Goal: Task Accomplishment & Management: Use online tool/utility

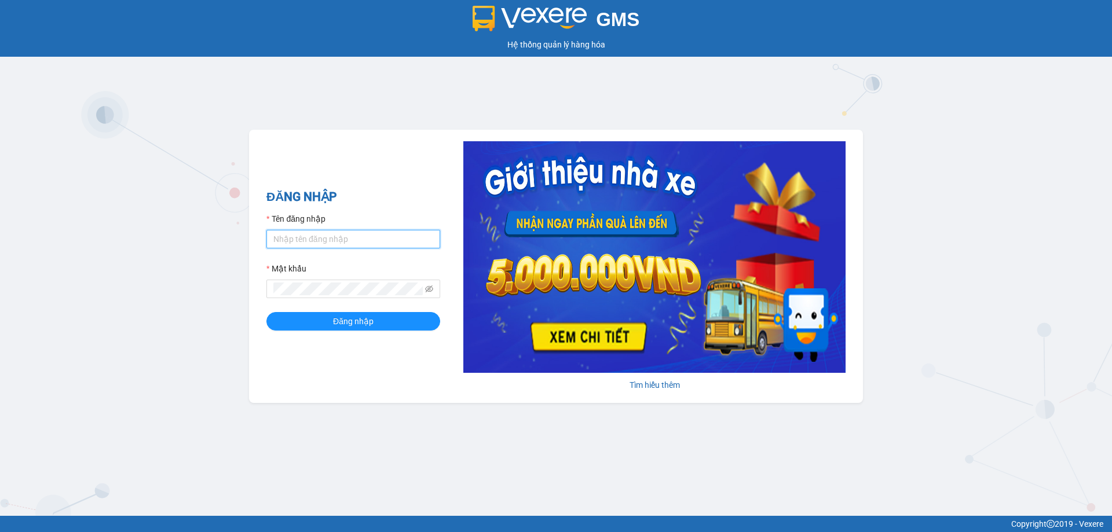
click at [283, 234] on input "Tên đăng nhập" at bounding box center [354, 239] width 174 height 19
type input "vvanh.apq"
click at [267, 312] on button "Đăng nhập" at bounding box center [354, 321] width 174 height 19
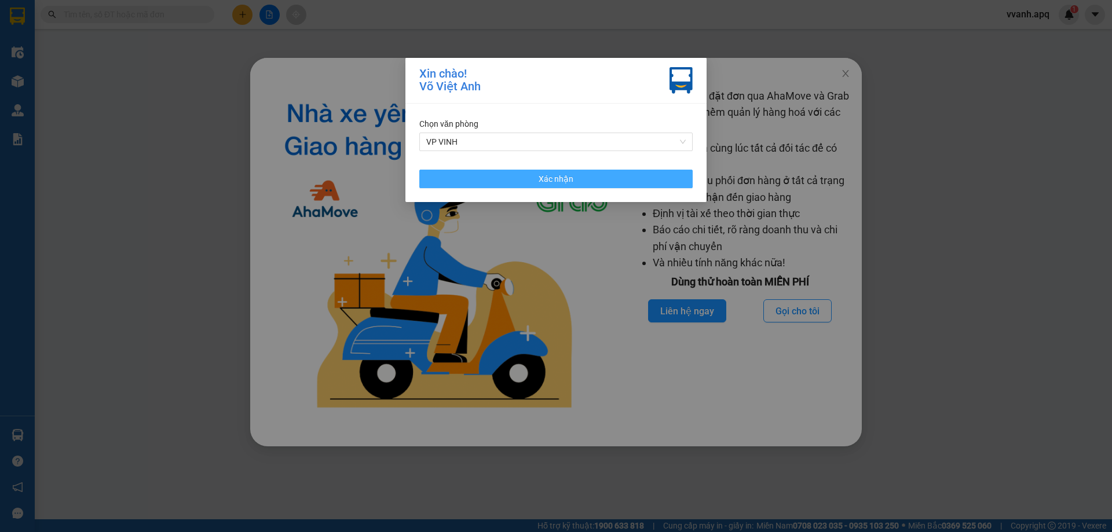
click at [473, 183] on button "Xác nhận" at bounding box center [555, 179] width 273 height 19
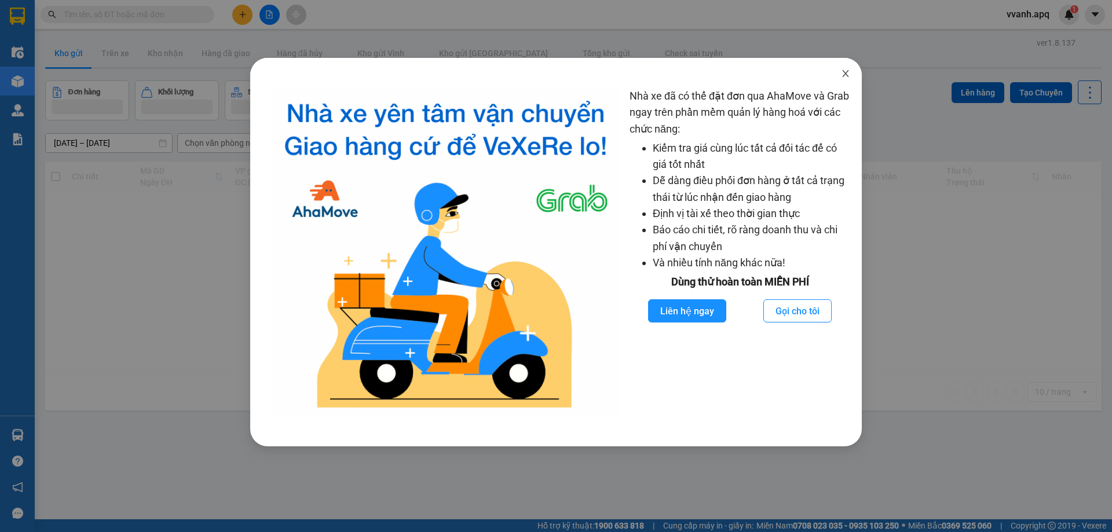
click at [844, 86] on span "Close" at bounding box center [846, 74] width 32 height 32
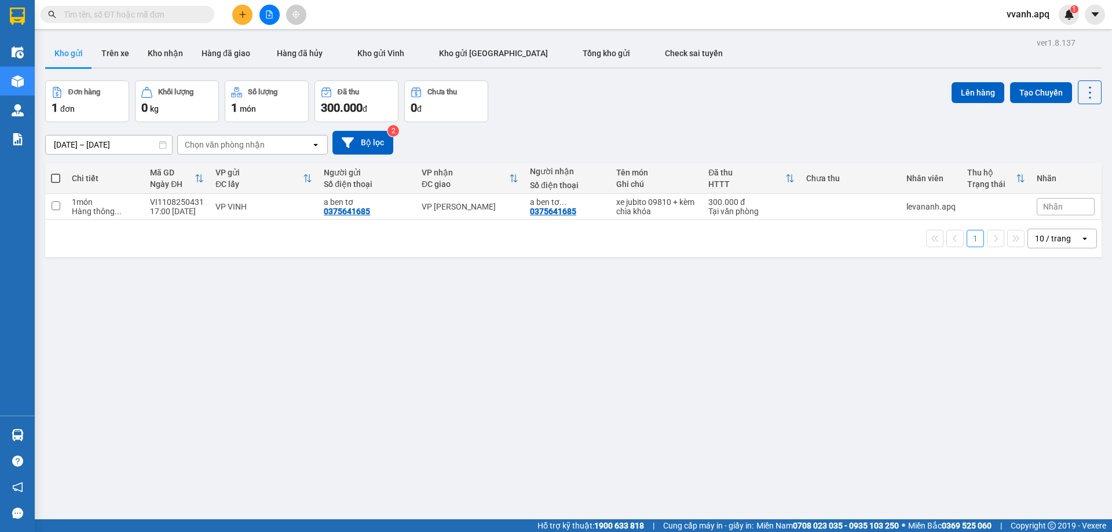
click at [110, 16] on input "text" at bounding box center [132, 14] width 137 height 13
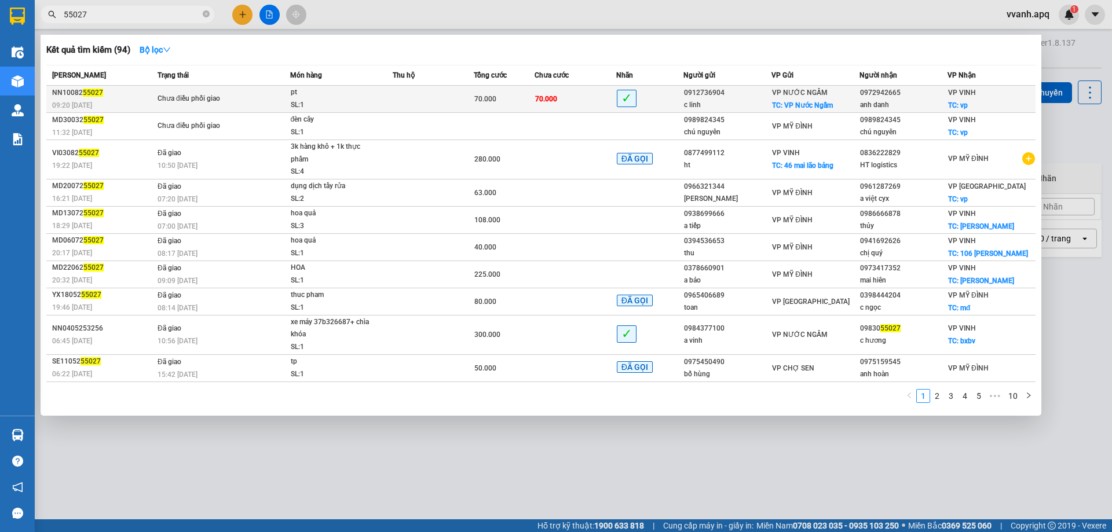
type input "55027"
click at [236, 90] on td "Chưa điều phối giao" at bounding box center [223, 99] width 136 height 27
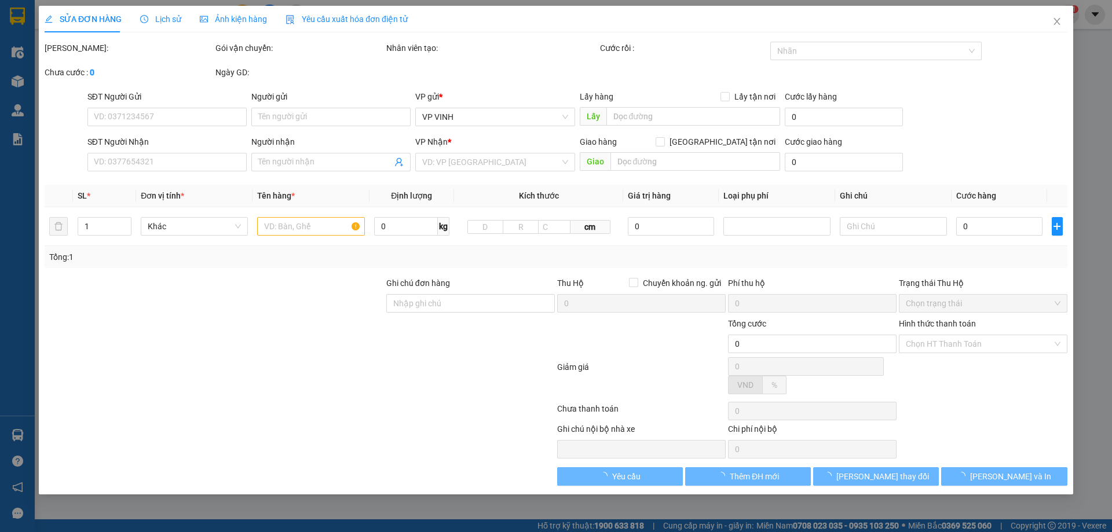
click at [162, 23] on span "Lịch sử" at bounding box center [160, 18] width 41 height 9
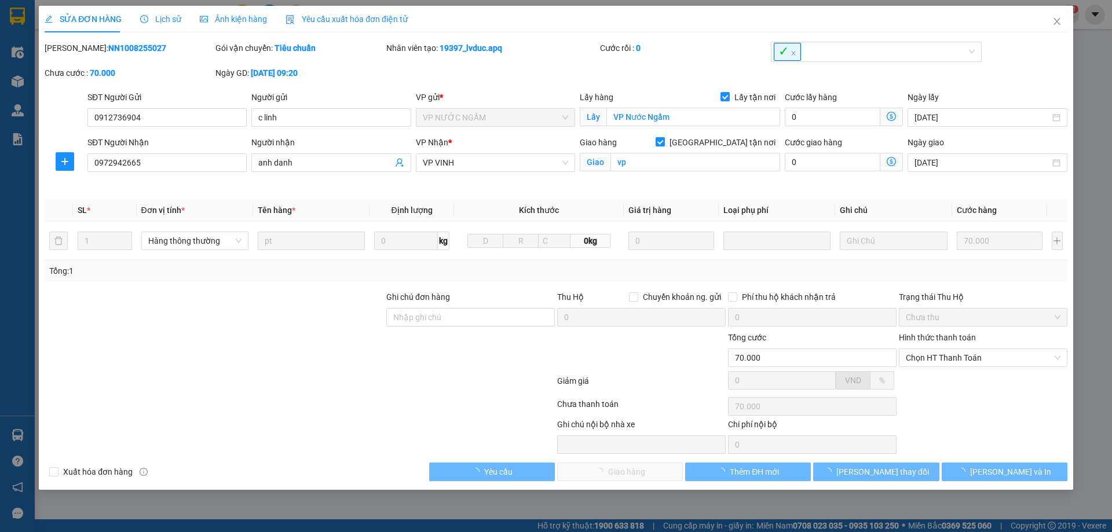
type input "0912736904"
type input "c linh"
checkbox input "true"
type input "VP Nước Ngầm"
type input "0972942665"
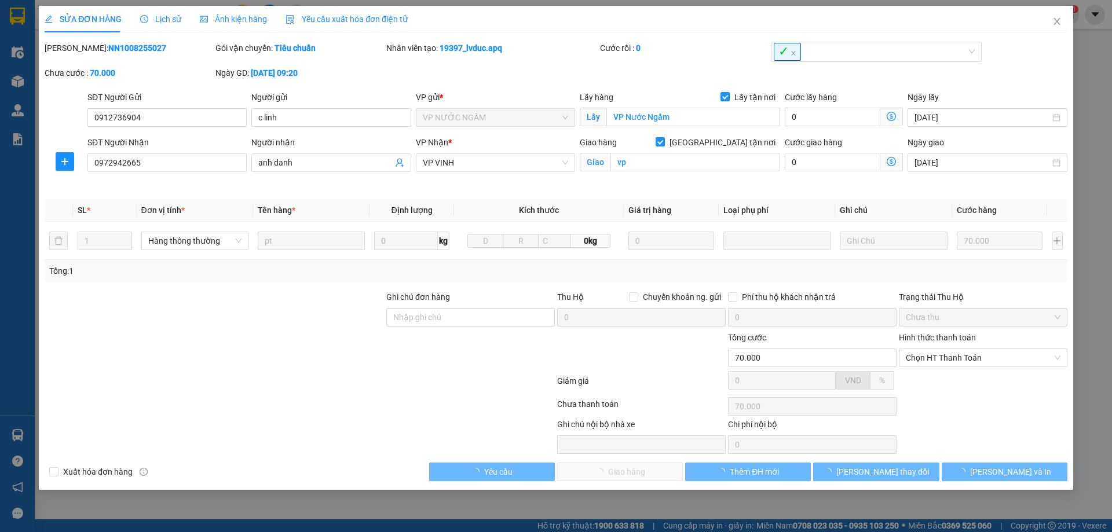
type input "anh danh"
checkbox input "true"
type input "vp"
type input "70.000"
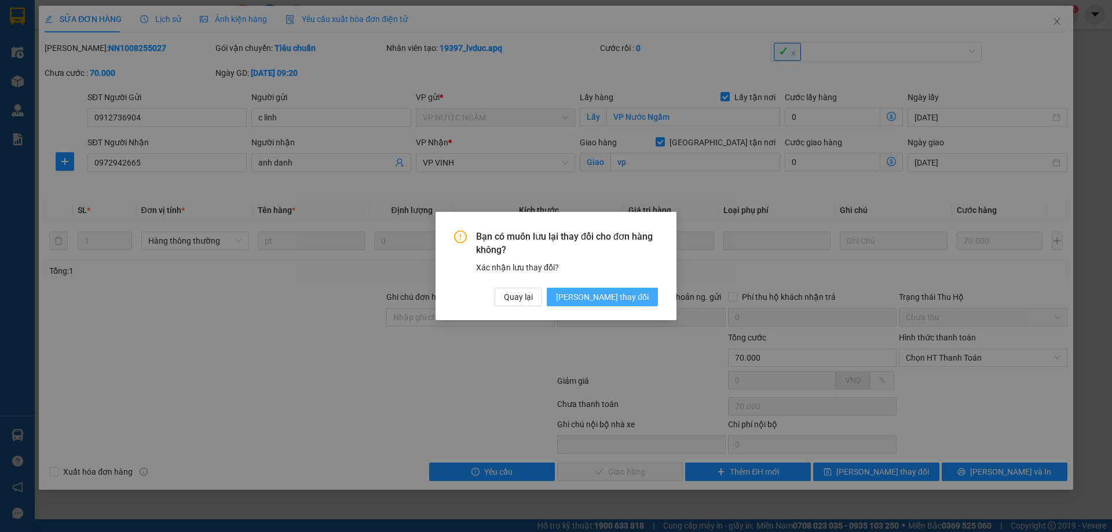
click at [641, 297] on span "Lưu thay đổi" at bounding box center [602, 297] width 93 height 13
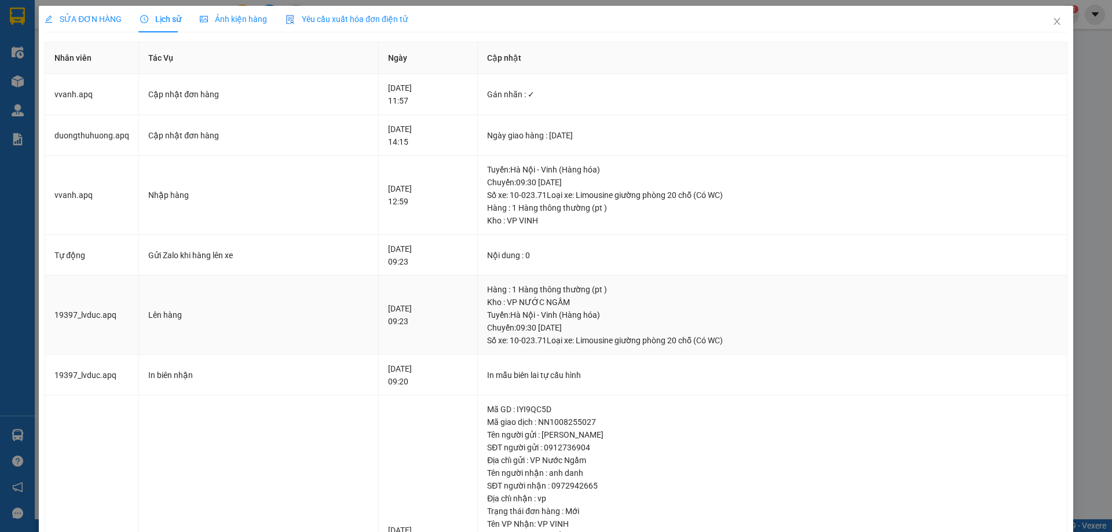
click at [523, 314] on div "Tuyến : Hà Nội - Vinh (Hàng hóa) Chuyến: 09:30 ngày 10-08-2025 Số xe: 10-023.71…" at bounding box center [772, 328] width 571 height 38
click at [604, 183] on div "Tuyến : Hà Nội - Vinh (Hàng hóa) Chuyến: 09:30 ngày 10-08-2025 Số xe: 10-023.71…" at bounding box center [772, 182] width 571 height 38
click at [74, 17] on span "SỬA ĐƠN HÀNG" at bounding box center [83, 18] width 77 height 9
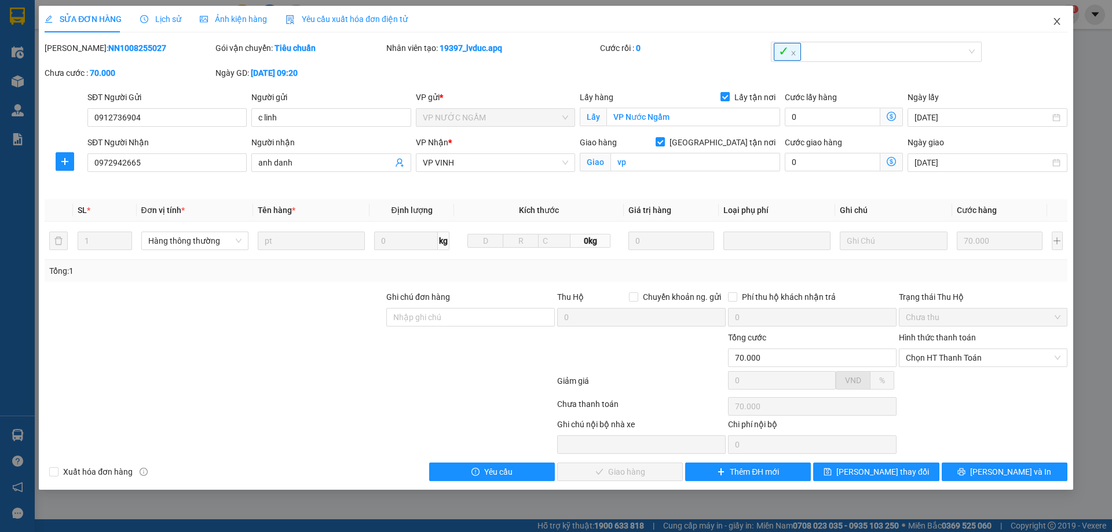
click at [1060, 24] on icon "close" at bounding box center [1057, 21] width 9 height 9
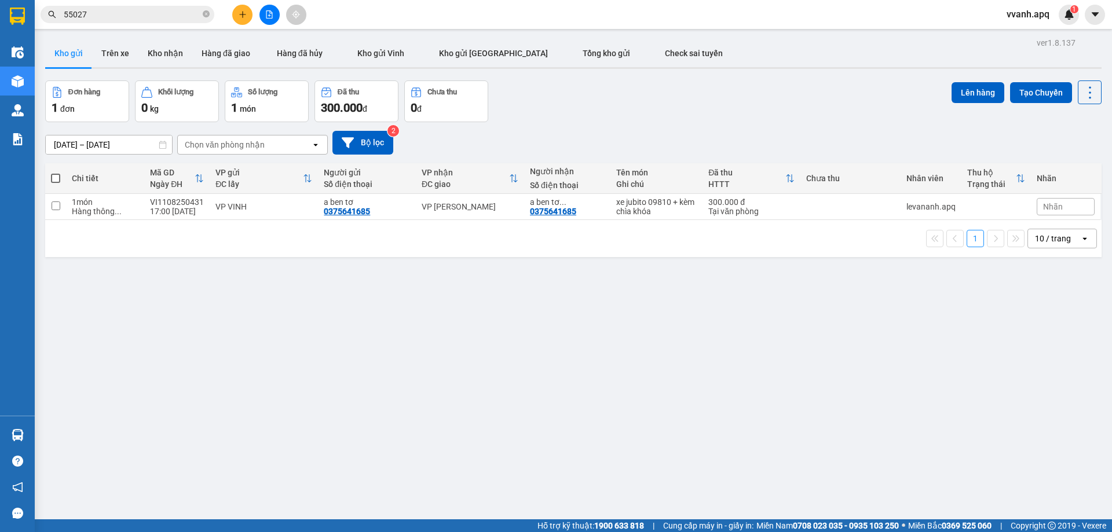
click at [145, 10] on input "55027" at bounding box center [132, 14] width 137 height 13
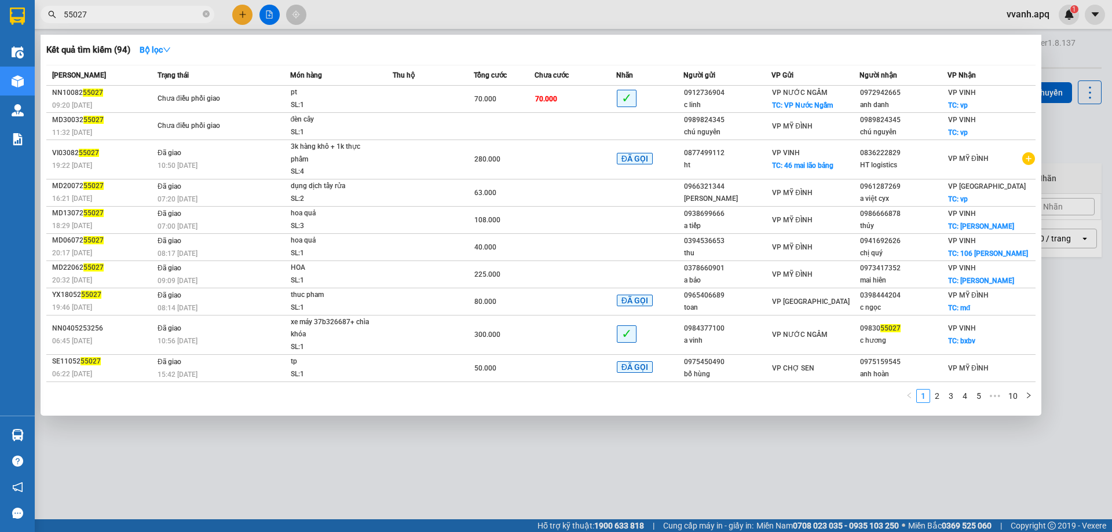
click at [372, 27] on div at bounding box center [556, 266] width 1112 height 532
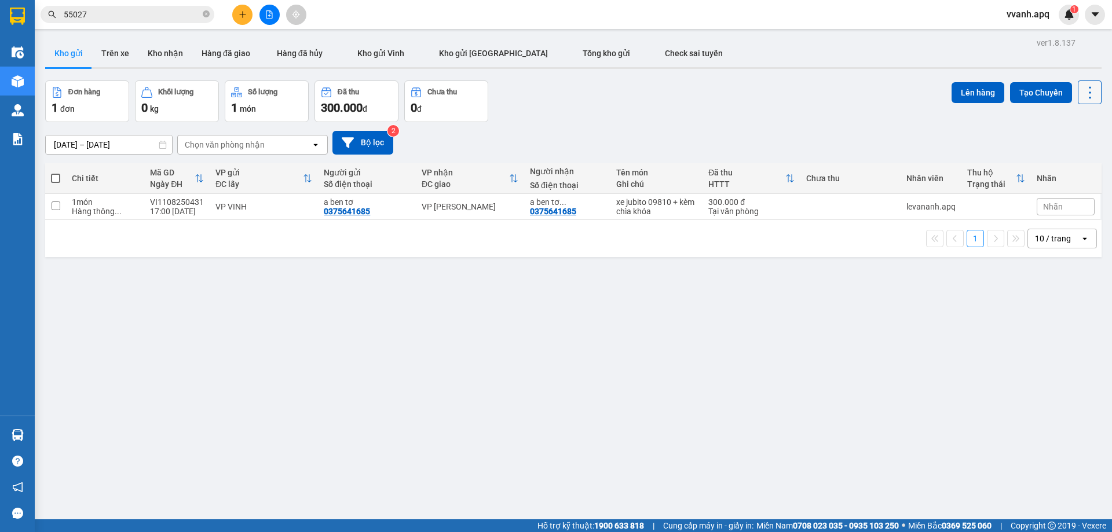
click at [1089, 92] on icon at bounding box center [1090, 92] width 2 height 12
click at [1082, 159] on li "Làm mới" at bounding box center [1060, 165] width 87 height 21
click at [1082, 89] on icon at bounding box center [1090, 93] width 16 height 16
click at [1072, 160] on span "Làm mới" at bounding box center [1065, 166] width 32 height 12
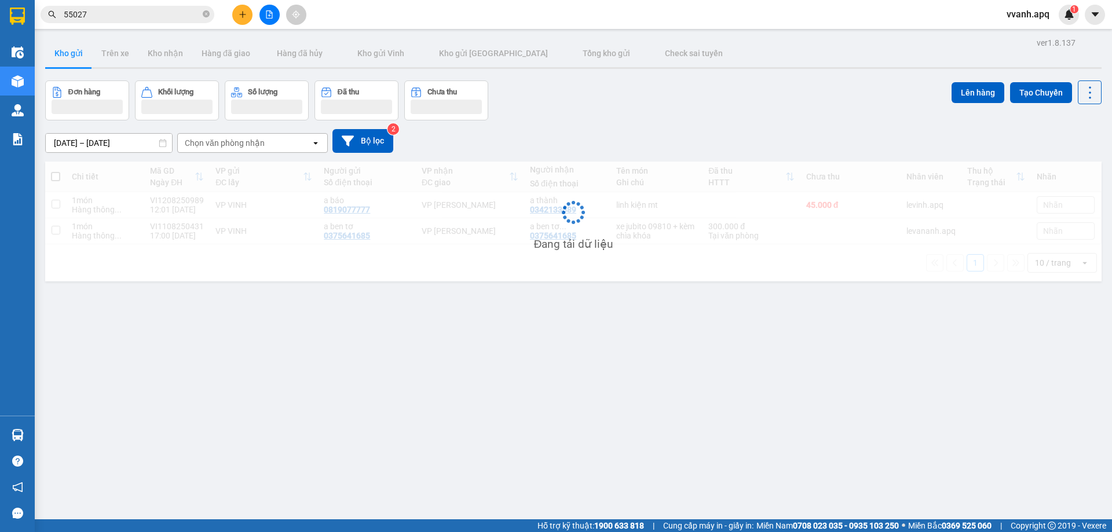
click at [610, 95] on div "Đơn hàng Khối lượng Số lượng Đã thu Chưa thu Lên hàng Tạo Chuyến" at bounding box center [573, 101] width 1057 height 40
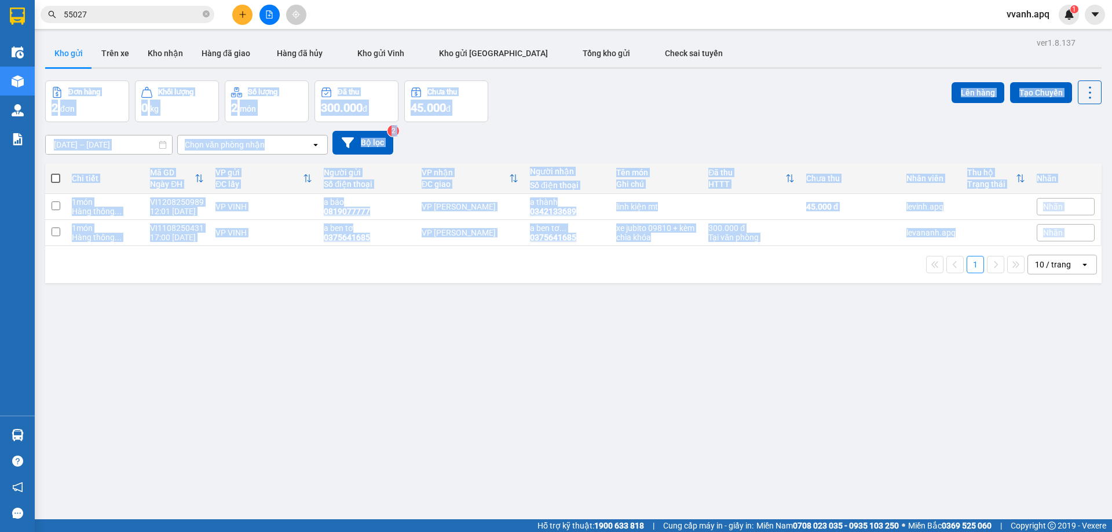
drag, startPoint x: 612, startPoint y: 67, endPoint x: 690, endPoint y: 295, distance: 241.3
click at [690, 295] on div "ver 1.8.137 Kho gửi Trên xe Kho nhận Hàng đã giao Hàng đã hủy Kho gửi Vinh Kho …" at bounding box center [574, 301] width 1066 height 532
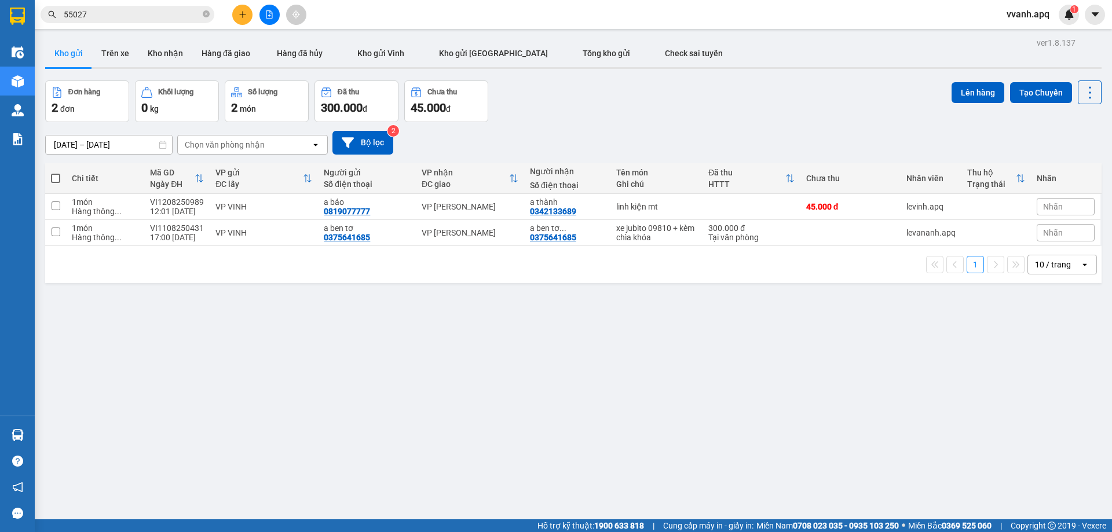
drag, startPoint x: 651, startPoint y: 210, endPoint x: 669, endPoint y: 272, distance: 64.0
click at [669, 272] on div "ver 1.8.137 Kho gửi Trên xe Kho nhận Hàng đã giao Hàng đã hủy Kho gửi Vinh Kho …" at bounding box center [574, 301] width 1066 height 532
click at [669, 272] on div "1 10 / trang open" at bounding box center [574, 265] width 1048 height 20
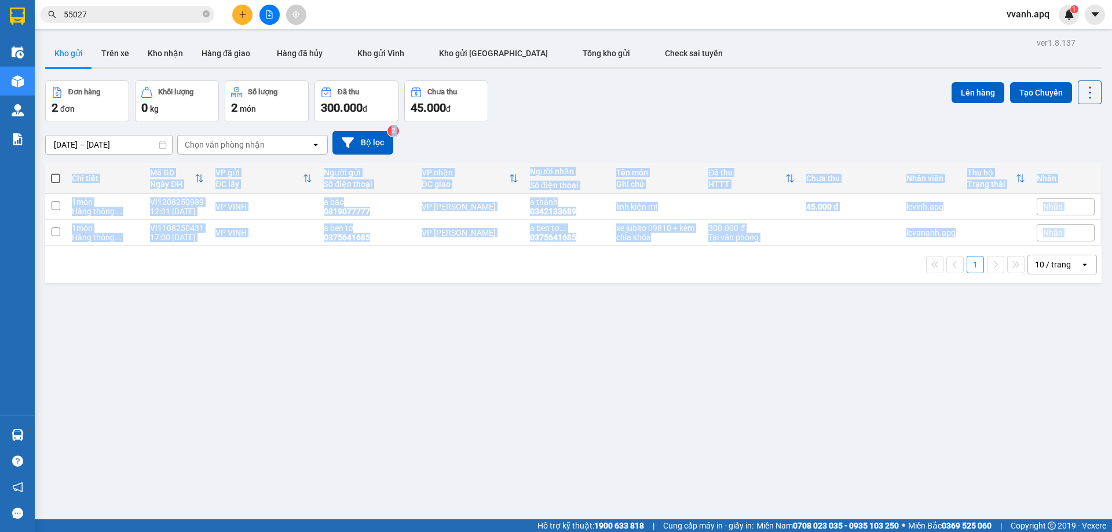
drag, startPoint x: 669, startPoint y: 272, endPoint x: 628, endPoint y: 129, distance: 148.2
click at [628, 129] on div "ver 1.8.137 Kho gửi Trên xe Kho nhận Hàng đã giao Hàng đã hủy Kho gửi Vinh Kho …" at bounding box center [574, 301] width 1066 height 532
click at [628, 129] on div "[DATE] – [DATE] Press the down arrow key to interact with the calendar and sele…" at bounding box center [573, 142] width 1057 height 41
drag, startPoint x: 628, startPoint y: 129, endPoint x: 709, endPoint y: 326, distance: 213.0
click at [709, 326] on div "ver 1.8.137 Kho gửi Trên xe Kho nhận Hàng đã giao Hàng đã hủy Kho gửi Vinh Kho …" at bounding box center [574, 301] width 1066 height 532
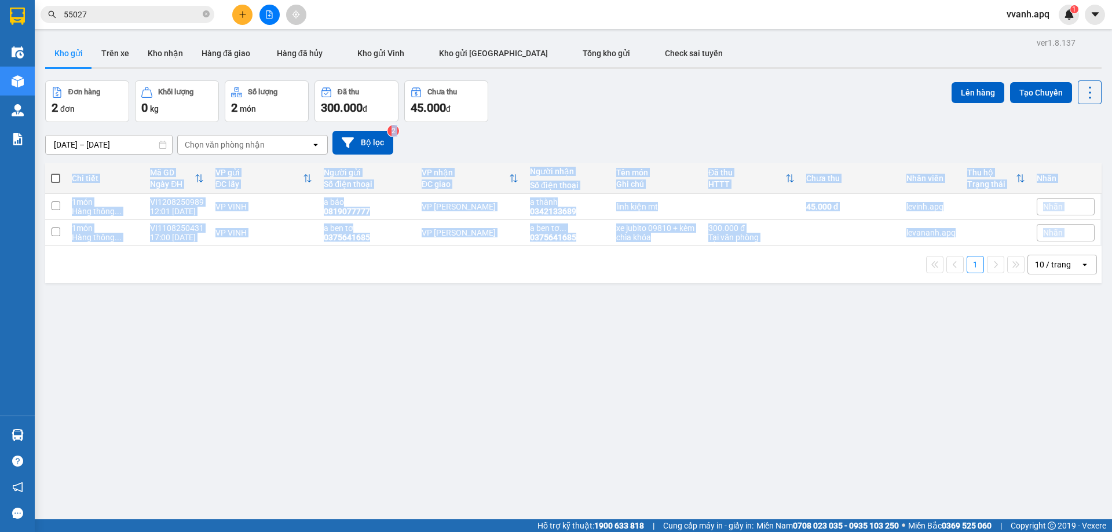
click at [709, 326] on div "ver 1.8.137 Kho gửi Trên xe Kho nhận Hàng đã giao Hàng đã hủy Kho gửi Vinh Kho …" at bounding box center [574, 301] width 1066 height 532
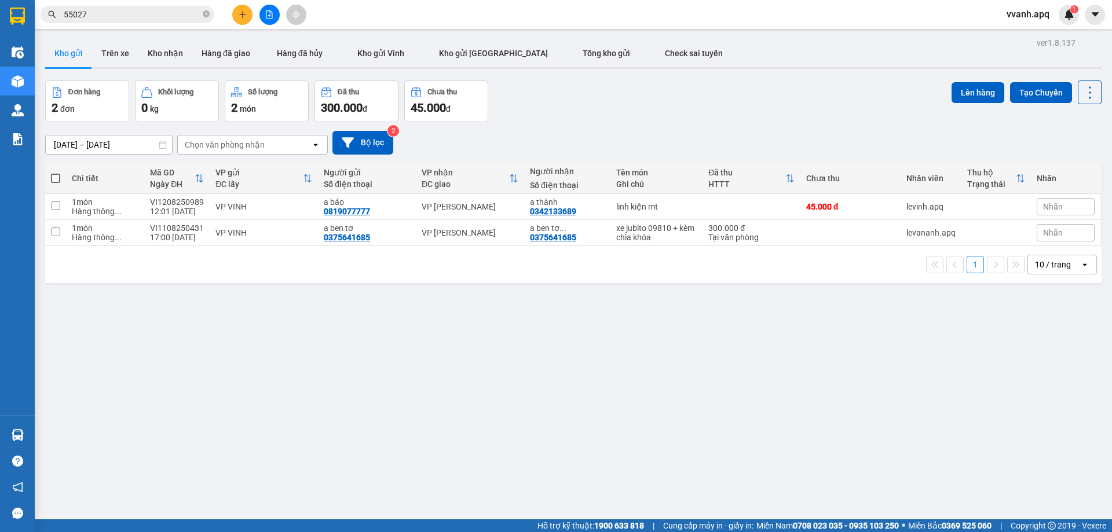
click at [114, 13] on input "55027" at bounding box center [132, 14] width 137 height 13
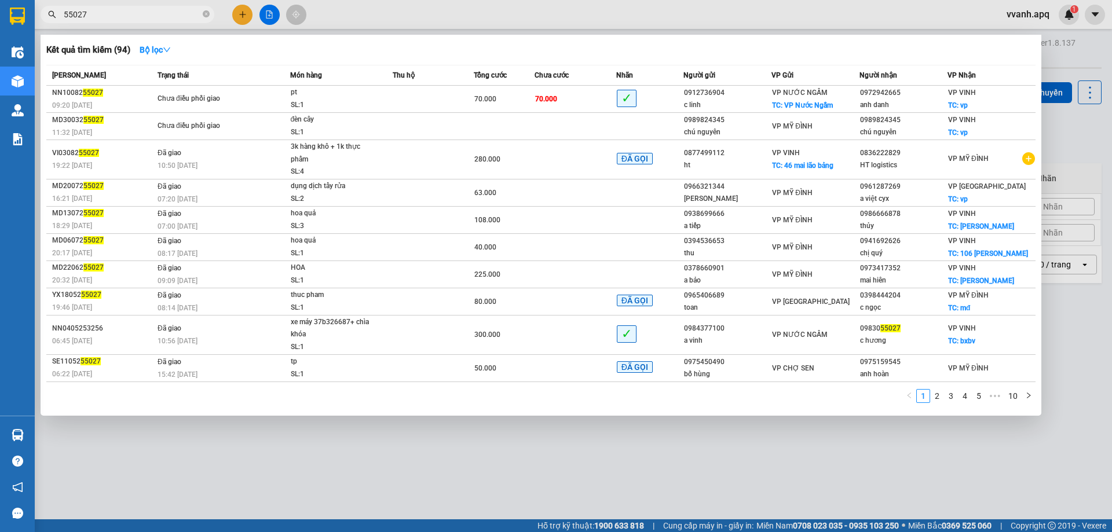
click at [114, 13] on input "55027" at bounding box center [132, 14] width 137 height 13
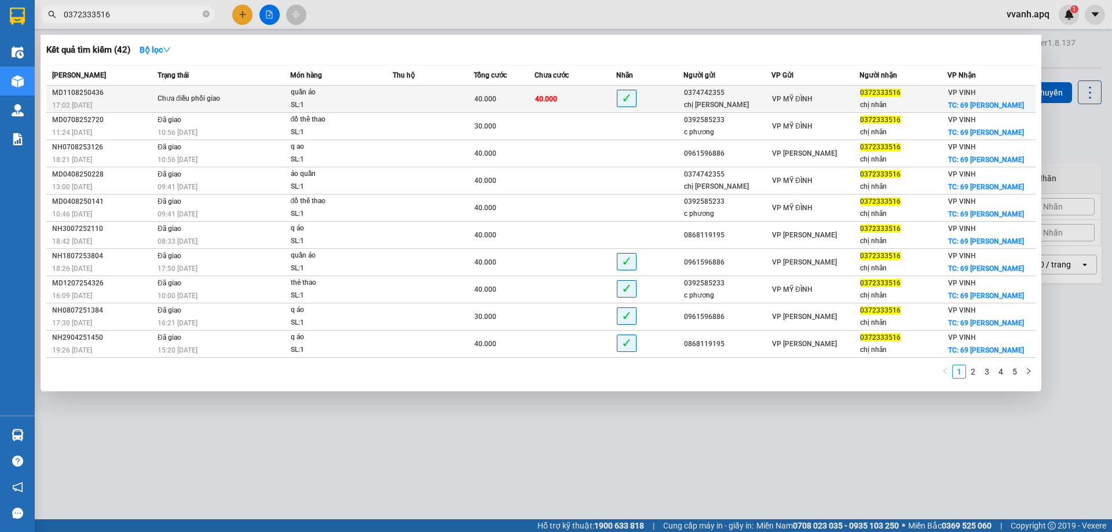
type input "0372333516"
click at [560, 108] on td "40.000" at bounding box center [575, 99] width 81 height 27
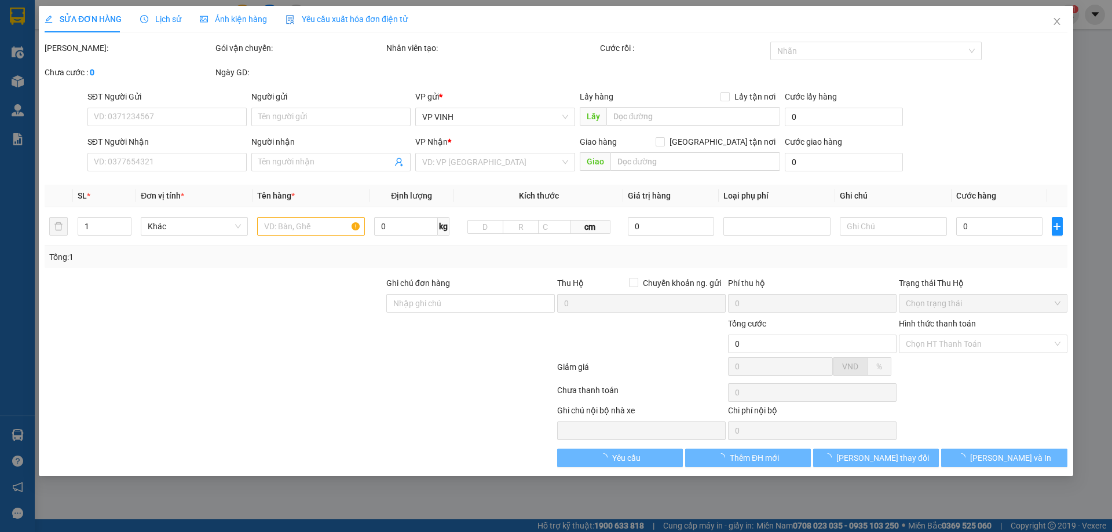
type input "0374742355"
type input "chị lâm"
type input "0372333516"
type input "chị nhân"
checkbox input "true"
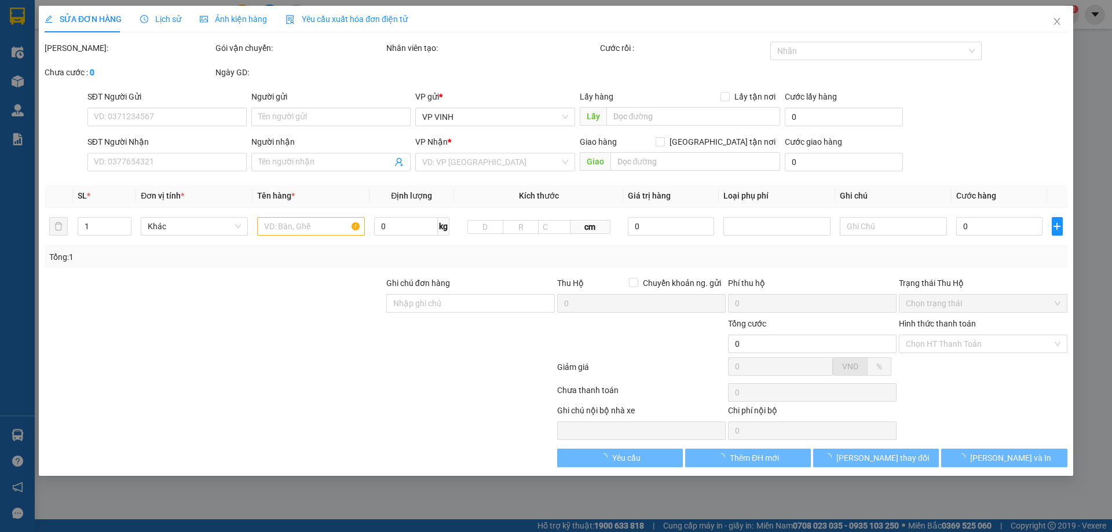
type input "69 nguyễn duy trinh"
type input "40.000"
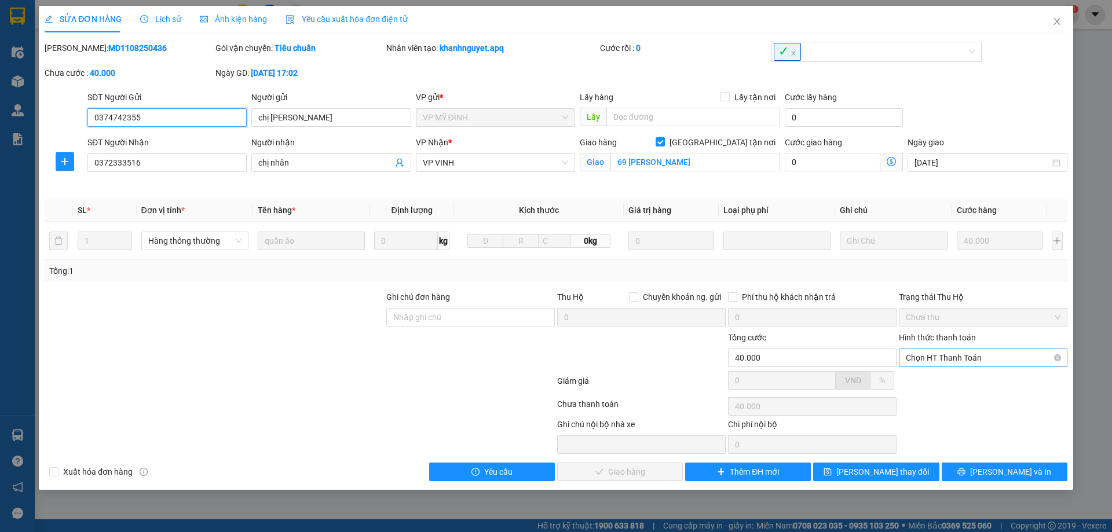
click at [935, 366] on span "Chọn HT Thanh Toán" at bounding box center [983, 357] width 155 height 17
click at [943, 385] on div "Tại văn phòng" at bounding box center [983, 381] width 155 height 13
type input "0"
click at [672, 467] on button "[PERSON_NAME] và Giao hàng" at bounding box center [620, 472] width 126 height 19
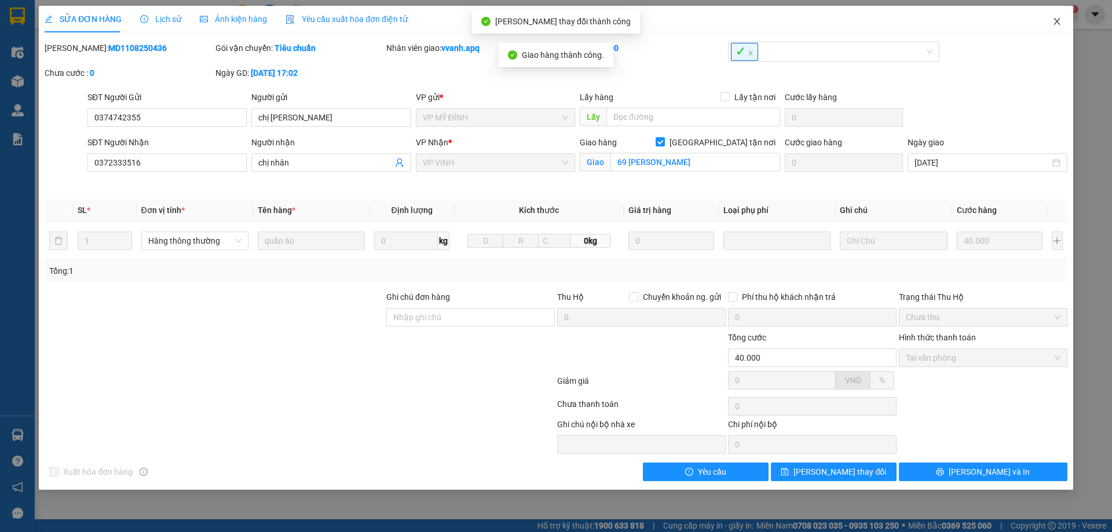
click at [1056, 27] on span "Close" at bounding box center [1057, 22] width 32 height 32
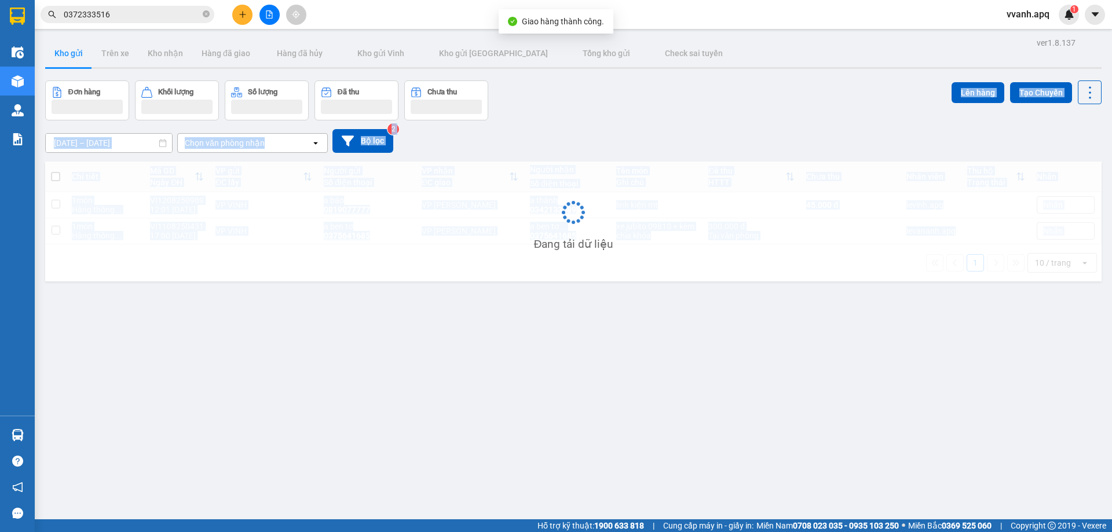
drag, startPoint x: 793, startPoint y: 102, endPoint x: 793, endPoint y: 296, distance: 194.1
click at [793, 296] on div "ver 1.8.137 Kho gửi Trên xe Kho nhận Hàng đã giao Hàng đã hủy Kho gửi Vinh Kho …" at bounding box center [574, 301] width 1066 height 532
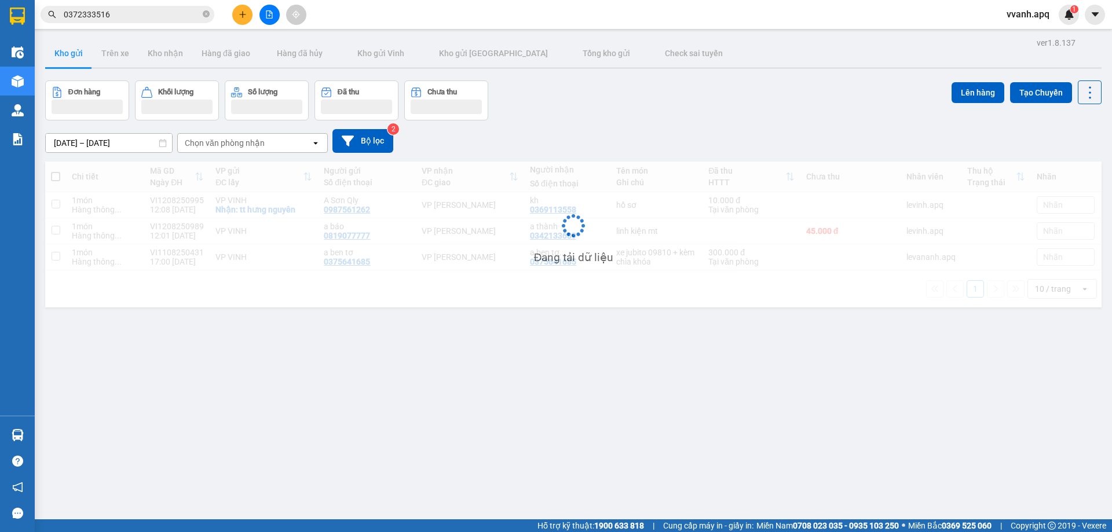
click at [793, 296] on div "Đang tải dữ liệu" at bounding box center [573, 235] width 1057 height 146
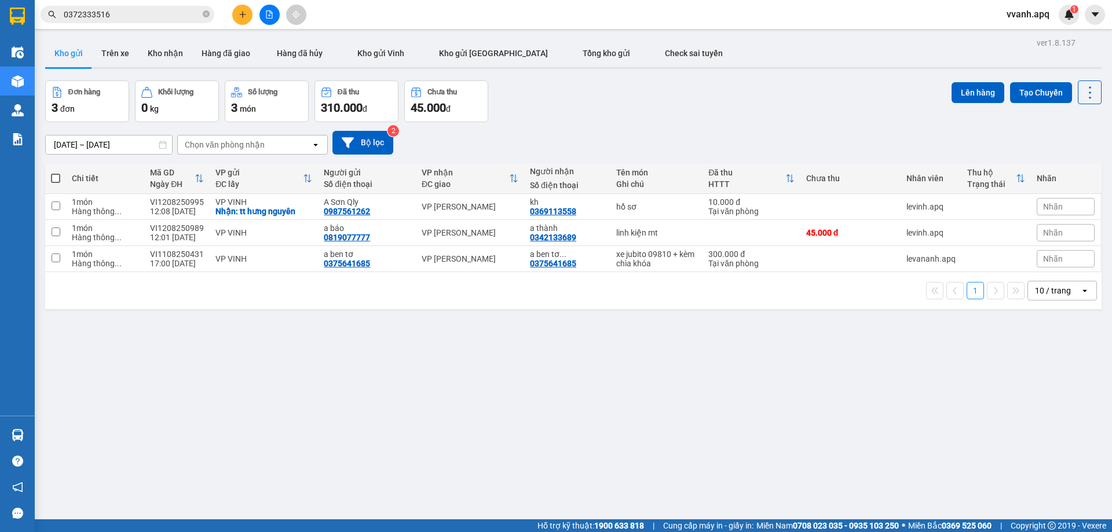
click at [124, 9] on input "0372333516" at bounding box center [132, 14] width 137 height 13
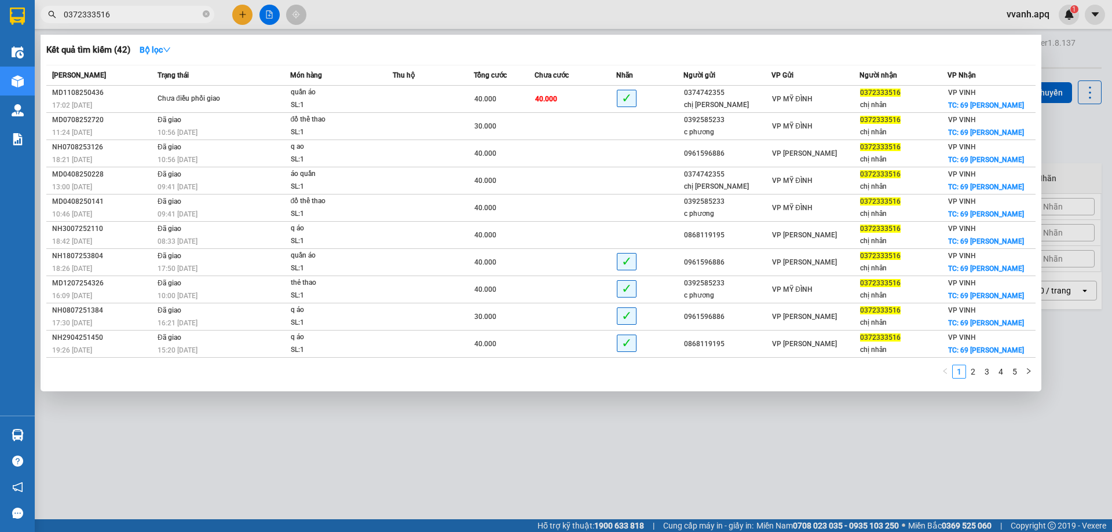
click at [124, 9] on input "0372333516" at bounding box center [132, 14] width 137 height 13
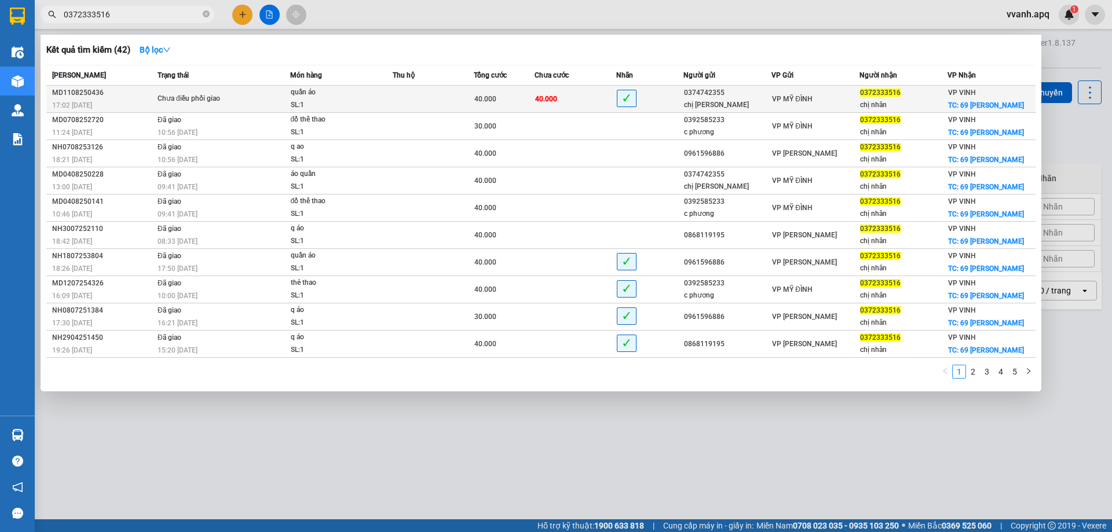
click at [232, 98] on div "Chưa điều phối giao" at bounding box center [201, 99] width 87 height 13
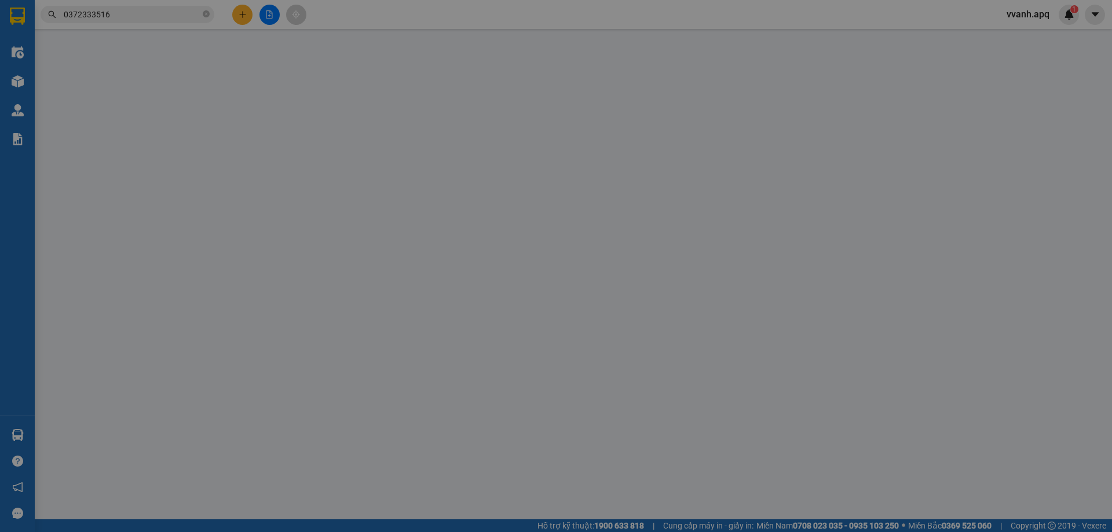
type input "0374742355"
type input "chị lâm"
type input "0372333516"
type input "chị nhân"
checkbox input "true"
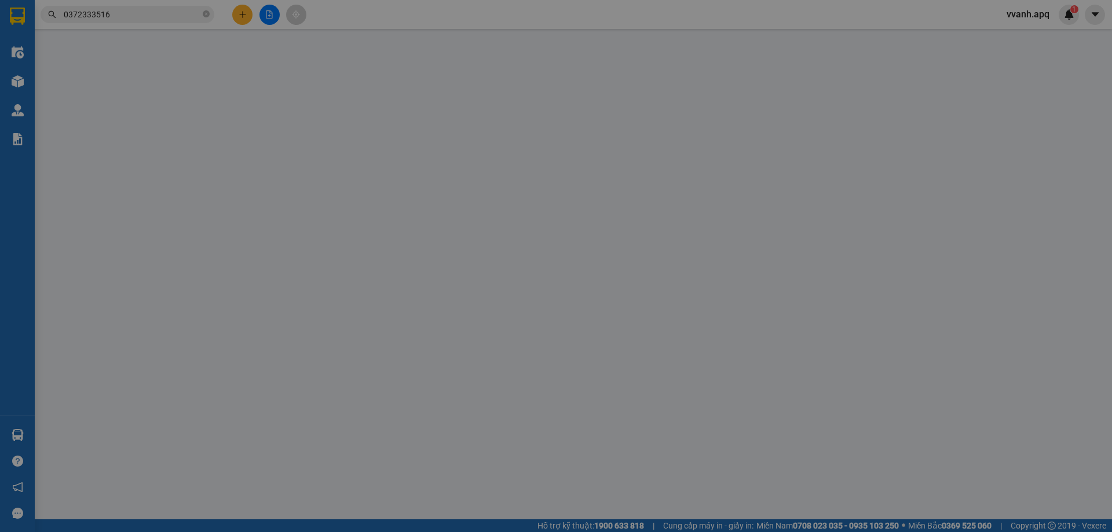
type input "69 nguyễn duy trinh"
type input "40.000"
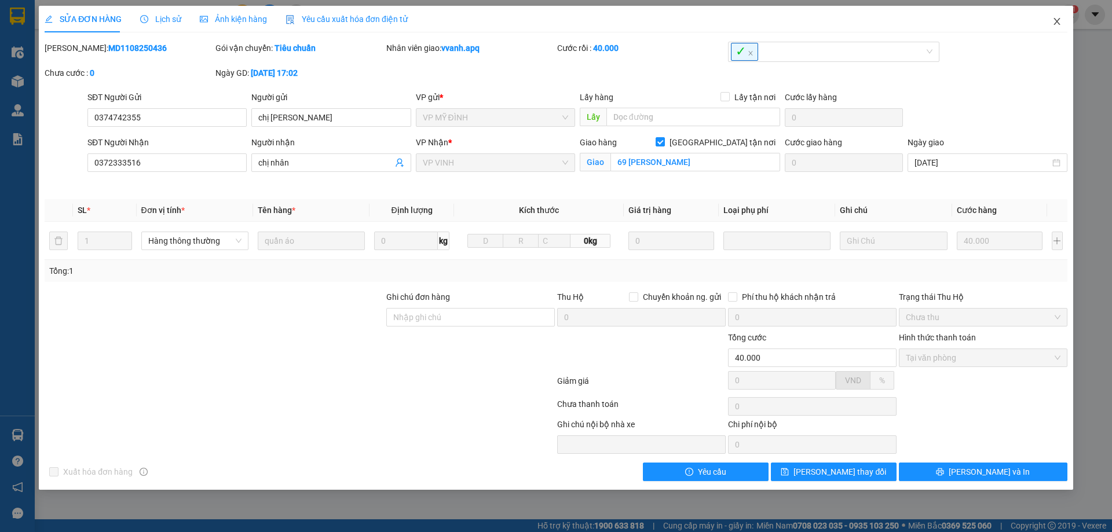
click at [1049, 28] on span "Close" at bounding box center [1057, 22] width 32 height 32
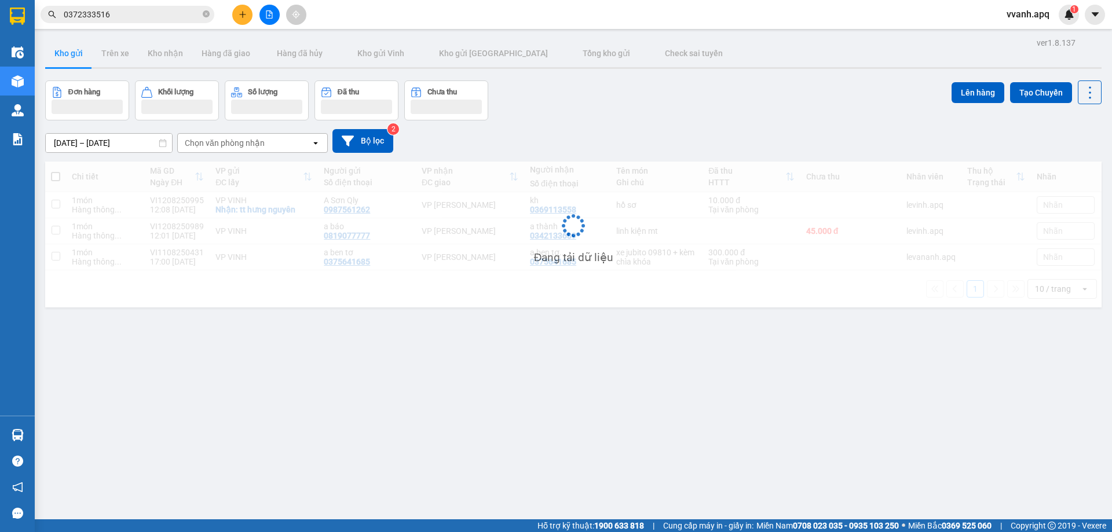
click at [169, 16] on input "0372333516" at bounding box center [132, 14] width 137 height 13
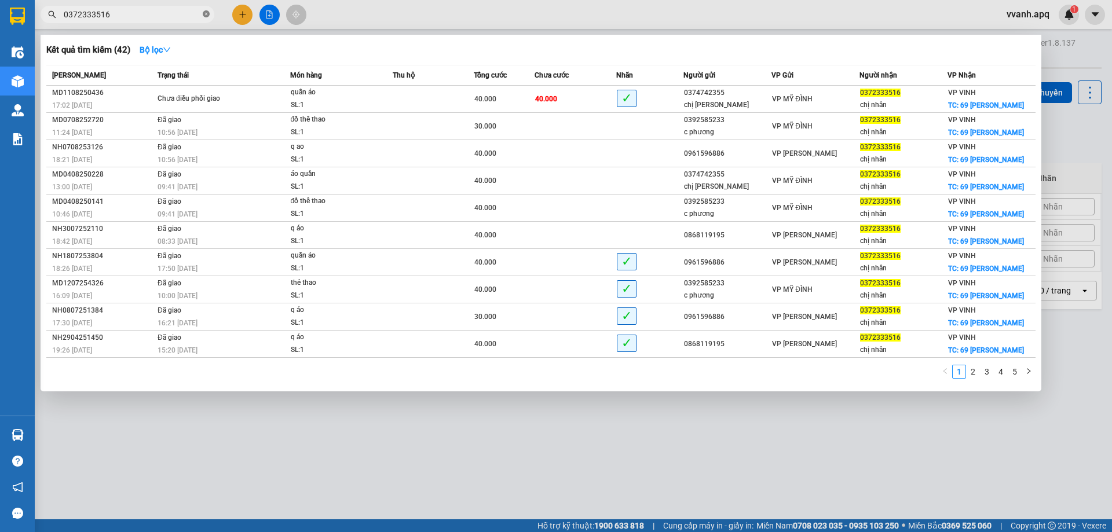
click at [205, 16] on icon "close-circle" at bounding box center [206, 13] width 7 height 7
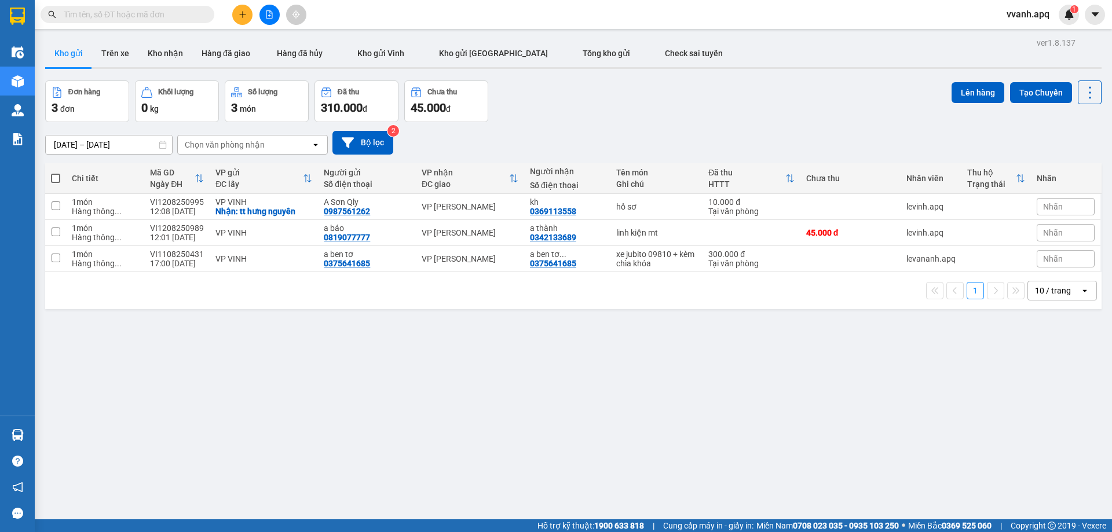
paste input "0372333516"
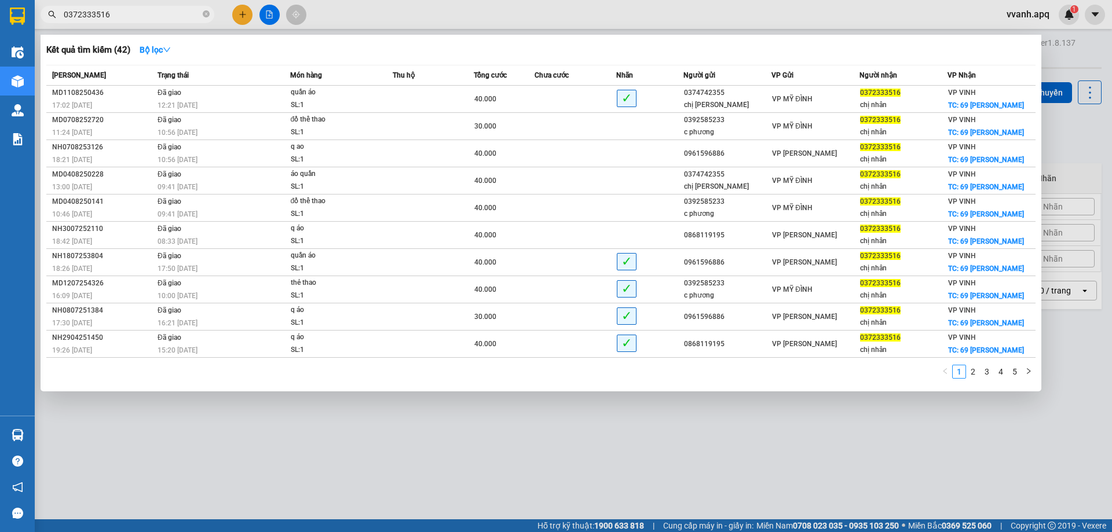
type input "0372333516"
click at [419, 24] on div at bounding box center [556, 266] width 1112 height 532
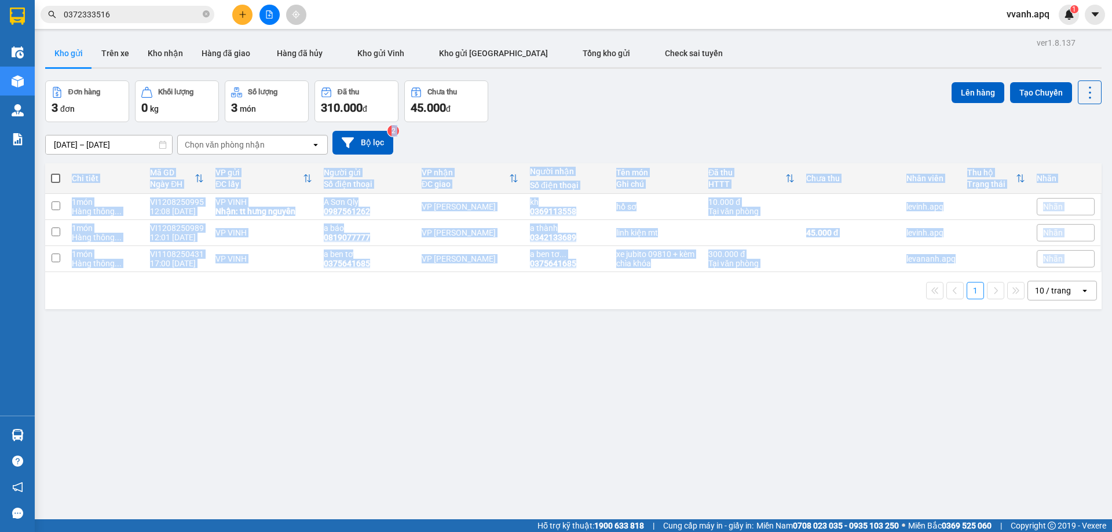
drag, startPoint x: 702, startPoint y: 127, endPoint x: 771, endPoint y: 324, distance: 208.9
click at [771, 324] on div "ver 1.8.137 Kho gửi Trên xe Kho nhận Hàng đã giao Hàng đã hủy Kho gửi Vinh Kho …" at bounding box center [574, 301] width 1066 height 532
click at [772, 324] on div "ver 1.8.137 Kho gửi Trên xe Kho nhận Hàng đã giao Hàng đã hủy Kho gửi Vinh Kho …" at bounding box center [574, 301] width 1066 height 532
drag, startPoint x: 772, startPoint y: 324, endPoint x: 723, endPoint y: 152, distance: 179.0
click at [723, 152] on div "ver 1.8.137 Kho gửi Trên xe Kho nhận Hàng đã giao Hàng đã hủy Kho gửi Vinh Kho …" at bounding box center [574, 301] width 1066 height 532
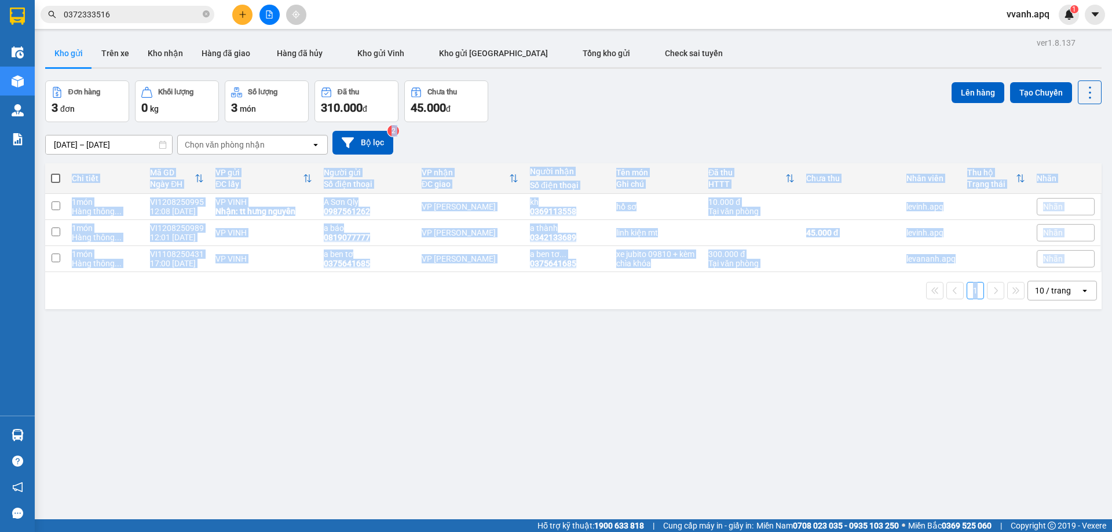
click at [721, 149] on div "10/08/2025 – 12/08/2025 Press the down arrow key to interact with the calendar …" at bounding box center [573, 143] width 1057 height 24
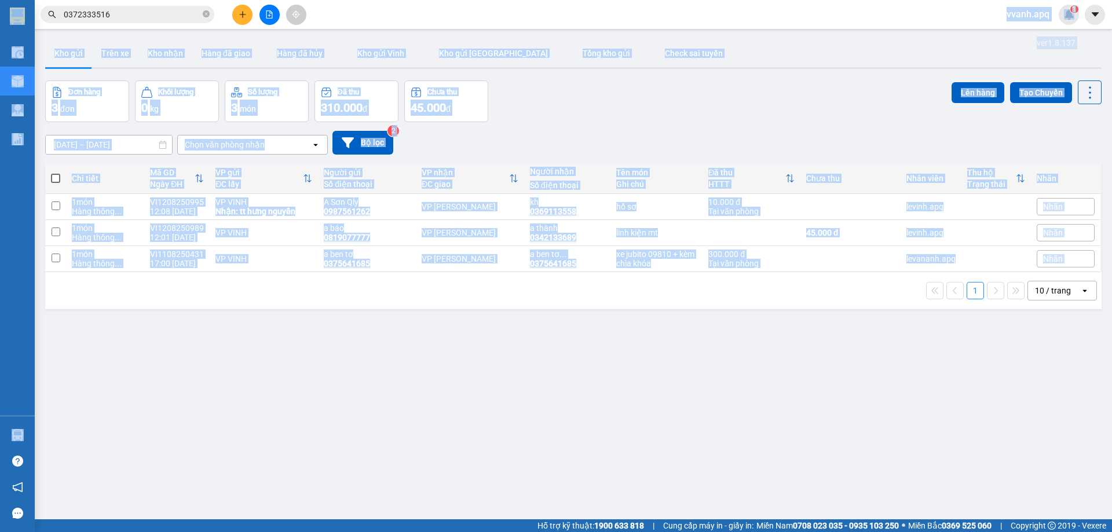
drag, startPoint x: 698, startPoint y: 25, endPoint x: 917, endPoint y: 343, distance: 385.7
click at [917, 343] on section "Kết quả tìm kiếm ( 42 ) Bộ lọc Mã ĐH Trạng thái Món hàng Thu hộ Tổng cước Chưa …" at bounding box center [556, 266] width 1112 height 532
click at [917, 343] on div "ver 1.8.137 Kho gửi Trên xe Kho nhận Hàng đã giao Hàng đã hủy Kho gửi Vinh Kho …" at bounding box center [574, 301] width 1066 height 532
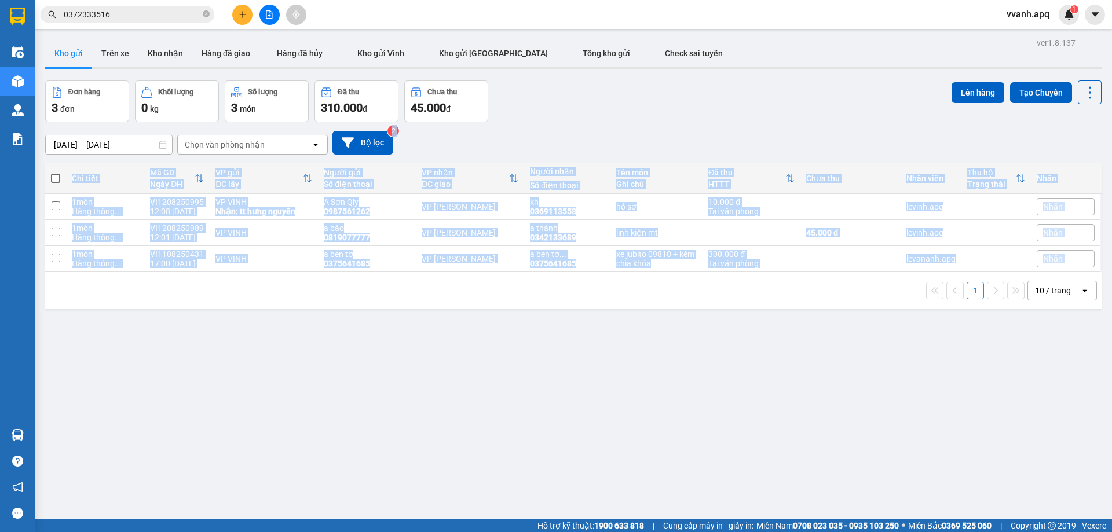
drag, startPoint x: 524, startPoint y: 137, endPoint x: 588, endPoint y: 280, distance: 156.4
click at [588, 280] on div "ver 1.8.137 Kho gửi Trên xe Kho nhận Hàng đã giao Hàng đã hủy Kho gửi Vinh Kho …" at bounding box center [574, 301] width 1066 height 532
click at [588, 281] on div "1 10 / trang open" at bounding box center [574, 291] width 1048 height 20
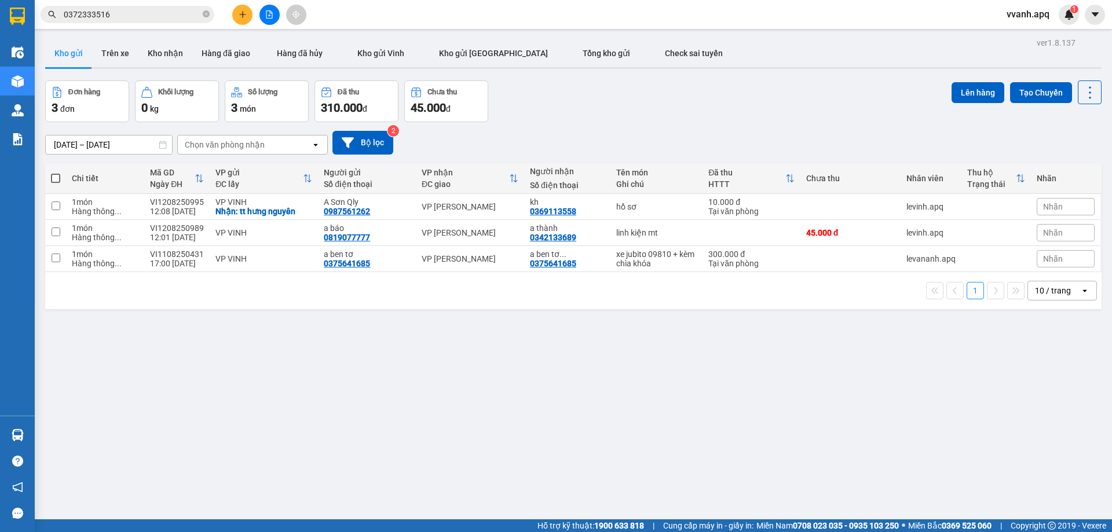
drag, startPoint x: 588, startPoint y: 280, endPoint x: 588, endPoint y: 103, distance: 177.9
click at [588, 103] on div "ver 1.8.137 Kho gửi Trên xe Kho nhận Hàng đã giao Hàng đã hủy Kho gửi Vinh Kho …" at bounding box center [574, 301] width 1066 height 532
click at [588, 103] on div "Đơn hàng 3 đơn Khối lượng 0 kg Số lượng 3 món Đã thu 310.000 đ Chưa thu 45.000 …" at bounding box center [573, 102] width 1057 height 42
drag, startPoint x: 631, startPoint y: 169, endPoint x: 763, endPoint y: 295, distance: 182.4
click at [763, 295] on div "ver 1.8.137 Kho gửi Trên xe Kho nhận Hàng đã giao Hàng đã hủy Kho gửi Vinh Kho …" at bounding box center [574, 301] width 1066 height 532
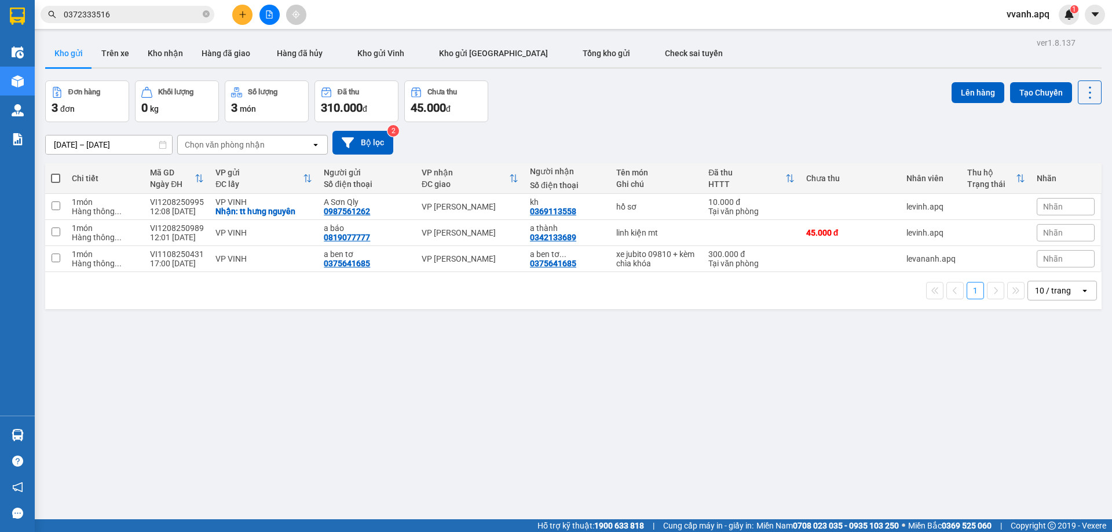
click at [763, 295] on div "1 10 / trang open" at bounding box center [574, 291] width 1048 height 20
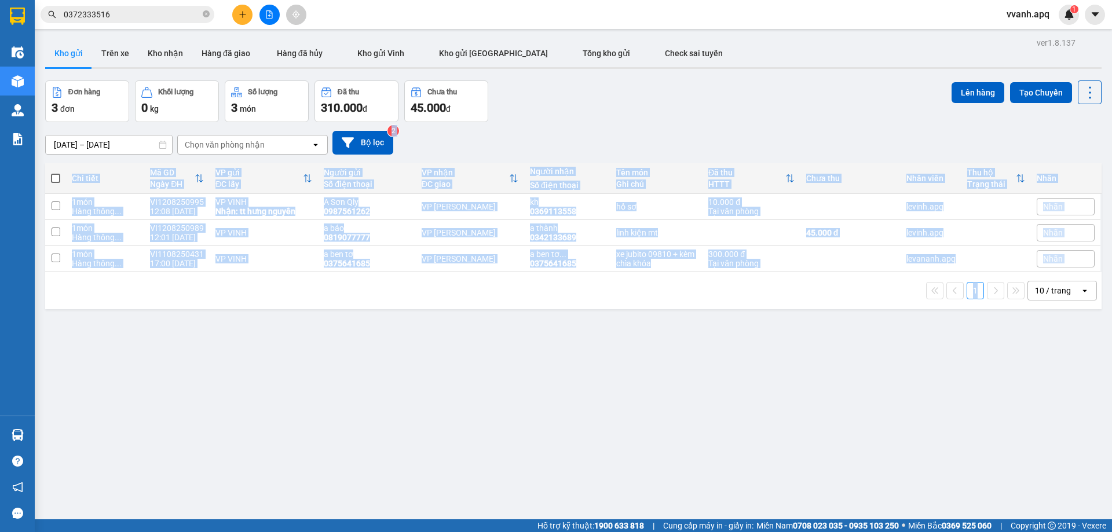
drag, startPoint x: 763, startPoint y: 295, endPoint x: 712, endPoint y: 135, distance: 167.8
click at [712, 135] on div "ver 1.8.137 Kho gửi Trên xe Kho nhận Hàng đã giao Hàng đã hủy Kho gửi Vinh Kho …" at bounding box center [574, 301] width 1066 height 532
click at [712, 135] on div "10/08/2025 – 12/08/2025 Press the down arrow key to interact with the calendar …" at bounding box center [573, 143] width 1057 height 24
drag, startPoint x: 712, startPoint y: 135, endPoint x: 911, endPoint y: 315, distance: 267.9
click at [911, 315] on div "ver 1.8.137 Kho gửi Trên xe Kho nhận Hàng đã giao Hàng đã hủy Kho gửi Vinh Kho …" at bounding box center [574, 301] width 1066 height 532
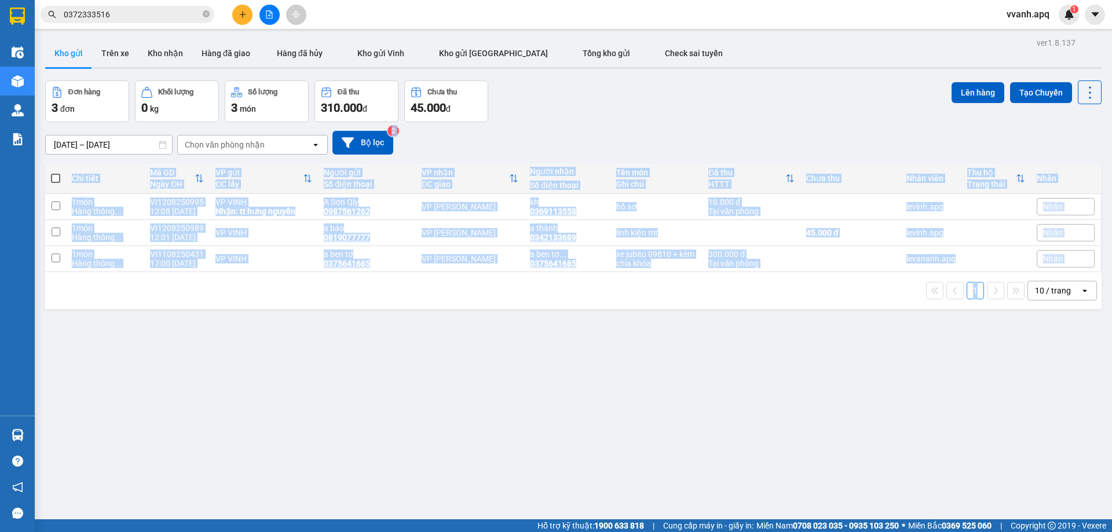
click at [911, 315] on div "ver 1.8.137 Kho gửi Trên xe Kho nhận Hàng đã giao Hàng đã hủy Kho gửi Vinh Kho …" at bounding box center [574, 301] width 1066 height 532
drag, startPoint x: 1023, startPoint y: 327, endPoint x: 780, endPoint y: 121, distance: 318.2
click at [780, 121] on div "ver 1.8.137 Kho gửi Trên xe Kho nhận Hàng đã giao Hàng đã hủy Kho gửi Vinh Kho …" at bounding box center [574, 301] width 1066 height 532
click at [780, 121] on div "Đơn hàng 3 đơn Khối lượng 0 kg Số lượng 3 món Đã thu 310.000 đ Chưa thu 45.000 …" at bounding box center [573, 102] width 1057 height 42
drag, startPoint x: 780, startPoint y: 121, endPoint x: 1075, endPoint y: 374, distance: 388.3
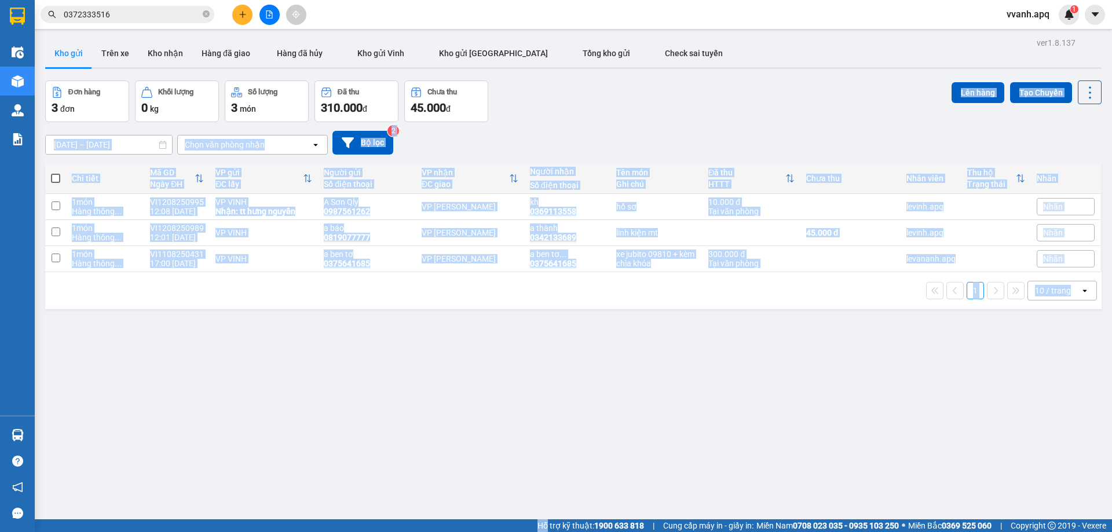
click at [1075, 374] on div "ver 1.8.137 Kho gửi Trên xe Kho nhận Hàng đã giao Hàng đã hủy Kho gửi Vinh Kho …" at bounding box center [574, 301] width 1066 height 532
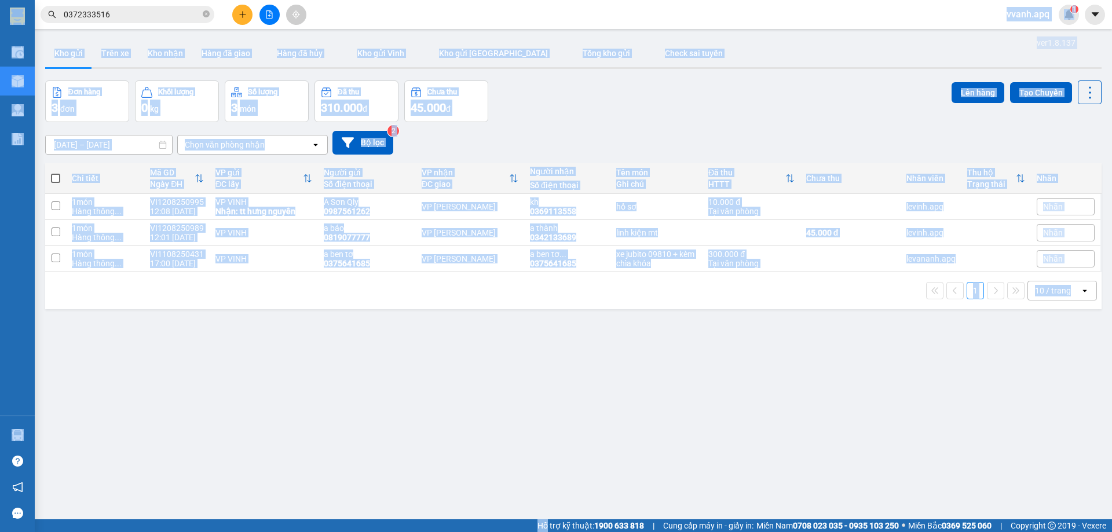
drag, startPoint x: 1075, startPoint y: 374, endPoint x: 758, endPoint y: 23, distance: 472.6
click at [758, 23] on section "Kết quả tìm kiếm ( 42 ) Bộ lọc Mã ĐH Trạng thái Món hàng Thu hộ Tổng cước Chưa …" at bounding box center [556, 266] width 1112 height 532
click at [758, 23] on div "Kết quả tìm kiếm ( 42 ) Bộ lọc Mã ĐH Trạng thái Món hàng Thu hộ Tổng cước Chưa …" at bounding box center [556, 14] width 1112 height 29
drag, startPoint x: 758, startPoint y: 23, endPoint x: 1067, endPoint y: 351, distance: 450.5
click at [1067, 351] on section "Kết quả tìm kiếm ( 42 ) Bộ lọc Mã ĐH Trạng thái Món hàng Thu hộ Tổng cước Chưa …" at bounding box center [556, 266] width 1112 height 532
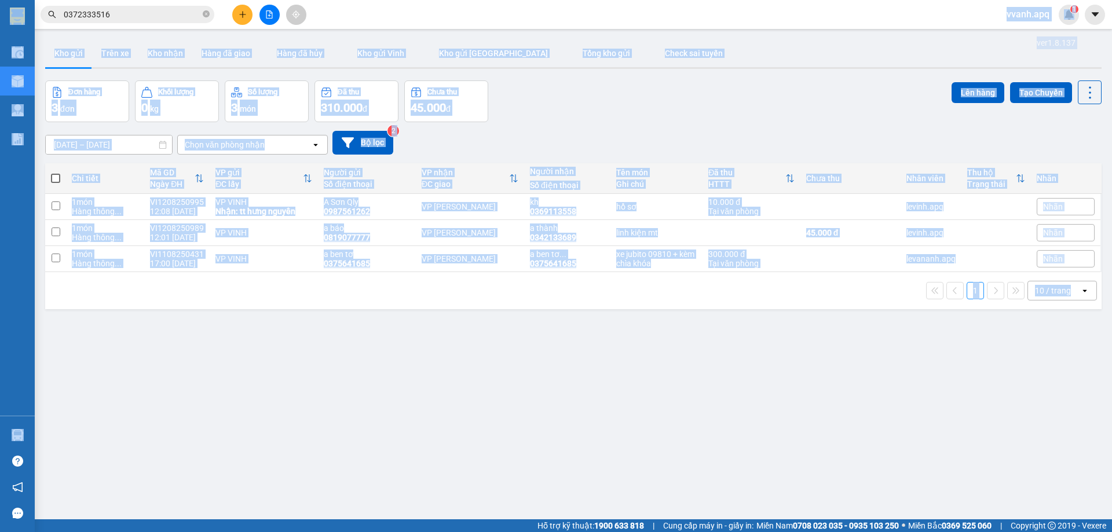
click at [1067, 351] on div "ver 1.8.137 Kho gửi Trên xe Kho nhận Hàng đã giao Hàng đã hủy Kho gửi Vinh Kho …" at bounding box center [574, 301] width 1066 height 532
drag, startPoint x: 1067, startPoint y: 351, endPoint x: 554, endPoint y: 25, distance: 607.6
click at [554, 25] on section "Kết quả tìm kiếm ( 42 ) Bộ lọc Mã ĐH Trạng thái Món hàng Thu hộ Tổng cước Chưa …" at bounding box center [556, 266] width 1112 height 532
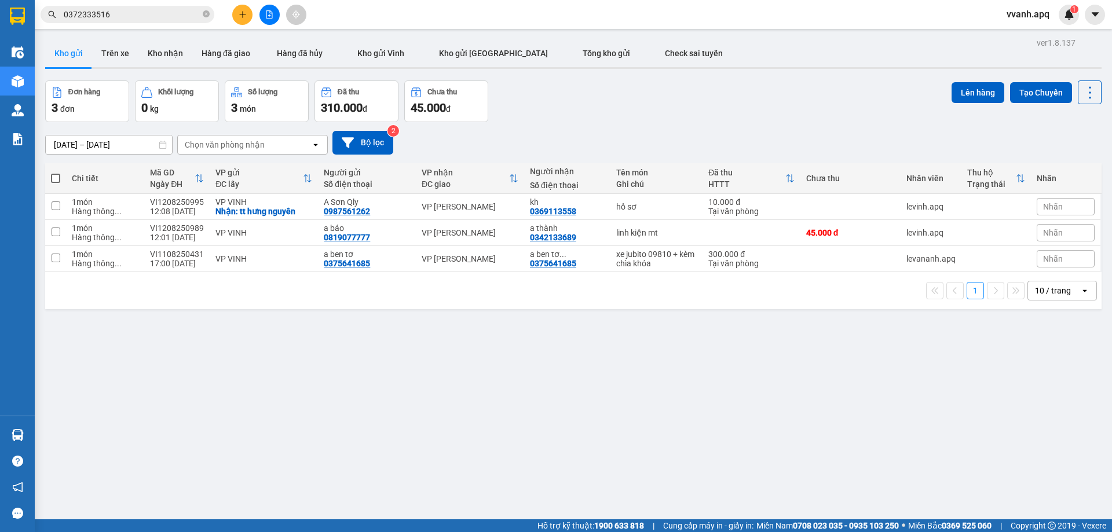
click at [554, 25] on div "Kết quả tìm kiếm ( 42 ) Bộ lọc Mã ĐH Trạng thái Món hàng Thu hộ Tổng cước Chưa …" at bounding box center [556, 14] width 1112 height 29
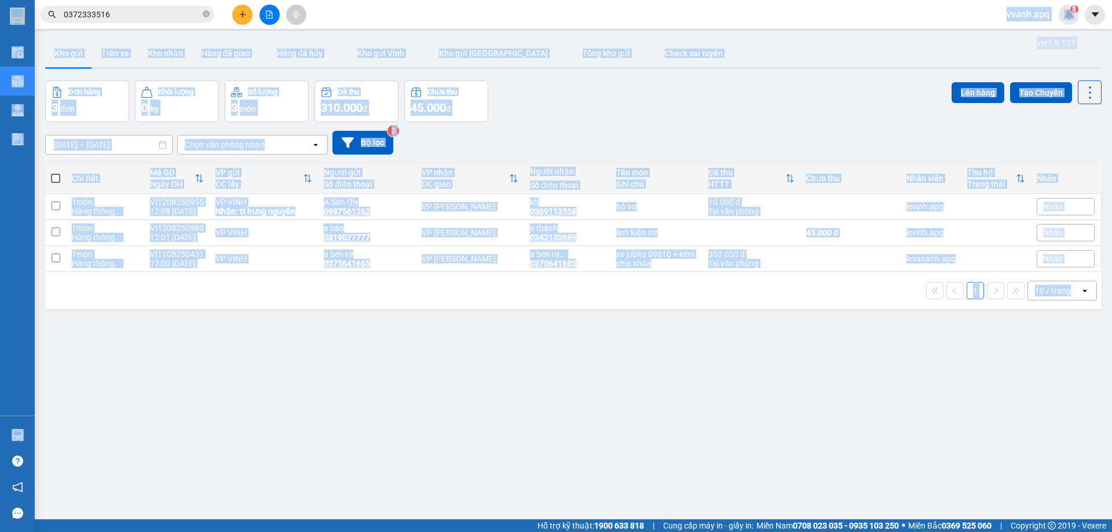
drag, startPoint x: 554, startPoint y: 25, endPoint x: 1045, endPoint y: 385, distance: 608.5
click at [1045, 385] on section "Kết quả tìm kiếm ( 42 ) Bộ lọc Mã ĐH Trạng thái Món hàng Thu hộ Tổng cước Chưa …" at bounding box center [556, 266] width 1112 height 532
click at [1050, 384] on div "ver 1.8.137 Kho gửi Trên xe Kho nhận Hàng đã giao Hàng đã hủy Kho gửi Vinh Kho …" at bounding box center [574, 301] width 1066 height 532
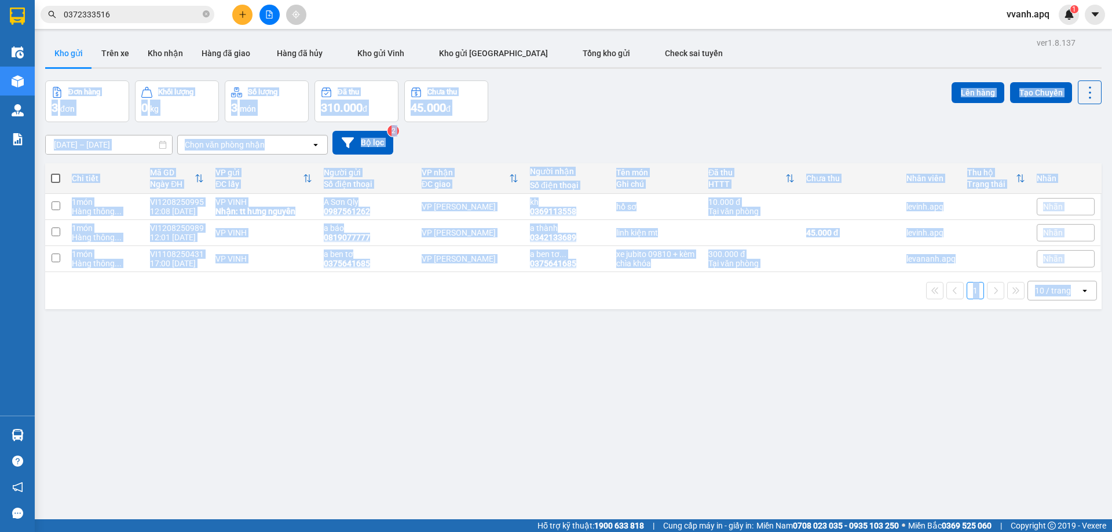
drag, startPoint x: 1050, startPoint y: 384, endPoint x: 665, endPoint y: 36, distance: 519.4
click at [665, 36] on div "ver 1.8.137 Kho gửi Trên xe Kho nhận Hàng đã giao Hàng đã hủy Kho gửi Vinh Kho …" at bounding box center [574, 301] width 1066 height 532
click at [702, 108] on div "Đơn hàng 3 đơn Khối lượng 0 kg Số lượng 3 món Đã thu 310.000 đ Chưa thu 45.000 …" at bounding box center [573, 102] width 1057 height 42
click at [284, 515] on div "ver 1.8.137 Kho gửi Trên xe Kho nhận Hàng đã giao Hàng đã hủy Kho gửi Vinh Kho …" at bounding box center [574, 301] width 1066 height 532
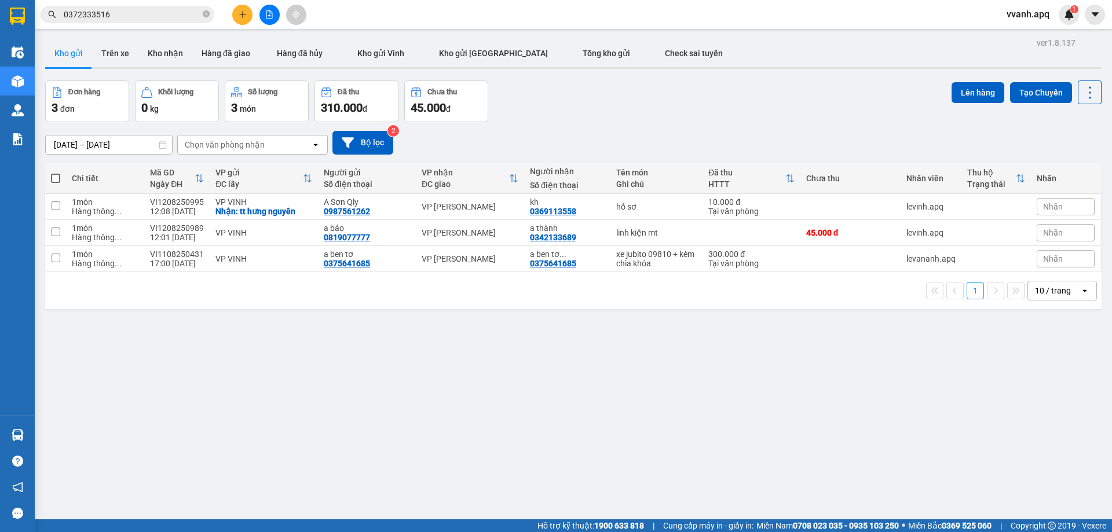
drag, startPoint x: 687, startPoint y: 124, endPoint x: 556, endPoint y: 14, distance: 171.1
click at [687, 124] on div "10/08/2025 – 12/08/2025 Press the down arrow key to interact with the calendar …" at bounding box center [573, 142] width 1057 height 41
click at [685, 149] on div "10/08/2025 – 12/08/2025 Press the down arrow key to interact with the calendar …" at bounding box center [573, 143] width 1057 height 24
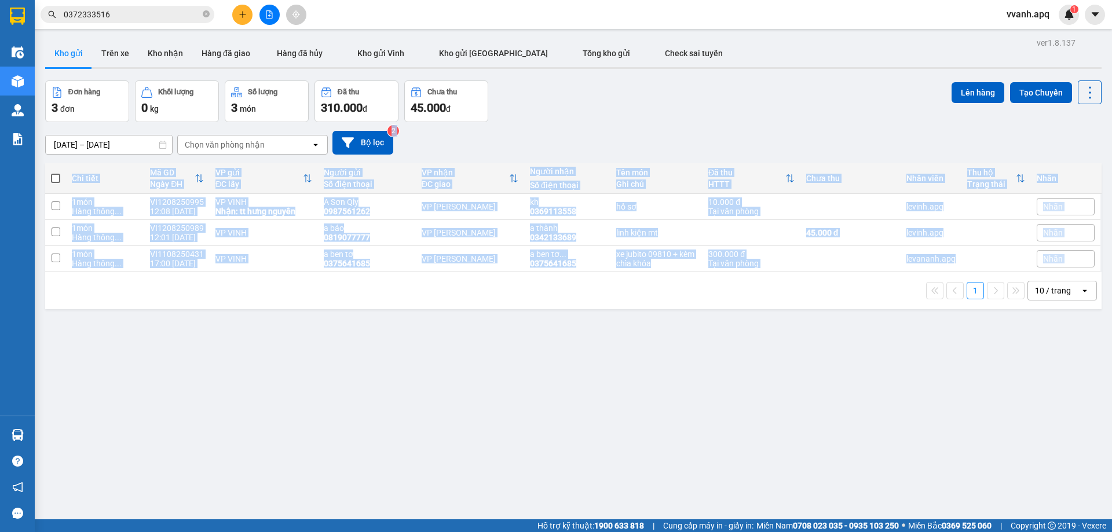
drag, startPoint x: 682, startPoint y: 138, endPoint x: 765, endPoint y: 284, distance: 167.9
click at [765, 284] on div "ver 1.8.137 Kho gửi Trên xe Kho nhận Hàng đã giao Hàng đã hủy Kho gửi Vinh Kho …" at bounding box center [574, 301] width 1066 height 532
click at [765, 284] on div "1 10 / trang open" at bounding box center [574, 291] width 1048 height 20
drag, startPoint x: 767, startPoint y: 285, endPoint x: 719, endPoint y: 140, distance: 153.0
click at [719, 140] on div "ver 1.8.137 Kho gửi Trên xe Kho nhận Hàng đã giao Hàng đã hủy Kho gửi Vinh Kho …" at bounding box center [574, 301] width 1066 height 532
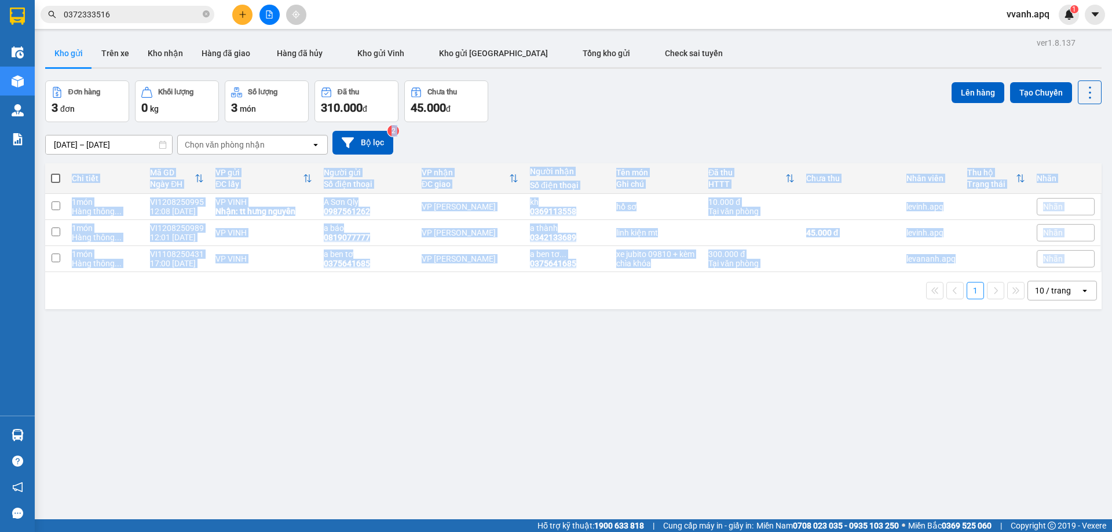
drag, startPoint x: 719, startPoint y: 140, endPoint x: 491, endPoint y: 456, distance: 389.8
click at [718, 140] on div "10/08/2025 – 12/08/2025 Press the down arrow key to interact with the calendar …" at bounding box center [573, 143] width 1057 height 24
click at [683, 106] on div "Đơn hàng 3 đơn Khối lượng 0 kg Số lượng 3 món Đã thu 310.000 đ Chưa thu 45.000 …" at bounding box center [573, 102] width 1057 height 42
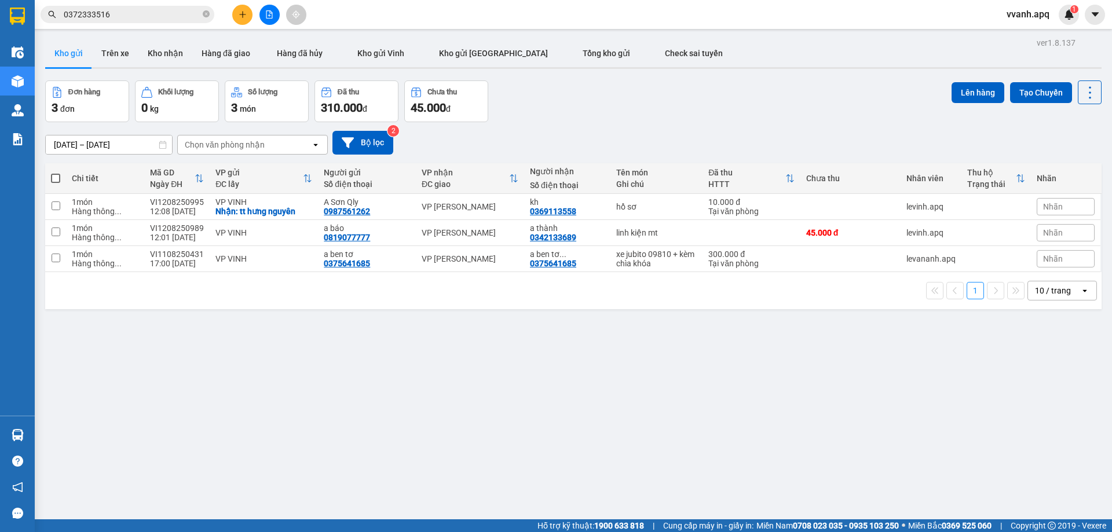
click at [736, 419] on div "ver 1.8.137 Kho gửi Trên xe Kho nhận Hàng đã giao Hàng đã hủy Kho gửi Vinh Kho …" at bounding box center [574, 301] width 1066 height 532
click at [696, 419] on div "ver 1.8.137 Kho gửi Trên xe Kho nhận Hàng đã giao Hàng đã hủy Kho gửi Vinh Kho …" at bounding box center [574, 301] width 1066 height 532
click at [807, 449] on div "ver 1.8.137 Kho gửi Trên xe Kho nhận Hàng đã giao Hàng đã hủy Kho gửi Vinh Kho …" at bounding box center [574, 301] width 1066 height 532
drag, startPoint x: 612, startPoint y: 132, endPoint x: 643, endPoint y: 312, distance: 182.7
click at [643, 312] on div "ver 1.8.137 Kho gửi Trên xe Kho nhận Hàng đã giao Hàng đã hủy Kho gửi Vinh Kho …" at bounding box center [574, 301] width 1066 height 532
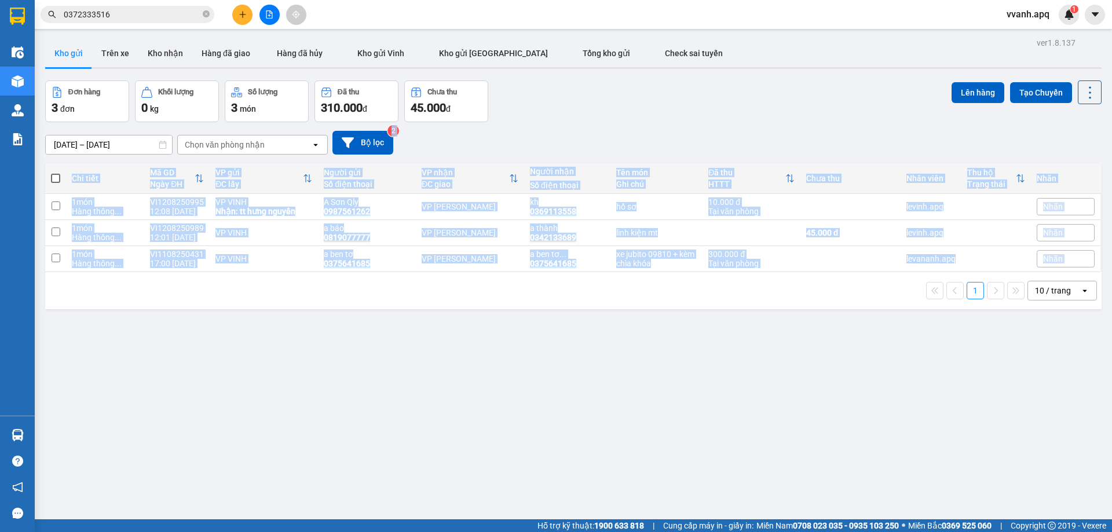
click at [643, 312] on div "ver 1.8.137 Kho gửi Trên xe Kho nhận Hàng đã giao Hàng đã hủy Kho gửi Vinh Kho …" at bounding box center [574, 301] width 1066 height 532
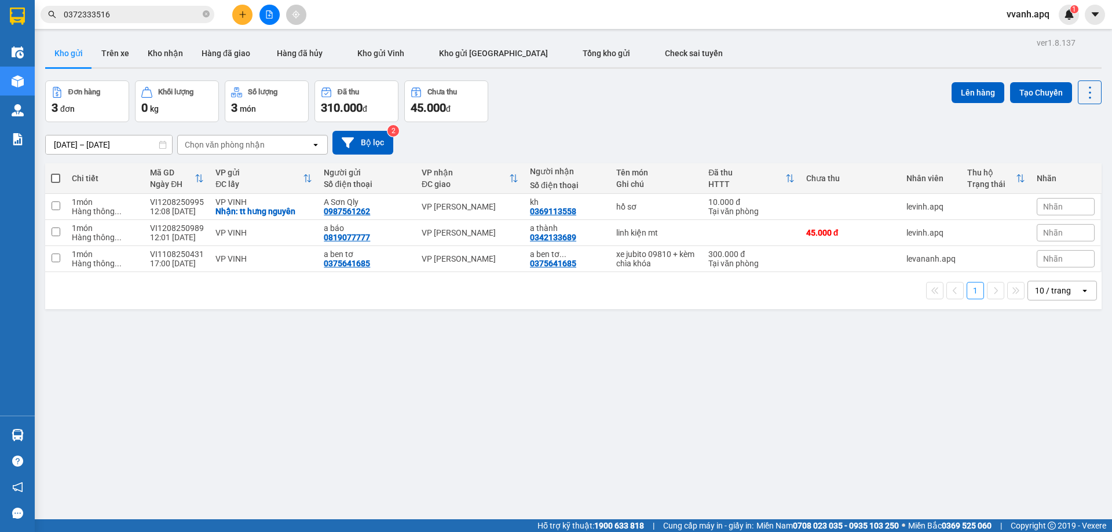
drag, startPoint x: 692, startPoint y: 115, endPoint x: 739, endPoint y: 365, distance: 254.2
click at [739, 365] on div "ver 1.8.137 Kho gửi Trên xe Kho nhận Hàng đã giao Hàng đã hủy Kho gửi Vinh Kho …" at bounding box center [574, 301] width 1066 height 532
drag, startPoint x: 664, startPoint y: 207, endPoint x: 671, endPoint y: 219, distance: 13.5
click at [665, 207] on div "hồ sơ" at bounding box center [656, 206] width 81 height 9
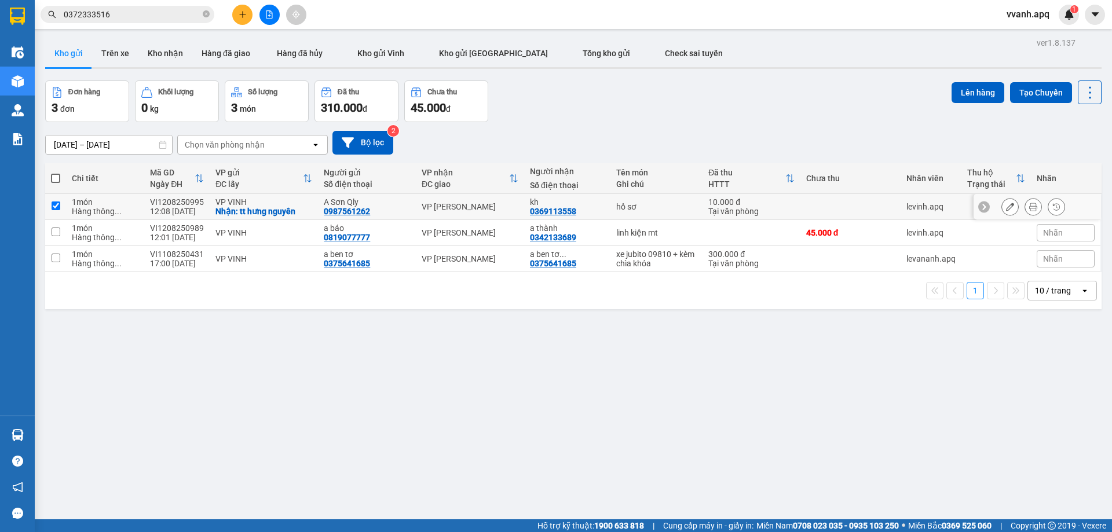
checkbox input "true"
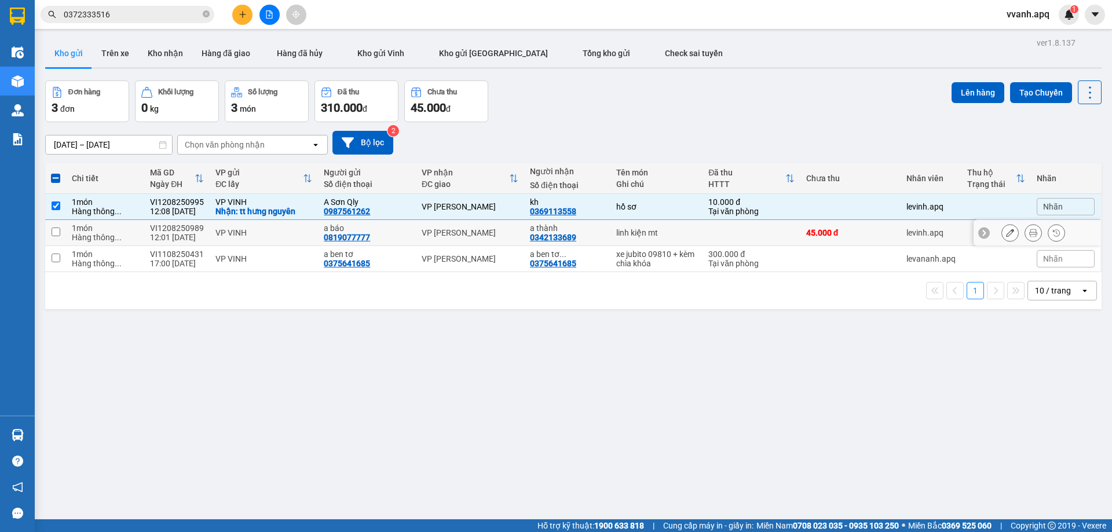
click at [678, 232] on div "linh kiện mt" at bounding box center [656, 232] width 81 height 9
checkbox input "true"
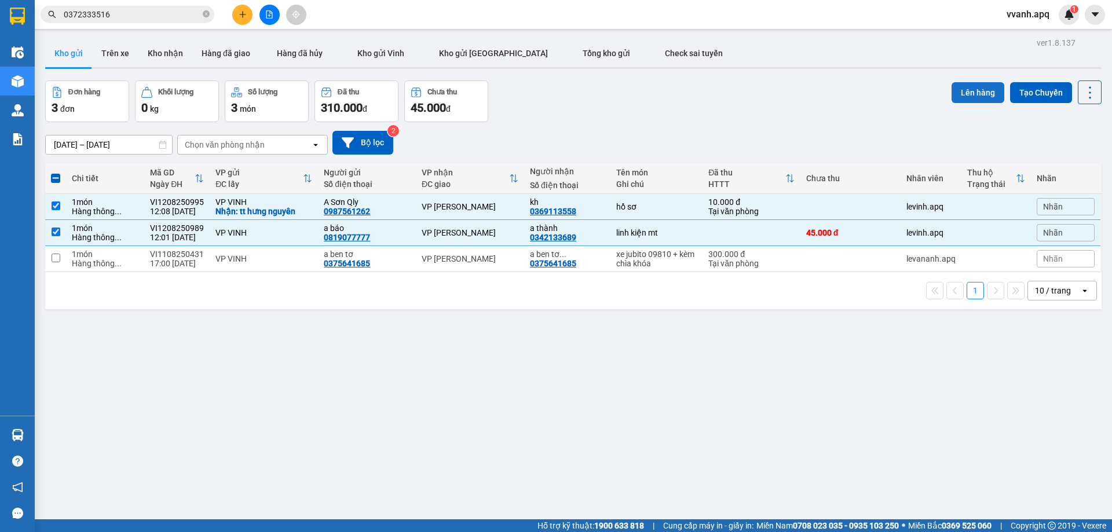
click at [952, 90] on button "Lên hàng" at bounding box center [978, 92] width 53 height 21
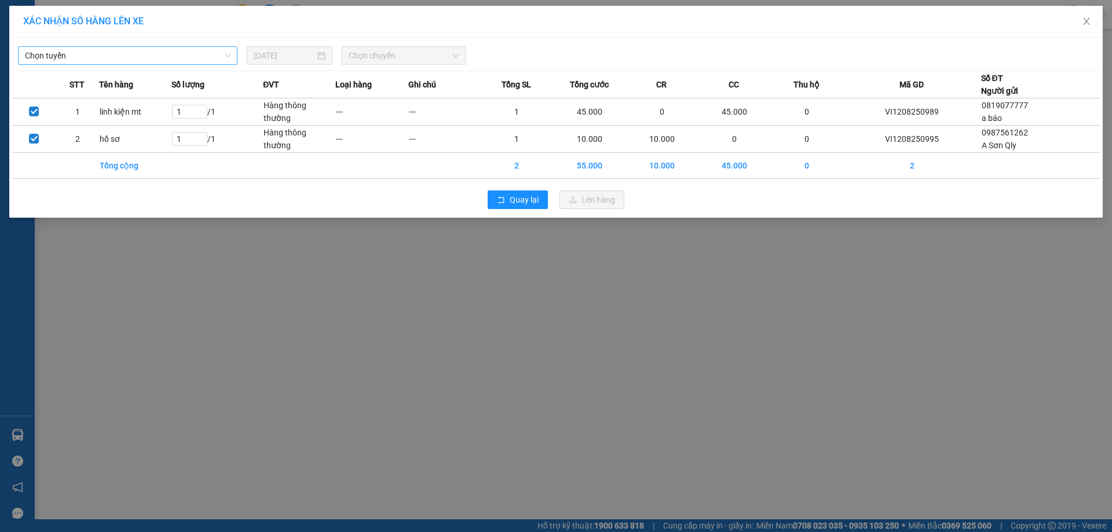
click at [182, 60] on span "Chọn tuyến" at bounding box center [128, 55] width 206 height 17
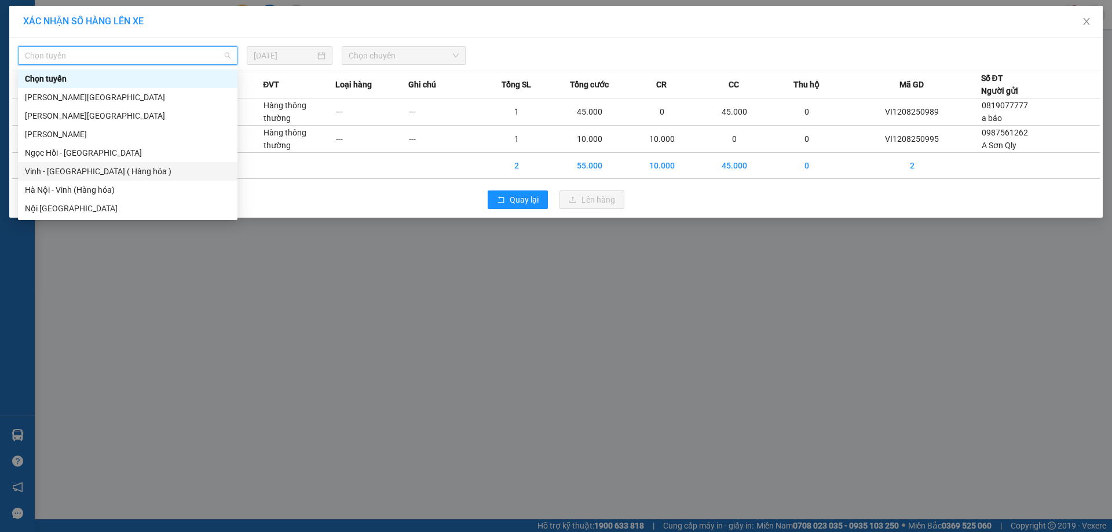
click at [123, 169] on div "Vinh - [GEOGRAPHIC_DATA] ( Hàng hóa )" at bounding box center [128, 171] width 206 height 13
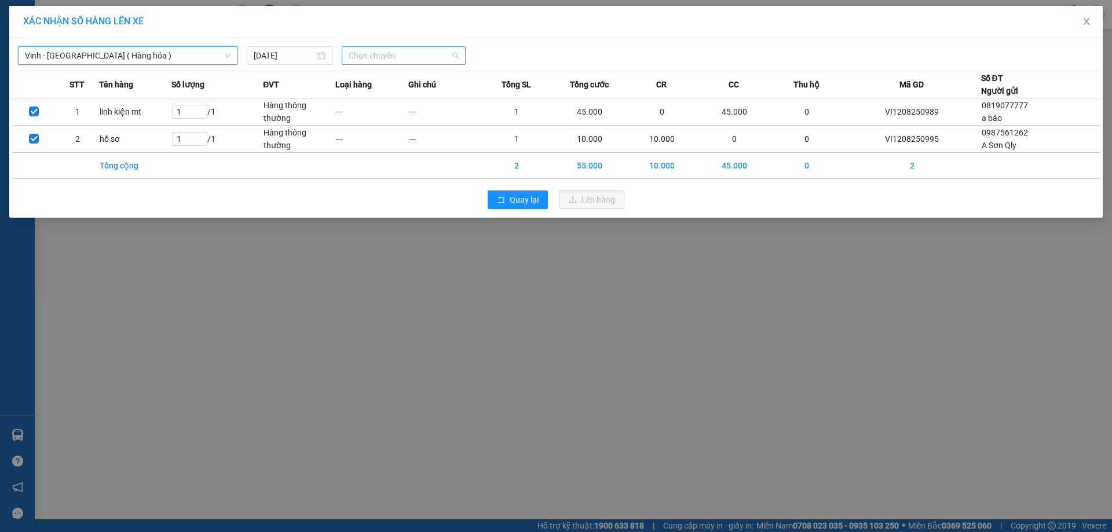
click at [407, 49] on span "Chọn chuyến" at bounding box center [404, 55] width 110 height 17
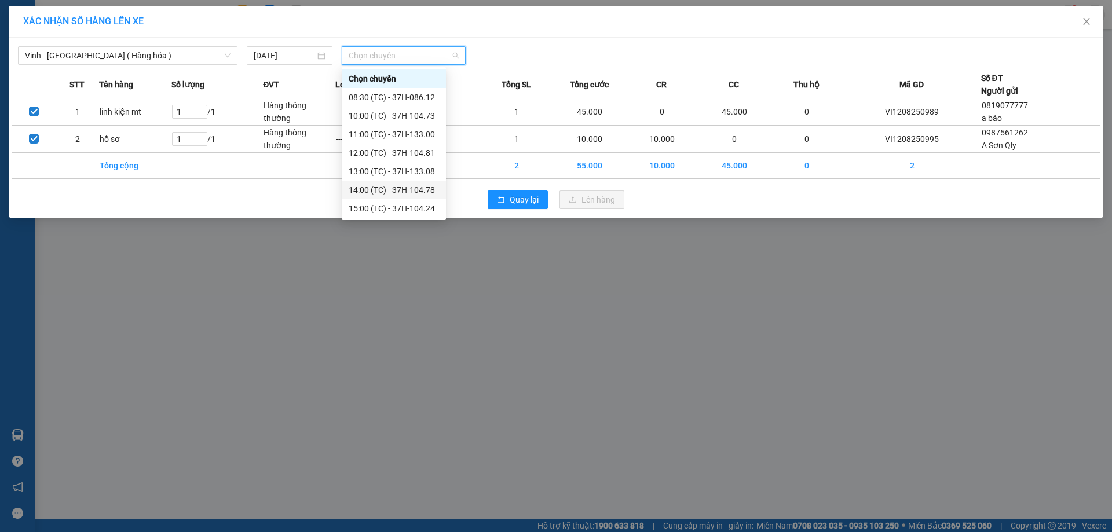
click at [388, 195] on div "14:00 (TC) - 37H-104.78" at bounding box center [394, 190] width 90 height 13
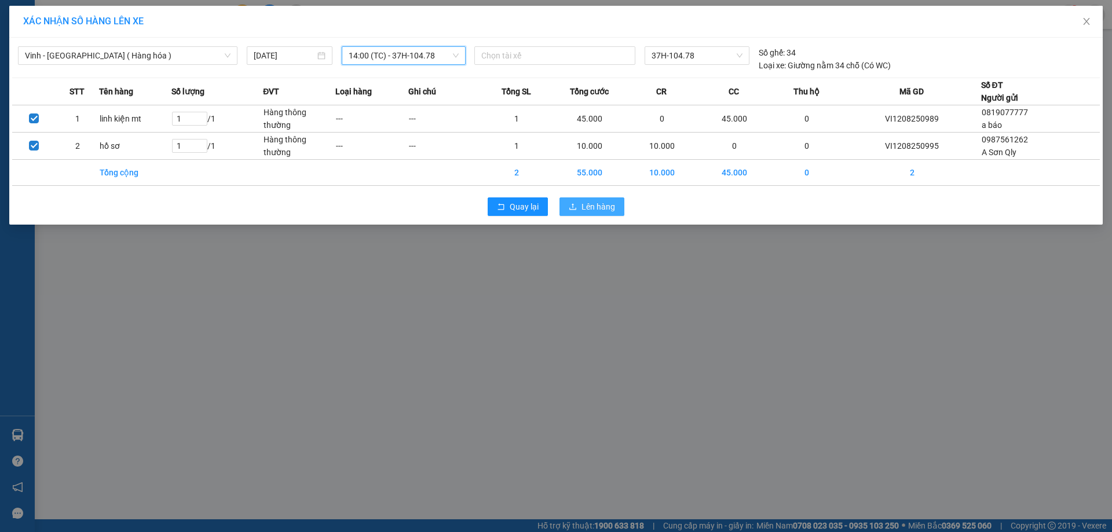
click at [612, 208] on span "Lên hàng" at bounding box center [599, 206] width 34 height 13
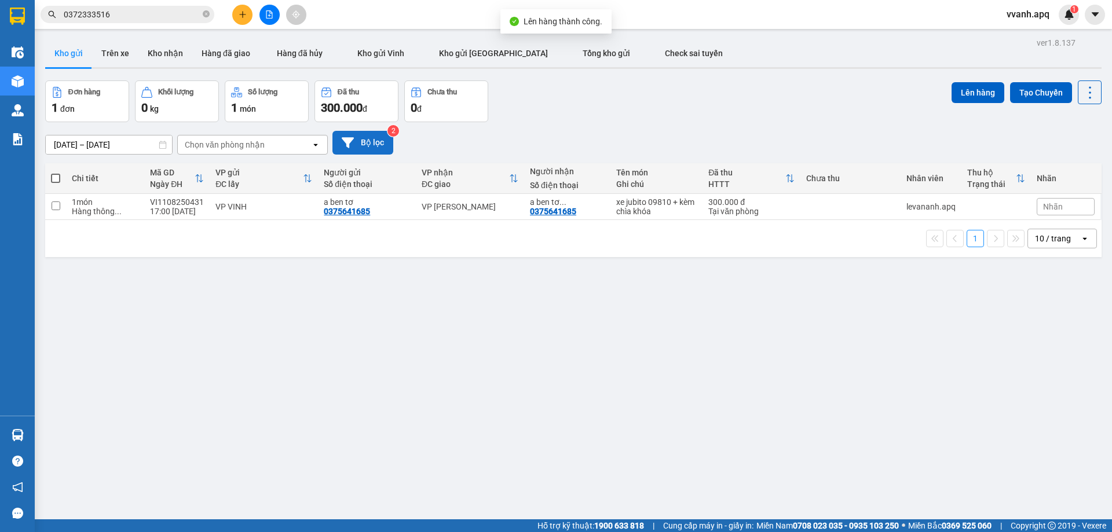
click at [385, 147] on button "Bộ lọc" at bounding box center [363, 143] width 61 height 24
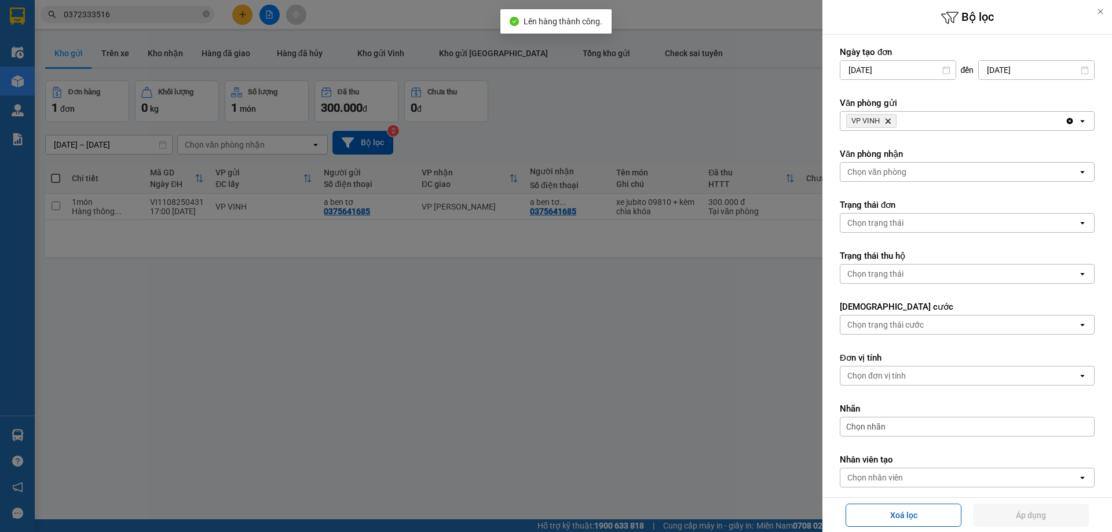
click at [894, 125] on span "VP VINH Delete" at bounding box center [872, 121] width 50 height 14
click at [891, 121] on icon "Delete" at bounding box center [888, 121] width 7 height 7
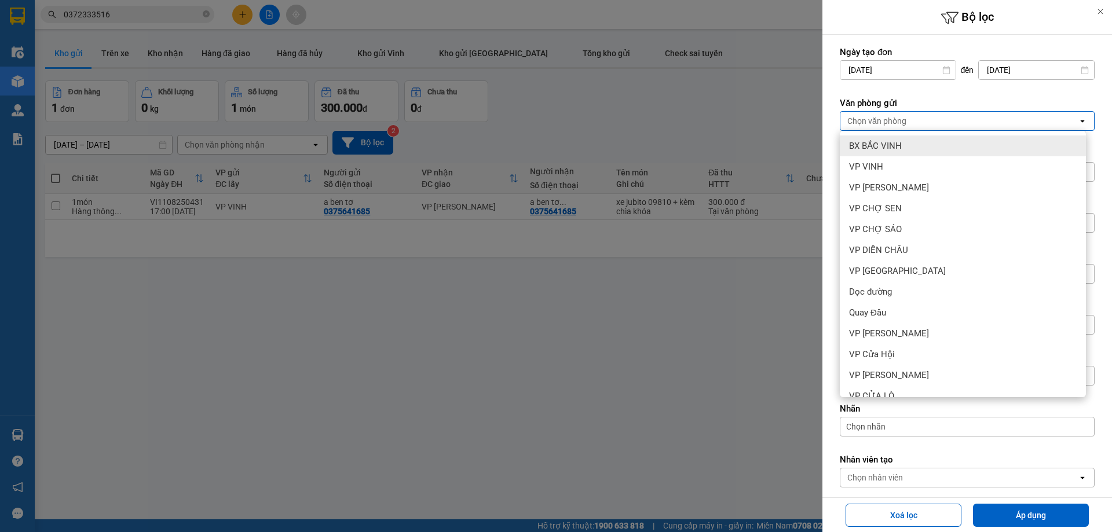
click at [891, 141] on span "BX BẮC VINH" at bounding box center [875, 146] width 53 height 12
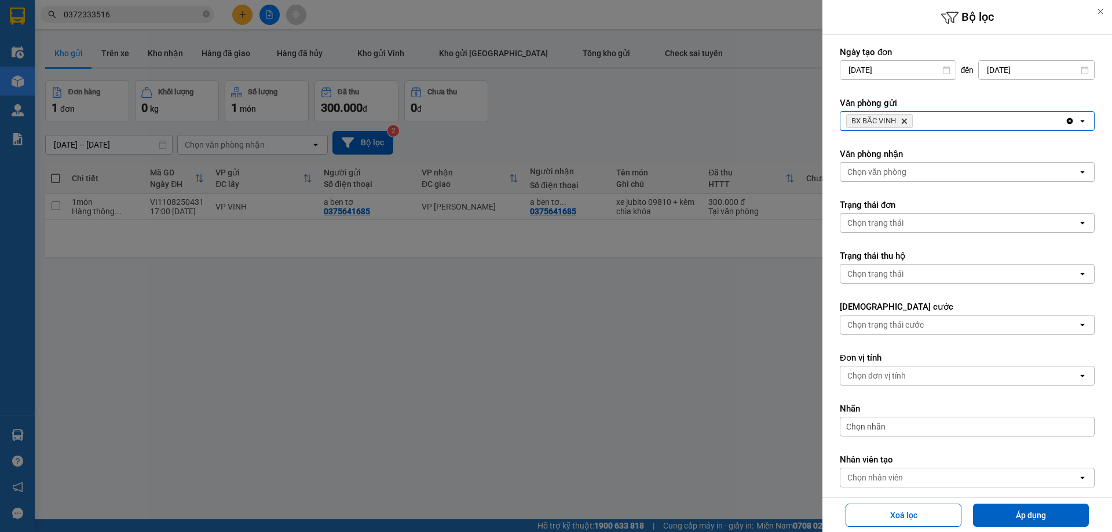
click at [932, 122] on div "BX BẮC VINH Delete" at bounding box center [953, 121] width 225 height 19
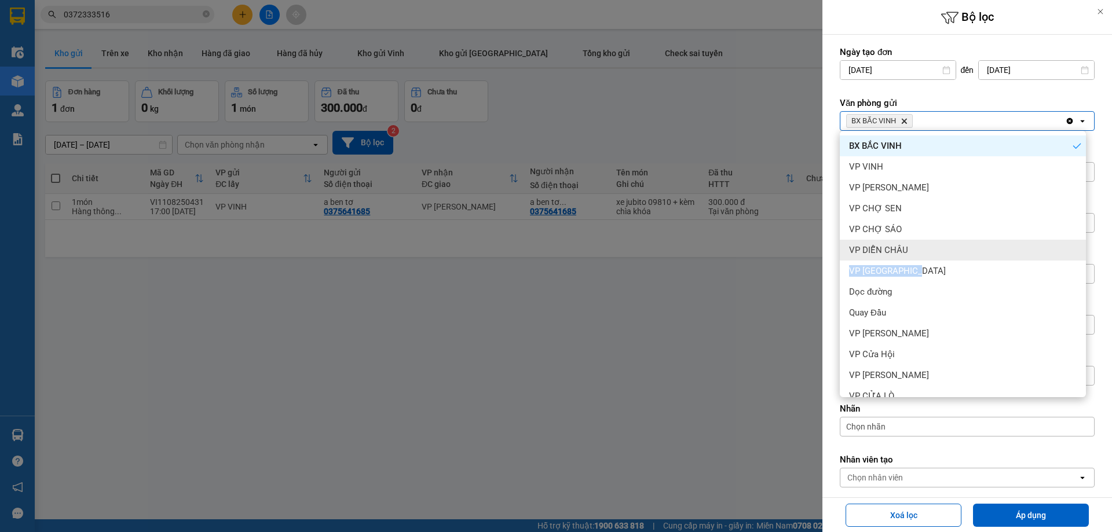
drag, startPoint x: 919, startPoint y: 262, endPoint x: 913, endPoint y: 241, distance: 22.2
click at [913, 241] on ul "BX BẮC VINH VP VINH VP THANH CHƯƠNG VP CHỢ SEN VP CHỢ SÁO VP DIỄN CHÂU VP Cầu Y…" at bounding box center [963, 264] width 246 height 267
click at [913, 241] on div "VP DIỄN CHÂU" at bounding box center [963, 250] width 246 height 21
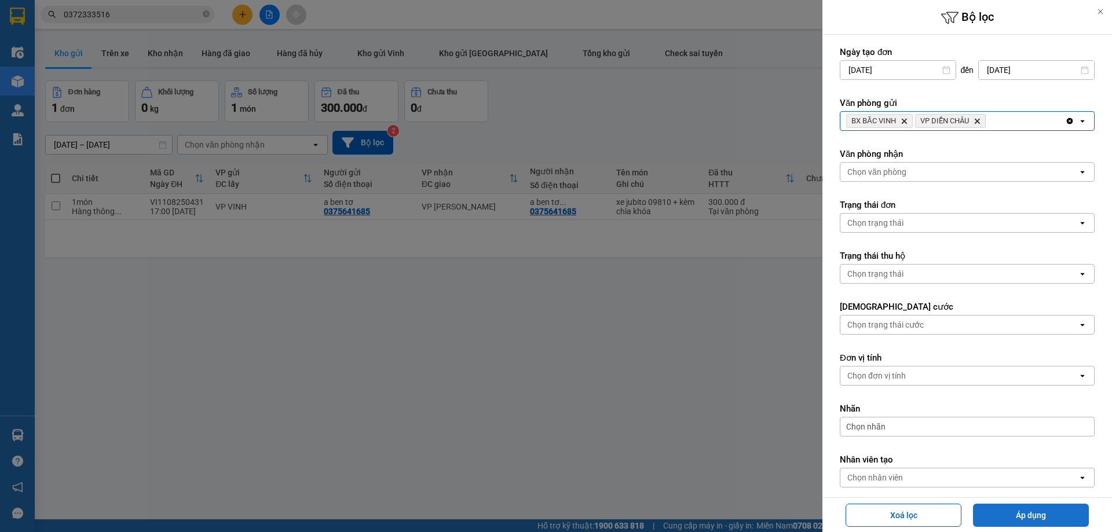
click at [1015, 512] on button "Áp dụng" at bounding box center [1031, 515] width 116 height 23
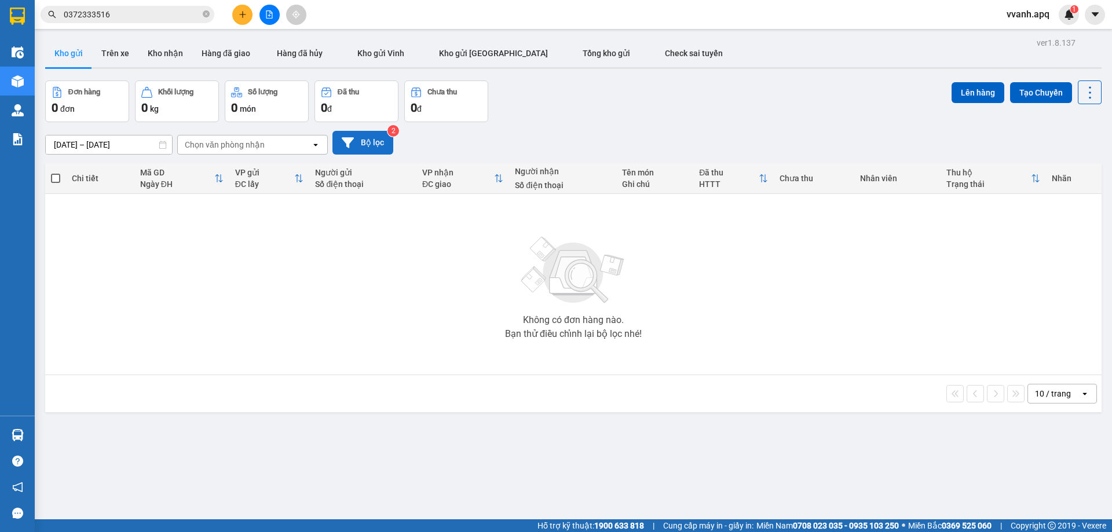
click at [374, 142] on button "Bộ lọc" at bounding box center [363, 143] width 61 height 24
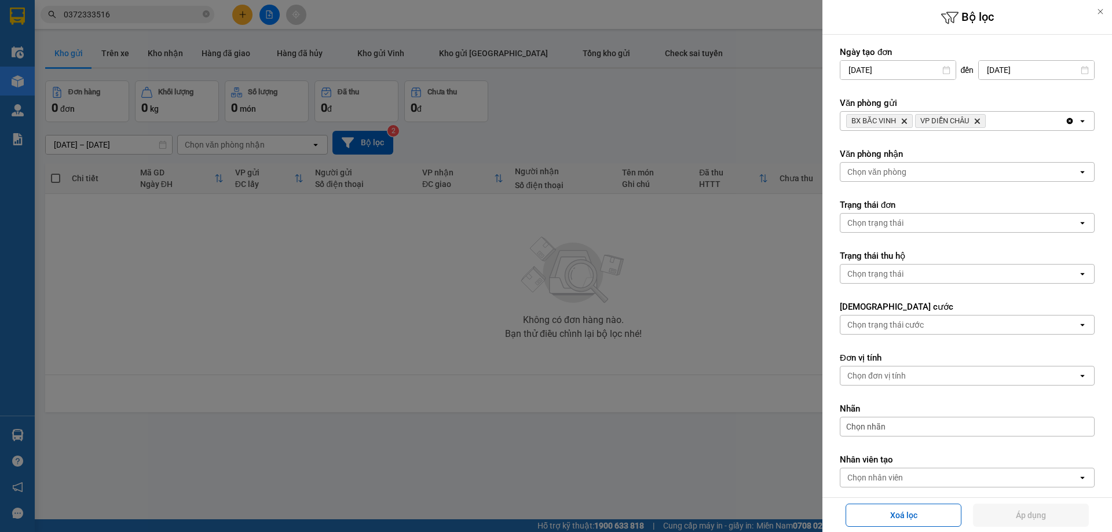
click at [907, 119] on icon "BX BẮC VINH, close by backspace" at bounding box center [904, 121] width 5 height 5
click at [907, 119] on icon "Delete" at bounding box center [908, 121] width 7 height 7
click at [907, 119] on div "Chọn văn phòng" at bounding box center [960, 121] width 238 height 19
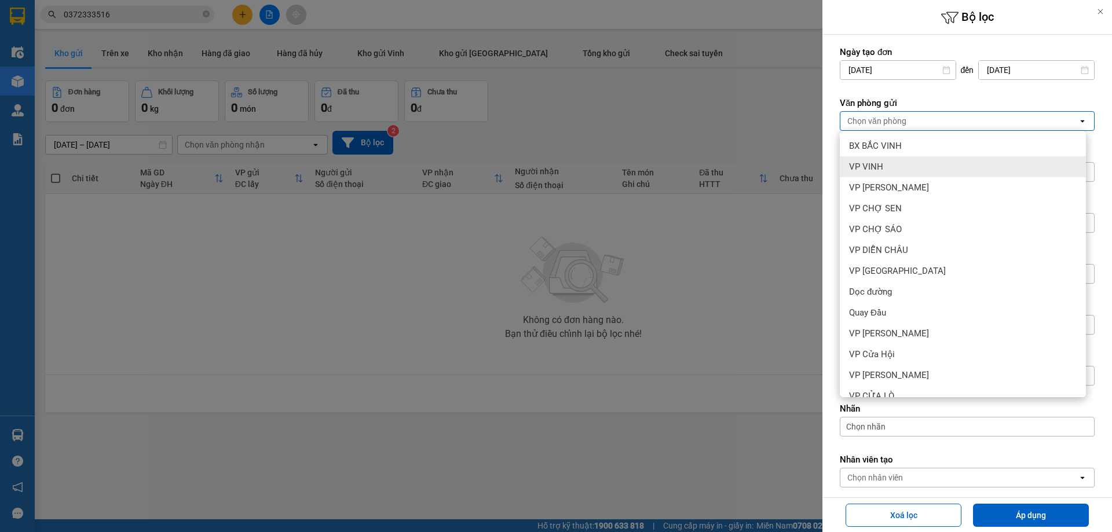
click at [898, 168] on div "VP VINH" at bounding box center [963, 166] width 246 height 21
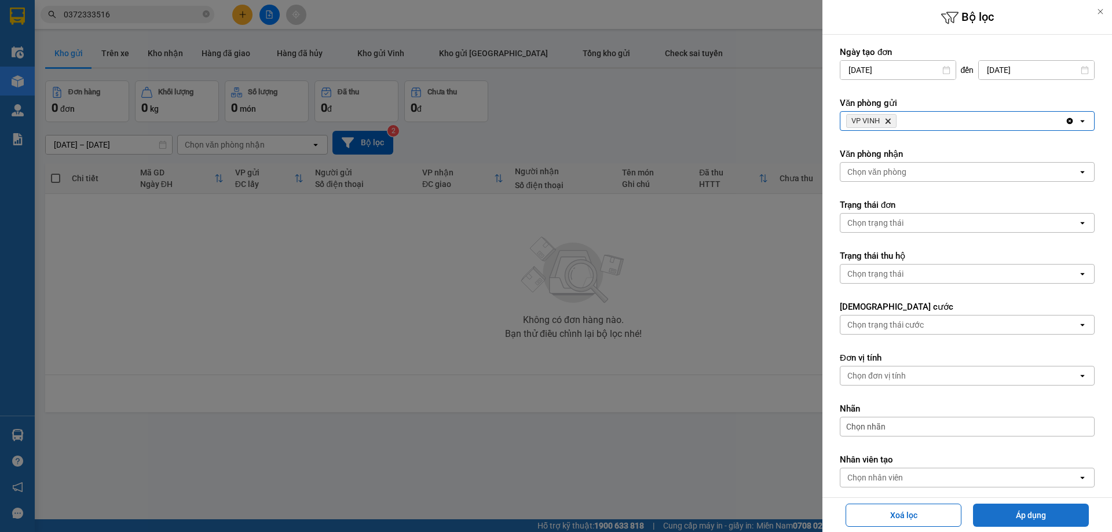
click at [1051, 505] on button "Áp dụng" at bounding box center [1031, 515] width 116 height 23
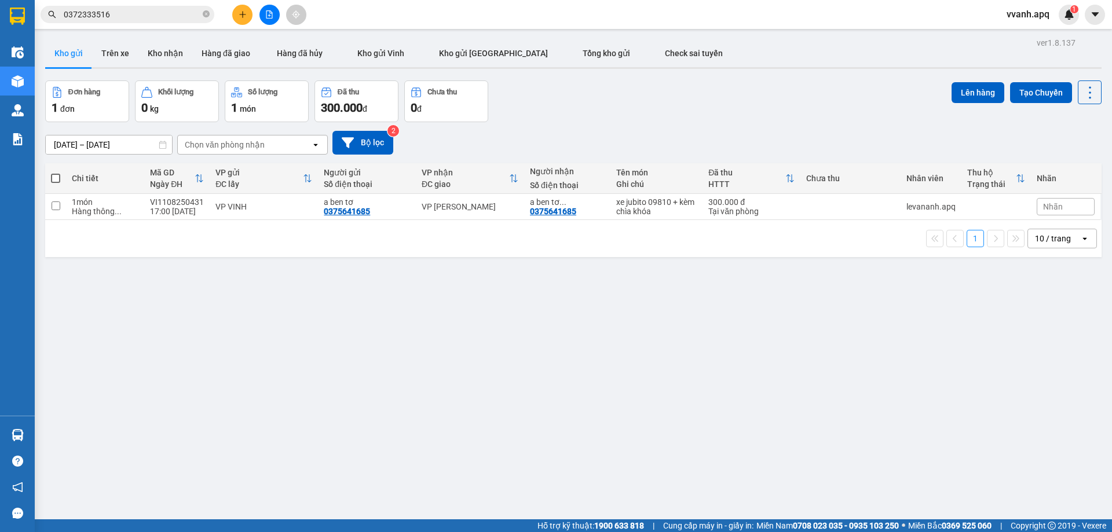
click at [323, 397] on div "ver 1.8.137 Kho gửi Trên xe Kho nhận Hàng đã giao Hàng đã hủy Kho gửi Vinh Kho …" at bounding box center [574, 301] width 1066 height 532
click at [269, 8] on button at bounding box center [270, 15] width 20 height 20
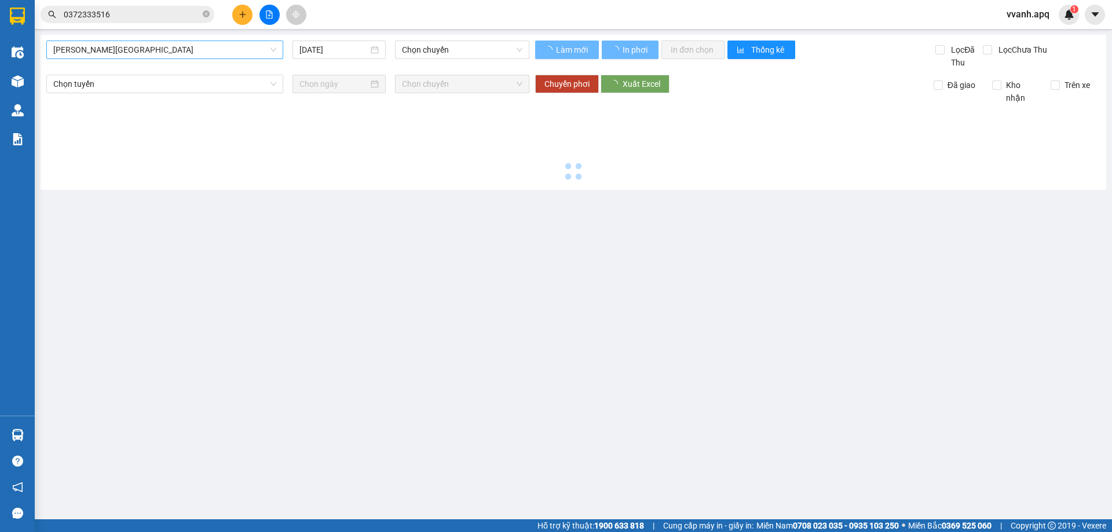
click at [184, 57] on span "[PERSON_NAME][GEOGRAPHIC_DATA]" at bounding box center [164, 49] width 223 height 17
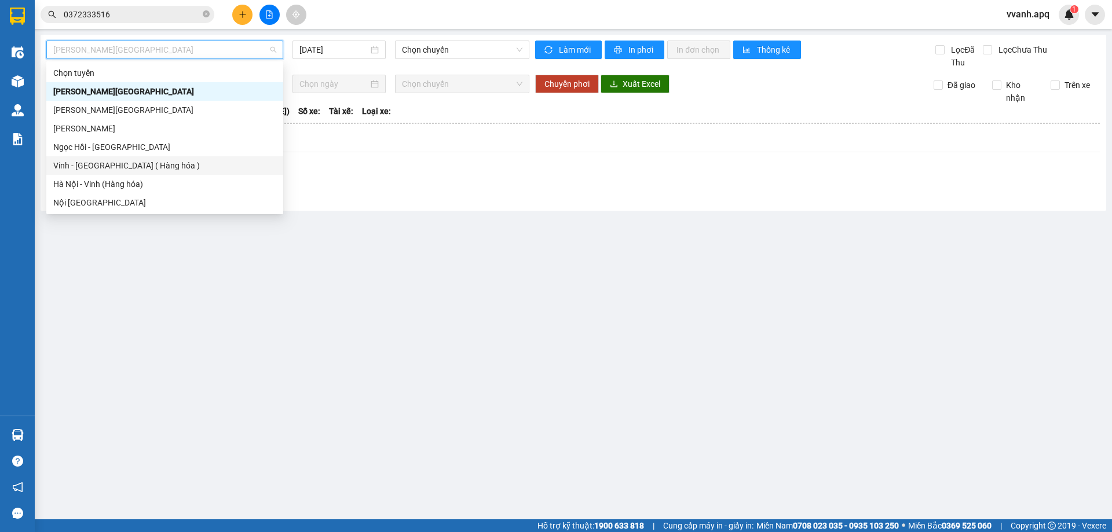
click at [144, 163] on div "Vinh - [GEOGRAPHIC_DATA] ( Hàng hóa )" at bounding box center [164, 165] width 223 height 13
type input "[DATE]"
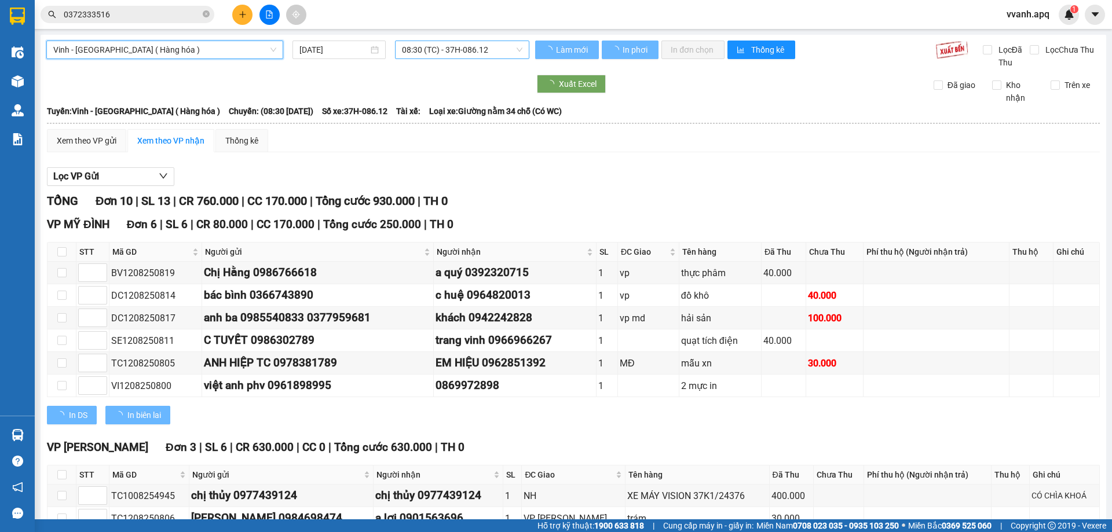
click at [432, 53] on span "08:30 (TC) - 37H-086.12" at bounding box center [462, 49] width 121 height 17
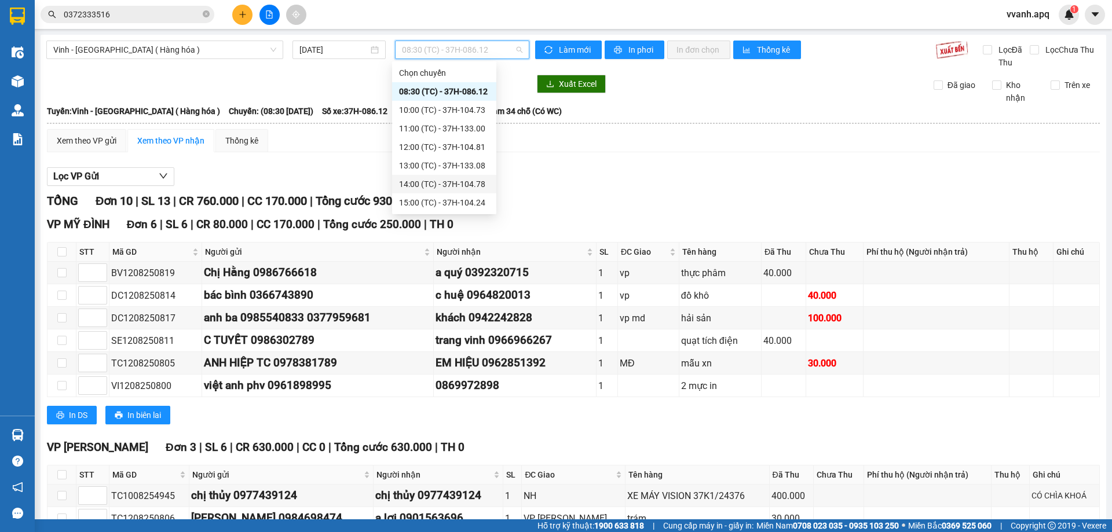
click at [417, 180] on div "14:00 (TC) - 37H-104.78" at bounding box center [444, 184] width 90 height 13
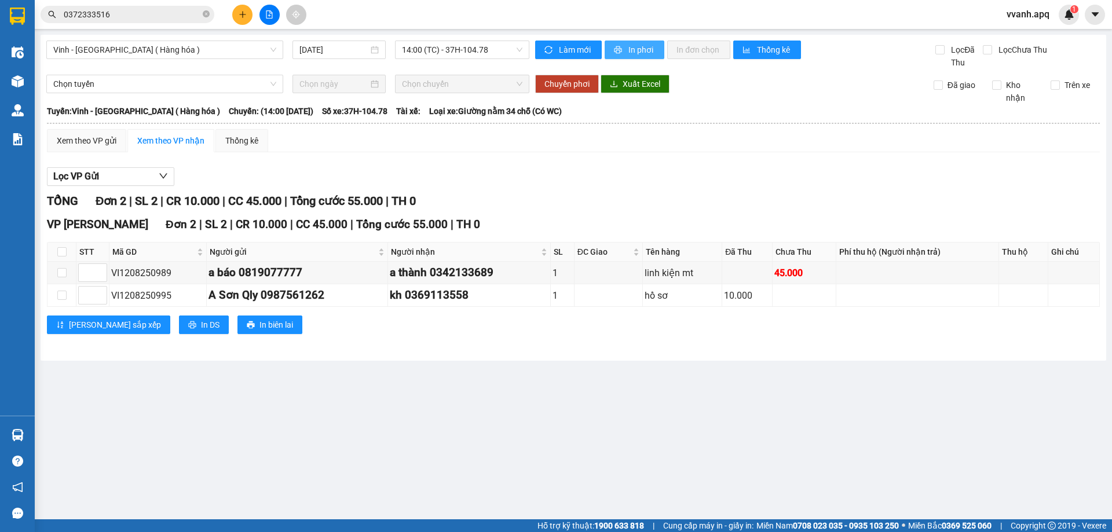
click at [636, 42] on button "In phơi" at bounding box center [635, 50] width 60 height 19
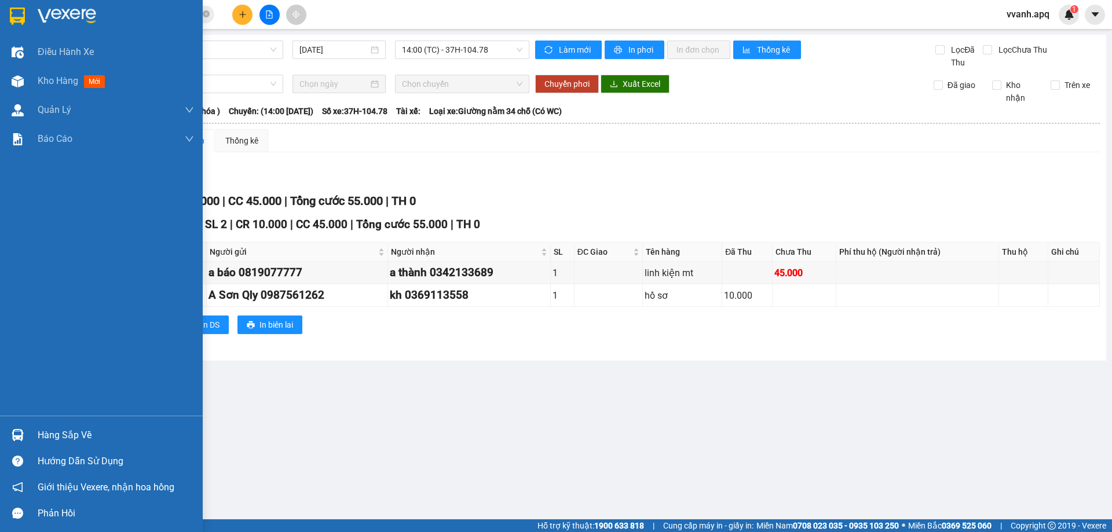
click at [67, 436] on div "Hàng sắp về" at bounding box center [116, 435] width 156 height 17
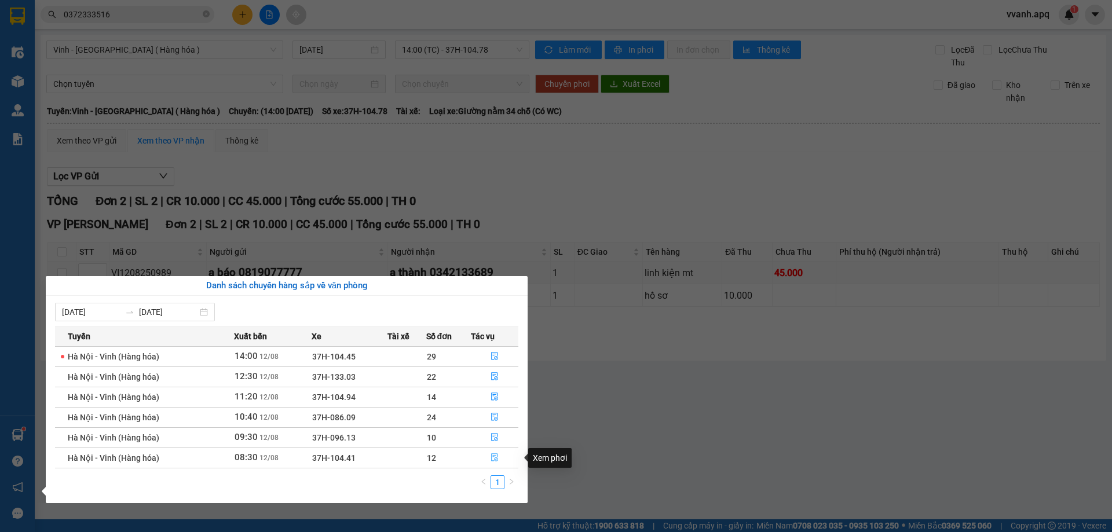
click at [497, 464] on button "button" at bounding box center [495, 458] width 46 height 19
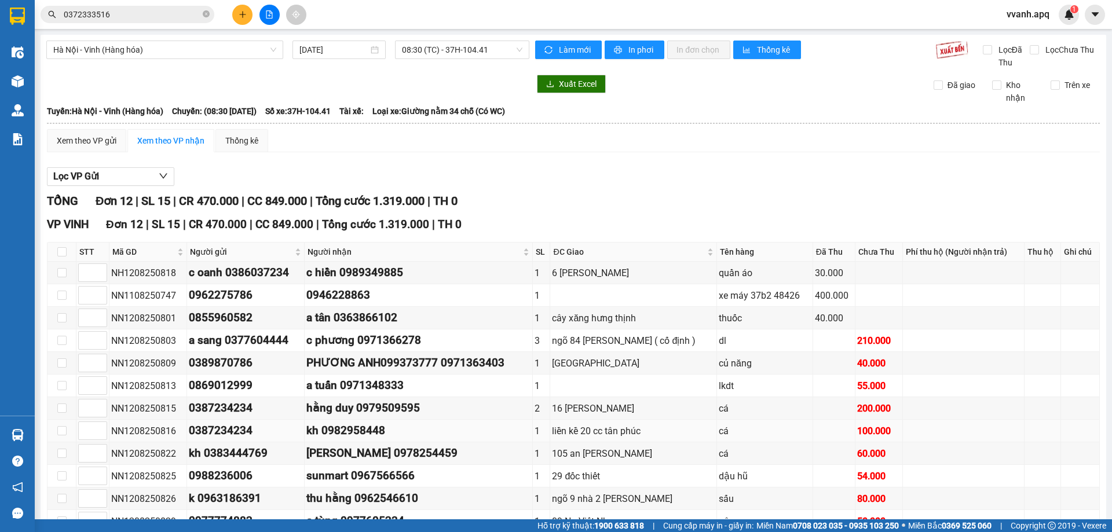
scroll to position [73, 0]
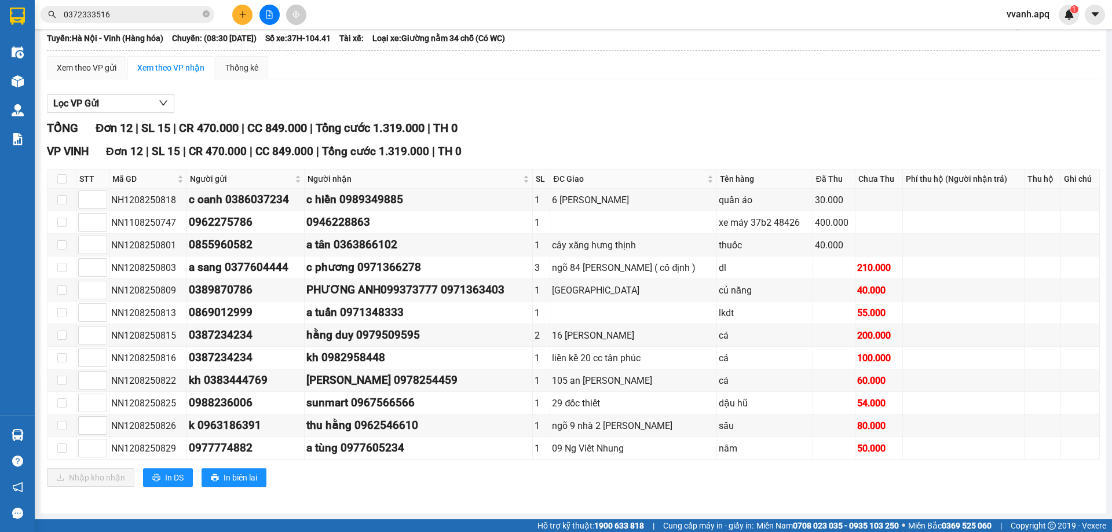
click at [67, 181] on th at bounding box center [62, 179] width 29 height 19
click at [64, 180] on input "checkbox" at bounding box center [61, 178] width 9 height 9
checkbox input "true"
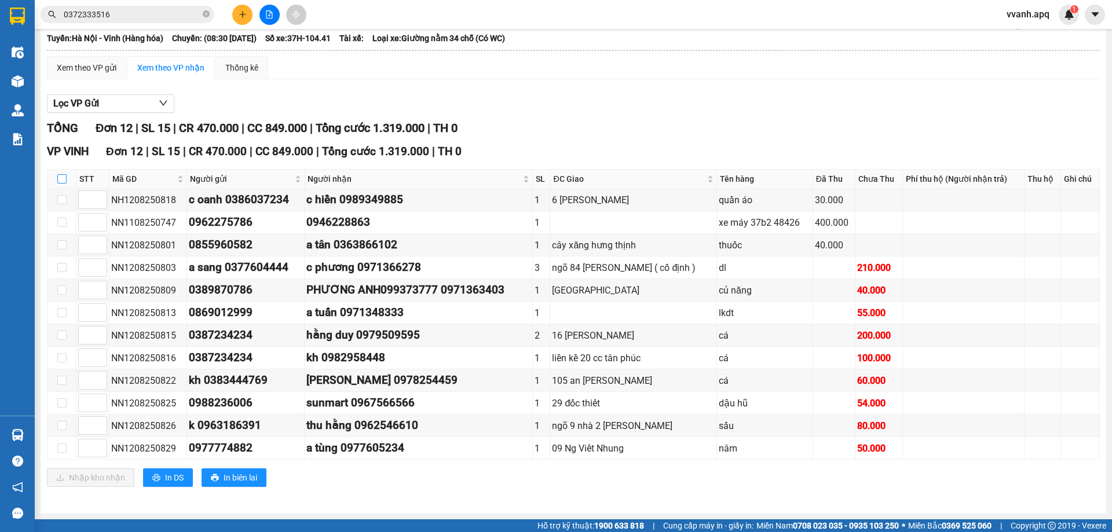
checkbox input "true"
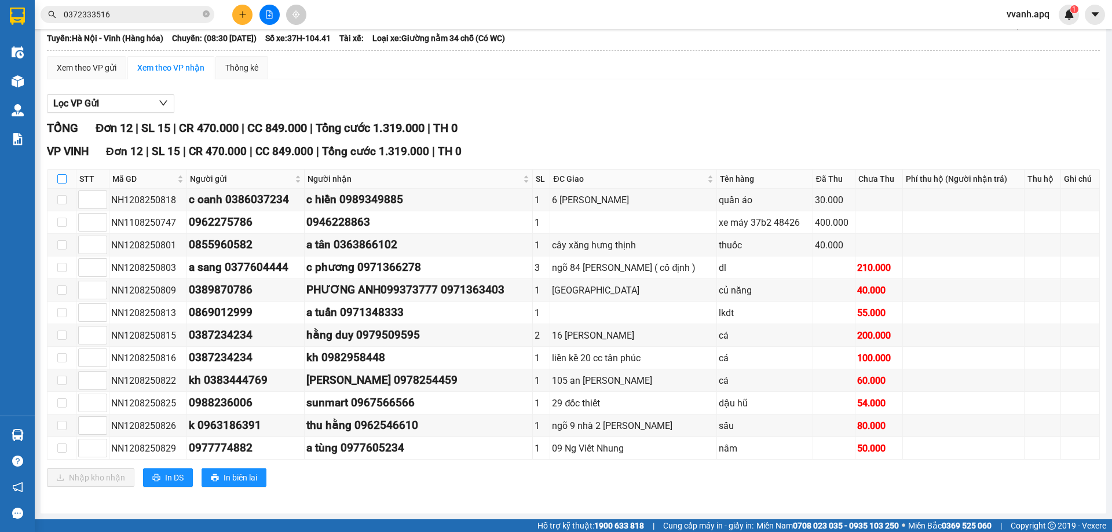
checkbox input "true"
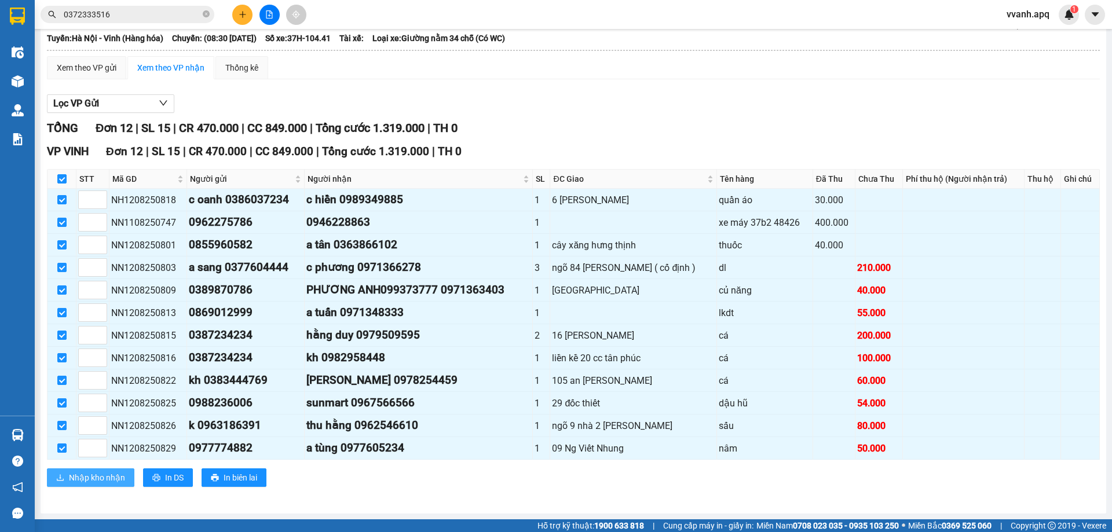
click at [104, 480] on span "Nhập kho nhận" at bounding box center [97, 478] width 56 height 13
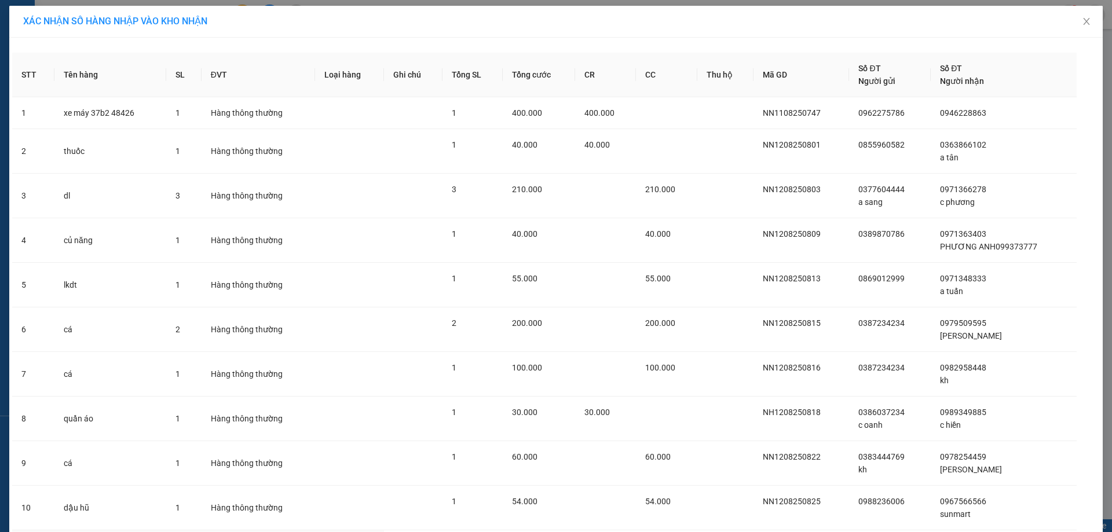
scroll to position [172, 0]
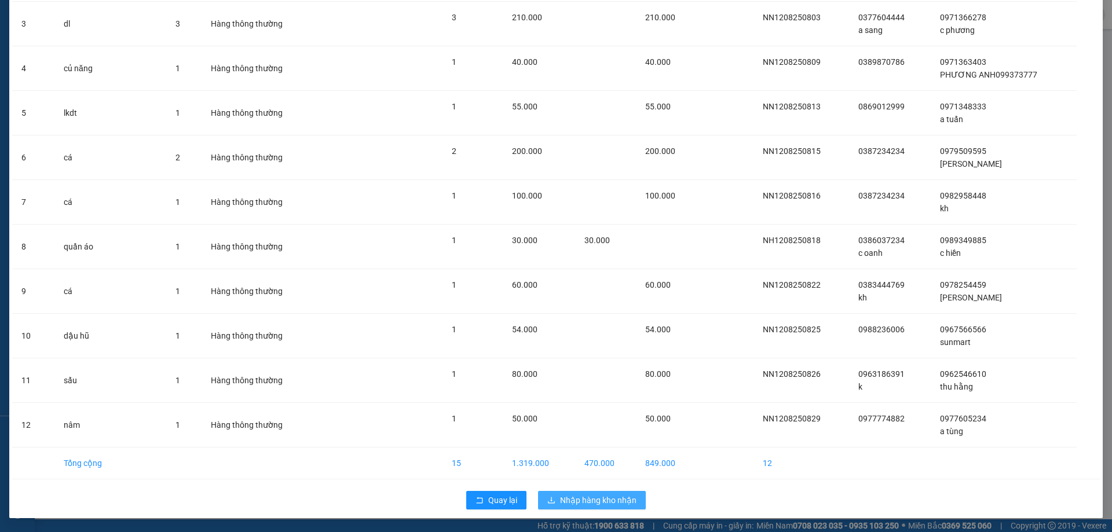
click at [548, 504] on icon "download" at bounding box center [552, 501] width 8 height 8
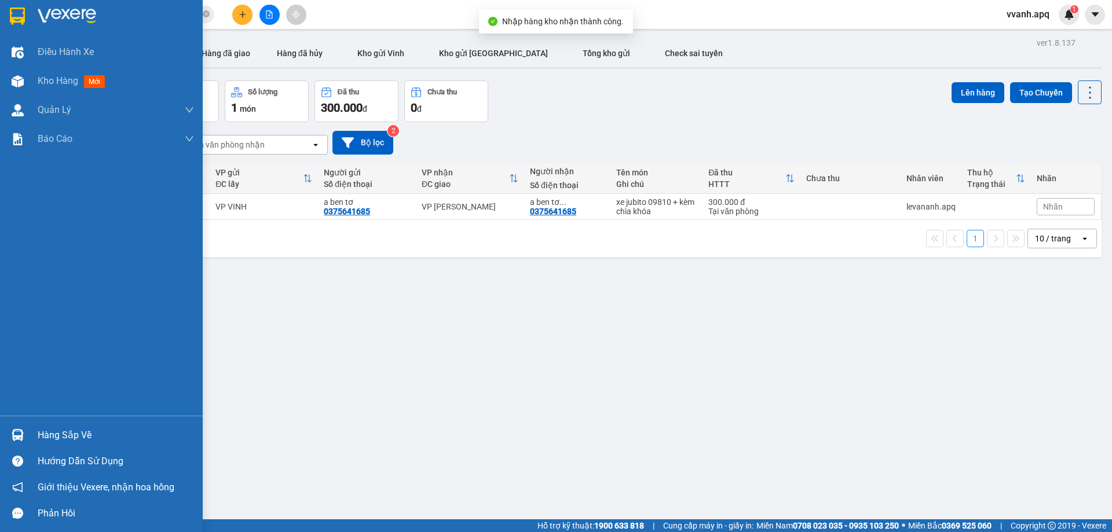
click at [15, 428] on div at bounding box center [18, 435] width 20 height 20
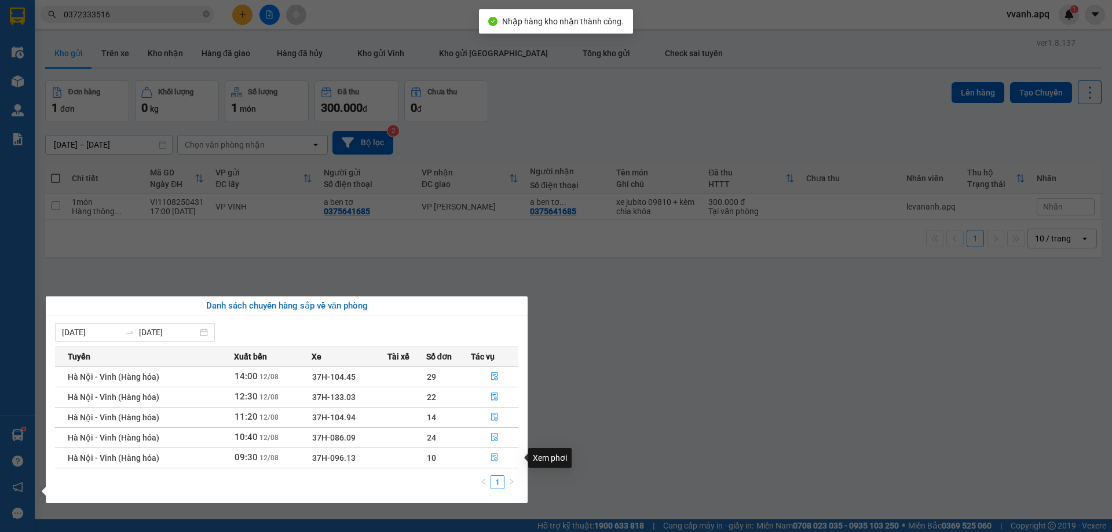
click at [501, 463] on button "button" at bounding box center [495, 458] width 46 height 19
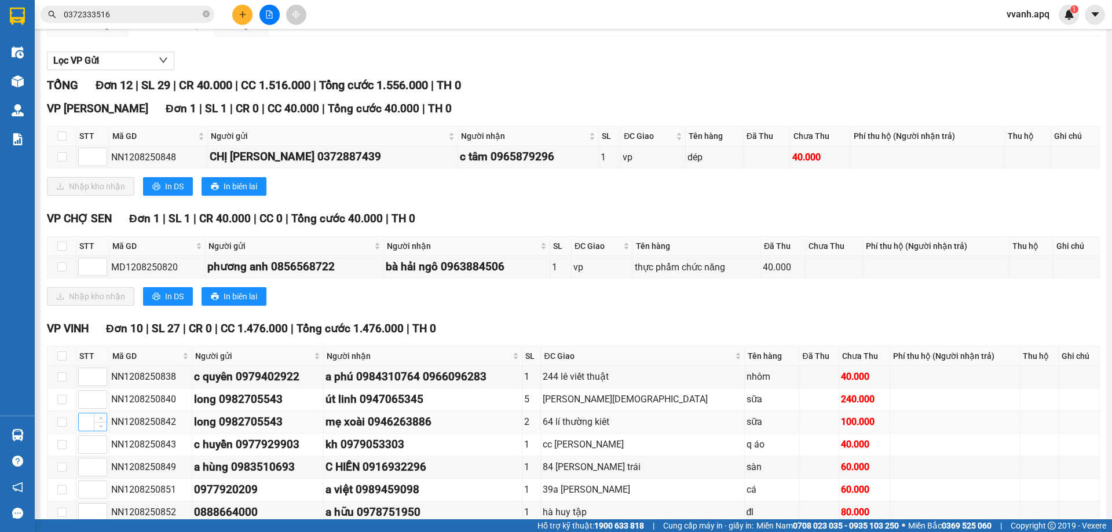
scroll to position [174, 0]
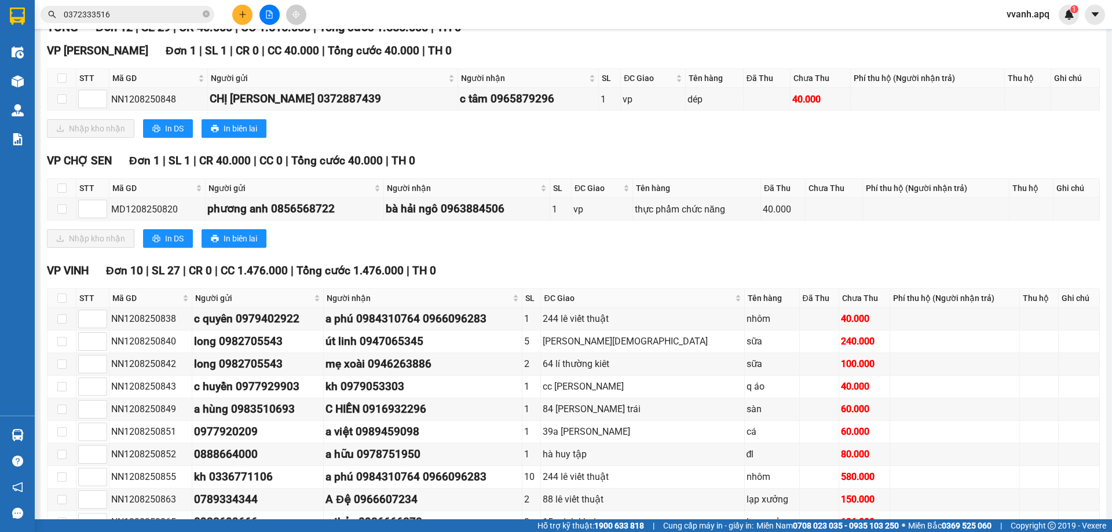
click at [67, 296] on th at bounding box center [62, 298] width 29 height 19
click at [63, 297] on input "checkbox" at bounding box center [61, 298] width 9 height 9
checkbox input "true"
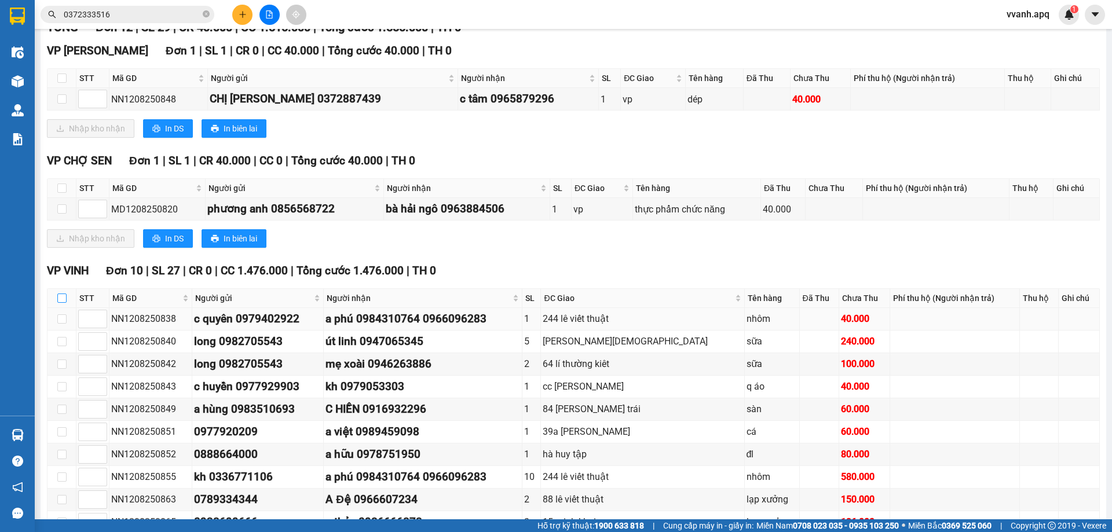
checkbox input "true"
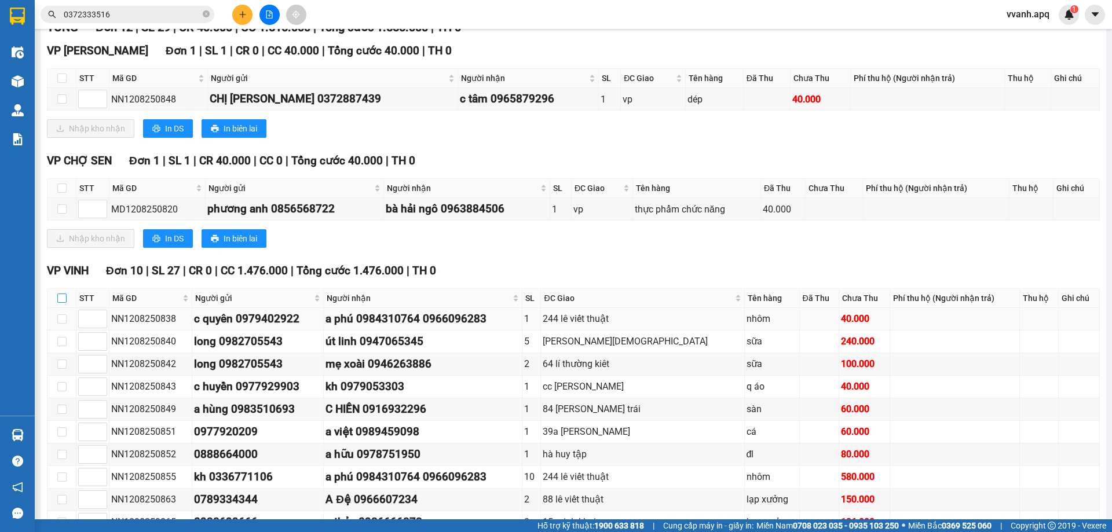
checkbox input "true"
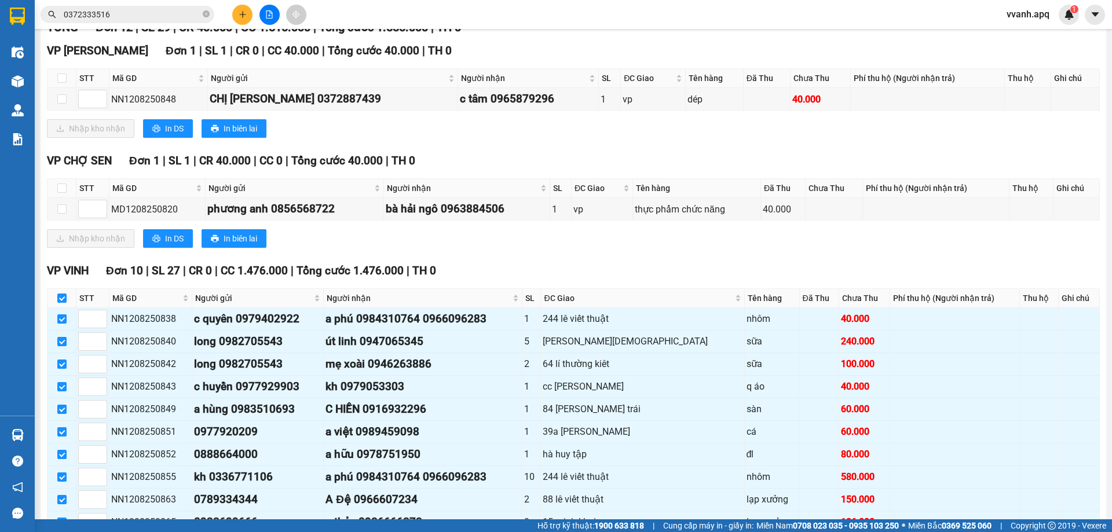
scroll to position [248, 0]
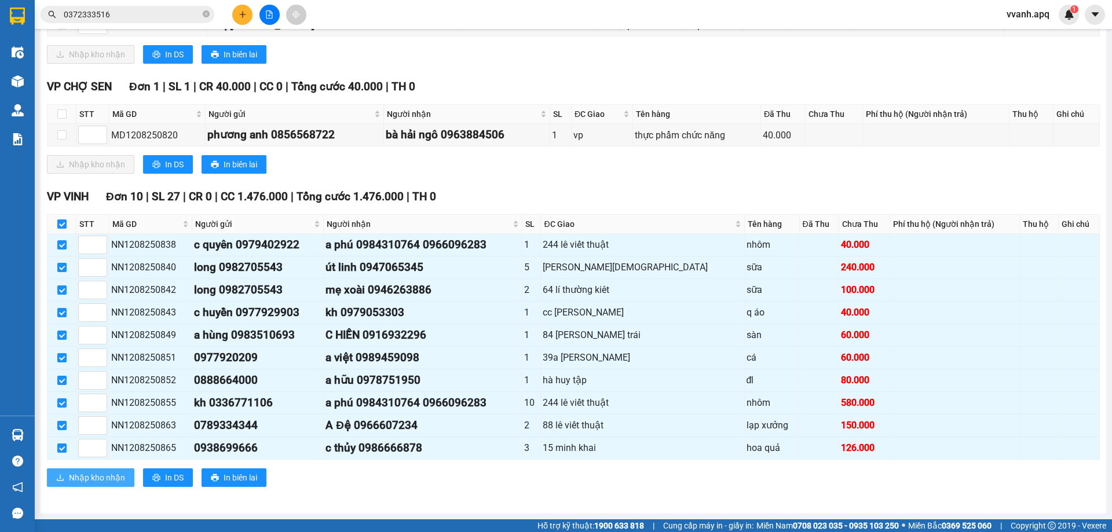
click at [99, 475] on span "Nhập kho nhận" at bounding box center [97, 478] width 56 height 13
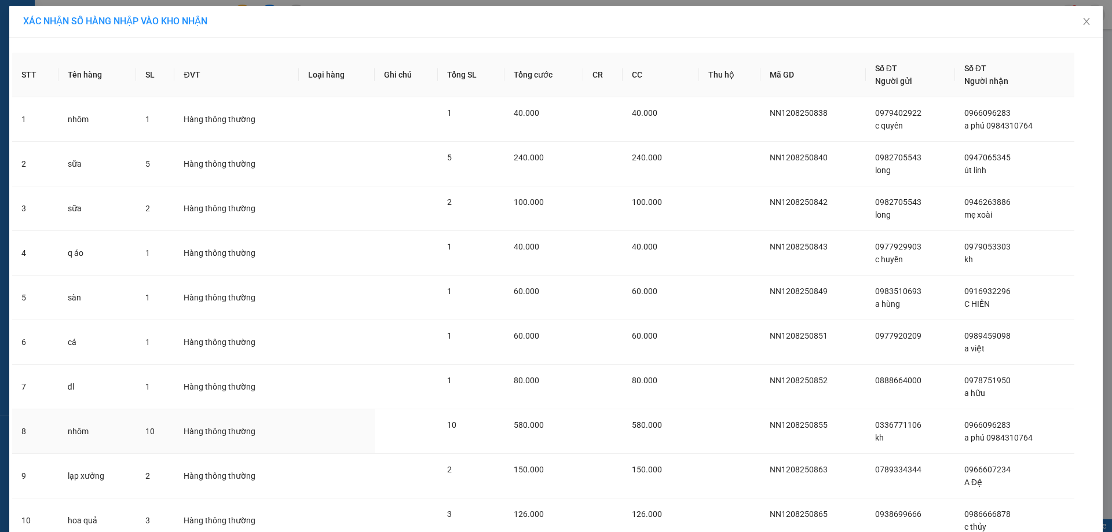
scroll to position [96, 0]
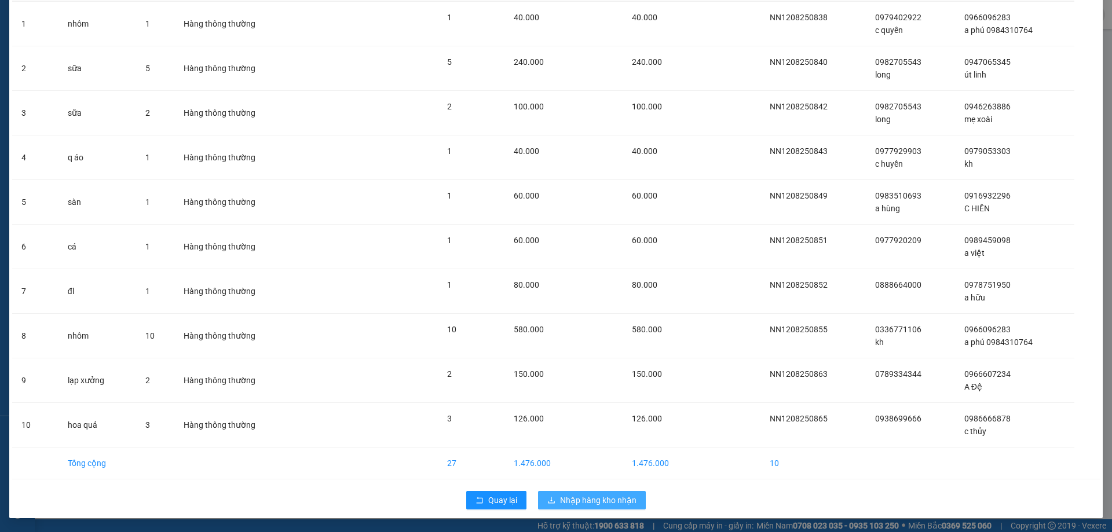
click at [588, 501] on span "Nhập hàng kho nhận" at bounding box center [598, 500] width 76 height 13
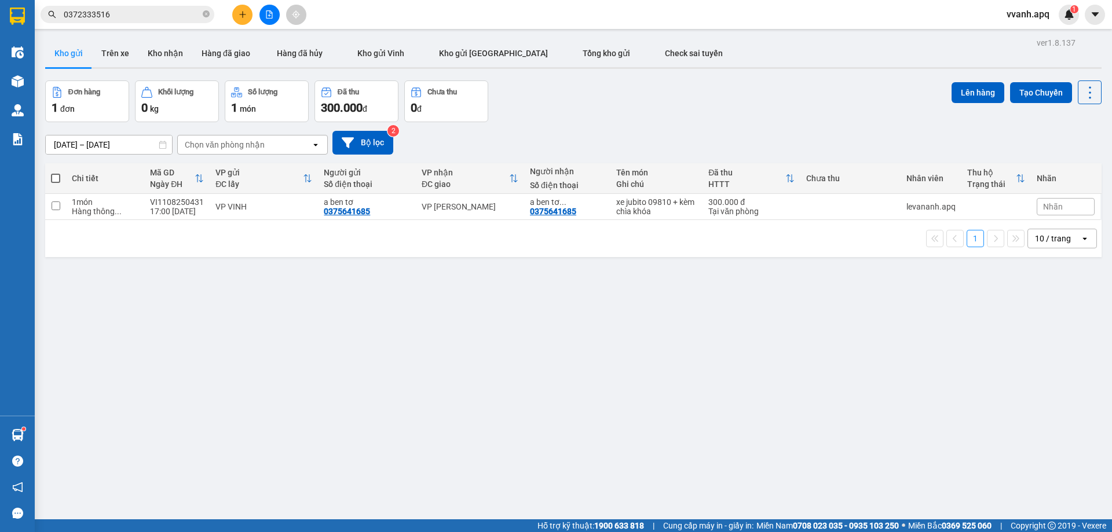
click at [147, 24] on div "Kết quả tìm kiếm ( 42 ) Bộ lọc Mã ĐH Trạng thái Món hàng Thu hộ Tổng cước Chưa …" at bounding box center [113, 15] width 226 height 20
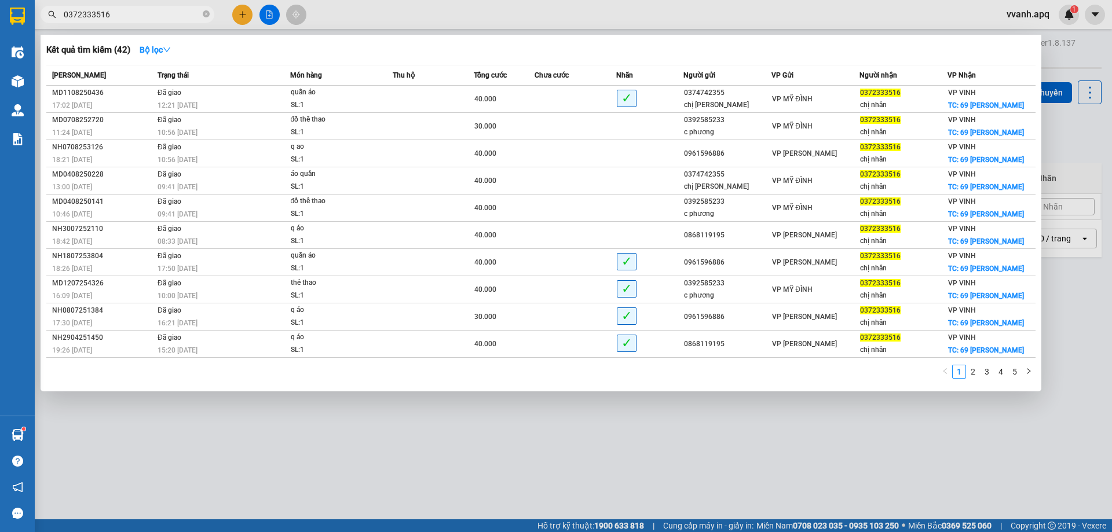
click at [145, 16] on input "0372333516" at bounding box center [132, 14] width 137 height 13
click at [356, 14] on div at bounding box center [556, 266] width 1112 height 532
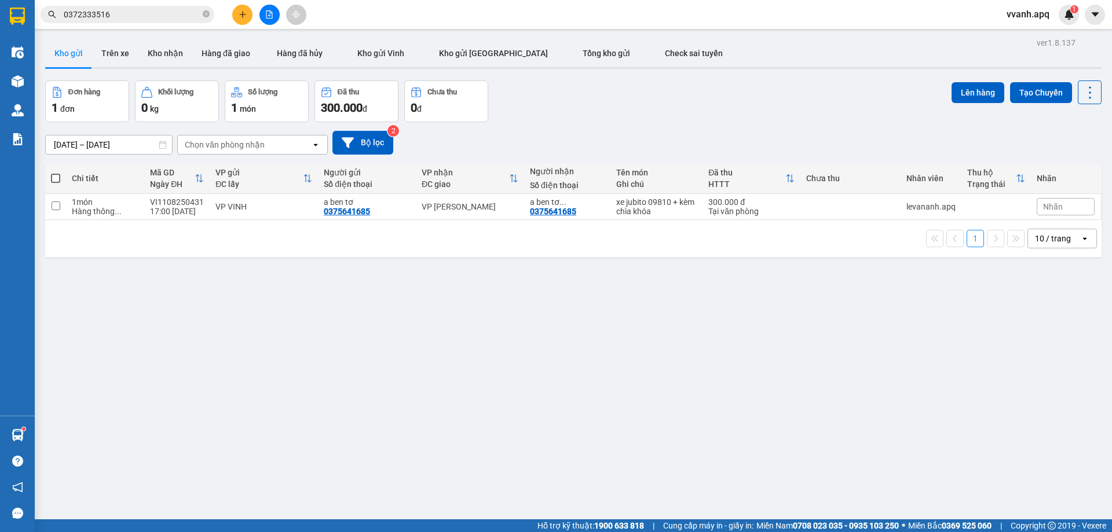
click at [639, 134] on div "10/08/2025 – 12/08/2025 Press the down arrow key to interact with the calendar …" at bounding box center [573, 143] width 1057 height 24
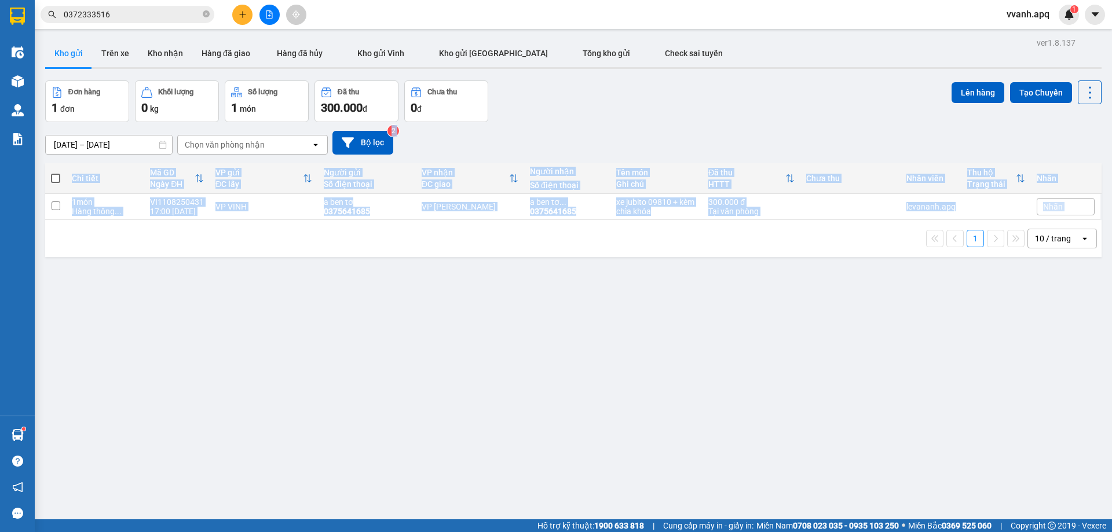
drag, startPoint x: 639, startPoint y: 134, endPoint x: 691, endPoint y: 305, distance: 178.1
click at [691, 305] on div "ver 1.8.137 Kho gửi Trên xe Kho nhận Hàng đã giao Hàng đã hủy Kho gửi Vinh Kho …" at bounding box center [574, 301] width 1066 height 532
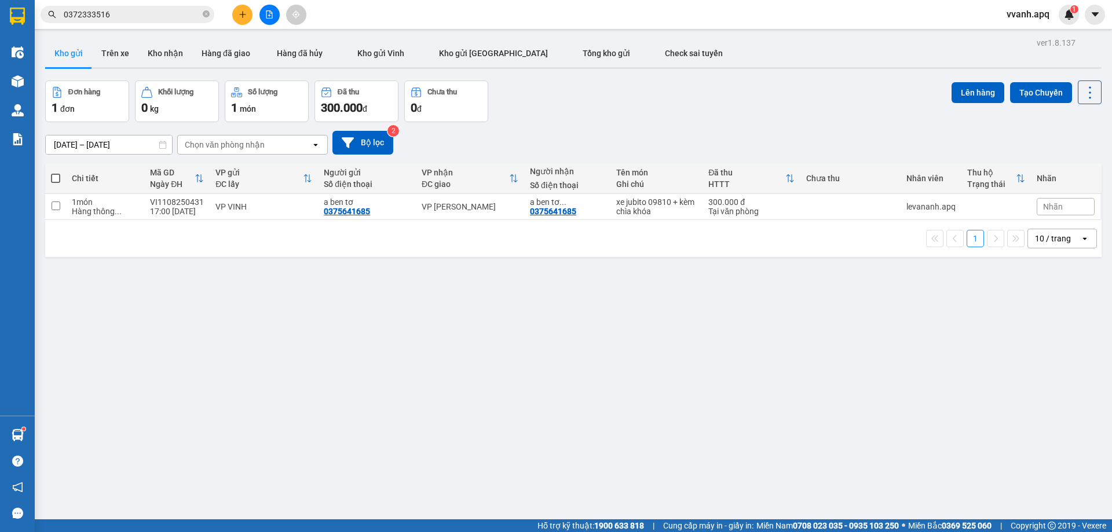
click at [229, 12] on div at bounding box center [269, 15] width 87 height 20
click at [234, 10] on button at bounding box center [242, 15] width 20 height 20
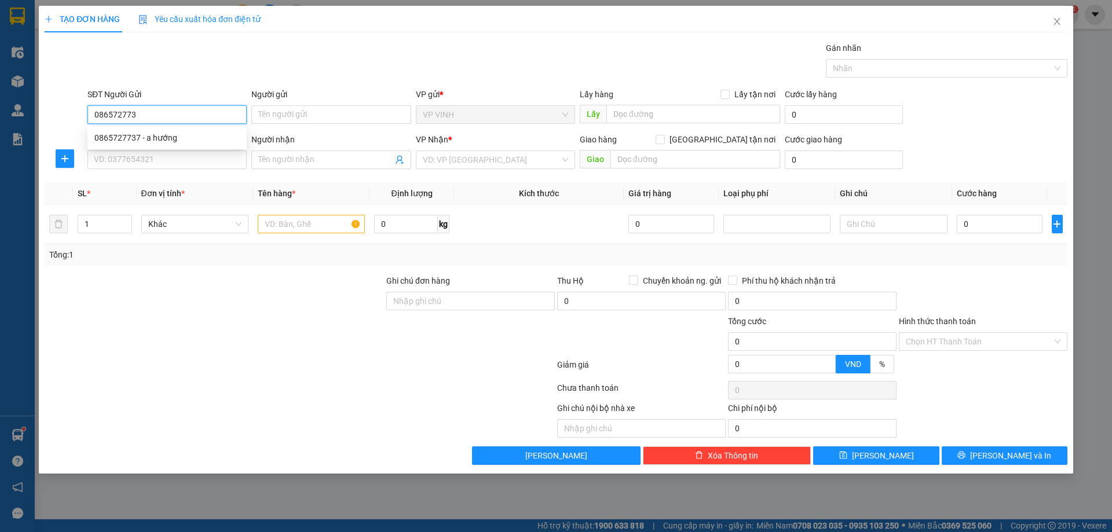
type input "0865727737"
click at [192, 138] on div "0865727737 - a hướng" at bounding box center [166, 138] width 145 height 13
type input "a hướng"
type input "0865727737"
click at [191, 157] on input "SĐT Người Nhận" at bounding box center [166, 160] width 159 height 19
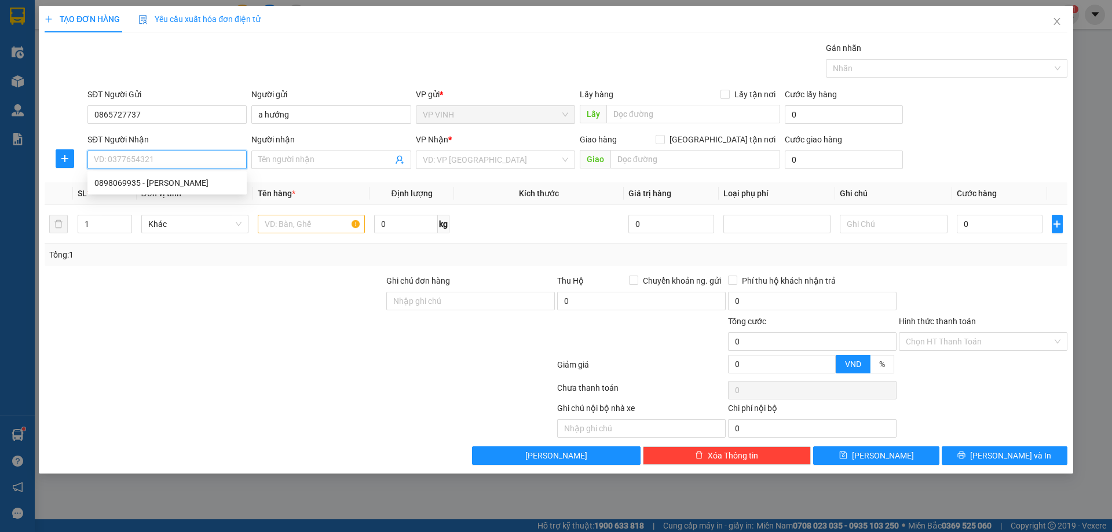
click at [161, 155] on input "SĐT Người Nhận" at bounding box center [166, 160] width 159 height 19
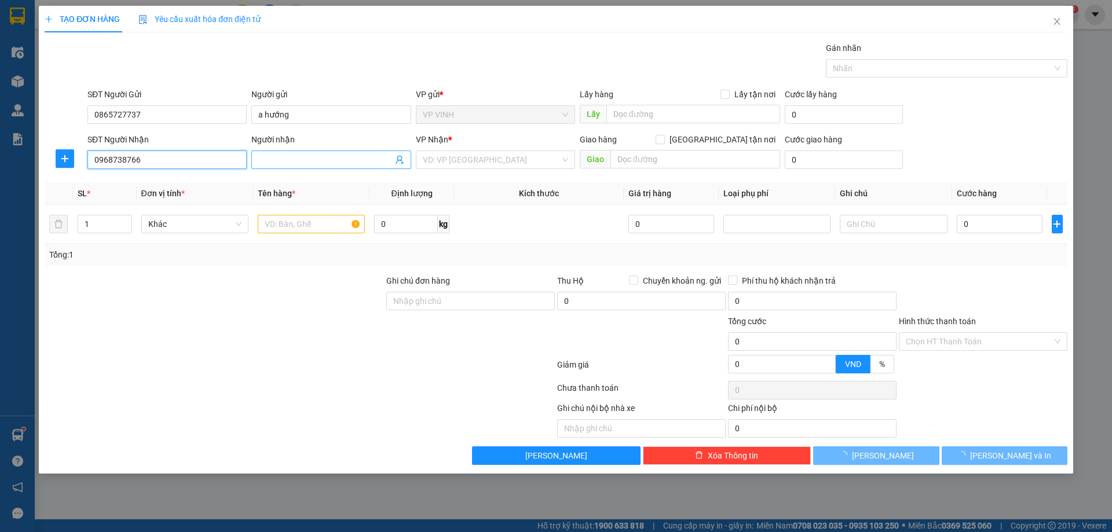
type input "0968738766"
click at [286, 159] on input "Người nhận" at bounding box center [325, 160] width 134 height 13
type input "a quang"
click at [216, 150] on div "SĐT Người Nhận" at bounding box center [166, 141] width 159 height 17
click at [211, 154] on input "0968738766" at bounding box center [166, 160] width 159 height 19
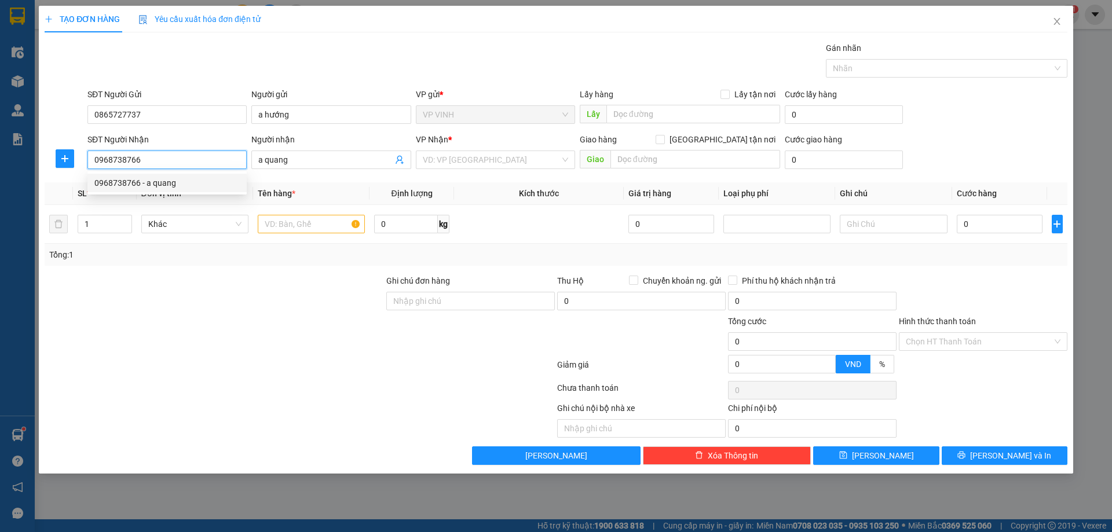
click at [191, 180] on div "0968738766 - a quang" at bounding box center [166, 183] width 145 height 13
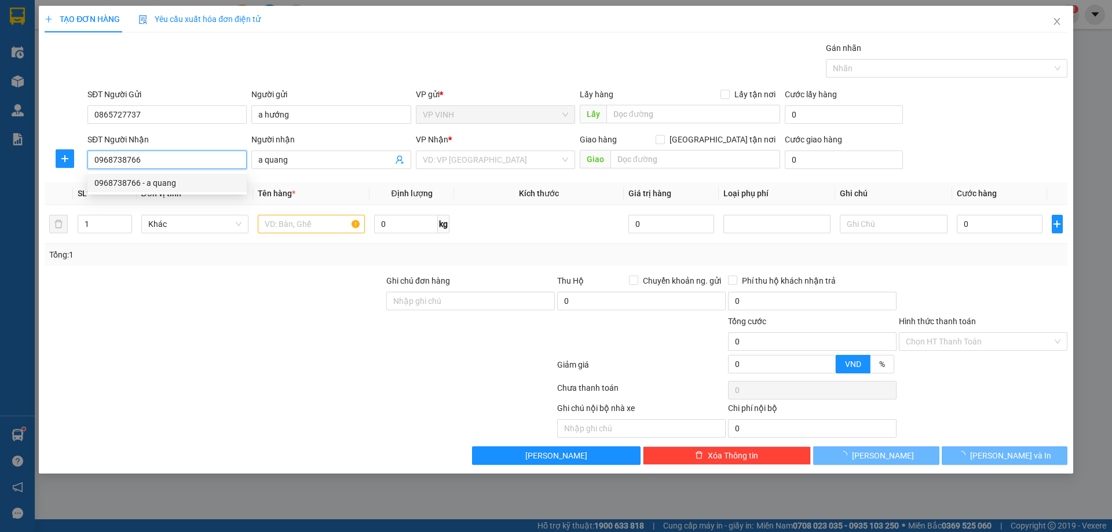
type input "cầu hổ nghi sơn"
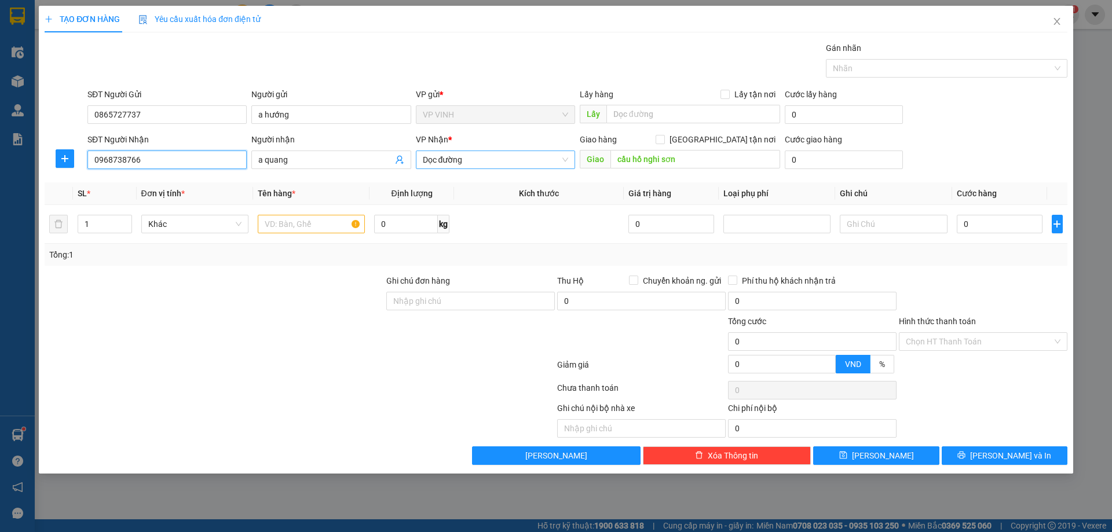
click at [455, 159] on span "Dọc đường" at bounding box center [495, 159] width 145 height 17
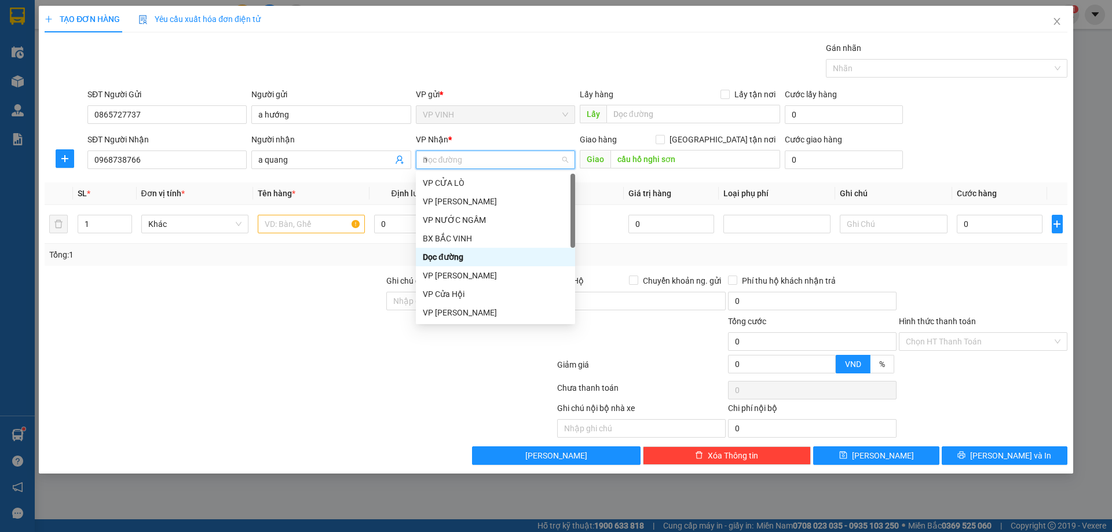
type input "nh"
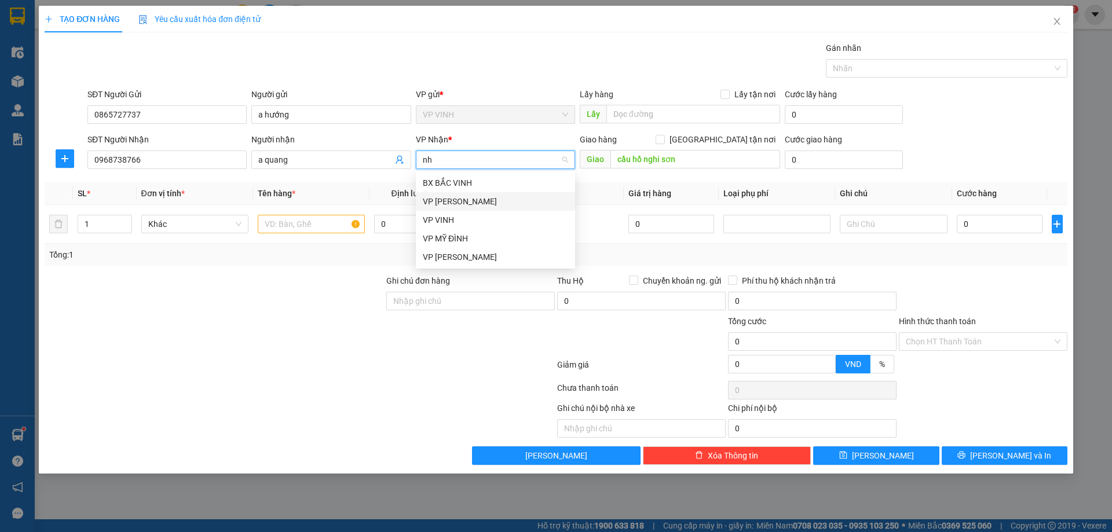
click at [463, 199] on div "VP [PERSON_NAME]" at bounding box center [495, 201] width 145 height 13
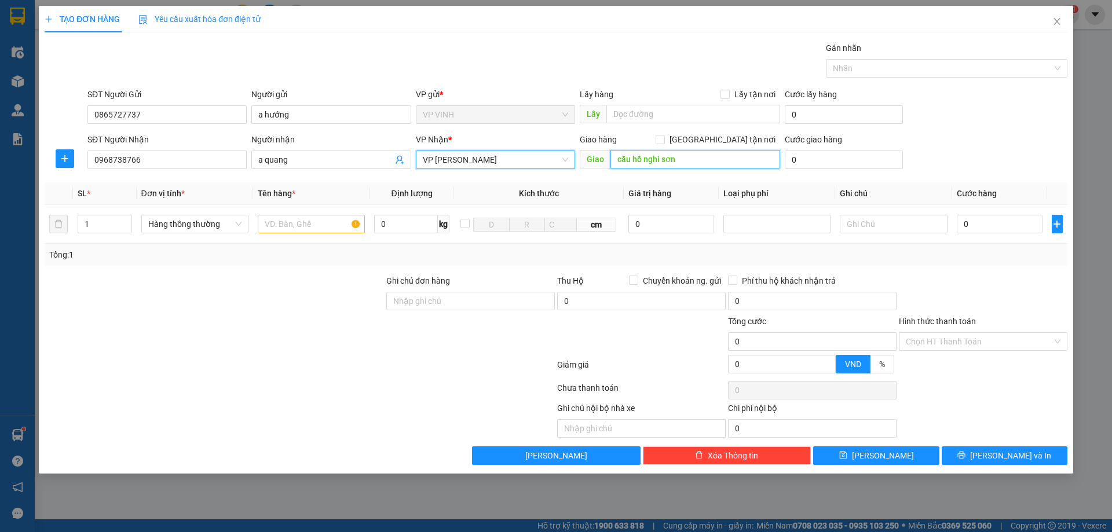
click at [638, 152] on input "cầu hổ nghi sơn" at bounding box center [696, 159] width 170 height 19
click at [312, 224] on input "text" at bounding box center [311, 224] width 107 height 19
click at [125, 220] on icon "up" at bounding box center [125, 222] width 4 height 4
type input "2"
click at [308, 220] on input "text" at bounding box center [311, 224] width 107 height 19
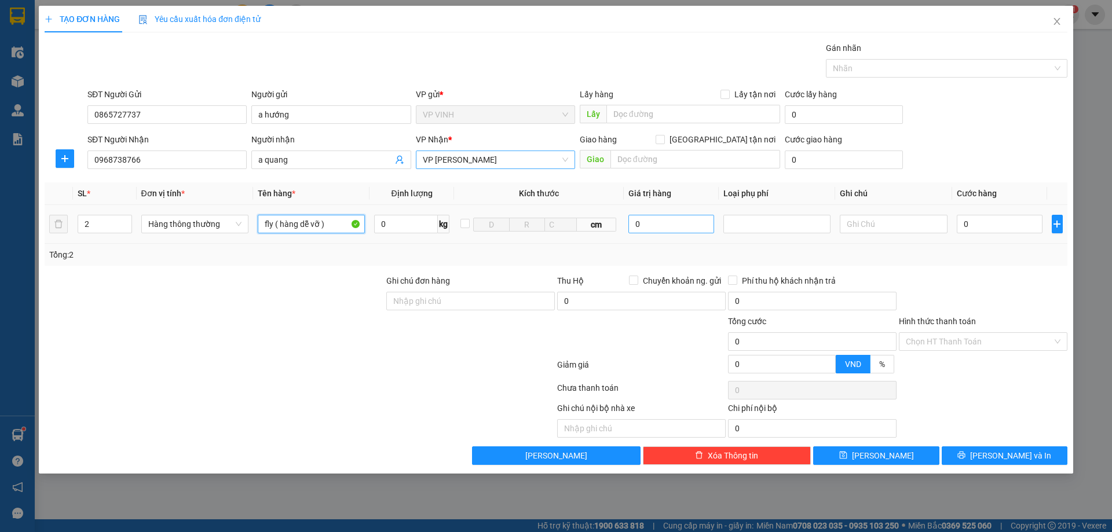
type input "fly ( hàng dễ vỡ )"
click at [687, 221] on input "0" at bounding box center [672, 224] width 86 height 19
type input "10.000.000"
click at [273, 220] on input "fly ( hàng dễ vỡ )" at bounding box center [311, 224] width 107 height 19
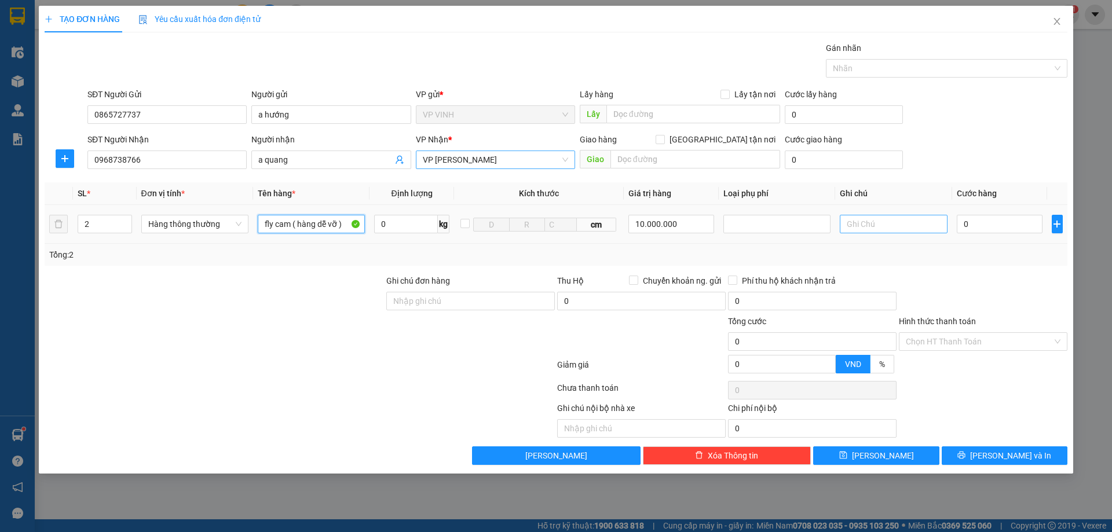
type input "fly cam ( hàng dễ vỡ )"
click at [870, 222] on input "text" at bounding box center [893, 224] width 107 height 19
click at [805, 221] on div at bounding box center [777, 224] width 101 height 14
click at [779, 246] on div "Hàng giá trị cao" at bounding box center [777, 247] width 93 height 13
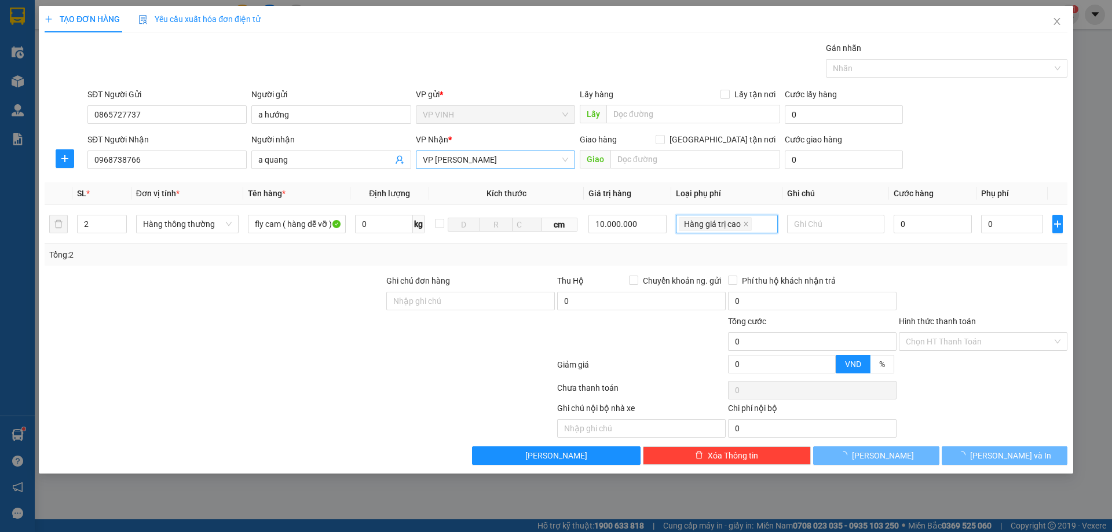
type input "50.000"
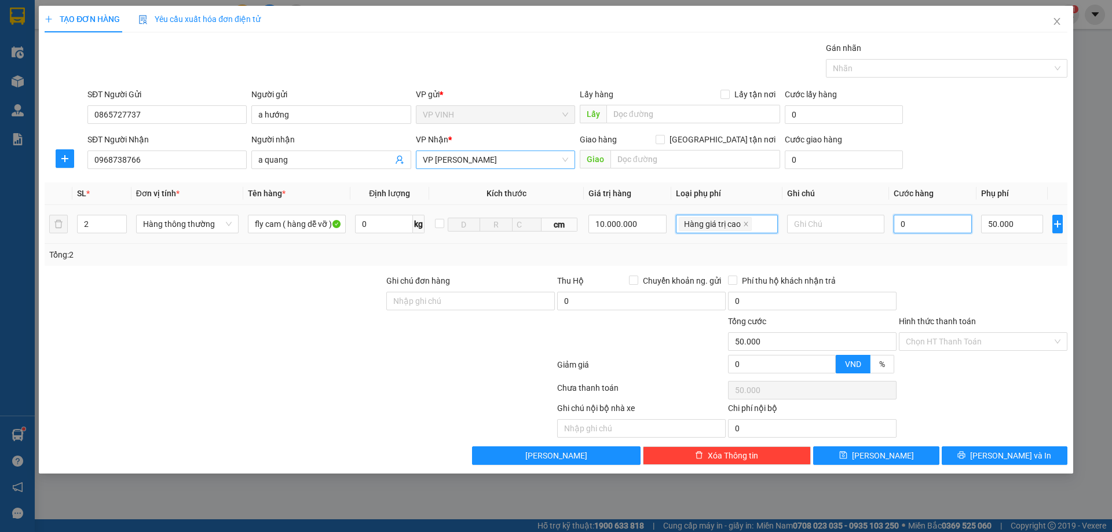
click at [919, 221] on input "0" at bounding box center [933, 224] width 79 height 19
type input "1"
type input "50.001"
type input "10"
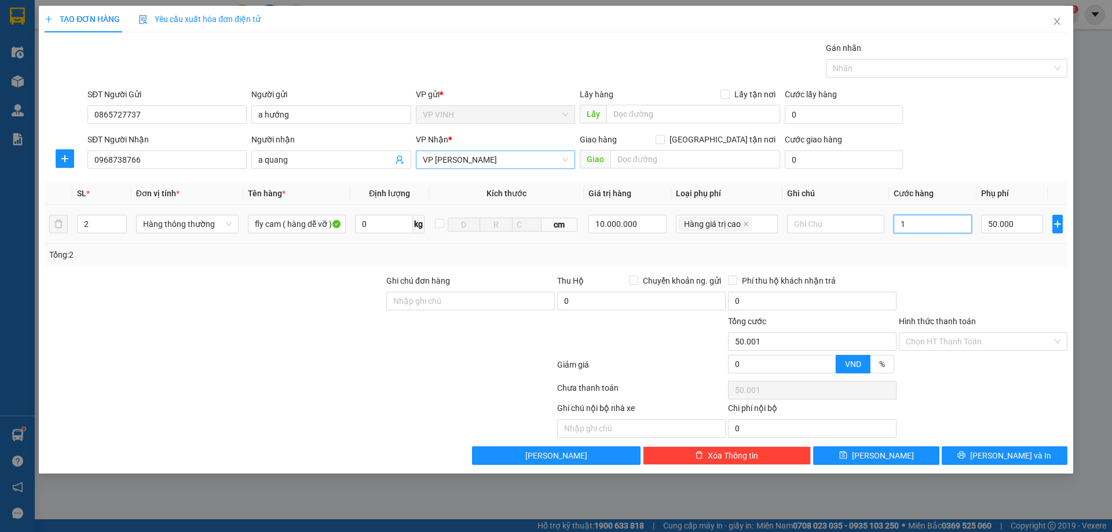
type input "50.010"
type input "100"
type input "50.100"
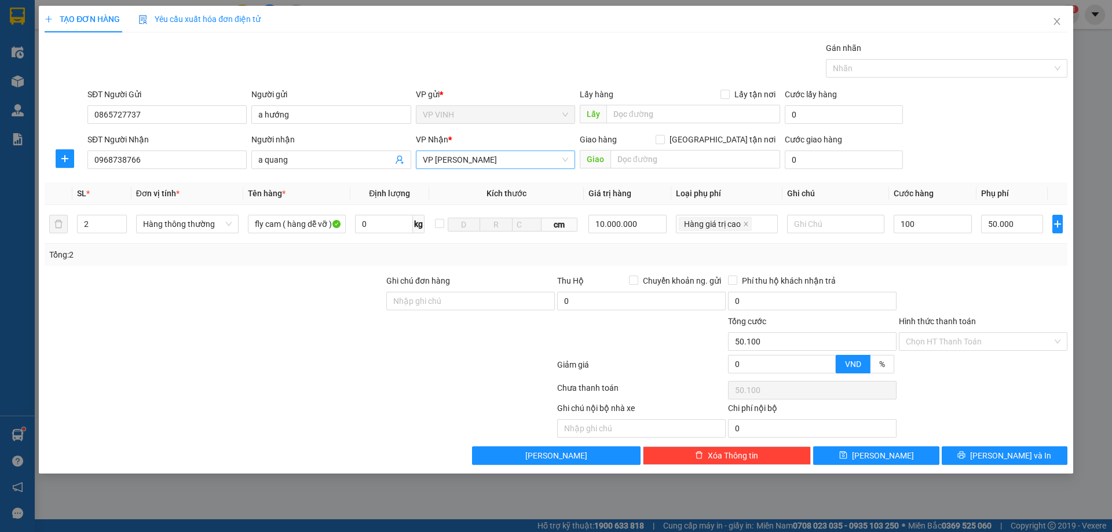
type input "100.000"
type input "150.000"
click at [969, 273] on div "Transit Pickup Surcharge Ids Transit Deliver Surcharge Ids Transit Deliver Surc…" at bounding box center [556, 254] width 1023 height 424
click at [896, 335] on input "150.000" at bounding box center [812, 342] width 169 height 19
click at [916, 343] on input "Hình thức thanh toán" at bounding box center [979, 341] width 147 height 17
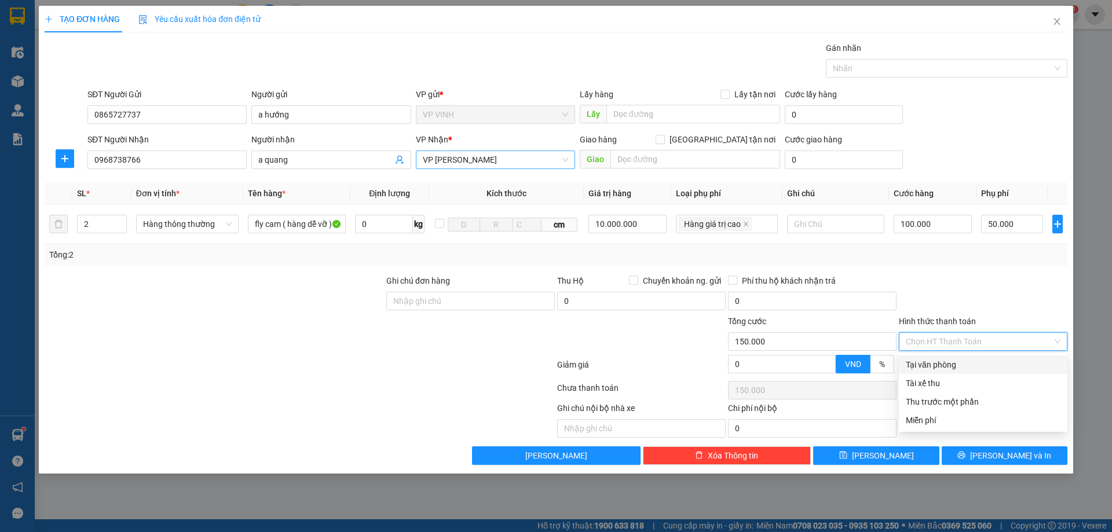
click at [928, 366] on div "Tại văn phòng" at bounding box center [983, 365] width 155 height 13
type input "0"
click at [932, 301] on div at bounding box center [983, 295] width 171 height 41
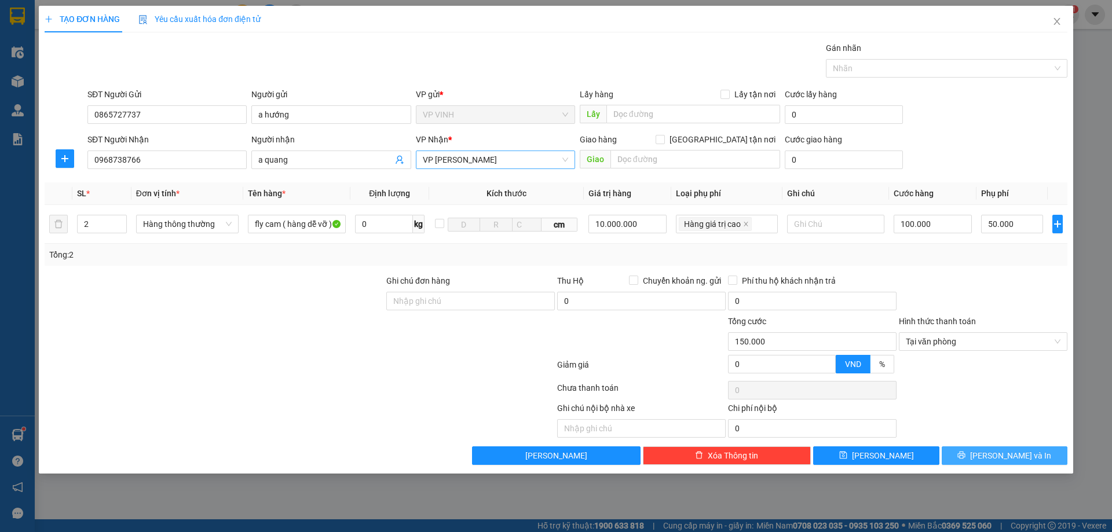
click at [970, 447] on button "[PERSON_NAME] và In" at bounding box center [1005, 456] width 126 height 19
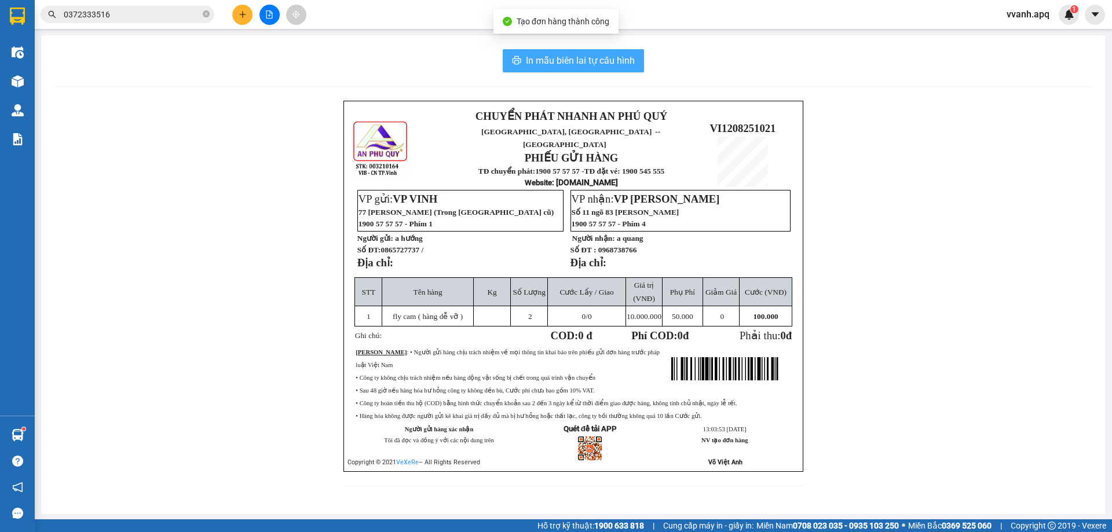
click at [572, 61] on span "In mẫu biên lai tự cấu hình" at bounding box center [580, 60] width 109 height 14
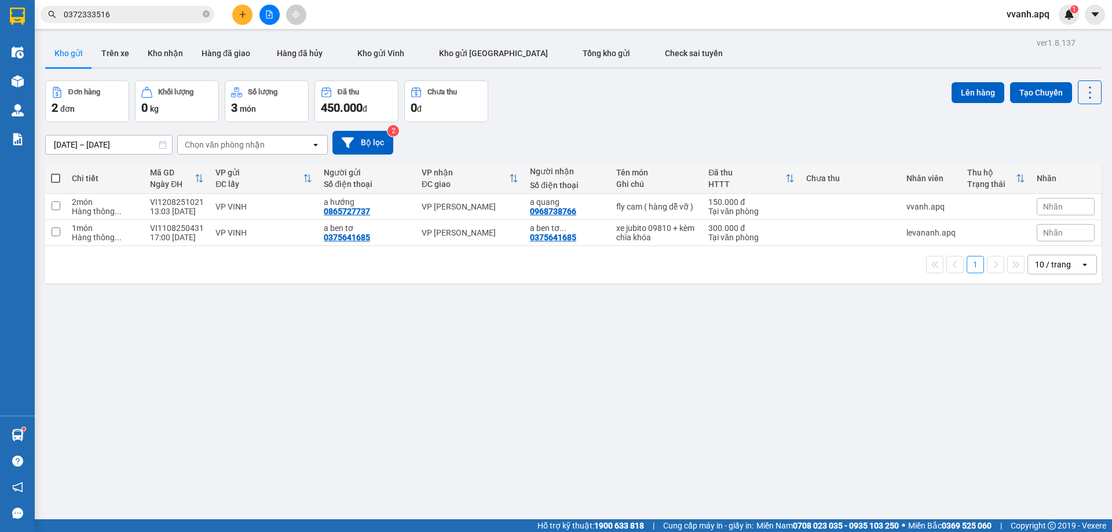
click at [346, 446] on div "ver 1.8.137 Kho gửi Trên xe Kho nhận Hàng đã giao Hàng đã hủy Kho gửi Vinh Kho …" at bounding box center [574, 301] width 1066 height 532
click at [648, 319] on div "ver 1.8.137 Kho gửi Trên xe Kho nhận Hàng đã giao Hàng đã hủy Kho gửi Vinh Kho …" at bounding box center [574, 301] width 1066 height 532
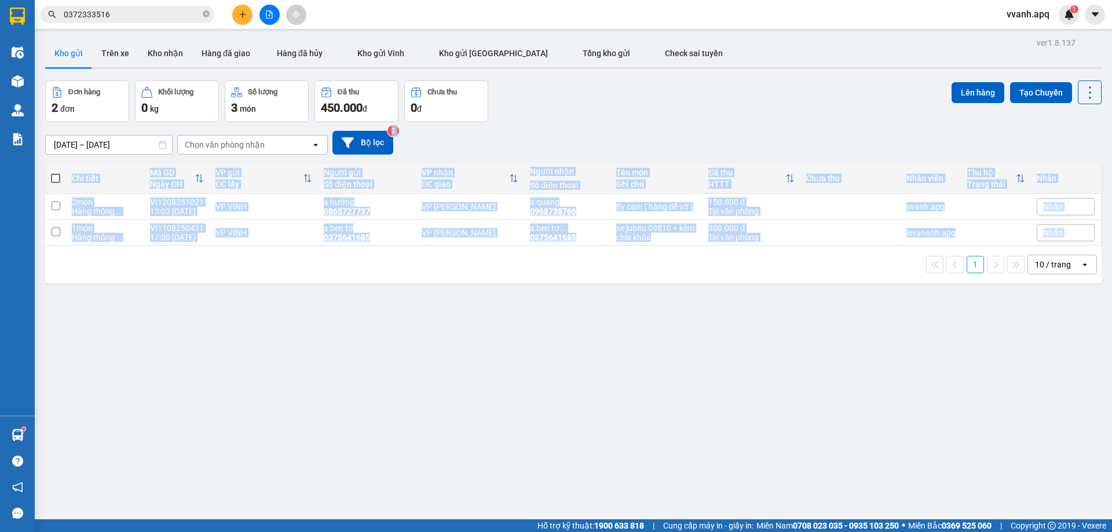
drag, startPoint x: 663, startPoint y: 140, endPoint x: 717, endPoint y: 295, distance: 164.6
click at [717, 295] on div "ver 1.8.137 Kho gửi Trên xe Kho nhận Hàng đã giao Hàng đã hủy Kho gửi Vinh Kho …" at bounding box center [574, 301] width 1066 height 532
drag, startPoint x: 717, startPoint y: 295, endPoint x: 693, endPoint y: 112, distance: 184.1
click at [693, 112] on div "ver 1.8.137 Kho gửi Trên xe Kho nhận Hàng đã giao Hàng đã hủy Kho gửi Vinh Kho …" at bounding box center [574, 301] width 1066 height 532
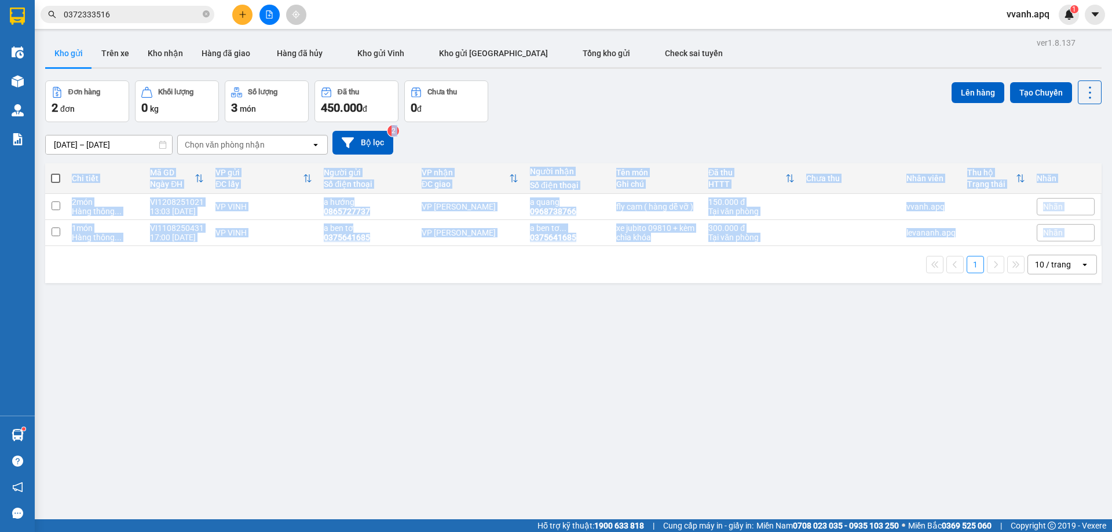
click at [693, 112] on div "Đơn hàng 2 đơn Khối lượng 0 kg Số lượng 3 món Đã thu 450.000 đ Chưa thu 0 đ Lên…" at bounding box center [573, 102] width 1057 height 42
drag, startPoint x: 693, startPoint y: 112, endPoint x: 724, endPoint y: 268, distance: 158.4
click at [724, 268] on div "ver 1.8.137 Kho gửi Trên xe Kho nhận Hàng đã giao Hàng đã hủy Kho gửi Vinh Kho …" at bounding box center [574, 301] width 1066 height 532
click at [724, 268] on div "1 10 / trang open" at bounding box center [574, 265] width 1048 height 20
drag, startPoint x: 724, startPoint y: 268, endPoint x: 714, endPoint y: 96, distance: 171.8
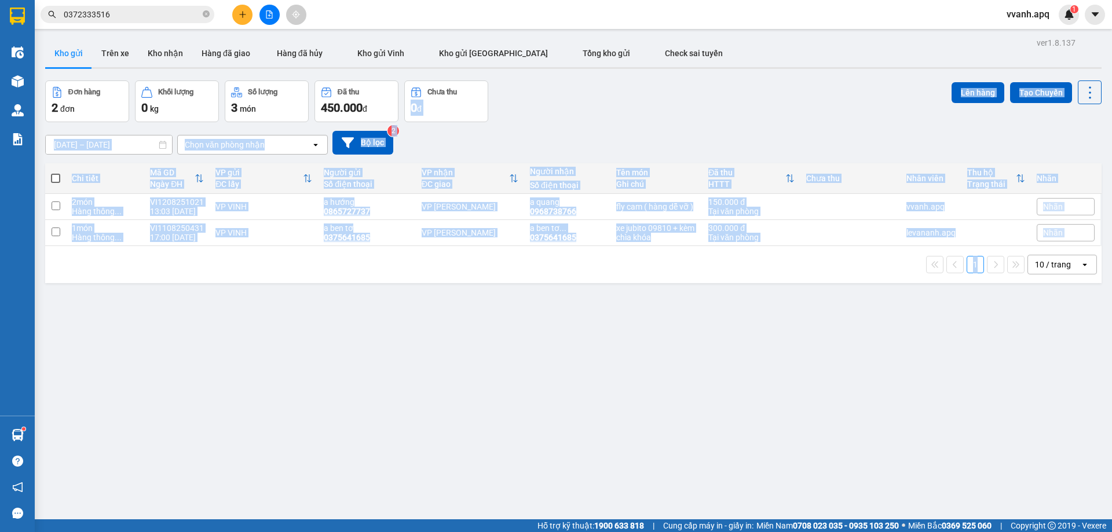
click at [714, 96] on div "ver 1.8.137 Kho gửi Trên xe Kho nhận Hàng đã giao Hàng đã hủy Kho gửi Vinh Kho …" at bounding box center [574, 301] width 1066 height 532
click at [714, 96] on div "Đơn hàng 2 đơn Khối lượng 0 kg Số lượng 3 món Đã thu 450.000 đ Chưa thu 0 đ Lên…" at bounding box center [573, 102] width 1057 height 42
drag, startPoint x: 714, startPoint y: 96, endPoint x: 764, endPoint y: 322, distance: 230.7
click at [764, 322] on div "ver 1.8.137 Kho gửi Trên xe Kho nhận Hàng đã giao Hàng đã hủy Kho gửi Vinh Kho …" at bounding box center [574, 301] width 1066 height 532
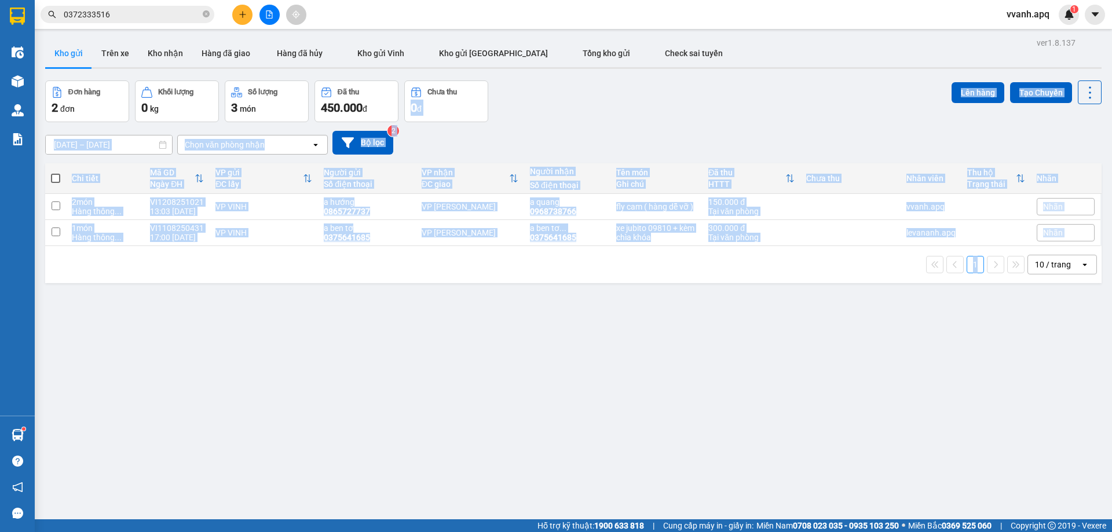
drag, startPoint x: 639, startPoint y: 106, endPoint x: 699, endPoint y: 287, distance: 190.9
click at [699, 287] on div "ver 1.8.137 Kho gửi Trên xe Kho nhận Hàng đã giao Hàng đã hủy Kho gửi Vinh Kho …" at bounding box center [574, 301] width 1066 height 532
drag, startPoint x: 651, startPoint y: 133, endPoint x: 709, endPoint y: 282, distance: 160.5
click at [709, 282] on div "ver 1.8.137 Kho gửi Trên xe Kho nhận Hàng đã giao Hàng đã hủy Kho gửi Vinh Kho …" at bounding box center [574, 301] width 1066 height 532
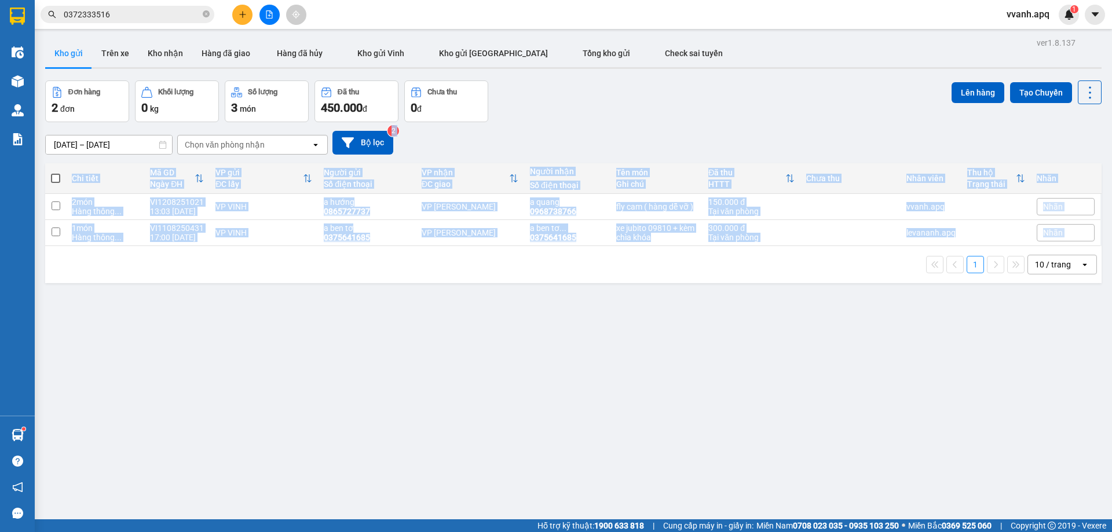
click at [709, 282] on div "1 10 / trang open" at bounding box center [573, 264] width 1057 height 37
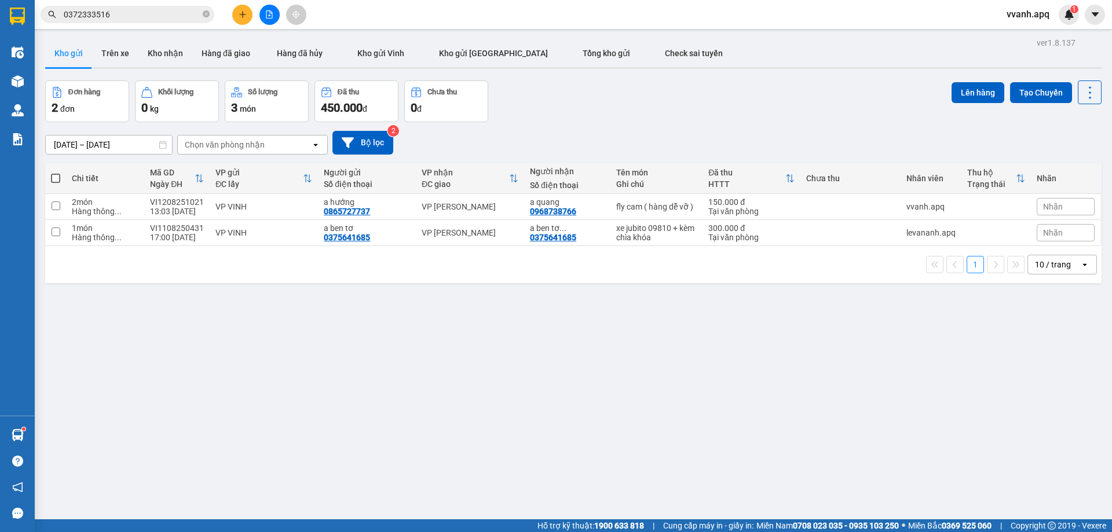
click at [564, 359] on div "ver 1.8.137 Kho gửi Trên xe Kho nhận Hàng đã giao Hàng đã hủy Kho gửi Vinh Kho …" at bounding box center [574, 301] width 1066 height 532
click at [30, 436] on div "Hàng sắp về" at bounding box center [17, 435] width 35 height 26
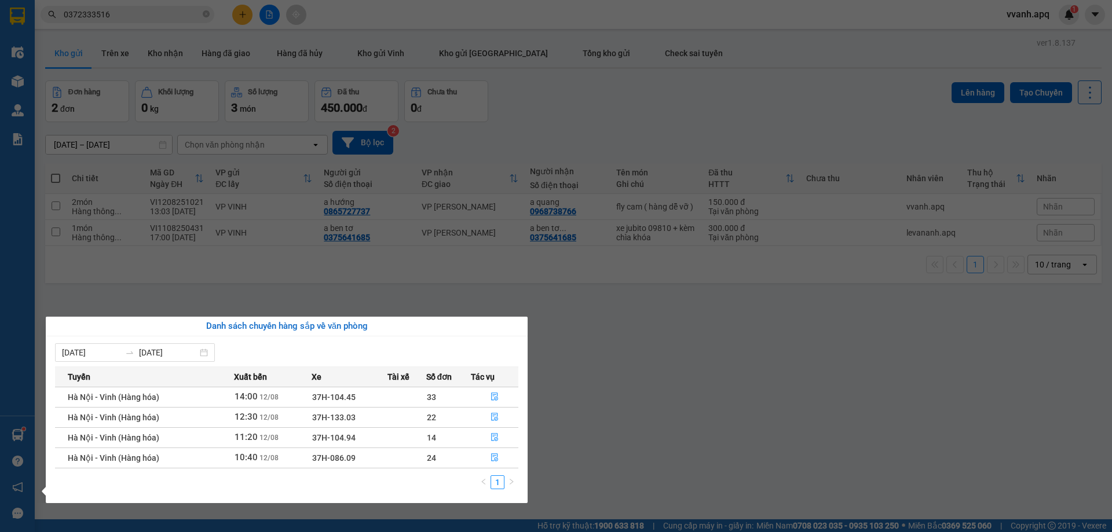
click at [710, 415] on section "Kết quả tìm kiếm ( 42 ) Bộ lọc Mã ĐH Trạng thái Món hàng Thu hộ Tổng cước Chưa …" at bounding box center [556, 266] width 1112 height 532
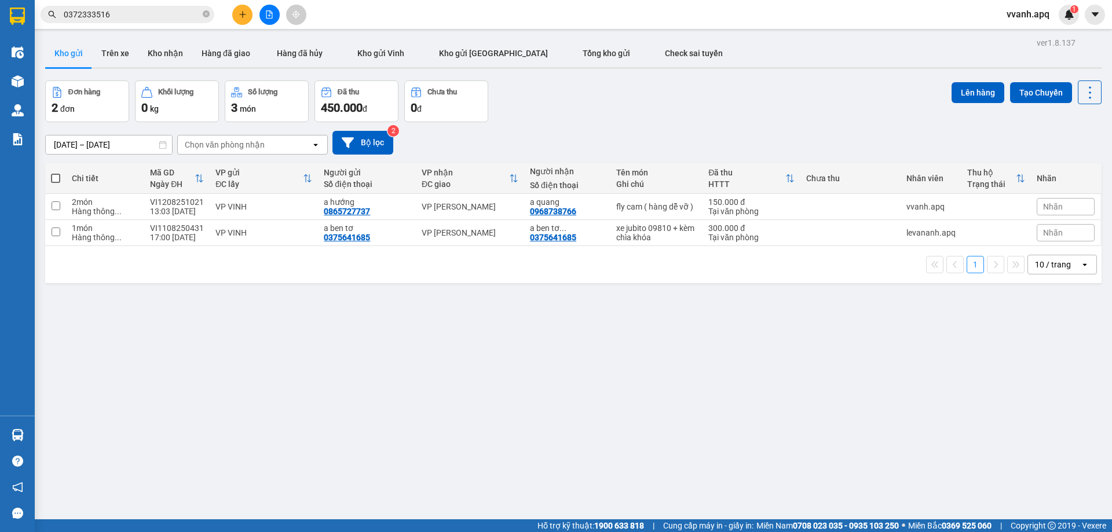
click at [232, 16] on button at bounding box center [242, 15] width 20 height 20
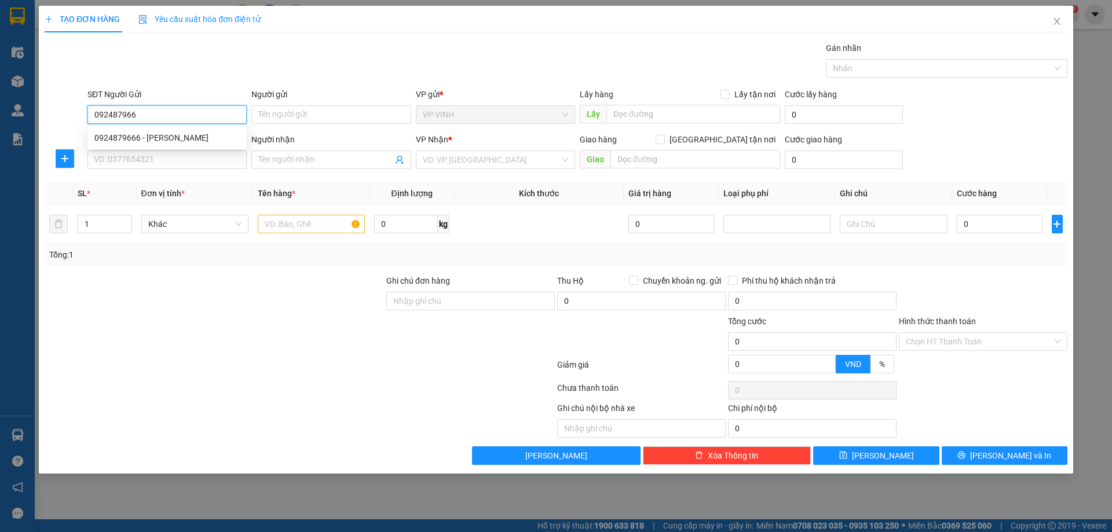
type input "0924879666"
click at [200, 140] on div "0924879666 - Chị Huyền" at bounding box center [166, 138] width 145 height 13
type input "Chị Huyền"
type input "0924879666"
click at [202, 160] on input "SĐT Người Nhận" at bounding box center [166, 160] width 159 height 19
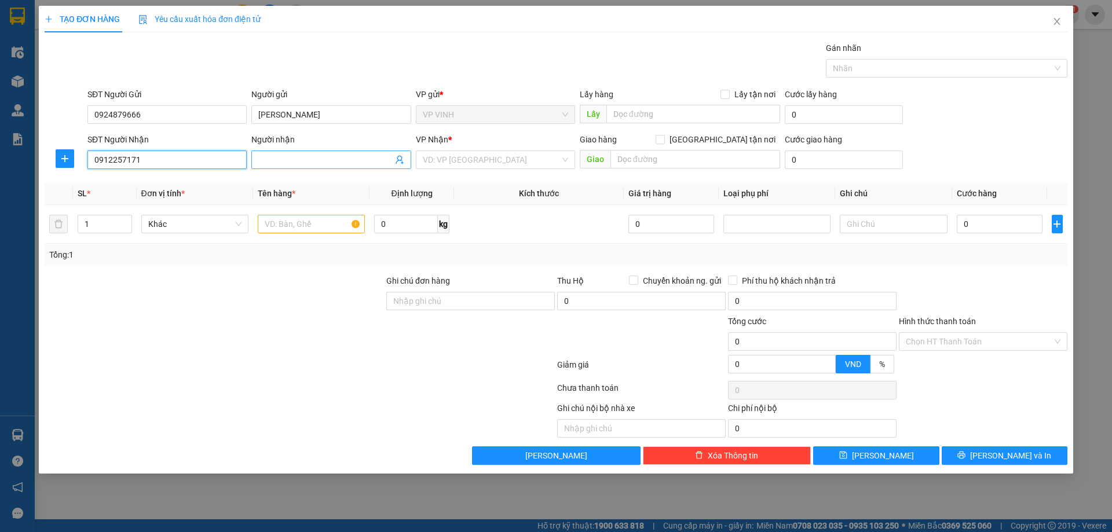
type input "0912257171"
click at [333, 159] on input "Người nhận" at bounding box center [325, 160] width 134 height 13
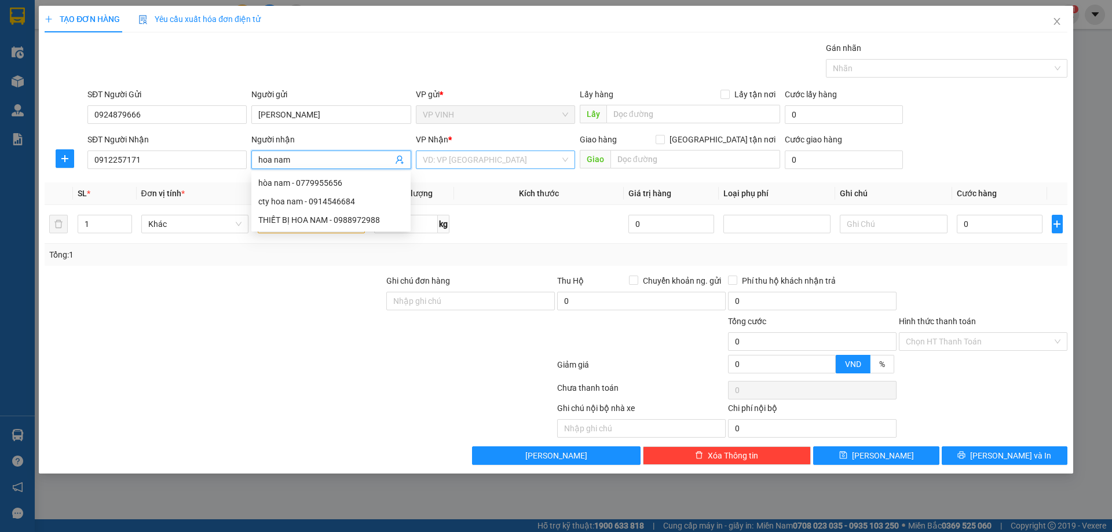
type input "hoa nam"
click at [499, 159] on input "search" at bounding box center [491, 159] width 137 height 17
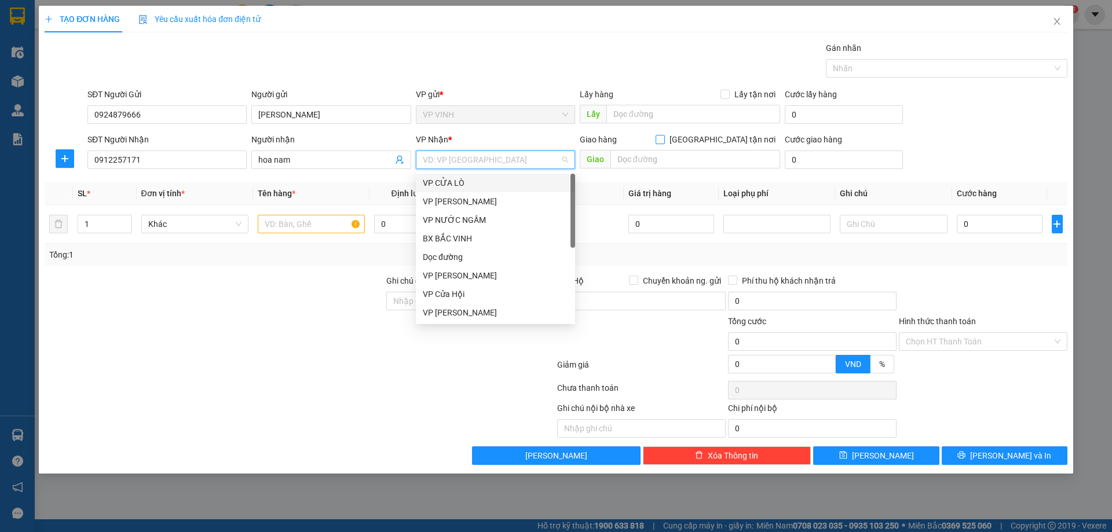
click at [665, 140] on span at bounding box center [660, 139] width 9 height 9
click at [664, 140] on input "Giao tận nơi" at bounding box center [660, 139] width 8 height 8
checkbox input "true"
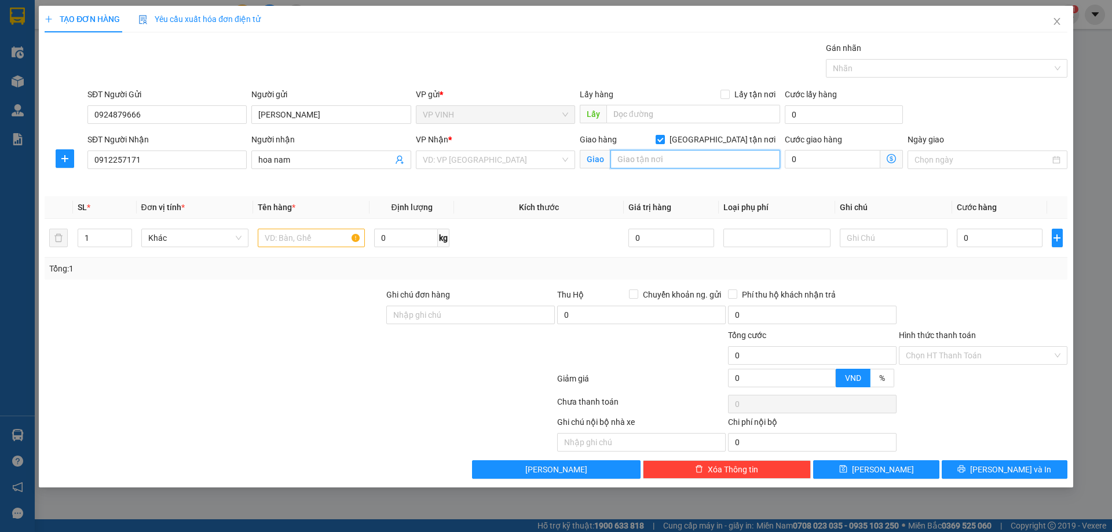
click at [722, 162] on input "text" at bounding box center [696, 159] width 170 height 19
type input "171 nguyễn đức cảnh, hoàng mai, tương mai, hà nội"
click at [493, 162] on input "search" at bounding box center [491, 159] width 137 height 17
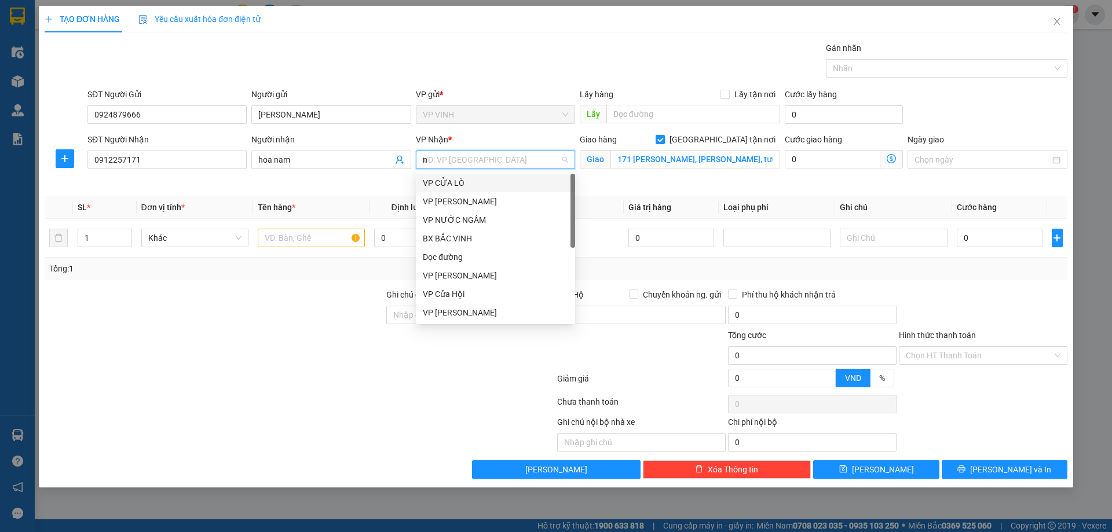
type input "nh"
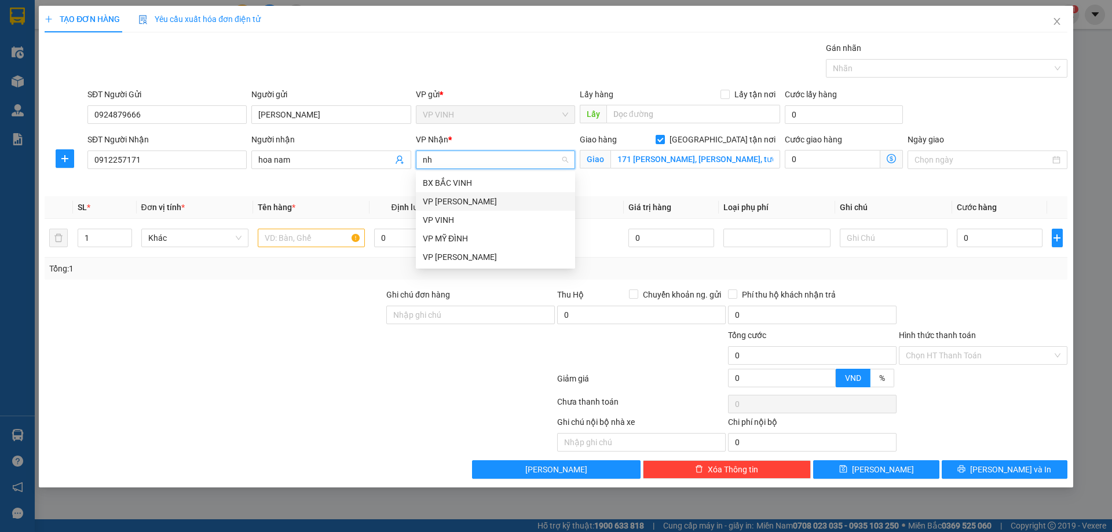
click at [495, 196] on div "VP NGỌC HỒI" at bounding box center [495, 201] width 145 height 13
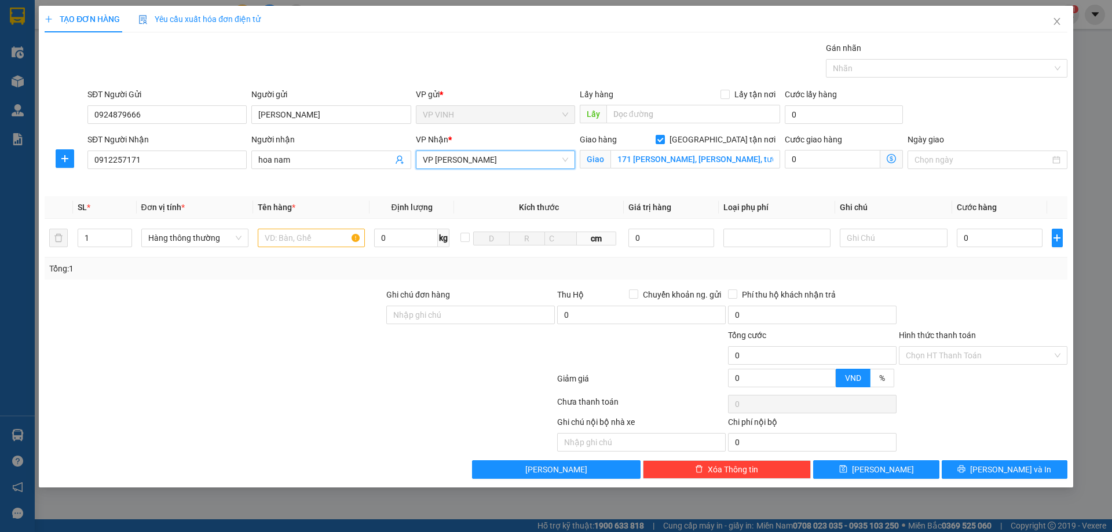
click at [894, 161] on icon "dollar-circle" at bounding box center [891, 158] width 9 height 9
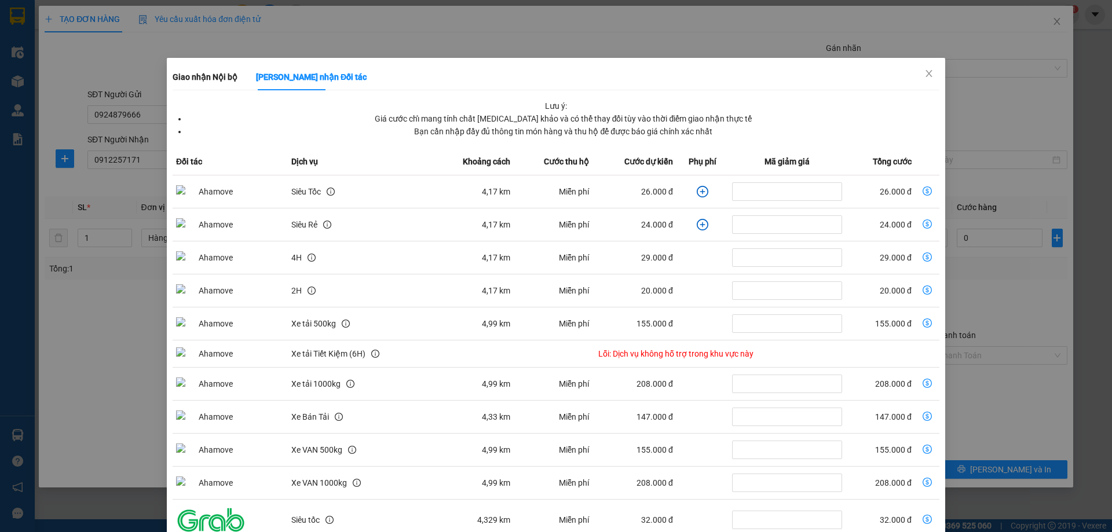
click at [925, 189] on td "dollar-circle" at bounding box center [927, 192] width 24 height 33
drag, startPoint x: 920, startPoint y: 189, endPoint x: 893, endPoint y: 190, distance: 26.1
click at [923, 189] on icon "dollar-circle" at bounding box center [927, 191] width 9 height 9
type input "26.000"
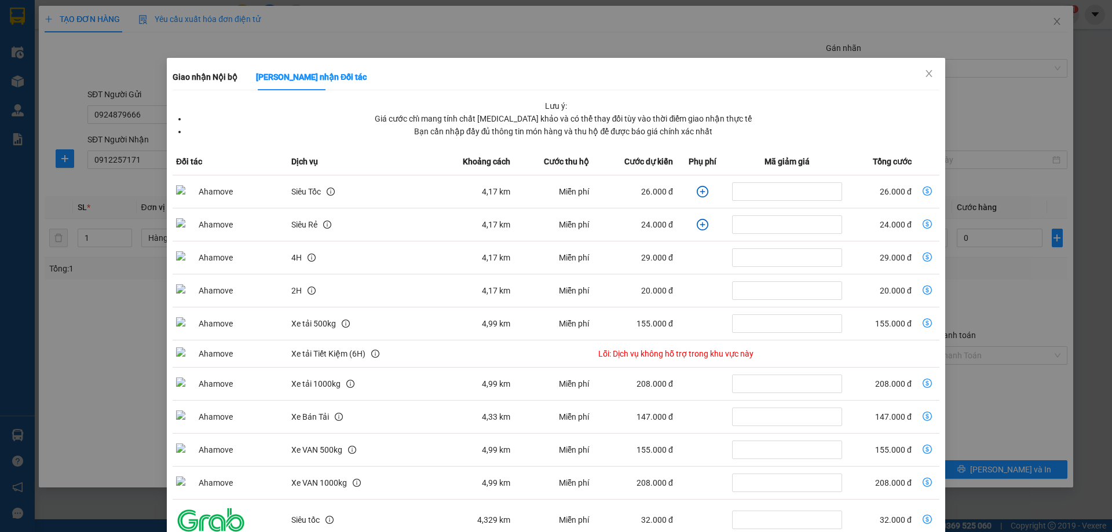
type input "26.000"
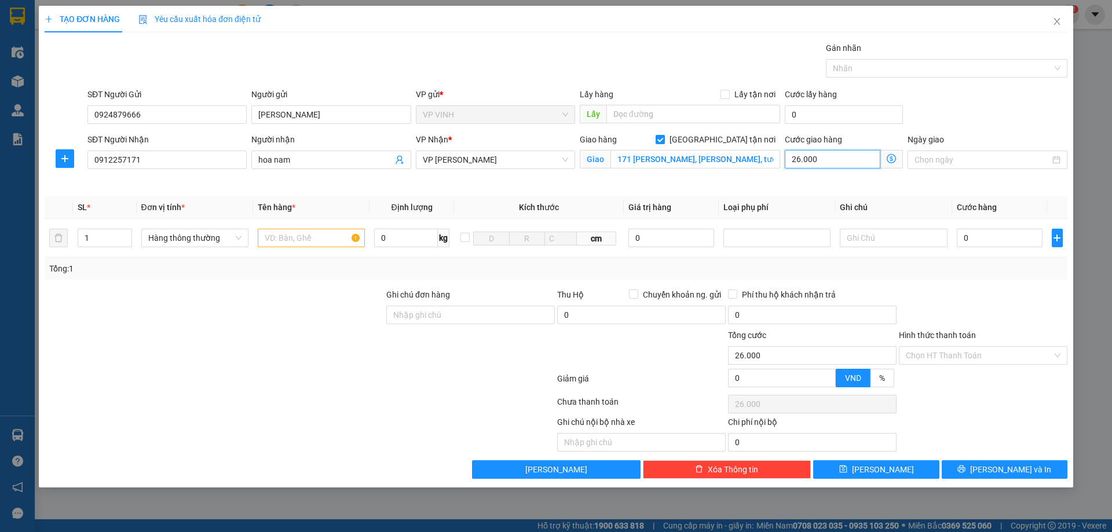
click at [824, 164] on input "26.000" at bounding box center [833, 159] width 96 height 19
type input "5"
type input "50"
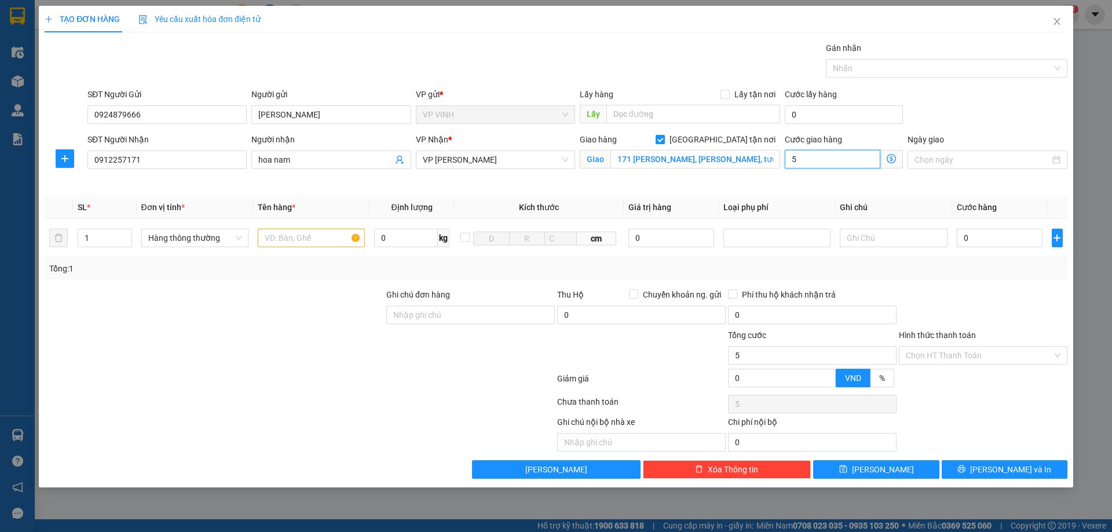
type input "50"
type input "50.000"
click at [307, 235] on input "text" at bounding box center [311, 238] width 107 height 19
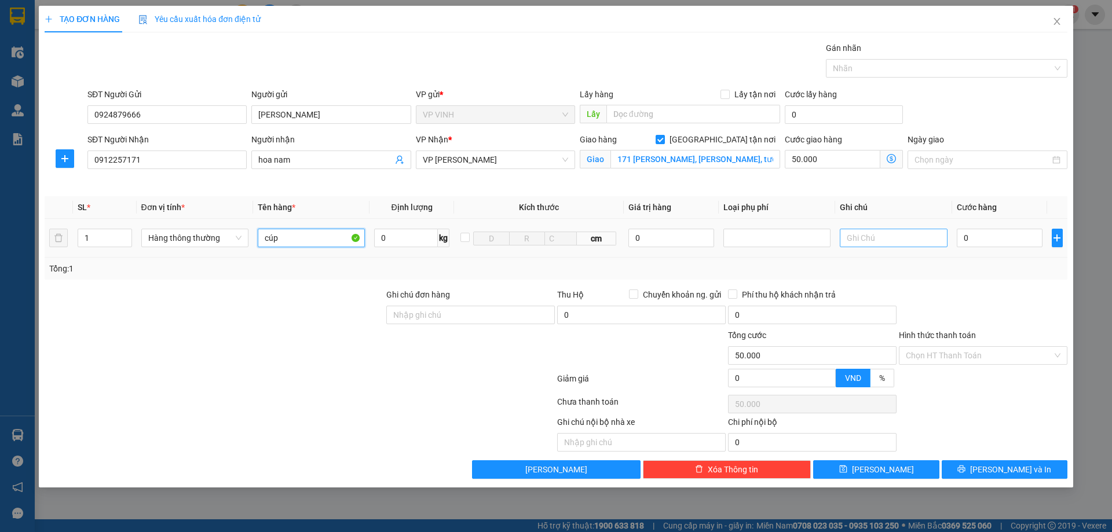
type input "cúp"
click at [864, 231] on input "text" at bounding box center [893, 238] width 107 height 19
type input "d"
type input "đã tt ship"
click at [993, 235] on input "0" at bounding box center [1000, 238] width 86 height 19
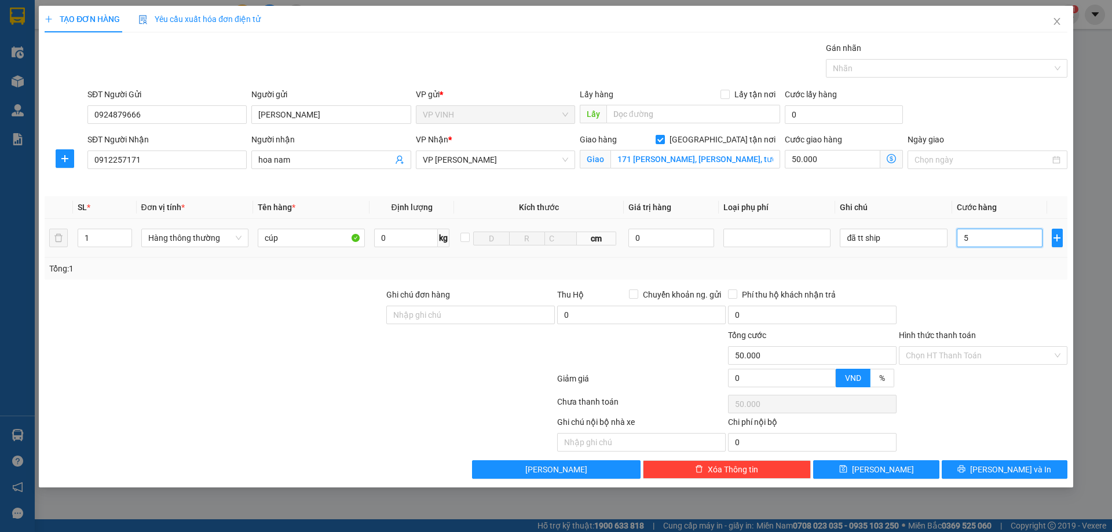
type input "50"
type input "50.050"
type input "50.000"
type input "100.000"
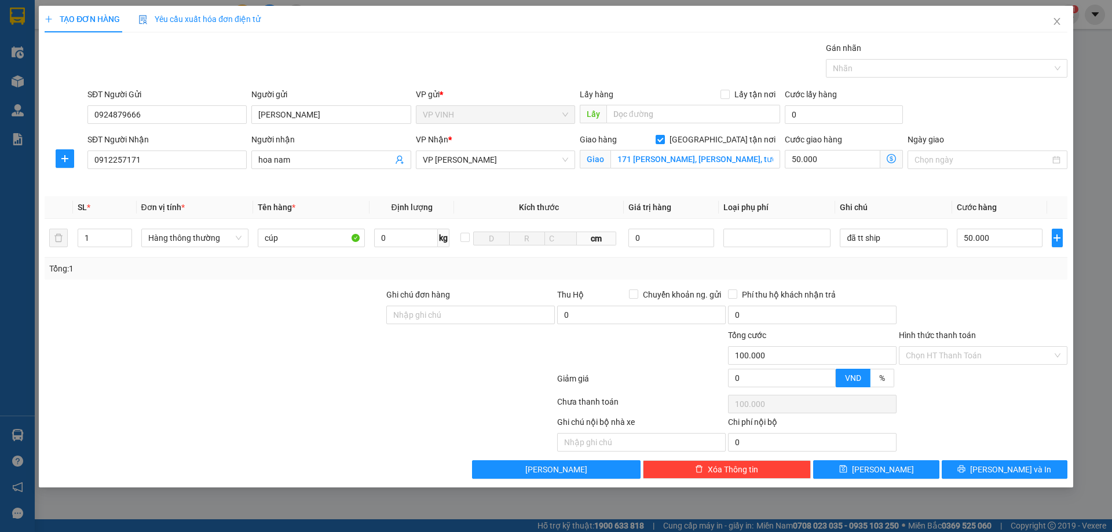
click at [981, 307] on div at bounding box center [983, 309] width 171 height 41
click at [962, 355] on input "Hình thức thanh toán" at bounding box center [979, 355] width 147 height 17
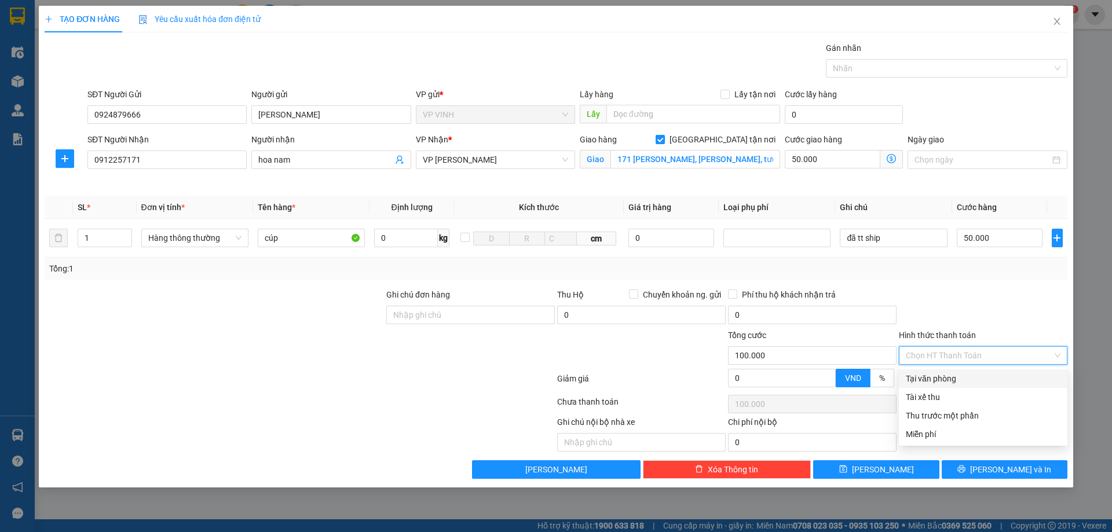
click at [961, 380] on div "Tại văn phòng" at bounding box center [983, 379] width 155 height 13
type input "0"
click at [974, 310] on div at bounding box center [983, 309] width 171 height 41
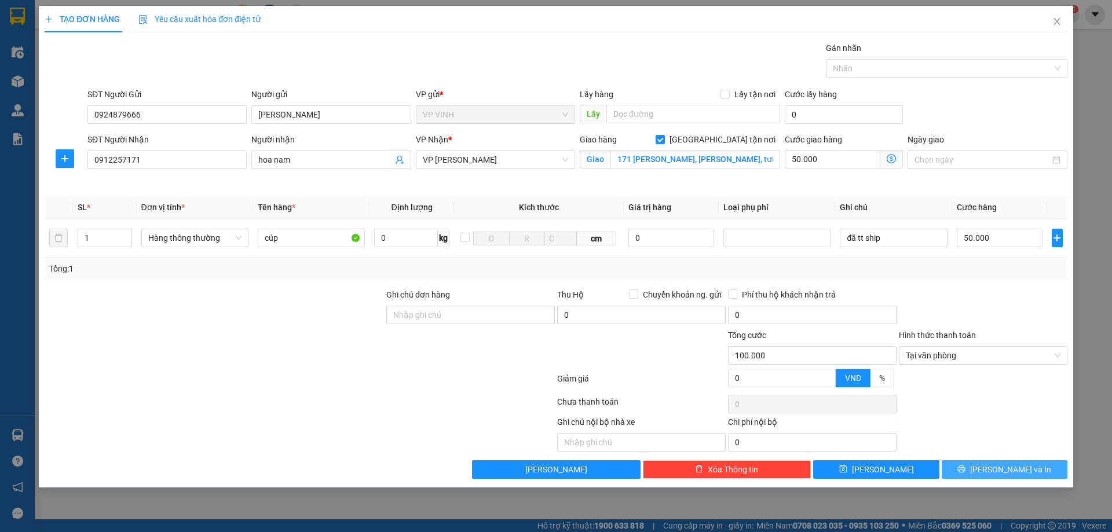
click at [1003, 468] on span "Lưu và In" at bounding box center [1010, 470] width 81 height 13
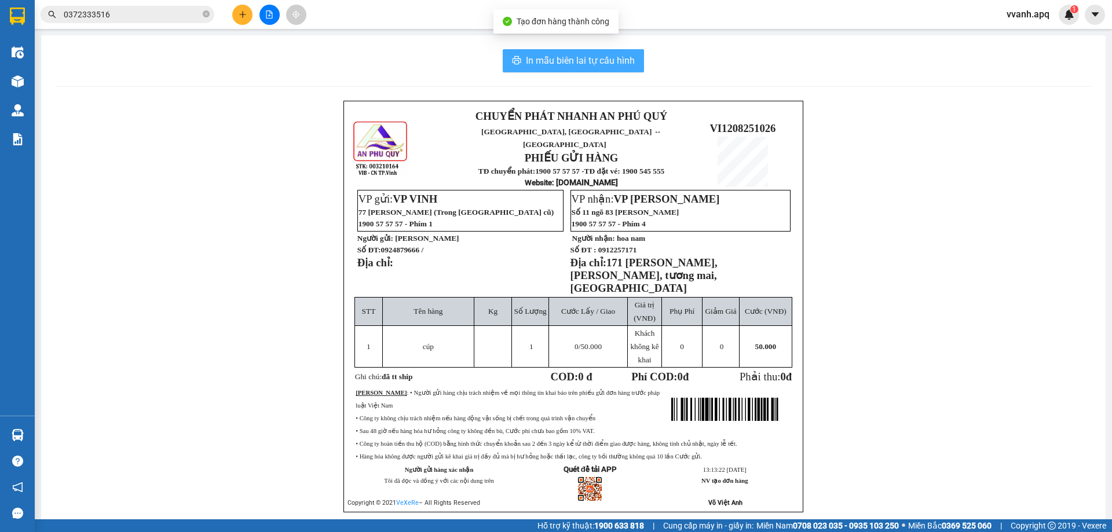
click at [542, 60] on span "In mẫu biên lai tự cấu hình" at bounding box center [580, 60] width 109 height 14
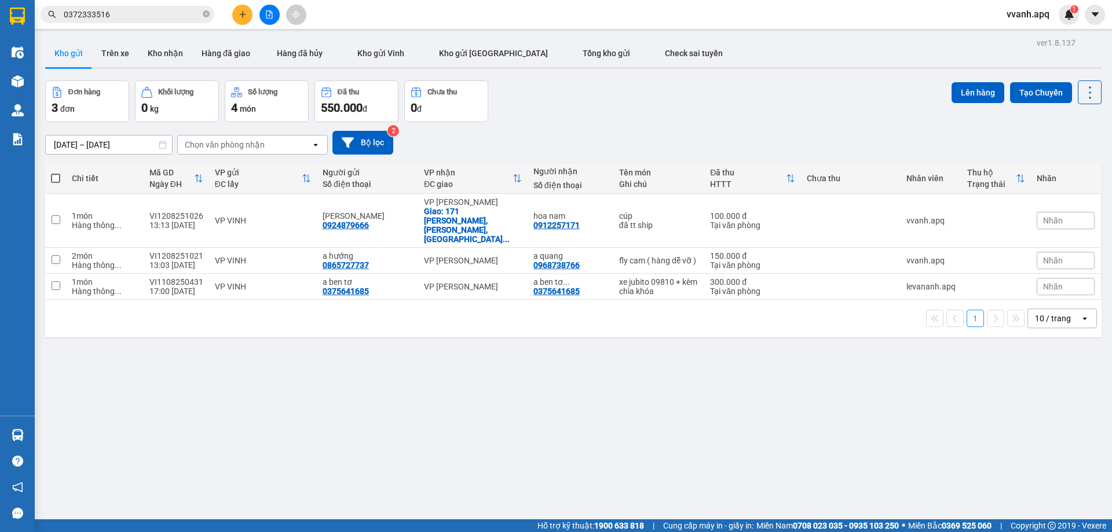
click at [541, 115] on div "Đơn hàng 3 đơn Khối lượng 0 kg Số lượng 4 món Đã thu 550.000 đ Chưa thu 0 đ Lên…" at bounding box center [573, 102] width 1057 height 42
click at [1026, 12] on span "vvanh.apq" at bounding box center [1028, 14] width 61 height 14
click at [1026, 31] on span "Đăng xuất" at bounding box center [1040, 36] width 49 height 13
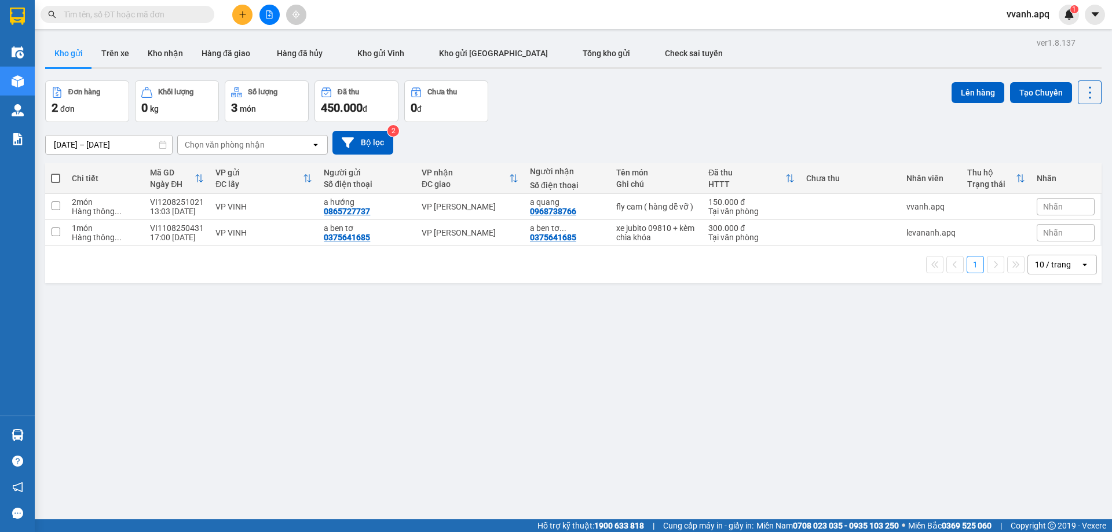
click at [103, 9] on input "text" at bounding box center [132, 14] width 137 height 13
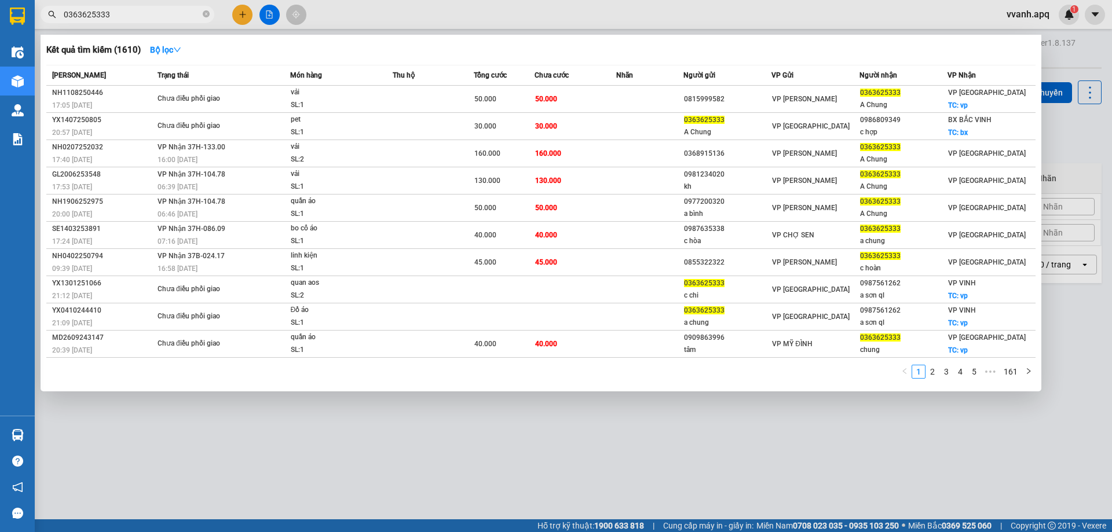
type input "0363625333"
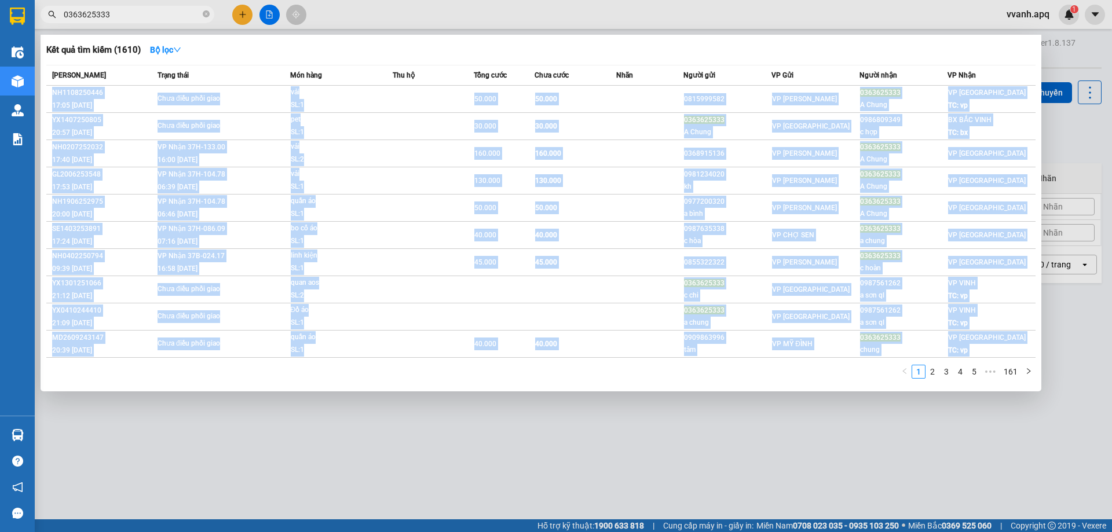
drag, startPoint x: 607, startPoint y: 371, endPoint x: 566, endPoint y: 48, distance: 325.3
click at [567, 53] on div "Kết quả tìm kiếm ( 1610 ) Bộ lọc Mã ĐH Trạng thái Món hàng Thu hộ Tổng cước Chư…" at bounding box center [541, 213] width 1001 height 357
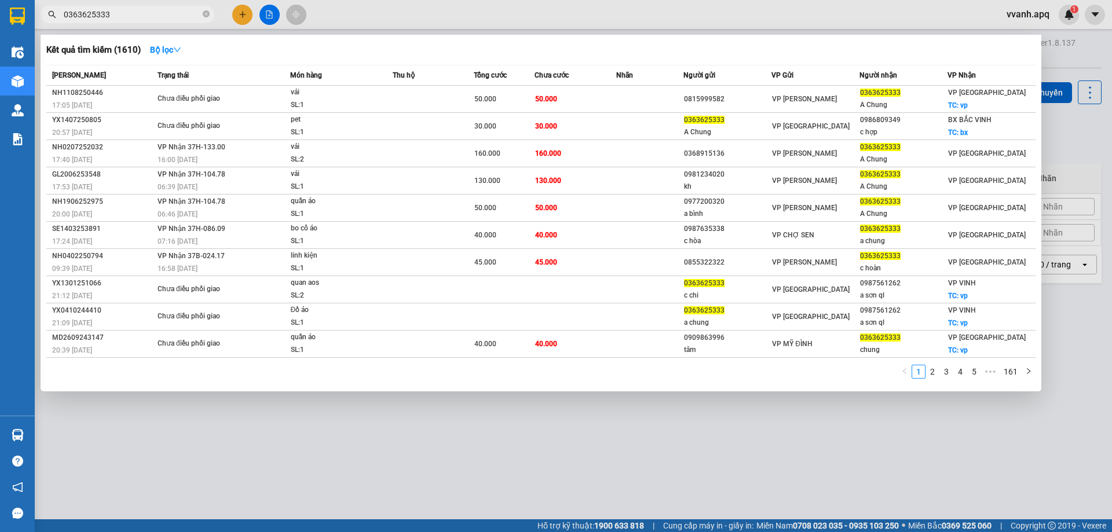
click at [566, 48] on div "Kết quả tìm kiếm ( 1610 ) Bộ lọc" at bounding box center [541, 50] width 990 height 19
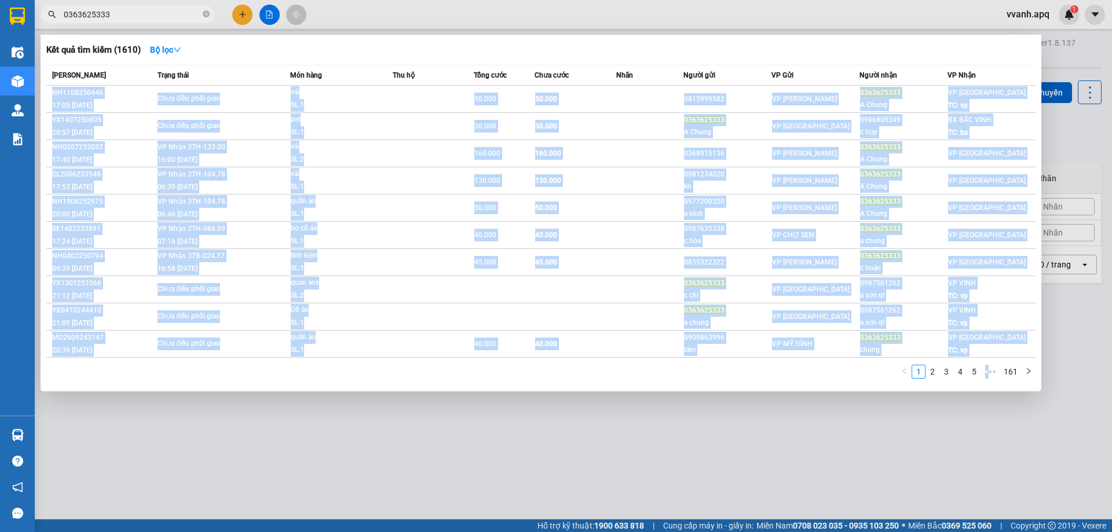
drag, startPoint x: 566, startPoint y: 48, endPoint x: 666, endPoint y: 374, distance: 341.1
click at [666, 374] on div "Kết quả tìm kiếm ( 1610 ) Bộ lọc Mã ĐH Trạng thái Món hàng Thu hộ Tổng cước Chư…" at bounding box center [541, 213] width 1001 height 357
click at [666, 374] on div "1 2 3 4 5 ••• 161" at bounding box center [541, 375] width 990 height 21
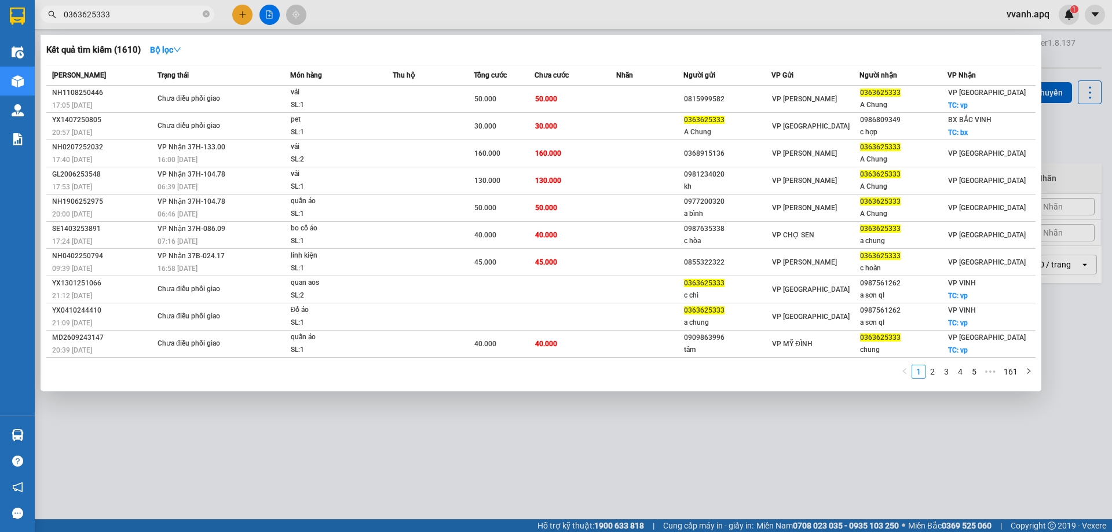
click at [566, 368] on div "1 2 3 4 5 ••• 161" at bounding box center [541, 375] width 990 height 21
drag, startPoint x: 616, startPoint y: 391, endPoint x: 610, endPoint y: 370, distance: 22.4
click at [610, 370] on div "Kết quả tìm kiếm ( 1610 ) Bộ lọc Mã ĐH Trạng thái Món hàng Thu hộ Tổng cước Chư…" at bounding box center [541, 213] width 1001 height 357
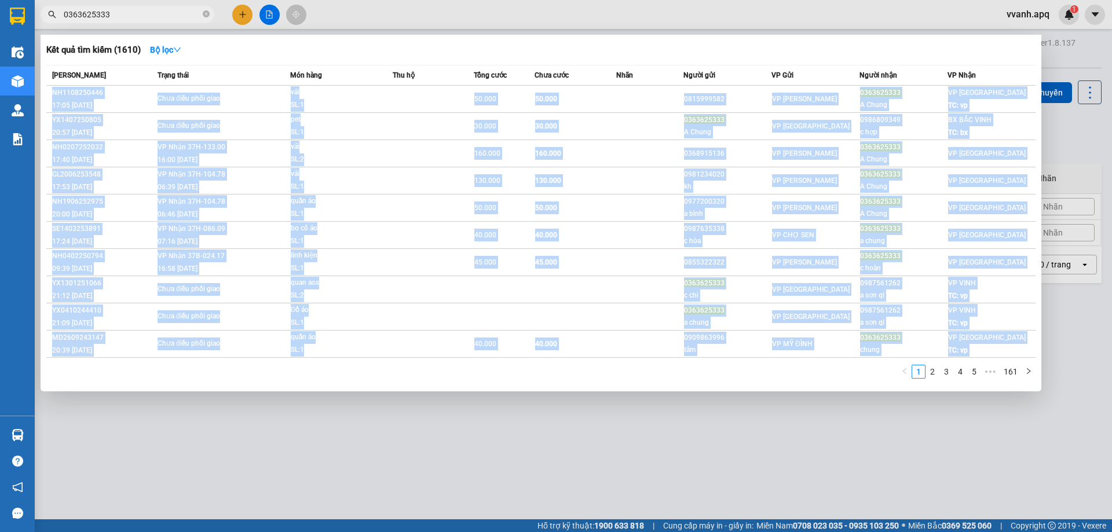
drag, startPoint x: 610, startPoint y: 370, endPoint x: 570, endPoint y: 60, distance: 312.0
click at [570, 60] on div "Kết quả tìm kiếm ( 1610 ) Bộ lọc Mã ĐH Trạng thái Món hàng Thu hộ Tổng cước Chư…" at bounding box center [541, 213] width 1001 height 357
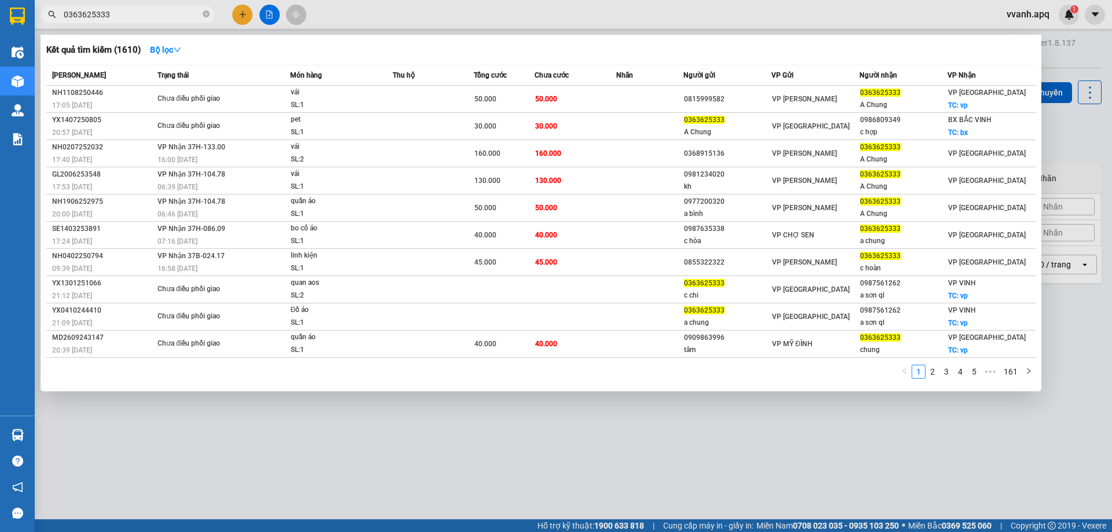
click at [570, 60] on div "Kết quả tìm kiếm ( 1610 ) Bộ lọc Mã ĐH Trạng thái Món hàng Thu hộ Tổng cước Chư…" at bounding box center [541, 213] width 1001 height 357
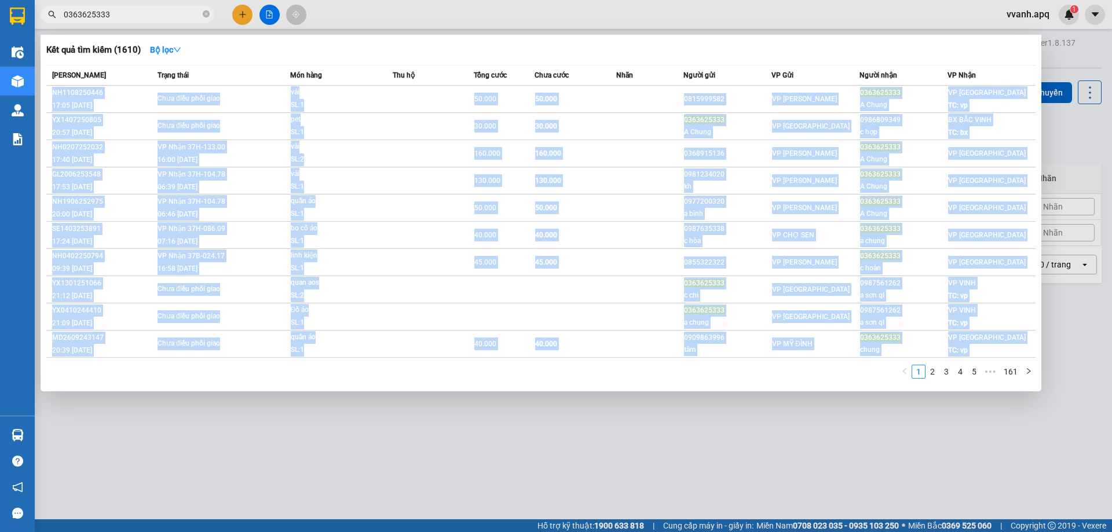
drag, startPoint x: 650, startPoint y: 304, endPoint x: 676, endPoint y: 366, distance: 67.3
click at [676, 365] on div "Kết quả tìm kiếm ( 1610 ) Bộ lọc Mã ĐH Trạng thái Món hàng Thu hộ Tổng cước Chư…" at bounding box center [541, 213] width 1001 height 357
click at [676, 366] on div "1 2 3 4 5 ••• 161" at bounding box center [541, 375] width 990 height 21
drag, startPoint x: 676, startPoint y: 366, endPoint x: 622, endPoint y: 47, distance: 323.3
click at [622, 47] on div "Kết quả tìm kiếm ( 1610 ) Bộ lọc Mã ĐH Trạng thái Món hàng Thu hộ Tổng cước Chư…" at bounding box center [541, 213] width 1001 height 357
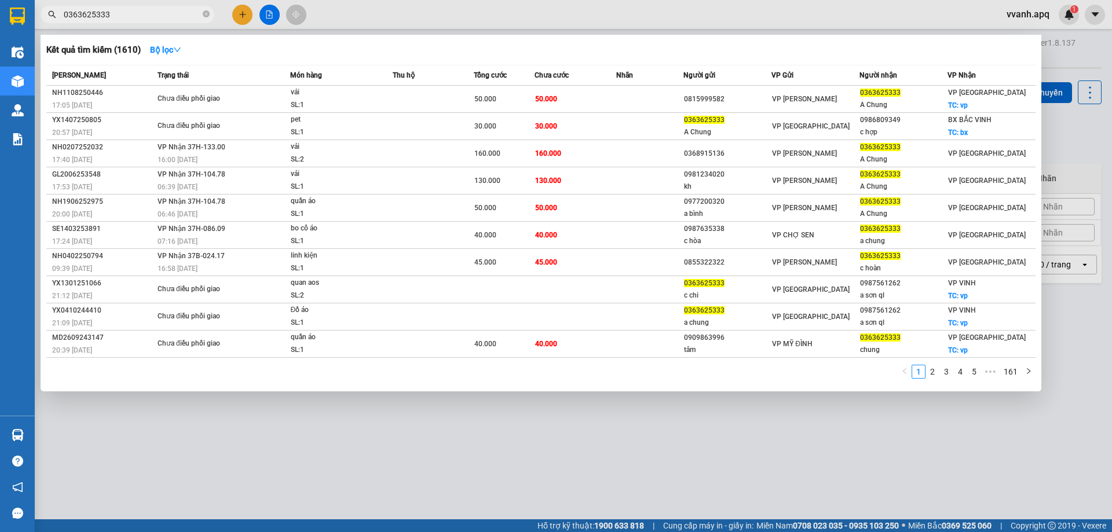
click at [622, 47] on div "Kết quả tìm kiếm ( 1610 ) Bộ lọc" at bounding box center [541, 50] width 990 height 19
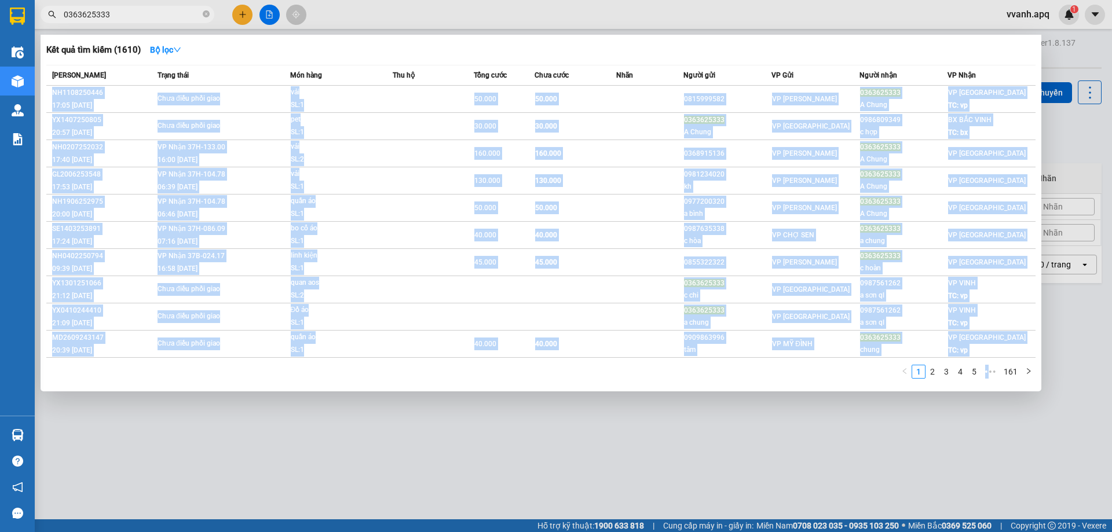
drag, startPoint x: 622, startPoint y: 47, endPoint x: 810, endPoint y: 367, distance: 371.1
click at [810, 367] on div "Kết quả tìm kiếm ( 1610 ) Bộ lọc Mã ĐH Trạng thái Món hàng Thu hộ Tổng cước Chư…" at bounding box center [541, 213] width 1001 height 357
click at [810, 367] on div "1 2 3 4 5 ••• 161" at bounding box center [541, 375] width 990 height 21
drag, startPoint x: 811, startPoint y: 367, endPoint x: 661, endPoint y: 38, distance: 362.2
click at [661, 38] on div "Kết quả tìm kiếm ( 1610 ) Bộ lọc Mã ĐH Trạng thái Món hàng Thu hộ Tổng cước Chư…" at bounding box center [541, 213] width 1001 height 357
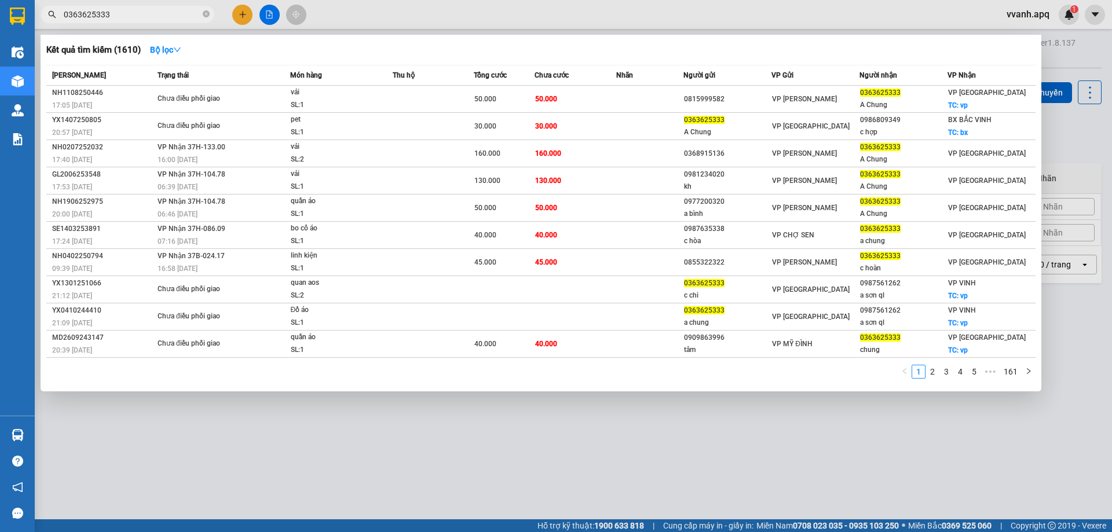
click at [661, 38] on div "Kết quả tìm kiếm ( 1610 ) Bộ lọc Mã ĐH Trạng thái Món hàng Thu hộ Tổng cước Chư…" at bounding box center [541, 213] width 1001 height 357
click at [1050, 119] on div at bounding box center [556, 266] width 1112 height 532
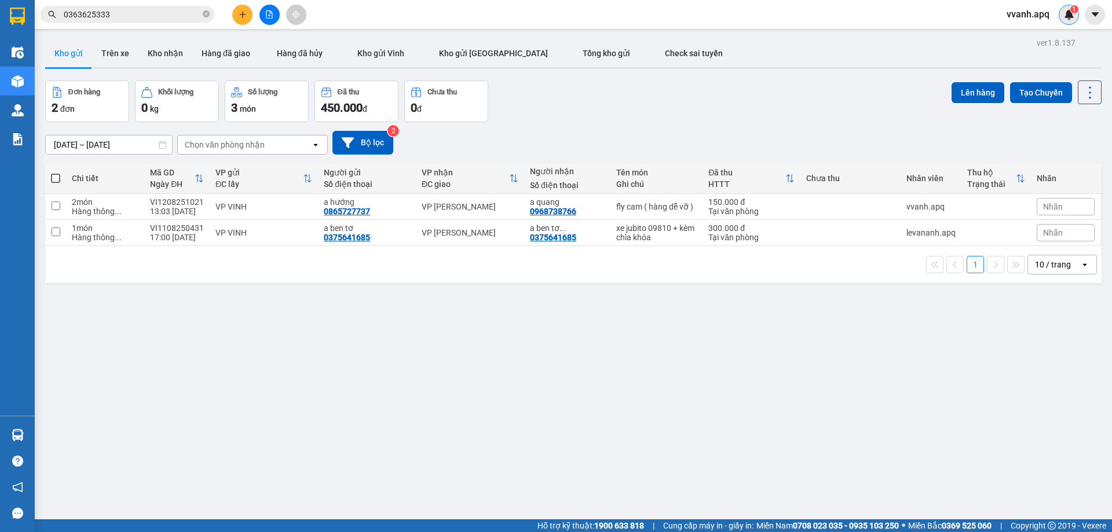
click at [1072, 13] on sup "1" at bounding box center [1075, 9] width 8 height 8
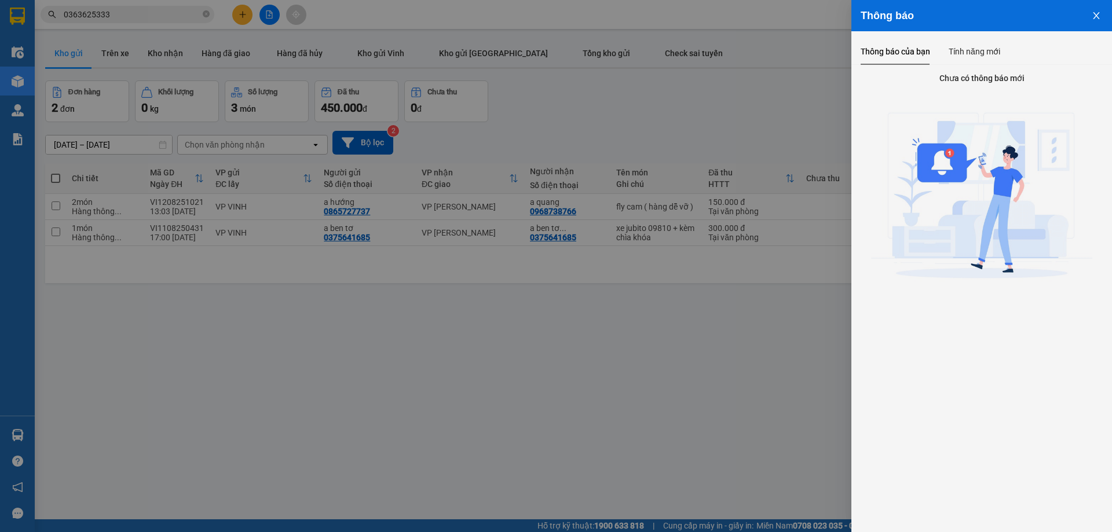
click at [634, 90] on div at bounding box center [556, 266] width 1112 height 532
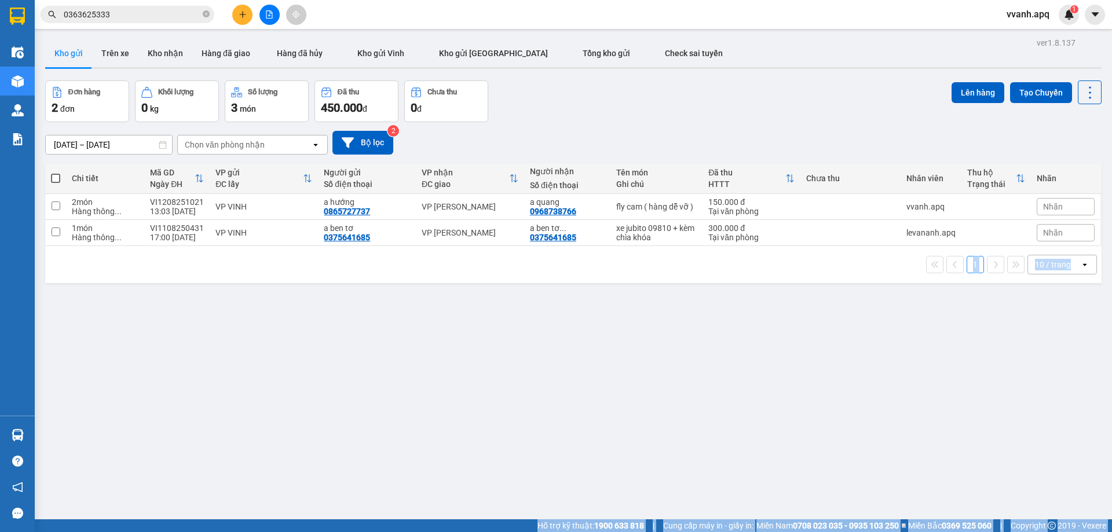
drag, startPoint x: 634, startPoint y: 90, endPoint x: 745, endPoint y: 282, distance: 221.7
click at [745, 282] on body "Kết quả tìm kiếm ( 1610 ) Bộ lọc Mã ĐH Trạng thái Món hàng Thu hộ Tổng cước Chư…" at bounding box center [556, 266] width 1112 height 532
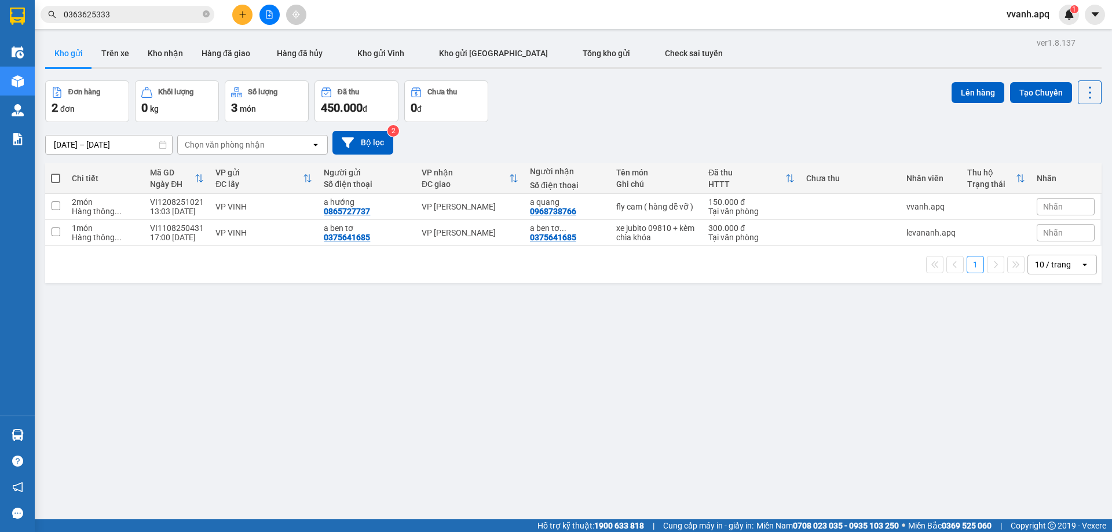
click at [745, 282] on div "1 10 / trang open" at bounding box center [573, 264] width 1057 height 37
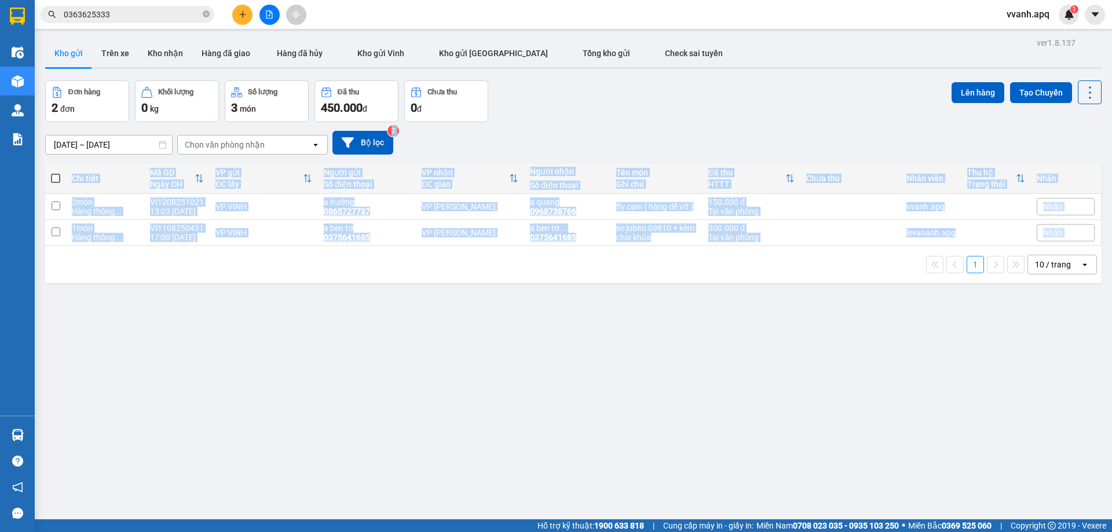
drag, startPoint x: 722, startPoint y: 143, endPoint x: 716, endPoint y: 121, distance: 23.3
click at [717, 121] on div "ver 1.8.137 Kho gửi Trên xe [PERSON_NAME] Hàng đã giao Hàng đã [PERSON_NAME] gử…" at bounding box center [574, 301] width 1066 height 532
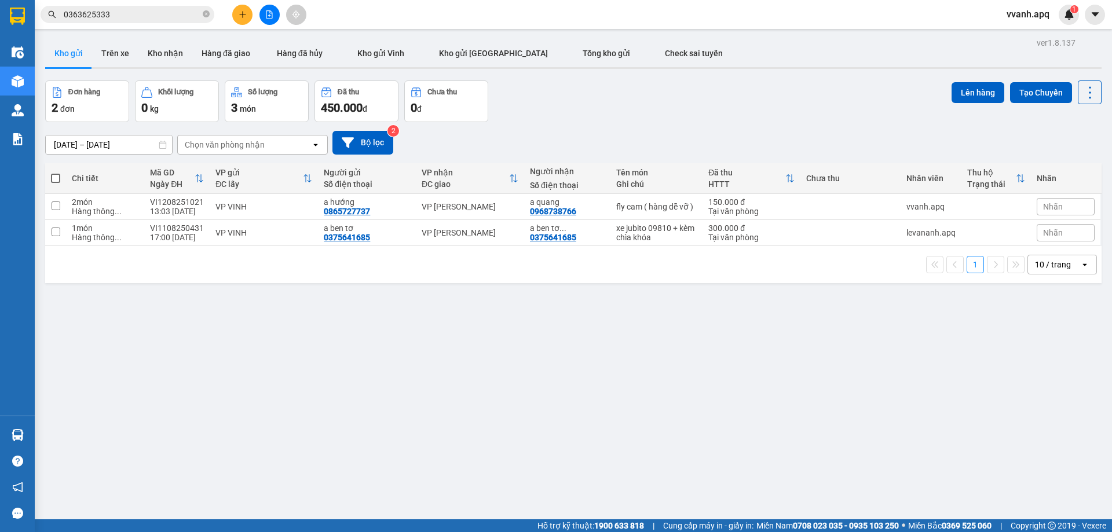
click at [716, 119] on div "Đơn hàng 2 đơn Khối lượng 0 kg Số lượng 3 món Đã thu 450.000 đ Chưa thu 0 đ Lên…" at bounding box center [573, 102] width 1057 height 42
click at [1069, 16] on img at bounding box center [1069, 14] width 10 height 10
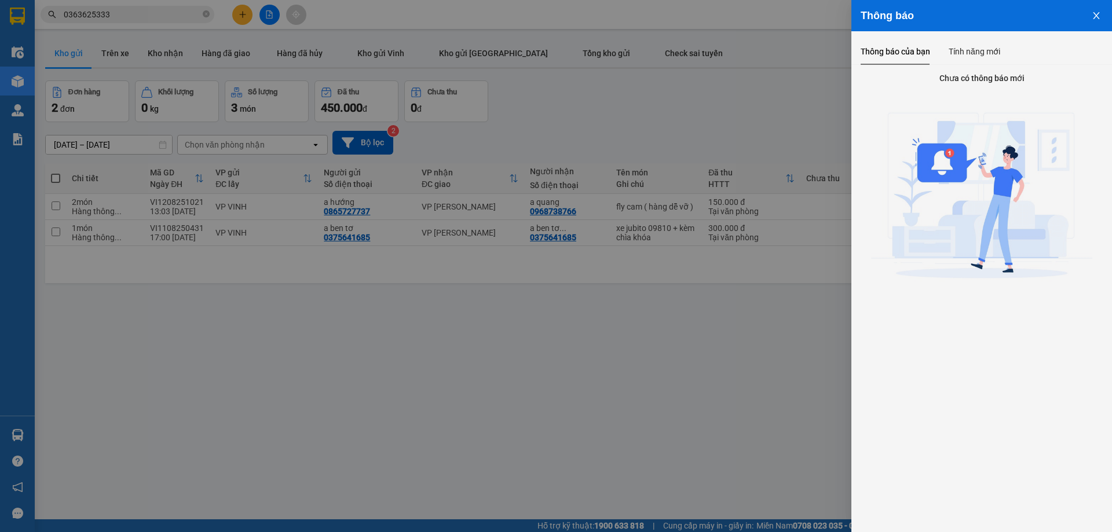
click at [570, 107] on div at bounding box center [556, 266] width 1112 height 532
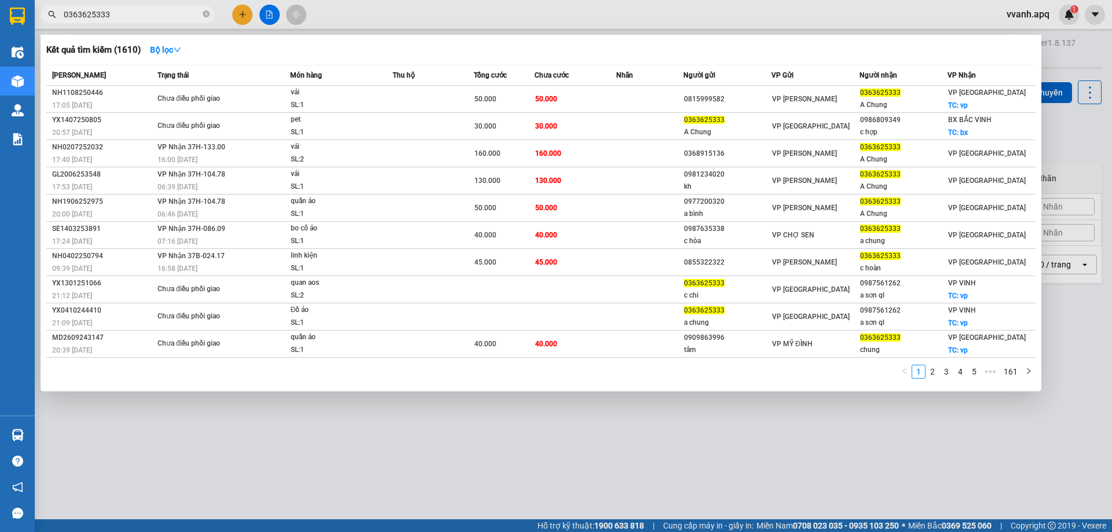
click at [177, 12] on input "0363625333" at bounding box center [132, 14] width 137 height 13
click at [545, 420] on div at bounding box center [556, 266] width 1112 height 532
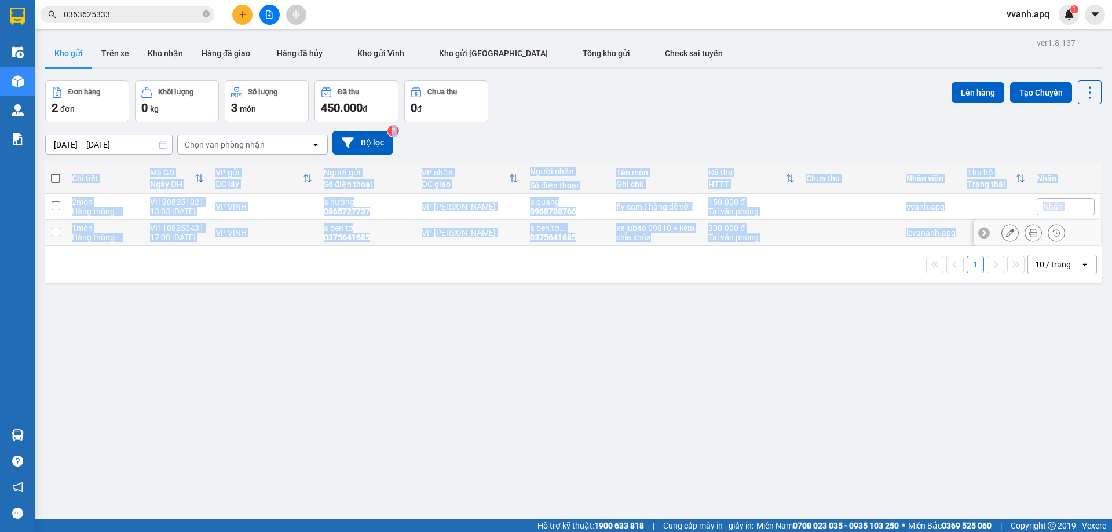
drag, startPoint x: 594, startPoint y: 147, endPoint x: 663, endPoint y: 307, distance: 173.4
click at [663, 307] on div "ver 1.8.137 Kho gửi Trên xe [PERSON_NAME] Hàng đã giao Hàng đã [PERSON_NAME] gử…" at bounding box center [574, 301] width 1066 height 532
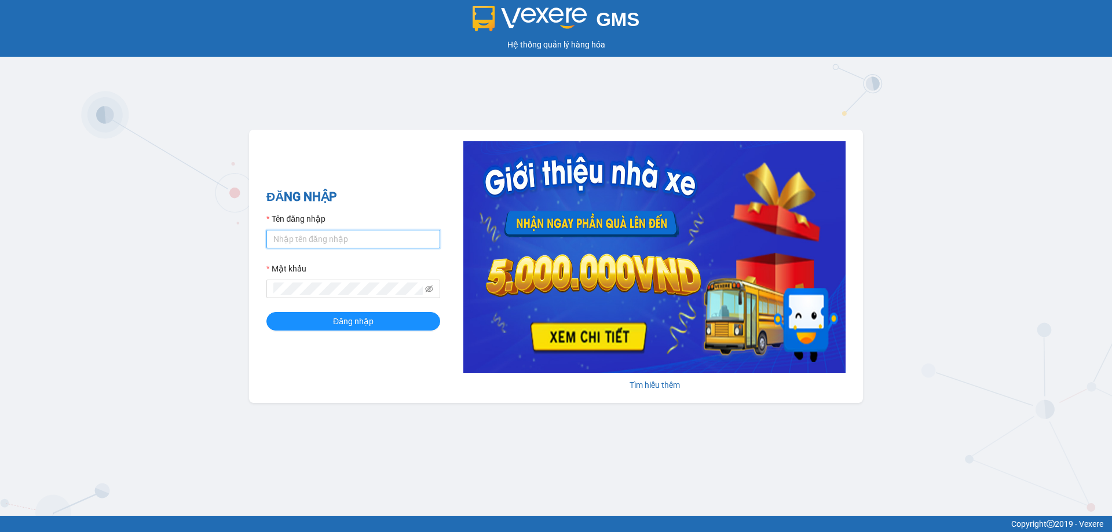
click at [300, 244] on input "Tên đăng nhập" at bounding box center [354, 239] width 174 height 19
type input "lecuong.apq"
click at [267, 312] on button "Đăng nhập" at bounding box center [354, 321] width 174 height 19
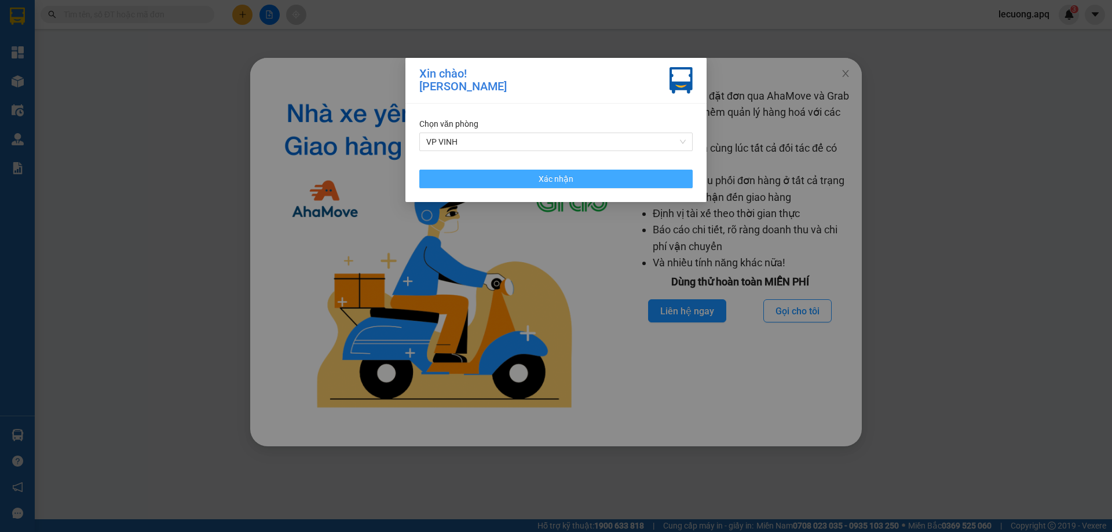
click at [601, 178] on button "Xác nhận" at bounding box center [555, 179] width 273 height 19
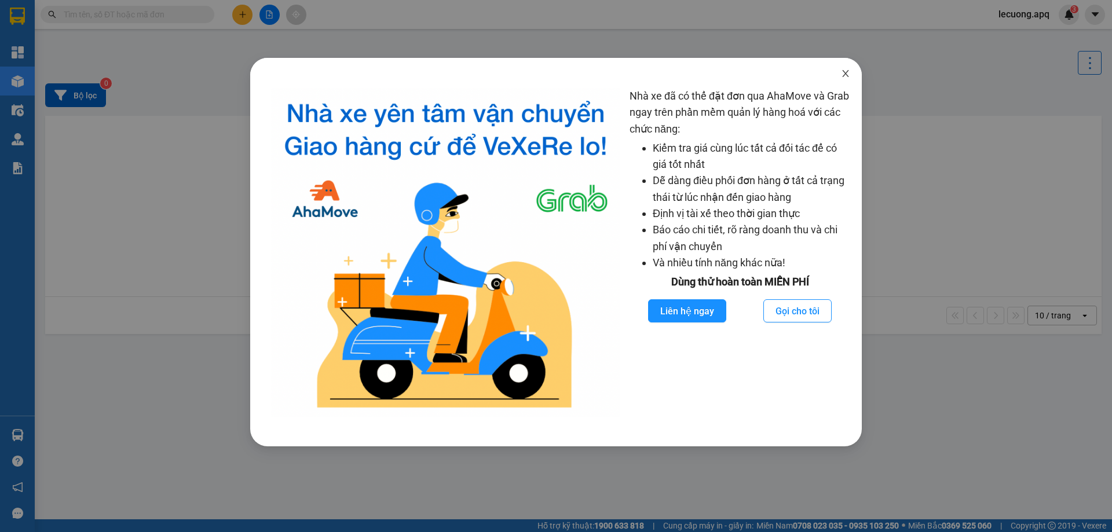
click at [845, 77] on icon "close" at bounding box center [845, 73] width 9 height 9
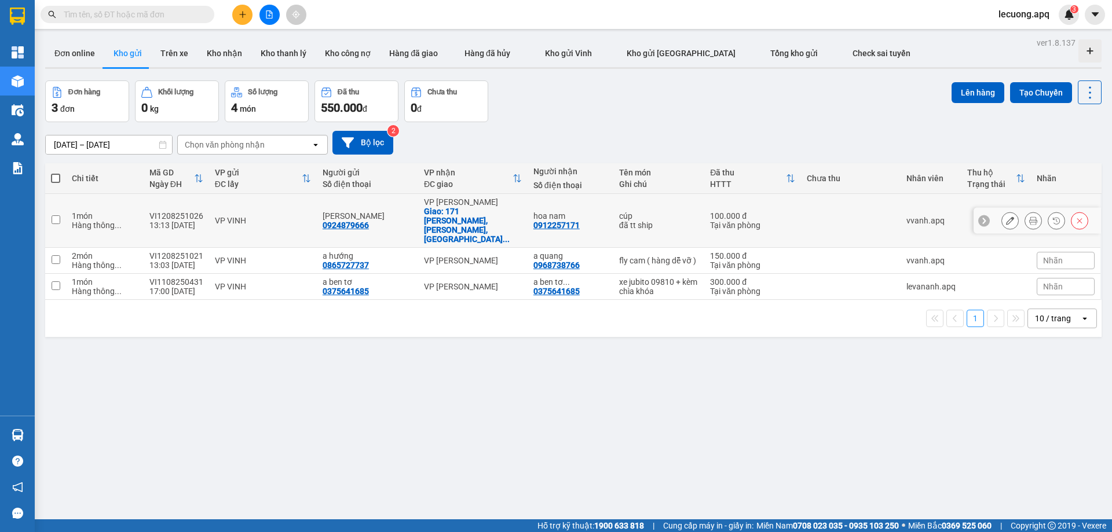
click at [1076, 217] on icon at bounding box center [1080, 221] width 8 height 8
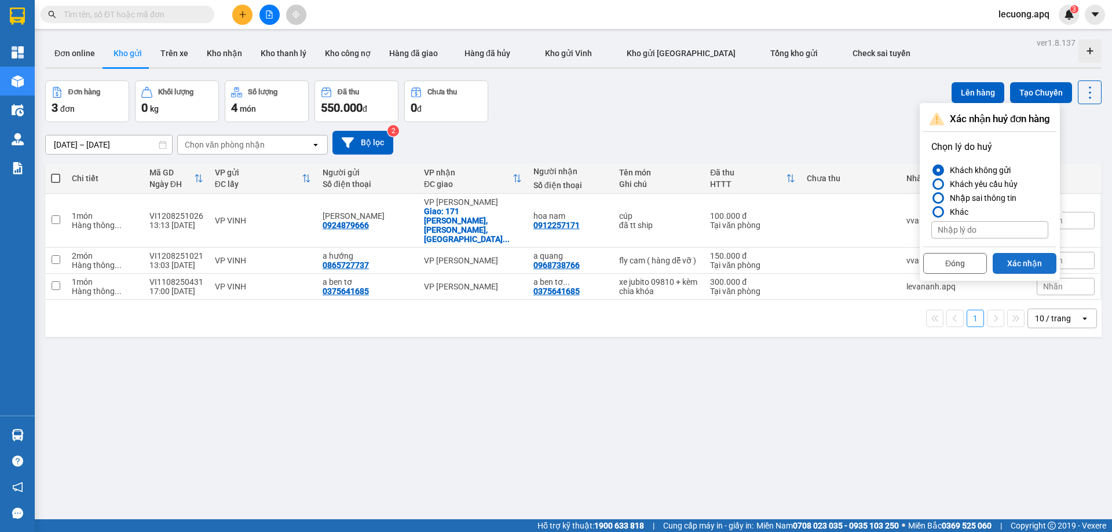
click at [1013, 258] on button "Xác nhận" at bounding box center [1025, 263] width 64 height 21
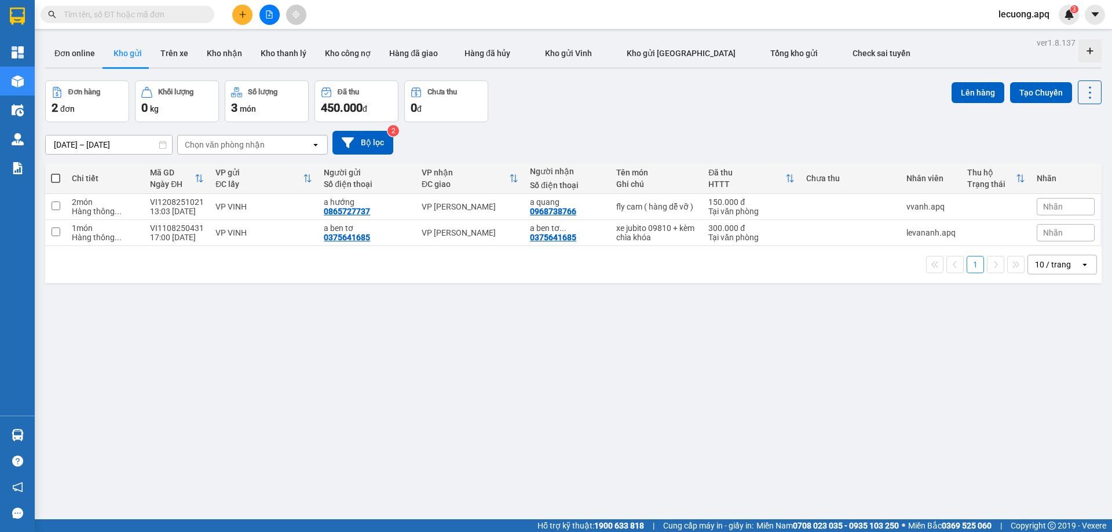
click at [1012, 13] on span "lecuong.apq" at bounding box center [1025, 14] width 70 height 14
click at [1015, 27] on li "Đăng xuất" at bounding box center [1025, 36] width 74 height 19
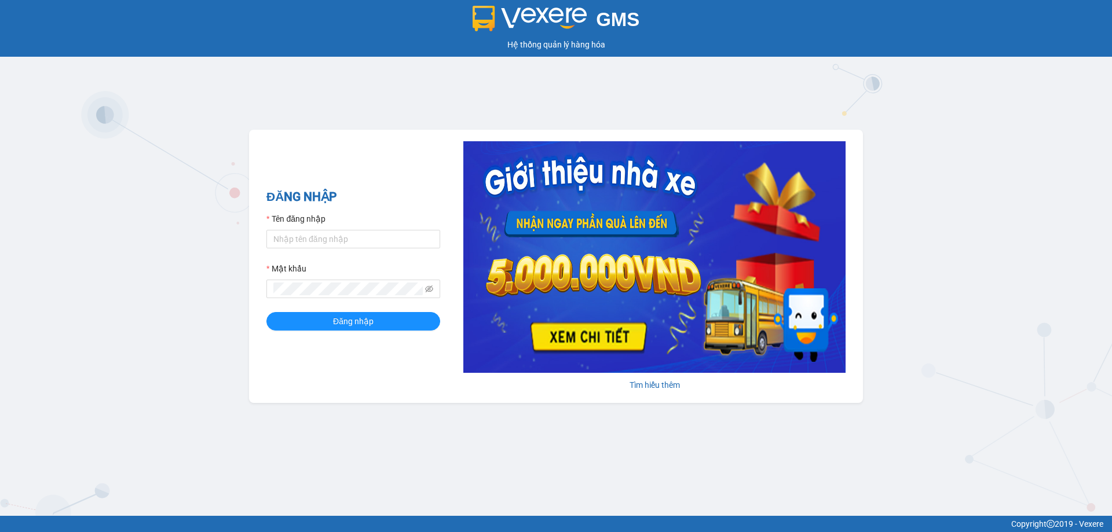
click at [331, 250] on form "Tên đăng nhập Mật khẩu Đăng nhập" at bounding box center [354, 272] width 174 height 118
click at [334, 245] on input "Tên đăng nhập" at bounding box center [354, 239] width 174 height 19
type input "vvanh.apq"
click at [267, 312] on button "Đăng nhập" at bounding box center [354, 321] width 174 height 19
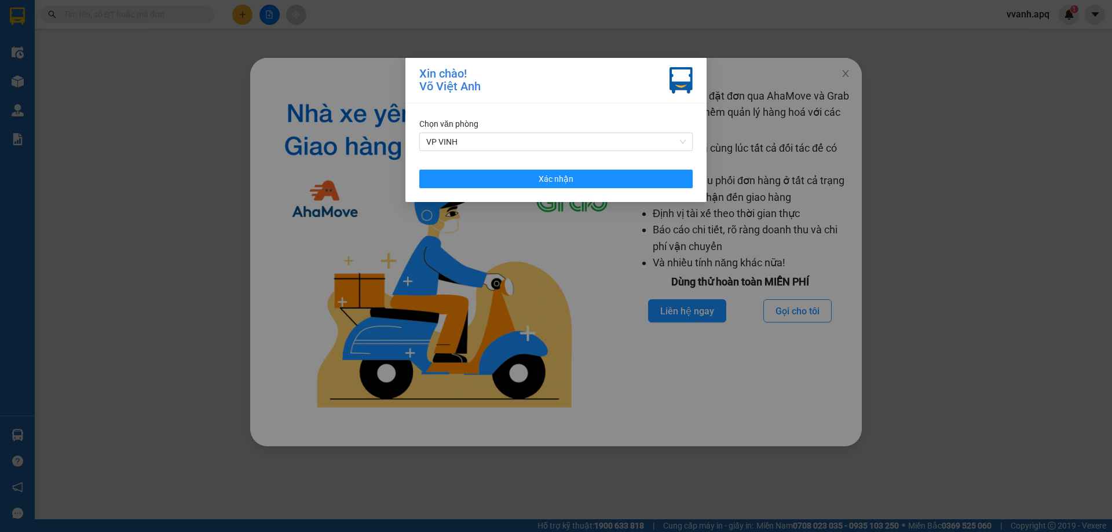
drag, startPoint x: 346, startPoint y: 281, endPoint x: 353, endPoint y: 289, distance: 10.3
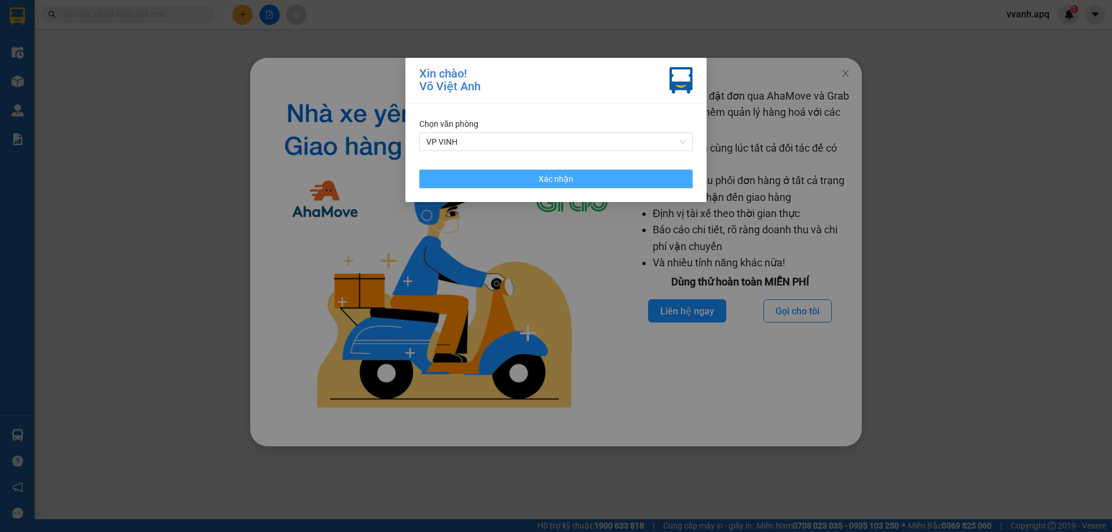
drag, startPoint x: 353, startPoint y: 289, endPoint x: 477, endPoint y: 181, distance: 163.9
click at [469, 182] on button "Xác nhận" at bounding box center [555, 179] width 273 height 19
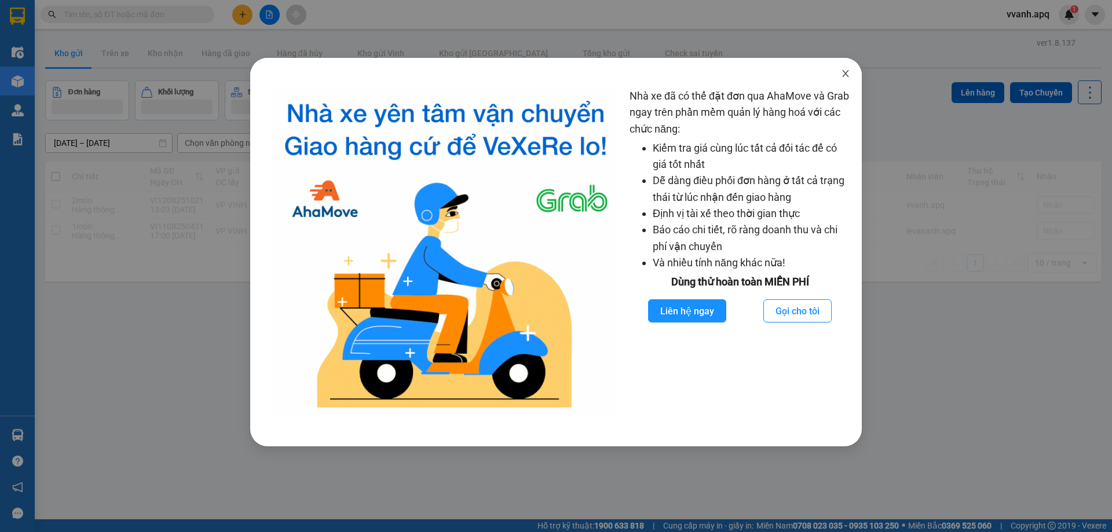
click at [851, 82] on span "Close" at bounding box center [846, 74] width 32 height 32
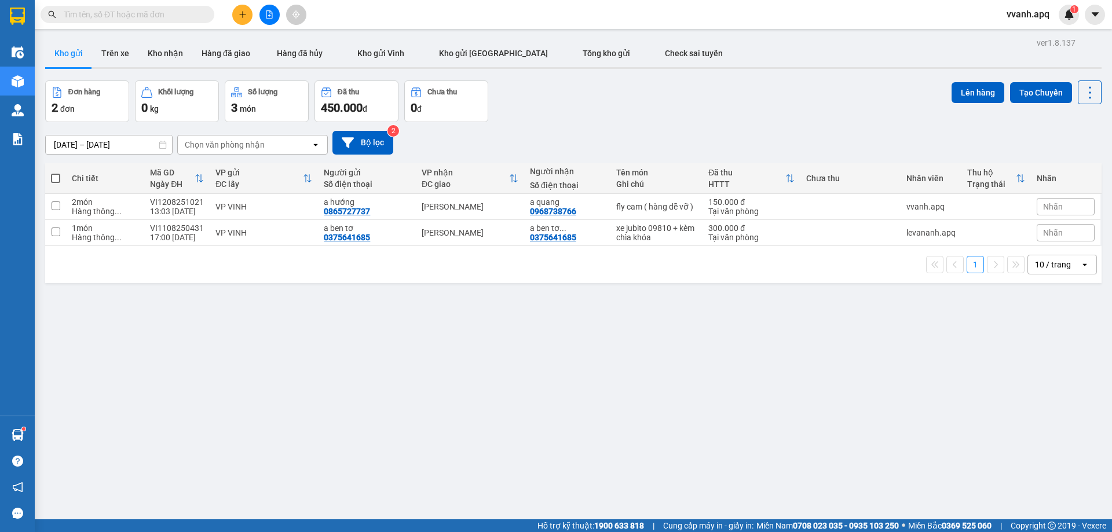
click at [180, 15] on input "text" at bounding box center [132, 14] width 137 height 13
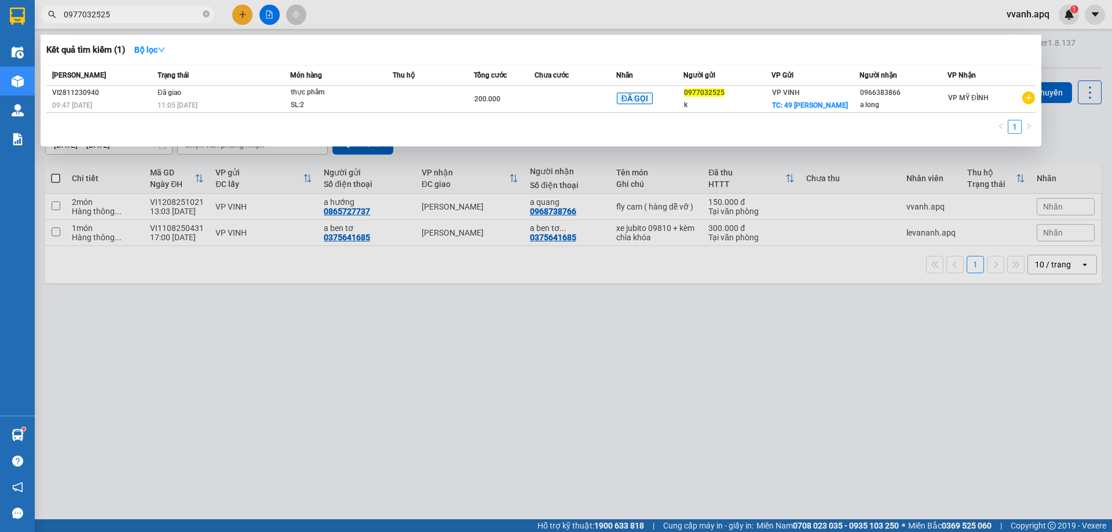
click at [689, 32] on div at bounding box center [556, 266] width 1112 height 532
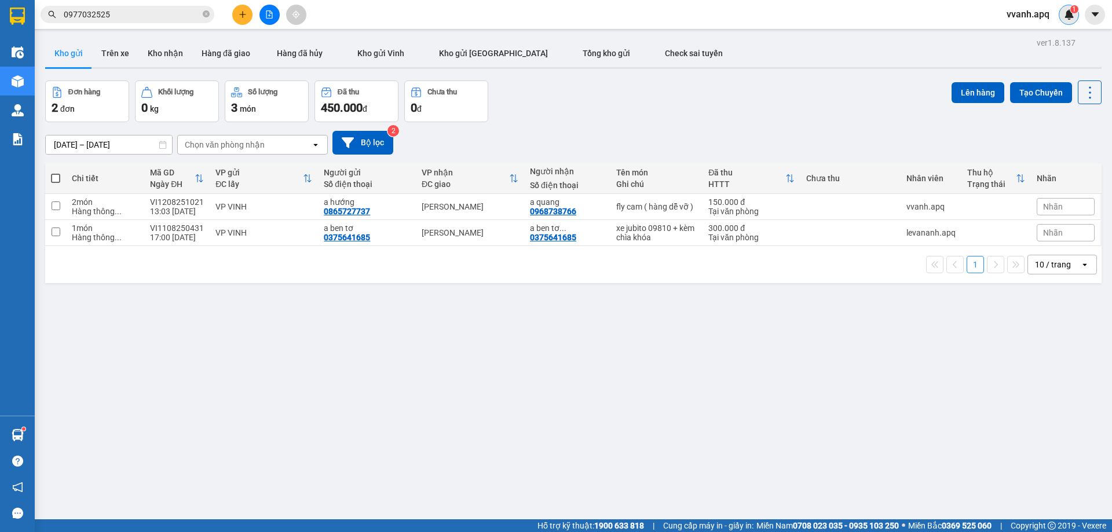
click at [1066, 21] on div "1" at bounding box center [1069, 15] width 20 height 20
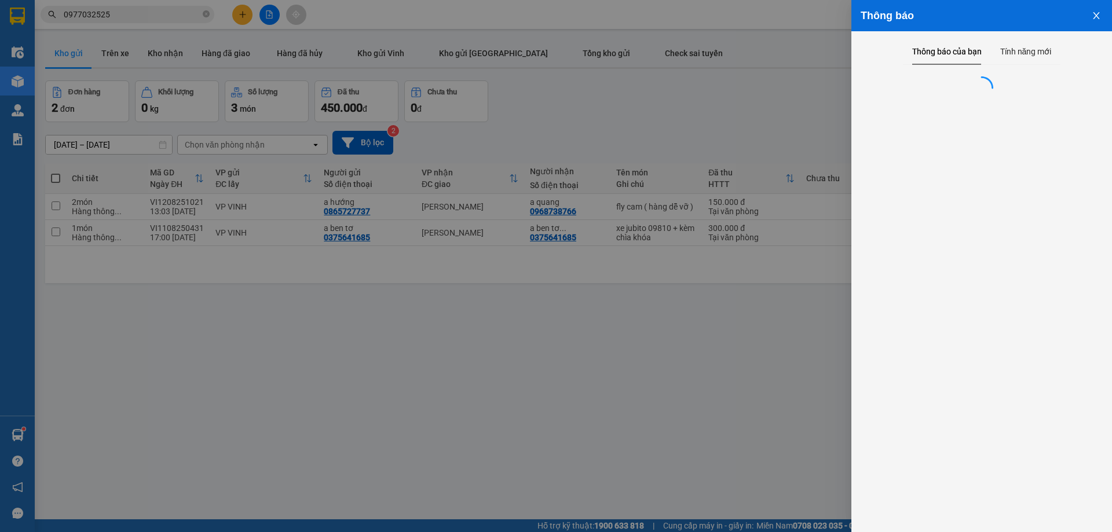
click at [672, 152] on div at bounding box center [556, 266] width 1112 height 532
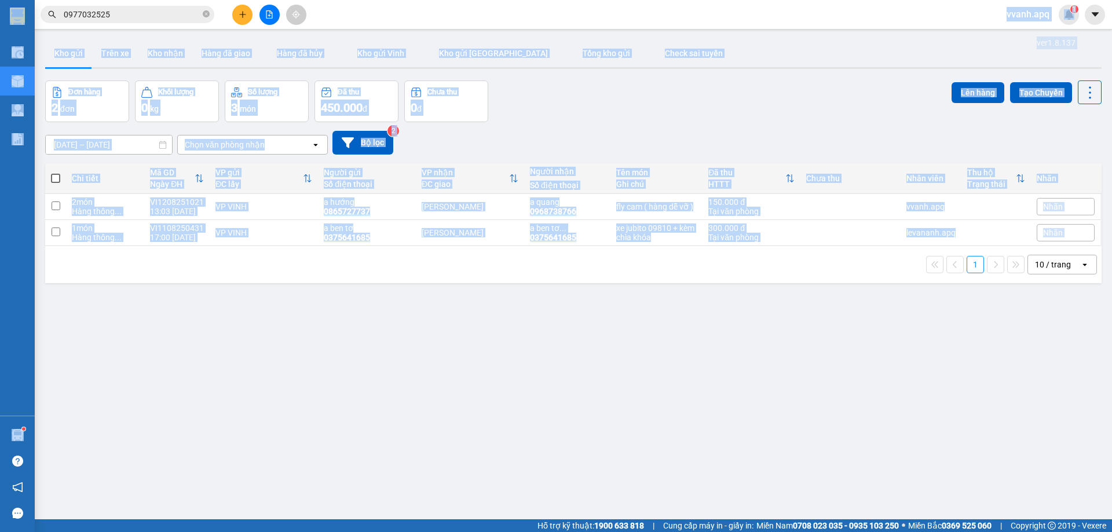
drag, startPoint x: 543, startPoint y: 11, endPoint x: 881, endPoint y: 279, distance: 431.4
click at [881, 279] on section "Kết quả tìm kiếm ( 1 ) Bộ lọc Mã ĐH Trạng thái Món hàng Thu hộ Tổng cước Chưa c…" at bounding box center [556, 266] width 1112 height 532
click at [881, 279] on div "1 10 / trang open" at bounding box center [573, 264] width 1057 height 37
drag, startPoint x: 1060, startPoint y: 295, endPoint x: 739, endPoint y: 17, distance: 425.5
click at [739, 17] on section "Kết quả tìm kiếm ( 1 ) Bộ lọc Mã ĐH Trạng thái Món hàng Thu hộ Tổng cước Chưa c…" at bounding box center [556, 266] width 1112 height 532
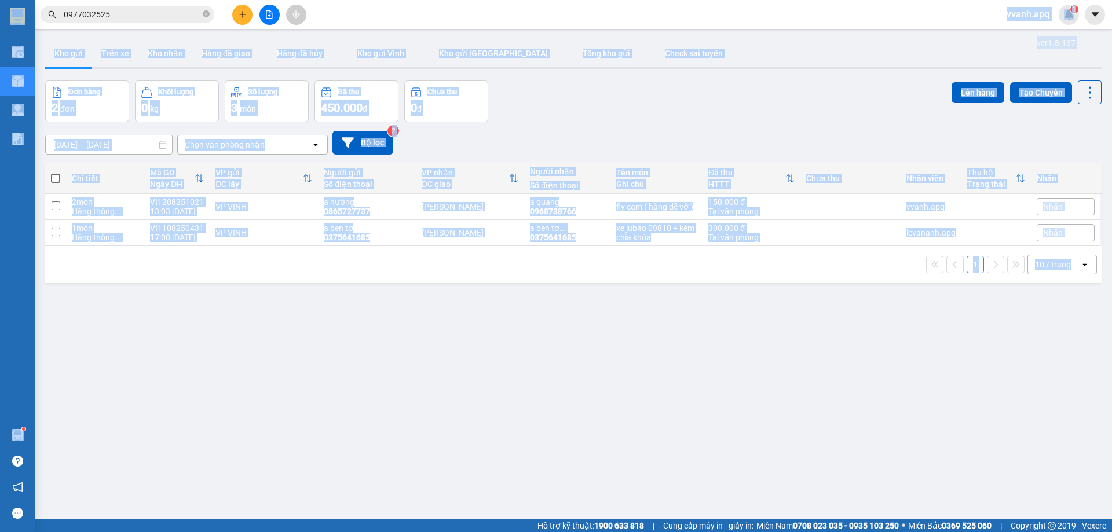
click at [739, 17] on div "Kết quả tìm kiếm ( 1 ) Bộ lọc Mã ĐH Trạng thái Món hàng Thu hộ Tổng cước Chưa c…" at bounding box center [556, 14] width 1112 height 29
drag, startPoint x: 738, startPoint y: 17, endPoint x: 1088, endPoint y: 290, distance: 443.8
click at [1088, 290] on section "Kết quả tìm kiếm ( 1 ) Bộ lọc Mã ĐH Trạng thái Món hàng Thu hộ Tổng cước Chưa c…" at bounding box center [556, 266] width 1112 height 532
click at [1088, 290] on div "ver 1.8.137 Kho gửi Trên xe Kho nhận Hàng đã giao Hàng đã hủy Kho gửi Vinh Kho …" at bounding box center [574, 301] width 1066 height 532
drag, startPoint x: 1088, startPoint y: 290, endPoint x: 863, endPoint y: 10, distance: 358.5
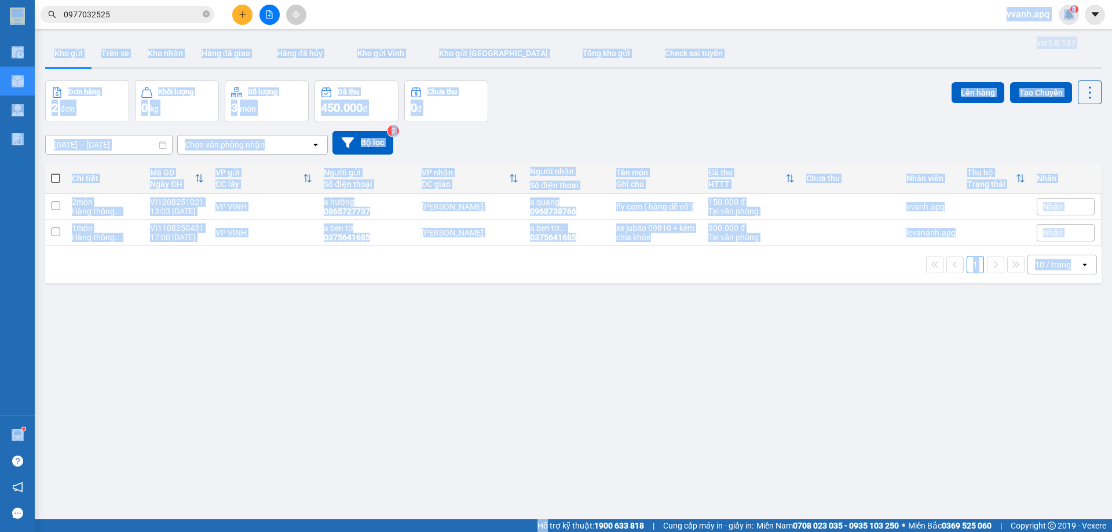
click at [863, 10] on section "Kết quả tìm kiếm ( 1 ) Bộ lọc Mã ĐH Trạng thái Món hàng Thu hộ Tổng cước Chưa c…" at bounding box center [556, 266] width 1112 height 532
drag, startPoint x: 880, startPoint y: 14, endPoint x: 1032, endPoint y: 32, distance: 154.1
click at [881, 14] on div "Kết quả tìm kiếm ( 1 ) Bộ lọc Mã ĐH Trạng thái Món hàng Thu hộ Tổng cước Chưa c…" at bounding box center [556, 14] width 1112 height 29
click at [1064, 19] on img at bounding box center [1069, 14] width 10 height 10
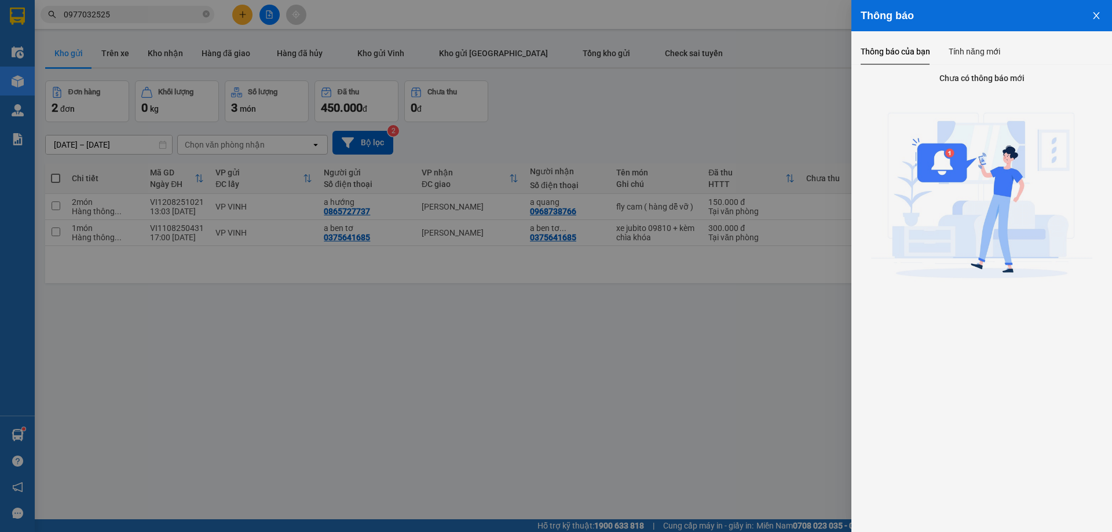
click at [707, 100] on div at bounding box center [556, 266] width 1112 height 532
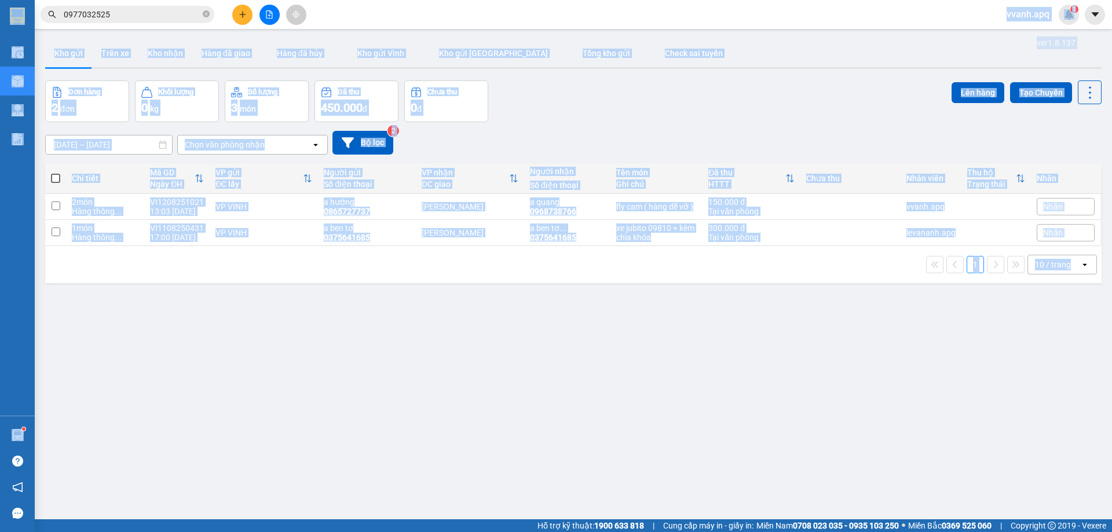
drag, startPoint x: 594, startPoint y: 17, endPoint x: 1064, endPoint y: 297, distance: 547.1
click at [1064, 297] on section "Kết quả tìm kiếm ( 1 ) Bộ lọc Mã ĐH Trạng thái Món hàng Thu hộ Tổng cước Chưa c…" at bounding box center [556, 266] width 1112 height 532
click at [1064, 297] on div "ver 1.8.137 Kho gửi Trên xe Kho nhận Hàng đã giao Hàng đã hủy Kho gửi Vinh Kho …" at bounding box center [574, 301] width 1066 height 532
drag, startPoint x: 1064, startPoint y: 297, endPoint x: 583, endPoint y: 16, distance: 556.7
click at [583, 16] on section "Kết quả tìm kiếm ( 1 ) Bộ lọc Mã ĐH Trạng thái Món hàng Thu hộ Tổng cước Chưa c…" at bounding box center [556, 266] width 1112 height 532
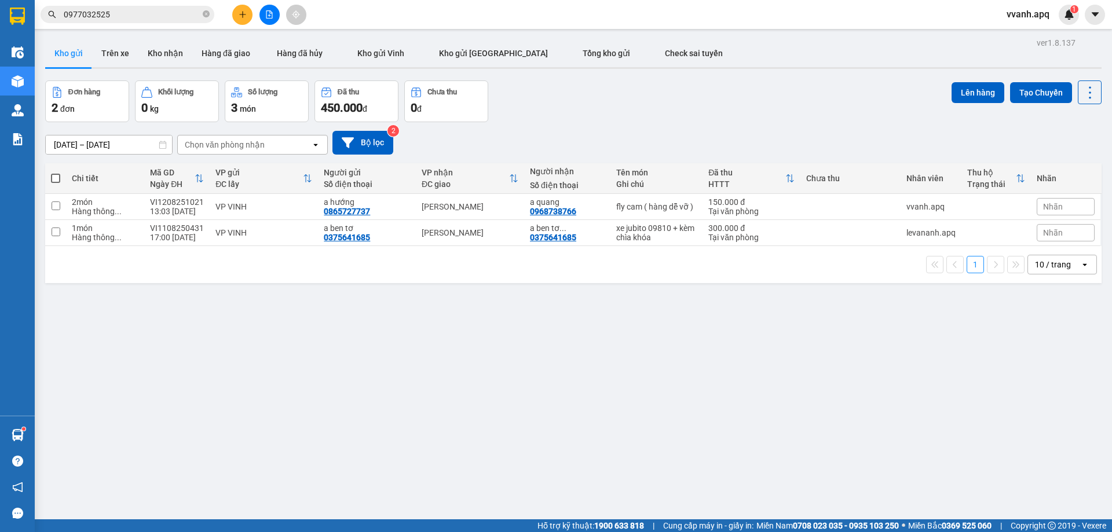
click at [583, 16] on div "Kết quả tìm kiếm ( 1 ) Bộ lọc Mã ĐH Trạng thái Món hàng Thu hộ Tổng cước Chưa c…" at bounding box center [556, 14] width 1112 height 29
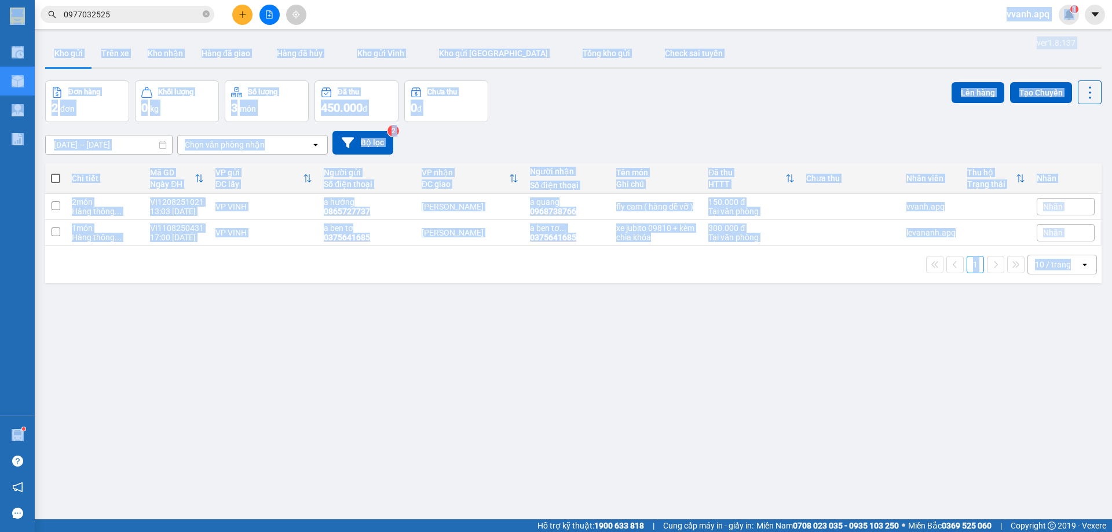
drag, startPoint x: 583, startPoint y: 16, endPoint x: 1057, endPoint y: 293, distance: 548.4
click at [1057, 293] on section "Kết quả tìm kiếm ( 1 ) Bộ lọc Mã ĐH Trạng thái Món hàng Thu hộ Tổng cước Chưa c…" at bounding box center [556, 266] width 1112 height 532
click at [1057, 293] on div "ver 1.8.137 Kho gửi Trên xe Kho nhận Hàng đã giao Hàng đã hủy Kho gửi Vinh Kho …" at bounding box center [574, 301] width 1066 height 532
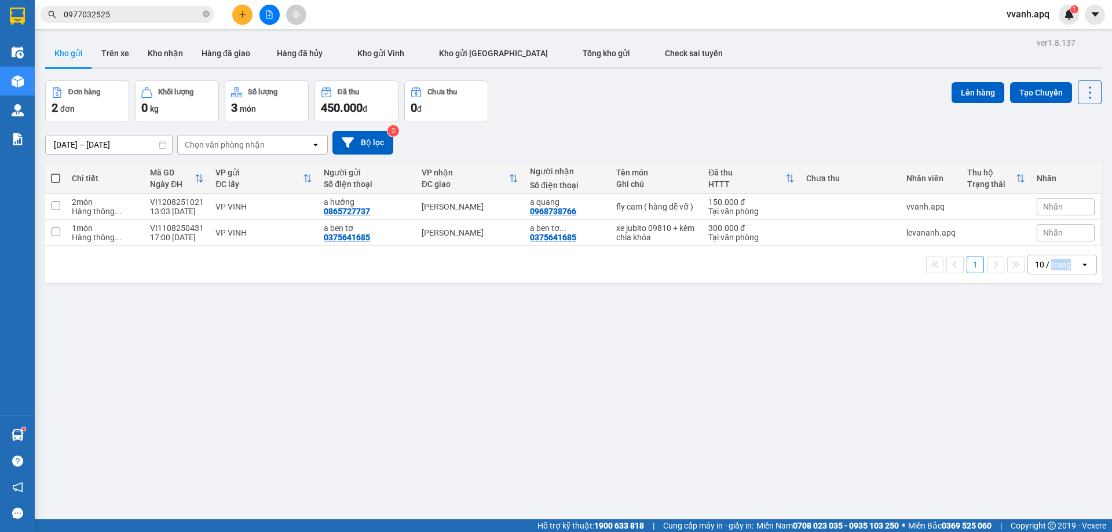
drag, startPoint x: 1057, startPoint y: 293, endPoint x: 688, endPoint y: 152, distance: 395.0
click at [968, 249] on div "ver 1.8.137 Kho gửi Trên xe Kho nhận Hàng đã giao Hàng đã hủy Kho gửi Vinh Kho …" at bounding box center [574, 301] width 1066 height 532
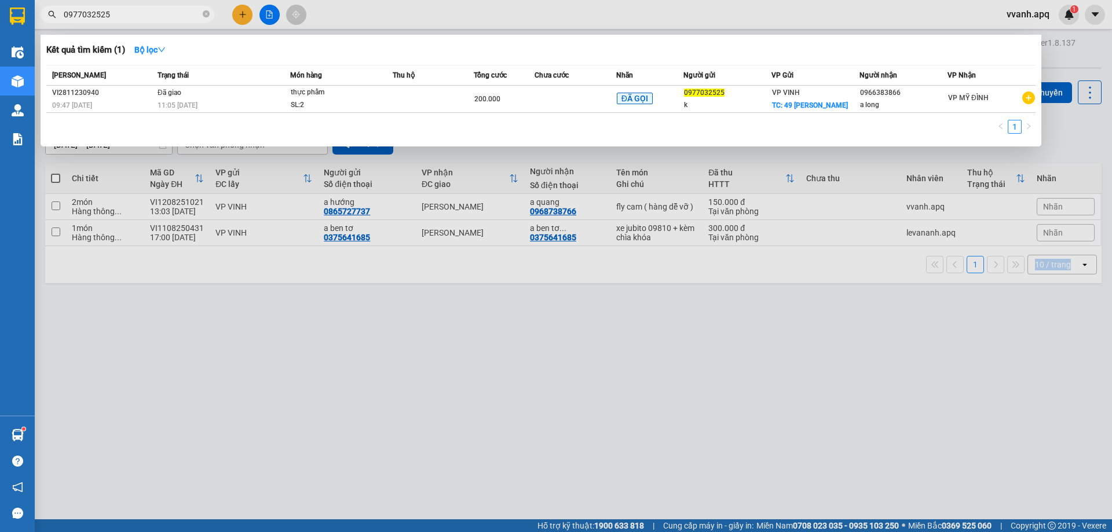
click at [177, 13] on input "0977032525" at bounding box center [132, 14] width 137 height 13
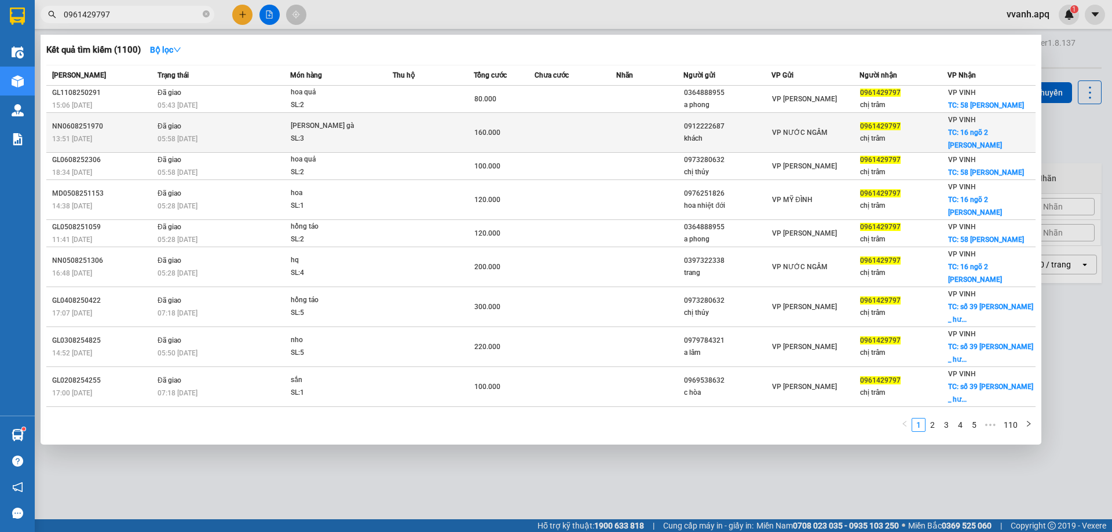
click at [243, 134] on div "05:58 - 07/08" at bounding box center [224, 139] width 132 height 13
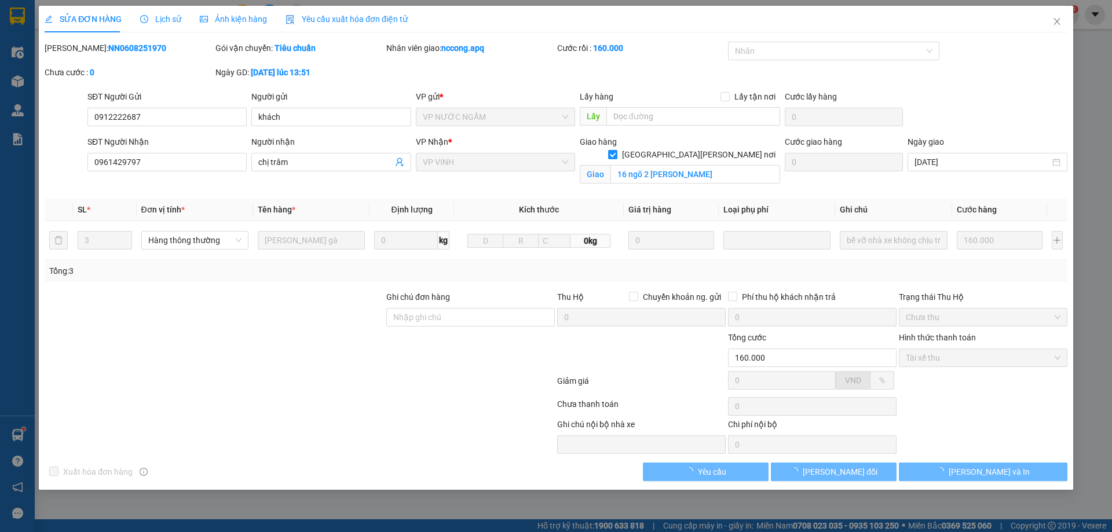
click at [162, 28] on div "Lịch sử" at bounding box center [160, 19] width 41 height 27
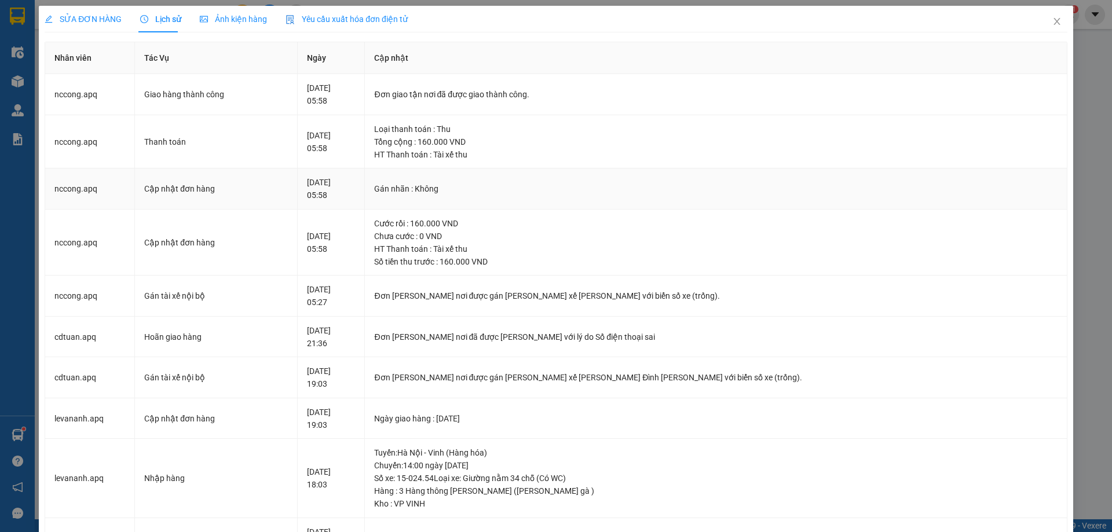
scroll to position [58, 0]
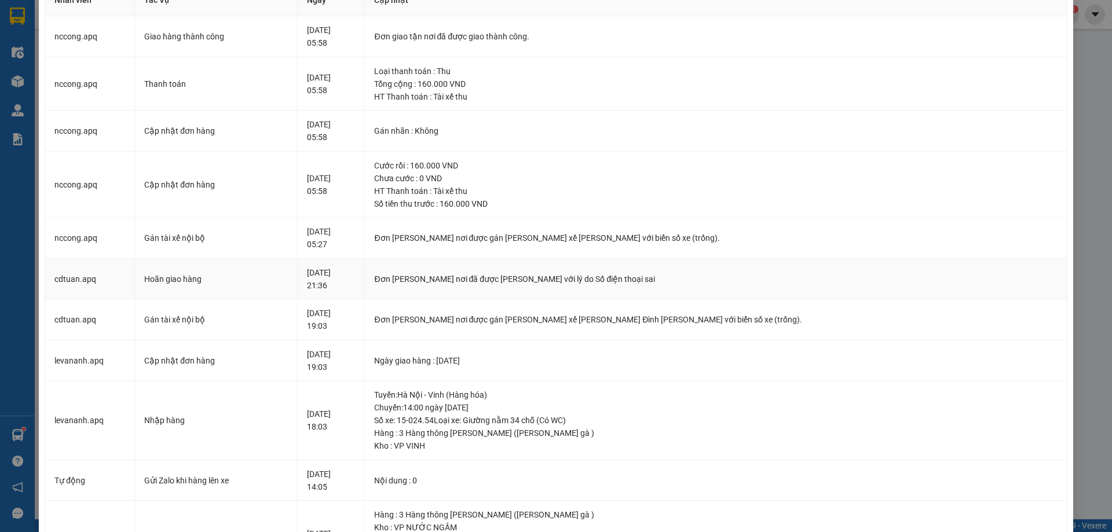
click at [355, 267] on div "06-08-2025 21:36" at bounding box center [331, 279] width 48 height 25
click at [355, 273] on div "06-08-2025 21:36" at bounding box center [331, 279] width 48 height 25
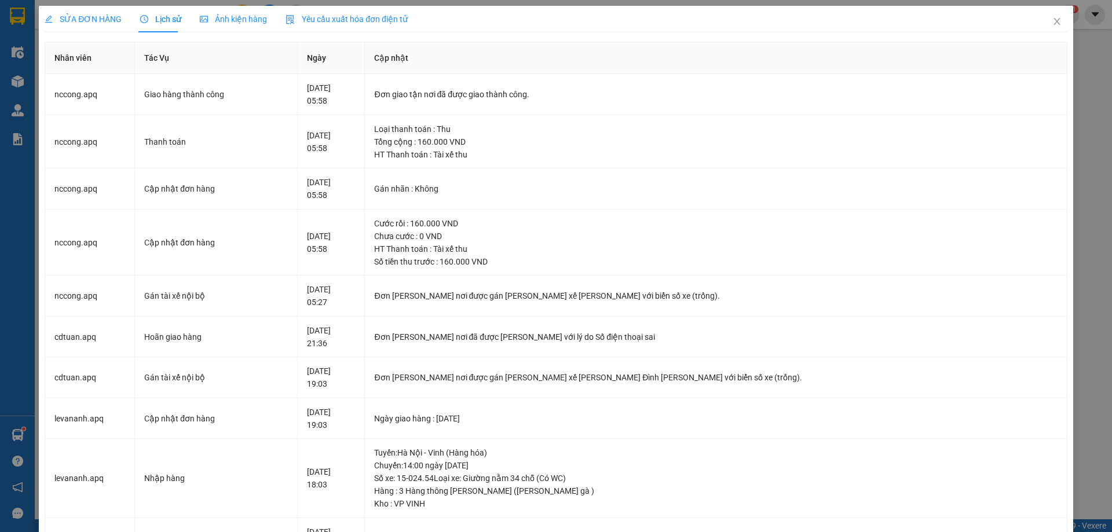
click at [102, 13] on div "SỬA ĐƠN HÀNG" at bounding box center [83, 19] width 77 height 13
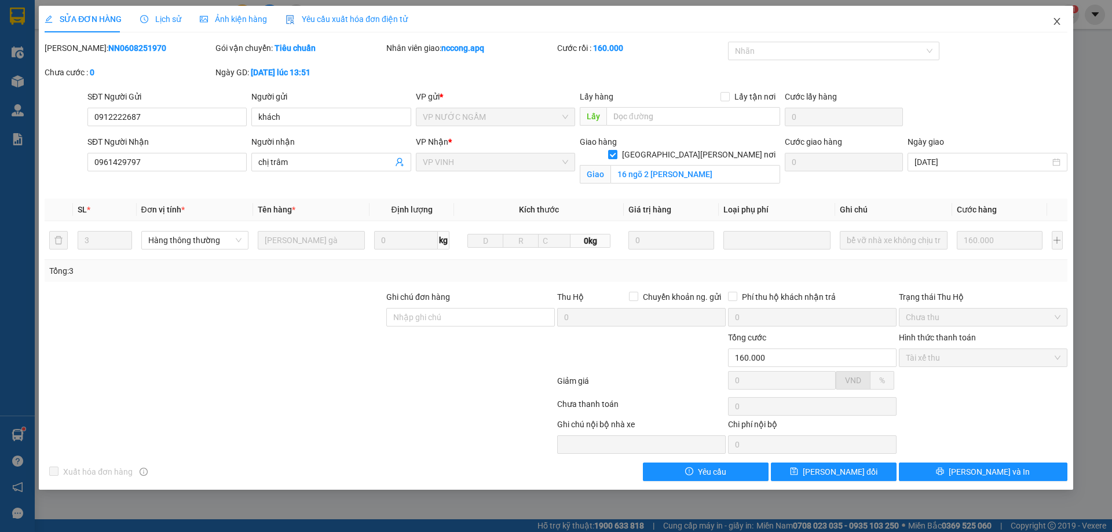
click at [1066, 19] on span "Close" at bounding box center [1057, 22] width 32 height 32
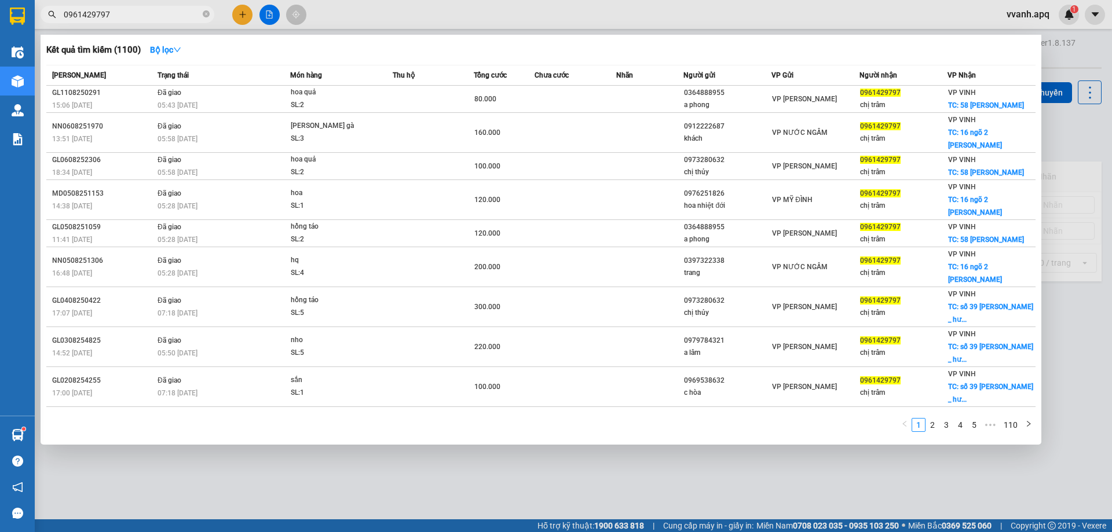
click at [140, 19] on input "0961429797" at bounding box center [132, 14] width 137 height 13
paste input "355965013"
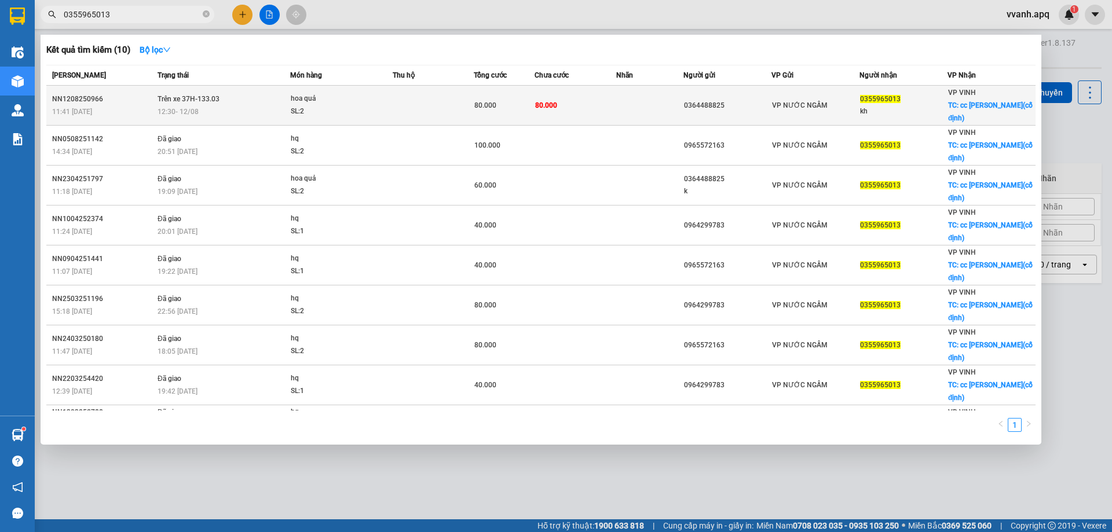
type input "0355965013"
click at [226, 91] on td "Trên xe 37H-133.03 12:30 - 12/08" at bounding box center [223, 106] width 136 height 40
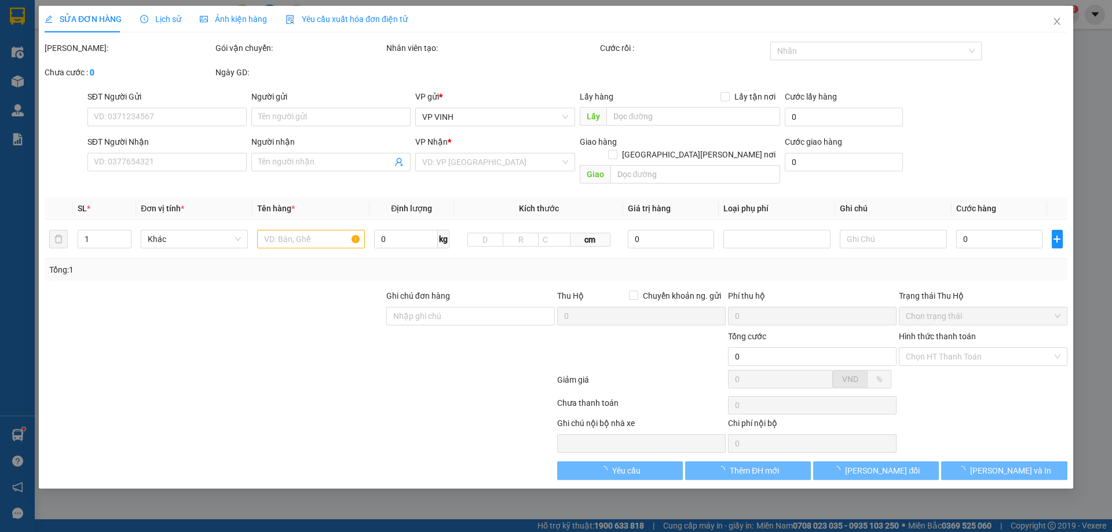
type input "0364488825"
type input "0355965013"
type input "kh"
checkbox input "true"
type input "cc phúc thịnh(cố định)"
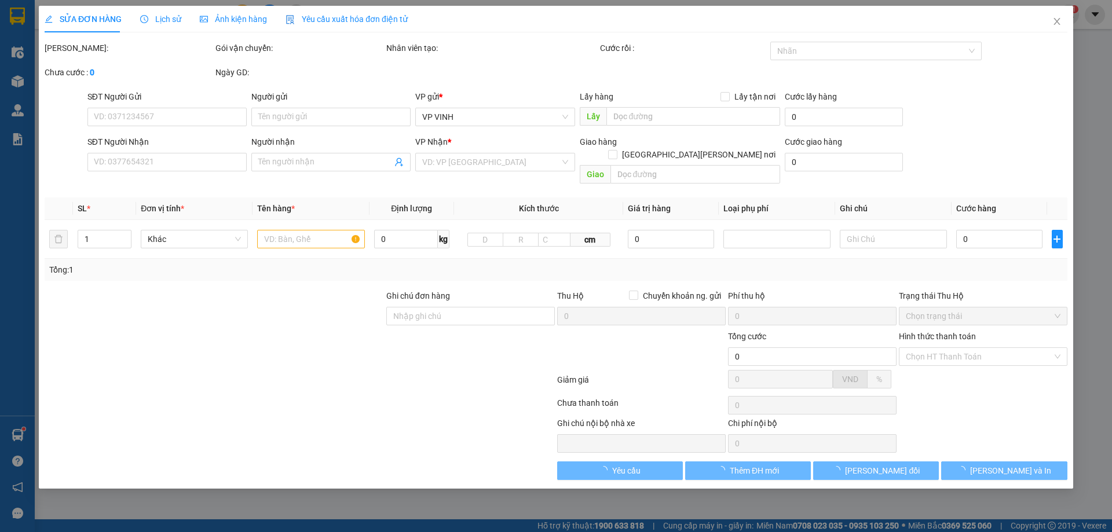
type input "80.000"
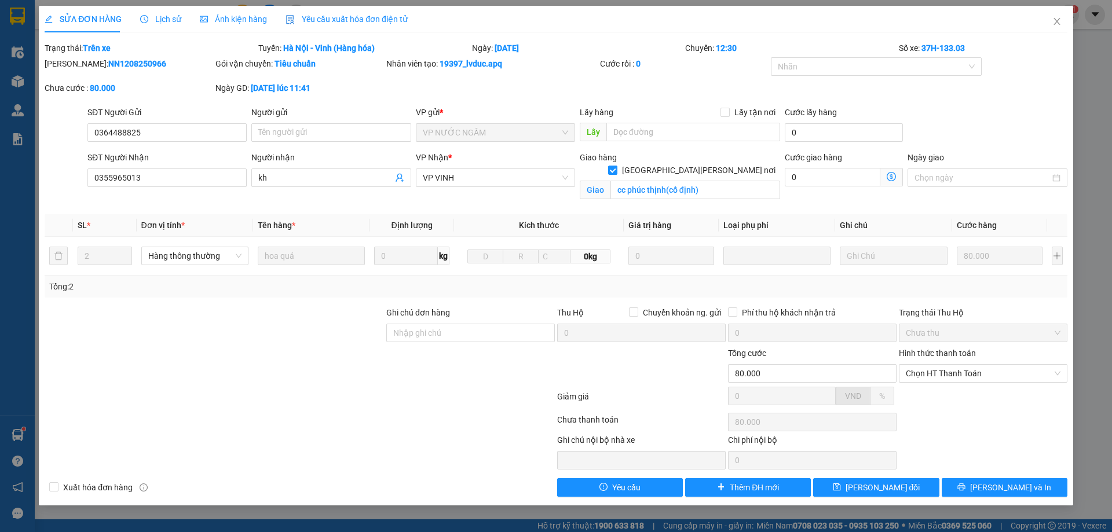
drag, startPoint x: 645, startPoint y: 19, endPoint x: 956, endPoint y: 34, distance: 311.5
click at [648, 19] on div "SỬA ĐƠN HÀNG Lịch sử Ảnh kiện hàng Yêu cầu xuất hóa đơn điện tử" at bounding box center [556, 19] width 1023 height 27
click at [1054, 19] on icon "close" at bounding box center [1057, 21] width 9 height 9
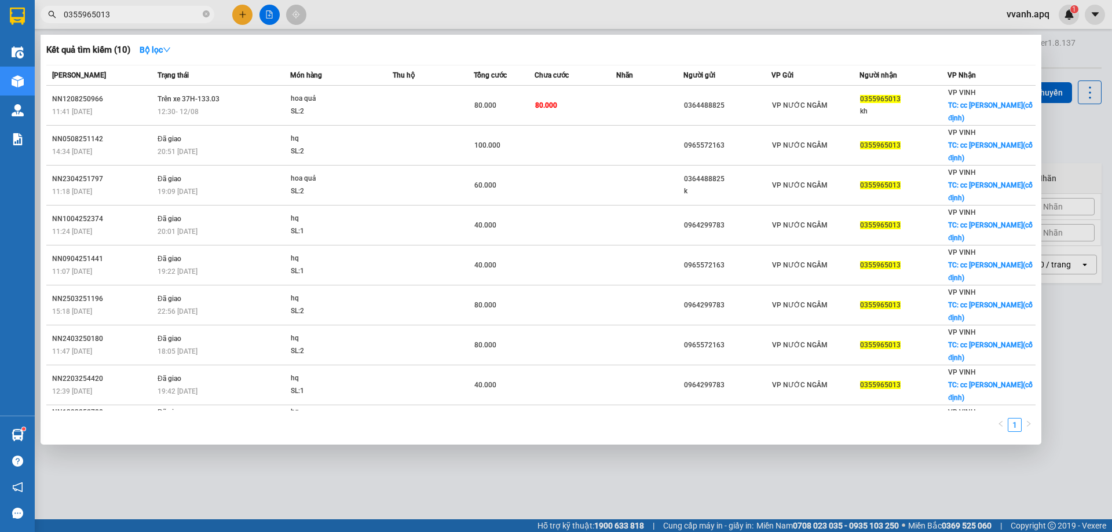
click at [158, 21] on span "0355965013" at bounding box center [128, 14] width 174 height 17
click at [159, 12] on input "0355965013" at bounding box center [132, 14] width 137 height 13
click at [499, 52] on div "Kết quả tìm kiếm ( 10 ) Bộ lọc" at bounding box center [541, 50] width 990 height 19
click at [469, 52] on div "Kết quả tìm kiếm ( 10 ) Bộ lọc" at bounding box center [541, 50] width 990 height 19
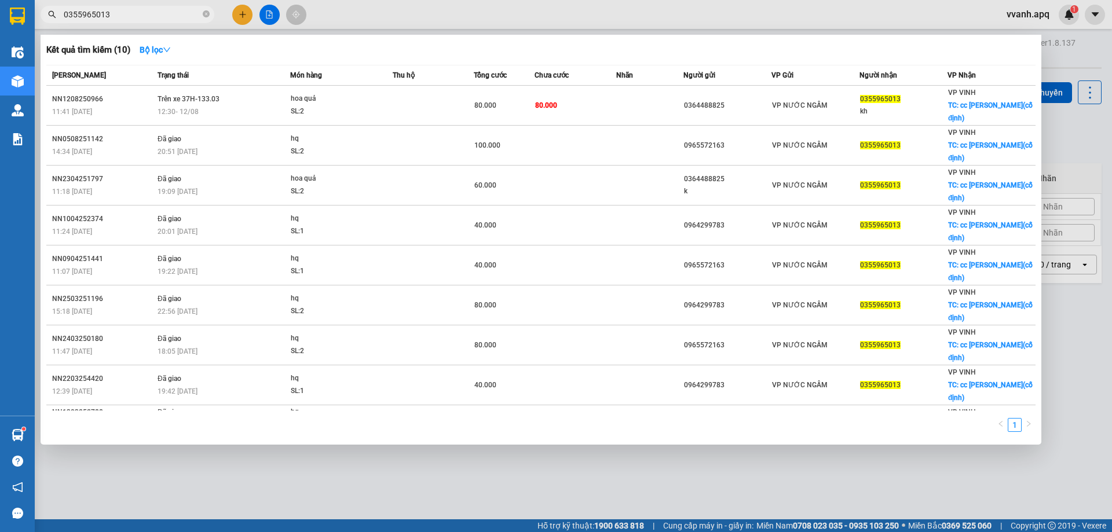
click at [449, 25] on div at bounding box center [556, 266] width 1112 height 532
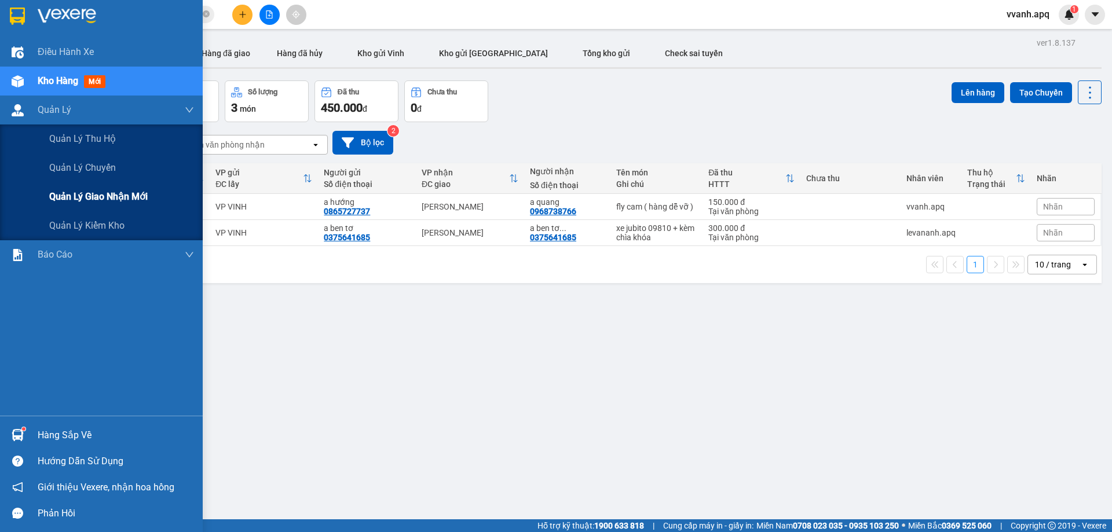
click at [82, 195] on span "Quản lý giao nhận mới" at bounding box center [98, 196] width 98 height 14
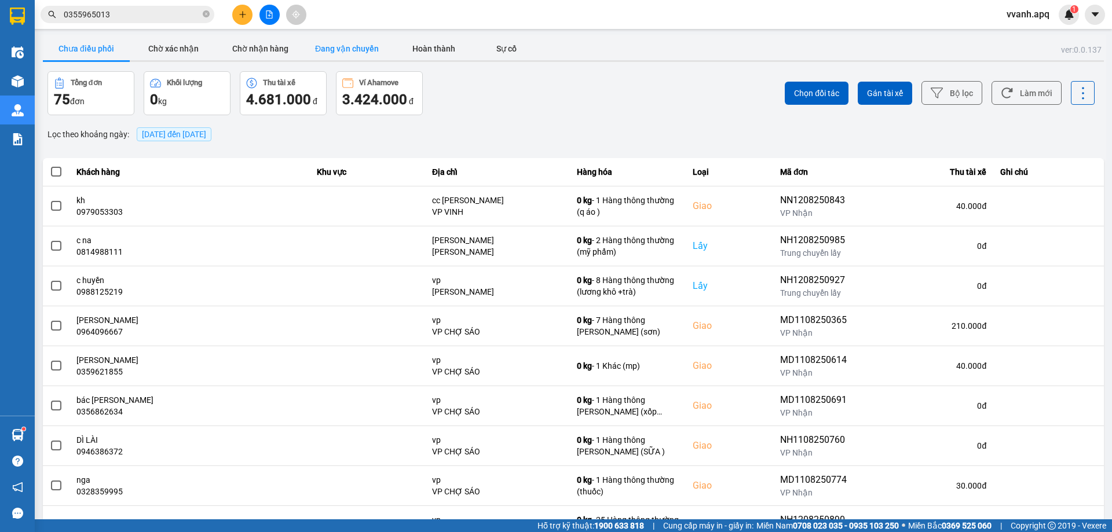
click at [323, 46] on button "Đang vận chuyển" at bounding box center [347, 48] width 87 height 23
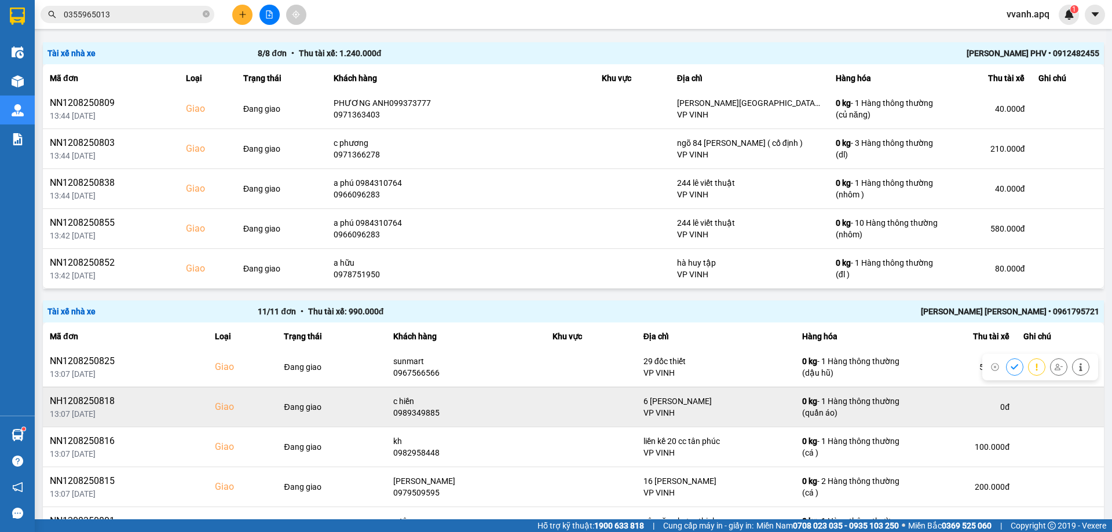
scroll to position [187, 0]
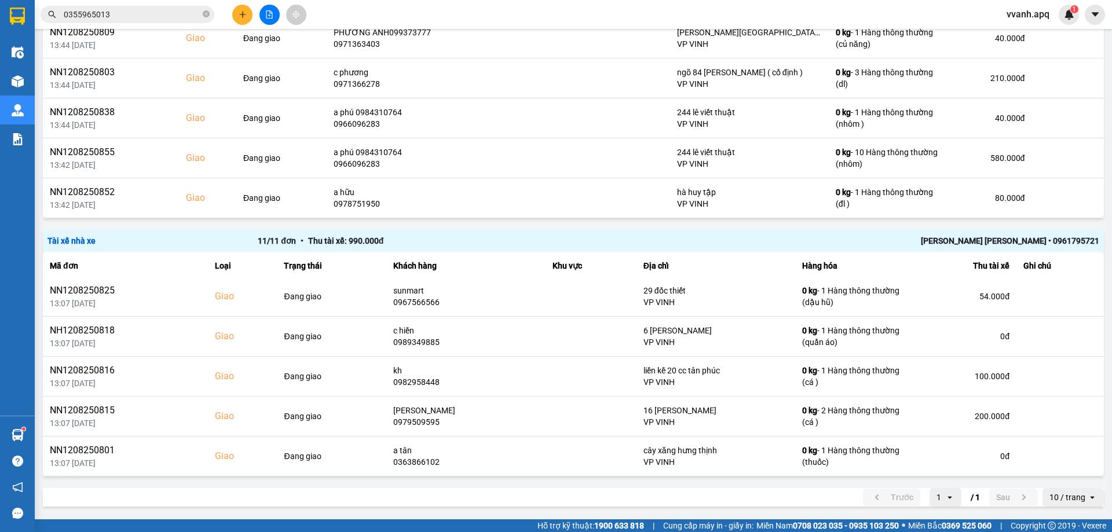
click at [131, 12] on input "0355965013" at bounding box center [132, 14] width 137 height 13
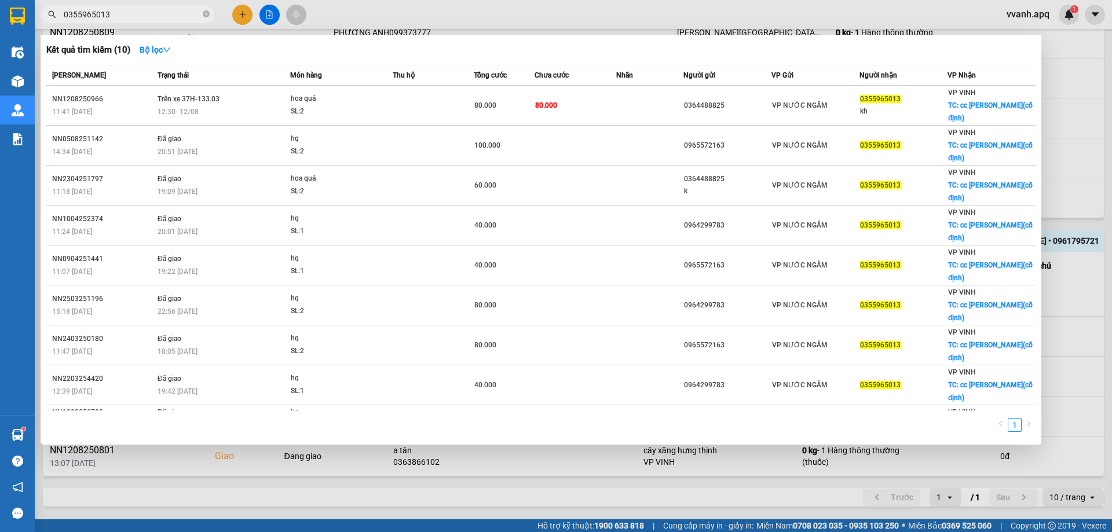
click at [131, 12] on input "0355965013" at bounding box center [132, 14] width 137 height 13
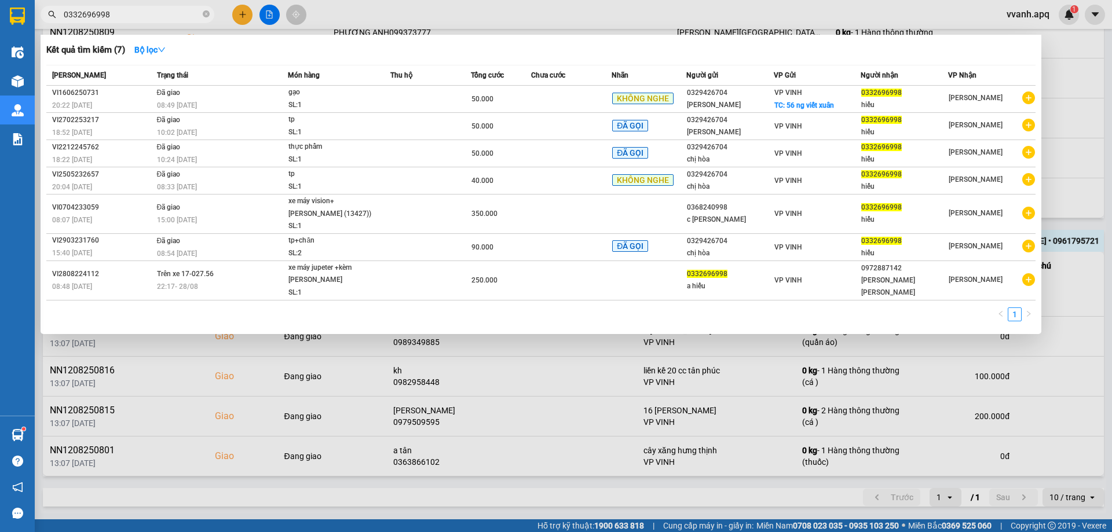
type input "0332696998"
click at [688, 8] on div at bounding box center [556, 266] width 1112 height 532
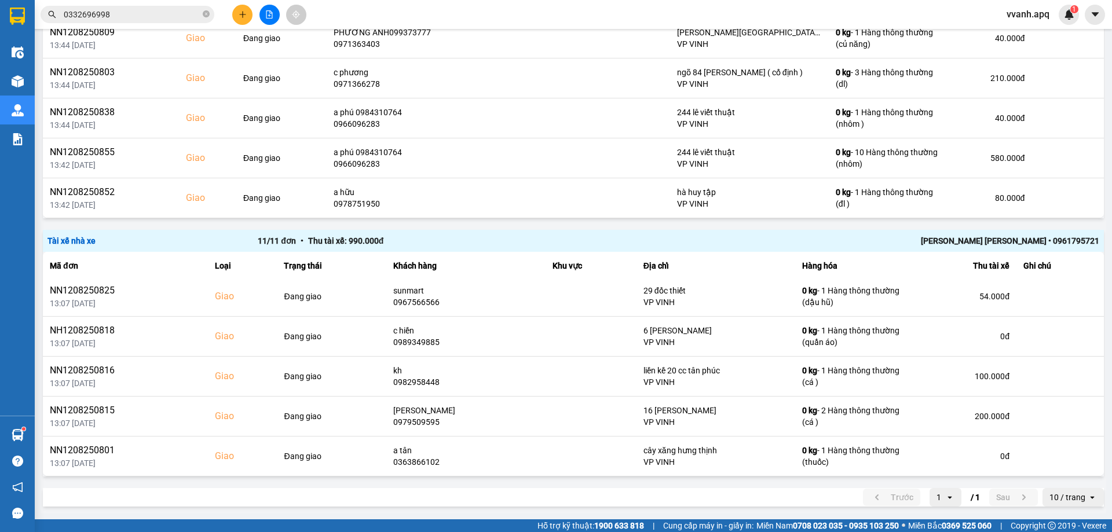
click at [1036, 10] on span "vvanh.apq" at bounding box center [1028, 14] width 61 height 14
click at [1032, 32] on span "Đăng xuất" at bounding box center [1040, 36] width 49 height 13
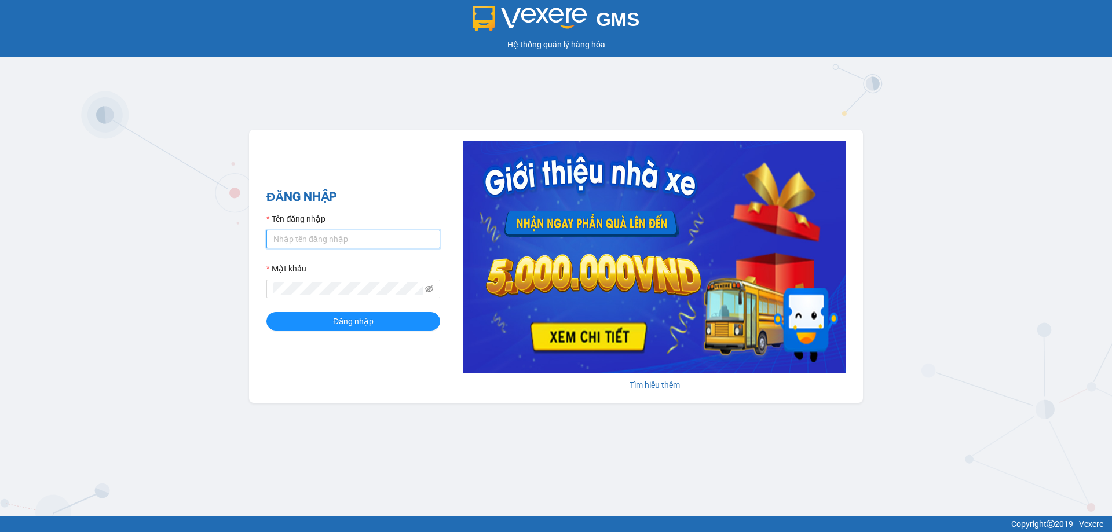
click at [300, 244] on input "Tên đăng nhập" at bounding box center [354, 239] width 174 height 19
type input "levananh.apq"
click at [267, 312] on button "Đăng nhập" at bounding box center [354, 321] width 174 height 19
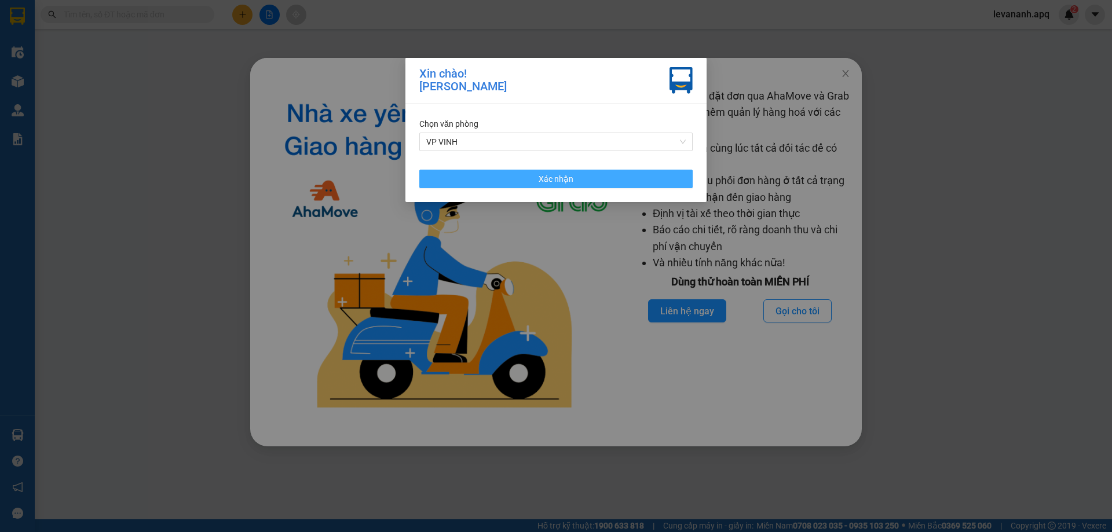
click at [522, 187] on button "Xác nhận" at bounding box center [555, 179] width 273 height 19
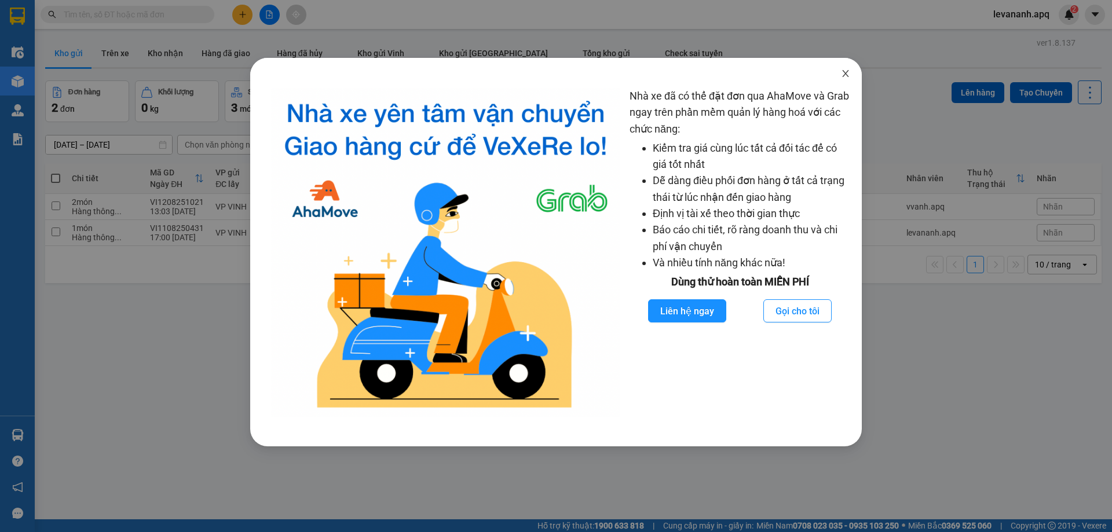
click at [854, 71] on span "Close" at bounding box center [846, 74] width 32 height 32
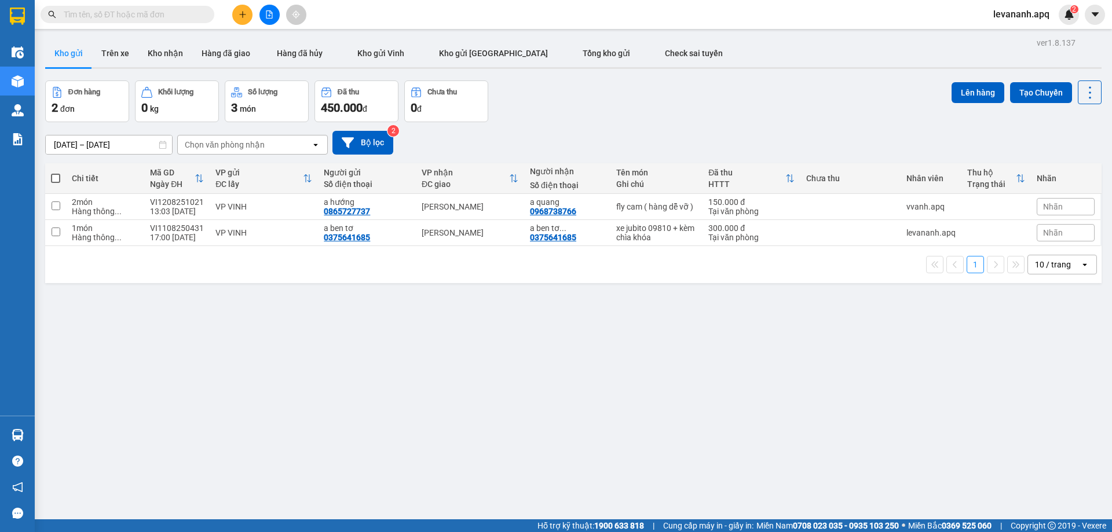
click at [1049, 267] on div "10 / trang" at bounding box center [1053, 265] width 36 height 12
drag, startPoint x: 1063, startPoint y: 394, endPoint x: 1054, endPoint y: 392, distance: 9.0
click at [1061, 395] on span "100 / trang" at bounding box center [1049, 394] width 42 height 12
click at [72, 12] on input "text" at bounding box center [132, 14] width 137 height 13
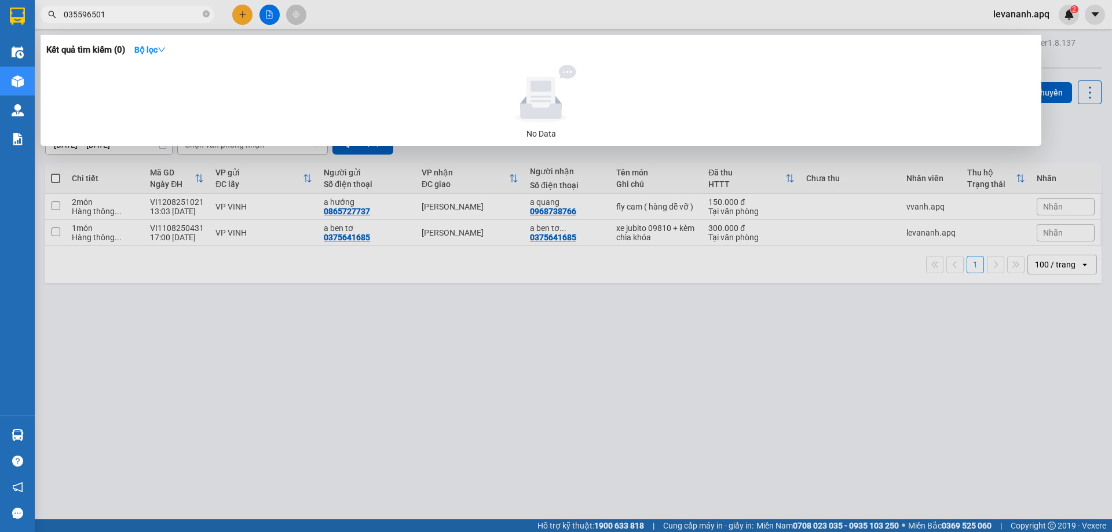
type input "0355965013"
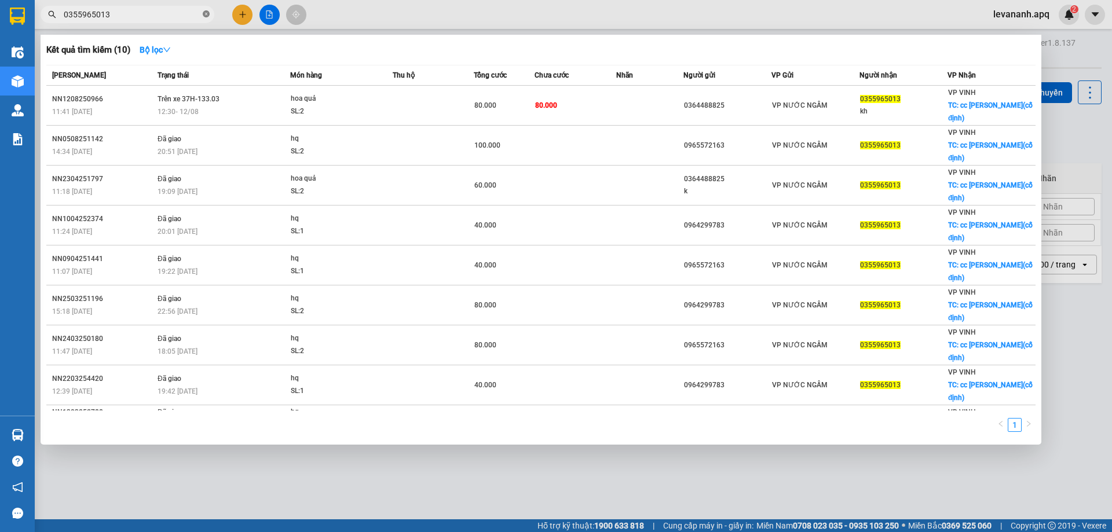
click at [204, 12] on icon "close-circle" at bounding box center [206, 13] width 7 height 7
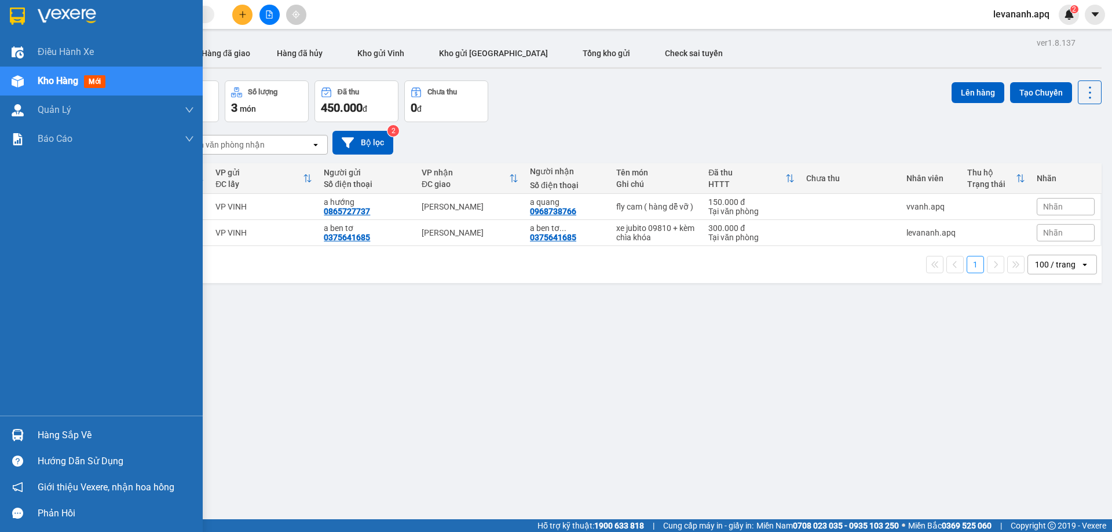
click at [21, 431] on img at bounding box center [18, 435] width 12 height 12
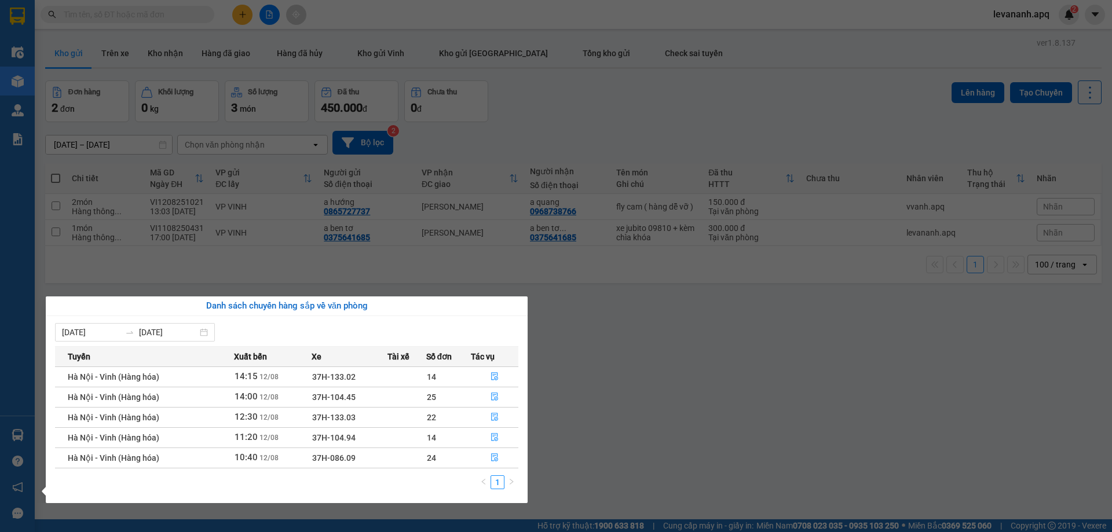
click at [589, 425] on section "Kết quả tìm kiếm ( 10 ) Bộ lọc Mã ĐH Trạng thái Món hàng Thu hộ Tổng cước Chưa …" at bounding box center [556, 266] width 1112 height 532
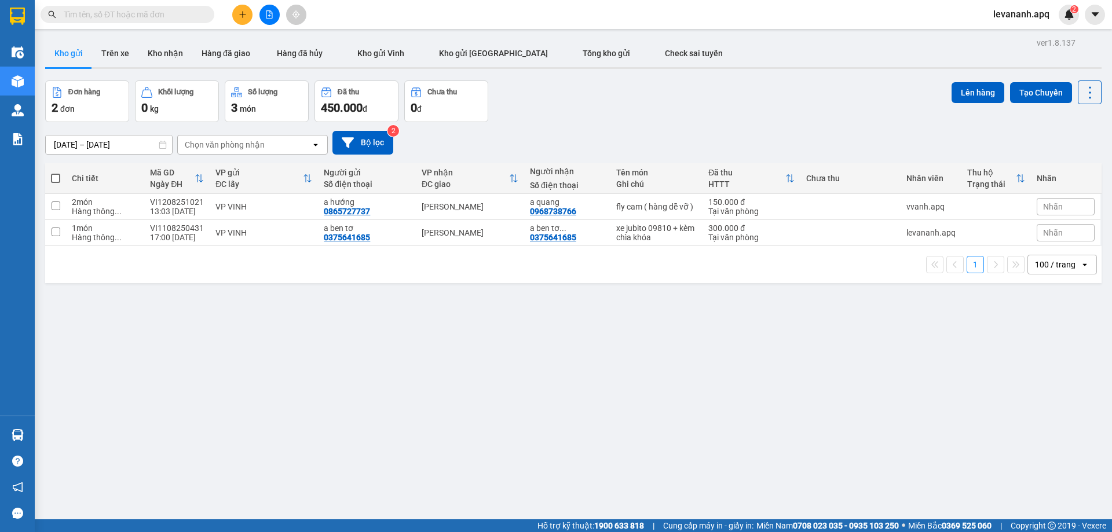
click at [234, 12] on button at bounding box center [242, 15] width 20 height 20
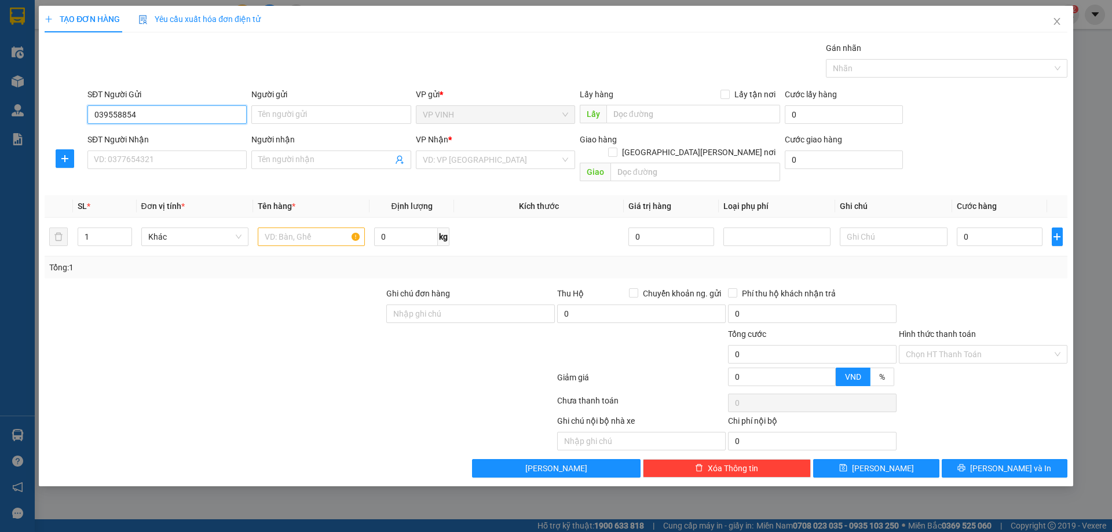
type input "0395588545"
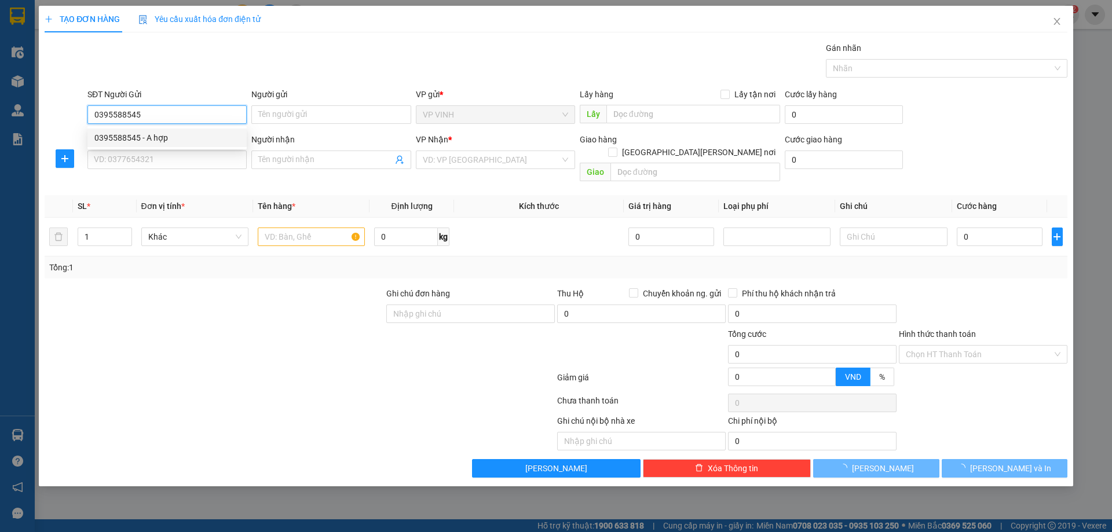
click at [189, 131] on div "0395588545 - A hợp" at bounding box center [166, 138] width 159 height 19
type input "A hợp"
checkbox input "true"
type input "30 trần hưng đạo"
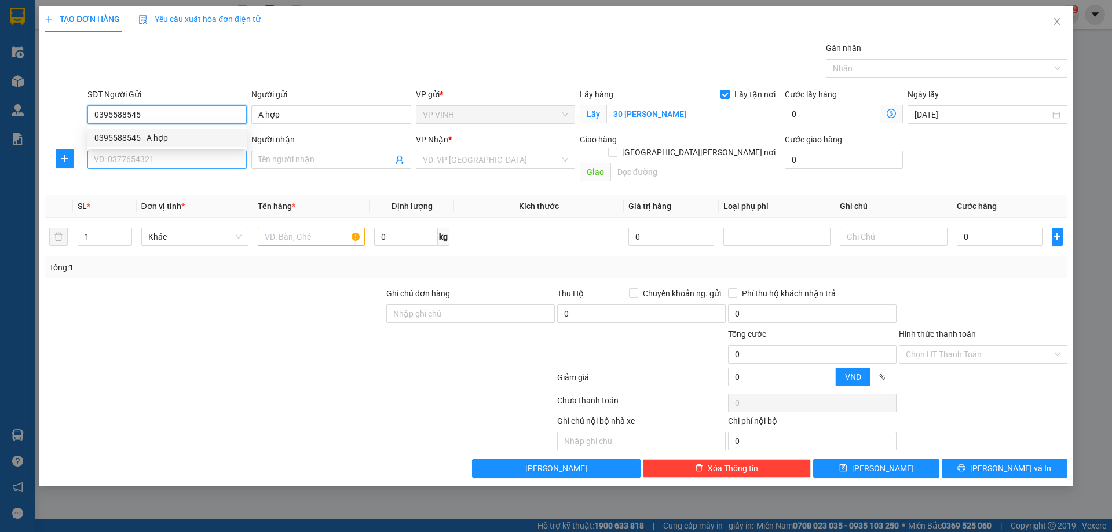
type input "0395588545"
click at [176, 167] on input "SĐT Người Nhận" at bounding box center [166, 160] width 159 height 19
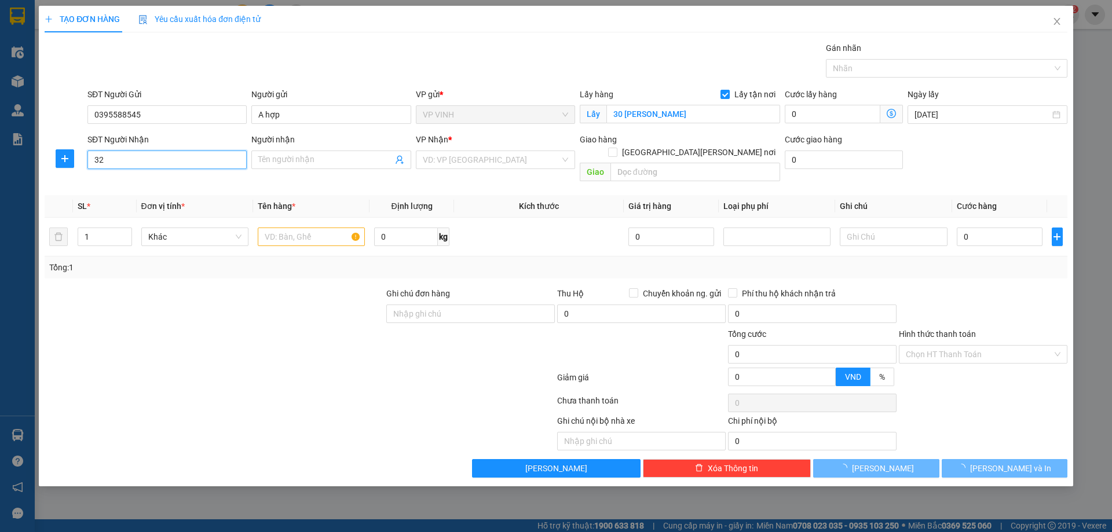
type input "3"
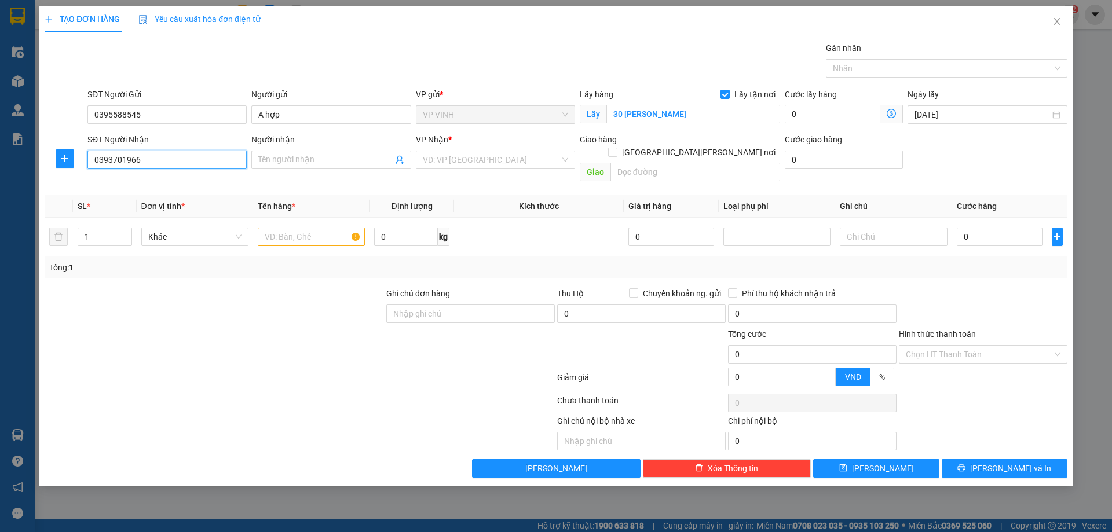
click at [127, 165] on input "0393701966" at bounding box center [166, 160] width 159 height 19
click at [130, 165] on input "0393701966" at bounding box center [166, 160] width 159 height 19
click at [131, 165] on input "0393701966" at bounding box center [166, 160] width 159 height 19
type input "0393701966"
click at [274, 158] on input "Người nhận" at bounding box center [325, 160] width 134 height 13
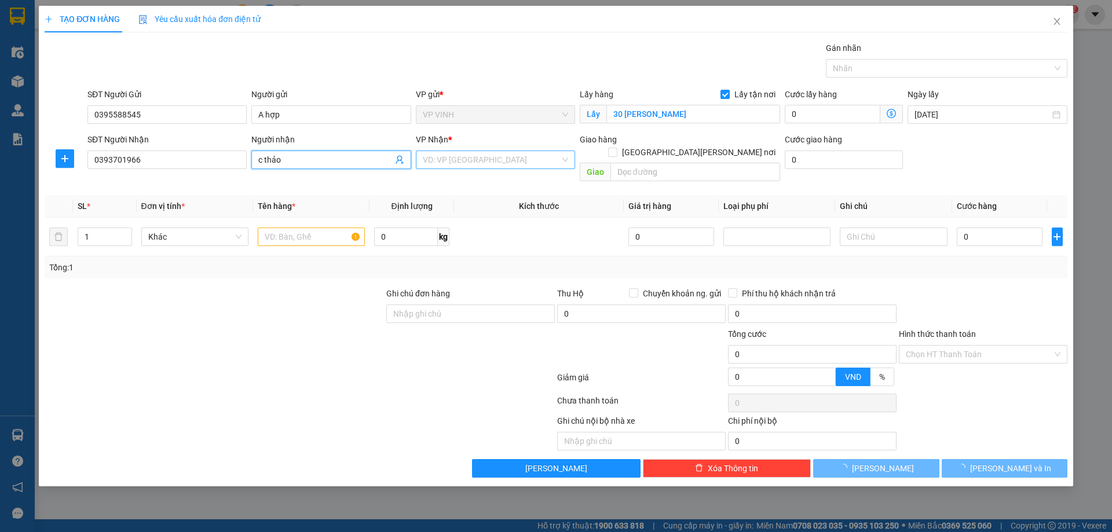
type input "c thảo"
click at [463, 158] on input "search" at bounding box center [491, 159] width 137 height 17
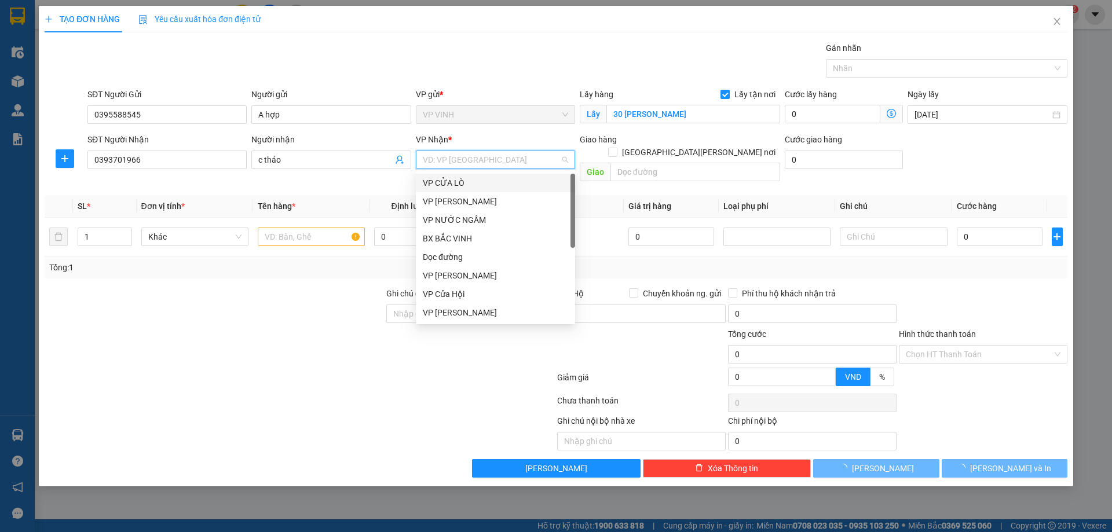
type input "m"
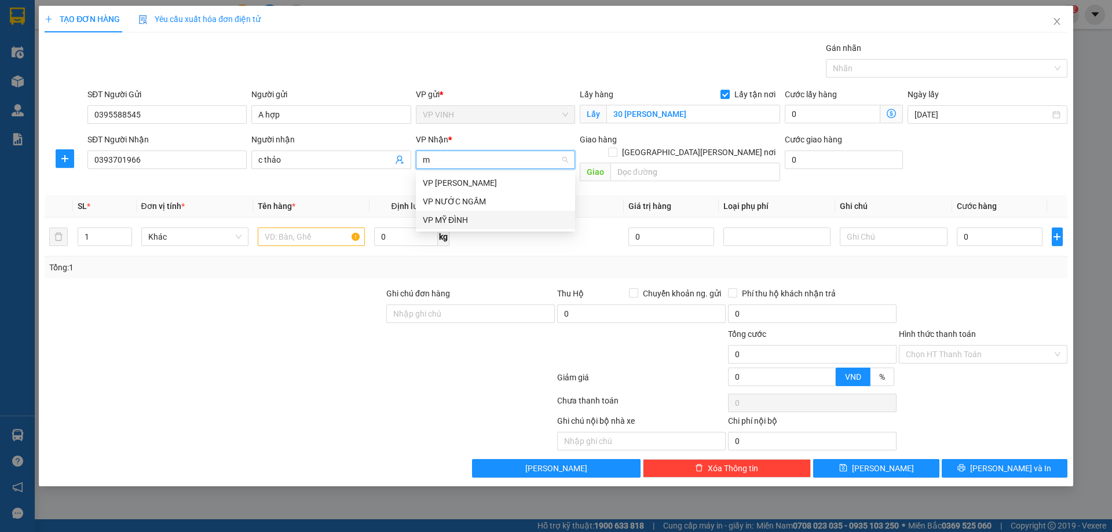
click at [460, 220] on div "VP MỸ ĐÌNH" at bounding box center [495, 220] width 145 height 13
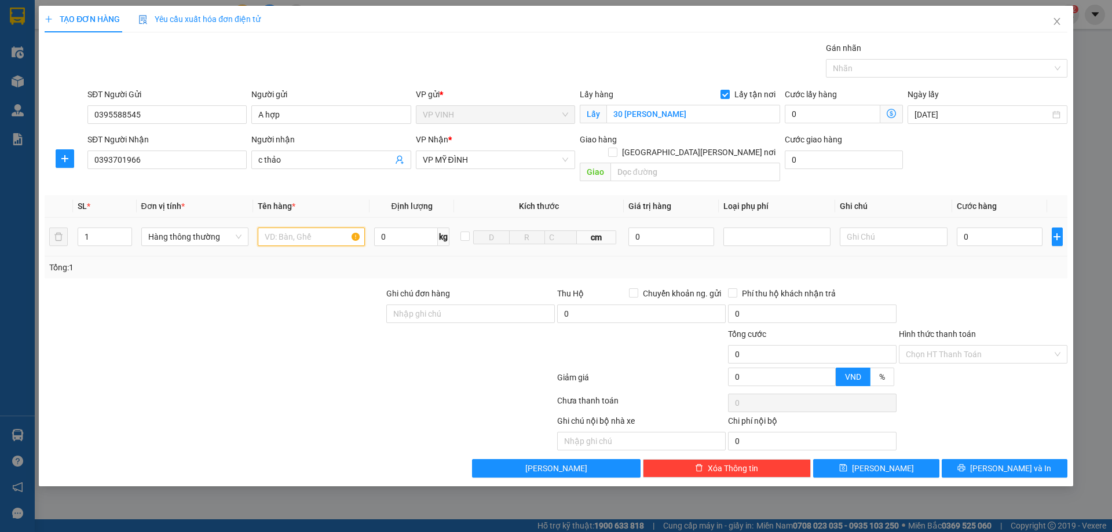
click at [303, 228] on input "text" at bounding box center [311, 237] width 107 height 19
type input "d"
click at [301, 228] on input "đồ chơi tre em" at bounding box center [311, 237] width 107 height 19
click at [301, 228] on input "đồ chơi te em" at bounding box center [311, 237] width 107 height 19
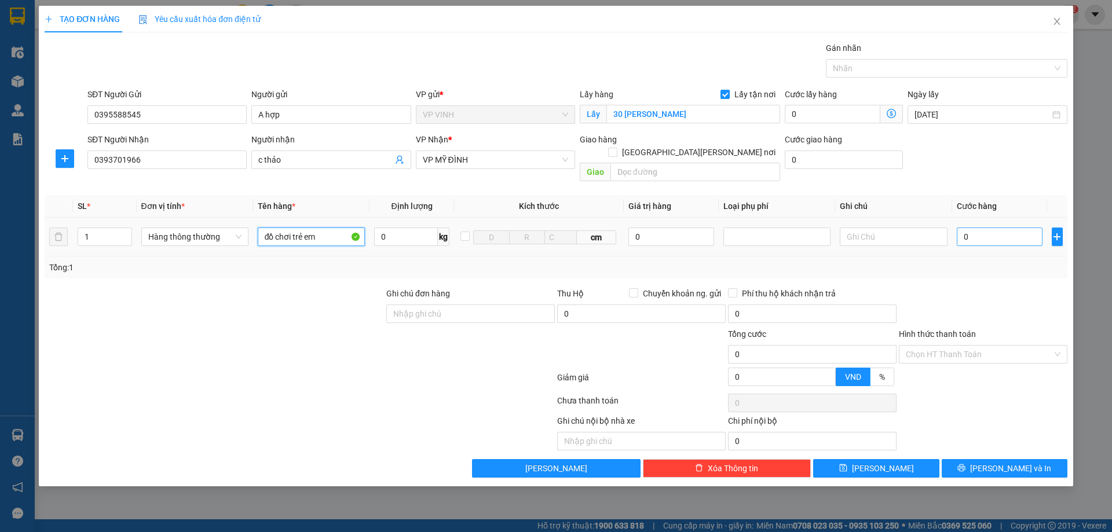
type input "đồ chơi trẻ em"
click at [979, 228] on input "0" at bounding box center [1000, 237] width 86 height 19
type input "5"
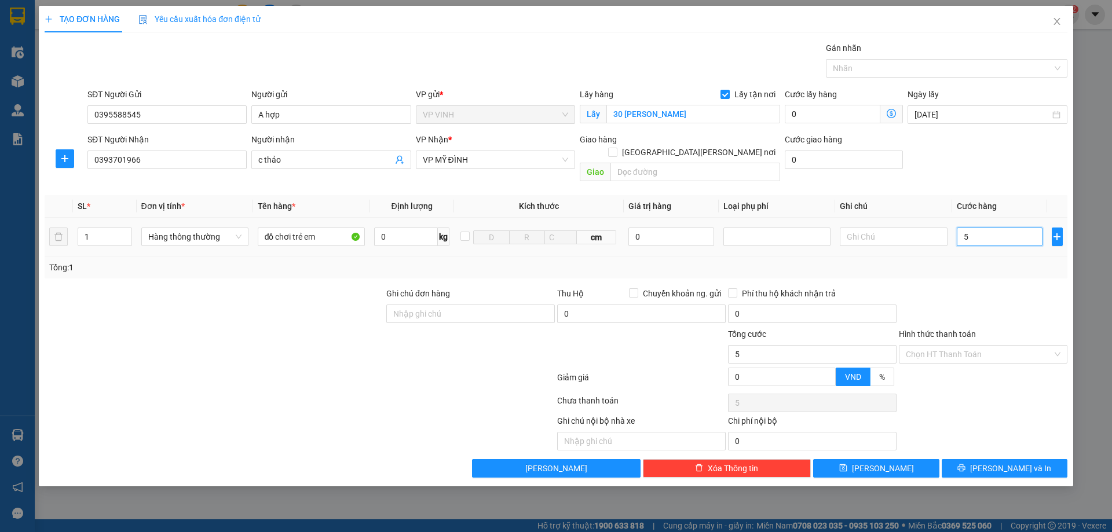
type input "50"
type input "50.000"
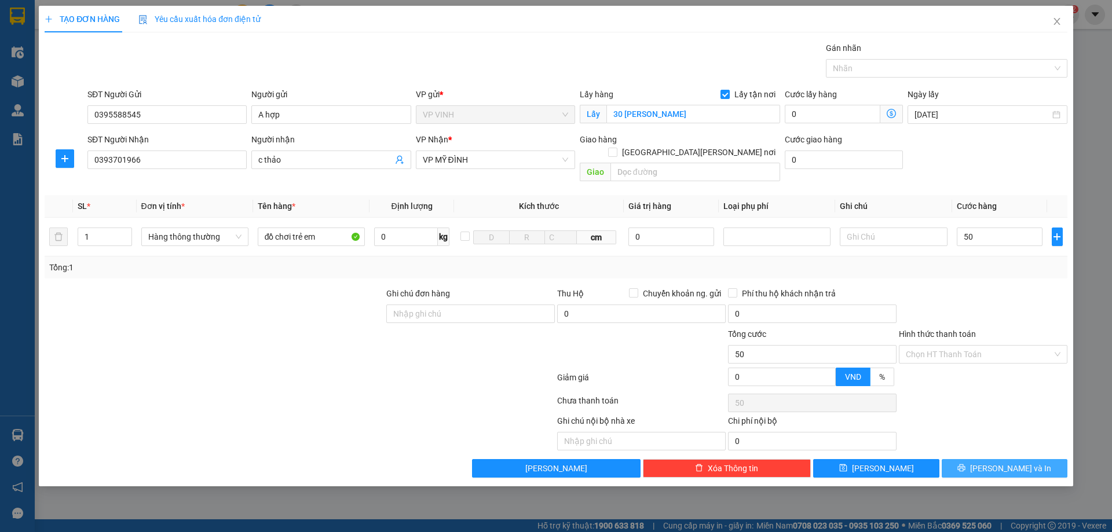
type input "50.000"
click at [977, 464] on button "[PERSON_NAME] và In" at bounding box center [1005, 468] width 126 height 19
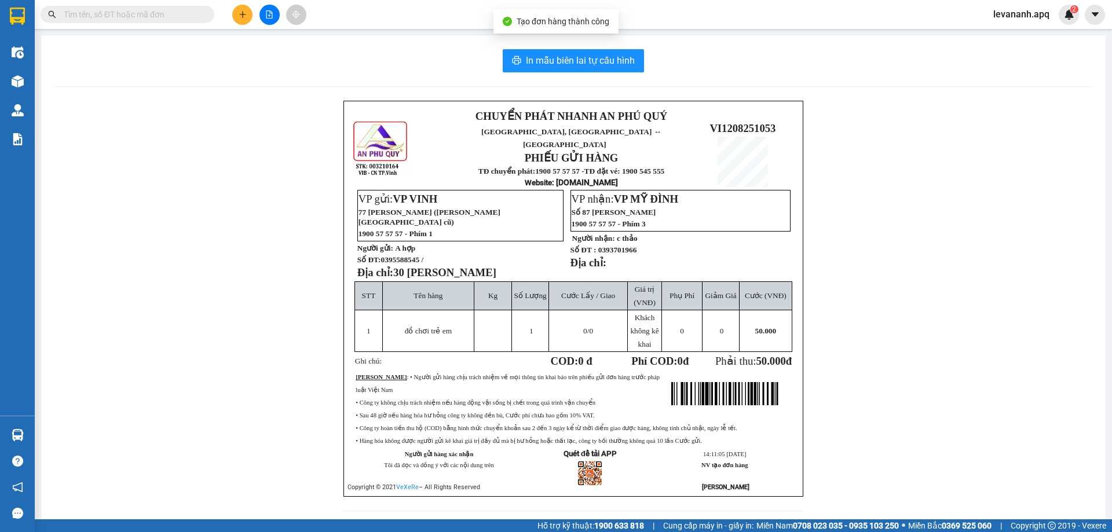
click at [645, 69] on div "In mẫu biên lai tự cấu hình" at bounding box center [573, 60] width 1037 height 23
click at [625, 59] on span "In mẫu biên lai tự cấu hình" at bounding box center [580, 60] width 109 height 14
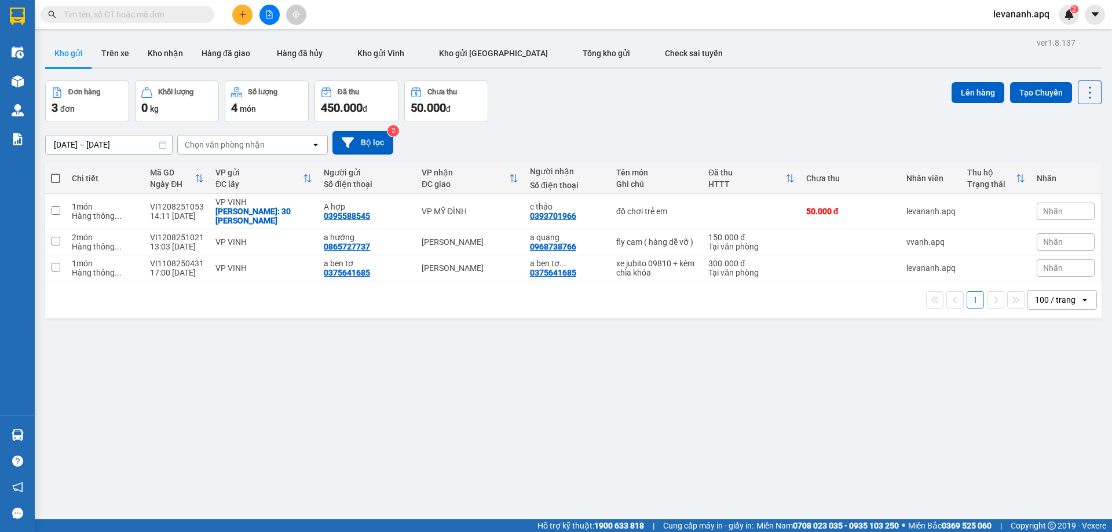
click at [691, 446] on div "ver 1.8.137 Kho gửi Trên xe Kho nhận Hàng đã giao Hàng đã hủy Kho gửi Vinh Kho …" at bounding box center [574, 301] width 1066 height 532
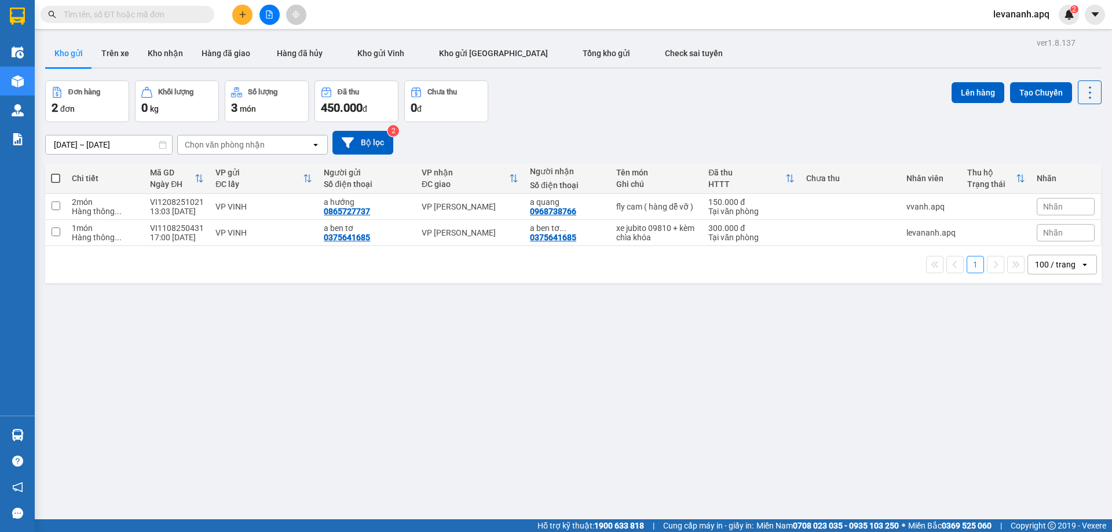
click at [117, 19] on input "text" at bounding box center [132, 14] width 137 height 13
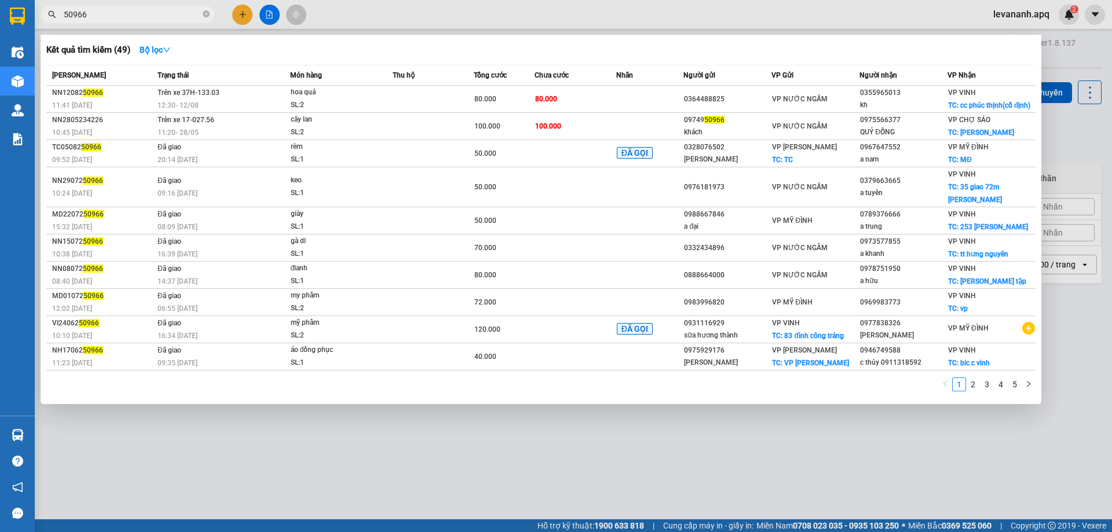
type input "50966"
click at [204, 13] on icon "close-circle" at bounding box center [206, 13] width 7 height 7
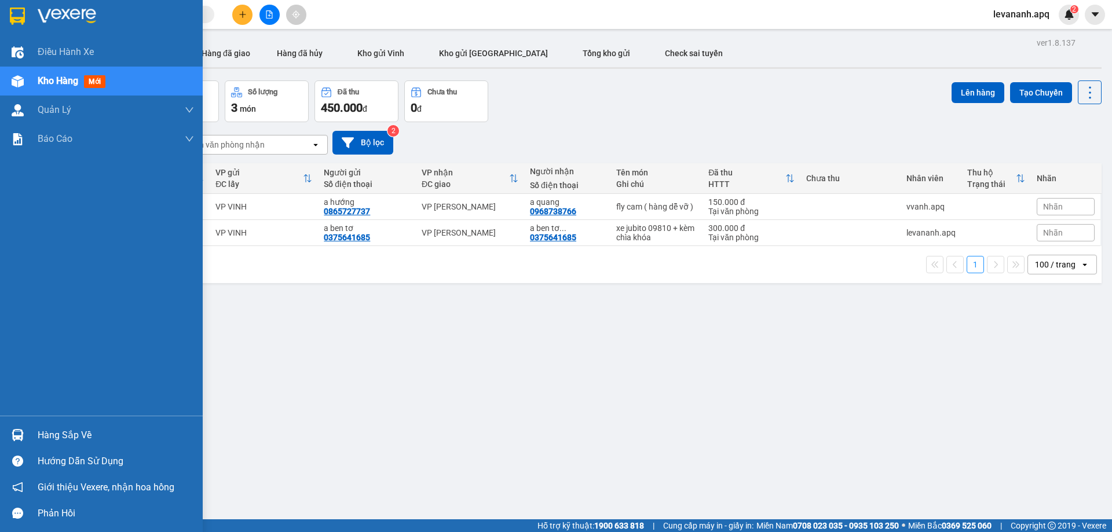
click at [17, 20] on img at bounding box center [17, 16] width 15 height 17
click at [12, 21] on img at bounding box center [17, 16] width 15 height 17
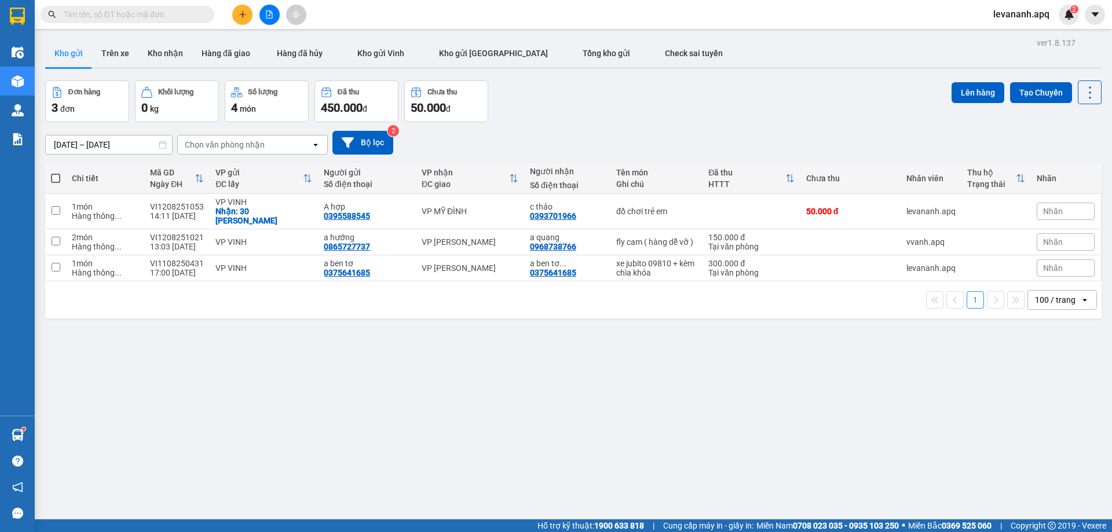
click at [180, 8] on span at bounding box center [128, 14] width 174 height 17
click at [180, 10] on input "text" at bounding box center [132, 14] width 137 height 13
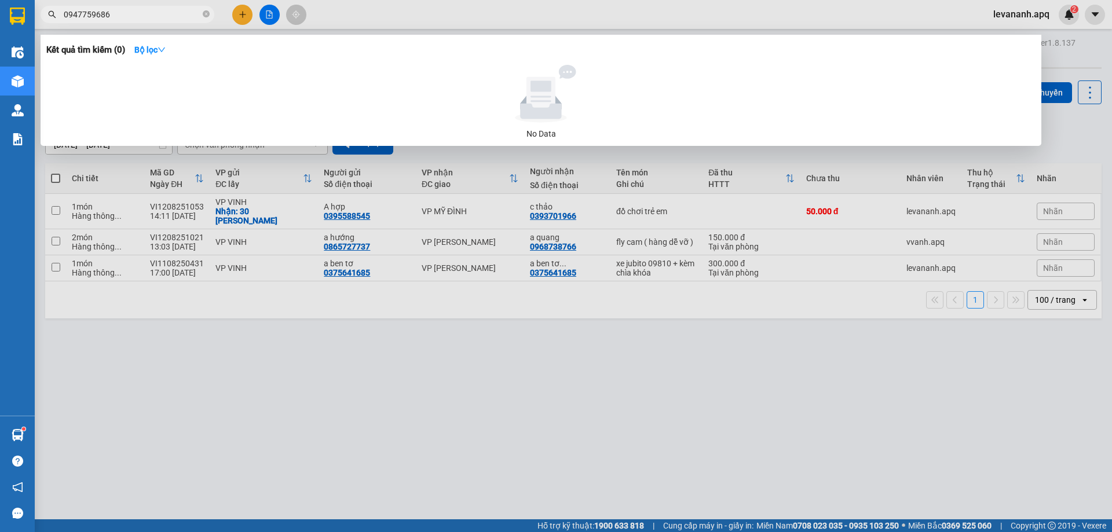
type input "0947759686"
click at [246, 14] on div at bounding box center [556, 266] width 1112 height 532
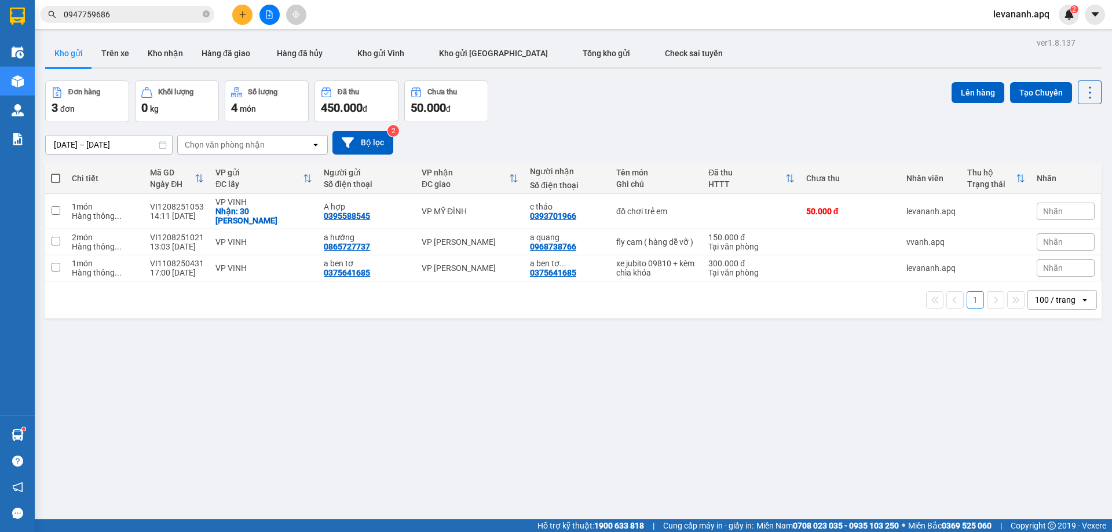
click at [243, 8] on button at bounding box center [242, 15] width 20 height 20
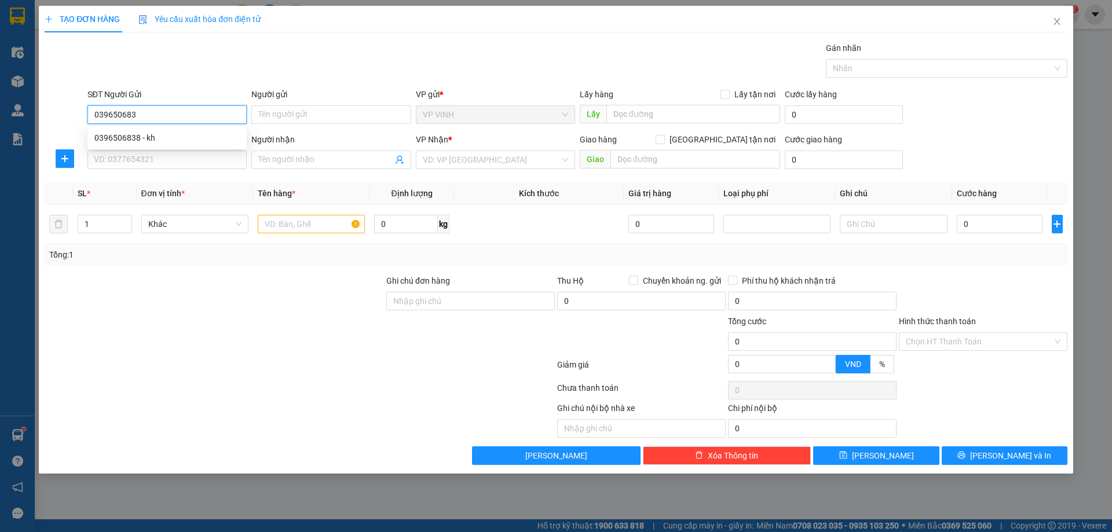
type input "0396506838"
click at [126, 137] on div "0396506838 - kh" at bounding box center [166, 138] width 145 height 13
type input "kh"
type input "0396506838"
click at [134, 167] on input "SĐT Người Nhận" at bounding box center [166, 160] width 159 height 19
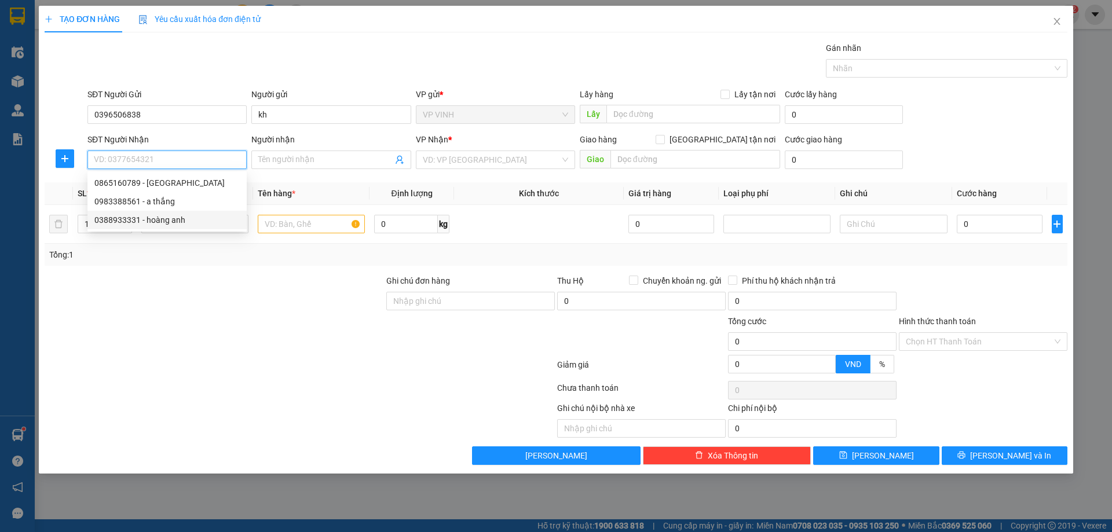
click at [155, 217] on div "0388933331 - hoàng anh" at bounding box center [166, 220] width 145 height 13
type input "0388933331"
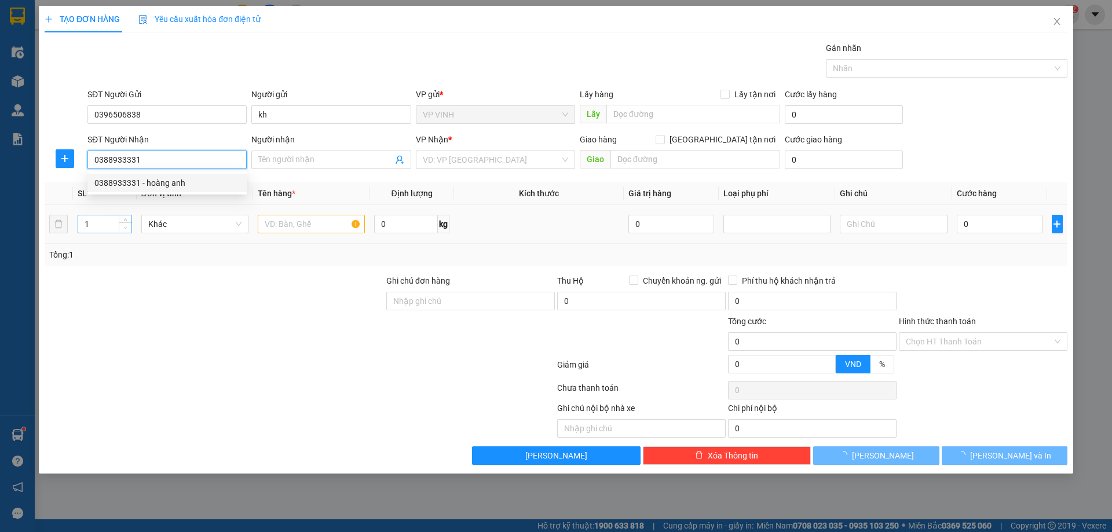
type input "hoàng anh"
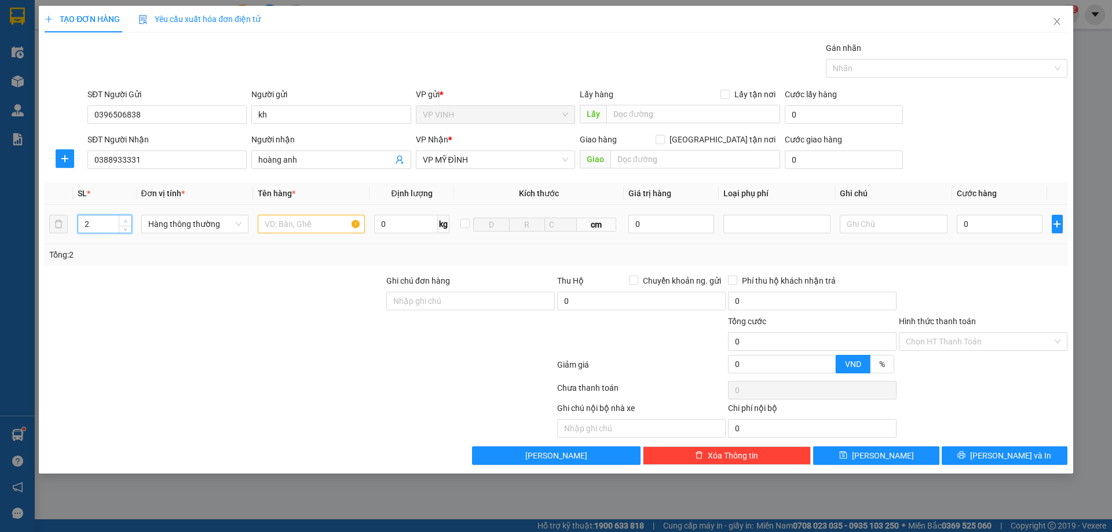
click at [126, 221] on span "up" at bounding box center [125, 221] width 7 height 7
click at [126, 221] on icon "up" at bounding box center [125, 221] width 3 height 2
type input "5"
click at [126, 221] on icon "up" at bounding box center [125, 221] width 3 height 2
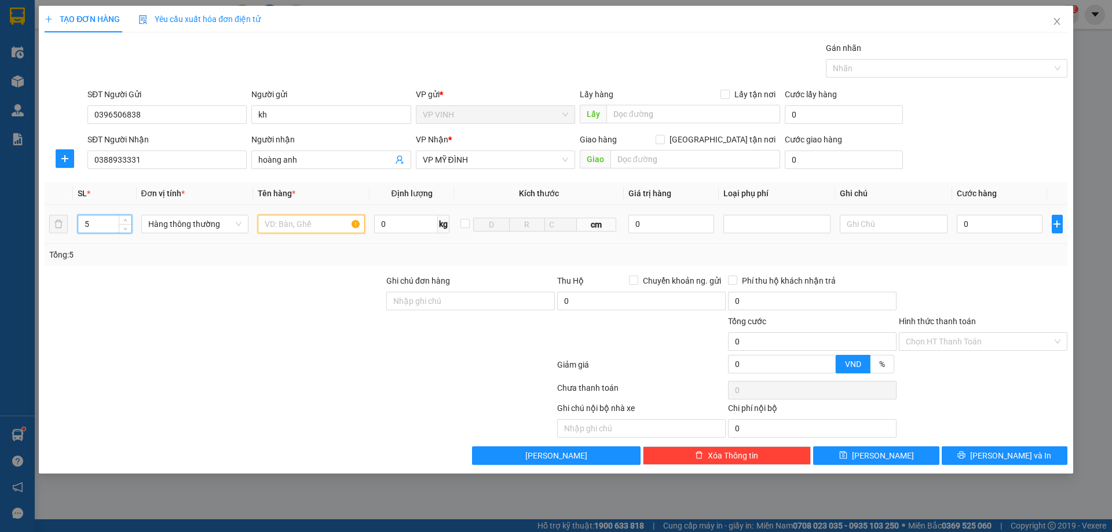
click at [277, 219] on input "text" at bounding box center [311, 224] width 107 height 19
type input "phụ tùng"
click at [980, 223] on input "0" at bounding box center [1000, 224] width 86 height 19
type input "2"
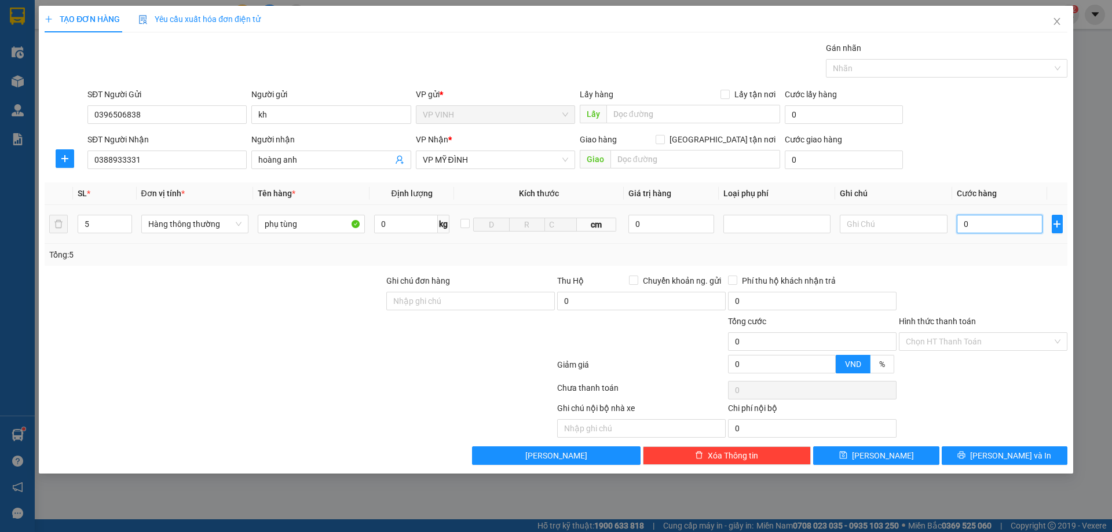
type input "2"
type input "22"
type input "220"
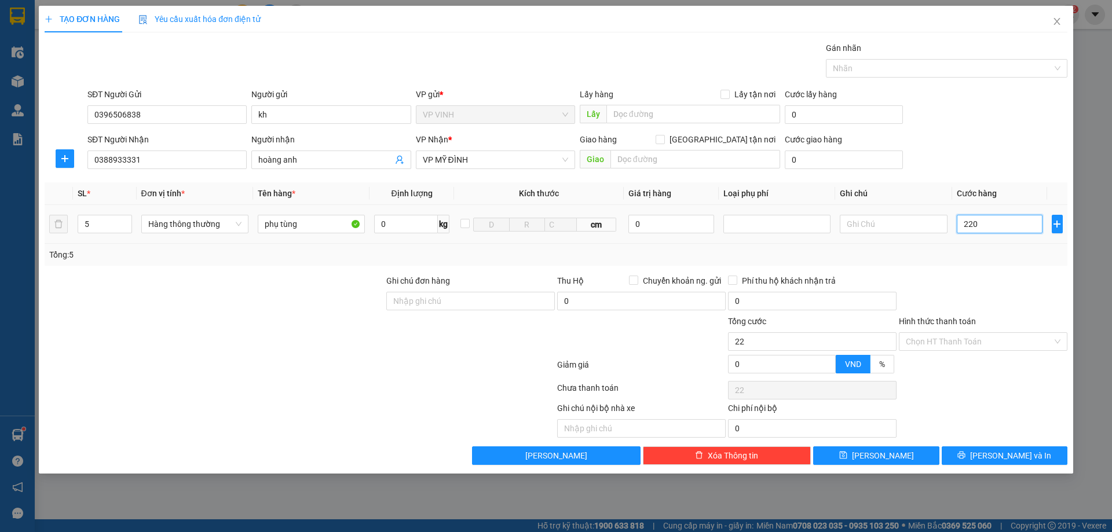
type input "220"
type input "220.000"
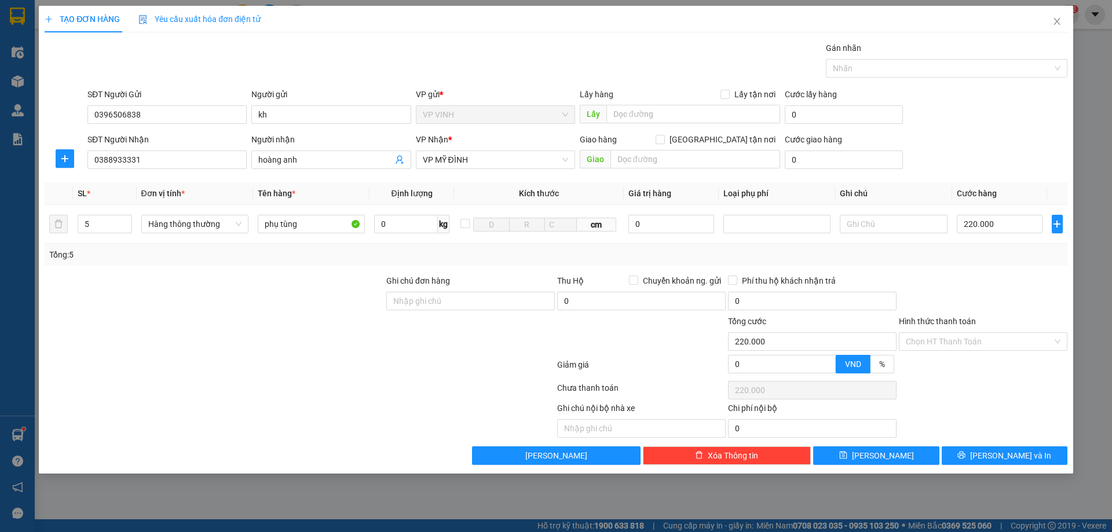
click at [987, 294] on div at bounding box center [983, 295] width 171 height 41
click at [998, 456] on span "[PERSON_NAME] và In" at bounding box center [1010, 456] width 81 height 13
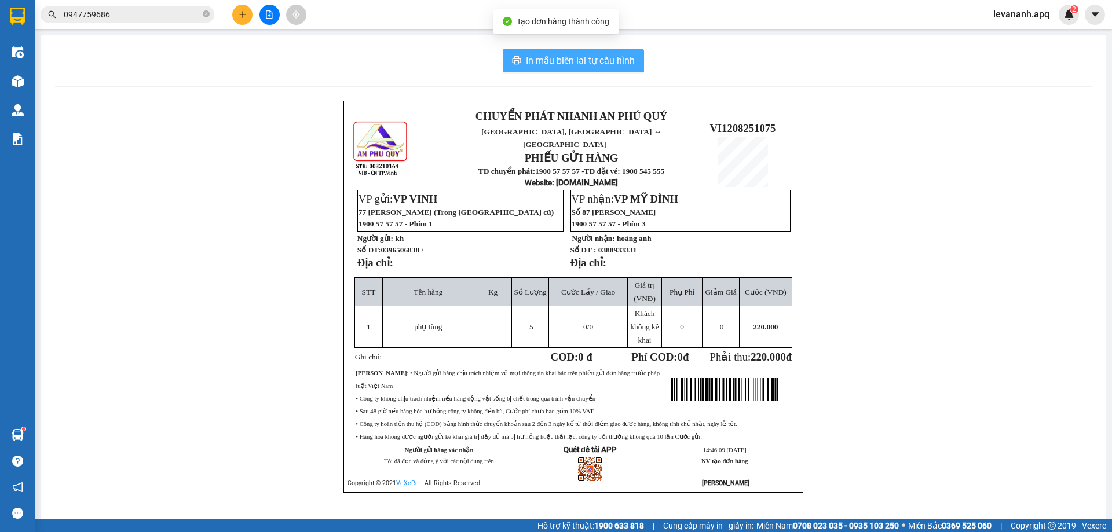
click at [559, 63] on span "In mẫu biên lai tự cấu hình" at bounding box center [580, 60] width 109 height 14
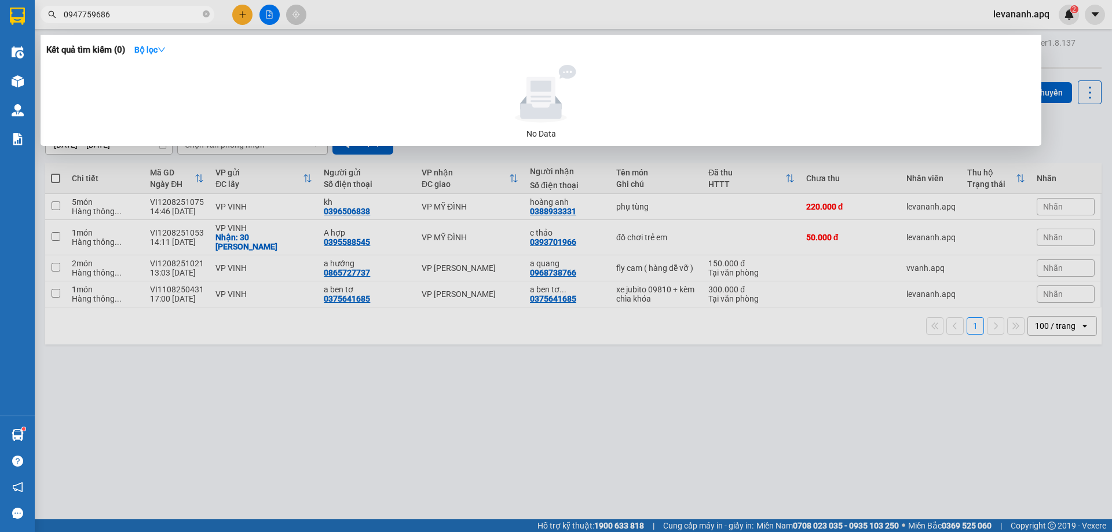
click at [145, 15] on input "0947759686" at bounding box center [132, 14] width 137 height 13
click at [207, 13] on icon "close-circle" at bounding box center [206, 13] width 7 height 7
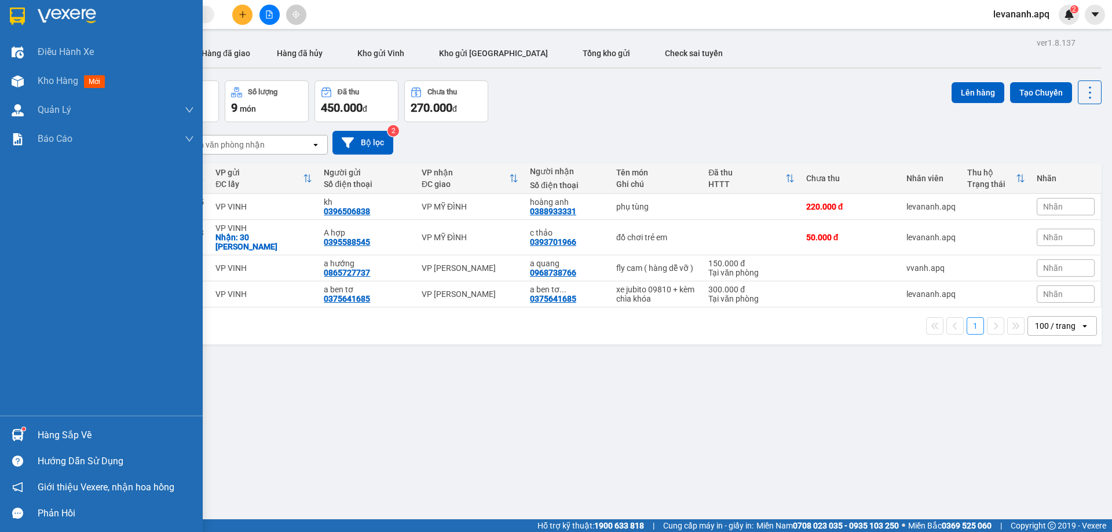
click at [32, 14] on div at bounding box center [101, 19] width 203 height 38
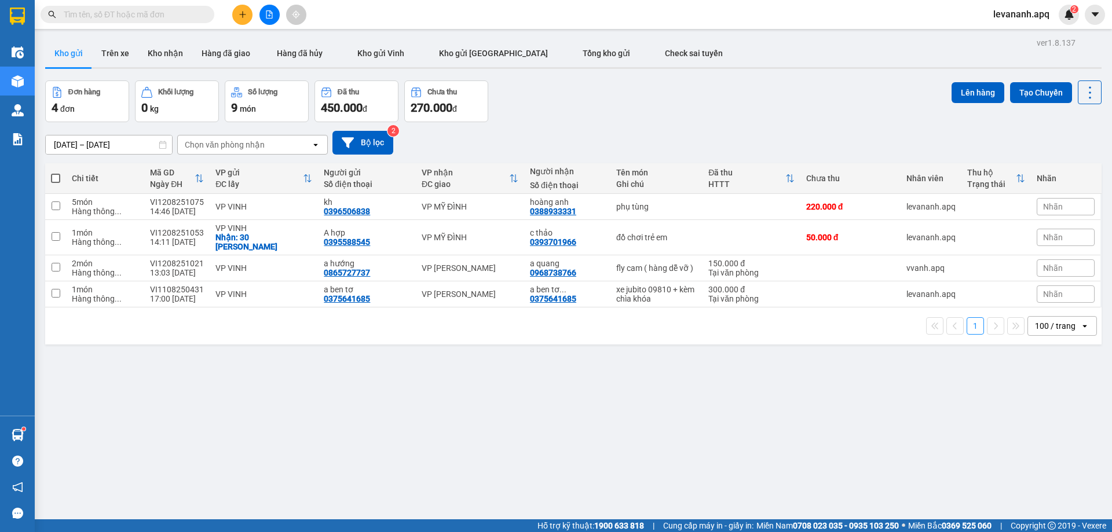
click at [159, 17] on input "text" at bounding box center [132, 14] width 137 height 13
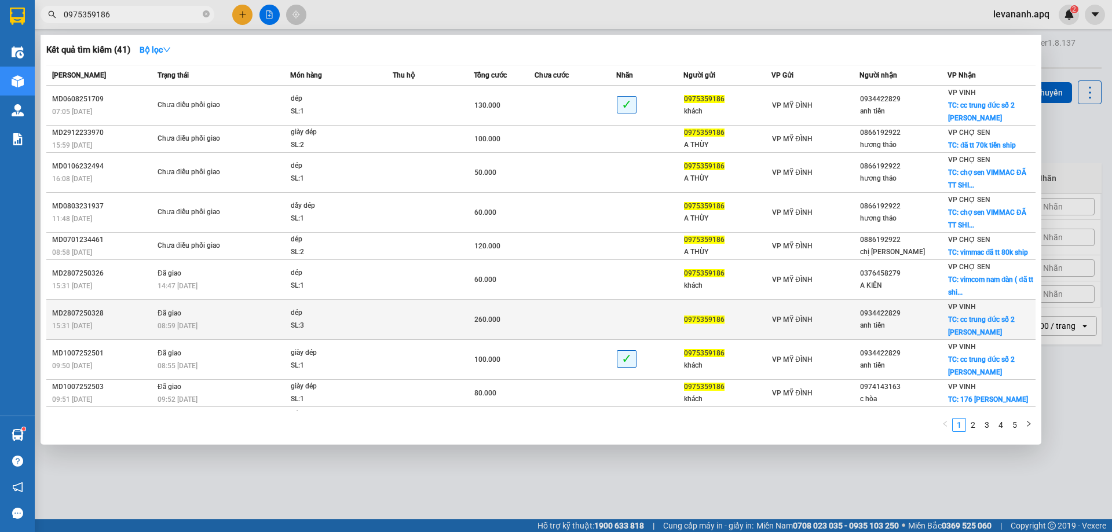
type input "0975359186"
click at [375, 307] on div "dép" at bounding box center [334, 313] width 87 height 13
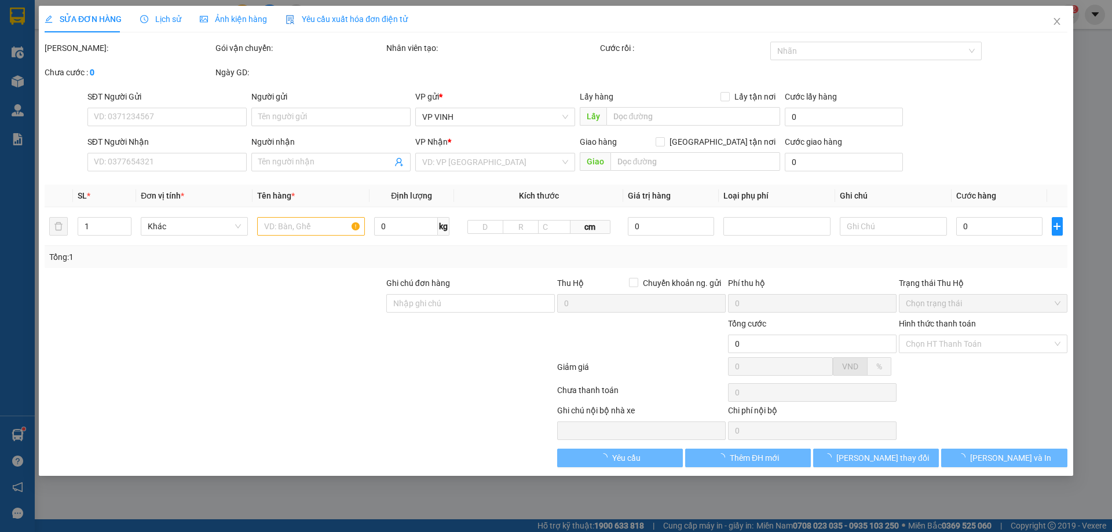
type input "0975359186"
type input "0934422829"
type input "anh tiến"
checkbox input "true"
type input "cc trung đức số 2 lê lợi"
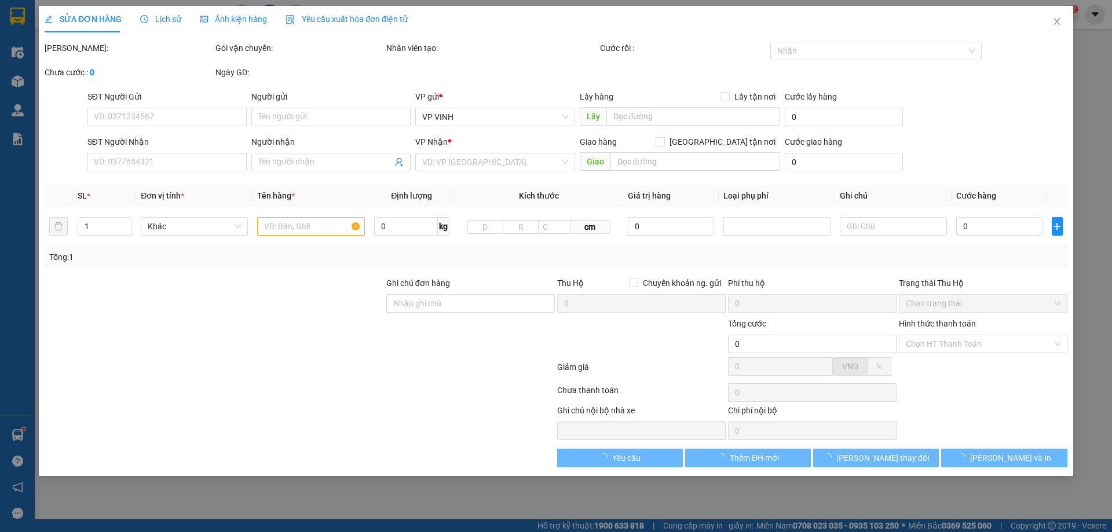
type input "260.000"
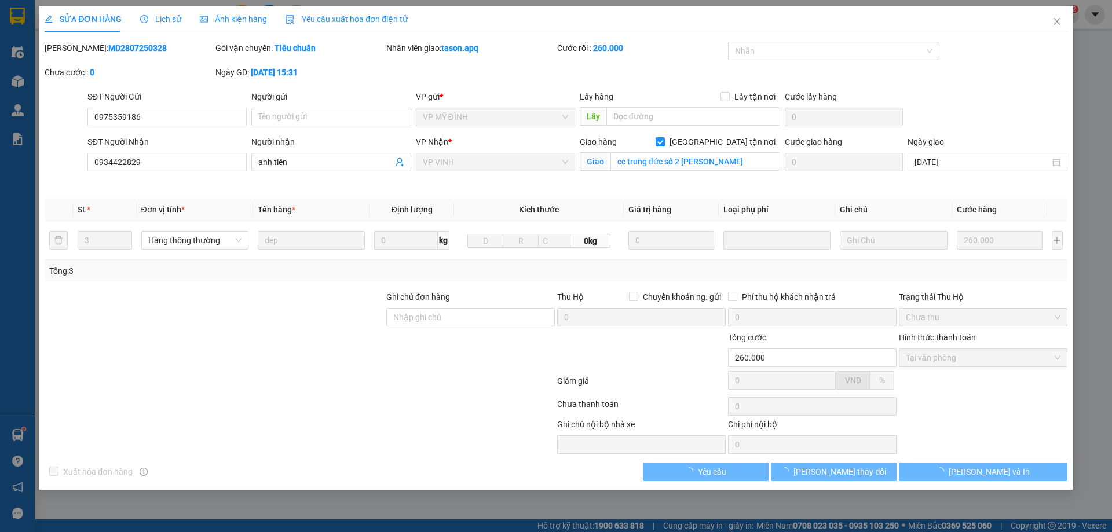
click at [161, 27] on div "Lịch sử" at bounding box center [160, 19] width 41 height 27
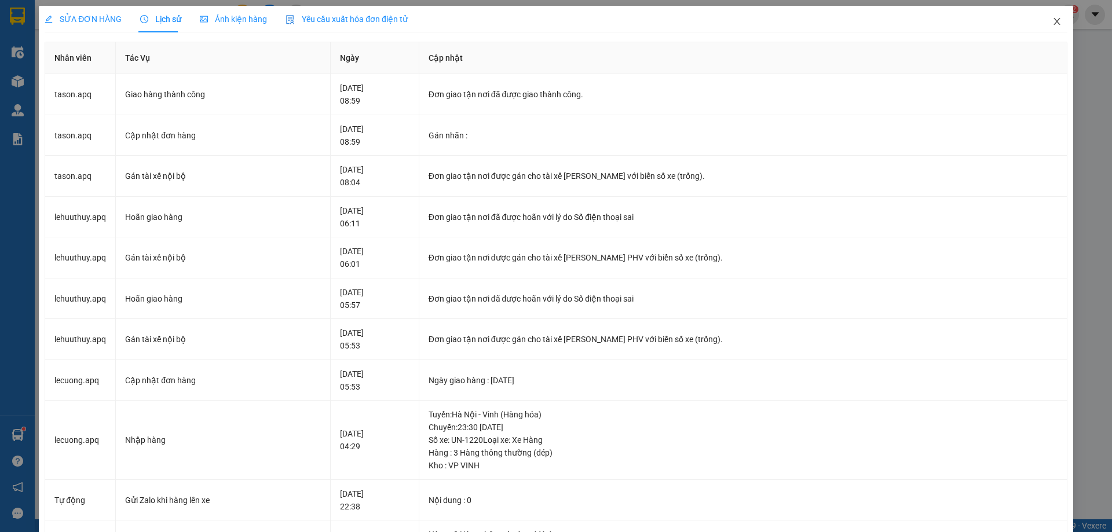
click at [1053, 25] on icon "close" at bounding box center [1057, 21] width 9 height 9
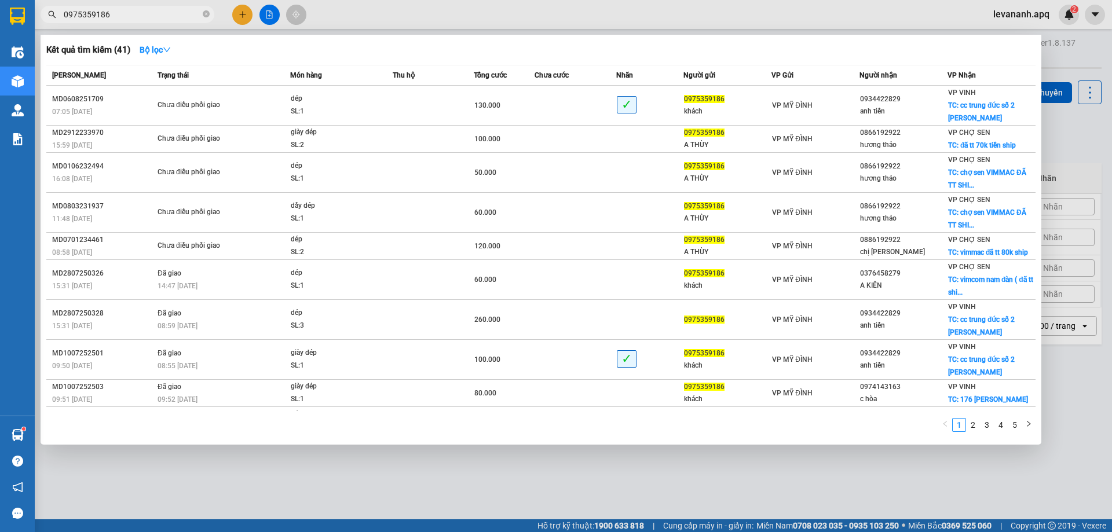
click at [126, 14] on input "0975359186" at bounding box center [132, 14] width 137 height 13
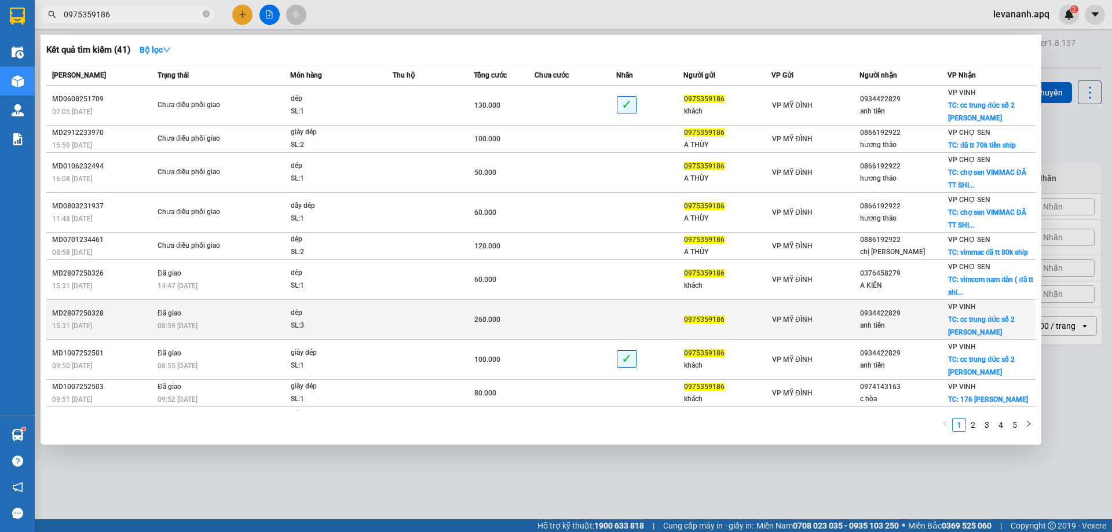
click at [355, 307] on div "dép" at bounding box center [334, 313] width 87 height 13
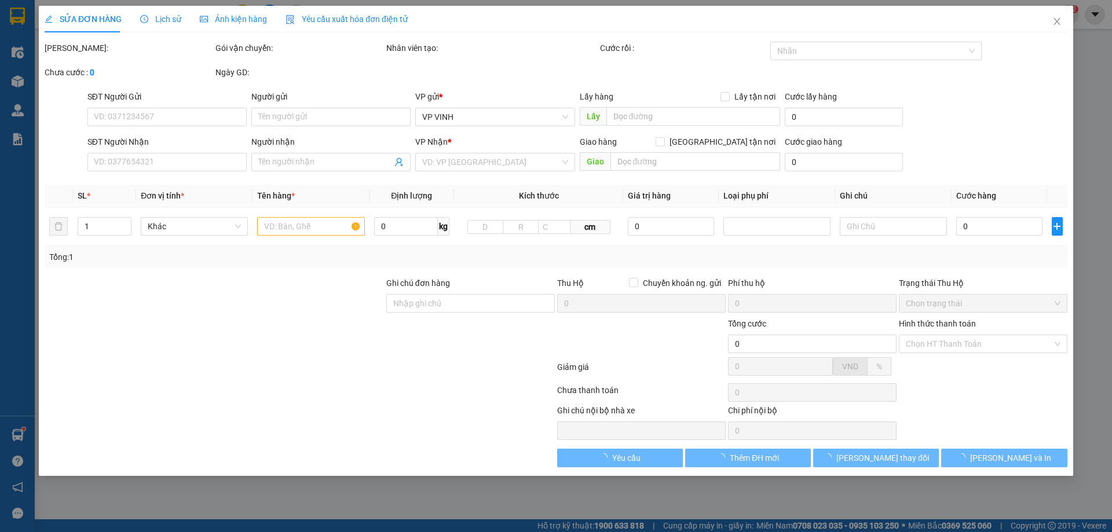
type input "0975359186"
type input "0934422829"
type input "anh tiến"
checkbox input "true"
type input "cc trung đức số 2 lê lợi"
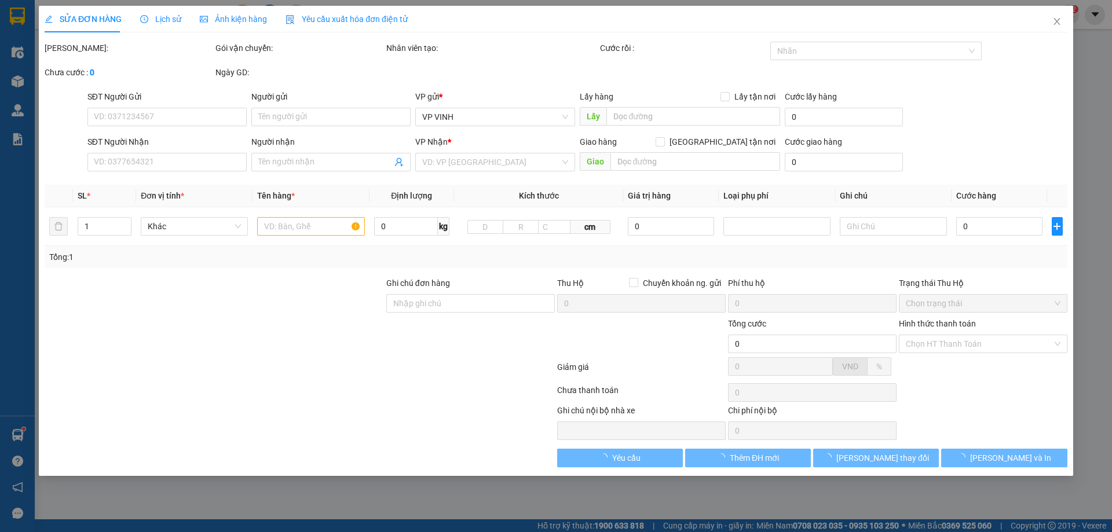
type input "260.000"
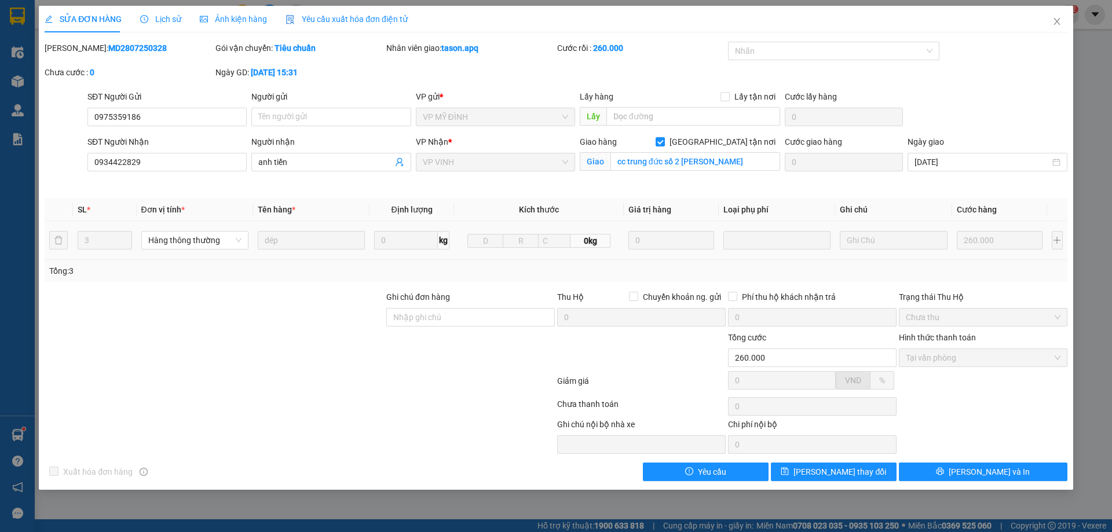
click at [178, 16] on div "SỬA ĐƠN HÀNG Lịch sử Ảnh kiện hàng Yêu cầu xuất hóa đơn điện tử" at bounding box center [226, 19] width 363 height 27
click at [167, 13] on div "Lịch sử" at bounding box center [160, 19] width 41 height 13
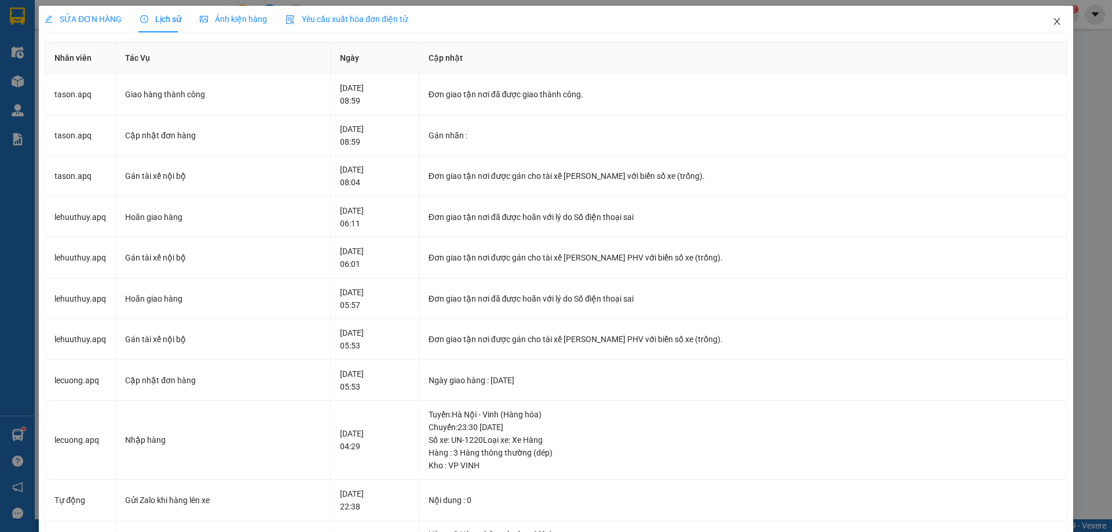
click at [1055, 23] on span "Close" at bounding box center [1057, 22] width 32 height 32
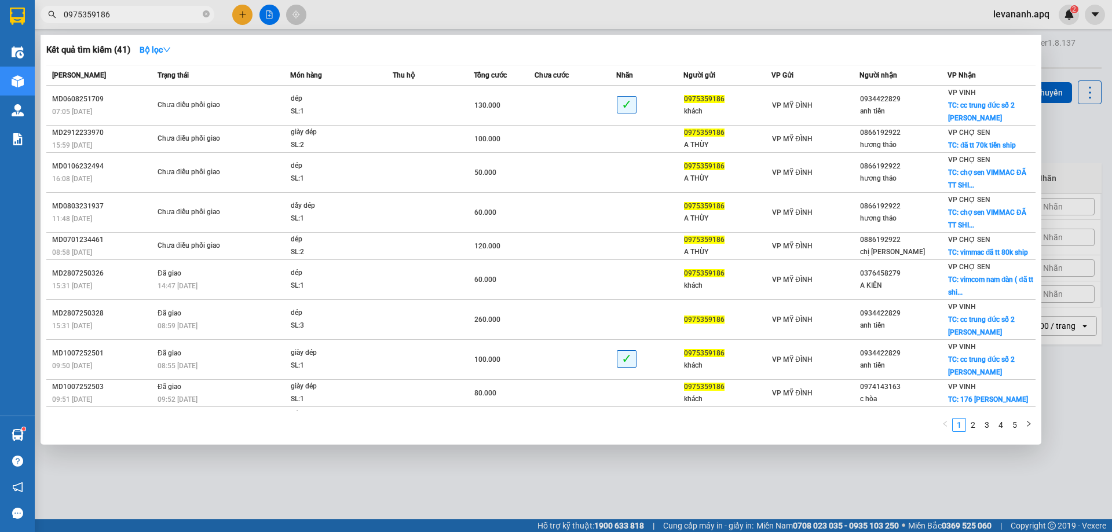
click at [166, 12] on input "0975359186" at bounding box center [132, 14] width 137 height 13
click at [315, 446] on div at bounding box center [556, 266] width 1112 height 532
click at [145, 16] on input "0975359186" at bounding box center [132, 14] width 137 height 13
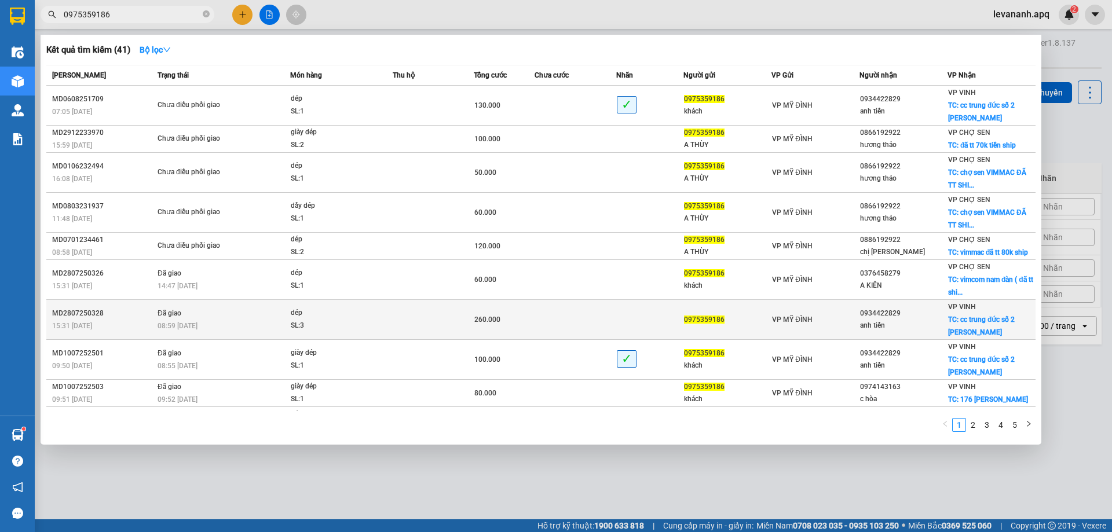
click at [280, 300] on td "Đã giao 08:59 - 29/07" at bounding box center [223, 320] width 136 height 40
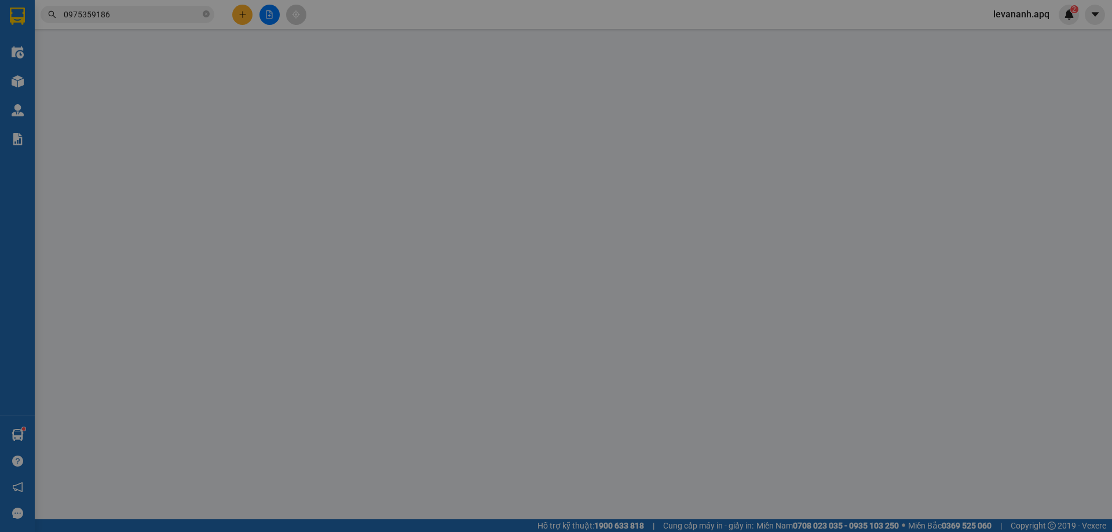
type input "0975359186"
type input "0934422829"
type input "anh tiến"
checkbox input "true"
type input "cc trung đức số 2 lê lợi"
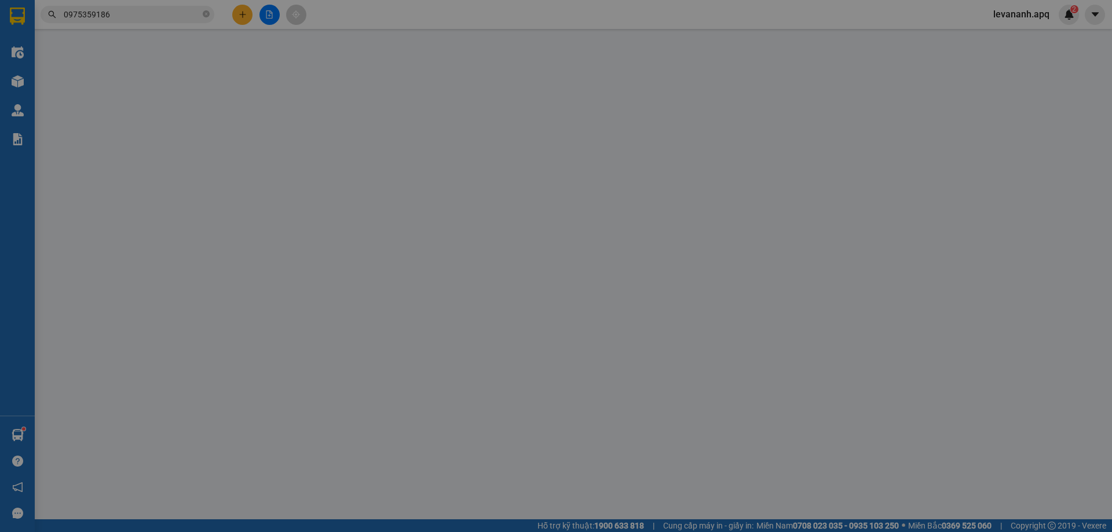
type input "260.000"
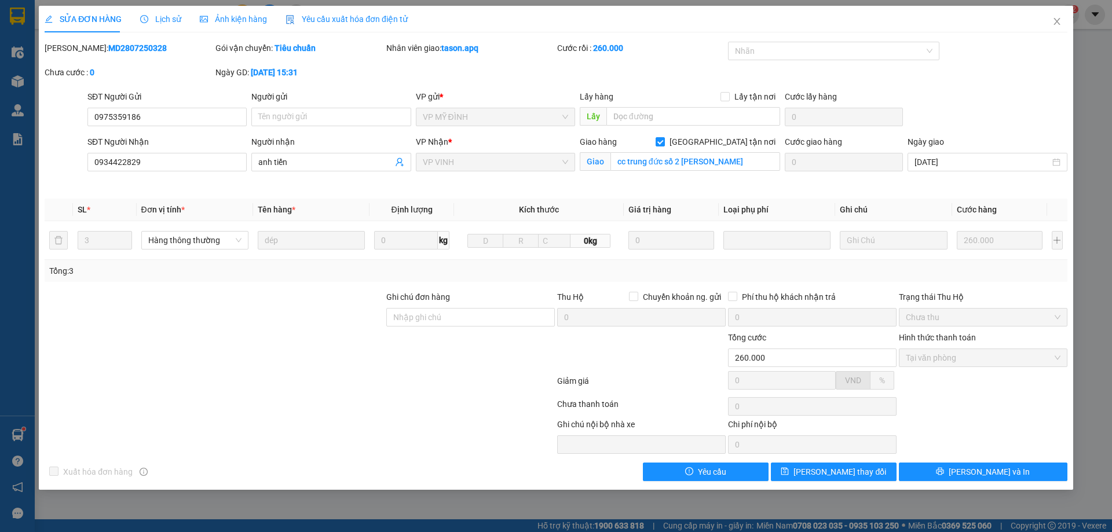
click at [159, 19] on span "Lịch sử" at bounding box center [160, 18] width 41 height 9
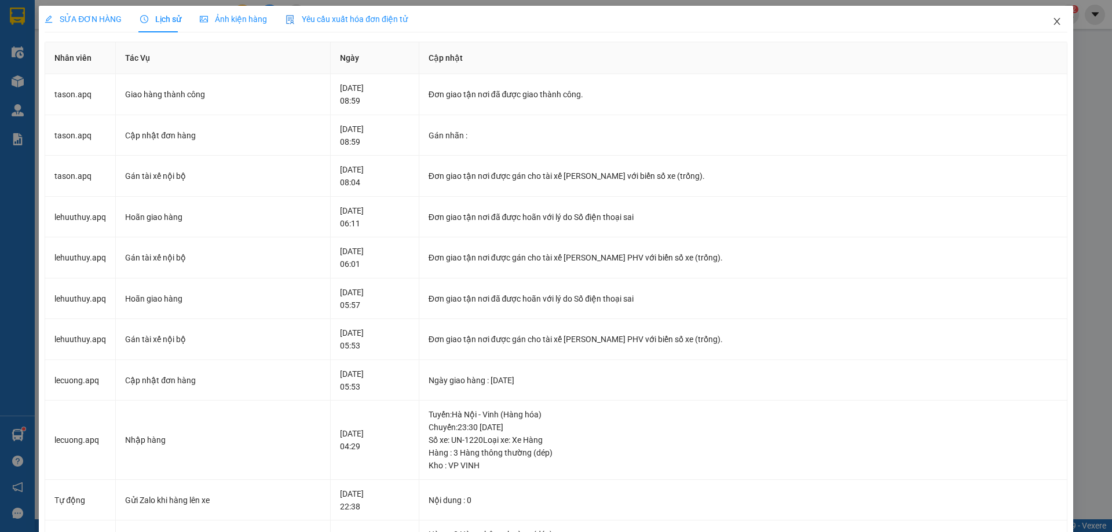
click at [1054, 25] on icon "close" at bounding box center [1057, 21] width 6 height 7
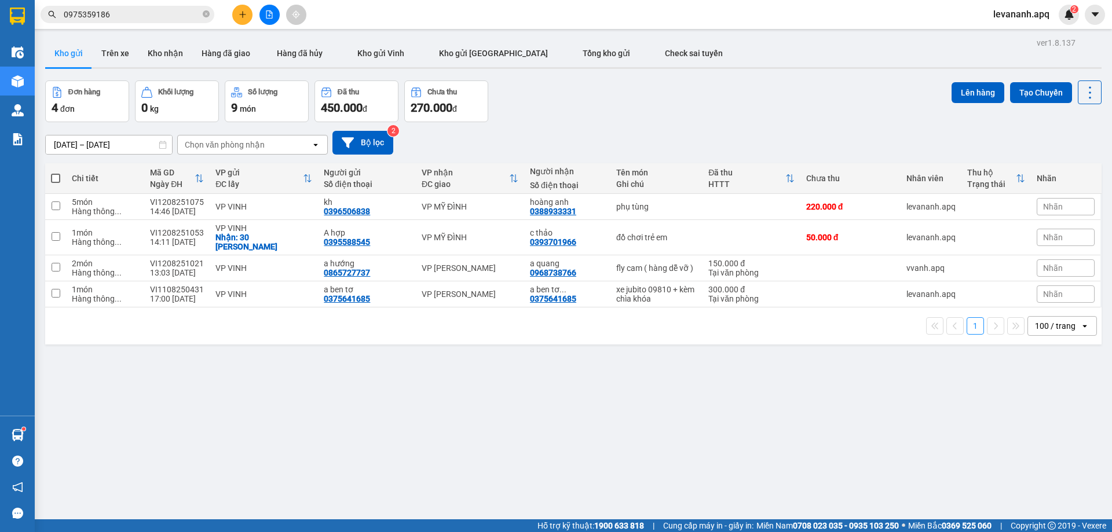
click at [135, 16] on input "0975359186" at bounding box center [132, 14] width 137 height 13
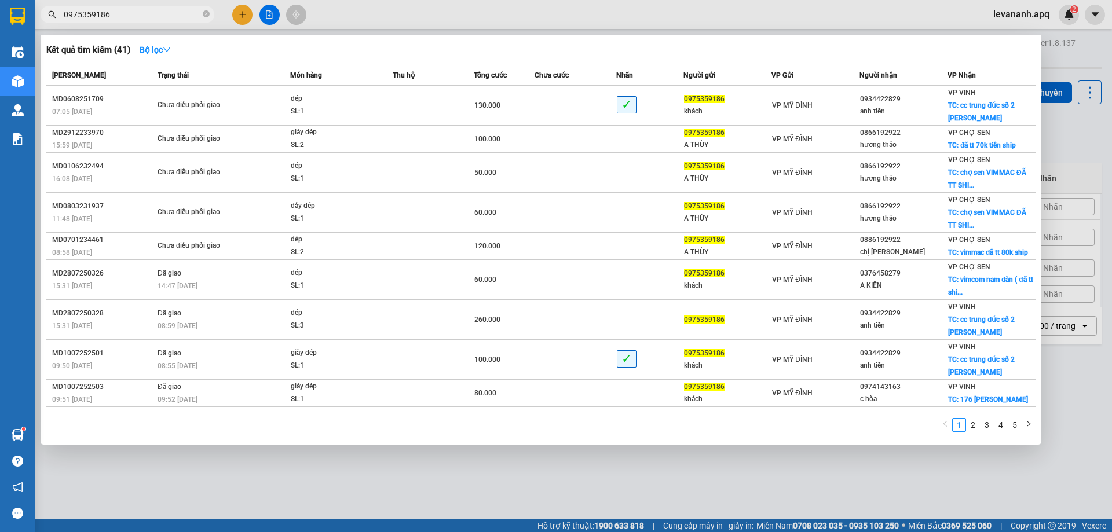
click at [281, 480] on div at bounding box center [556, 266] width 1112 height 532
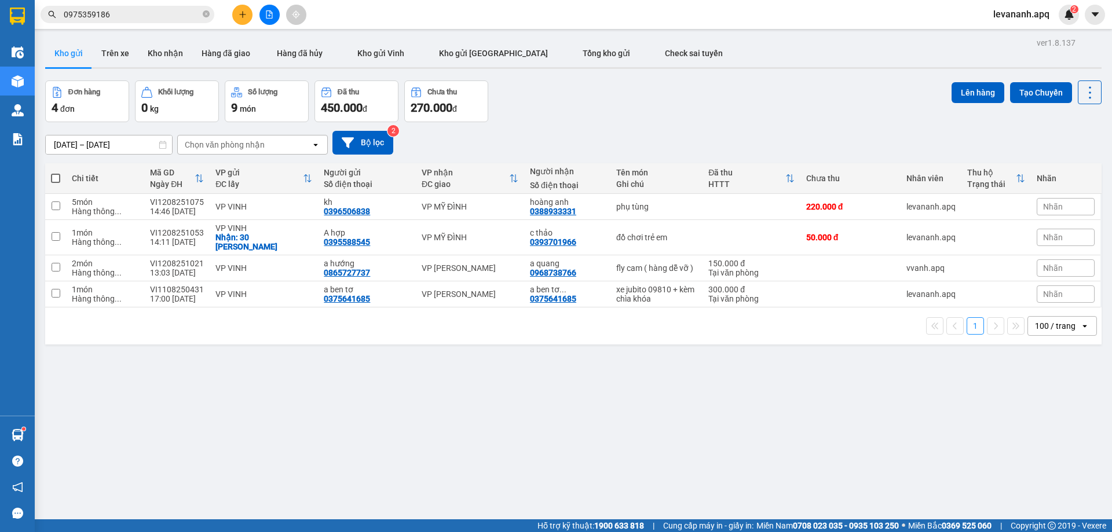
click at [142, 16] on input "0975359186" at bounding box center [132, 14] width 137 height 13
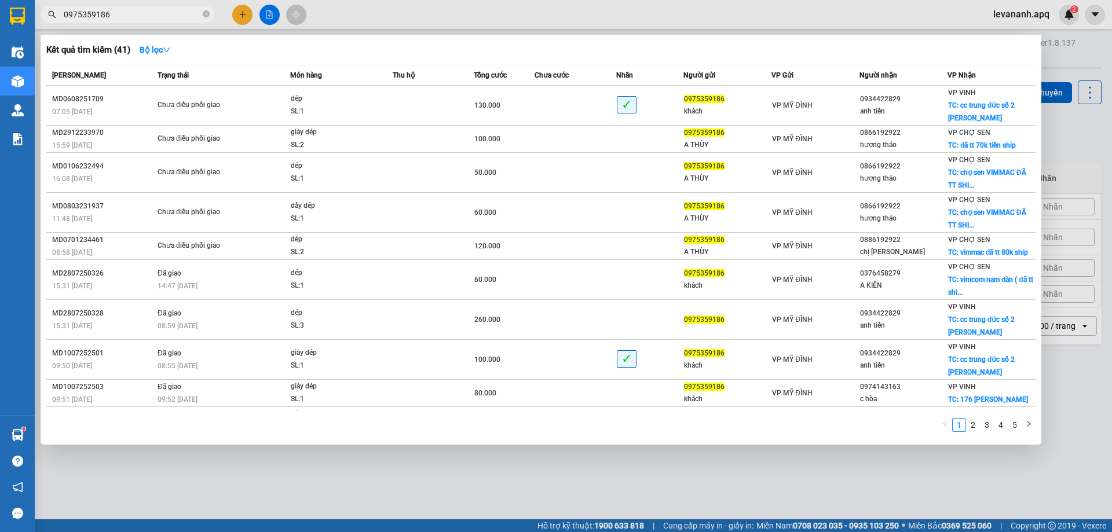
click at [385, 454] on div at bounding box center [556, 266] width 1112 height 532
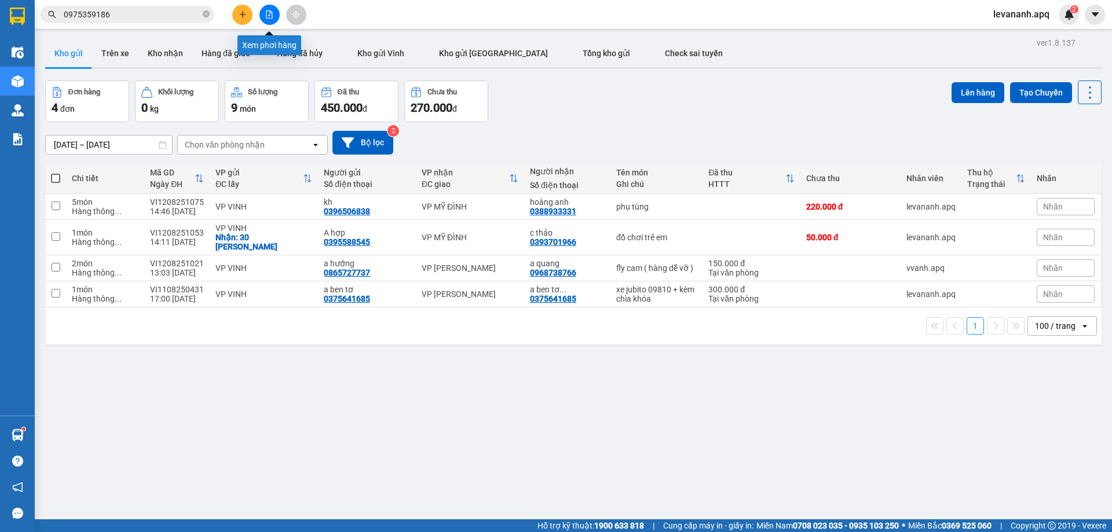
click at [269, 17] on icon "file-add" at bounding box center [269, 14] width 8 height 8
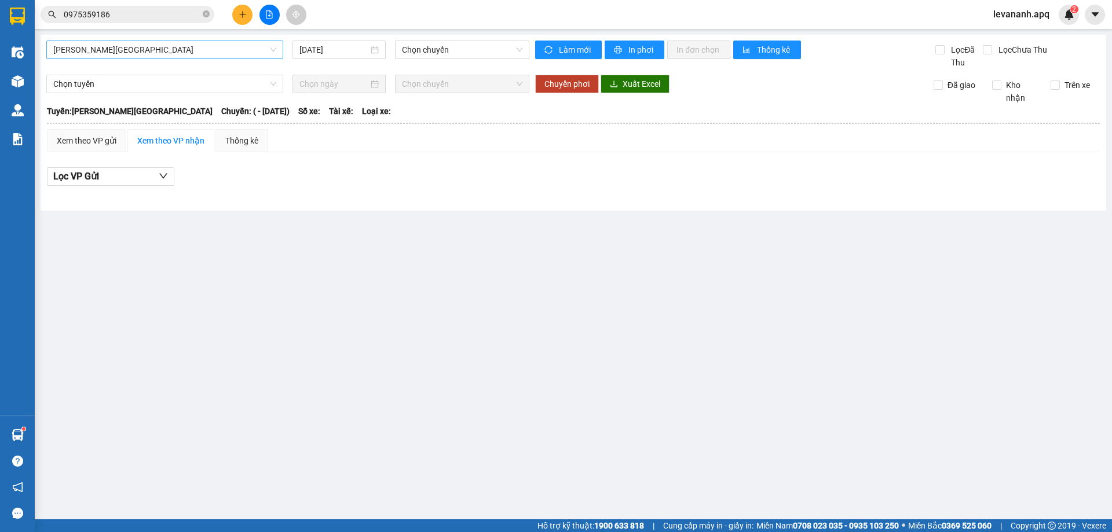
click at [210, 45] on span "[PERSON_NAME][GEOGRAPHIC_DATA]" at bounding box center [164, 49] width 223 height 17
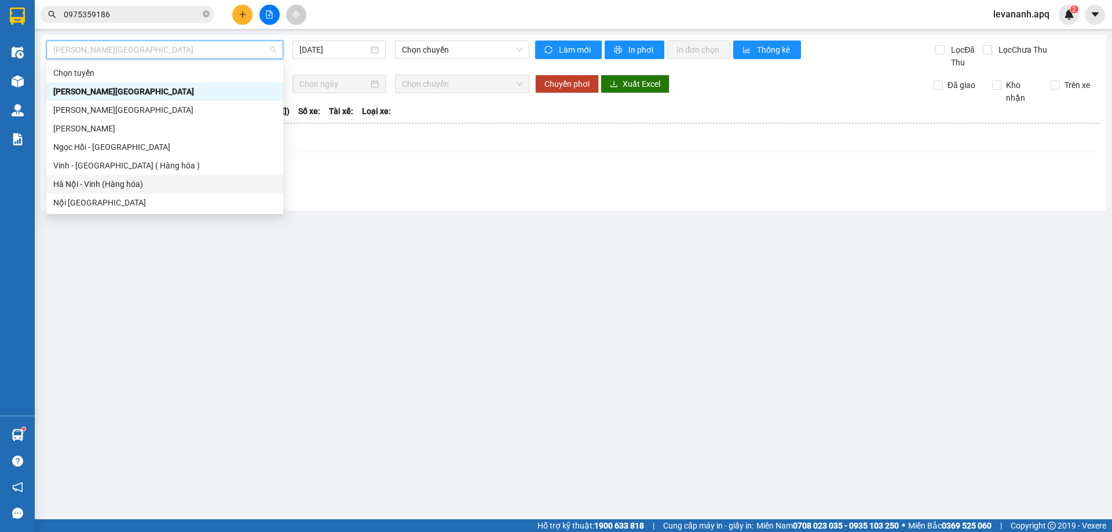
click at [175, 181] on div "Hà Nội - Vinh (Hàng hóa)" at bounding box center [164, 184] width 223 height 13
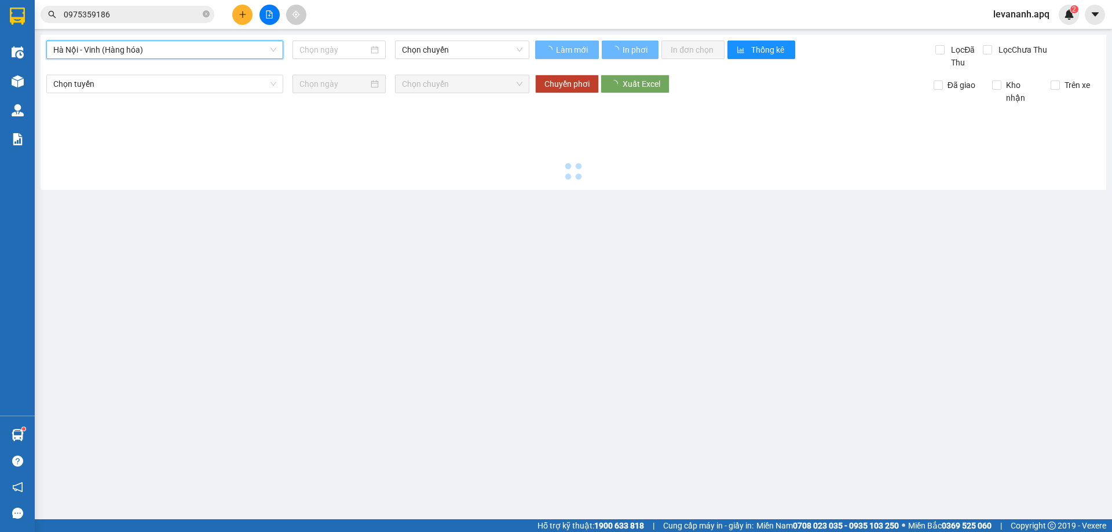
type input "[DATE]"
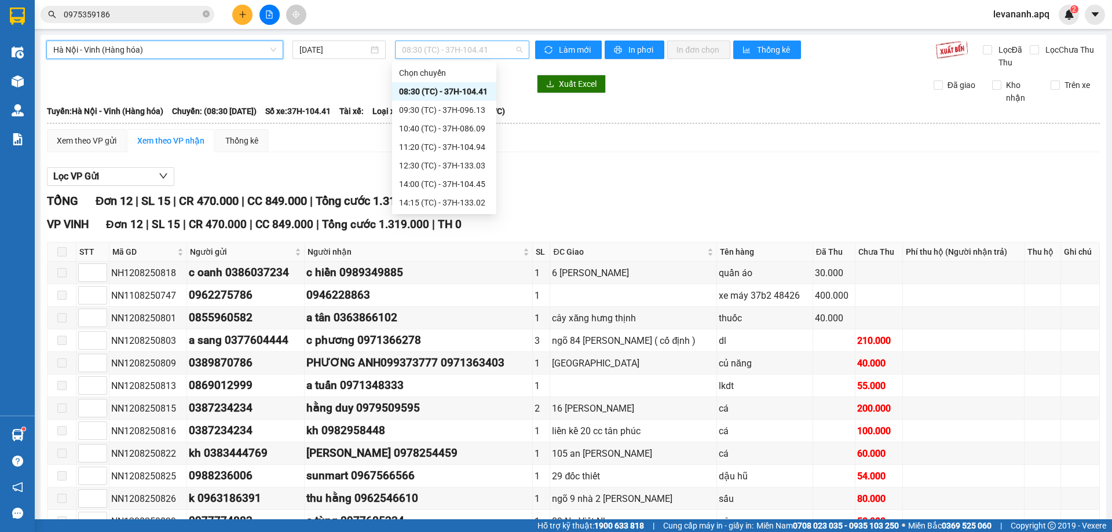
click at [429, 48] on span "08:30 (TC) - 37H-104.41" at bounding box center [462, 49] width 121 height 17
click at [429, 123] on div "10:40 (TC) - 37H-086.09" at bounding box center [444, 128] width 90 height 13
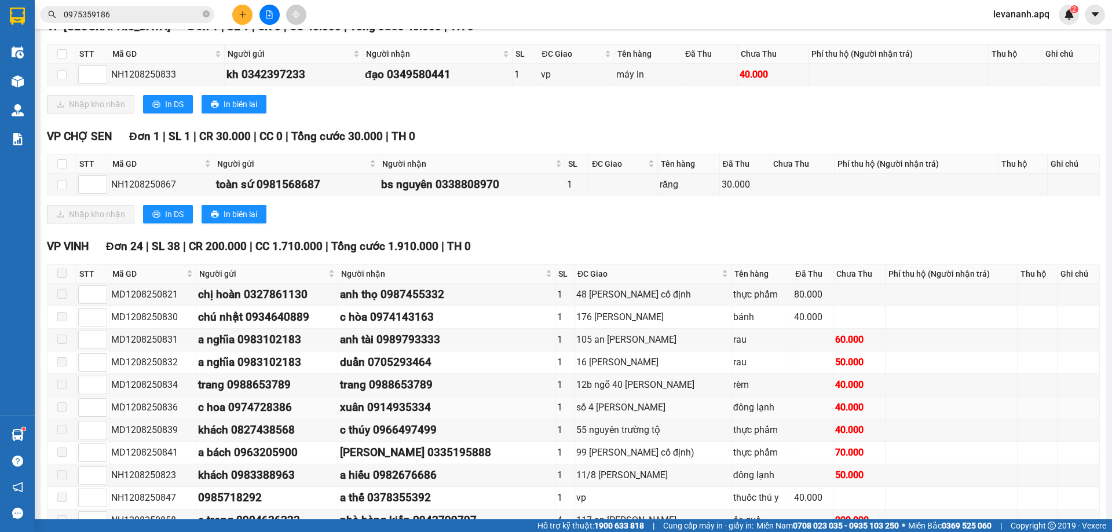
scroll to position [830, 0]
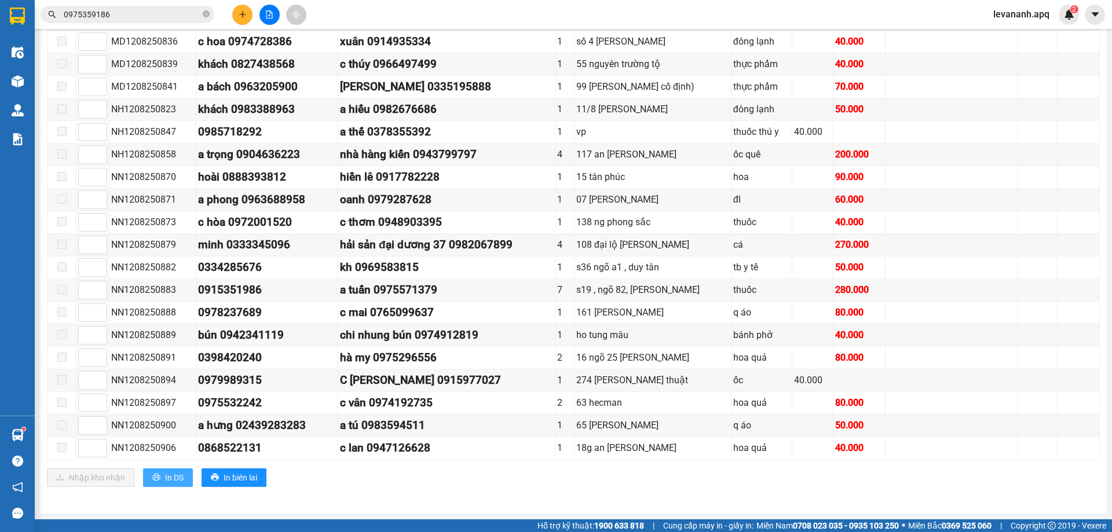
click at [159, 477] on icon "printer" at bounding box center [156, 478] width 8 height 8
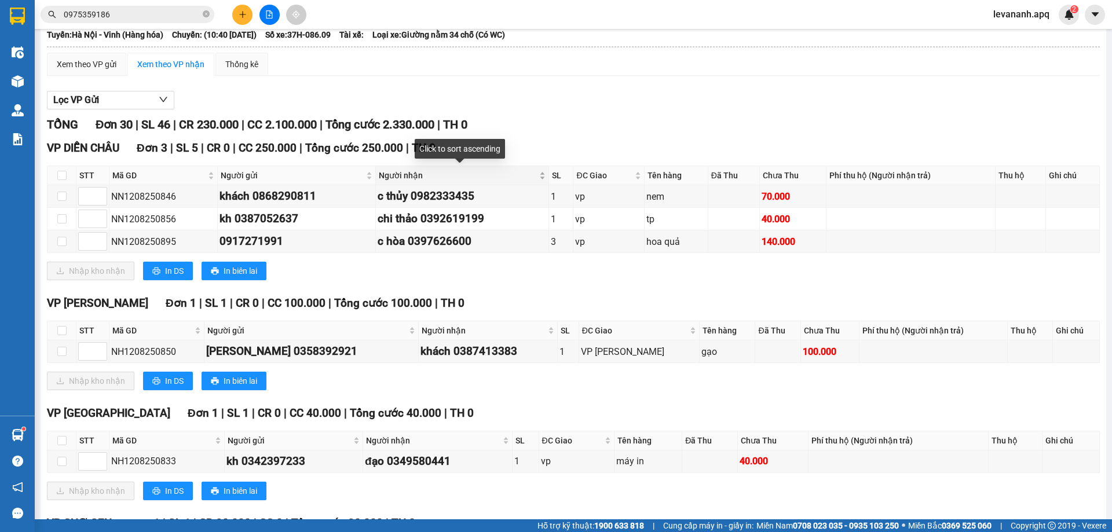
scroll to position [0, 0]
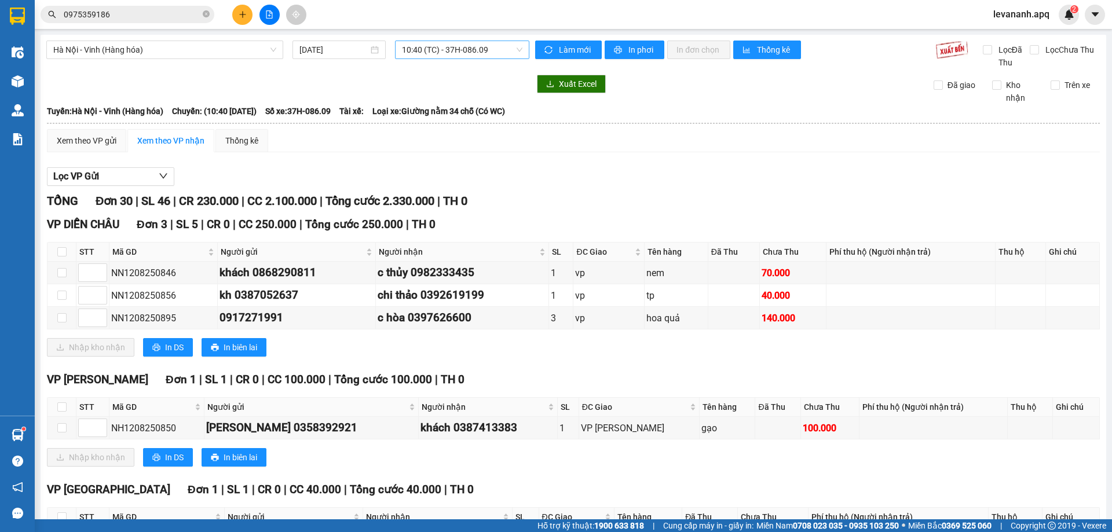
click at [441, 50] on span "10:40 (TC) - 37H-086.09" at bounding box center [462, 49] width 121 height 17
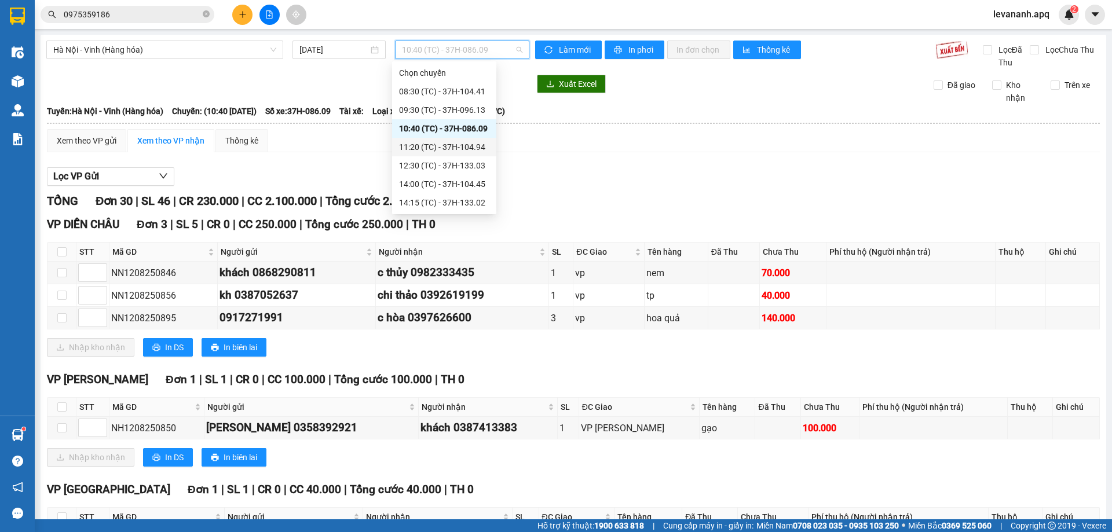
click at [437, 149] on div "11:20 (TC) - 37H-104.94" at bounding box center [444, 147] width 90 height 13
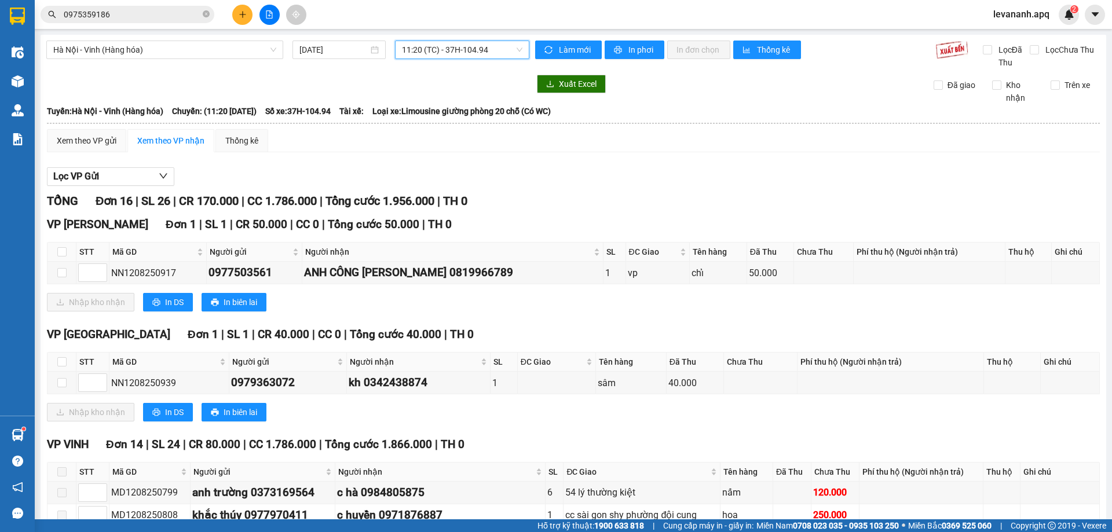
scroll to position [338, 0]
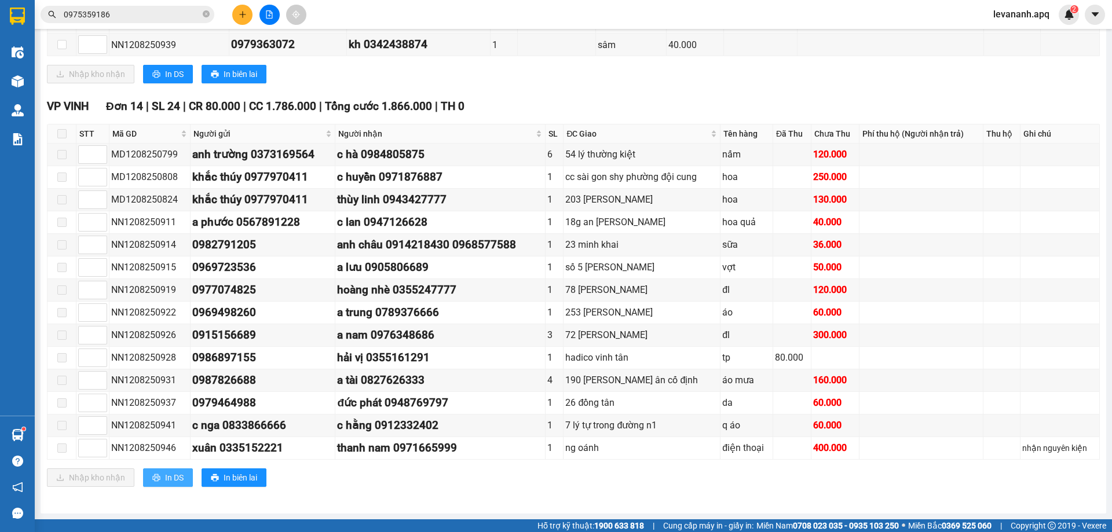
click at [155, 477] on icon "printer" at bounding box center [156, 478] width 8 height 8
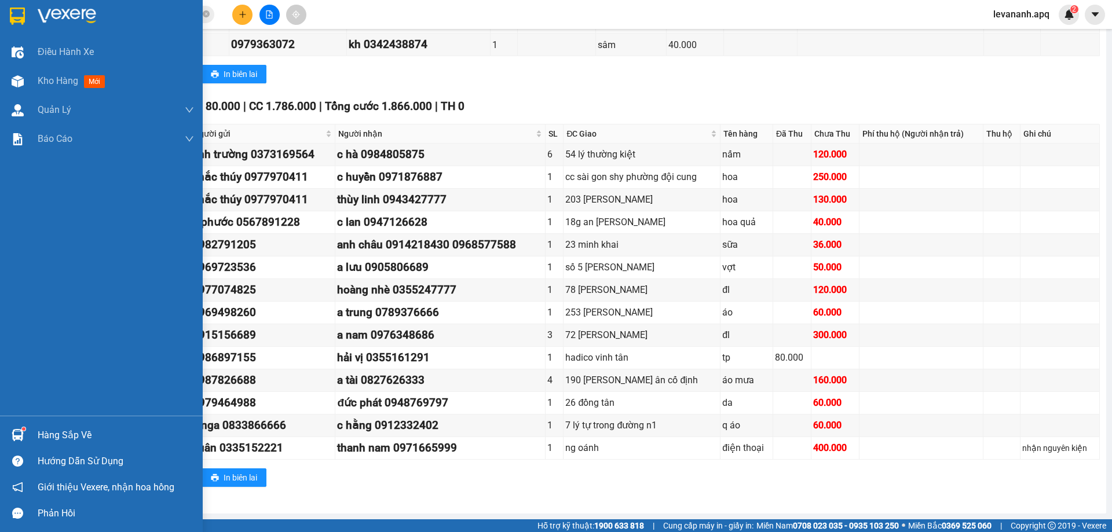
click at [19, 6] on div at bounding box center [18, 16] width 20 height 20
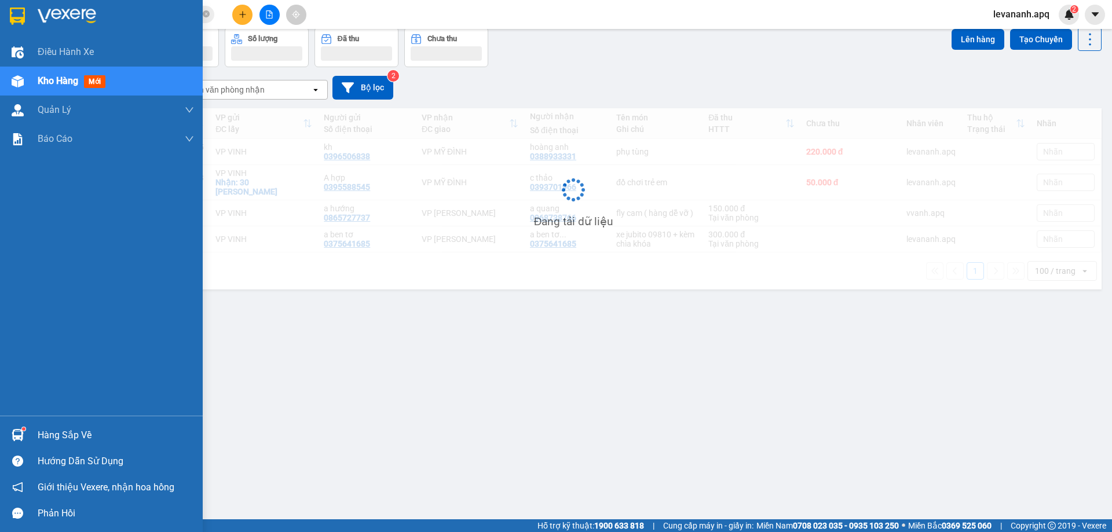
scroll to position [53, 0]
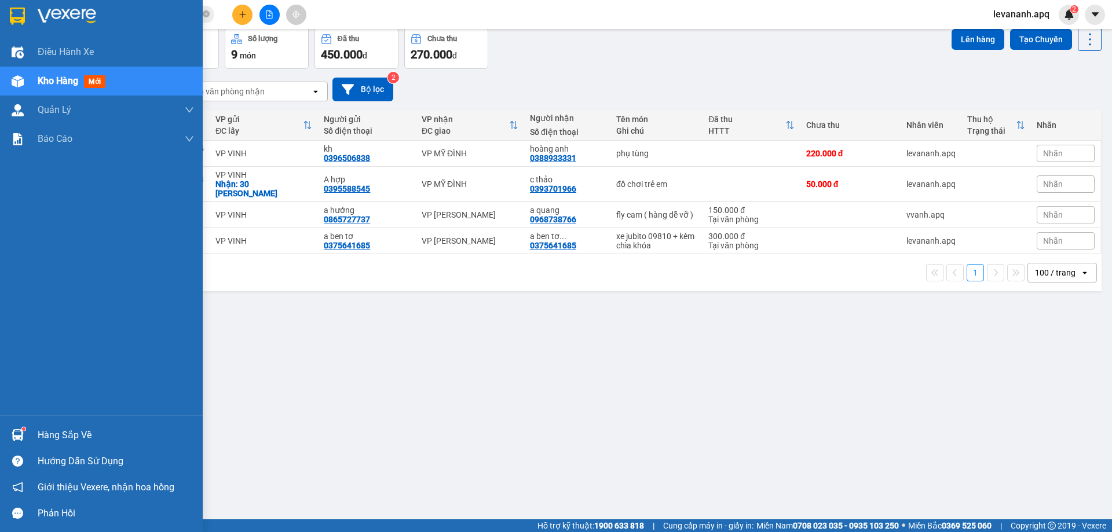
click at [44, 435] on div "Hàng sắp về" at bounding box center [116, 435] width 156 height 17
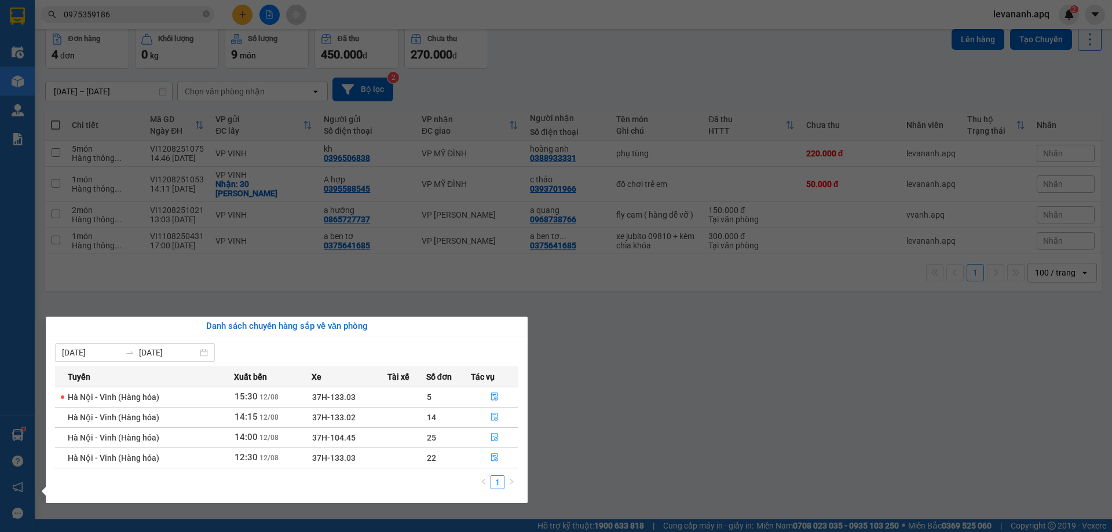
click at [616, 361] on section "Kết quả tìm kiếm ( 41 ) Bộ lọc Mã ĐH Trạng thái Món hàng Thu hộ Tổng cước Chưa …" at bounding box center [556, 266] width 1112 height 532
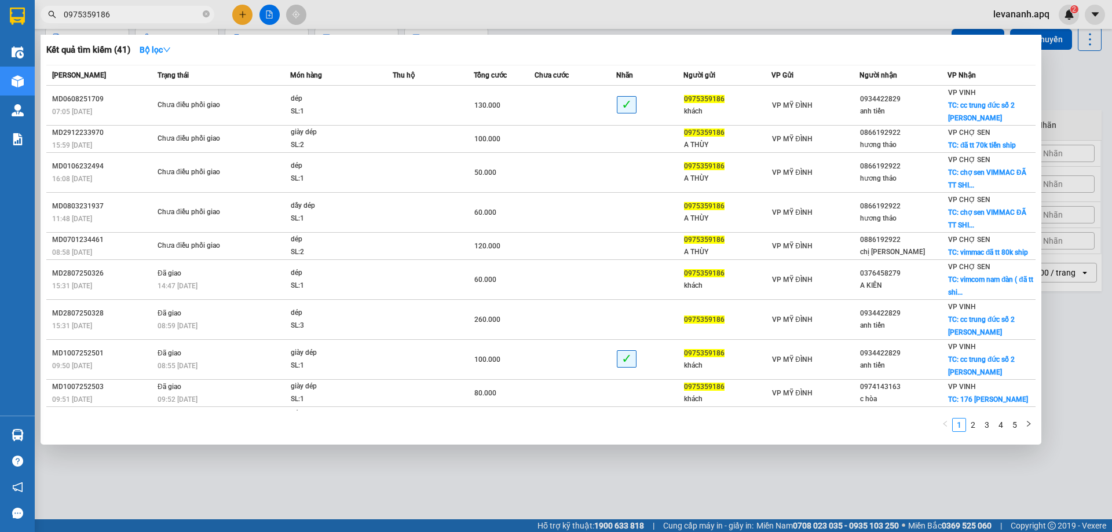
click at [165, 12] on input "0975359186" at bounding box center [132, 14] width 137 height 13
click at [210, 16] on span "0975359186" at bounding box center [128, 14] width 174 height 17
click at [209, 14] on icon "close-circle" at bounding box center [206, 13] width 7 height 7
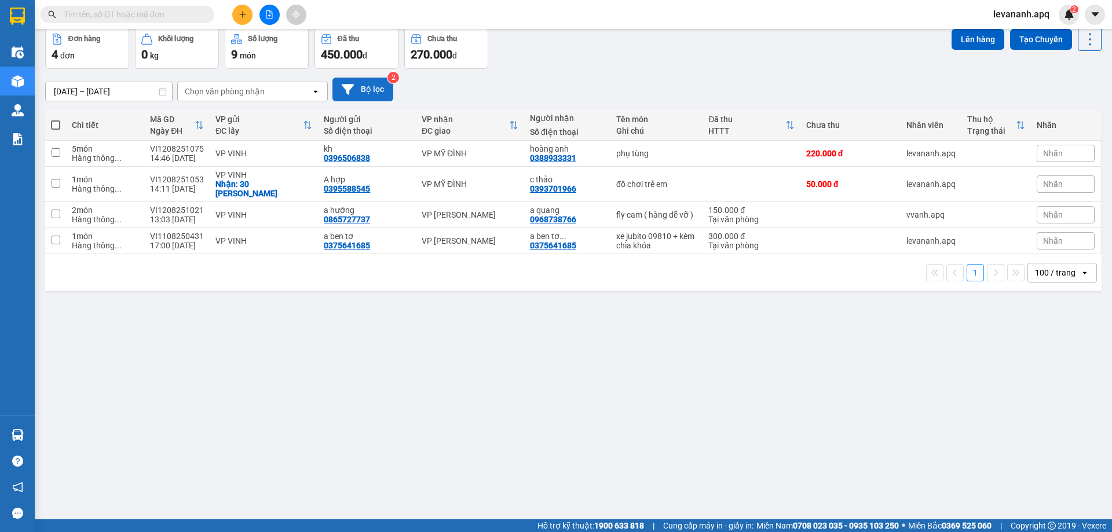
scroll to position [0, 0]
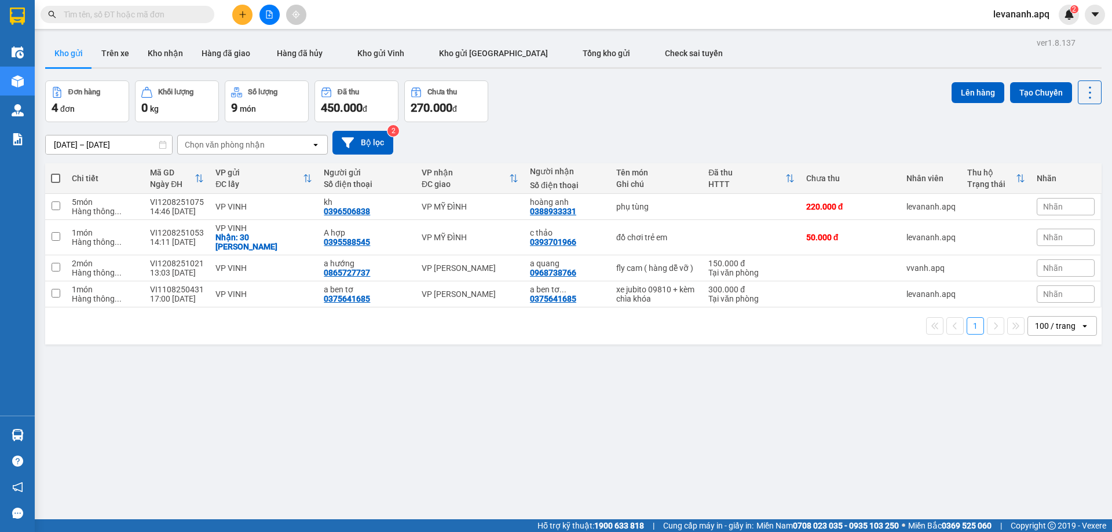
click at [121, 20] on input "text" at bounding box center [132, 14] width 137 height 13
paste input "0389292972"
type input "0389292972"
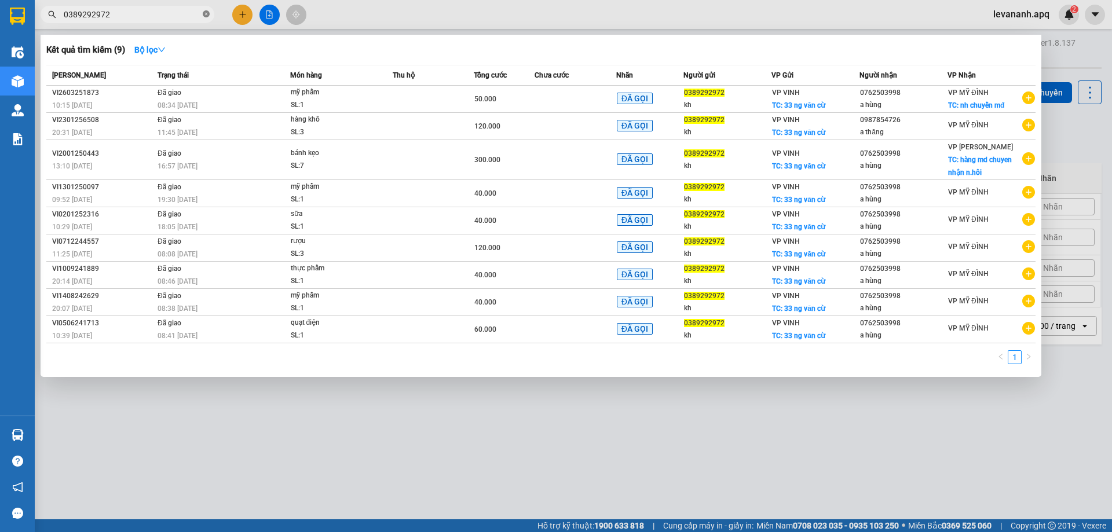
click at [206, 14] on icon "close-circle" at bounding box center [206, 13] width 7 height 7
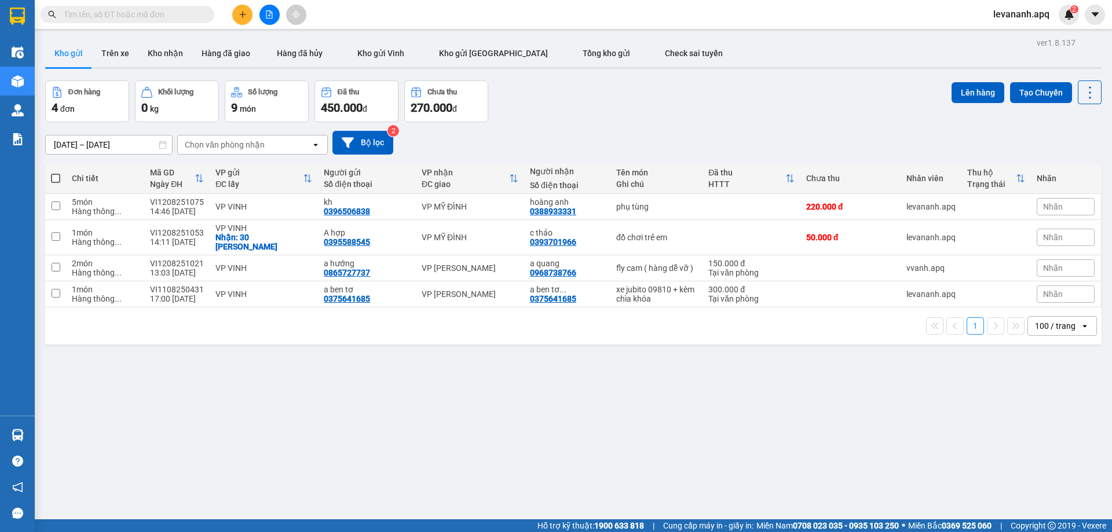
click at [175, 18] on input "text" at bounding box center [132, 14] width 137 height 13
paste input "0987854726"
type input "0987854726"
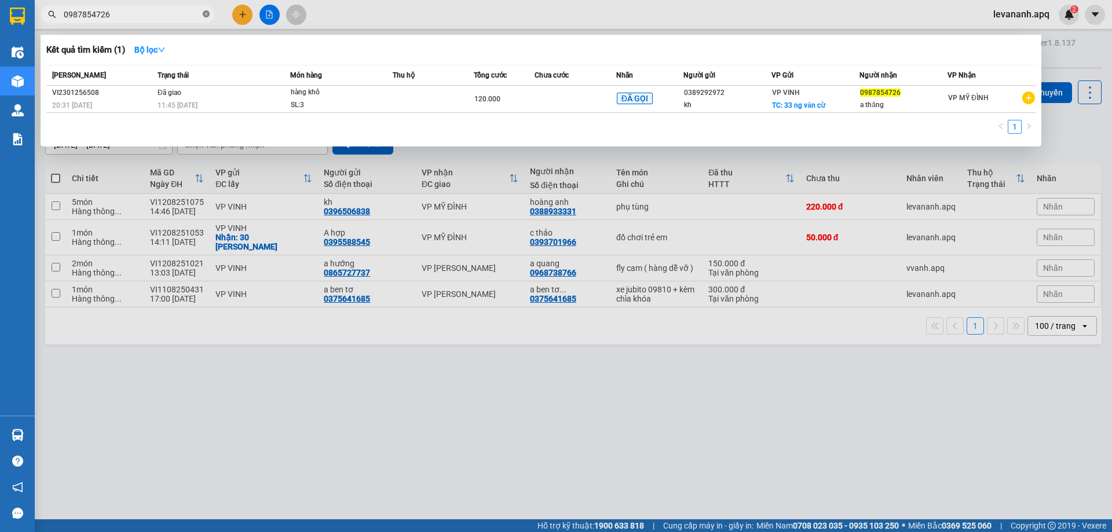
click at [209, 11] on icon "close-circle" at bounding box center [206, 13] width 7 height 7
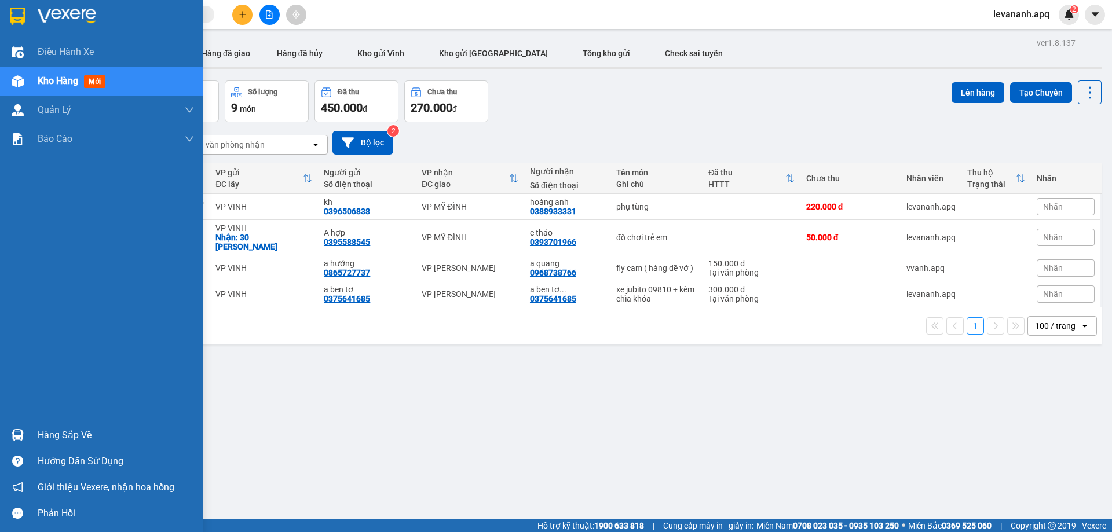
click at [21, 24] on img at bounding box center [17, 16] width 15 height 17
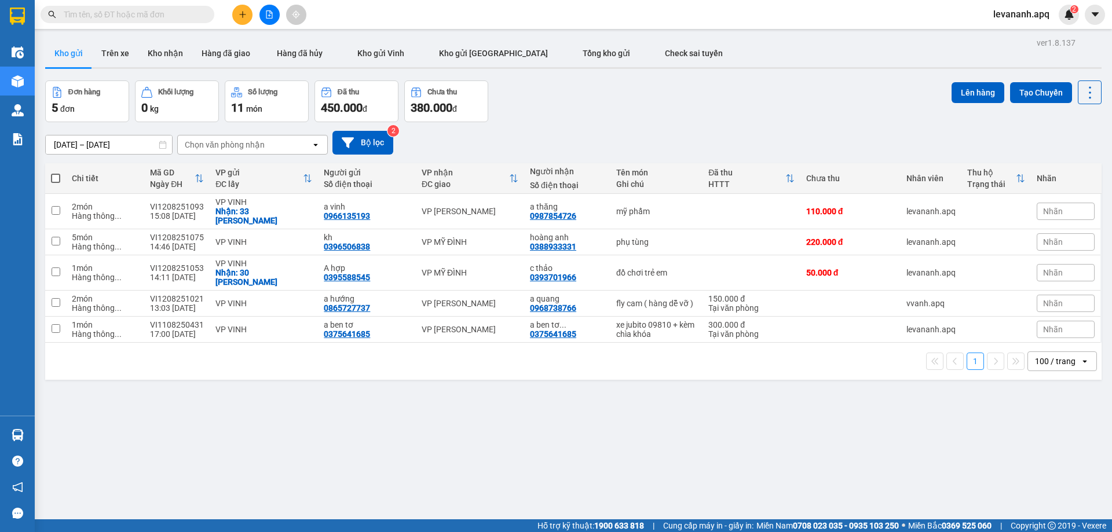
click at [178, 16] on input "text" at bounding box center [132, 14] width 137 height 13
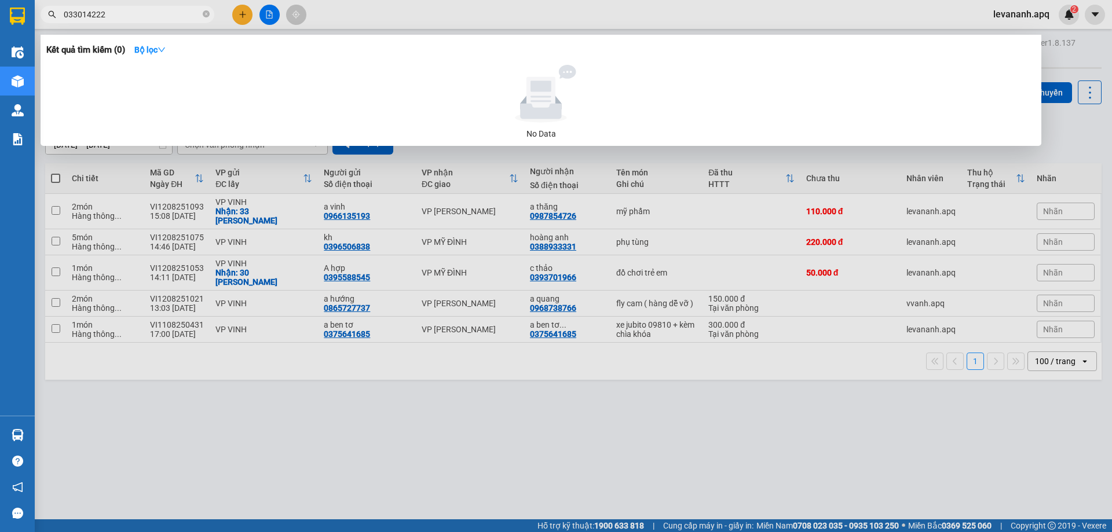
click at [64, 13] on input "033014222" at bounding box center [132, 14] width 137 height 13
click at [70, 12] on input "033014222" at bounding box center [132, 14] width 137 height 13
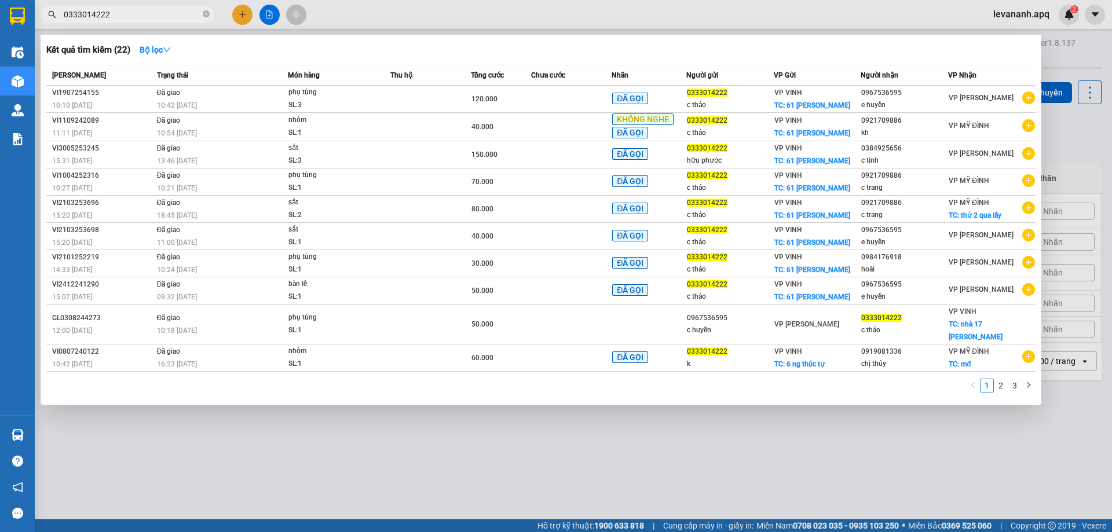
click at [134, 16] on input "0333014222" at bounding box center [132, 14] width 137 height 13
click at [129, 14] on input "0333014222" at bounding box center [132, 14] width 137 height 13
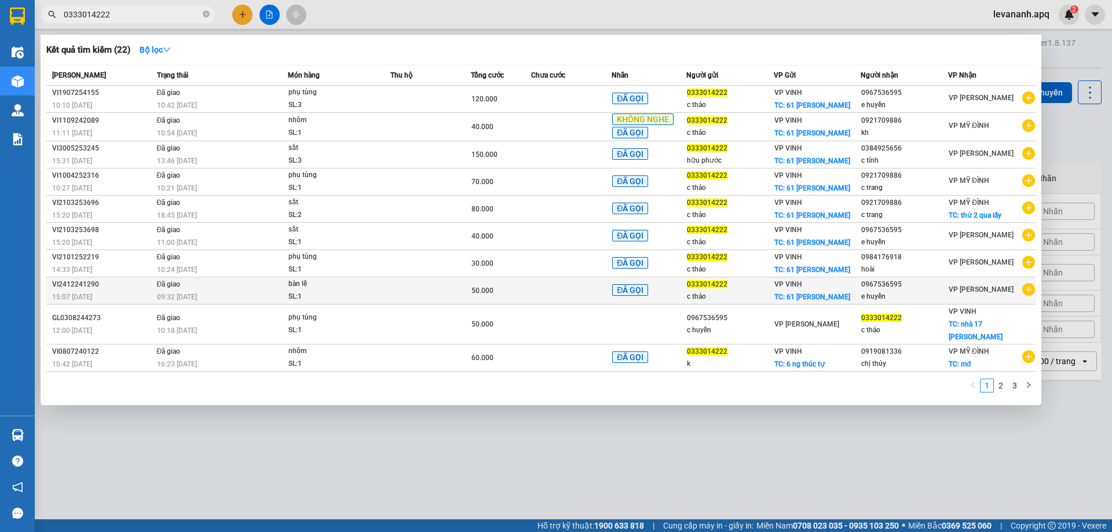
type input "0333014222"
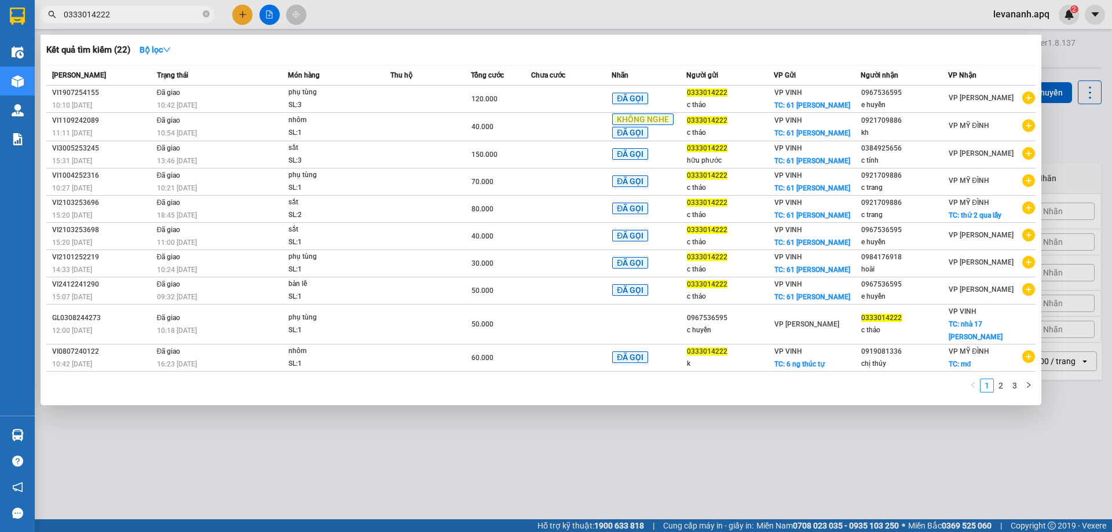
click at [210, 14] on span "0333014222" at bounding box center [128, 14] width 174 height 17
click at [208, 14] on icon "close-circle" at bounding box center [206, 13] width 7 height 7
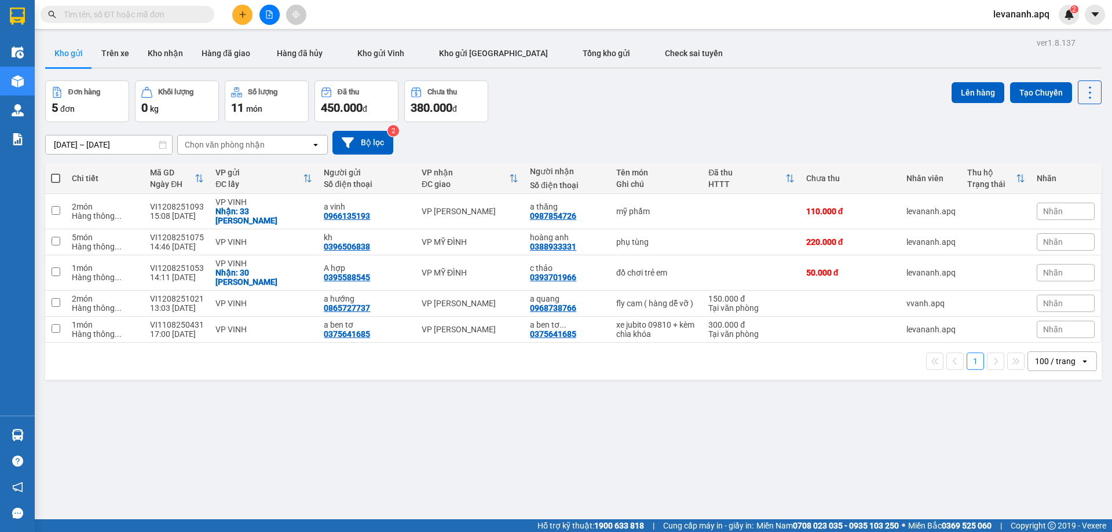
click at [169, 17] on input "text" at bounding box center [132, 14] width 137 height 13
paste input "0855005566"
type input "0855005566"
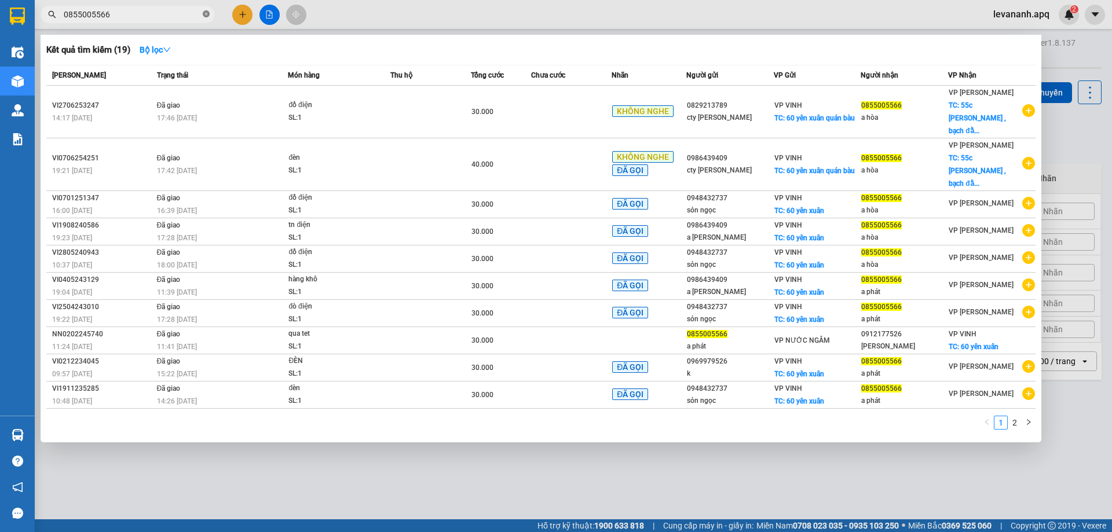
click at [207, 19] on span at bounding box center [206, 14] width 7 height 11
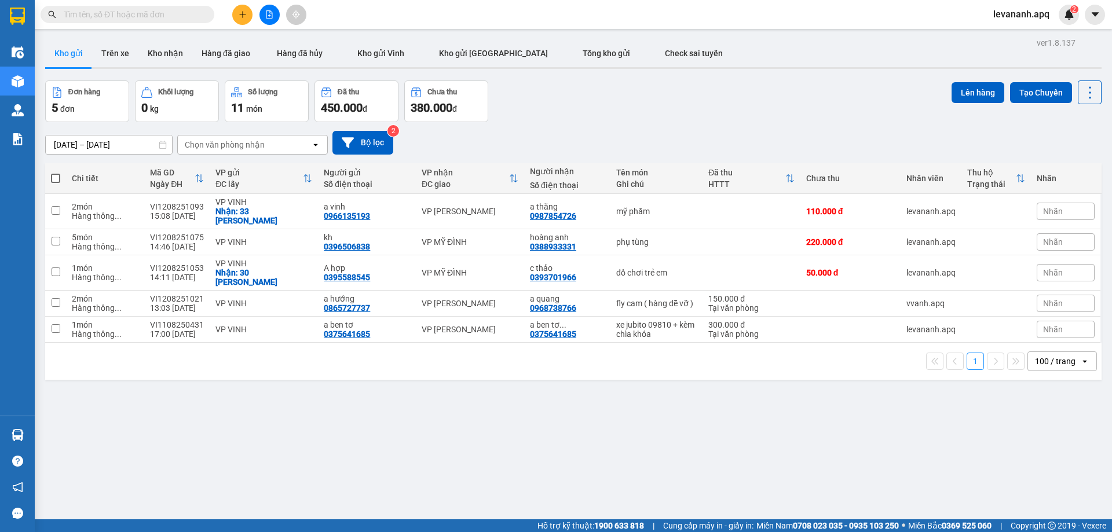
click at [148, 19] on input "text" at bounding box center [132, 14] width 137 height 13
paste input "0855005566"
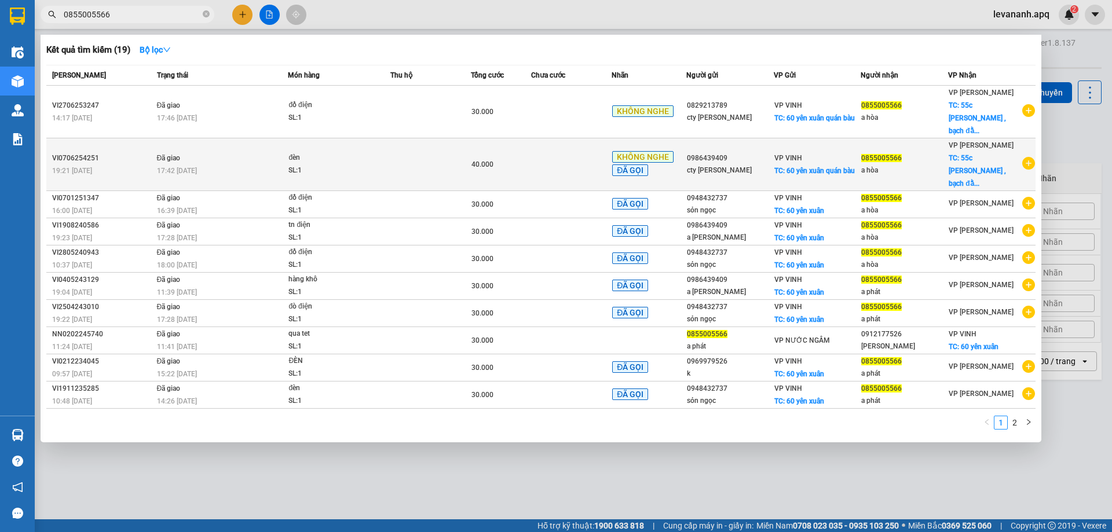
type input "0855005566"
click at [341, 138] on td "đèn SL: 1" at bounding box center [339, 164] width 102 height 53
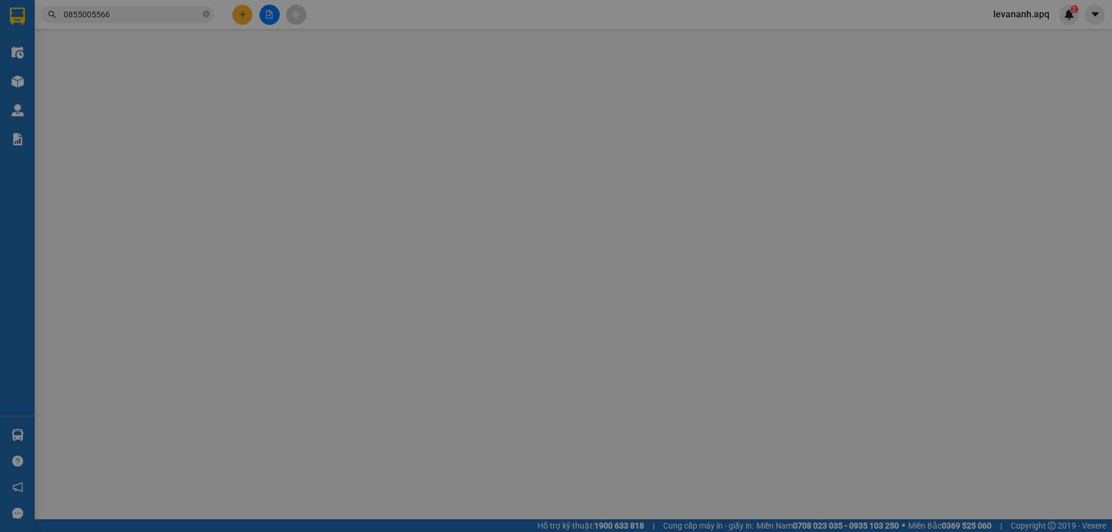
type input "0986439409"
type input "cty sơn ngọc"
checkbox input "true"
type input "60 yên xuân quán bàu"
type input "0855005566"
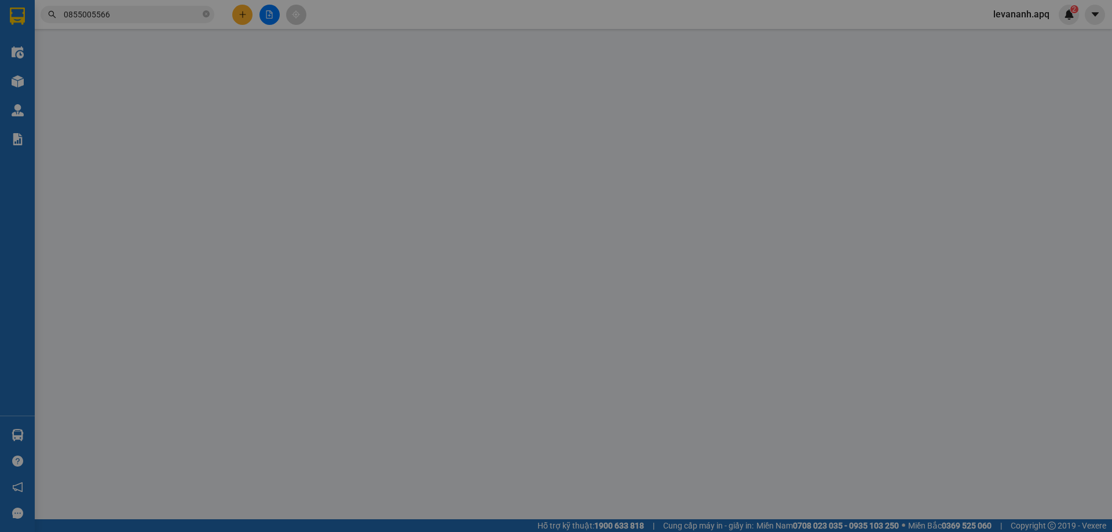
type input "a hòa"
checkbox input "true"
type input "55c nguyễn khoái , bạch đằng , hai bà trưng , hà nội"
type input "40.000"
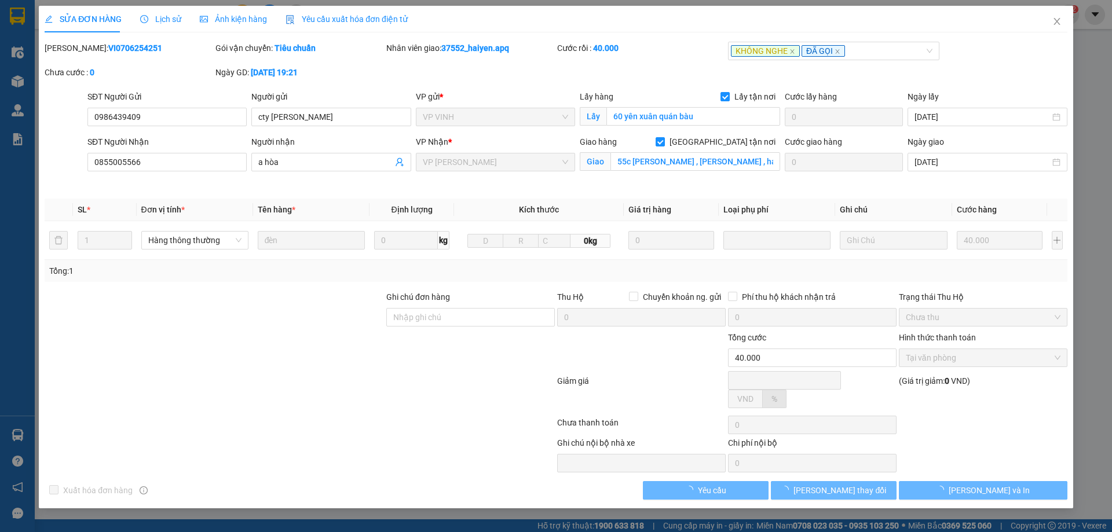
click at [163, 19] on span "Lịch sử" at bounding box center [160, 18] width 41 height 9
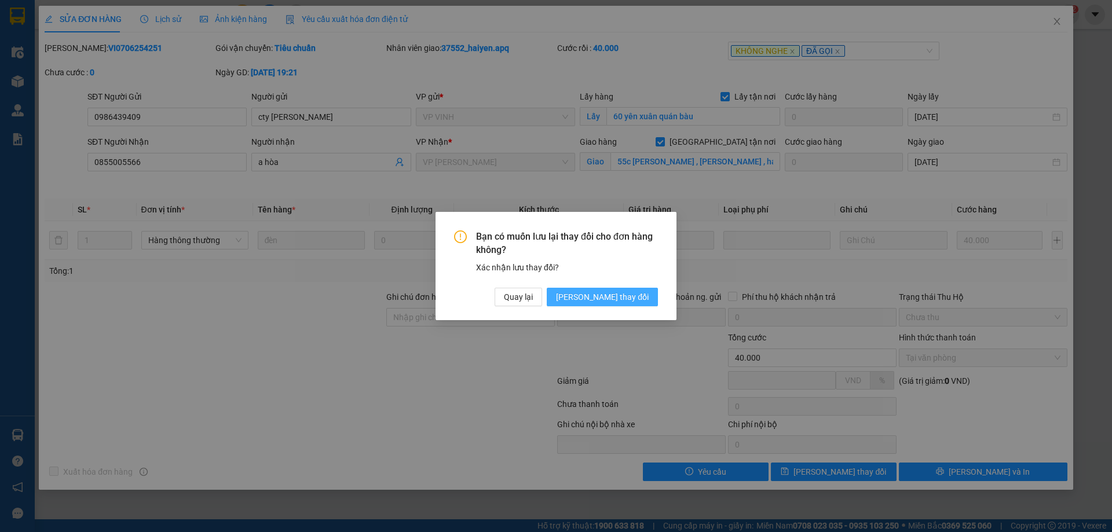
click at [626, 298] on span "[PERSON_NAME] thay đổi" at bounding box center [602, 297] width 93 height 13
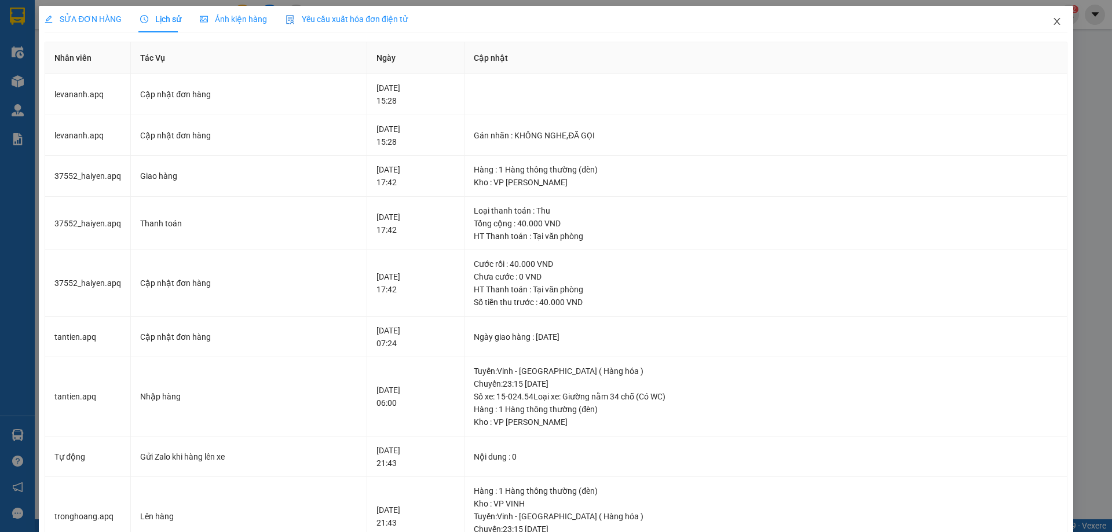
click at [1053, 22] on icon "close" at bounding box center [1057, 21] width 9 height 9
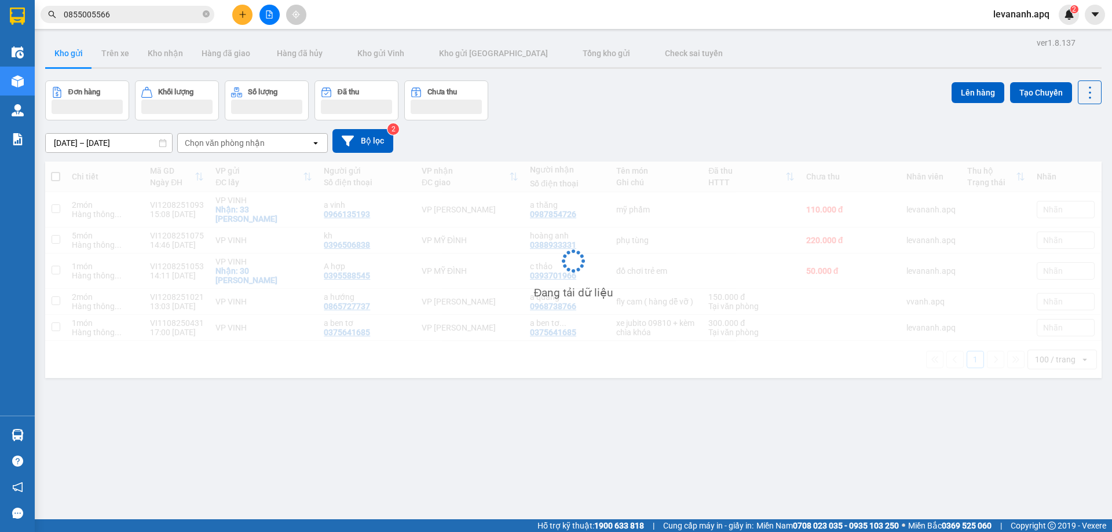
click at [151, 13] on input "0855005566" at bounding box center [132, 14] width 137 height 13
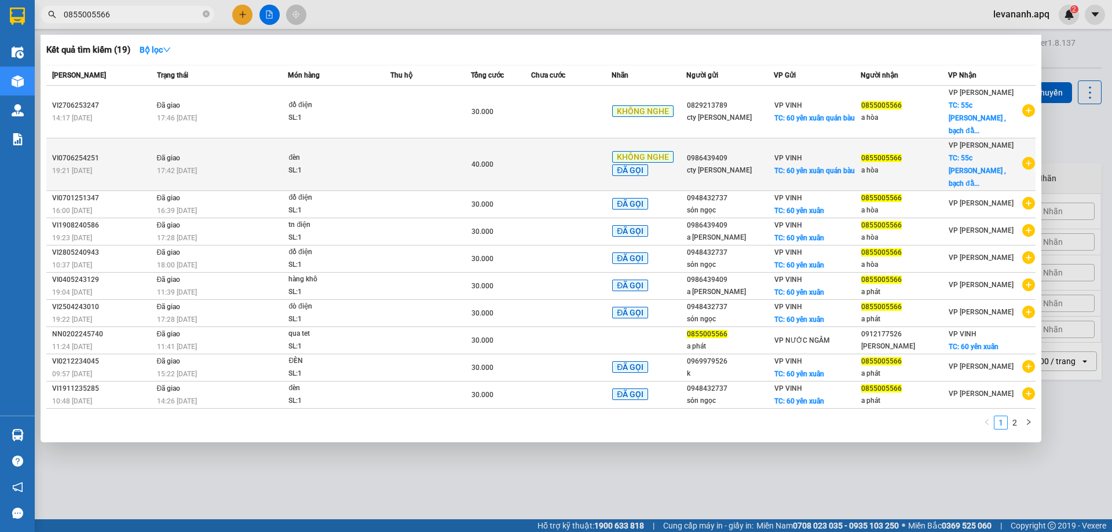
click at [234, 165] on div "17:42 - 10/06" at bounding box center [222, 171] width 131 height 13
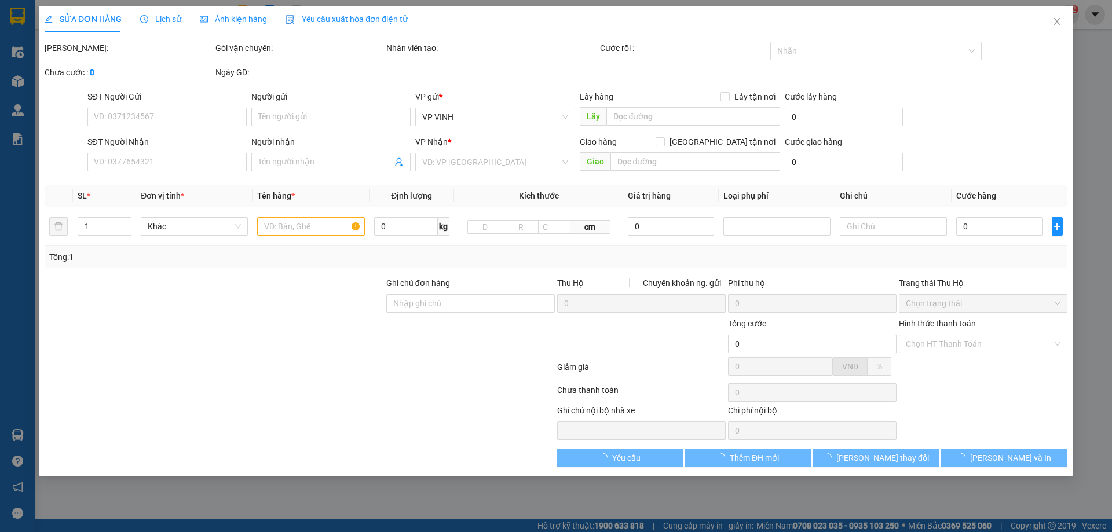
type input "0986439409"
type input "cty sơn ngọc"
checkbox input "true"
type input "60 yên xuân quán bàu"
type input "0855005566"
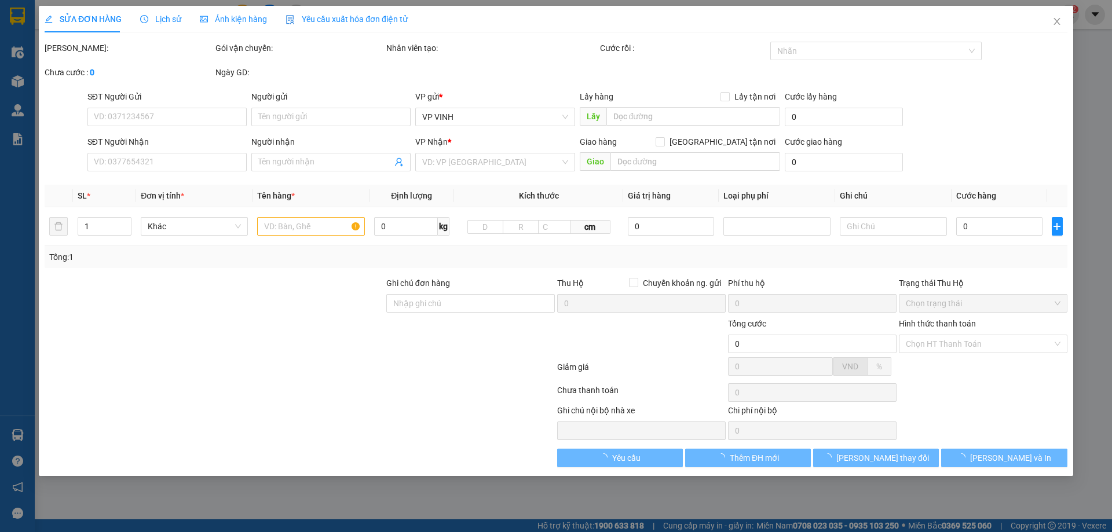
type input "a hòa"
checkbox input "true"
type input "55c nguyễn khoái , bạch đằng , hai bà trưng , hà nội"
type input "40.000"
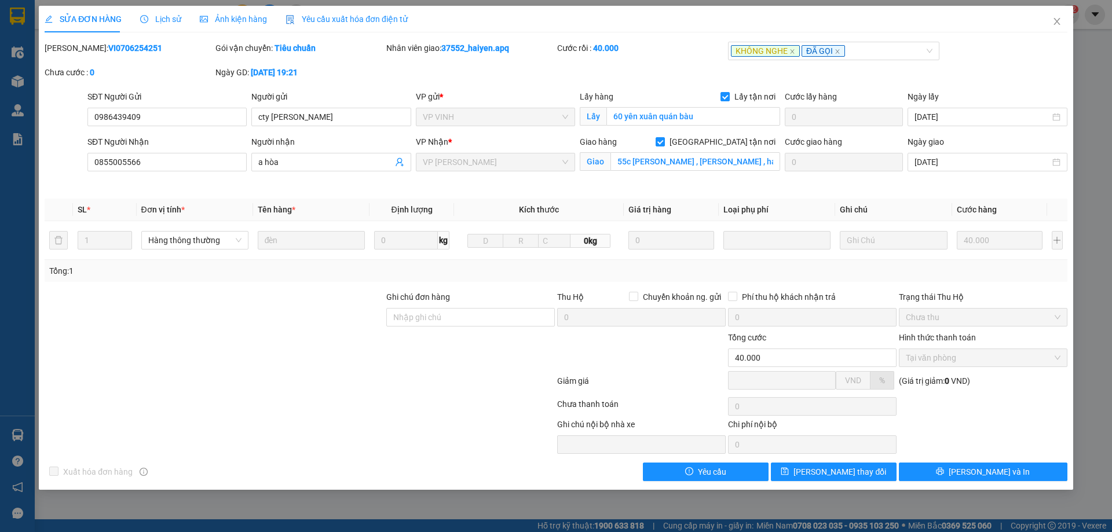
click at [158, 21] on span "Lịch sử" at bounding box center [160, 18] width 41 height 9
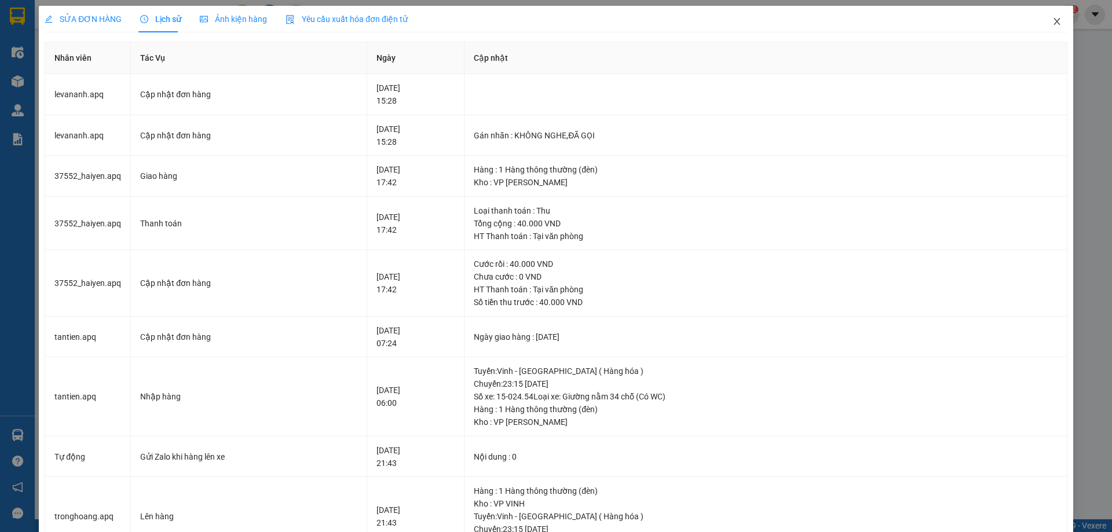
click at [1049, 34] on span "Close" at bounding box center [1057, 22] width 32 height 32
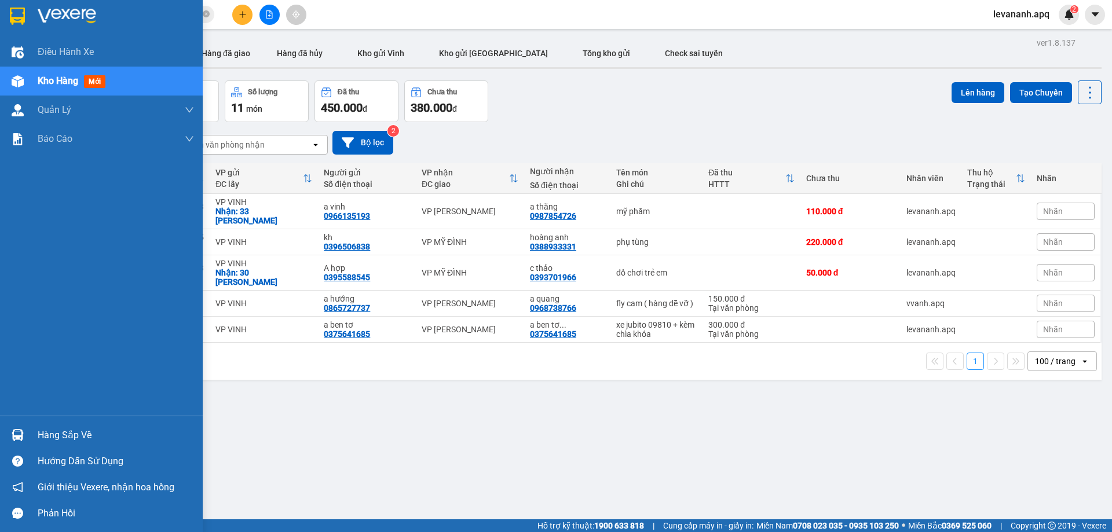
click at [16, 8] on img at bounding box center [17, 16] width 15 height 17
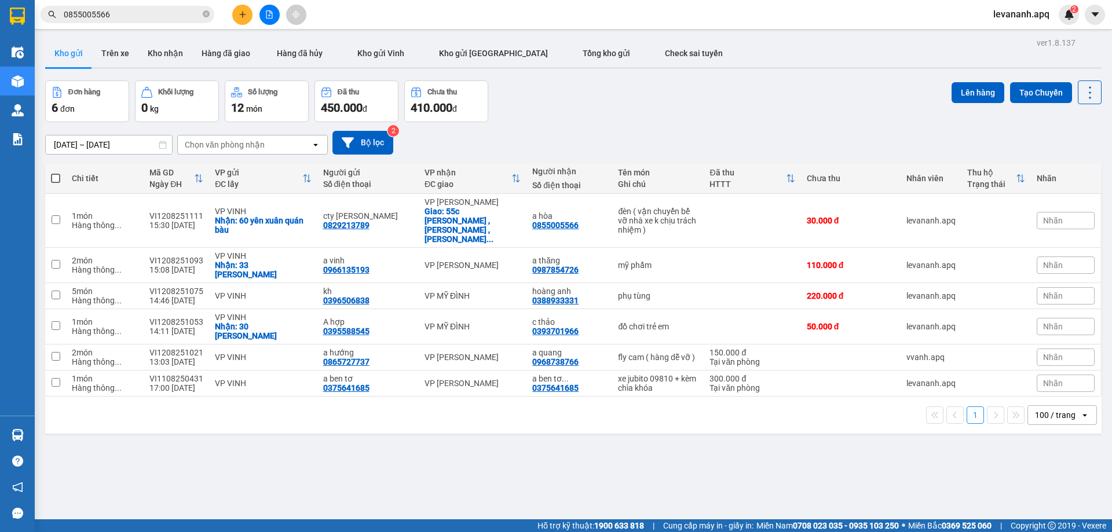
click at [140, 17] on input "0855005566" at bounding box center [132, 14] width 137 height 13
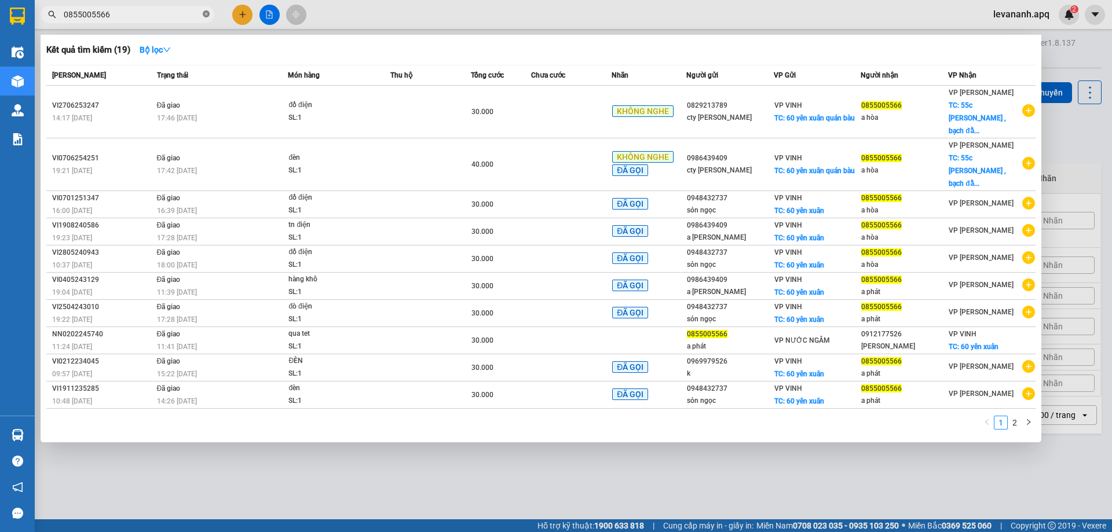
click at [209, 14] on icon "close-circle" at bounding box center [206, 13] width 7 height 7
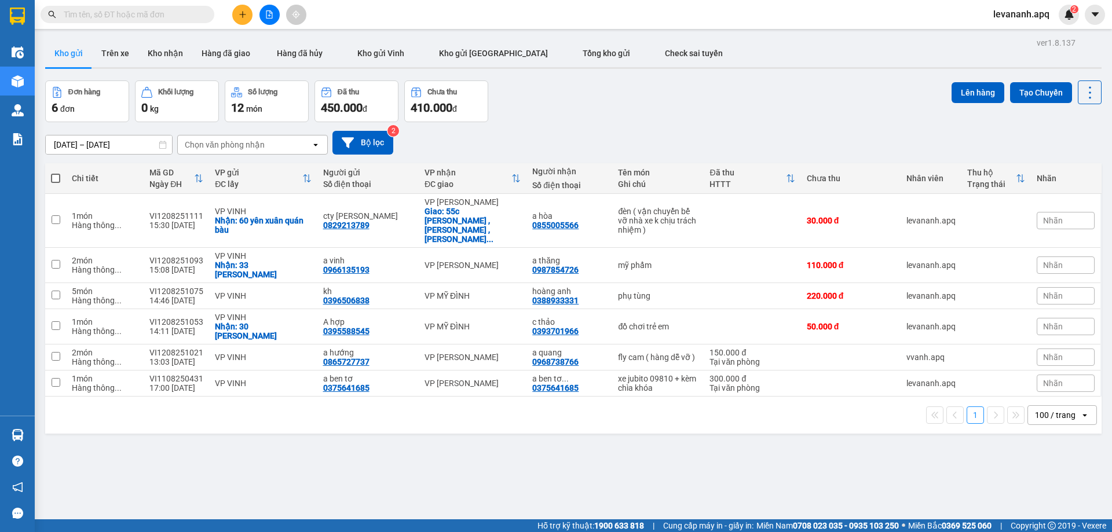
click at [67, 19] on input "text" at bounding box center [132, 14] width 137 height 13
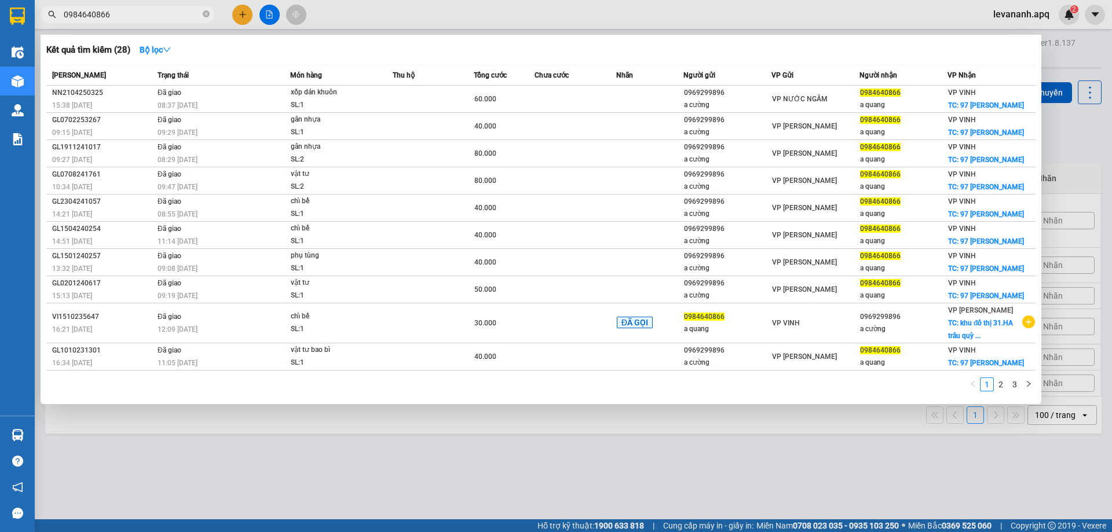
click at [115, 9] on input "0984640866" at bounding box center [132, 14] width 137 height 13
type input "0984640866"
click at [753, 433] on div at bounding box center [556, 266] width 1112 height 532
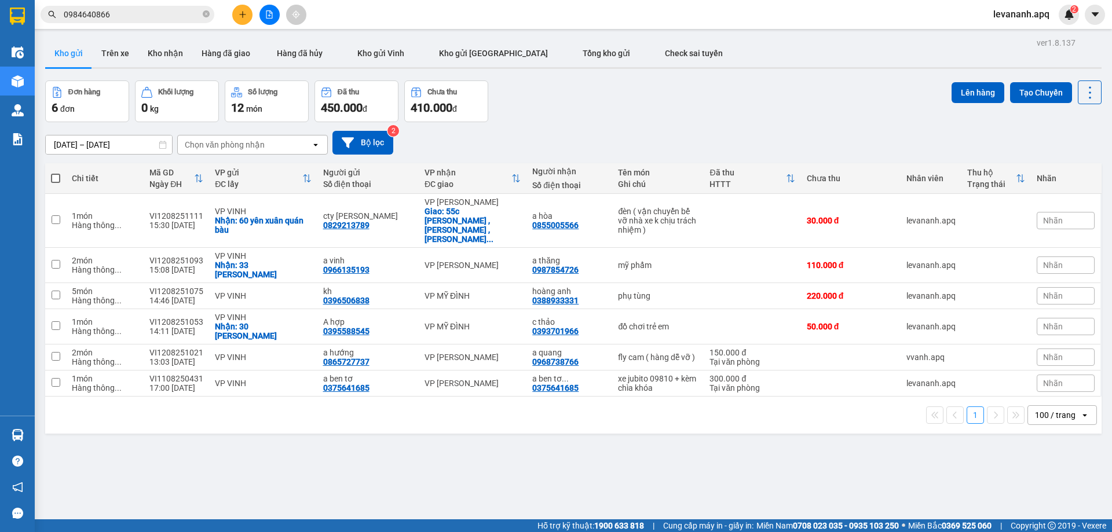
click at [158, 10] on input "0984640866" at bounding box center [132, 14] width 137 height 13
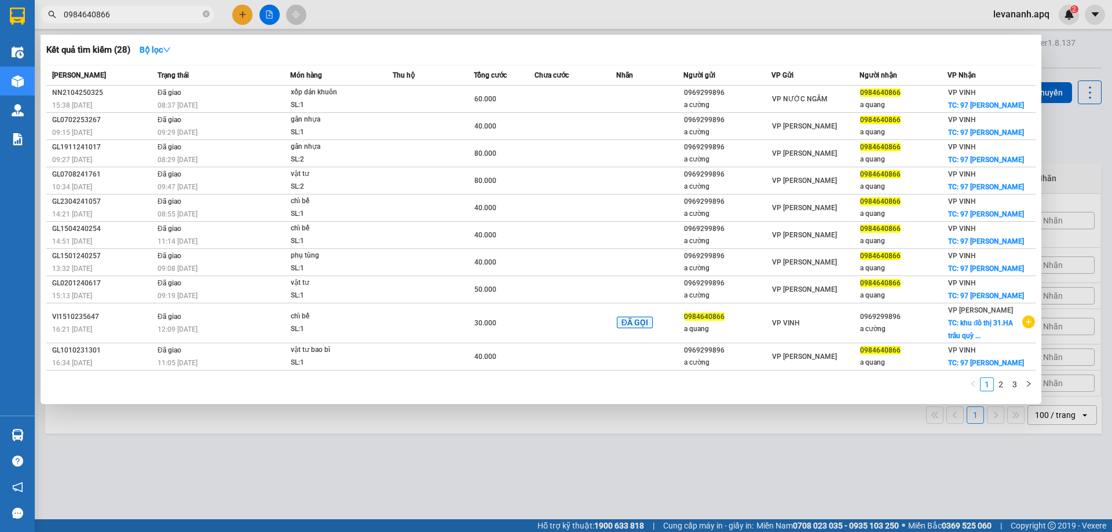
click at [210, 12] on span "0984640866" at bounding box center [128, 14] width 174 height 17
click at [209, 14] on icon "close-circle" at bounding box center [206, 13] width 7 height 7
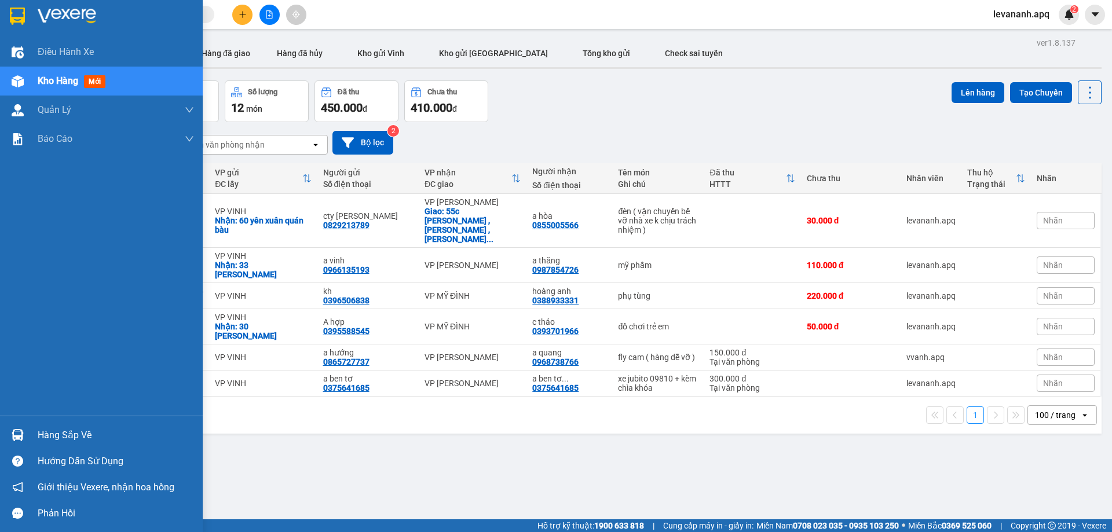
click at [21, 428] on div at bounding box center [18, 435] width 20 height 20
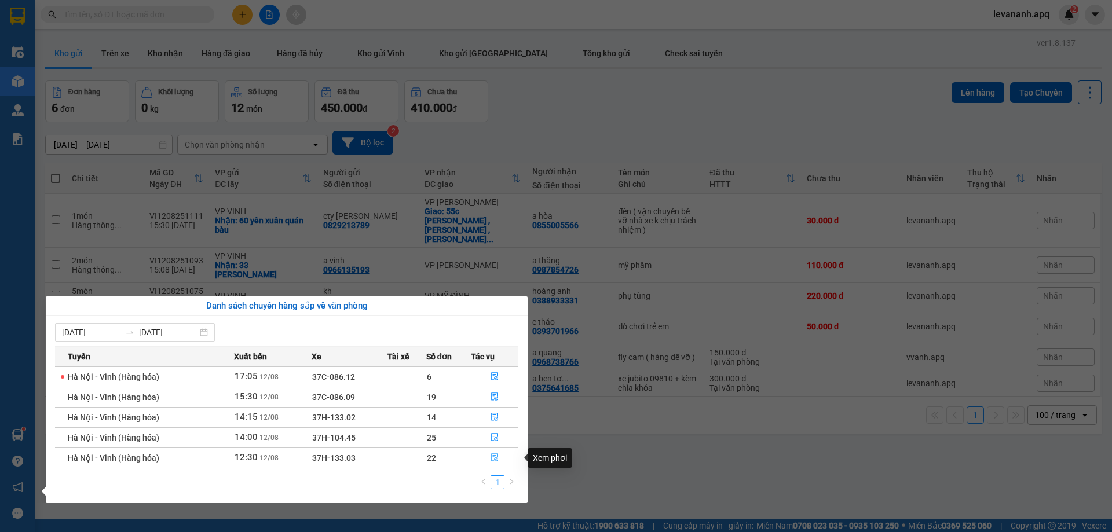
click at [495, 454] on icon "file-done" at bounding box center [495, 458] width 8 height 8
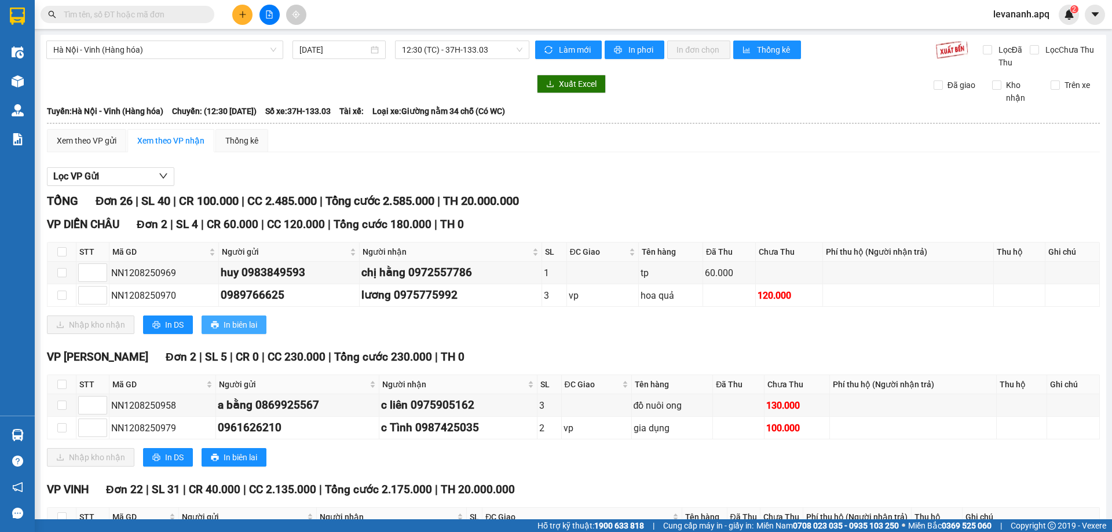
scroll to position [348, 0]
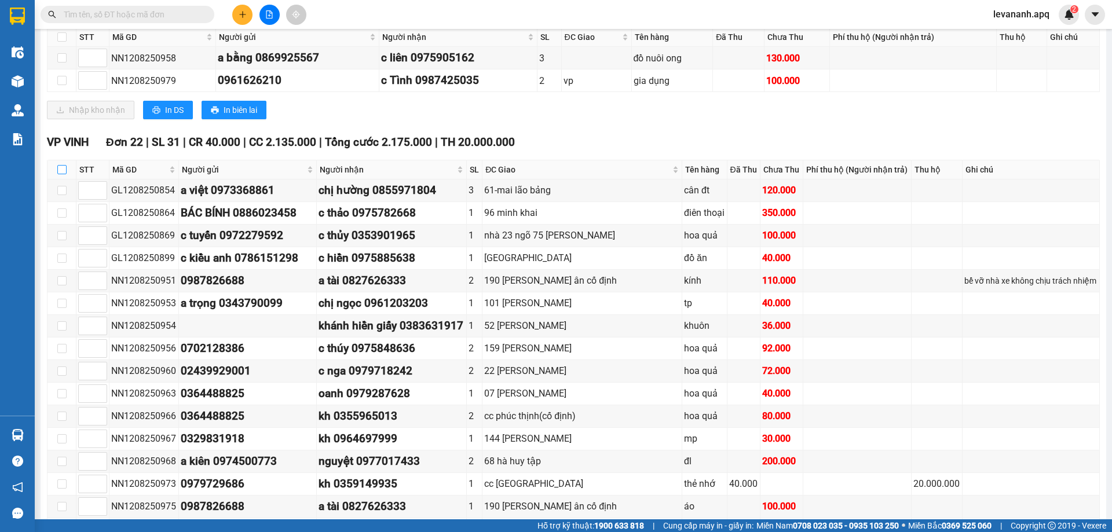
click at [62, 174] on input "checkbox" at bounding box center [61, 169] width 9 height 9
checkbox input "true"
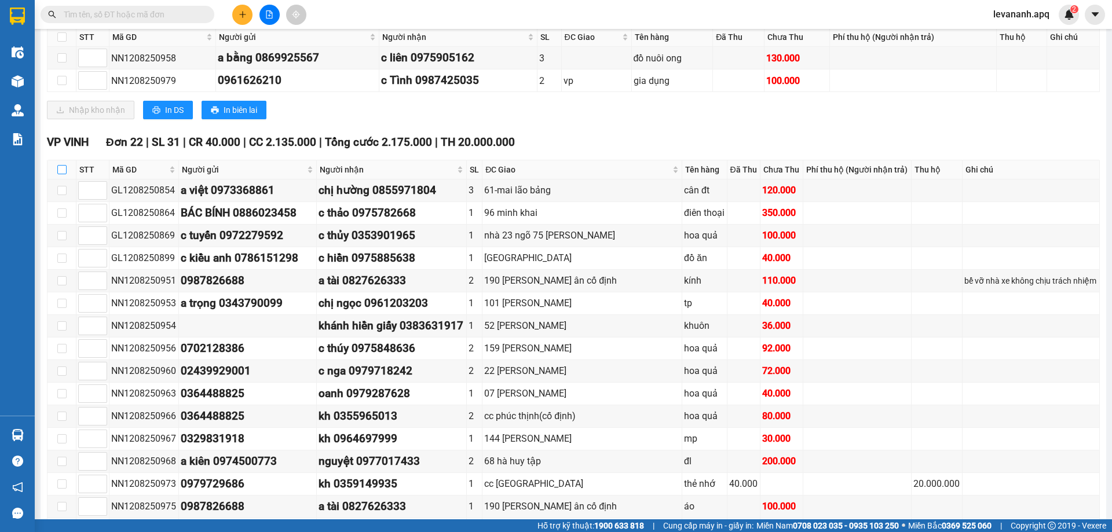
checkbox input "true"
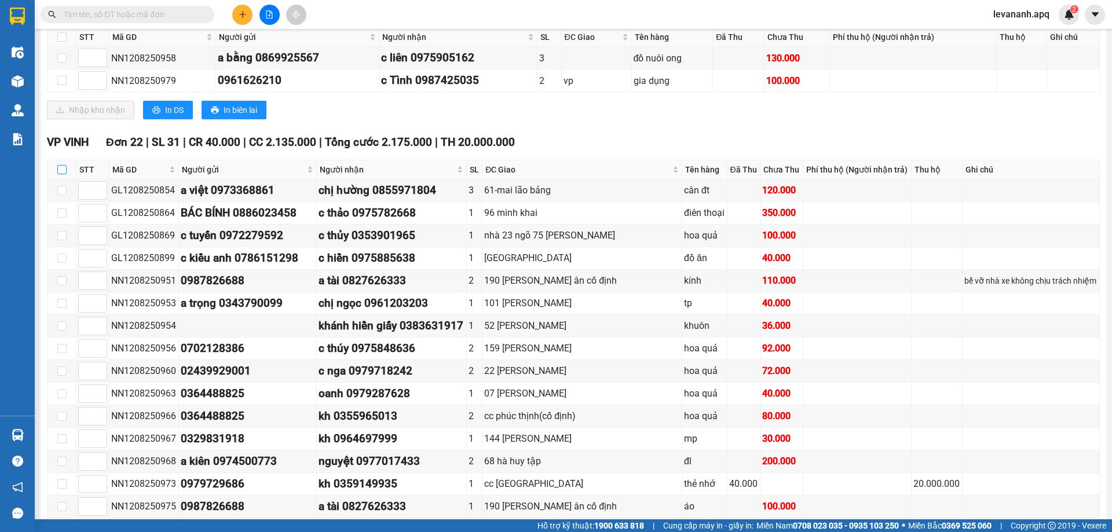
checkbox input "true"
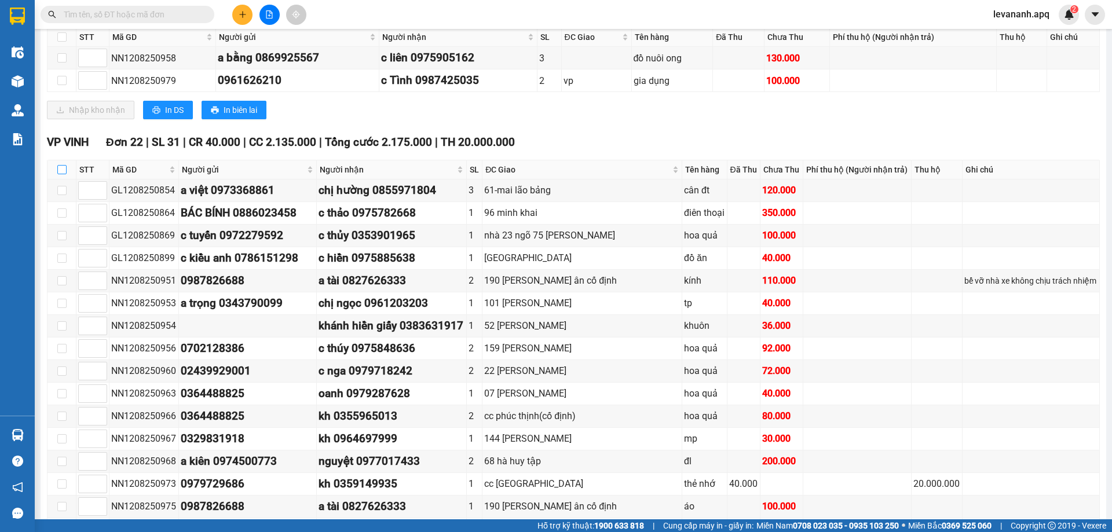
checkbox input "true"
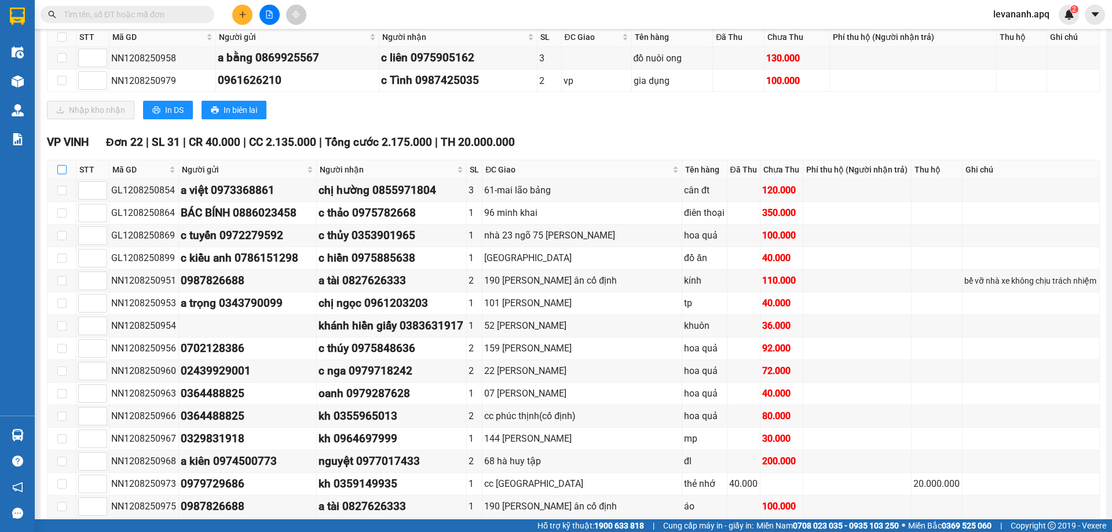
checkbox input "true"
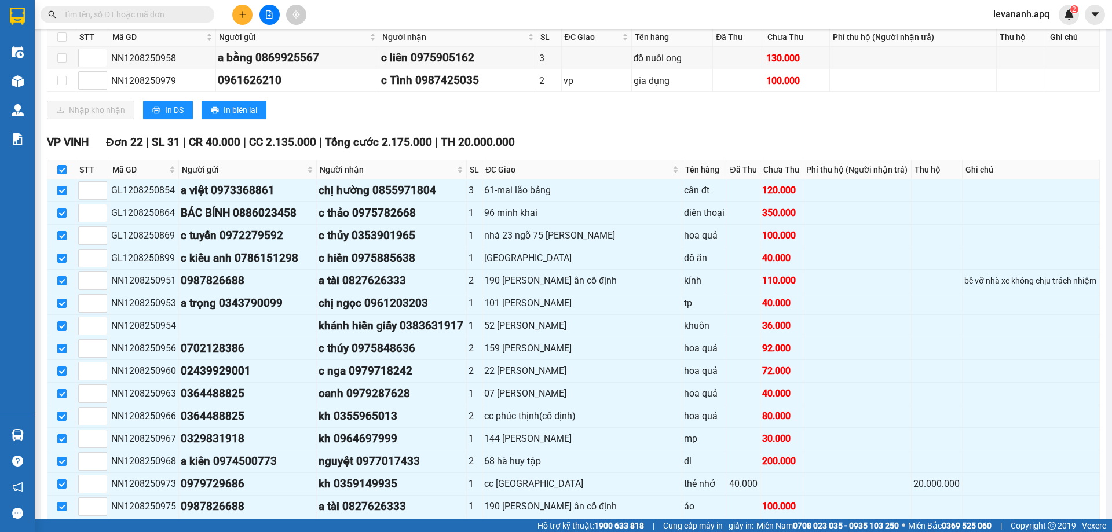
scroll to position [564, 0]
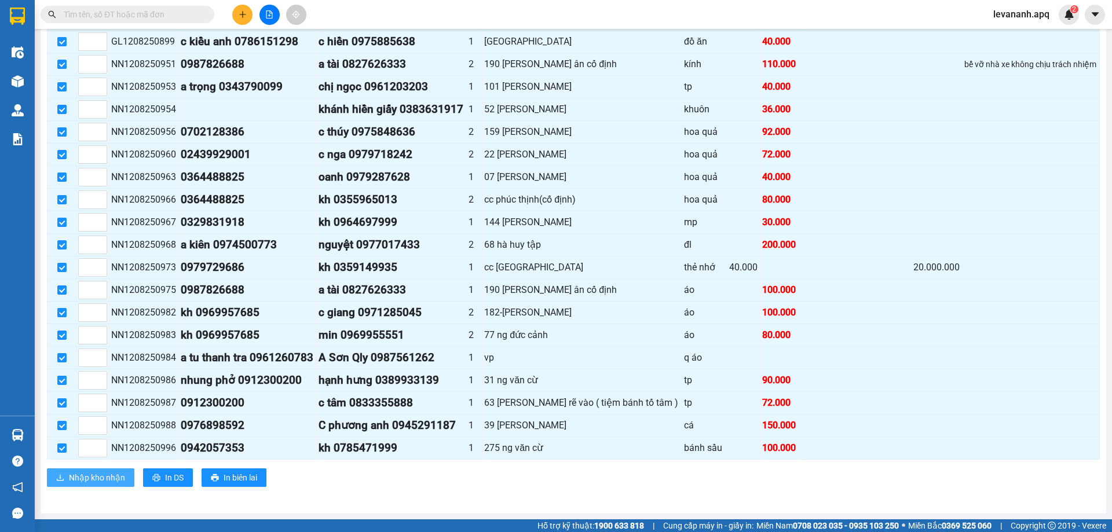
click at [111, 483] on span "Nhập kho nhận" at bounding box center [97, 478] width 56 height 13
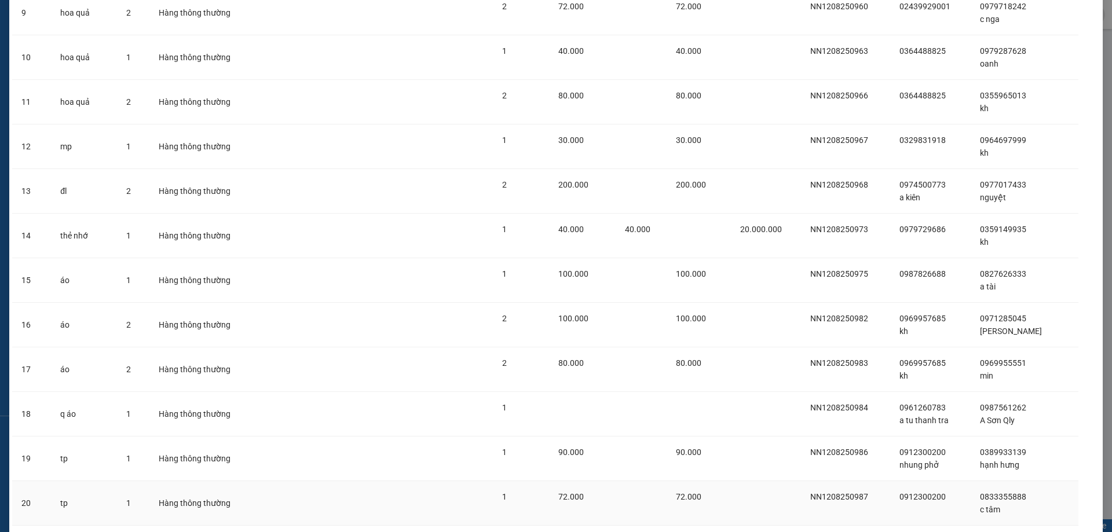
scroll to position [631, 0]
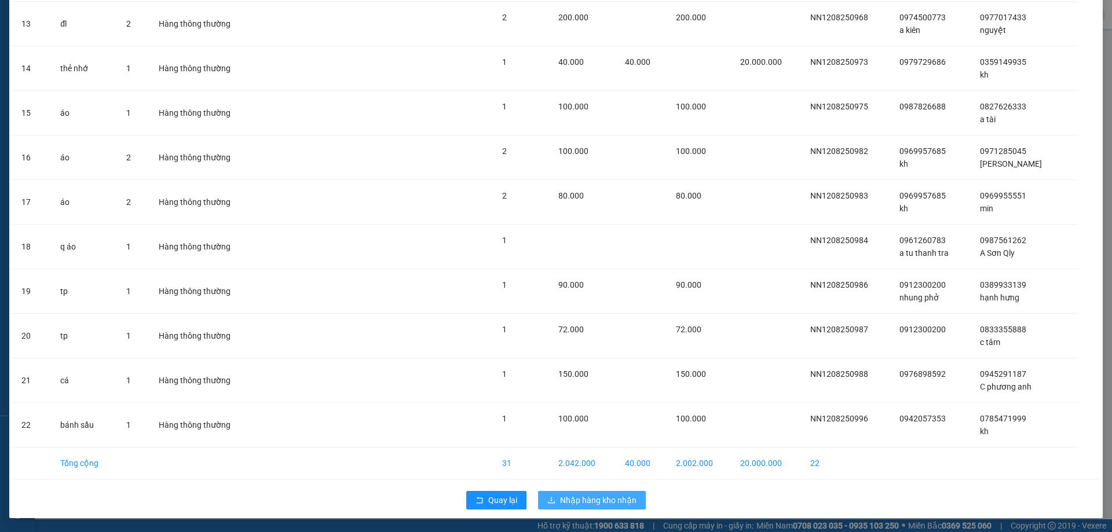
click at [630, 505] on span "Nhập hàng kho nhận" at bounding box center [598, 500] width 76 height 13
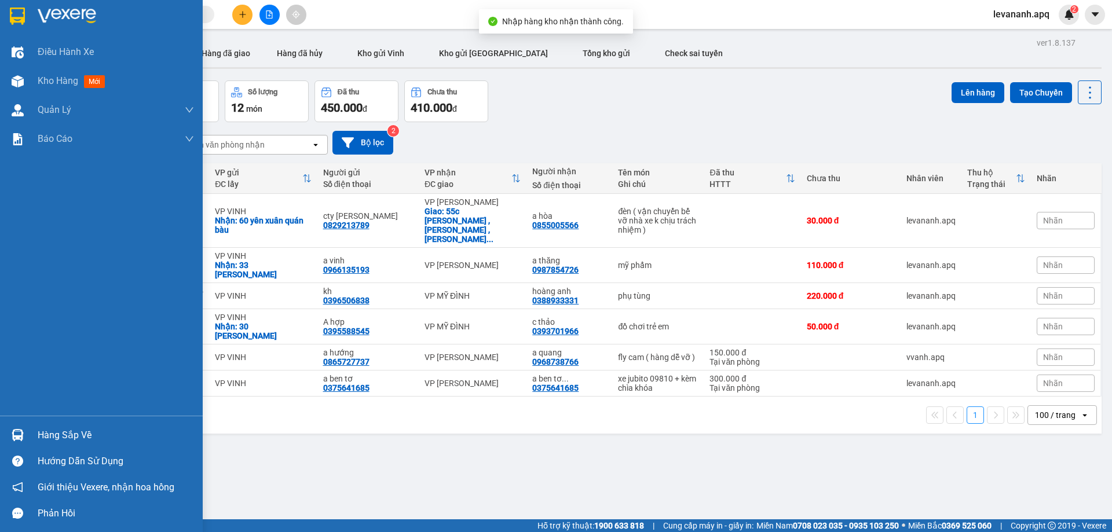
click at [26, 432] on div at bounding box center [18, 435] width 20 height 20
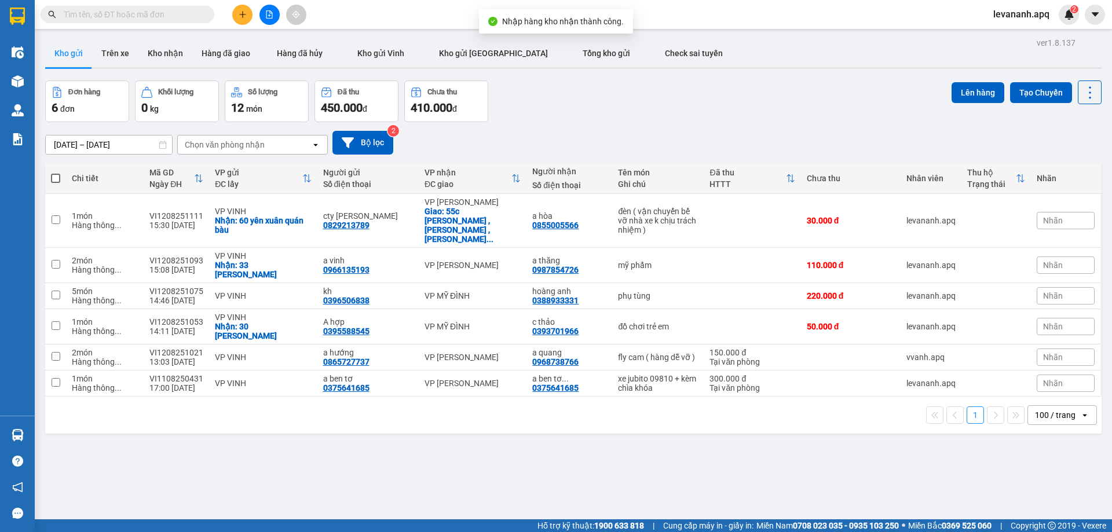
click at [586, 448] on section "Kết quả tìm kiếm ( 28 ) Bộ lọc Mã ĐH Trạng thái Món hàng Thu hộ Tổng cước Chưa …" at bounding box center [556, 266] width 1112 height 532
click at [131, 8] on span at bounding box center [128, 14] width 174 height 17
click at [131, 17] on input "text" at bounding box center [132, 14] width 137 height 13
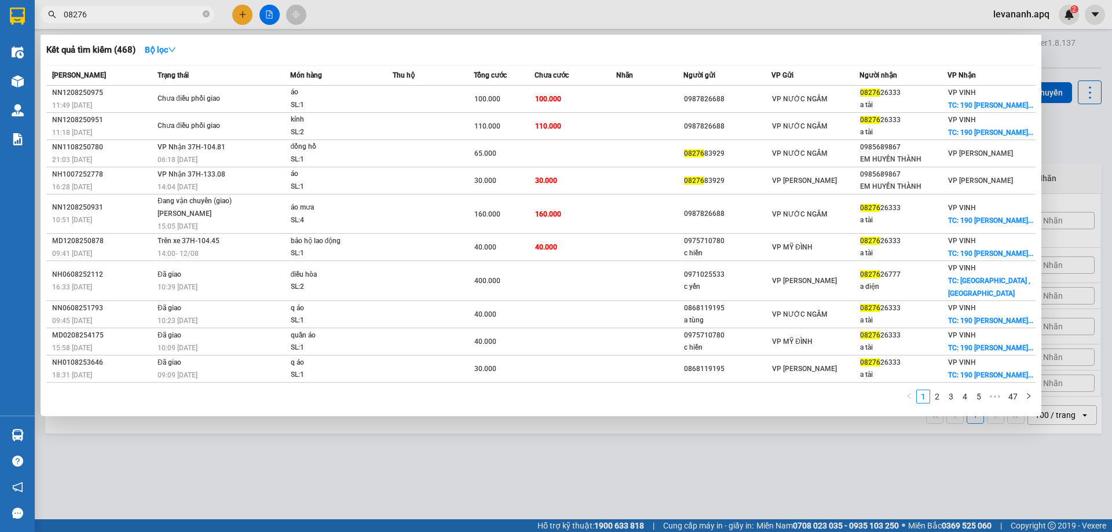
click at [114, 21] on span "08276" at bounding box center [128, 14] width 174 height 17
click at [111, 16] on input "08276" at bounding box center [132, 14] width 137 height 13
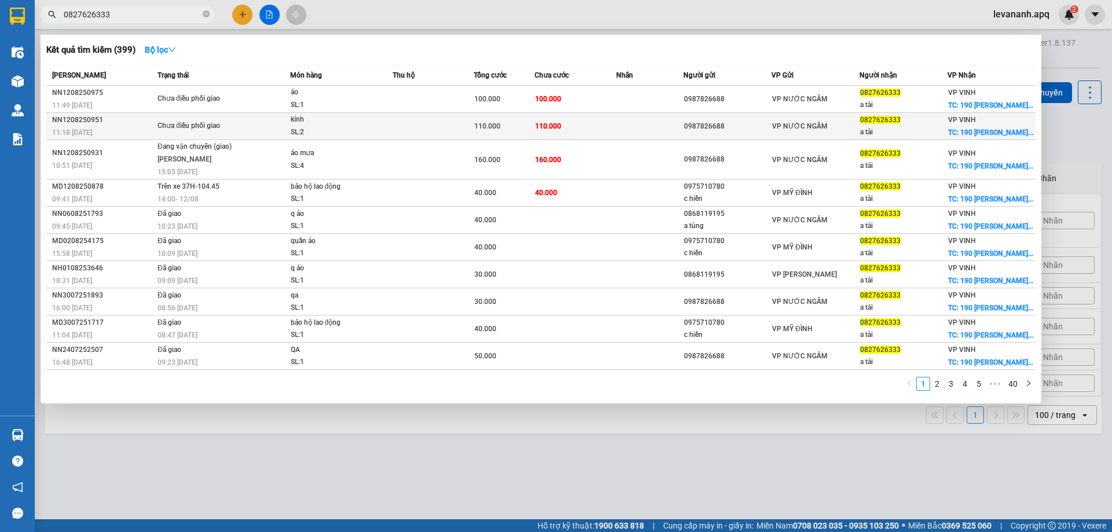
type input "0827626333"
click at [373, 126] on div "kính" at bounding box center [334, 120] width 87 height 13
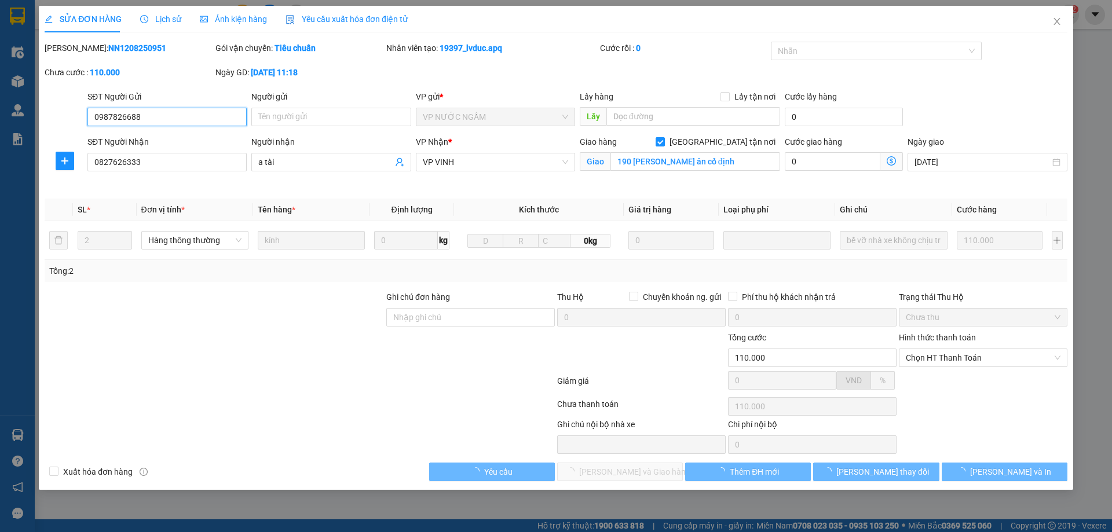
click at [177, 17] on span "Lịch sử" at bounding box center [160, 18] width 41 height 9
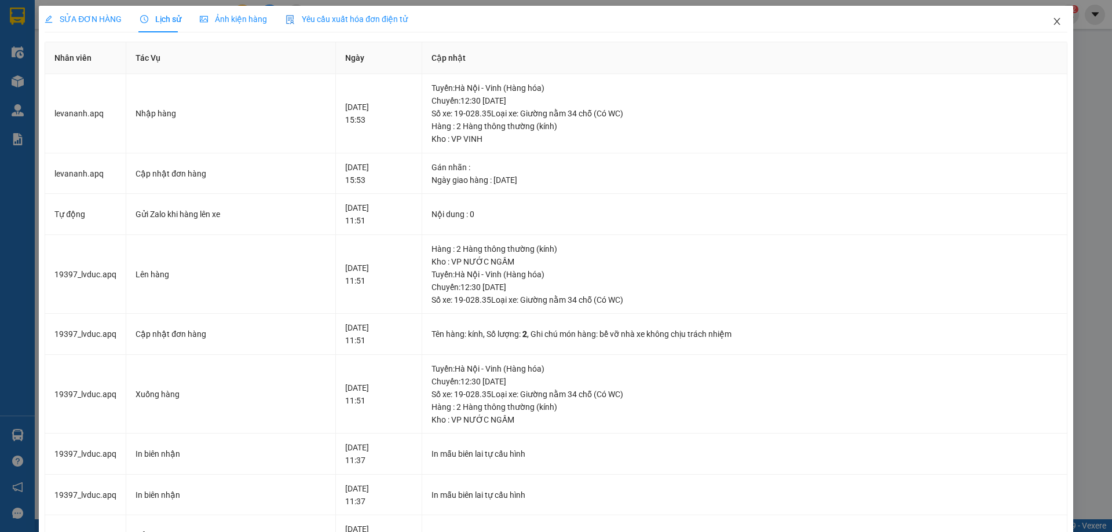
click at [1044, 28] on span "Close" at bounding box center [1057, 22] width 32 height 32
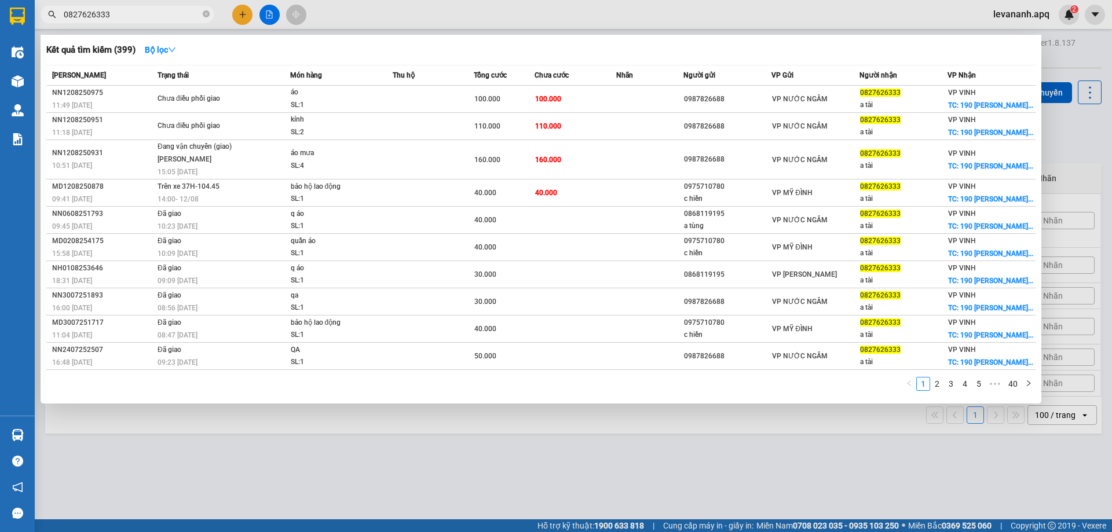
click at [165, 11] on input "0827626333" at bounding box center [132, 14] width 137 height 13
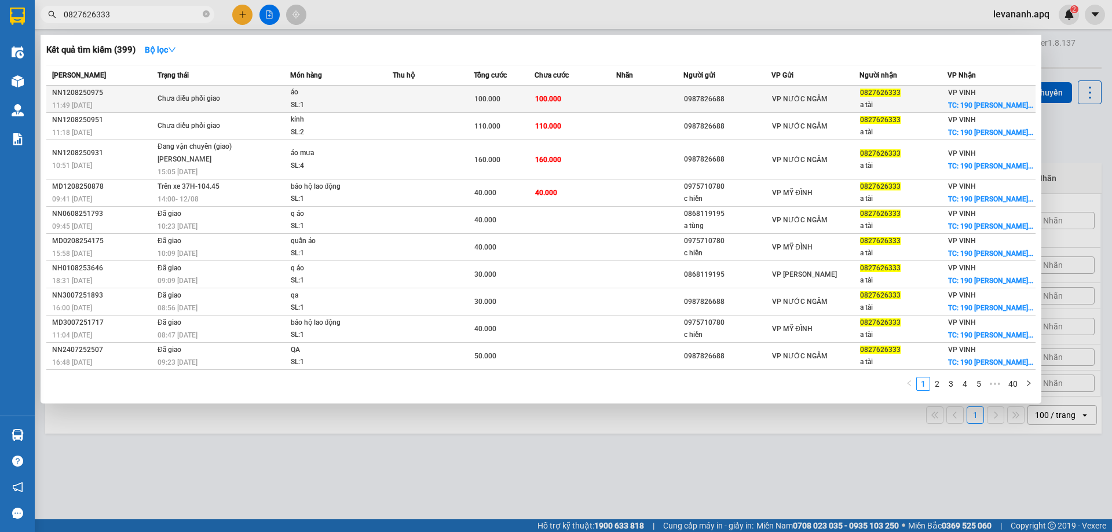
click at [256, 101] on span "Chưa điều phối giao" at bounding box center [224, 99] width 132 height 13
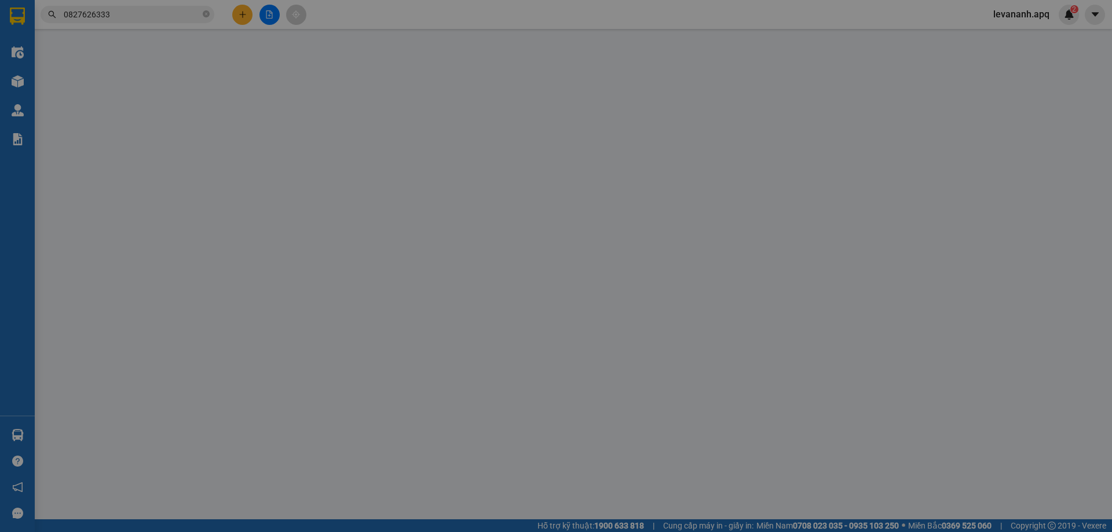
click at [162, 17] on span "Lịch sử" at bounding box center [160, 18] width 41 height 9
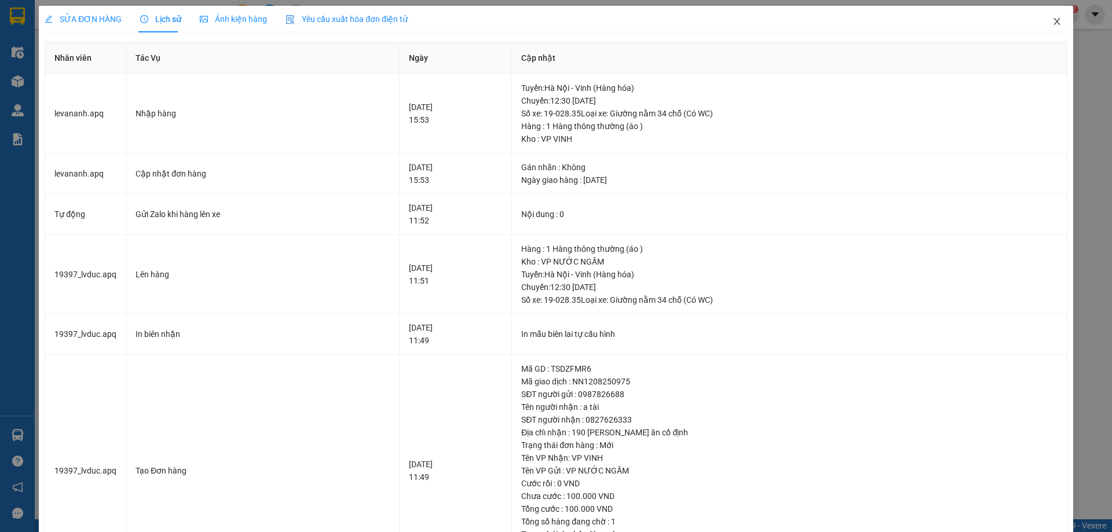
click at [1041, 35] on span "Close" at bounding box center [1057, 22] width 32 height 32
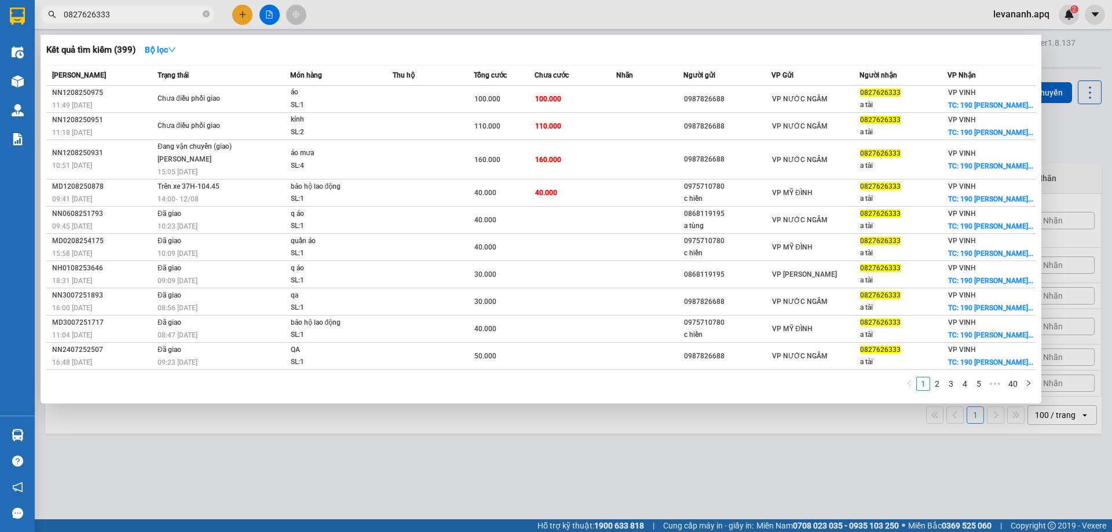
click at [139, 9] on input "0827626333" at bounding box center [132, 14] width 137 height 13
click at [127, 23] on span "0827626333" at bounding box center [128, 14] width 174 height 17
click at [133, 9] on input "0827626333" at bounding box center [132, 14] width 137 height 13
click at [151, 9] on input "0827626333" at bounding box center [132, 14] width 137 height 13
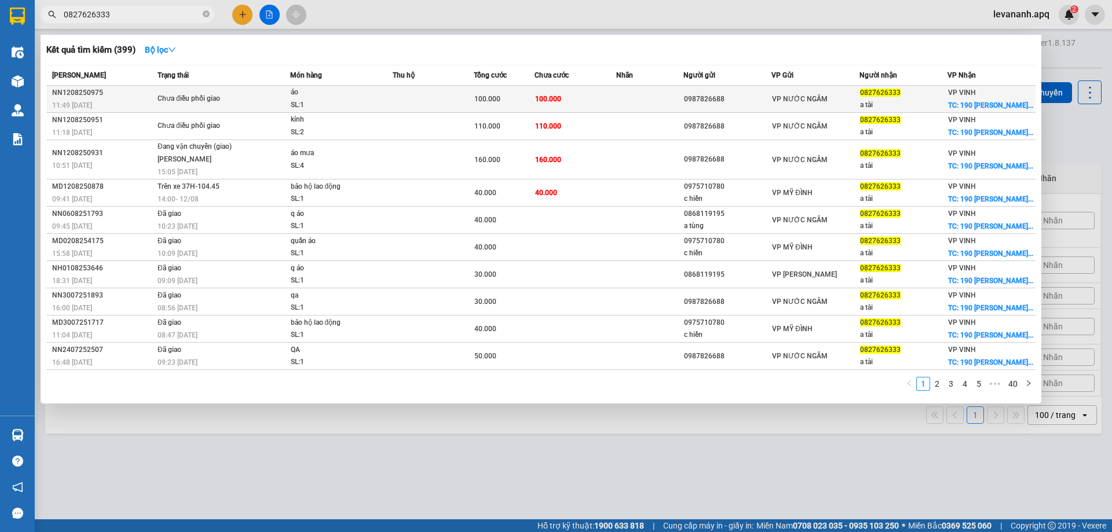
click at [333, 112] on div "SL: 1" at bounding box center [334, 105] width 87 height 13
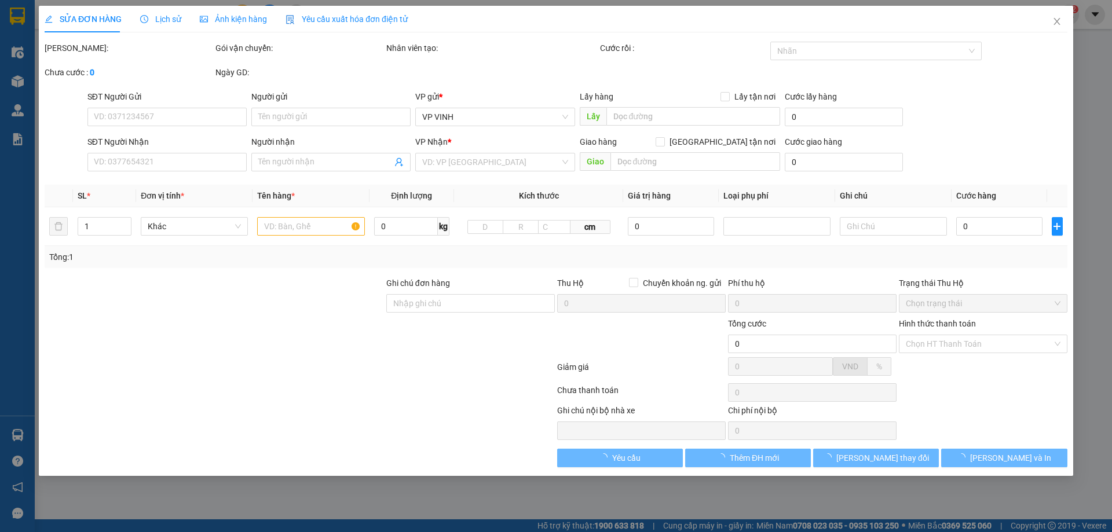
click at [160, 19] on span "Lịch sử" at bounding box center [160, 18] width 41 height 9
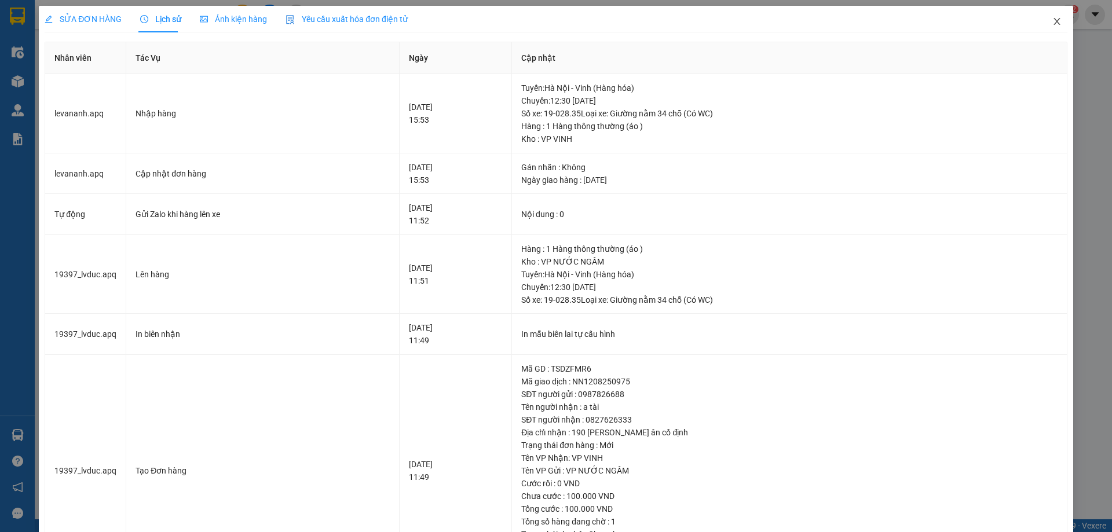
drag, startPoint x: 1055, startPoint y: 26, endPoint x: 178, endPoint y: 29, distance: 876.6
click at [1052, 25] on span "Close" at bounding box center [1057, 22] width 32 height 32
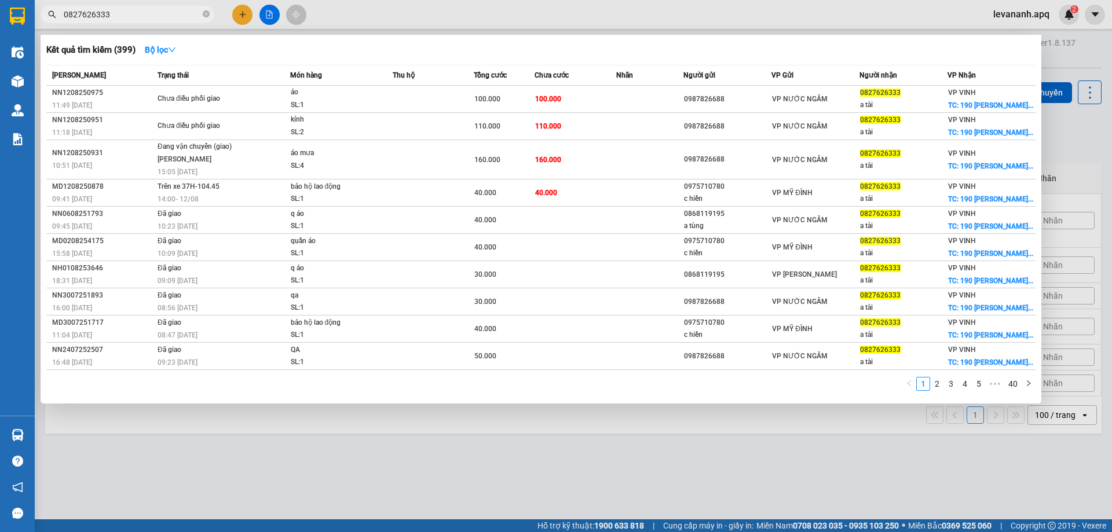
click at [163, 14] on input "0827626333" at bounding box center [132, 14] width 137 height 13
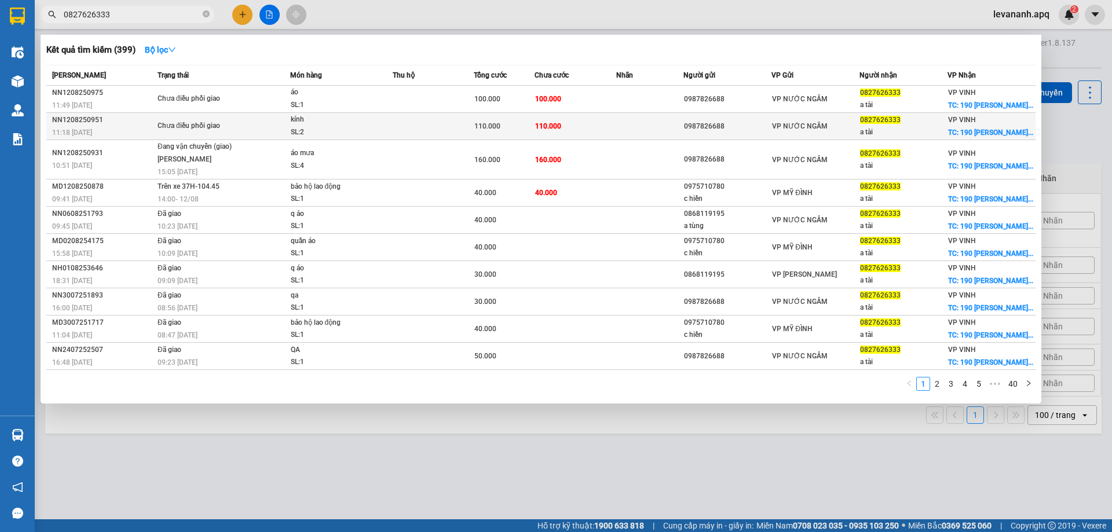
click at [294, 126] on div "kính" at bounding box center [334, 120] width 87 height 13
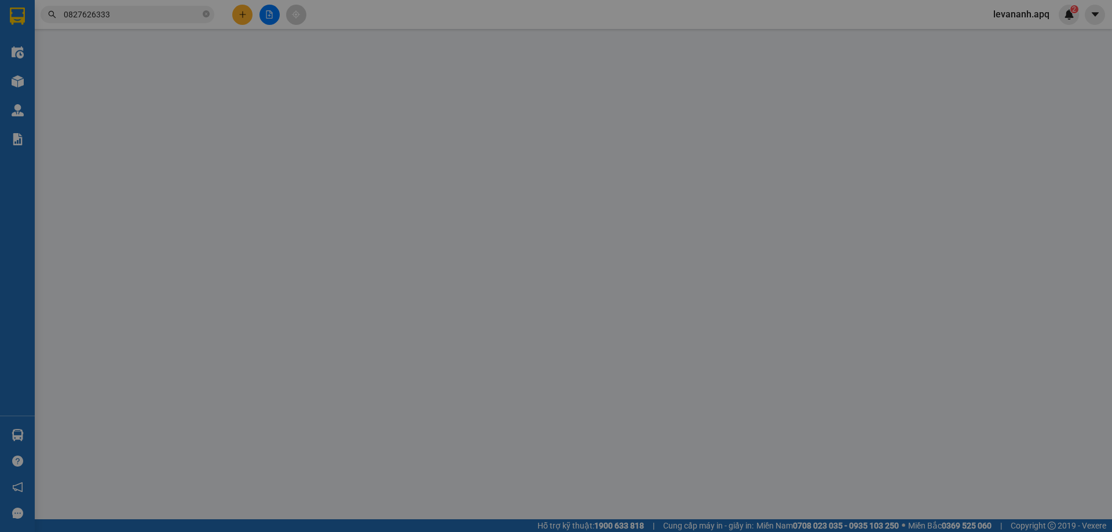
click at [165, 19] on span "Lịch sử" at bounding box center [160, 18] width 41 height 9
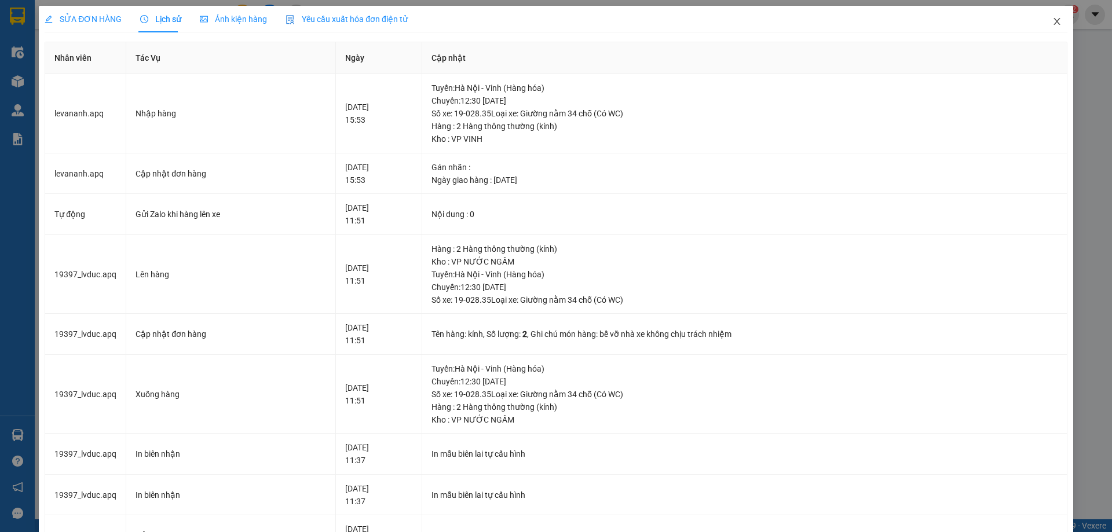
click at [1053, 23] on icon "close" at bounding box center [1057, 21] width 9 height 9
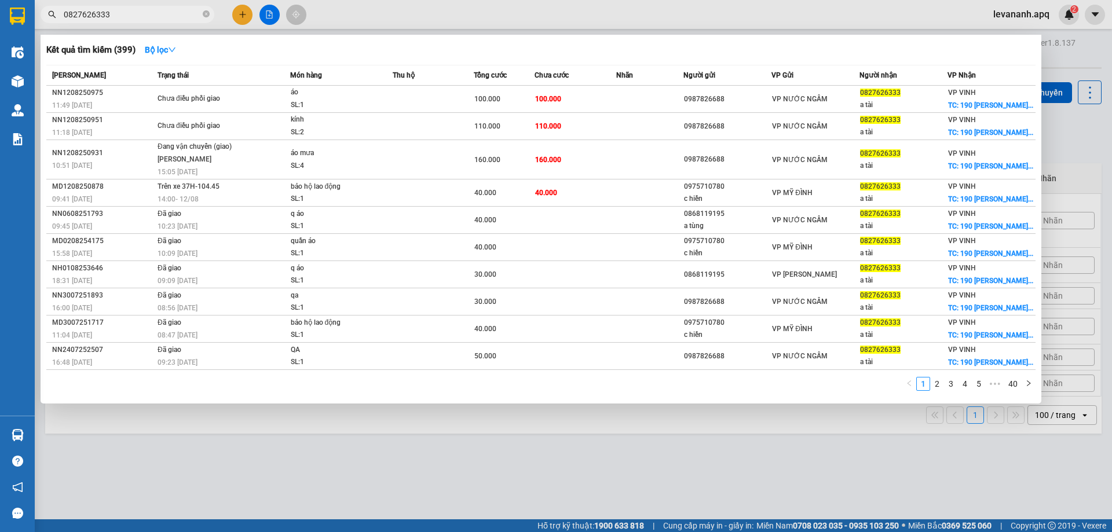
click at [159, 22] on span "0827626333" at bounding box center [128, 14] width 174 height 17
click at [391, 499] on div at bounding box center [556, 266] width 1112 height 532
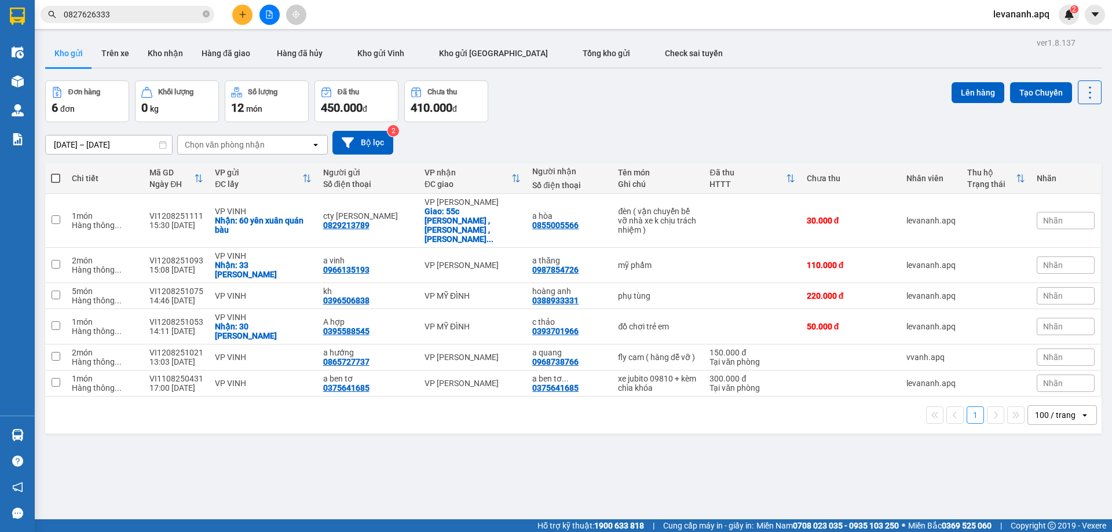
click at [151, 17] on input "0827626333" at bounding box center [132, 14] width 137 height 13
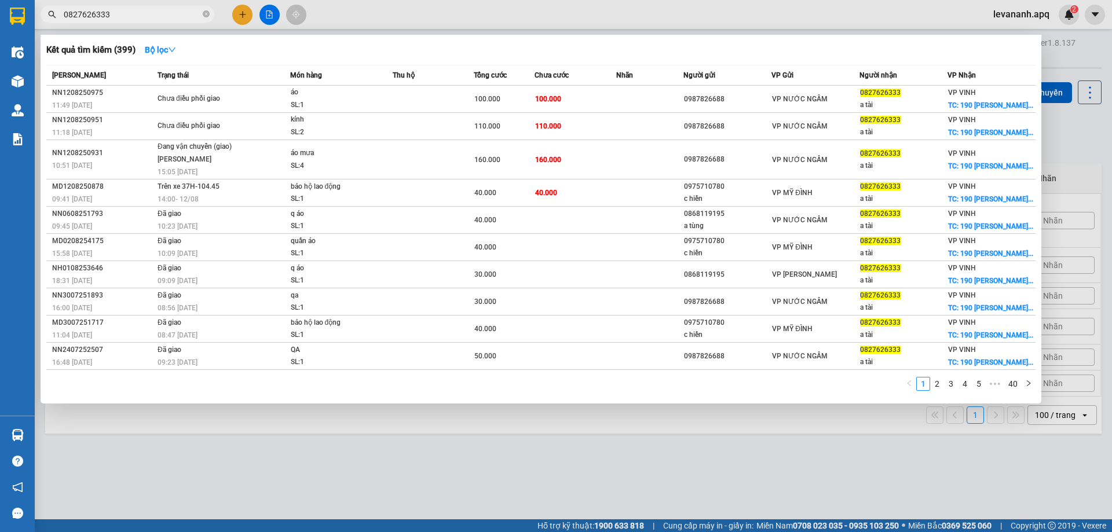
click at [538, 4] on div at bounding box center [556, 266] width 1112 height 532
click at [173, 18] on input "0827626333" at bounding box center [132, 14] width 137 height 13
click at [208, 13] on icon "close-circle" at bounding box center [206, 13] width 7 height 7
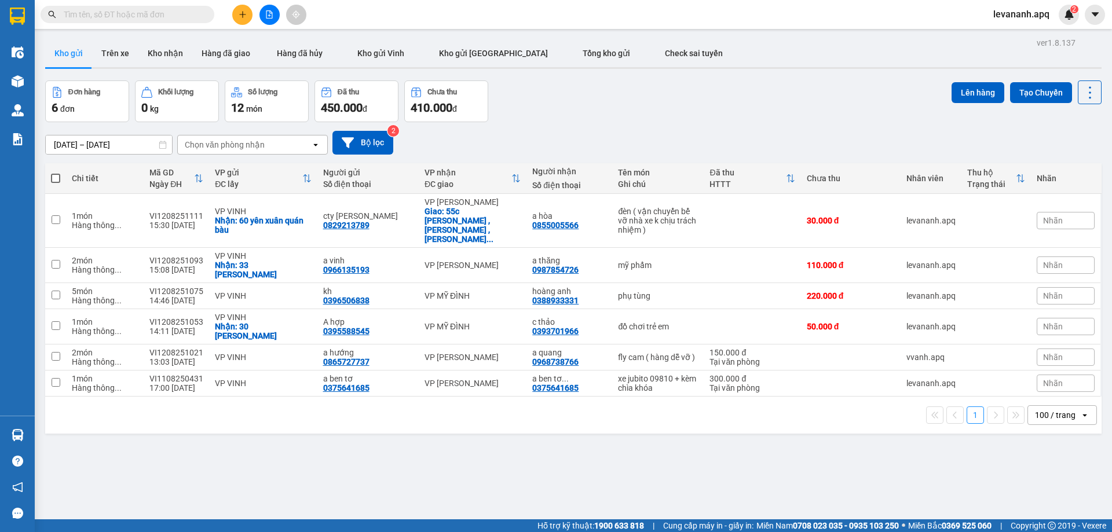
click at [58, 175] on span at bounding box center [55, 178] width 9 height 9
click at [56, 173] on input "checkbox" at bounding box center [56, 173] width 0 height 0
checkbox input "true"
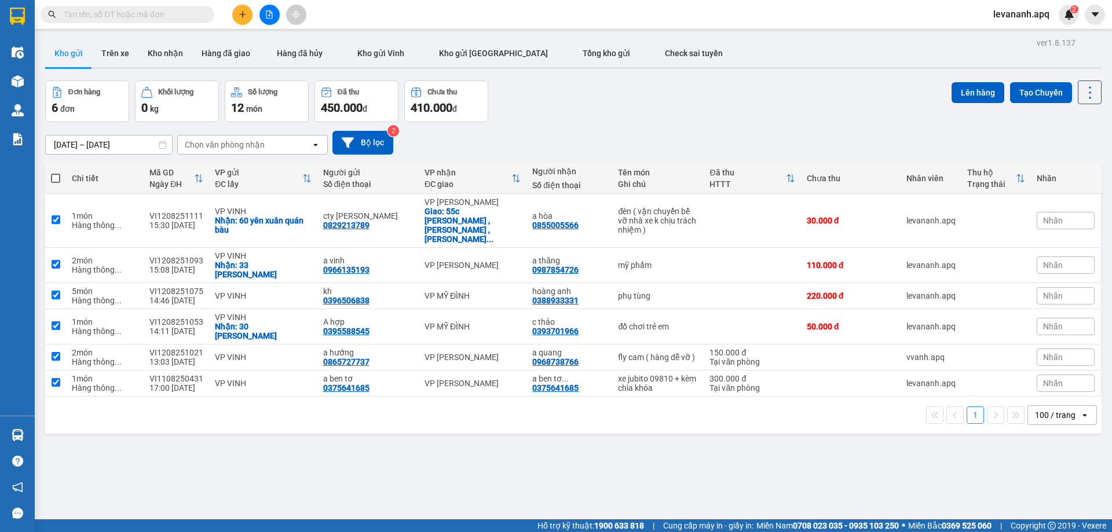
checkbox input "true"
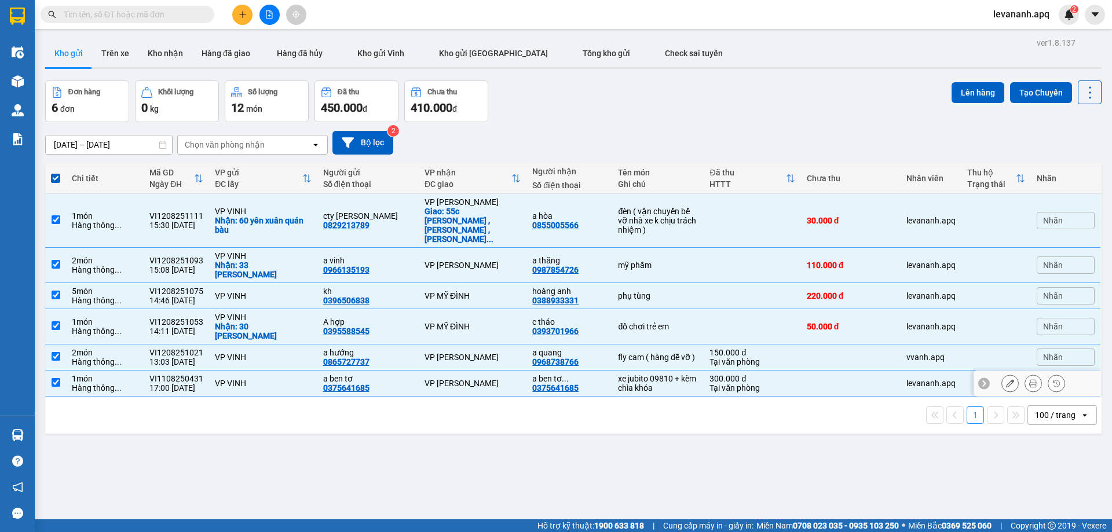
click at [60, 371] on td at bounding box center [55, 384] width 21 height 26
checkbox input "false"
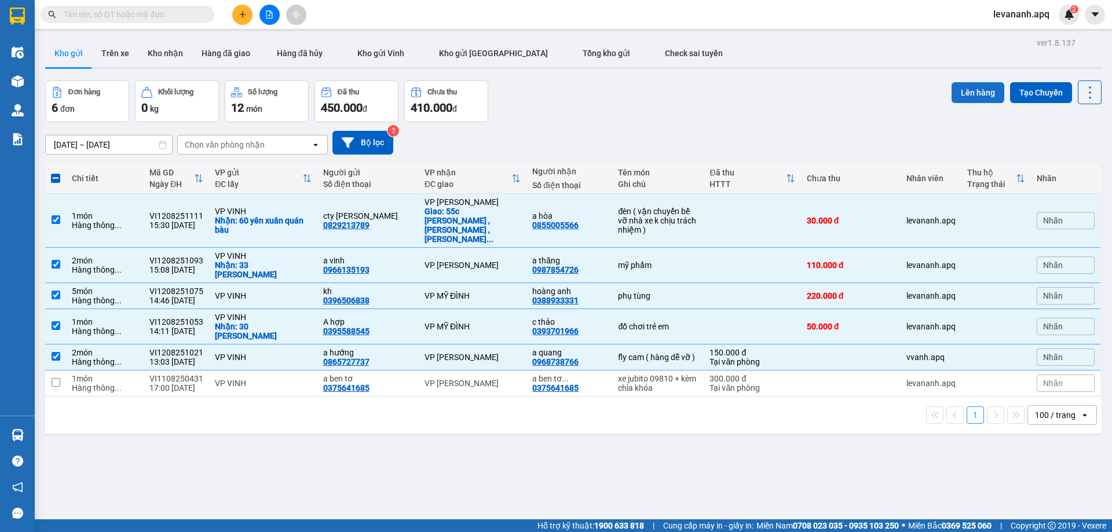
click at [973, 99] on button "Lên hàng" at bounding box center [978, 92] width 53 height 21
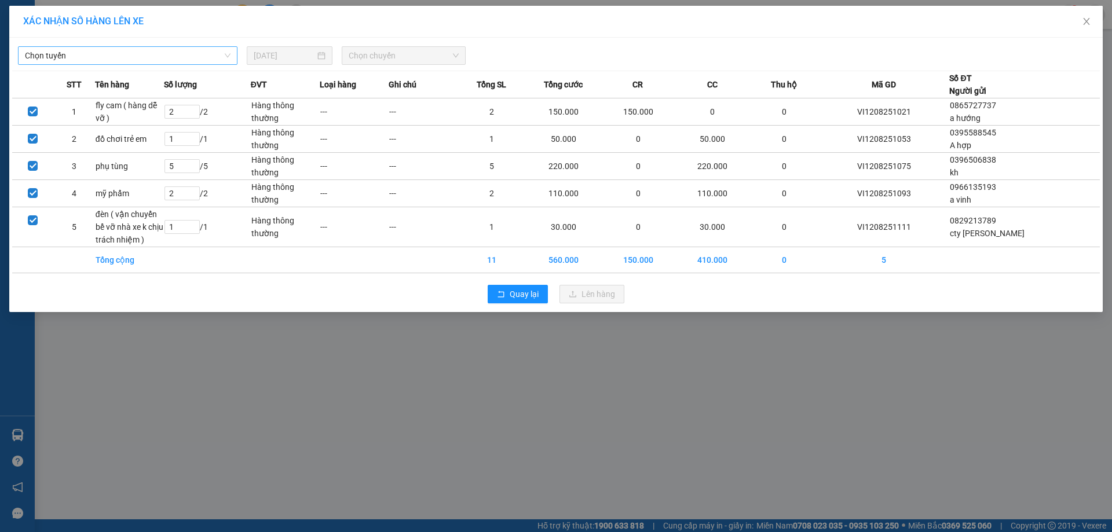
click at [199, 56] on span "Chọn tuyến" at bounding box center [128, 55] width 206 height 17
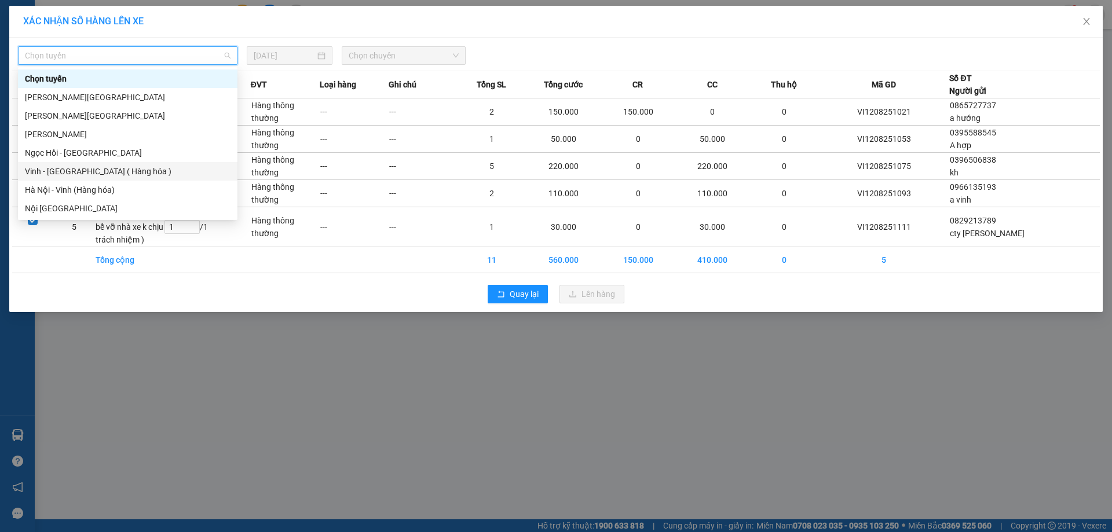
click at [140, 180] on div "Vinh - [GEOGRAPHIC_DATA] ( Hàng hóa )" at bounding box center [128, 171] width 220 height 19
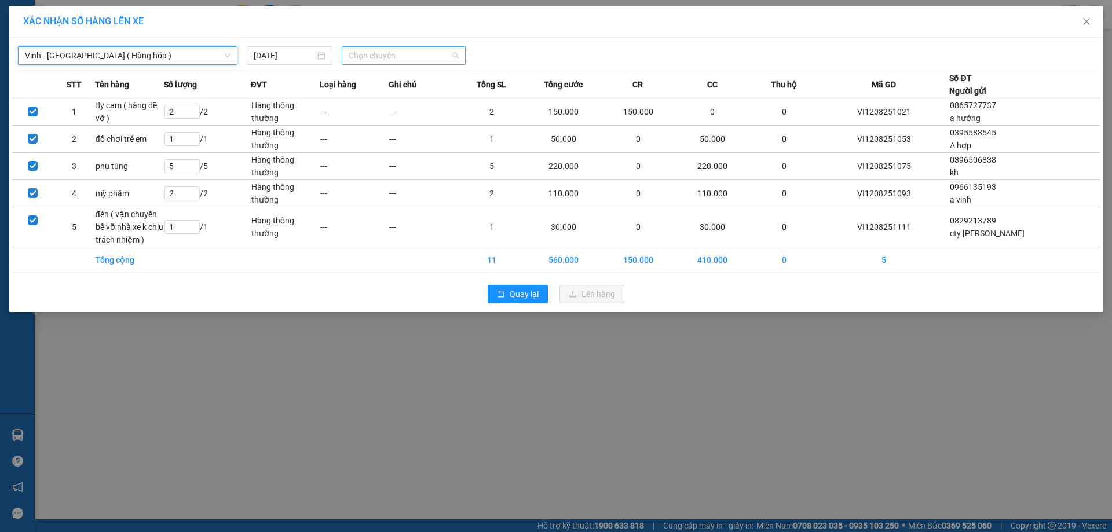
click at [384, 50] on span "Chọn chuyến" at bounding box center [404, 55] width 110 height 17
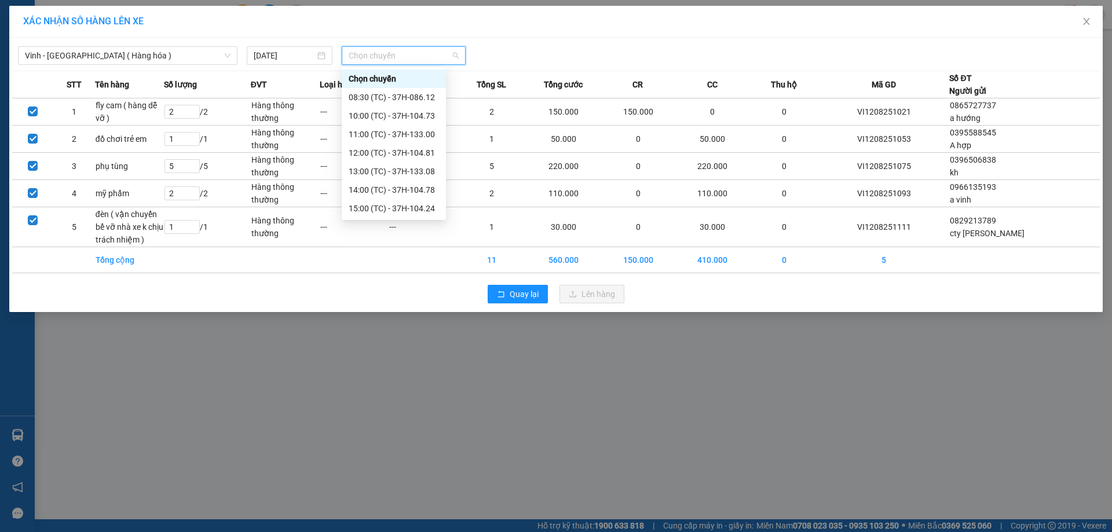
scroll to position [19, 0]
click at [379, 207] on div "17:00 (TC) - 37H-104.82" at bounding box center [394, 208] width 90 height 13
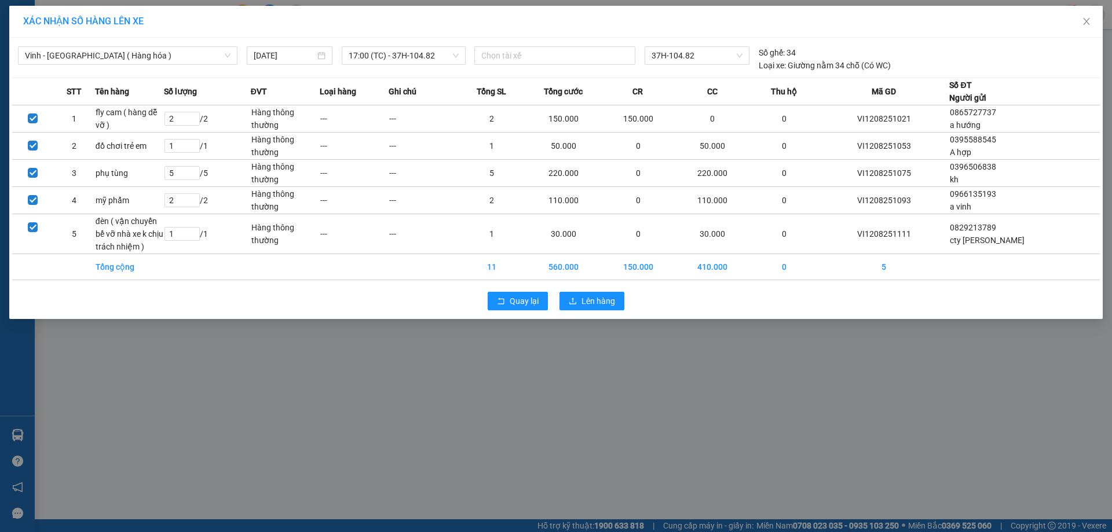
click at [587, 311] on div "Quay lại Lên hàng" at bounding box center [556, 301] width 1088 height 30
click at [593, 305] on span "Lên hàng" at bounding box center [599, 301] width 34 height 13
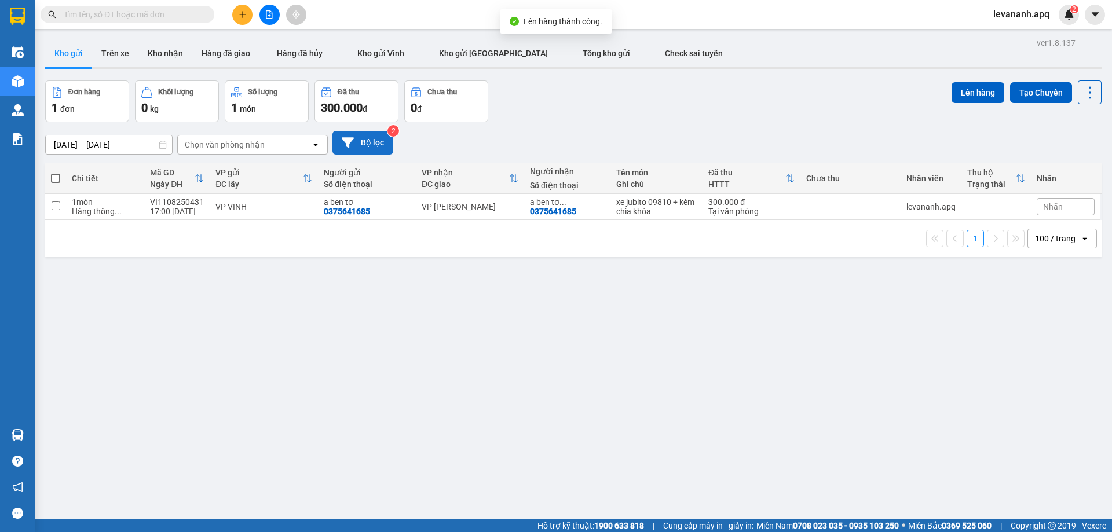
click at [377, 140] on button "Bộ lọc" at bounding box center [363, 143] width 61 height 24
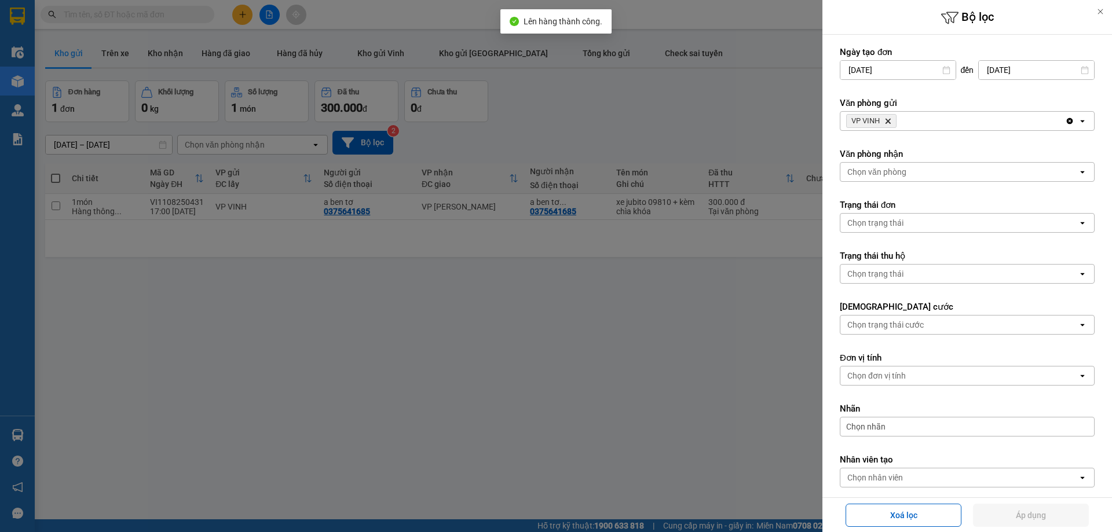
click at [889, 122] on icon "VP VINH, close by backspace" at bounding box center [888, 121] width 5 height 5
click at [891, 122] on div "Chọn văn phòng" at bounding box center [877, 121] width 59 height 12
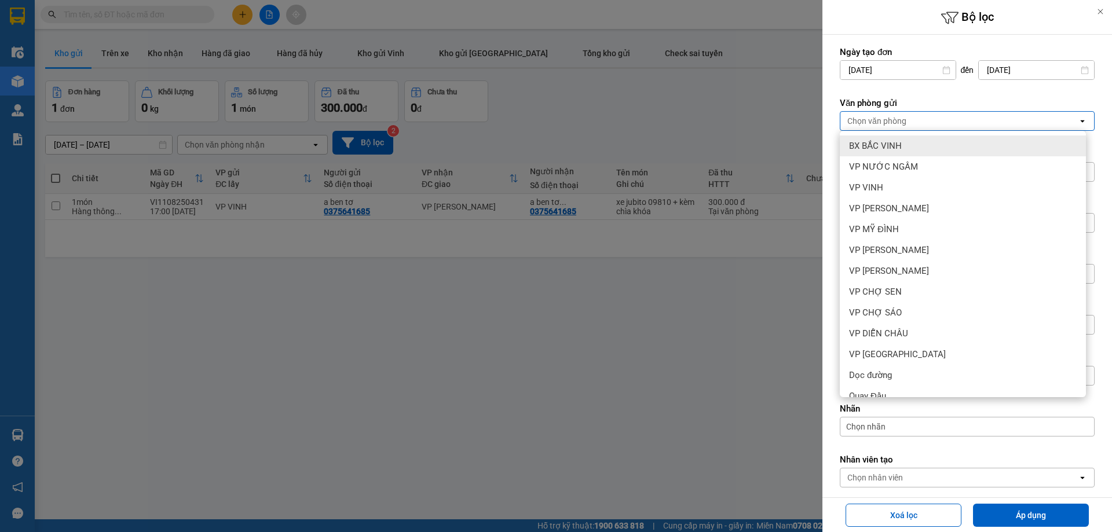
click at [891, 144] on span "BX BẮC VINH" at bounding box center [875, 146] width 53 height 12
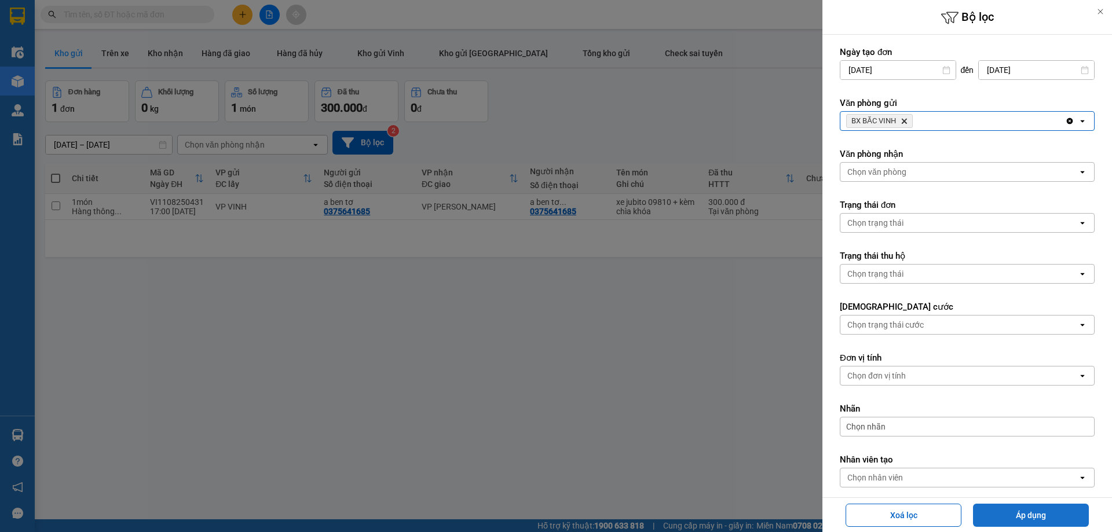
click at [1006, 509] on button "Áp dụng" at bounding box center [1031, 515] width 116 height 23
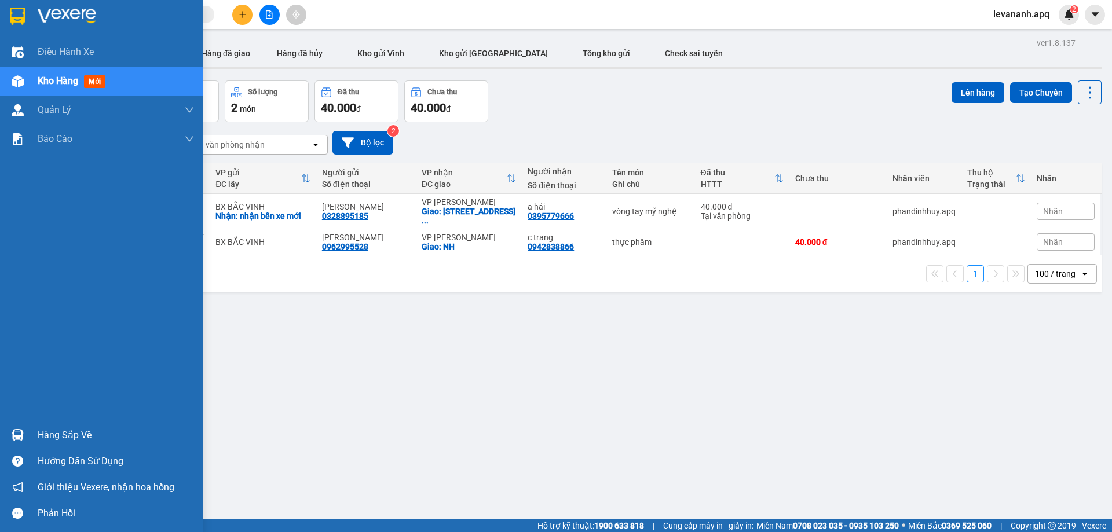
click at [15, 8] on img at bounding box center [17, 16] width 15 height 17
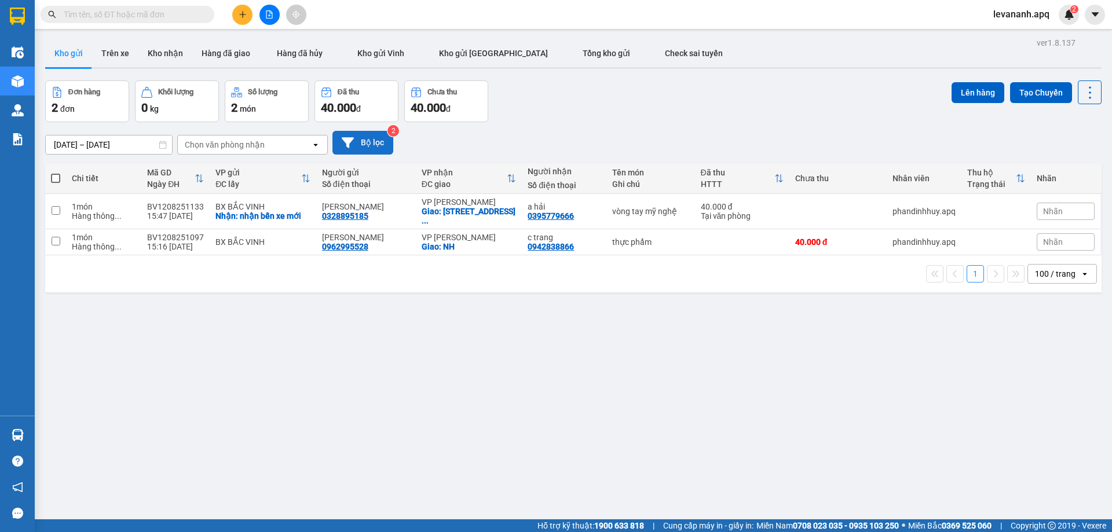
click at [368, 134] on button "Bộ lọc" at bounding box center [363, 143] width 61 height 24
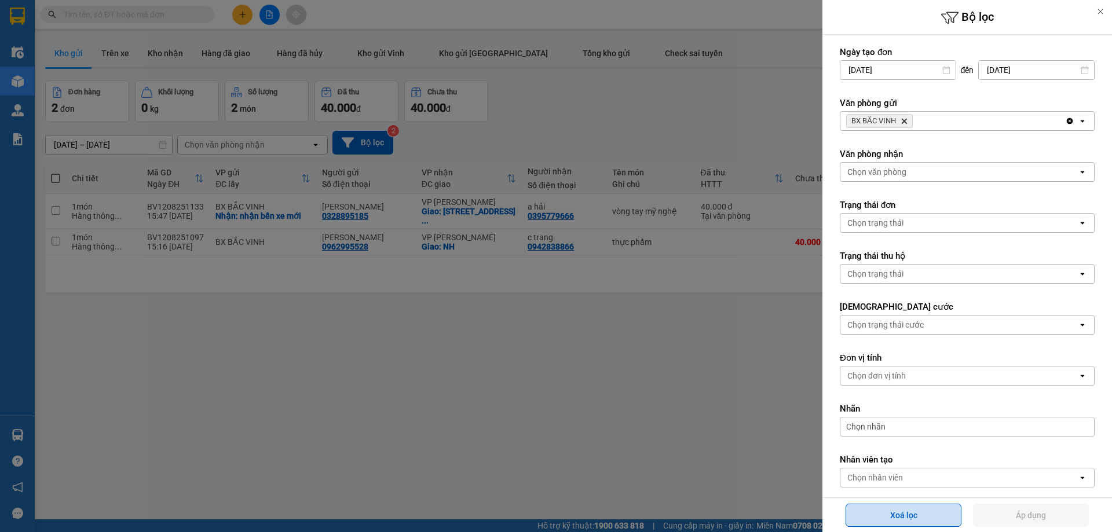
click at [850, 520] on button "Xoá lọc" at bounding box center [904, 515] width 116 height 23
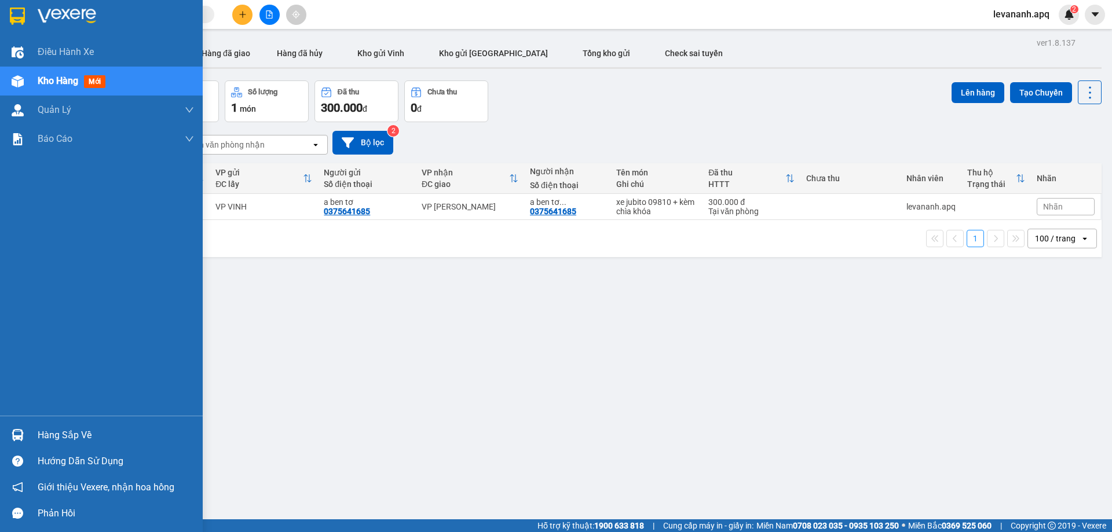
click at [8, 17] on div at bounding box center [18, 16] width 20 height 20
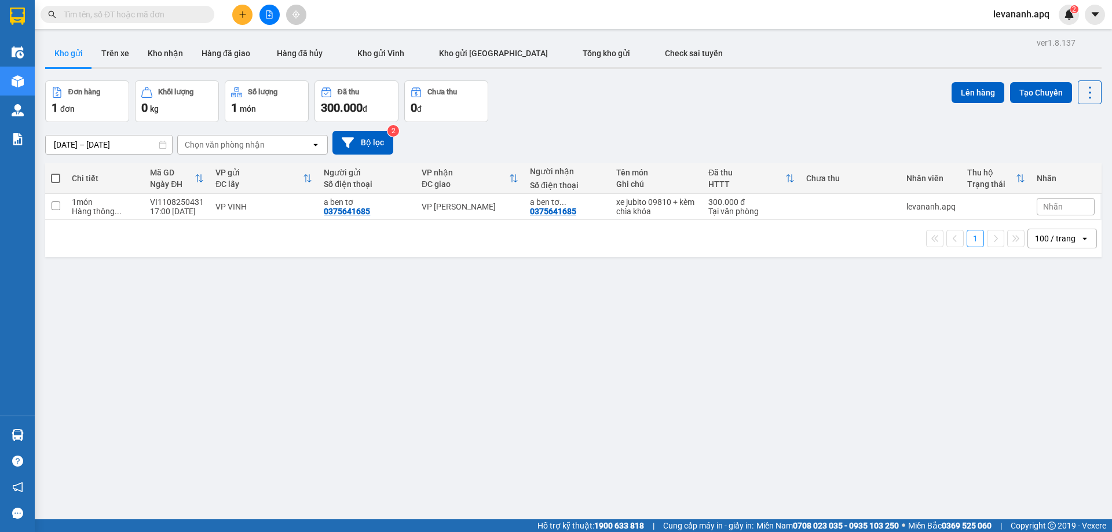
click at [154, 17] on input "text" at bounding box center [132, 14] width 137 height 13
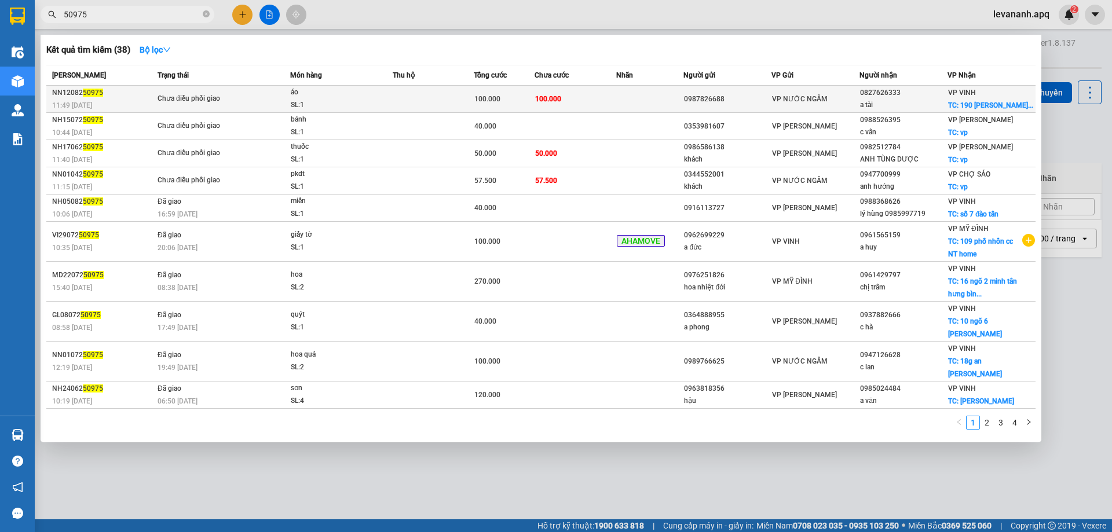
type input "50975"
click at [625, 98] on td at bounding box center [650, 99] width 68 height 27
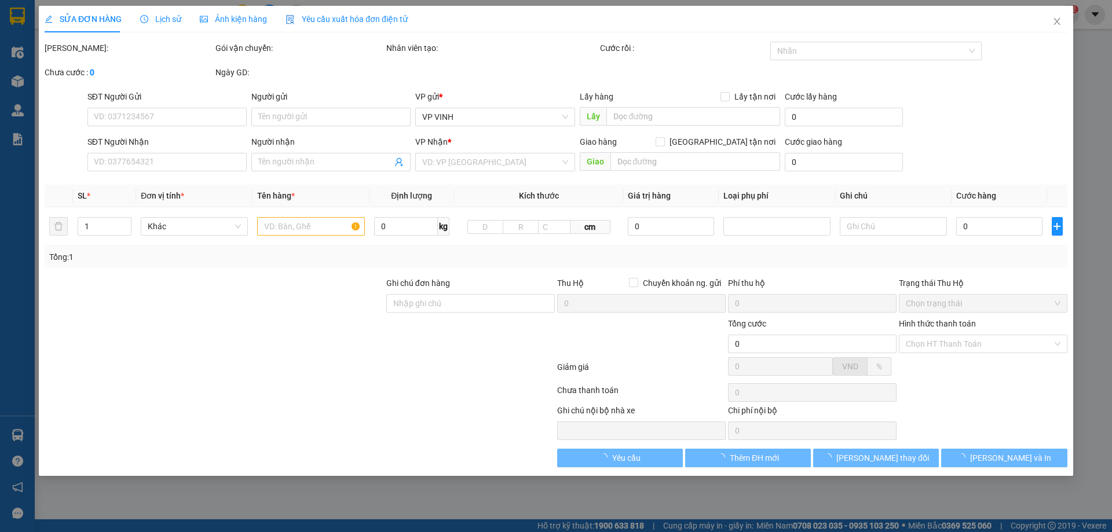
type input "0987826688"
type input "0827626333"
type input "a tài"
checkbox input "true"
type input "190 bùi thế đạt nghi ân cố định"
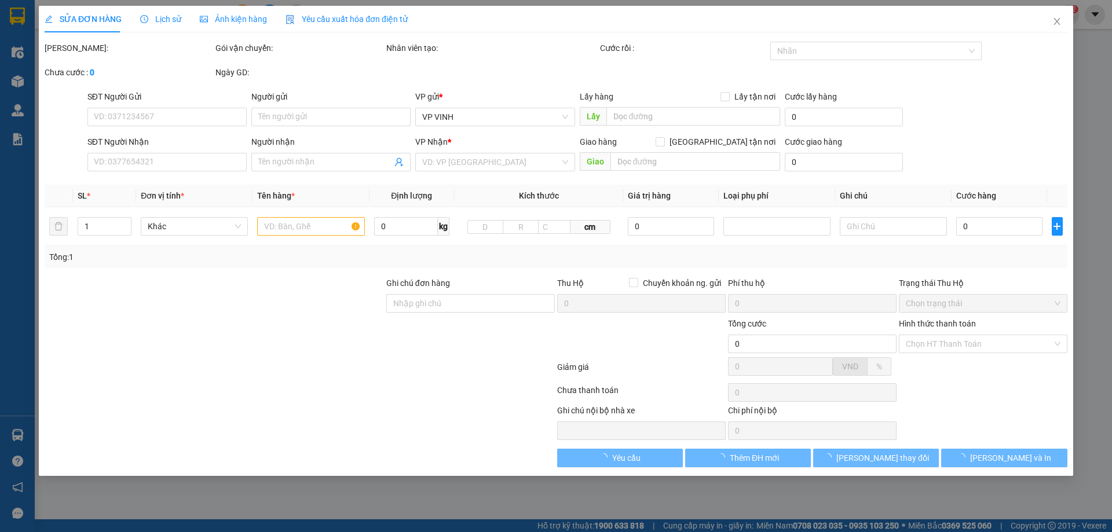
type input "100.000"
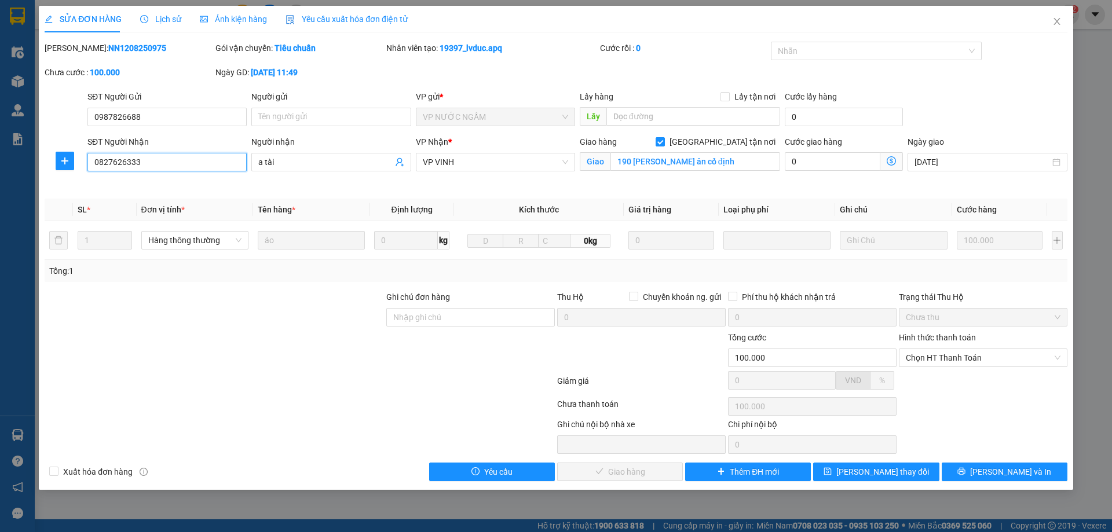
click at [144, 165] on input "0827626333" at bounding box center [166, 162] width 159 height 19
click at [145, 118] on input "0987826688" at bounding box center [166, 117] width 159 height 19
click at [1054, 29] on span "Close" at bounding box center [1057, 22] width 32 height 32
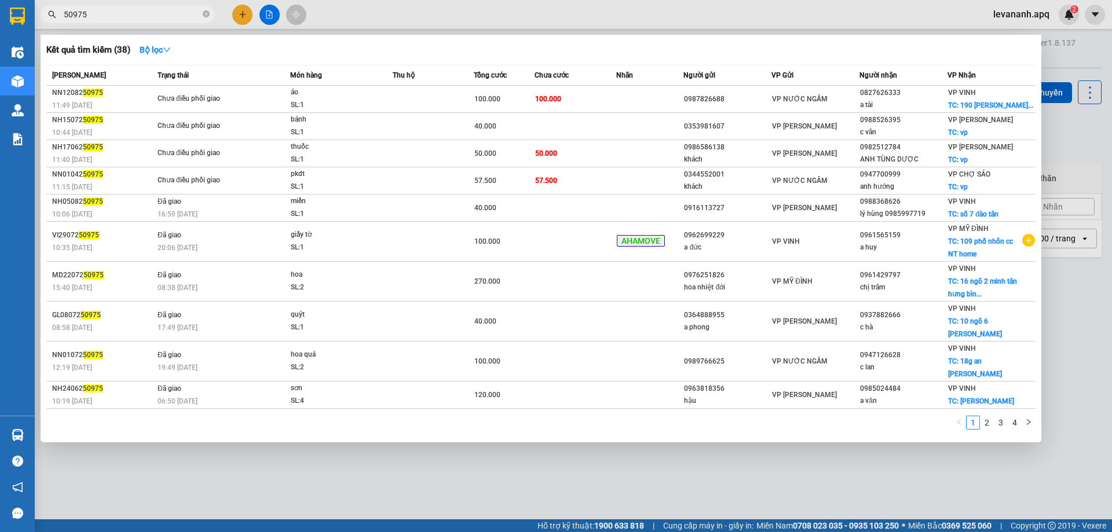
click at [133, 12] on input "50975" at bounding box center [132, 14] width 137 height 13
click at [207, 14] on icon "close-circle" at bounding box center [206, 13] width 7 height 7
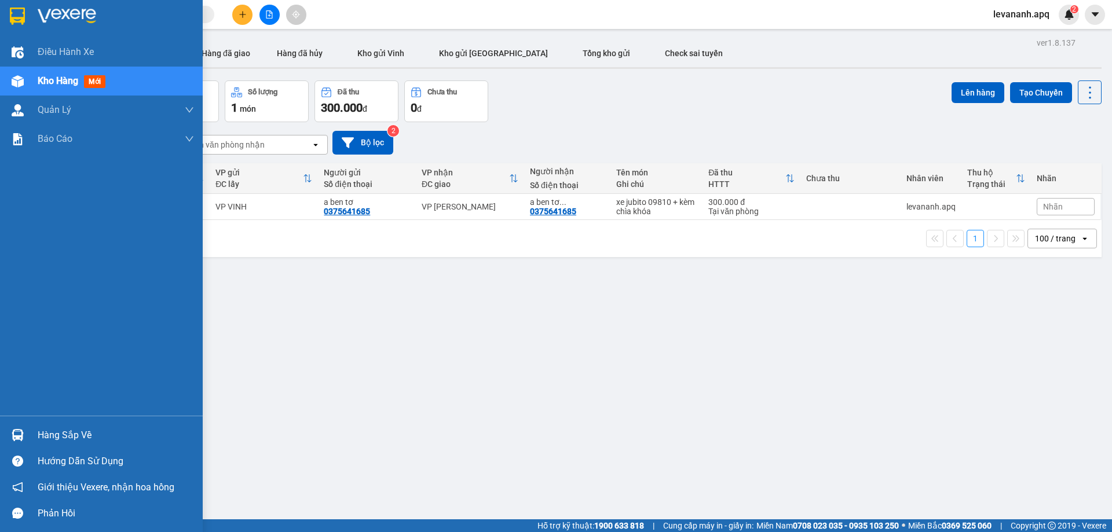
click at [24, 421] on div "Hàng sắp về Hướng dẫn sử dụng Giới thiệu Vexere, nhận hoa hồng Phản hồi" at bounding box center [101, 471] width 203 height 111
click at [23, 426] on div at bounding box center [18, 435] width 20 height 20
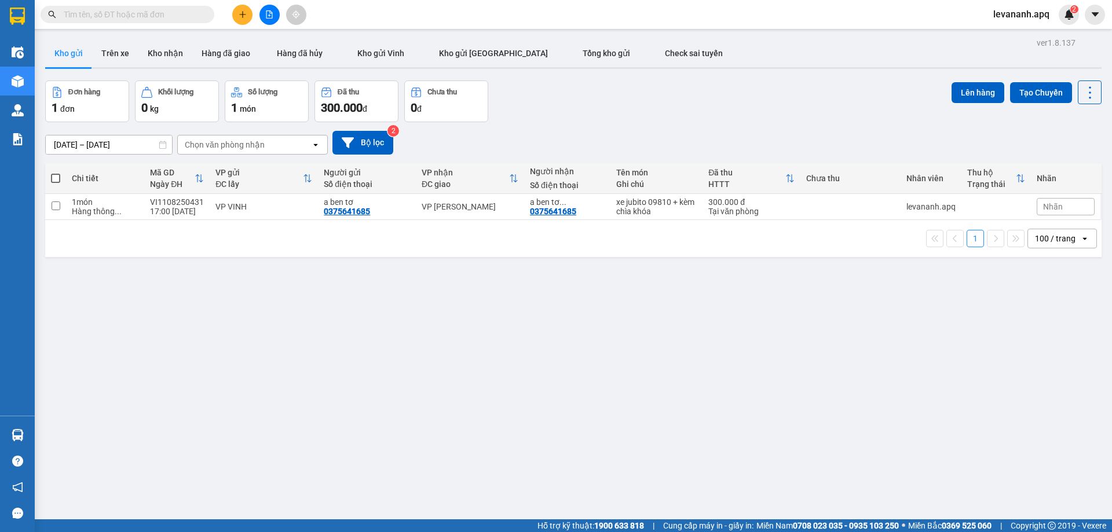
drag, startPoint x: 572, startPoint y: 366, endPoint x: 419, endPoint y: 83, distance: 322.3
click at [573, 366] on section "Kết quả tìm kiếm ( 38 ) Bộ lọc Mã ĐH Trạng thái Món hàng Thu hộ Tổng cước Chưa …" at bounding box center [556, 266] width 1112 height 532
click at [174, 8] on span at bounding box center [128, 14] width 174 height 17
click at [159, 12] on input "text" at bounding box center [132, 14] width 137 height 13
paste input "0948760909"
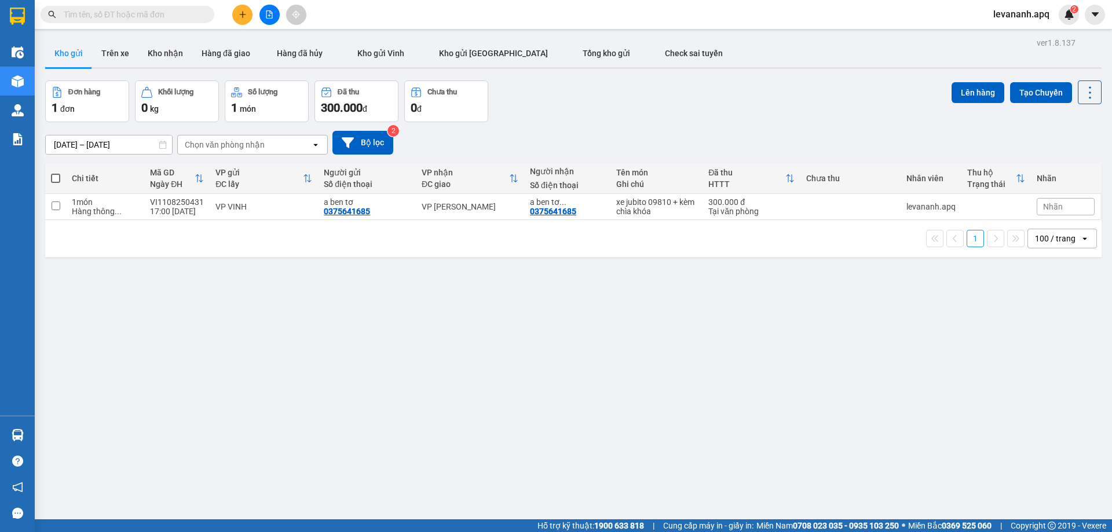
type input "0948760909"
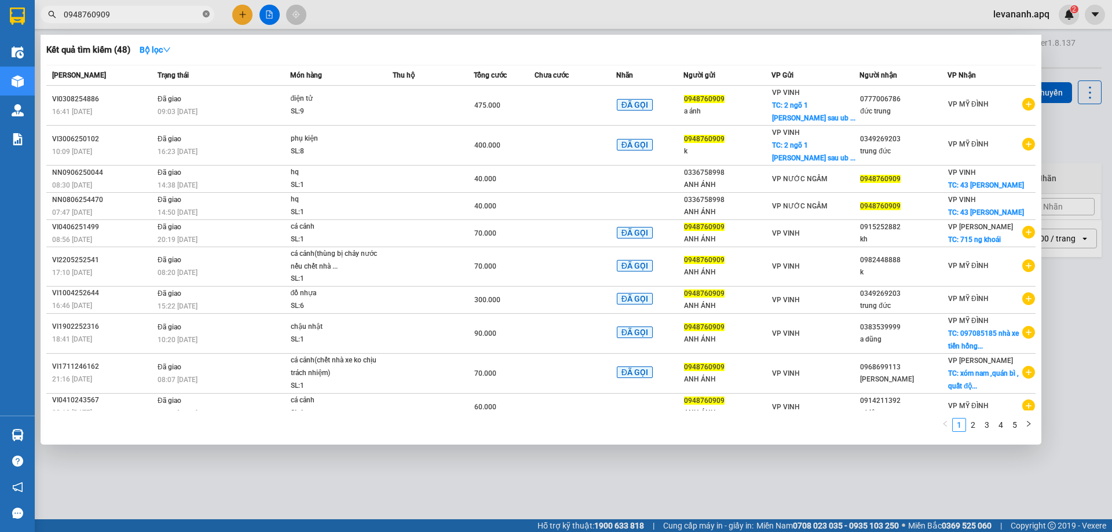
click at [207, 16] on icon "close-circle" at bounding box center [206, 13] width 7 height 7
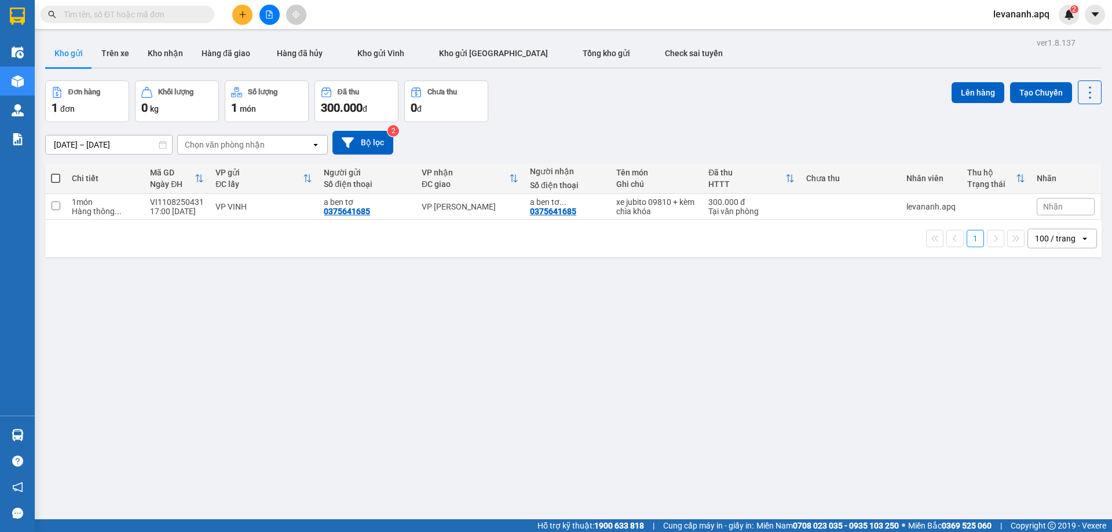
click at [37, 13] on div at bounding box center [113, 14] width 226 height 17
click at [35, 13] on div at bounding box center [113, 14] width 226 height 17
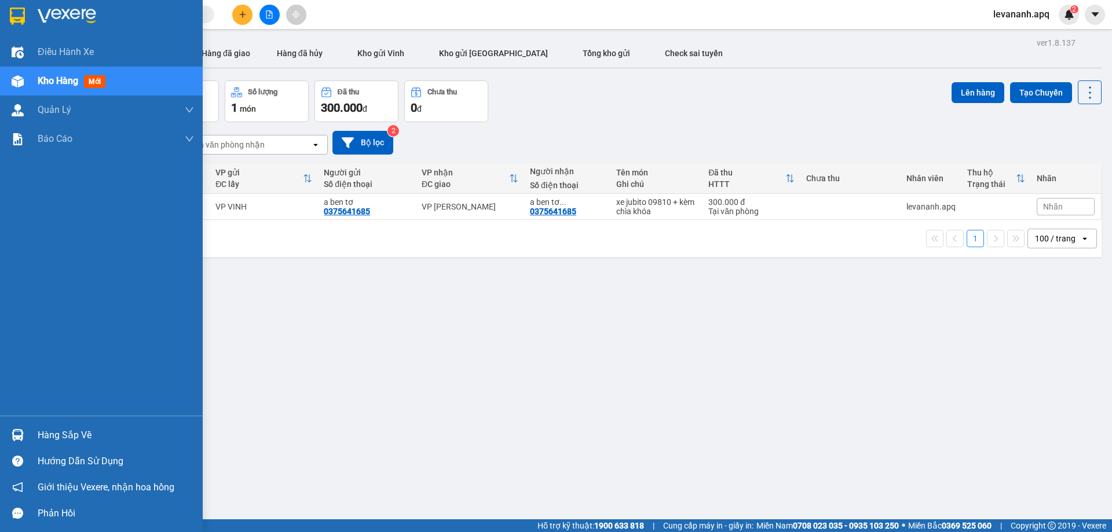
click at [16, 22] on img at bounding box center [17, 16] width 15 height 17
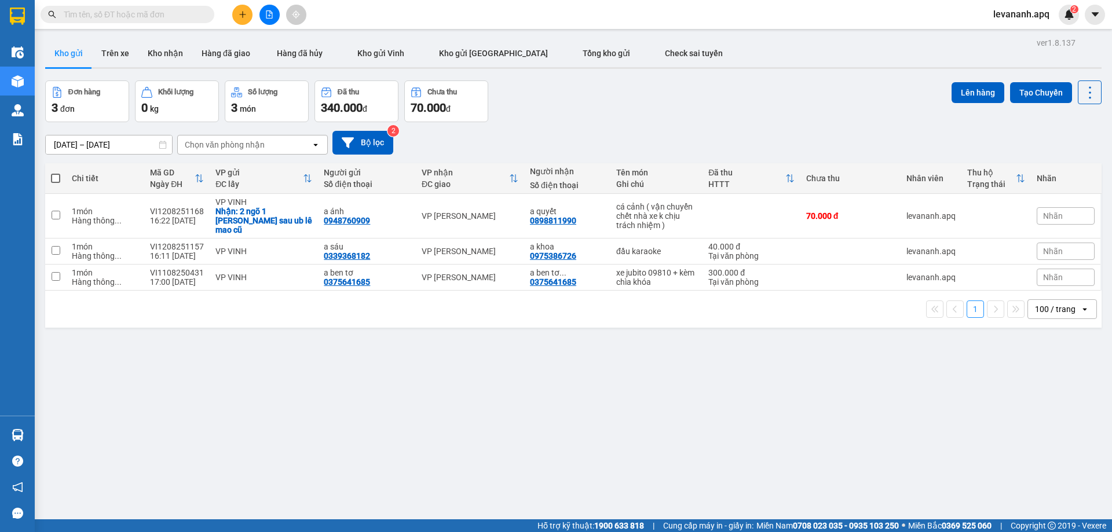
click at [648, 137] on div "10/08/2025 – 12/08/2025 Press the down arrow key to interact with the calendar …" at bounding box center [573, 143] width 1057 height 24
click at [1026, 92] on button "Tạo Chuyến" at bounding box center [1041, 92] width 62 height 21
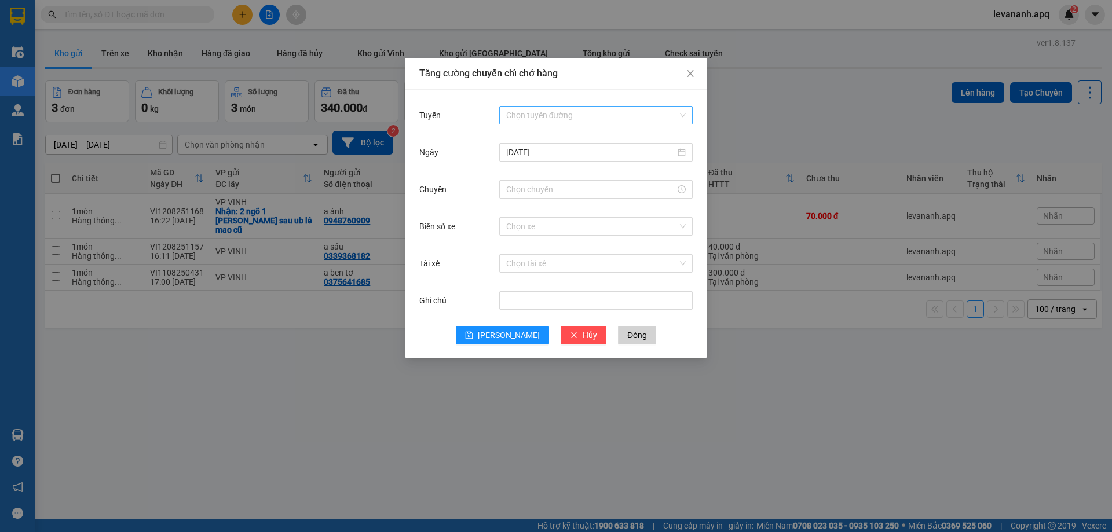
click at [508, 112] on input "Tuyến" at bounding box center [592, 115] width 172 height 17
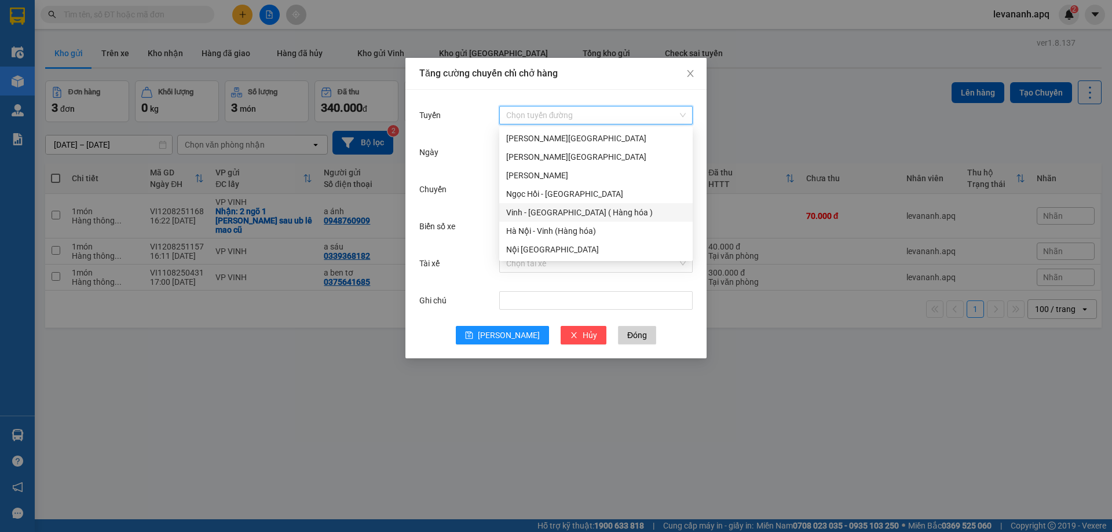
click at [536, 213] on div "Vinh - Hà Nội ( Hàng hóa )" at bounding box center [596, 212] width 180 height 13
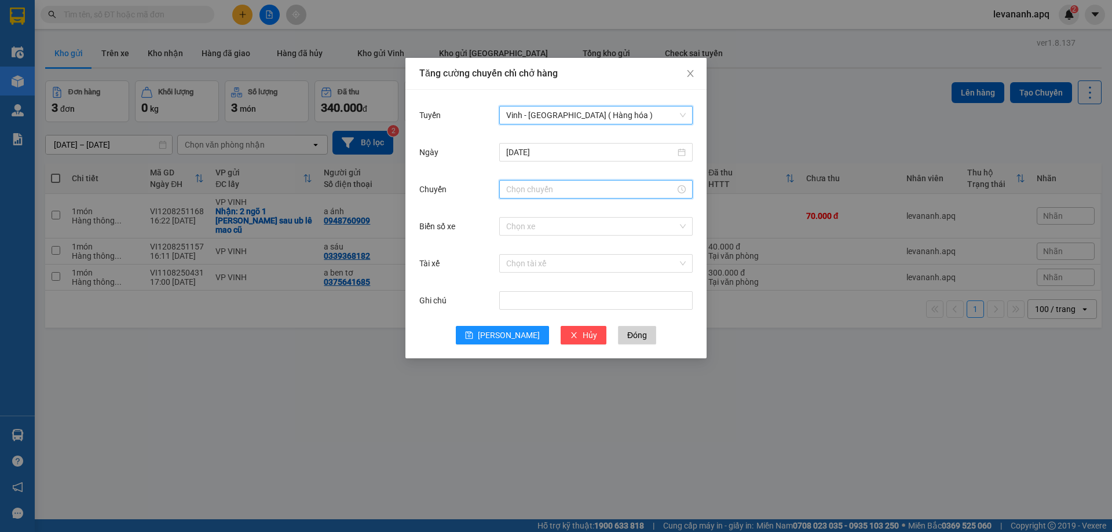
click at [527, 194] on input "Chuyến" at bounding box center [590, 189] width 169 height 13
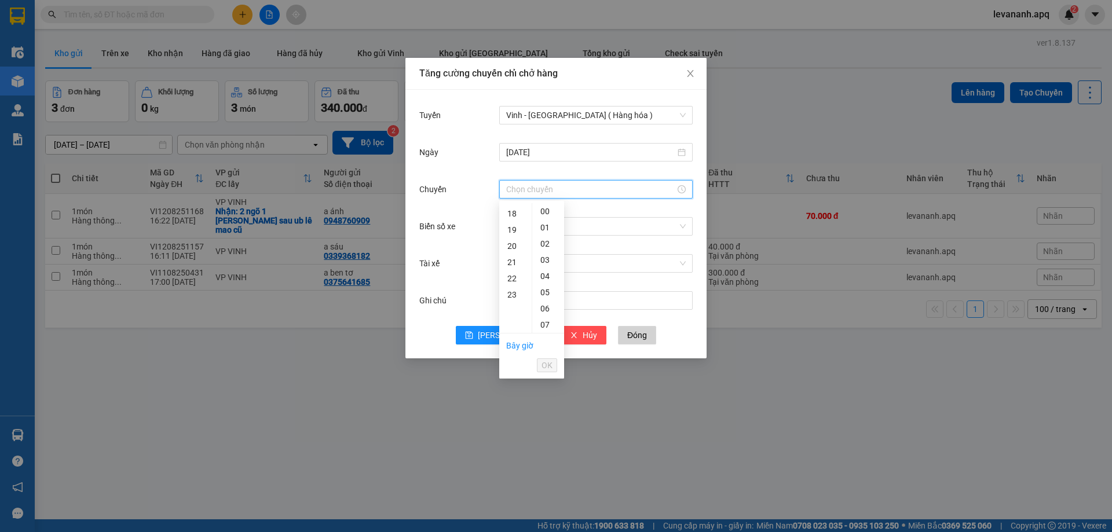
scroll to position [348, 0]
click at [509, 221] on div "22" at bounding box center [515, 221] width 32 height 16
type input "22:00"
click at [552, 364] on span "OK" at bounding box center [547, 365] width 11 height 13
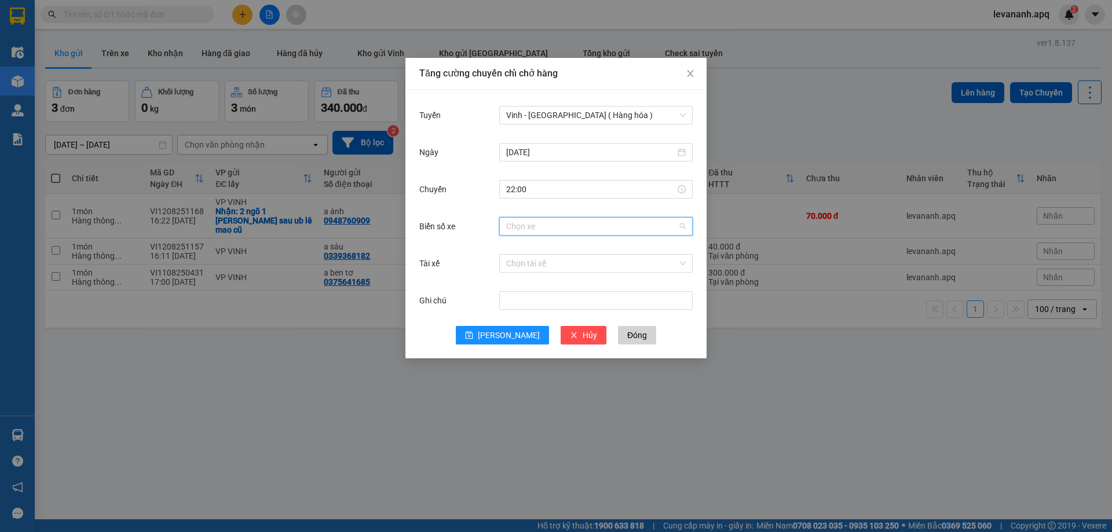
click at [522, 227] on input "Biển số xe" at bounding box center [592, 226] width 172 height 17
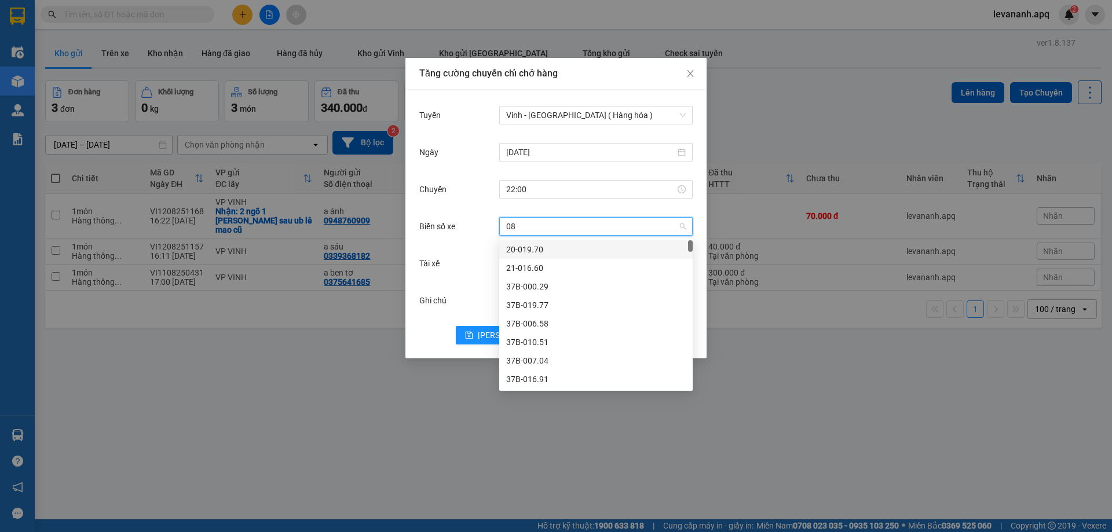
type input "086"
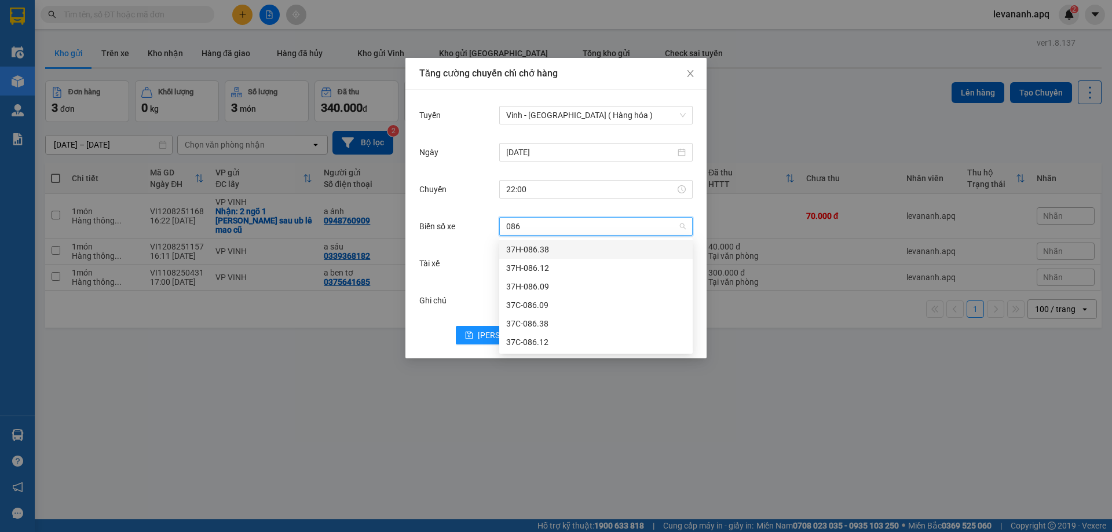
click at [545, 246] on div "37H-086.38" at bounding box center [596, 249] width 180 height 13
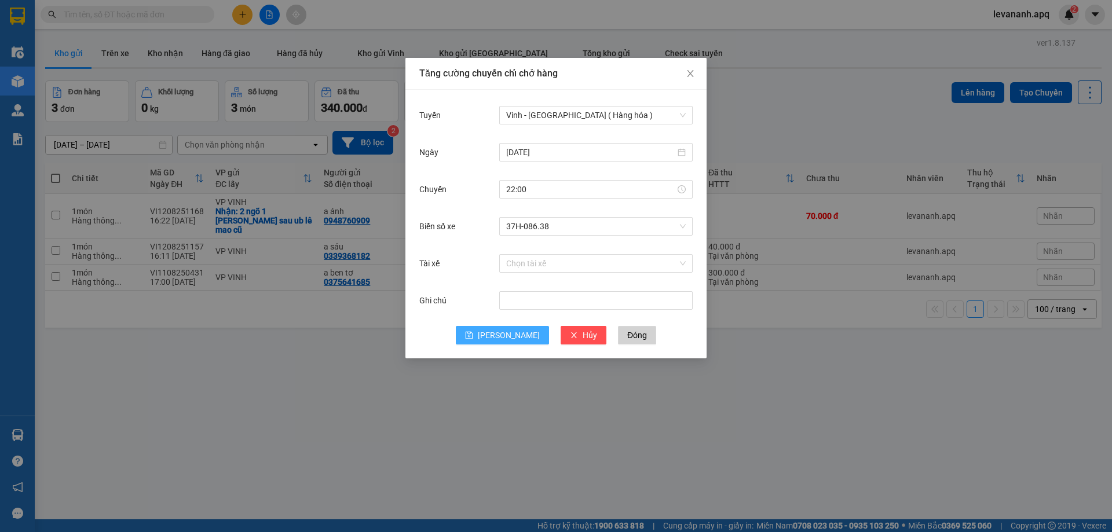
click at [512, 335] on span "[PERSON_NAME]" at bounding box center [509, 335] width 62 height 13
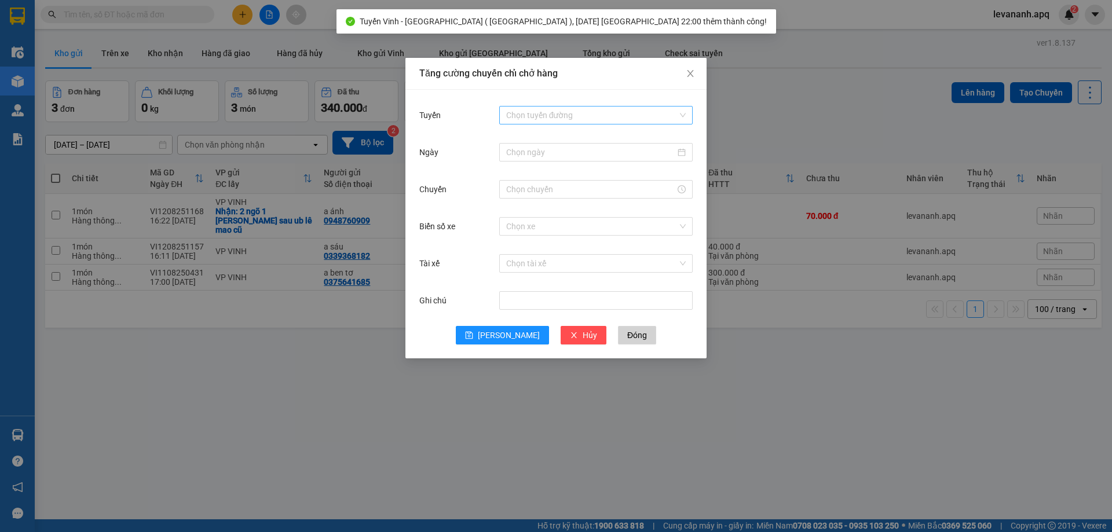
click at [545, 122] on input "Tuyến" at bounding box center [592, 115] width 172 height 17
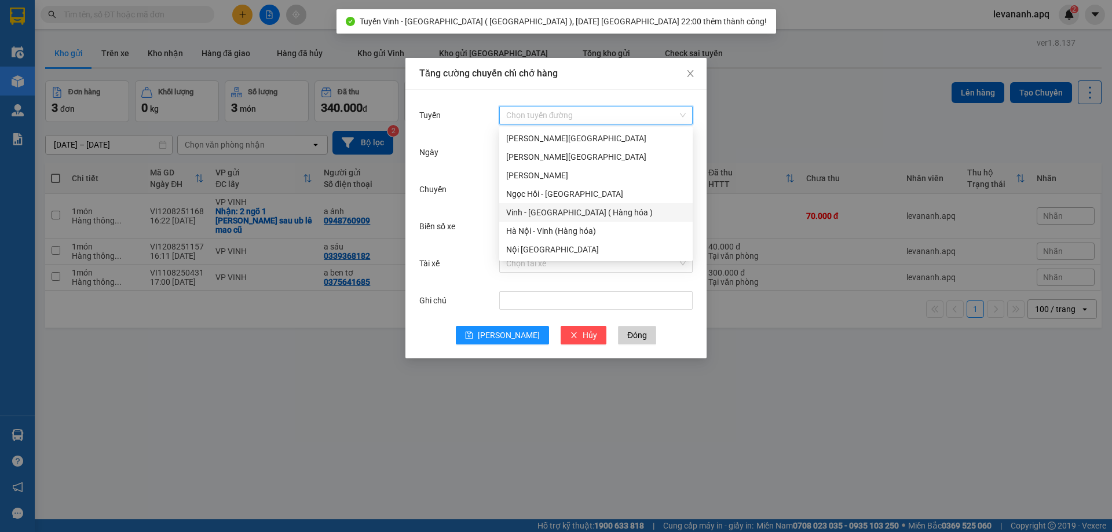
click at [545, 209] on div "Vinh - Hà Nội ( Hàng hóa )" at bounding box center [596, 212] width 180 height 13
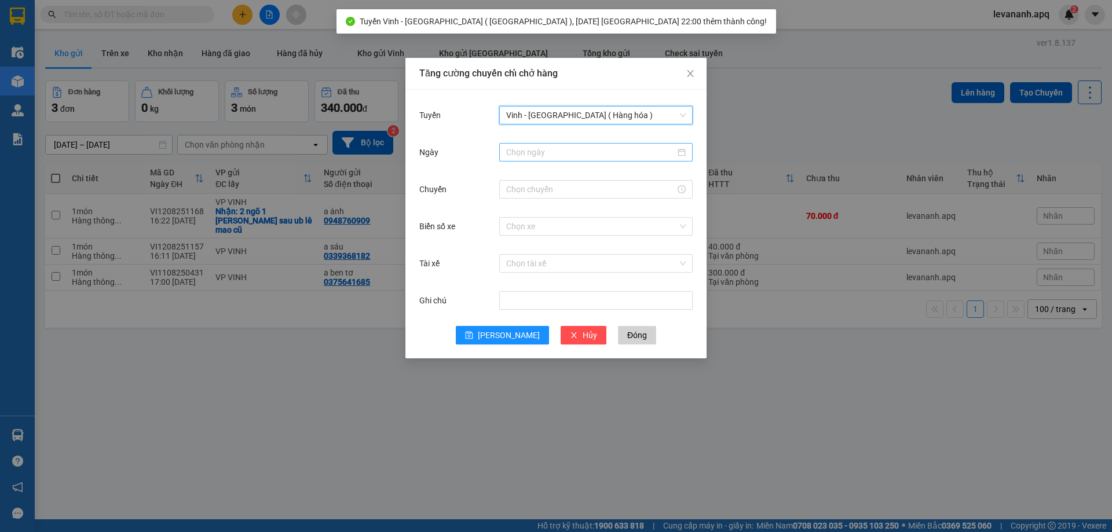
click at [537, 157] on input "Ngày" at bounding box center [590, 152] width 169 height 13
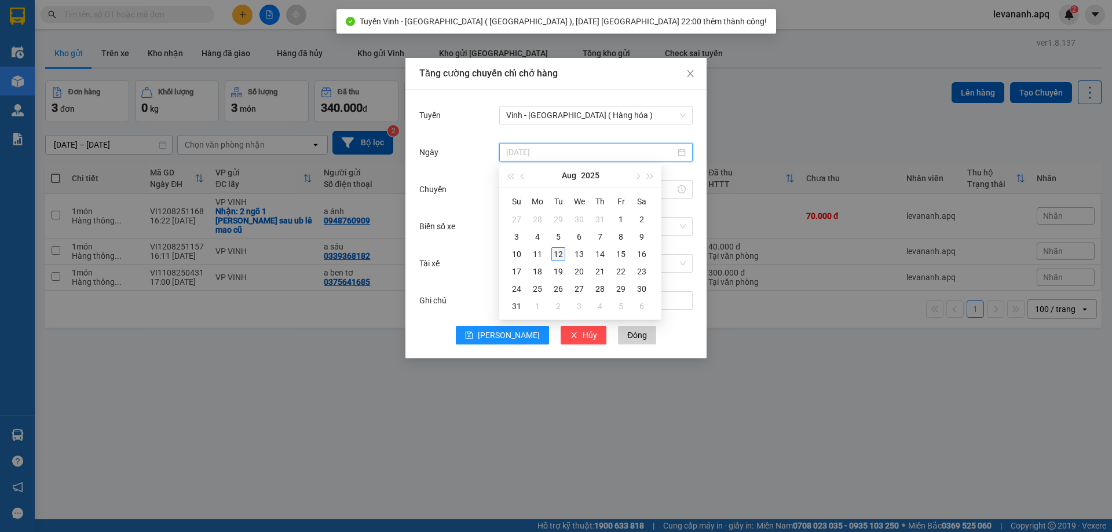
type input "[DATE]"
click at [552, 253] on div "12" at bounding box center [559, 254] width 14 height 14
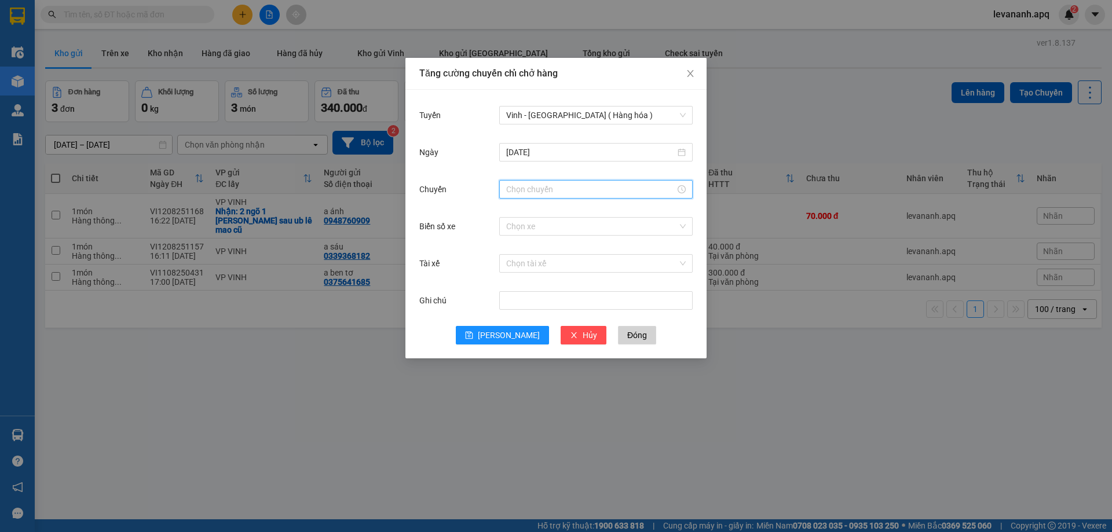
click at [524, 192] on input "Chuyến" at bounding box center [590, 189] width 169 height 13
click at [509, 211] on div "22" at bounding box center [515, 211] width 32 height 16
click at [548, 254] on div "10" at bounding box center [548, 258] width 32 height 16
type input "22:10"
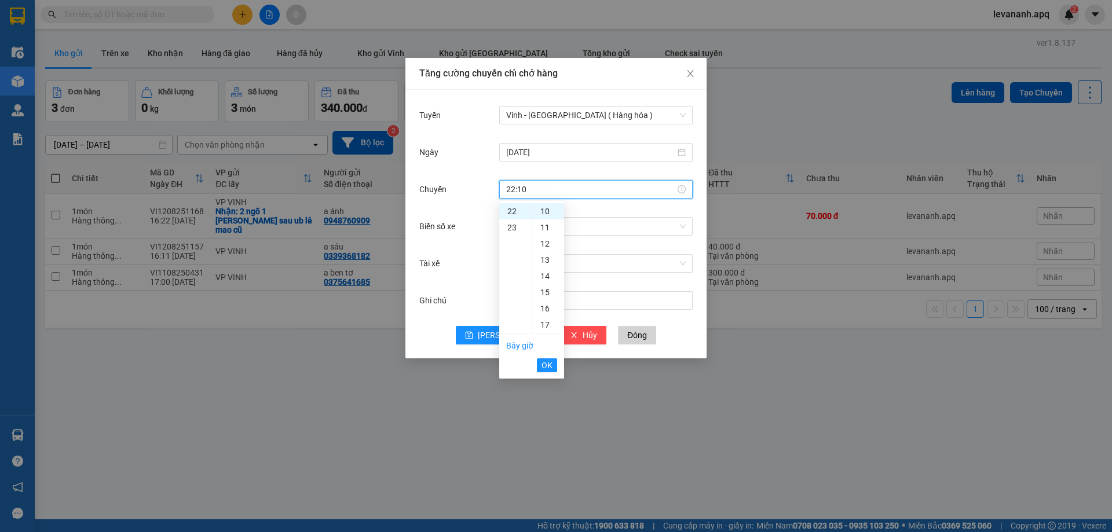
drag, startPoint x: 548, startPoint y: 367, endPoint x: 548, endPoint y: 361, distance: 6.4
click at [548, 368] on span "OK" at bounding box center [547, 365] width 11 height 13
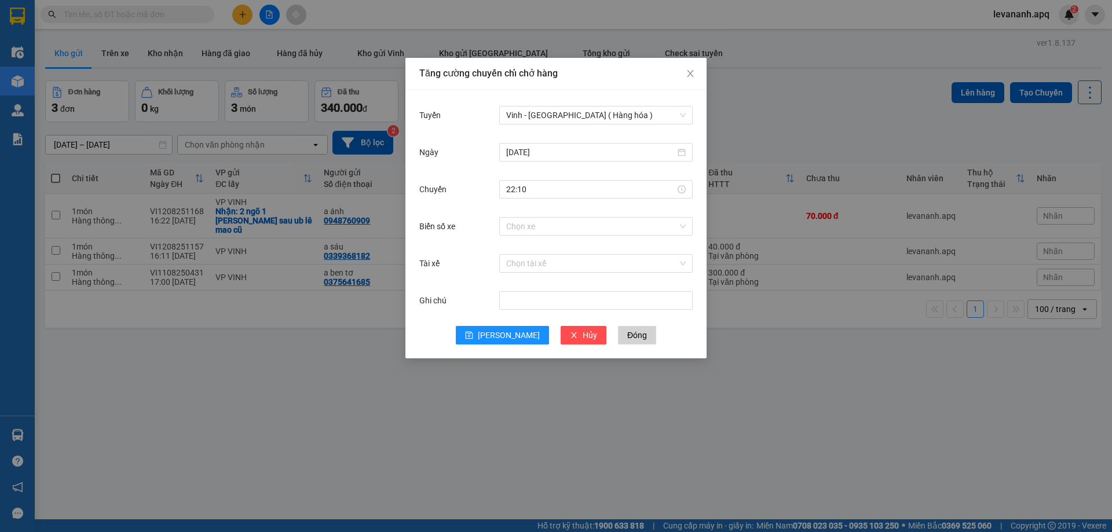
click at [520, 236] on div "Chọn xe" at bounding box center [596, 226] width 194 height 23
click at [521, 229] on input "Biển số xe" at bounding box center [592, 226] width 172 height 17
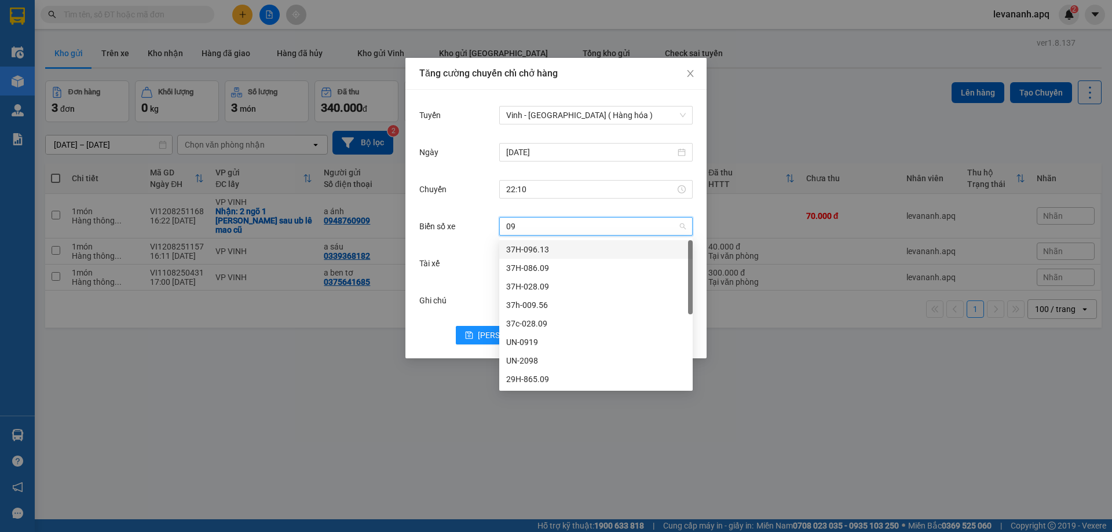
type input "096"
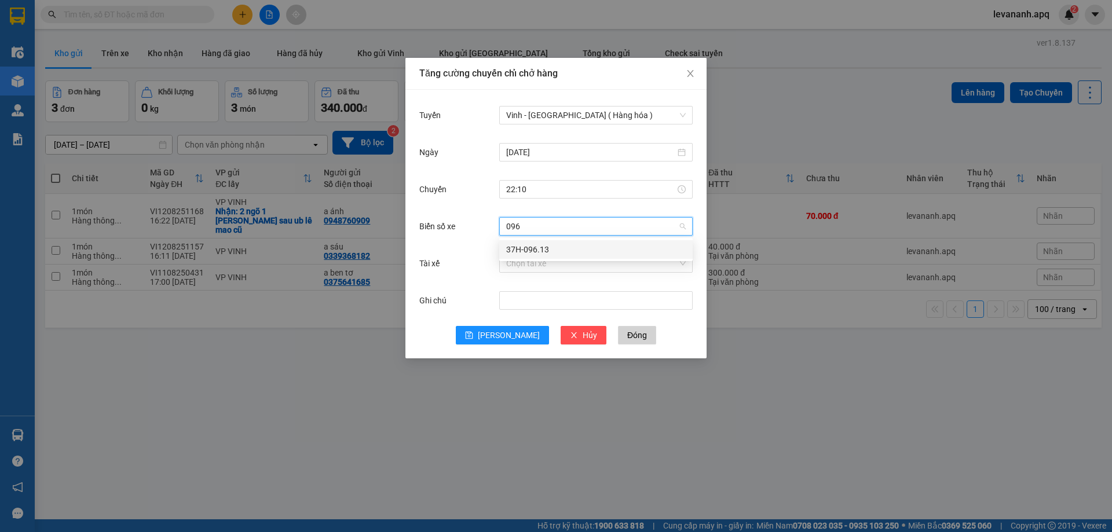
click at [532, 247] on div "37H-096.13" at bounding box center [596, 249] width 180 height 13
click at [509, 334] on span "[PERSON_NAME]" at bounding box center [509, 335] width 62 height 13
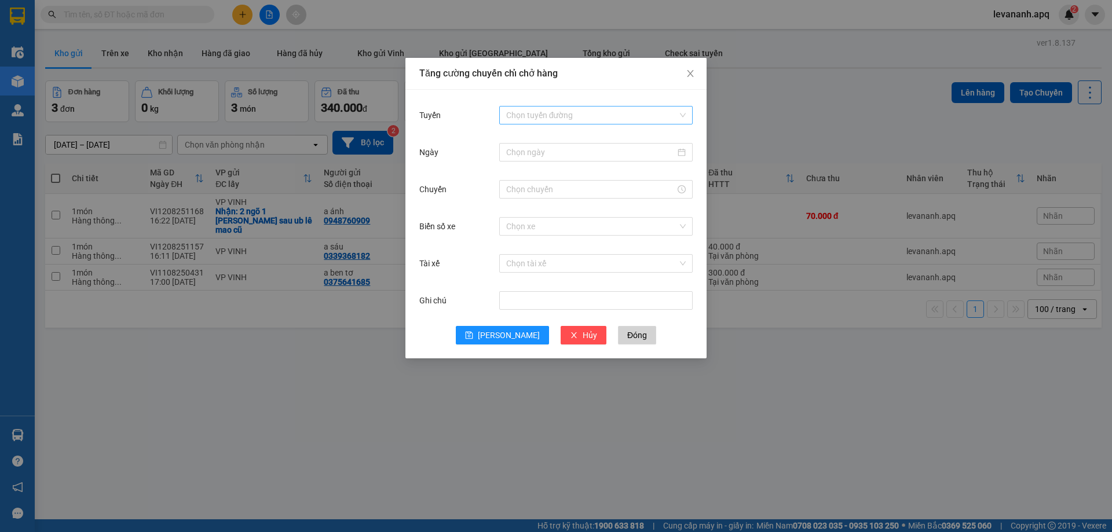
click at [542, 122] on input "Tuyến" at bounding box center [592, 115] width 172 height 17
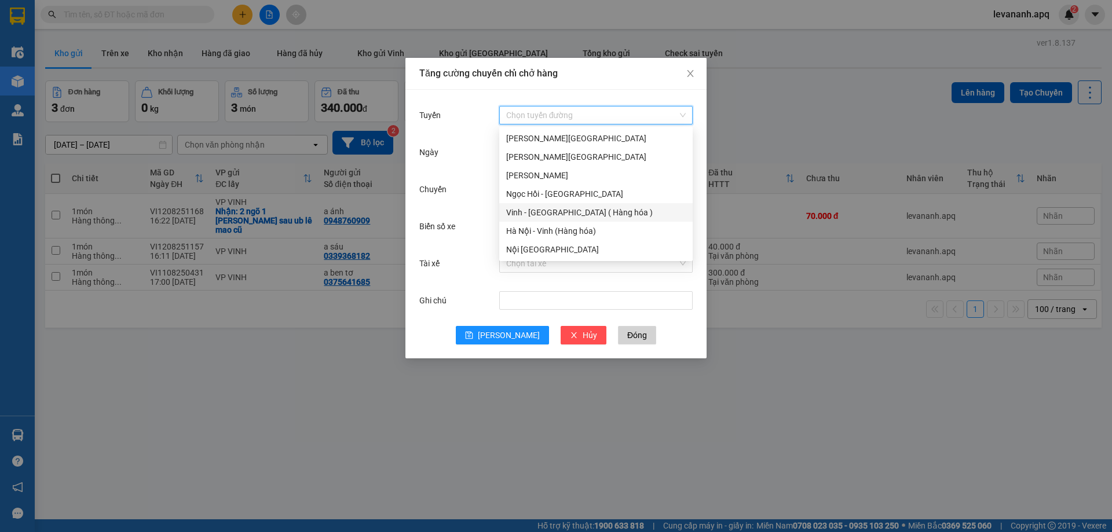
click at [548, 206] on div "Vinh - Hà Nội ( Hàng hóa )" at bounding box center [596, 212] width 180 height 13
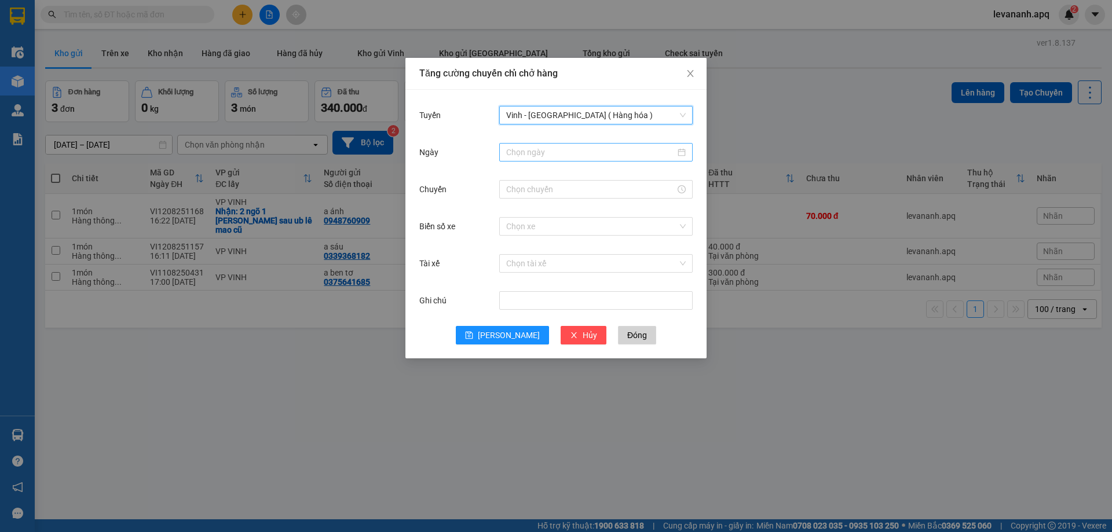
click at [543, 149] on input "Ngày" at bounding box center [590, 152] width 169 height 13
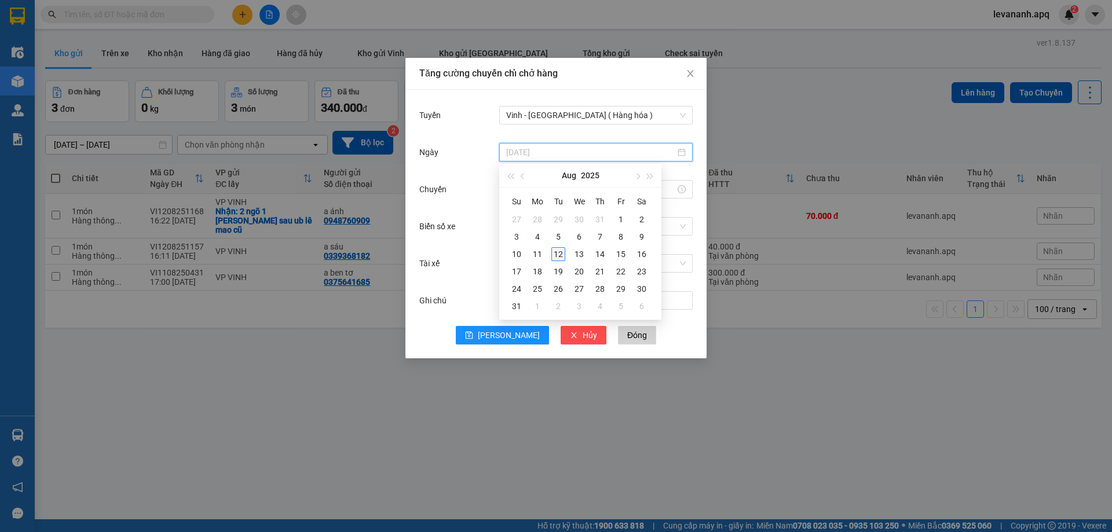
type input "[DATE]"
click at [560, 253] on div "12" at bounding box center [559, 254] width 14 height 14
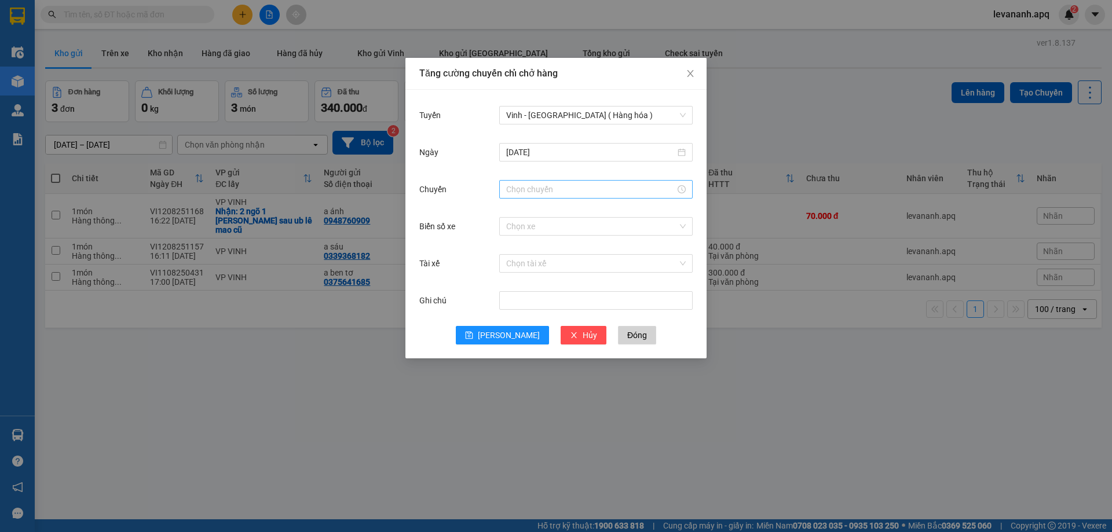
click at [503, 191] on div at bounding box center [596, 189] width 194 height 19
click at [515, 228] on div "23" at bounding box center [515, 228] width 32 height 16
click at [546, 232] on div "01" at bounding box center [548, 228] width 32 height 16
type input "23:01"
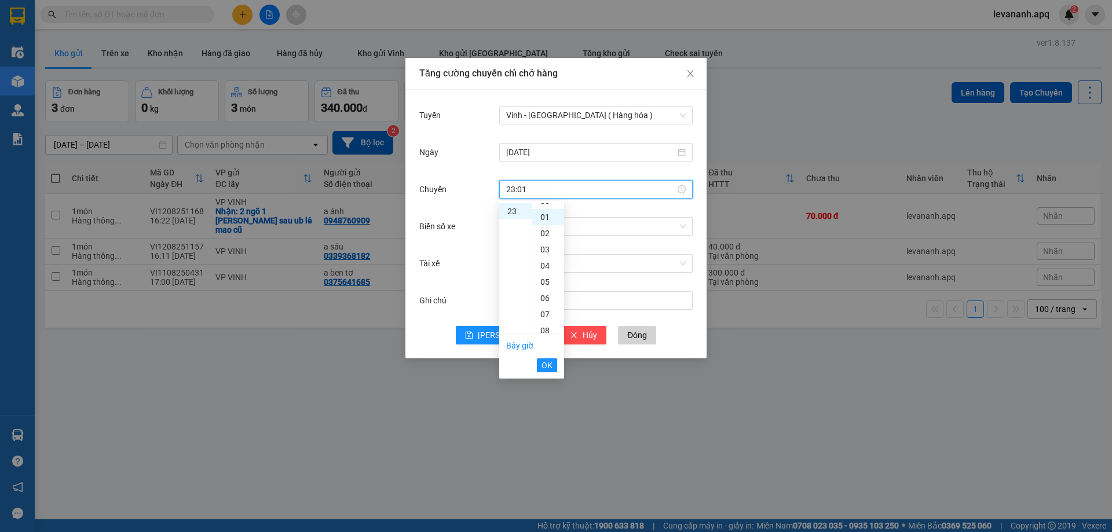
scroll to position [16, 0]
click at [548, 366] on span "OK" at bounding box center [547, 365] width 11 height 13
click at [527, 218] on input "Biển số xe" at bounding box center [592, 226] width 172 height 17
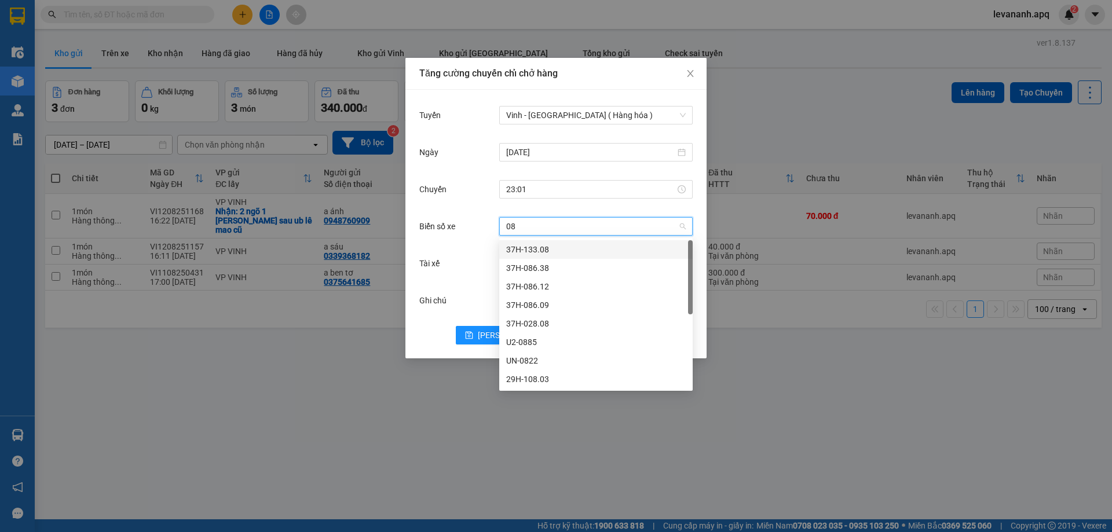
type input "086"
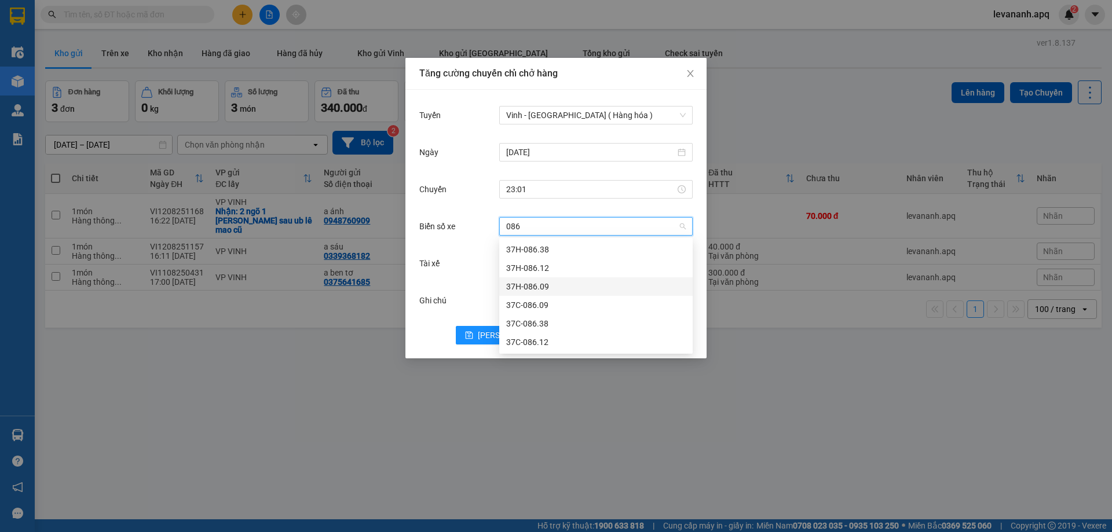
click at [537, 283] on div "37H-086.09" at bounding box center [596, 286] width 180 height 13
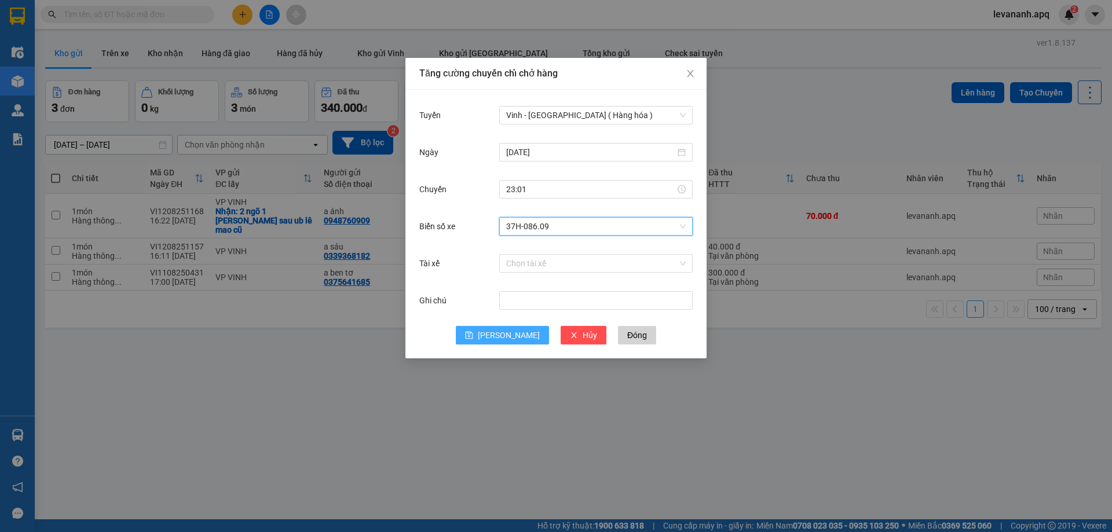
click at [507, 335] on span "[PERSON_NAME]" at bounding box center [509, 335] width 62 height 13
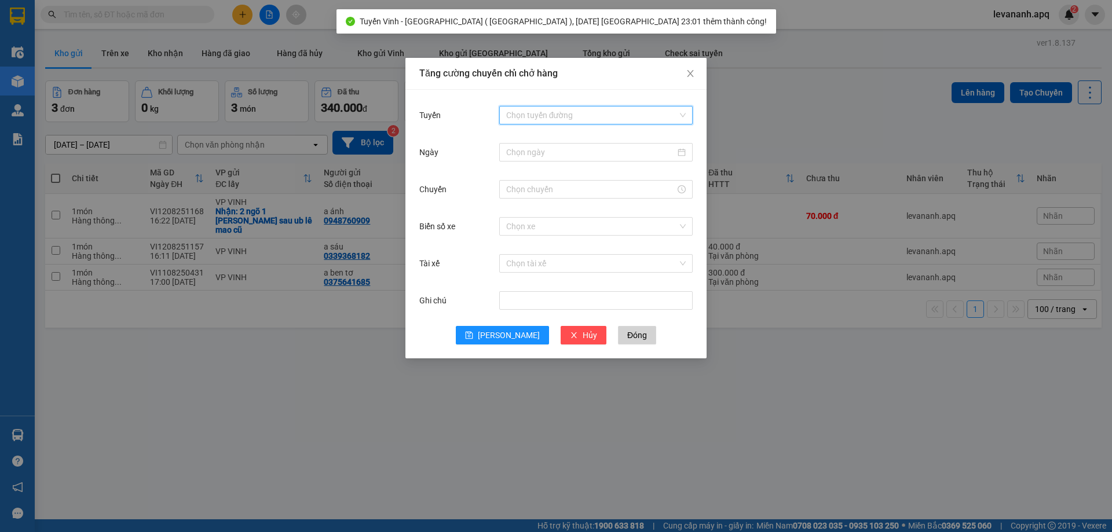
click at [541, 116] on input "Tuyến" at bounding box center [592, 115] width 172 height 17
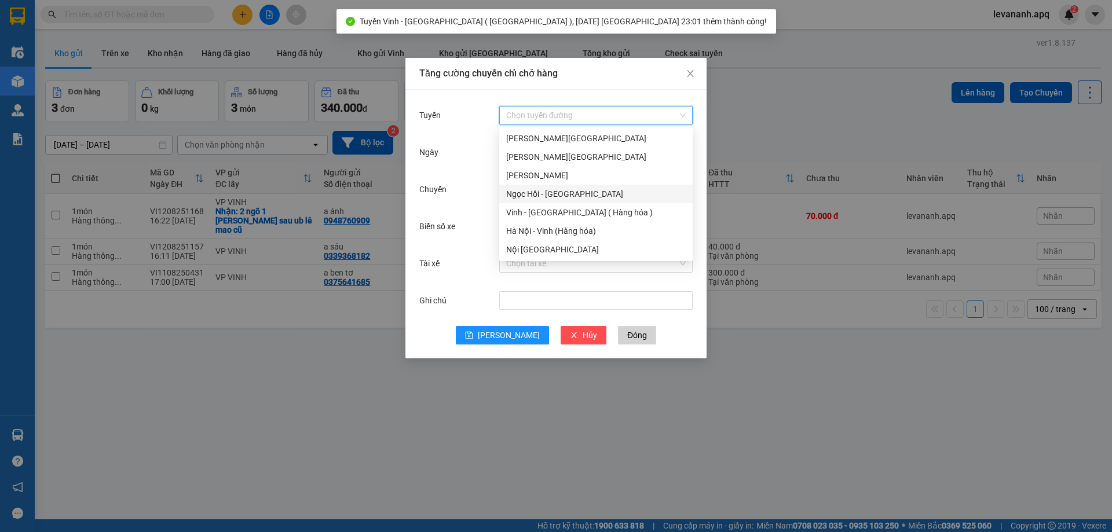
click at [545, 216] on div "Vinh - Hà Nội ( Hàng hóa )" at bounding box center [596, 212] width 180 height 13
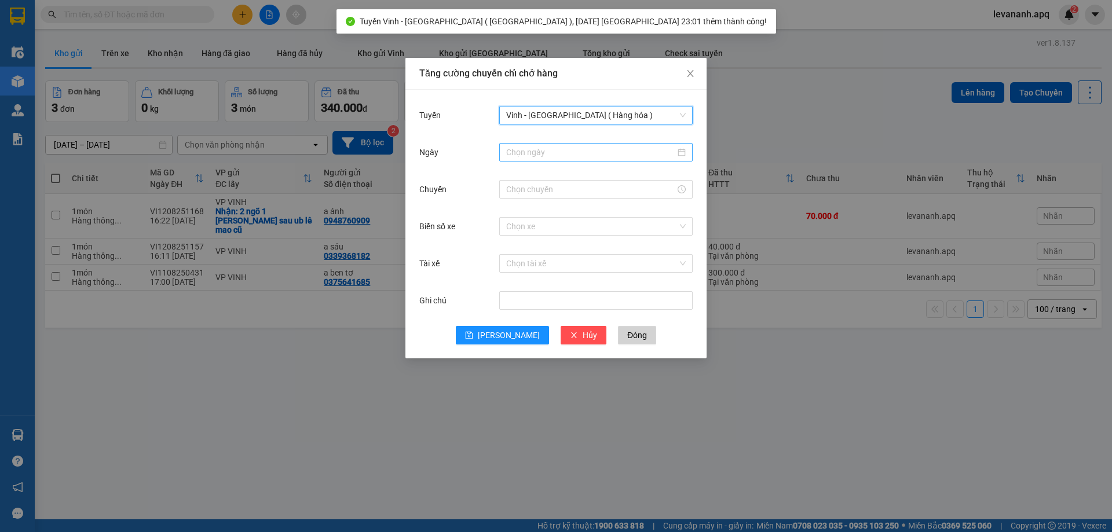
click at [540, 155] on input "Ngày" at bounding box center [590, 152] width 169 height 13
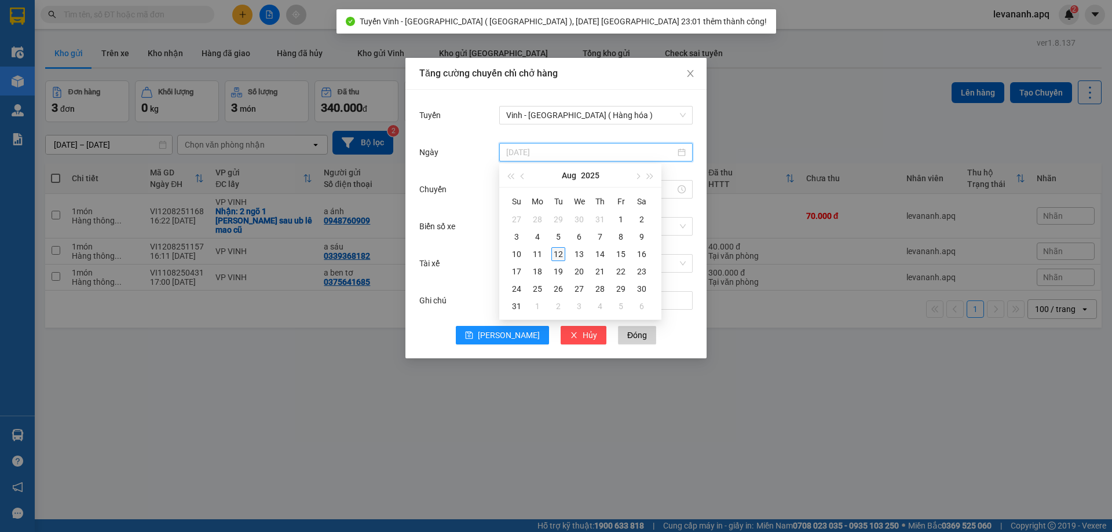
type input "[DATE]"
click at [553, 253] on div "12" at bounding box center [559, 254] width 14 height 14
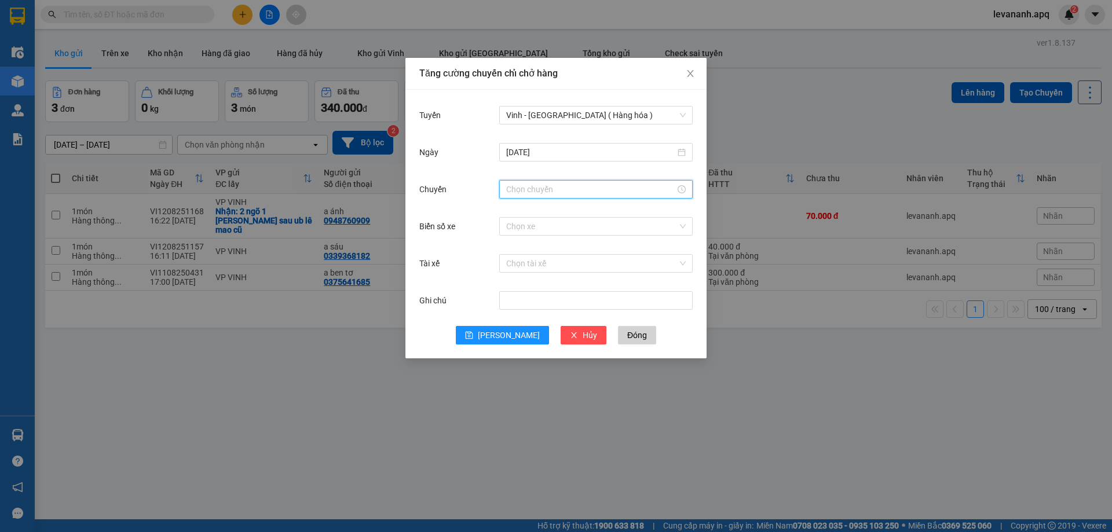
click at [525, 192] on input "Chuyến" at bounding box center [590, 189] width 169 height 13
click at [513, 209] on div "23" at bounding box center [515, 211] width 32 height 16
click at [545, 286] on div "05" at bounding box center [548, 292] width 32 height 16
type input "23:05"
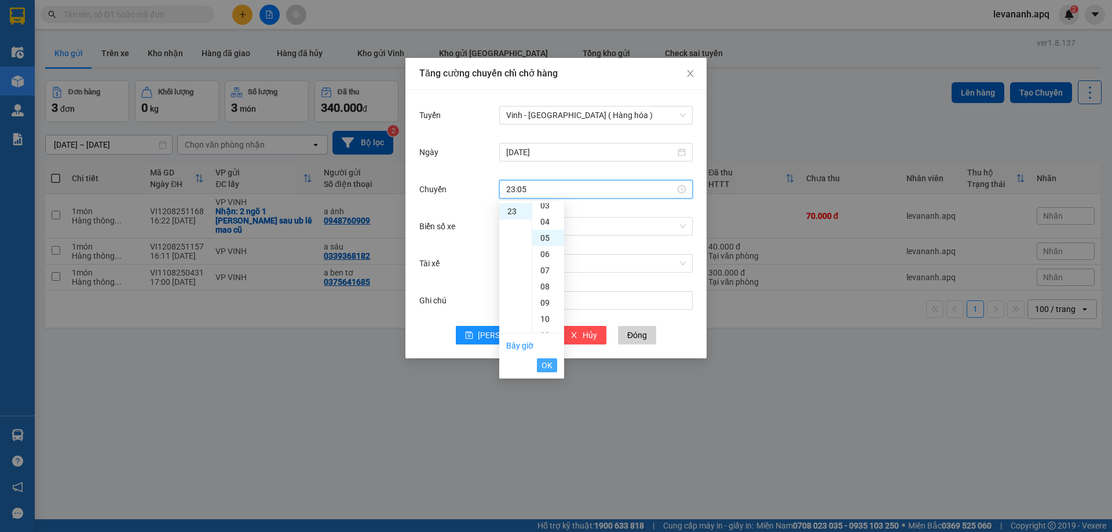
scroll to position [81, 0]
click at [549, 362] on span "OK" at bounding box center [547, 365] width 11 height 13
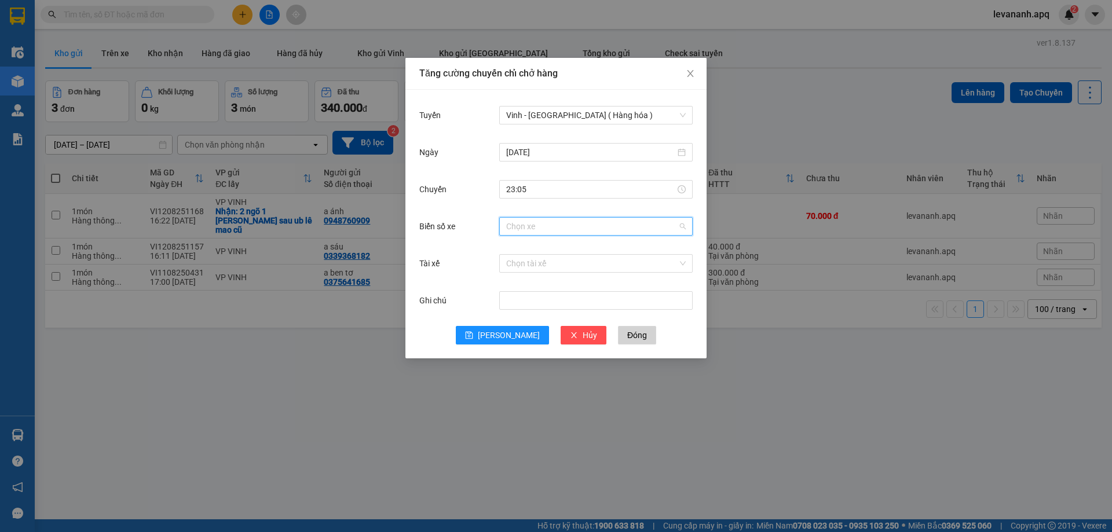
click at [520, 227] on input "Biển số xe" at bounding box center [592, 226] width 172 height 17
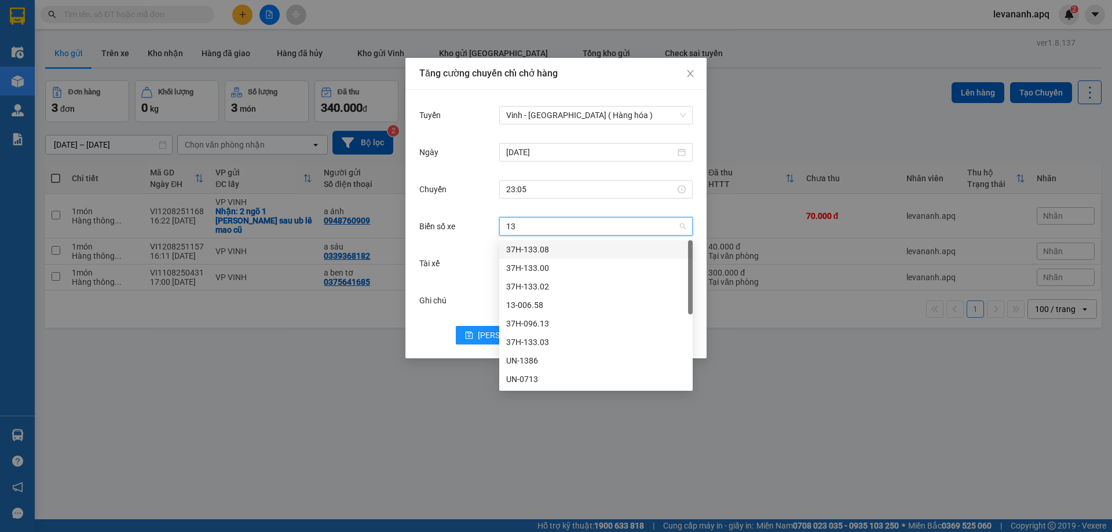
type input "133"
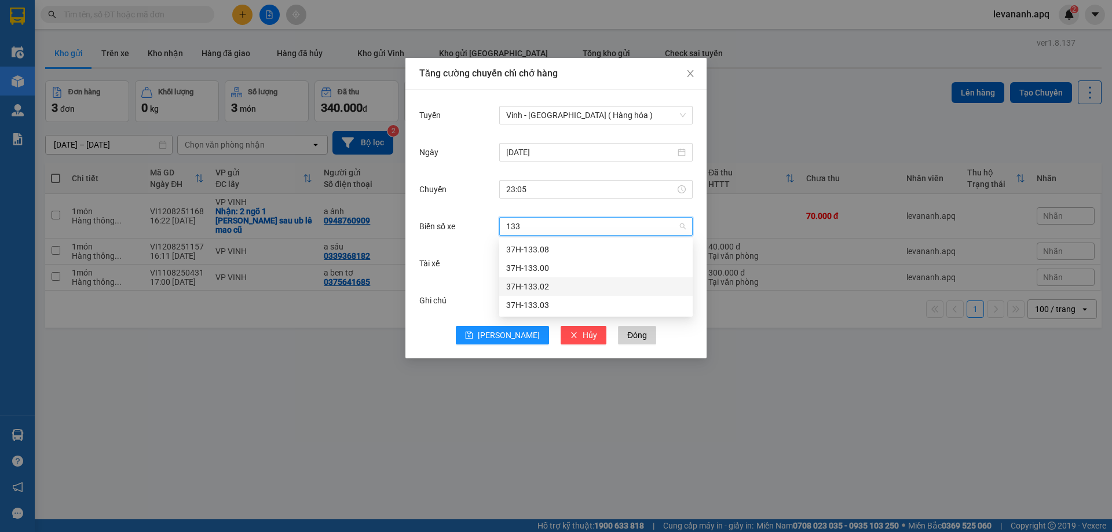
click at [524, 287] on div "37H-133.02" at bounding box center [596, 286] width 180 height 13
click at [515, 337] on span "[PERSON_NAME]" at bounding box center [509, 335] width 62 height 13
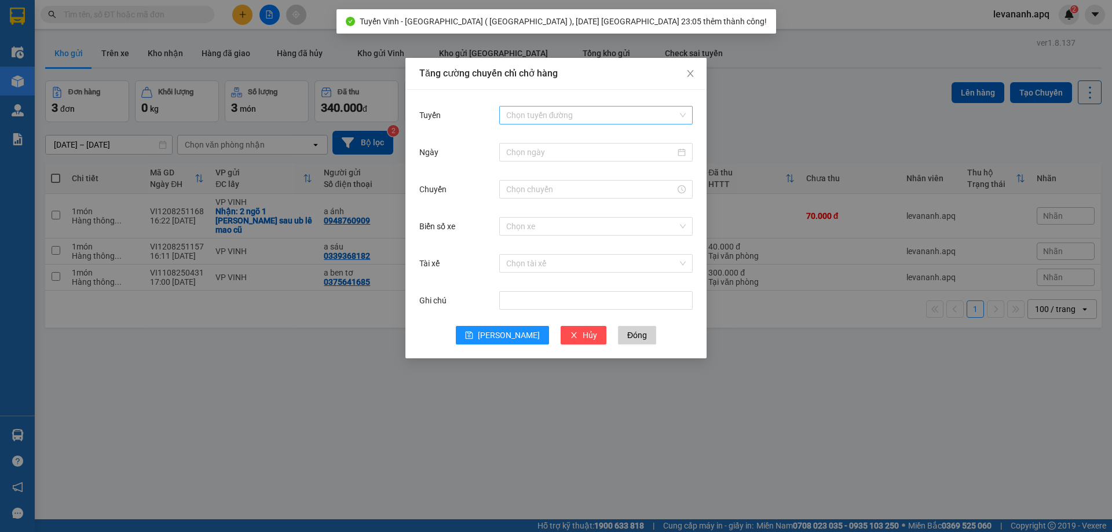
click at [552, 117] on input "Tuyến" at bounding box center [592, 115] width 172 height 17
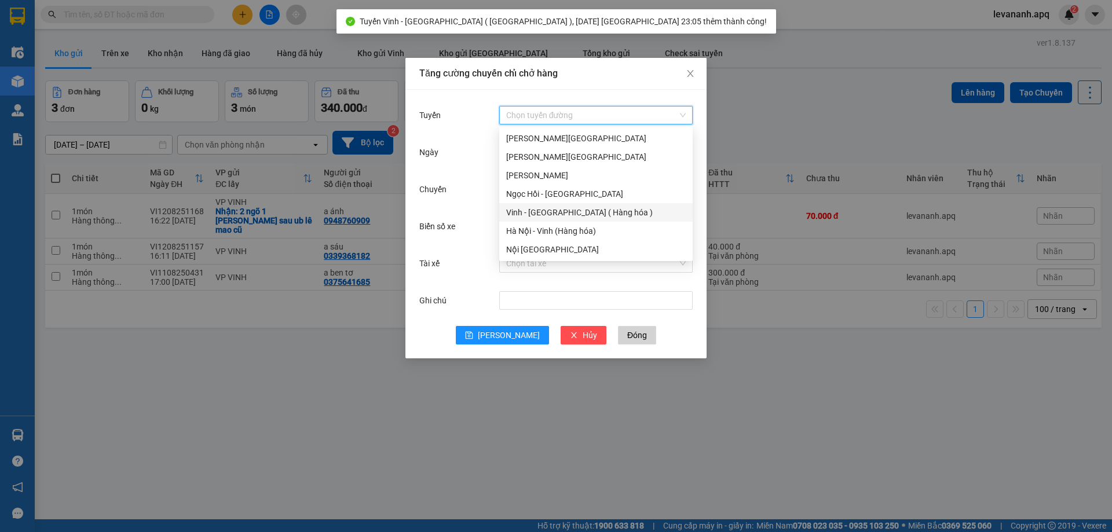
click at [549, 205] on div "Vinh - Hà Nội ( Hàng hóa )" at bounding box center [596, 212] width 194 height 19
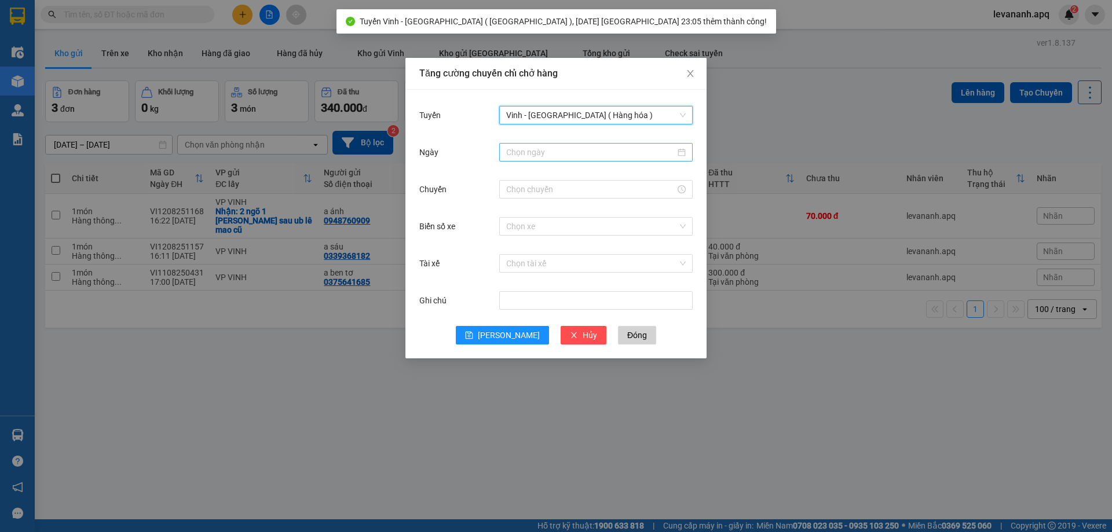
click at [541, 150] on input "Ngày" at bounding box center [590, 152] width 169 height 13
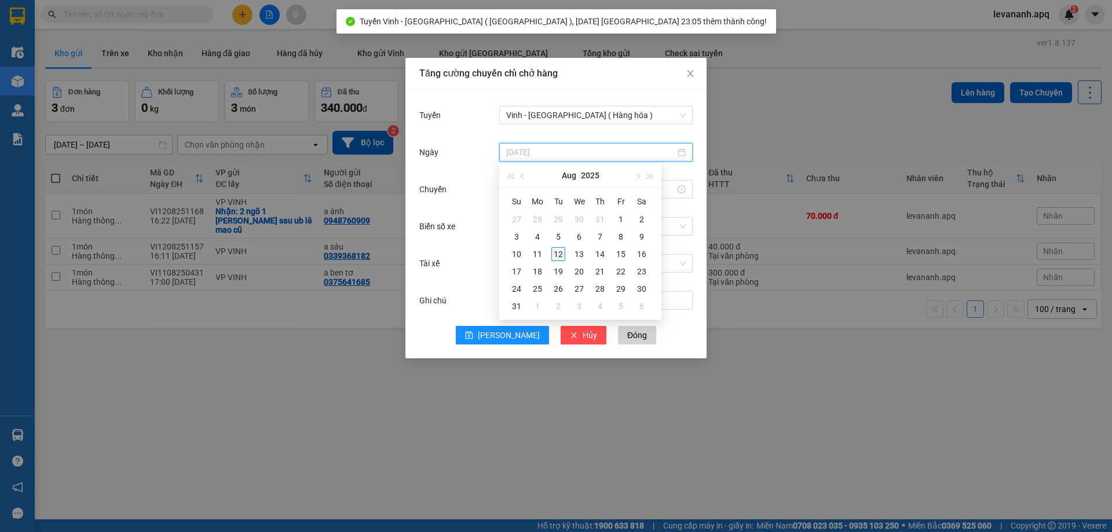
type input "[DATE]"
click at [555, 250] on div "12" at bounding box center [559, 254] width 14 height 14
click at [515, 192] on input "Chuyến" at bounding box center [590, 189] width 169 height 13
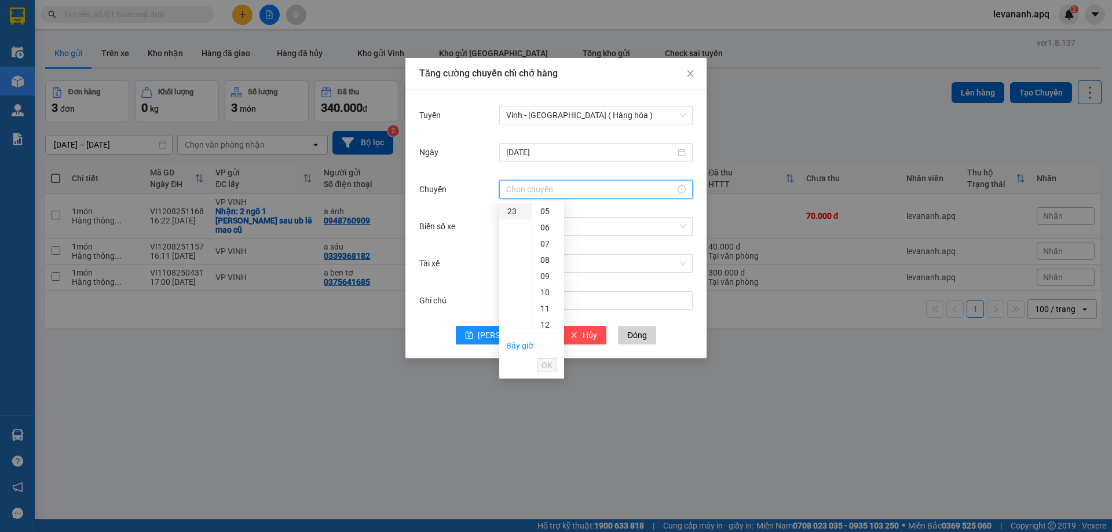
click at [511, 209] on div "23" at bounding box center [515, 211] width 32 height 16
click at [545, 262] on div "10" at bounding box center [548, 258] width 32 height 16
type input "23:10"
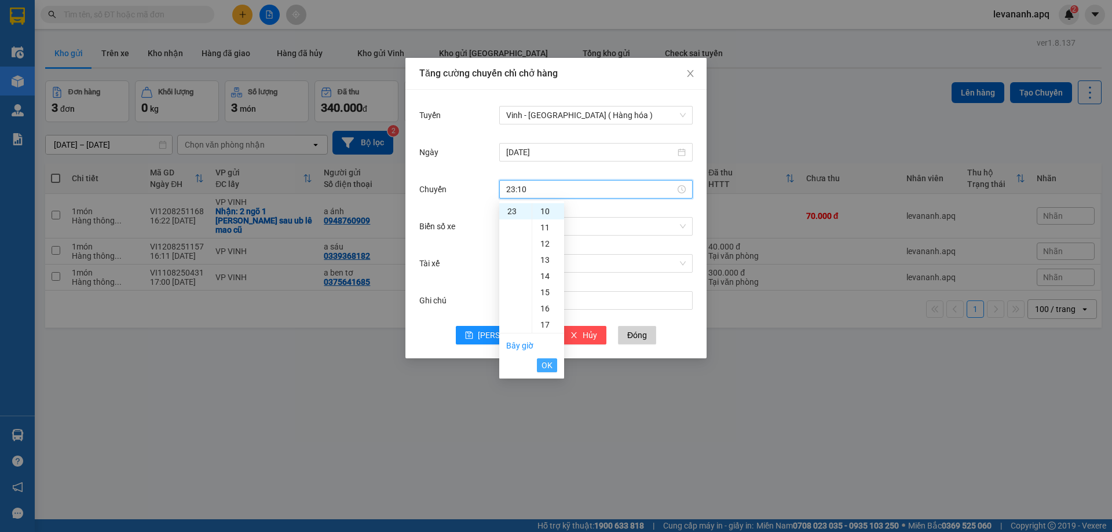
click at [545, 363] on span "OK" at bounding box center [547, 365] width 11 height 13
click at [528, 228] on input "Biển số xe" at bounding box center [592, 226] width 172 height 17
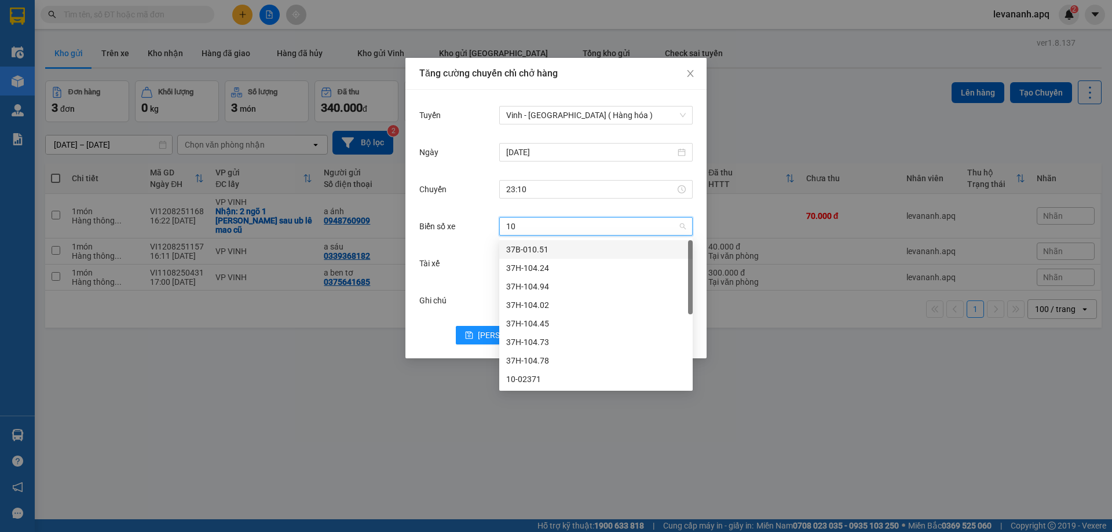
type input "104"
click at [532, 269] on div "37H-104.94" at bounding box center [596, 268] width 180 height 13
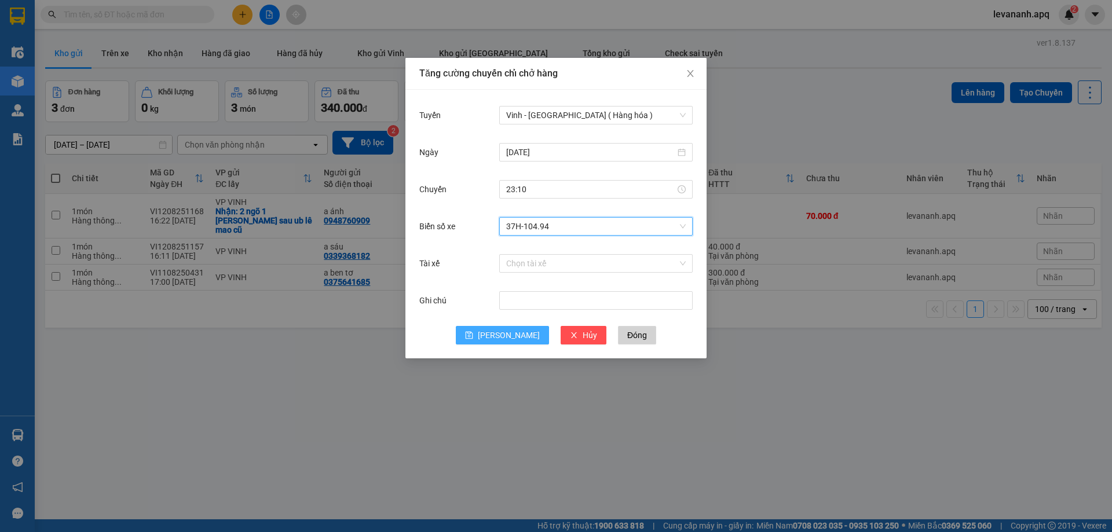
click at [515, 328] on button "[PERSON_NAME]" at bounding box center [502, 335] width 93 height 19
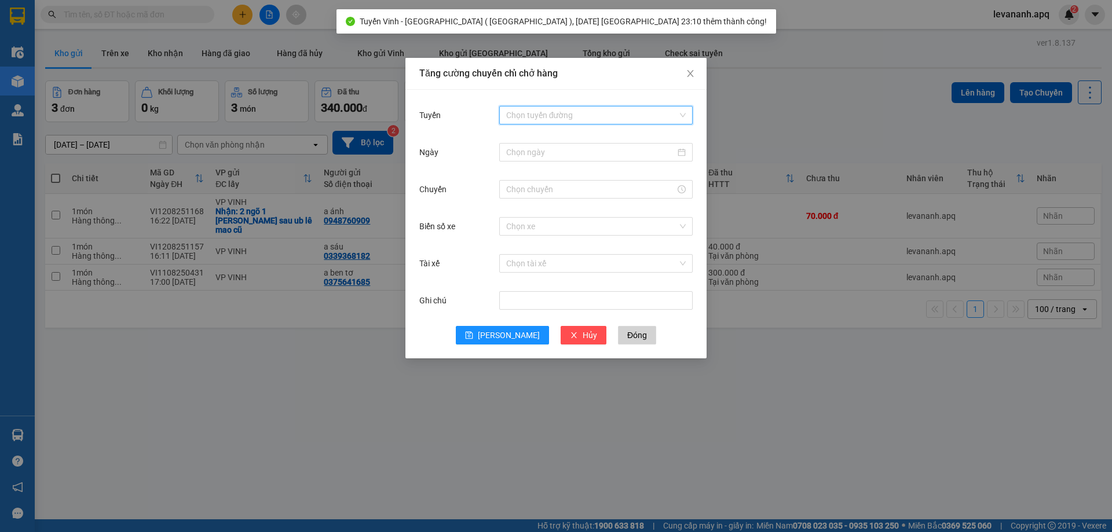
click at [541, 122] on input "Tuyến" at bounding box center [592, 115] width 172 height 17
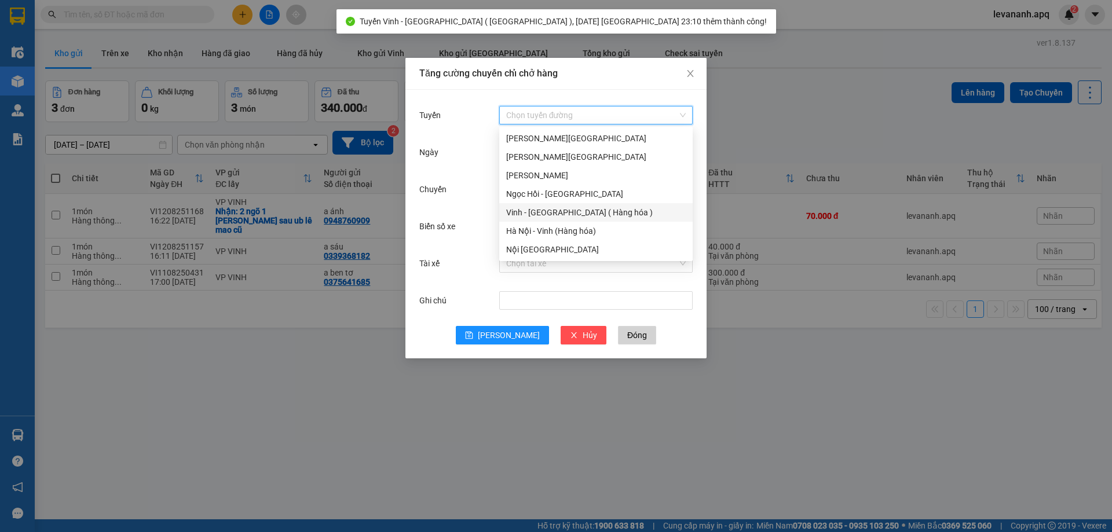
click at [548, 211] on div "Vinh - Hà Nội ( Hàng hóa )" at bounding box center [596, 212] width 180 height 13
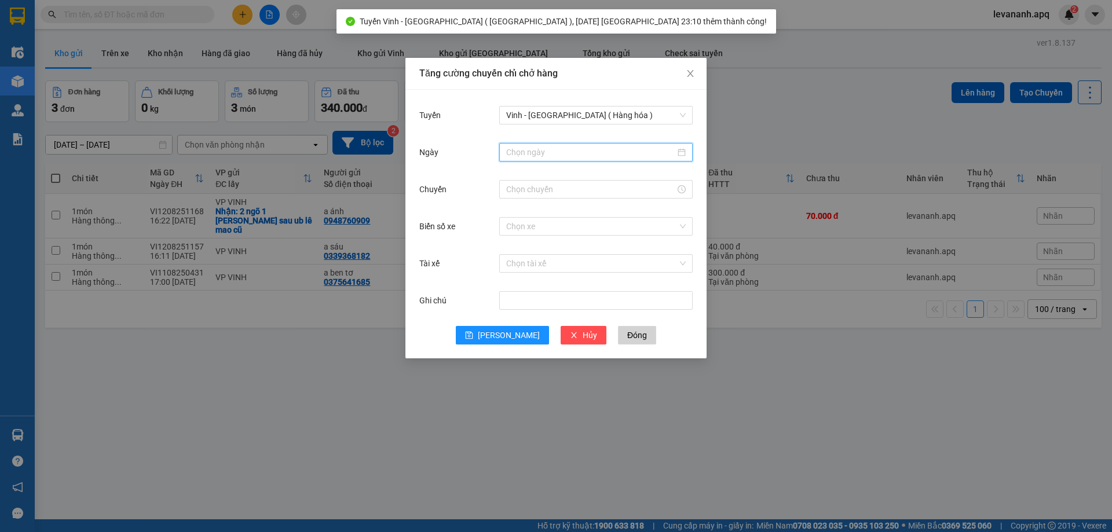
click at [536, 148] on input "Ngày" at bounding box center [590, 152] width 169 height 13
click at [561, 245] on td "5" at bounding box center [558, 236] width 21 height 17
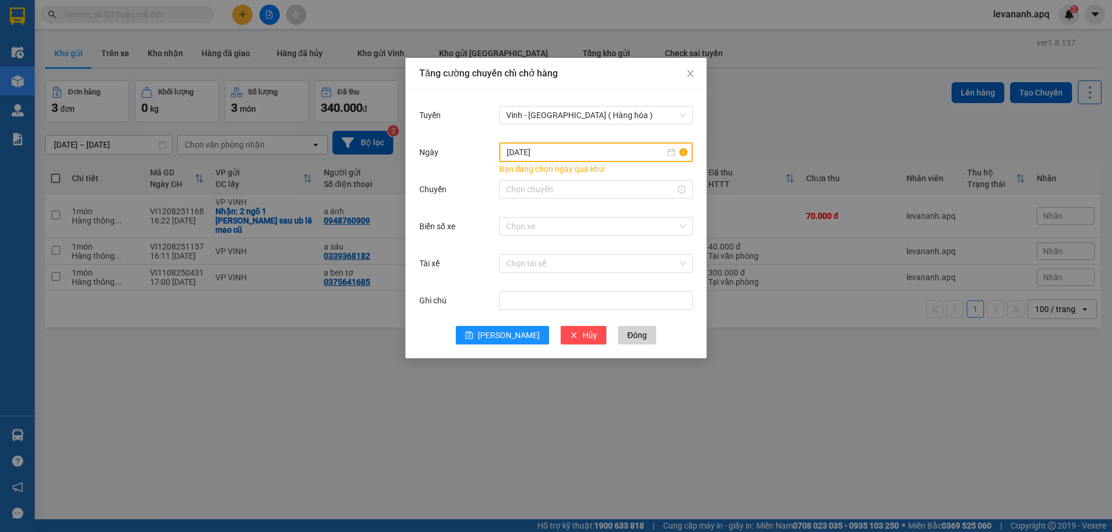
click at [512, 145] on div "05/08/2025" at bounding box center [596, 153] width 194 height 20
type input "[DATE]"
click at [556, 253] on div "12" at bounding box center [559, 255] width 14 height 14
click at [513, 190] on input "Chuyến" at bounding box center [590, 189] width 169 height 13
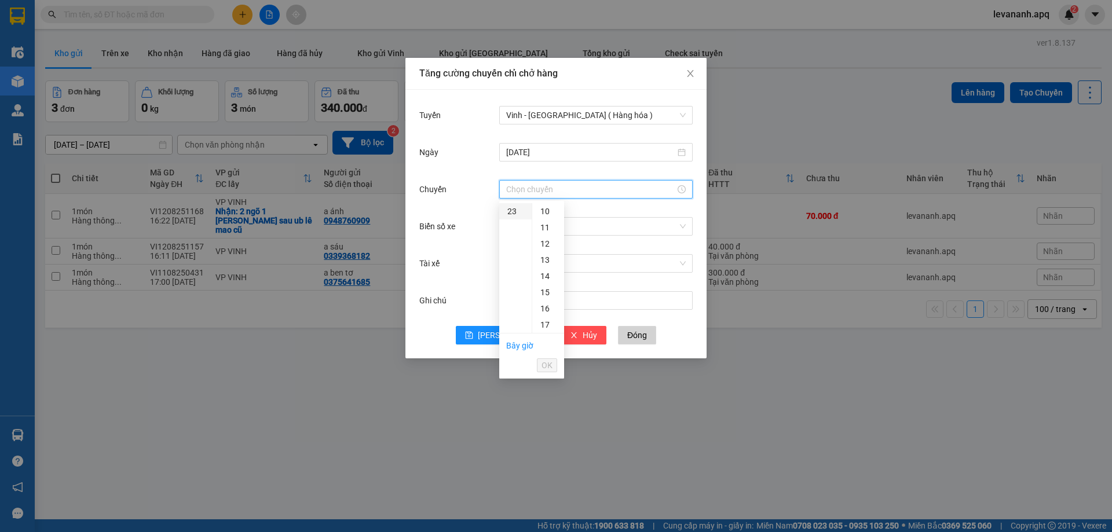
click at [512, 206] on div "23" at bounding box center [515, 211] width 32 height 16
click at [544, 286] on div "12" at bounding box center [548, 290] width 32 height 16
type input "23:12"
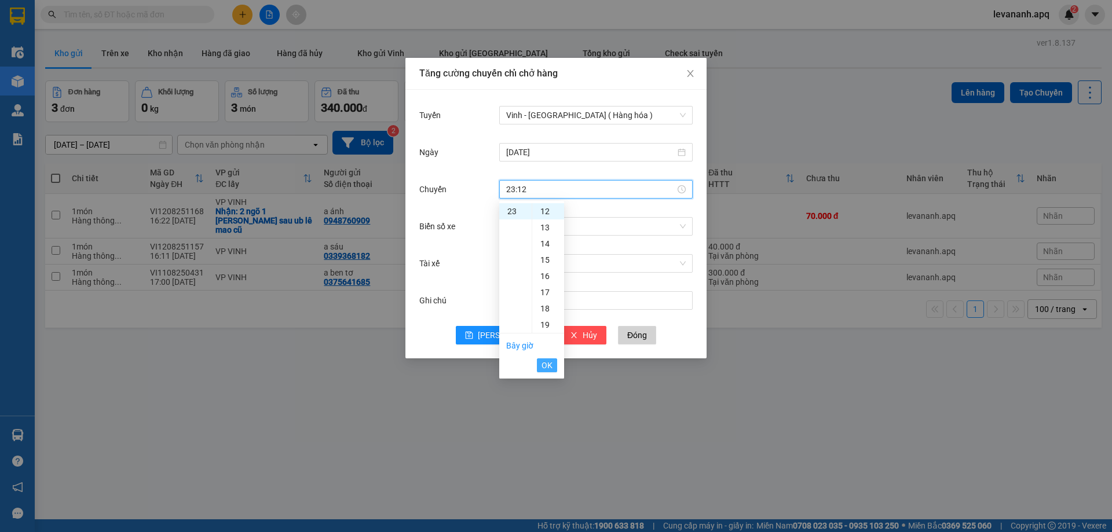
click at [548, 368] on span "OK" at bounding box center [547, 365] width 11 height 13
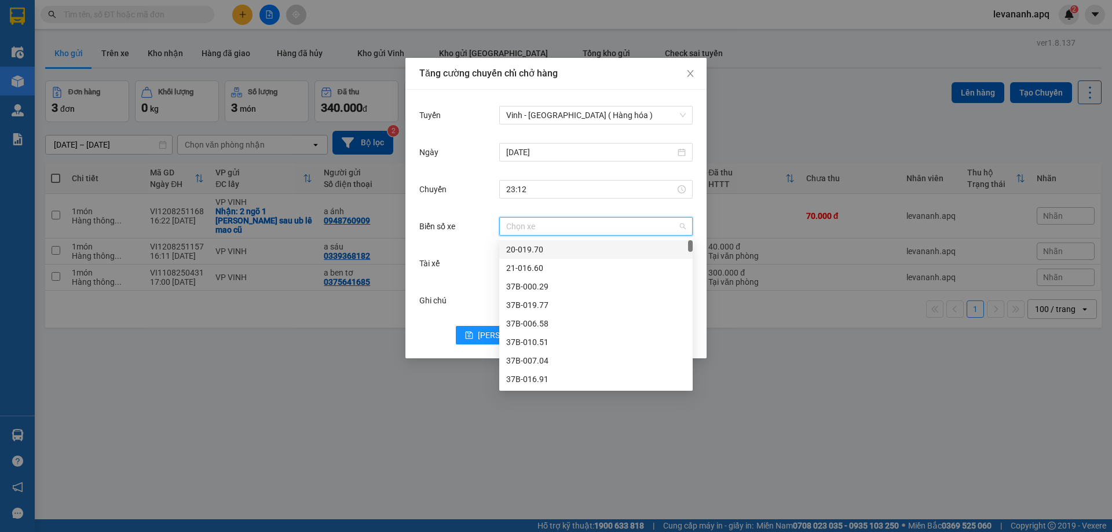
click at [515, 221] on input "Biển số xe" at bounding box center [592, 226] width 172 height 17
type input "104"
click at [549, 286] on div "37H-104.02" at bounding box center [596, 286] width 180 height 13
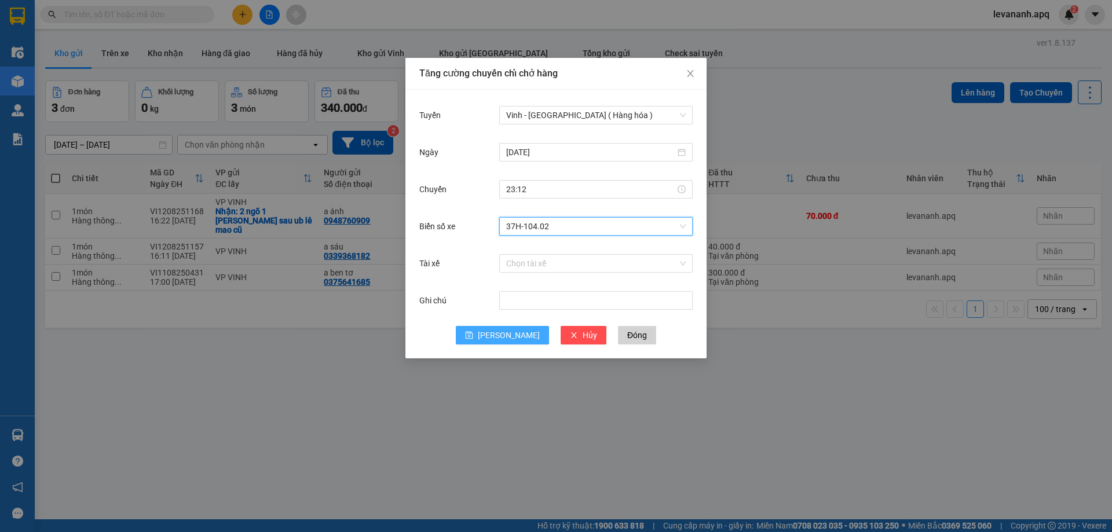
click at [514, 338] on span "[PERSON_NAME]" at bounding box center [509, 335] width 62 height 13
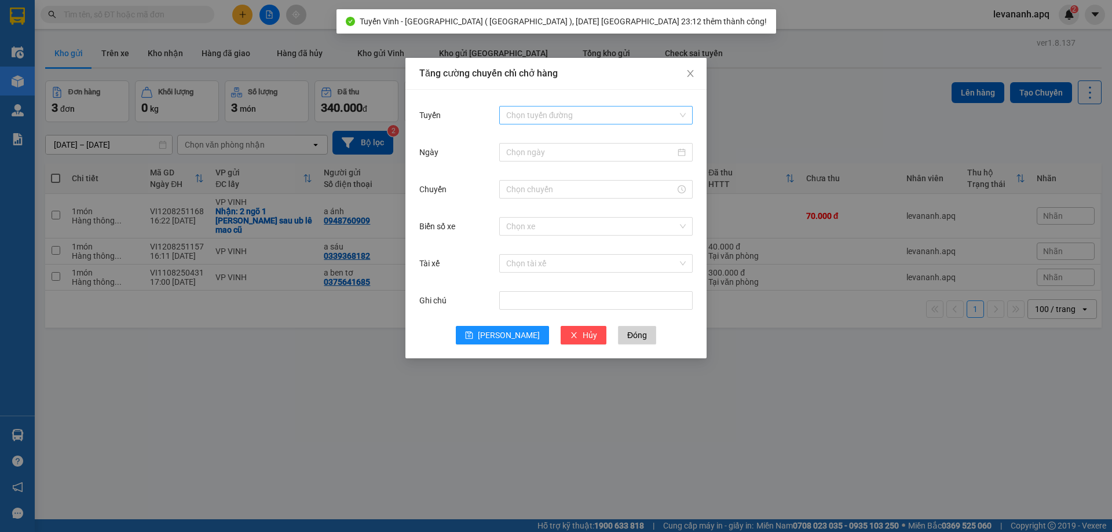
click at [548, 112] on input "Tuyến" at bounding box center [592, 115] width 172 height 17
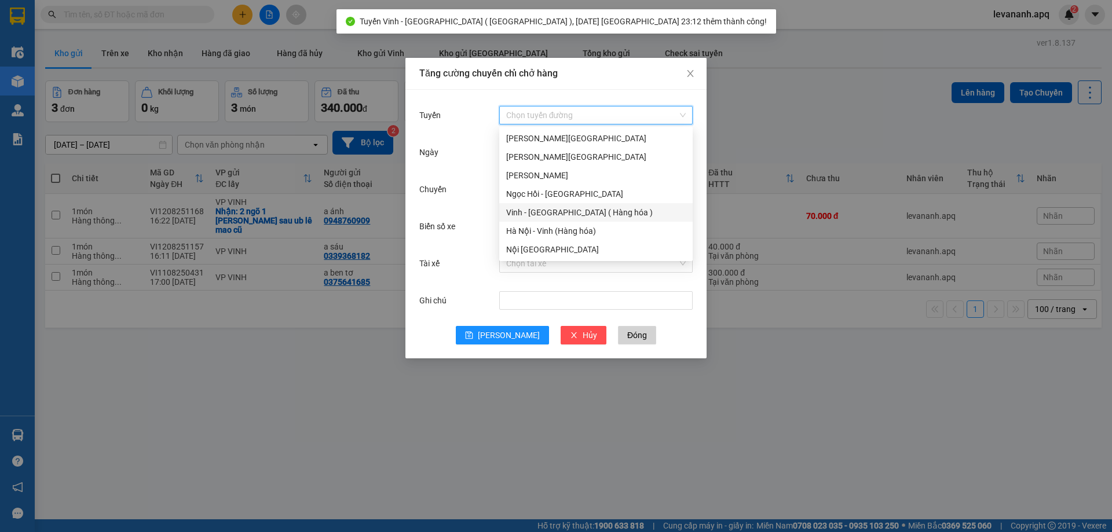
click at [545, 216] on div "Vinh - Hà Nội ( Hàng hóa )" at bounding box center [596, 212] width 180 height 13
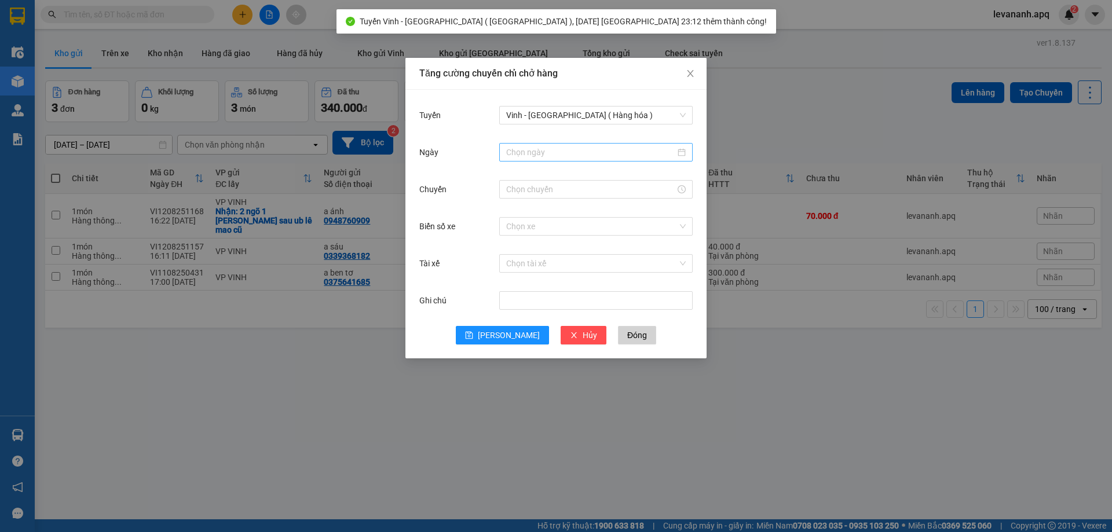
click at [538, 161] on div at bounding box center [596, 152] width 194 height 19
type input "[DATE]"
click at [560, 252] on div "12" at bounding box center [559, 254] width 14 height 14
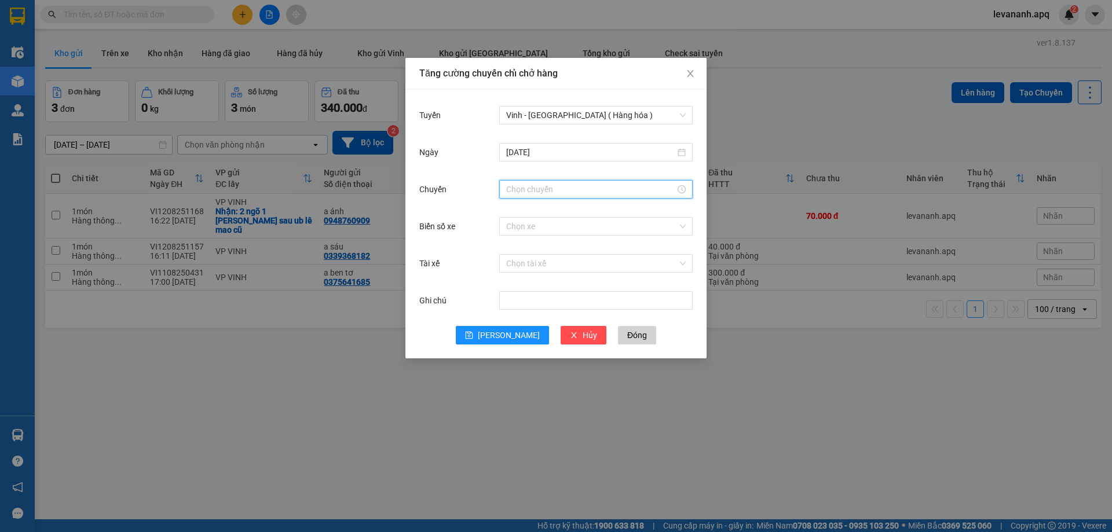
click at [514, 192] on input "Chuyến" at bounding box center [590, 189] width 169 height 13
click at [510, 214] on div "23" at bounding box center [515, 211] width 32 height 16
click at [544, 278] on div "15" at bounding box center [548, 281] width 32 height 16
type input "23:15"
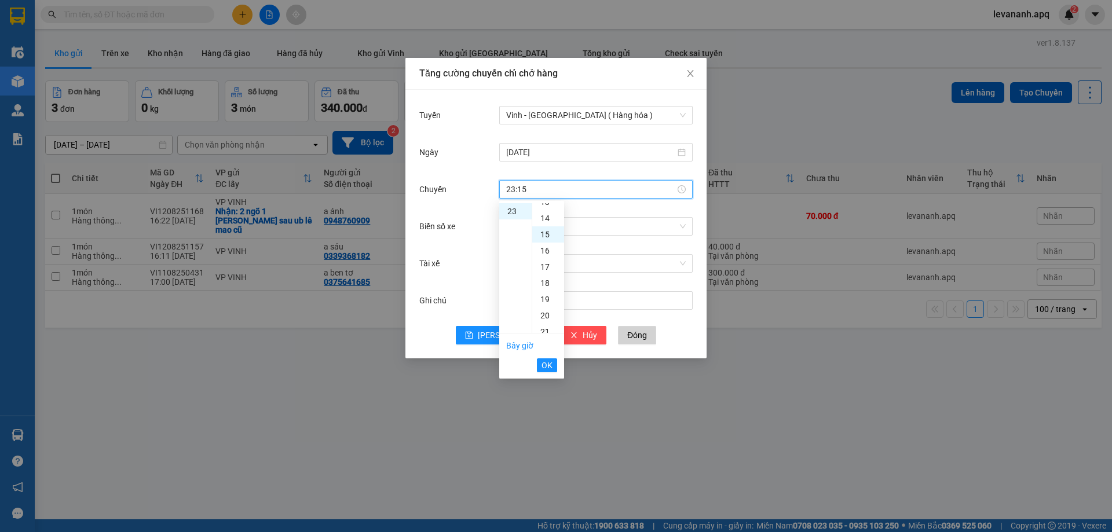
scroll to position [243, 0]
click at [548, 365] on span "OK" at bounding box center [547, 365] width 11 height 13
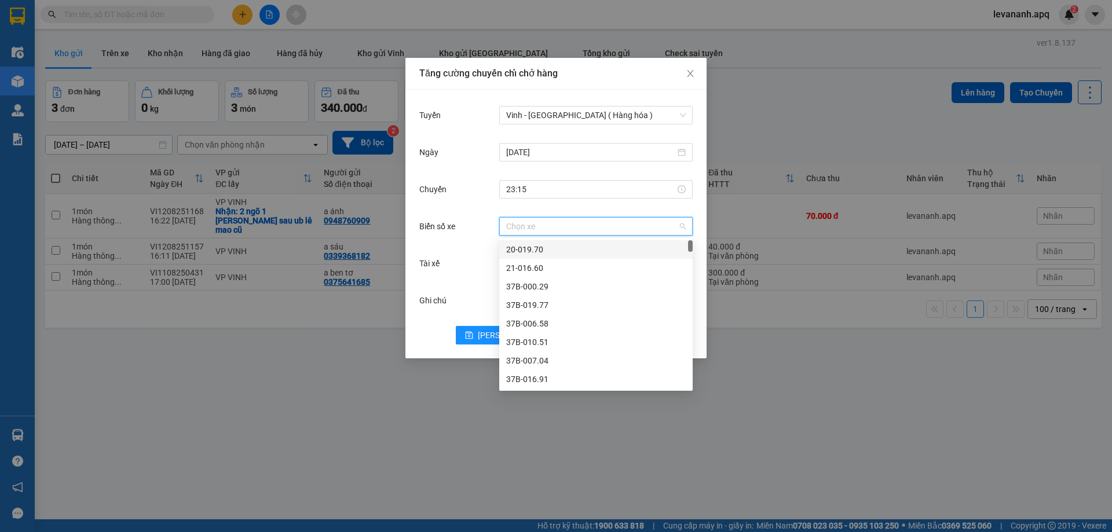
click at [520, 233] on input "Biển số xe" at bounding box center [592, 226] width 172 height 17
type input "104"
click at [551, 302] on div "37H-104.45" at bounding box center [596, 305] width 180 height 13
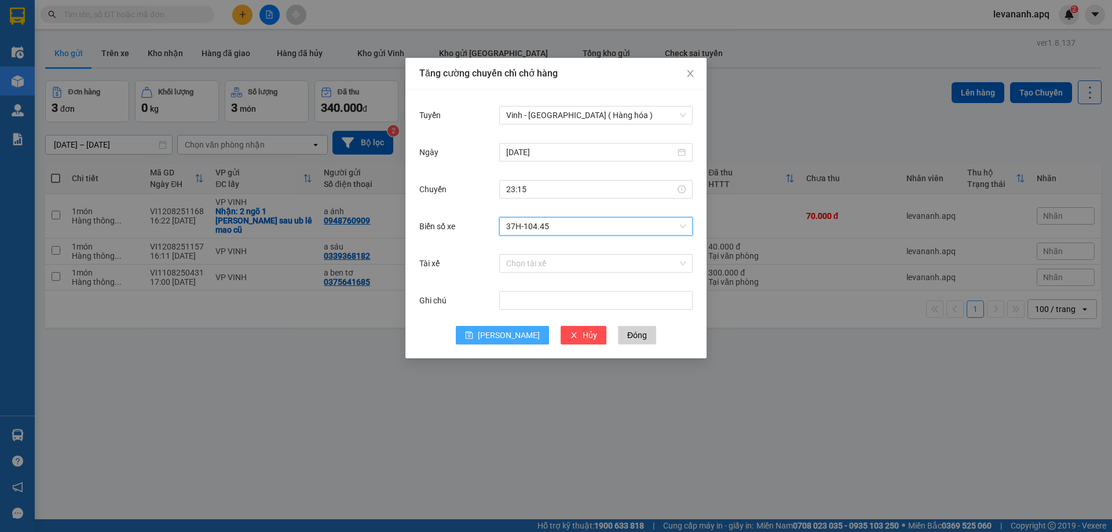
click at [510, 336] on span "[PERSON_NAME]" at bounding box center [509, 335] width 62 height 13
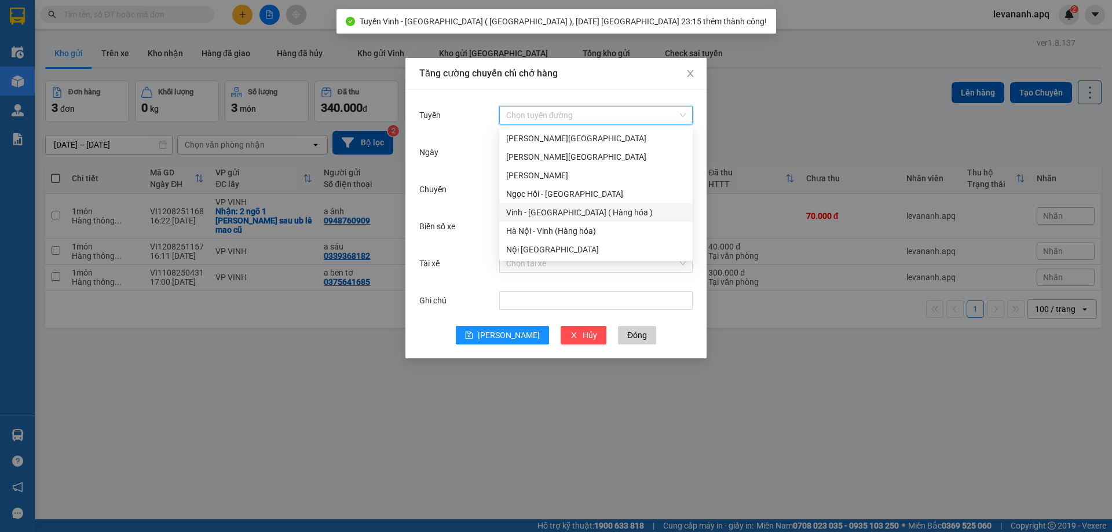
click at [543, 115] on input "Tuyến" at bounding box center [592, 115] width 172 height 17
click at [552, 211] on div "Vinh - Hà Nội ( Hàng hóa )" at bounding box center [596, 212] width 180 height 13
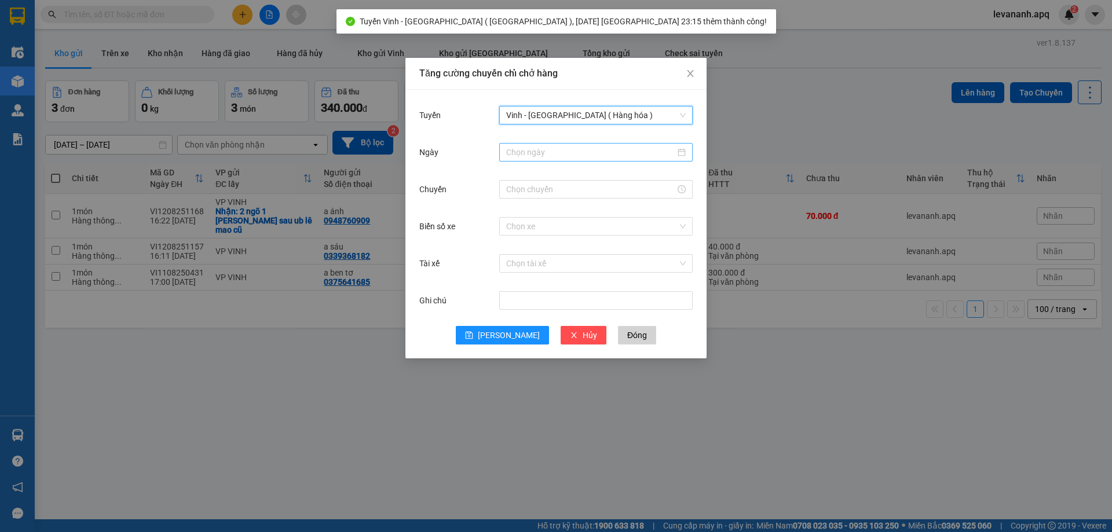
click at [529, 156] on input "Ngày" at bounding box center [590, 152] width 169 height 13
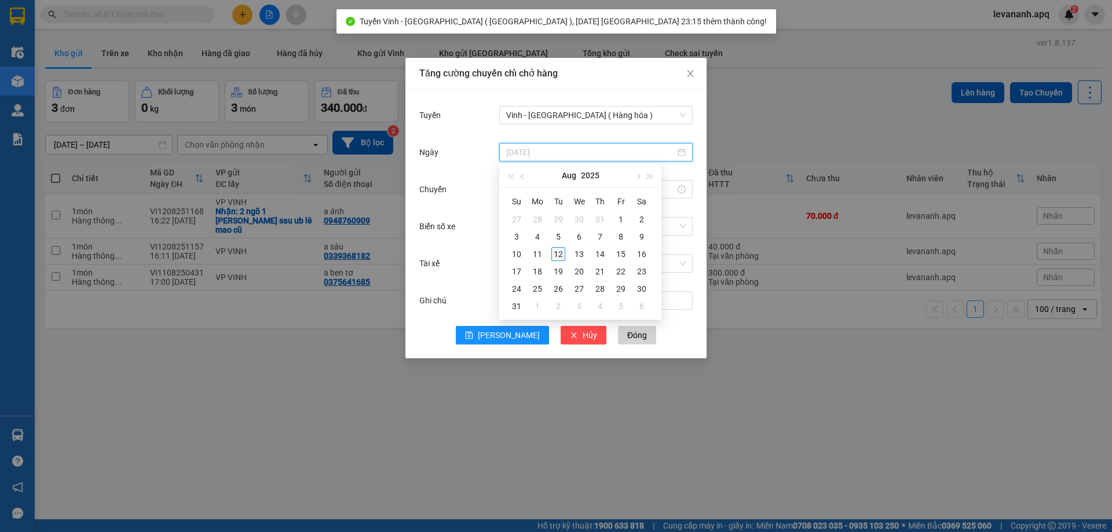
type input "[DATE]"
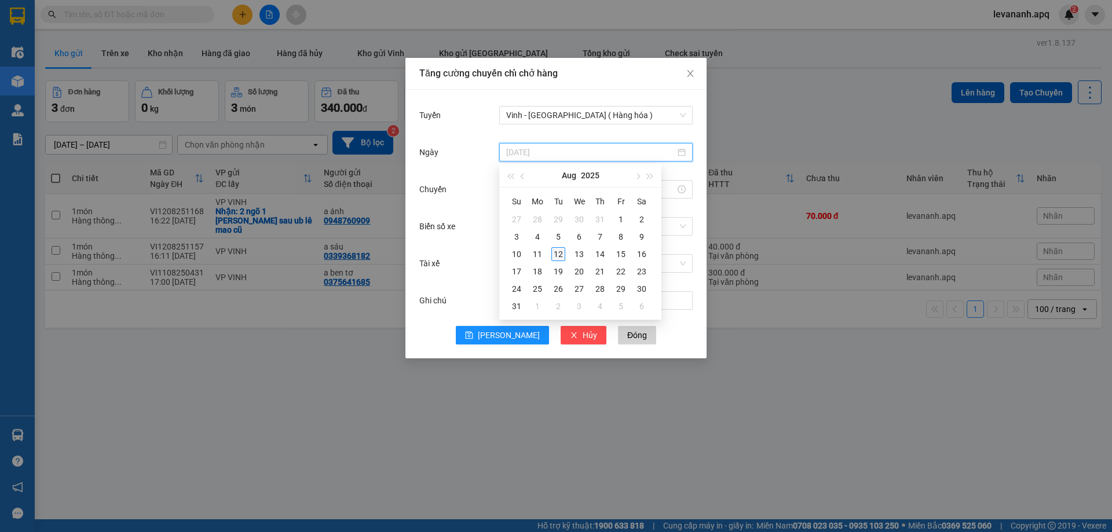
click at [554, 254] on div "12" at bounding box center [559, 254] width 14 height 14
click at [521, 184] on input "Chuyến" at bounding box center [590, 189] width 169 height 13
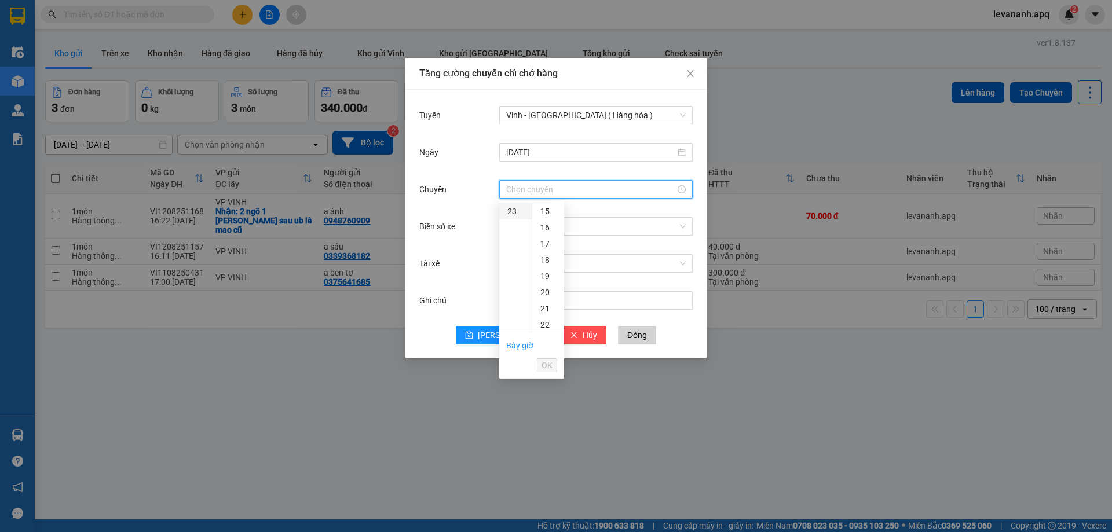
click at [508, 213] on div "23" at bounding box center [515, 211] width 32 height 16
click at [545, 329] on div "18" at bounding box center [548, 330] width 32 height 16
type input "23:18"
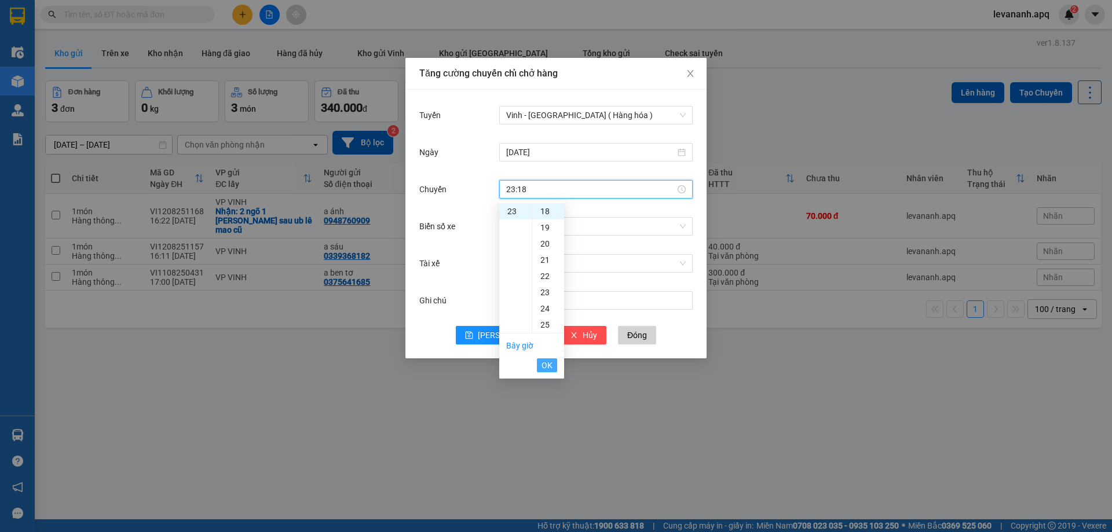
click at [546, 364] on span "OK" at bounding box center [547, 365] width 11 height 13
click at [518, 221] on input "Biển số xe" at bounding box center [592, 226] width 172 height 17
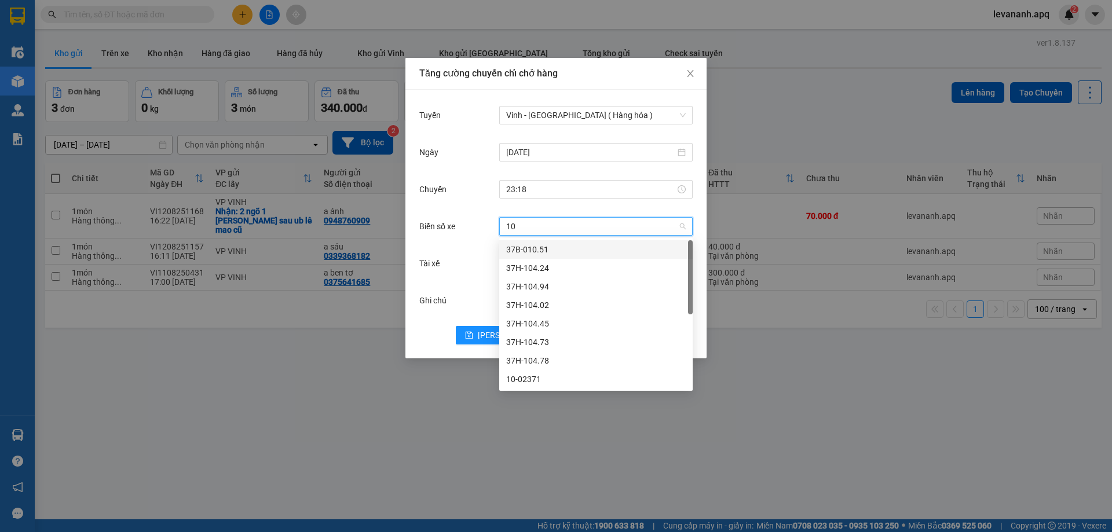
type input "104"
click at [543, 336] on div "37H-104.41" at bounding box center [596, 342] width 180 height 13
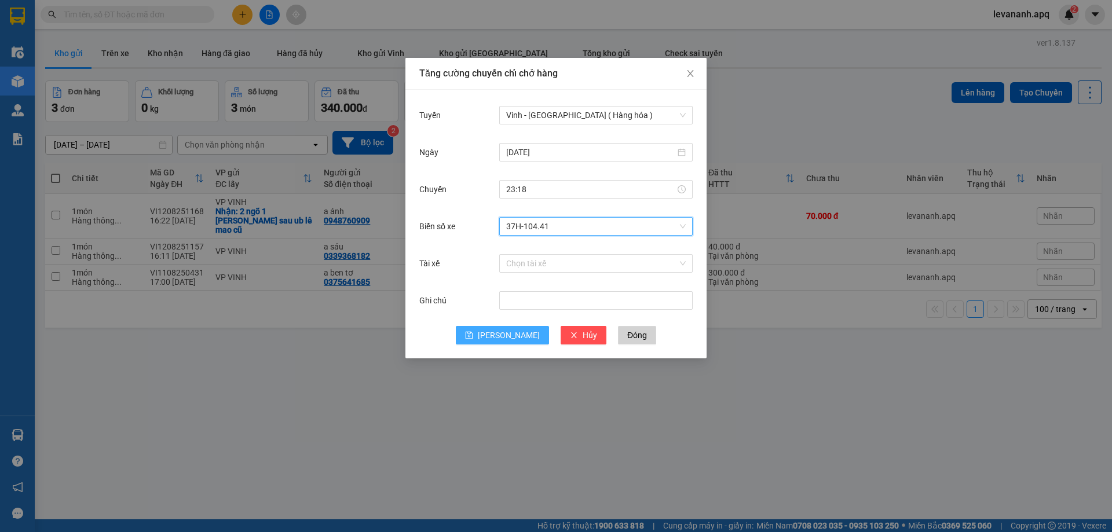
click at [473, 337] on icon "save" at bounding box center [470, 336] width 8 height 8
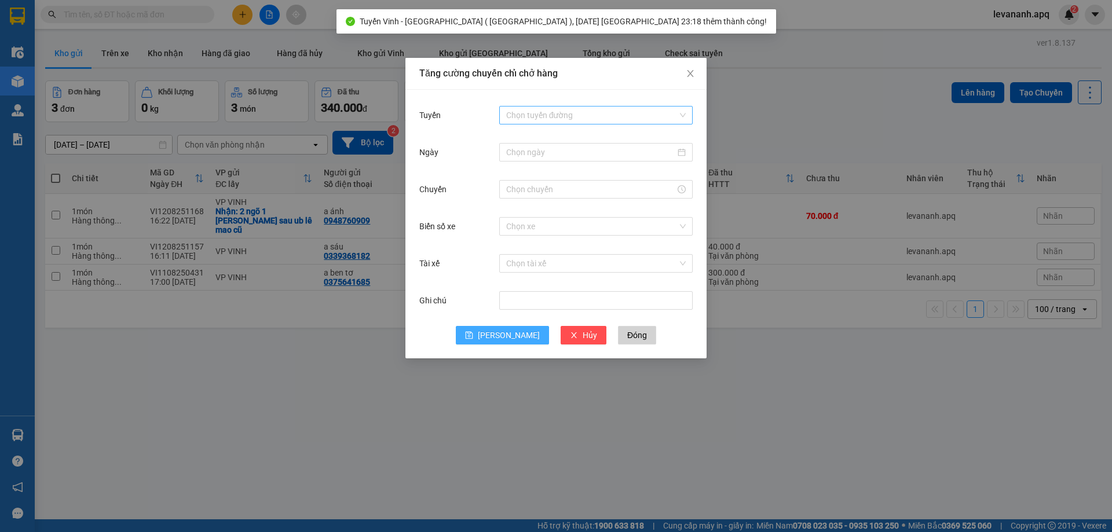
click at [549, 121] on input "Tuyến" at bounding box center [592, 115] width 172 height 17
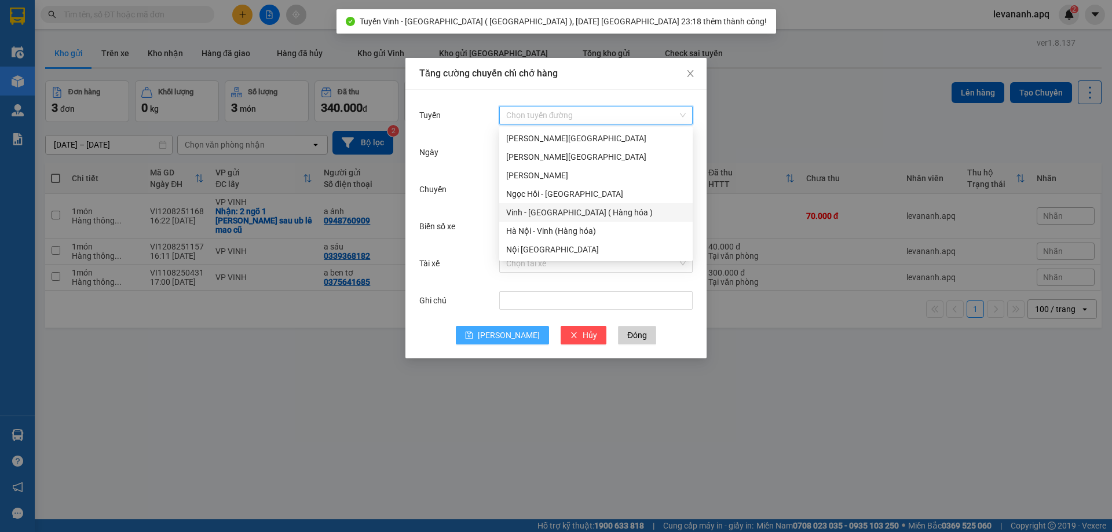
click at [547, 206] on div "Vinh - Hà Nội ( Hàng hóa )" at bounding box center [596, 212] width 180 height 13
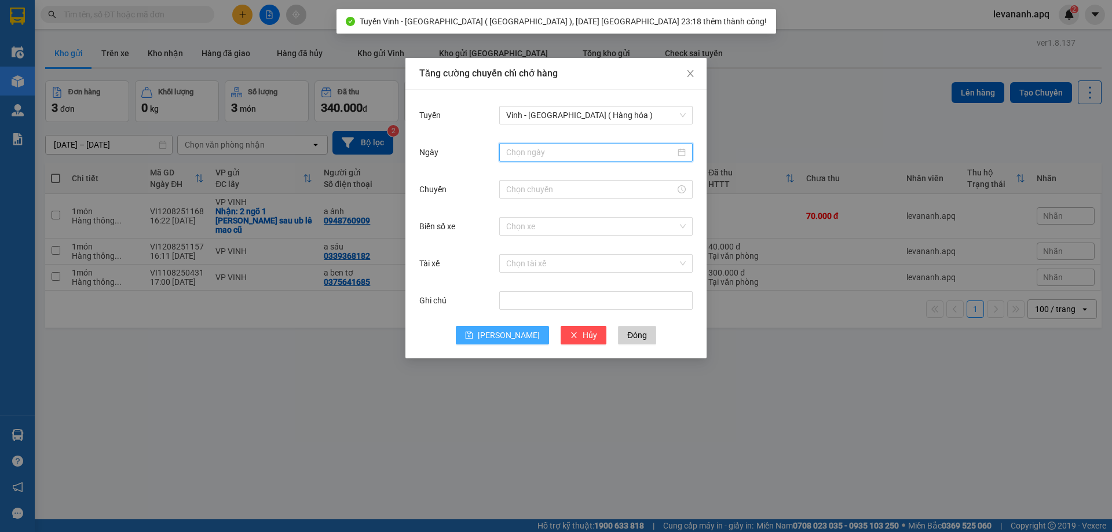
click at [532, 152] on input "Ngày" at bounding box center [590, 152] width 169 height 13
type input "[DATE]"
click at [560, 249] on div "12" at bounding box center [559, 254] width 14 height 14
click at [508, 193] on input "Chuyến" at bounding box center [590, 189] width 169 height 13
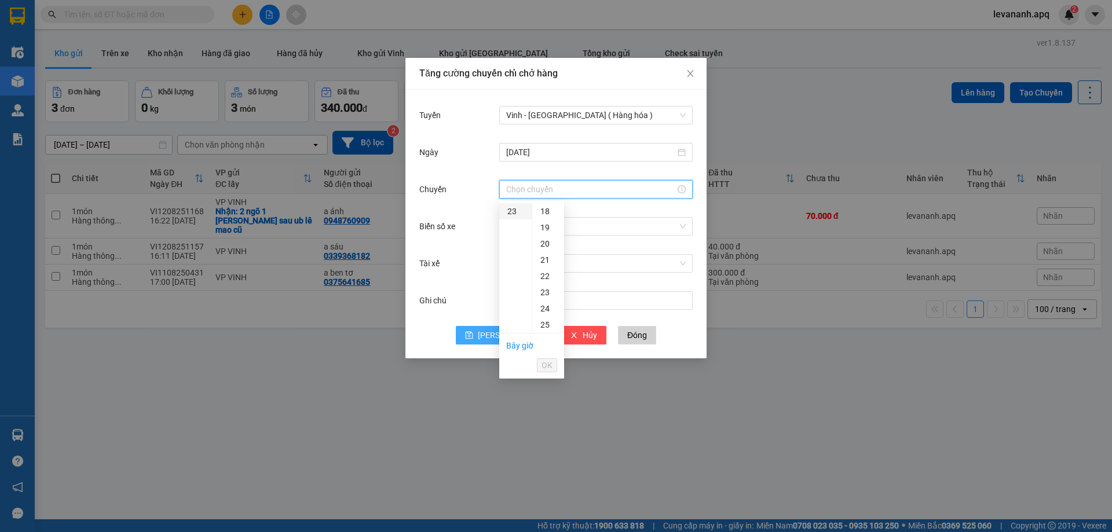
click at [509, 211] on div "23" at bounding box center [515, 211] width 32 height 16
click at [546, 287] on div "19" at bounding box center [548, 288] width 32 height 16
type input "23:19"
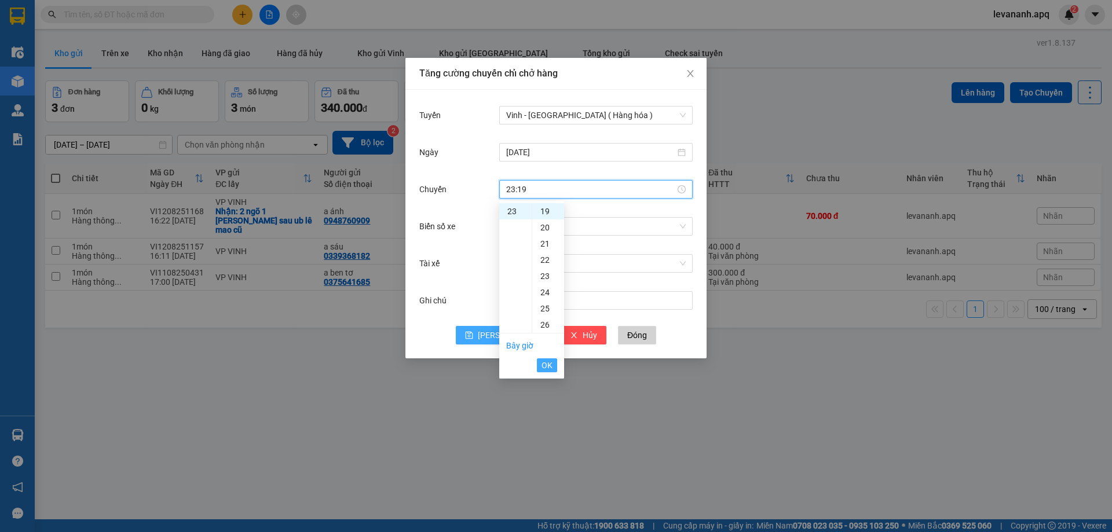
click at [551, 360] on span "OK" at bounding box center [547, 365] width 11 height 13
click at [519, 228] on input "Biển số xe" at bounding box center [592, 226] width 172 height 17
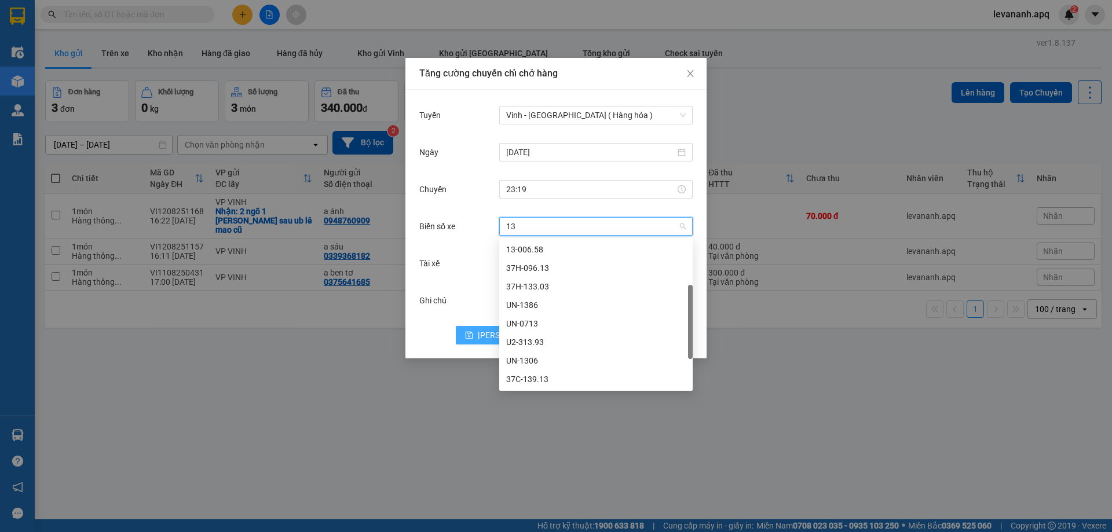
type input "133"
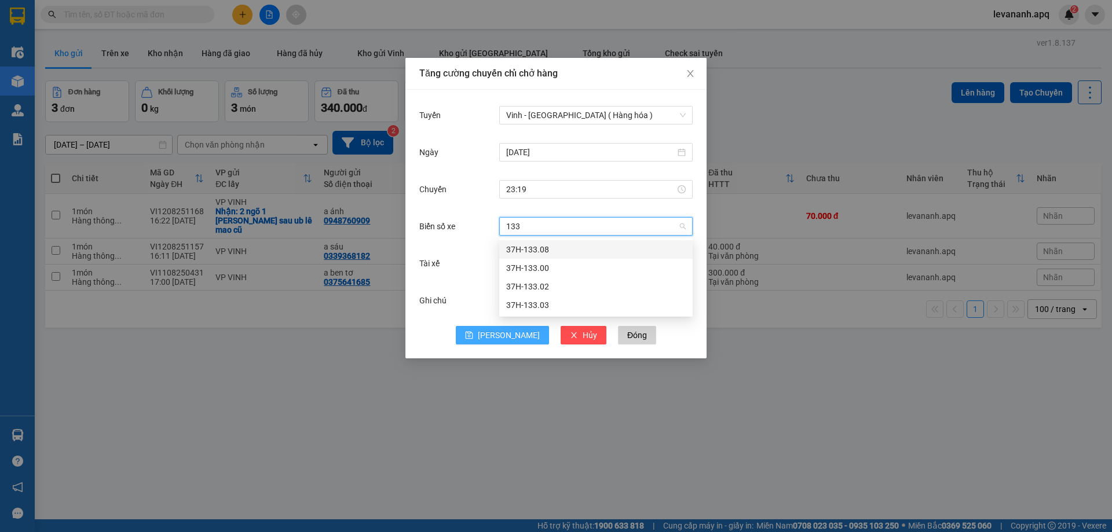
scroll to position [0, 0]
click at [516, 298] on div "37H-133.03" at bounding box center [596, 305] width 194 height 19
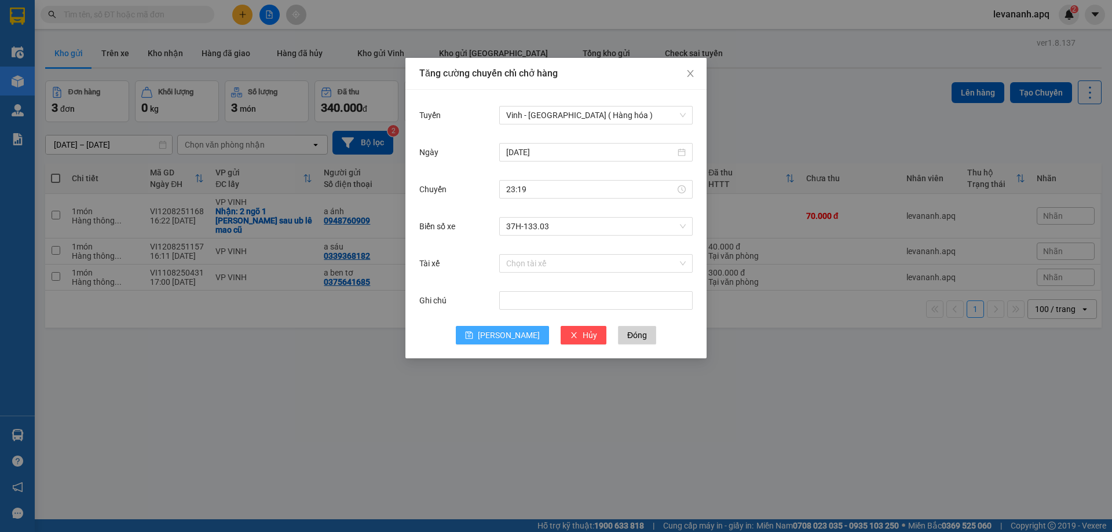
click at [515, 333] on span "[PERSON_NAME]" at bounding box center [509, 335] width 62 height 13
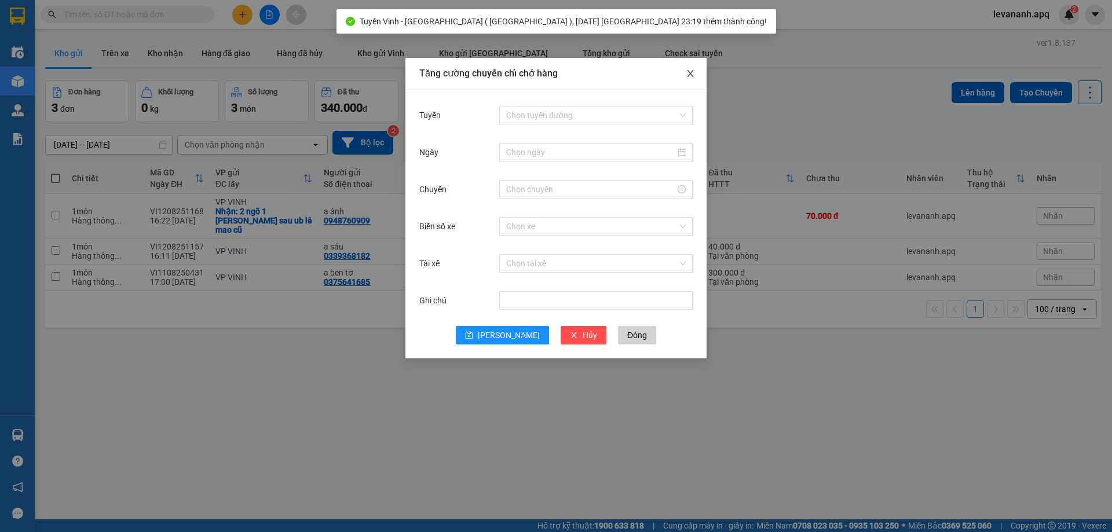
click at [694, 71] on icon "close" at bounding box center [690, 73] width 6 height 7
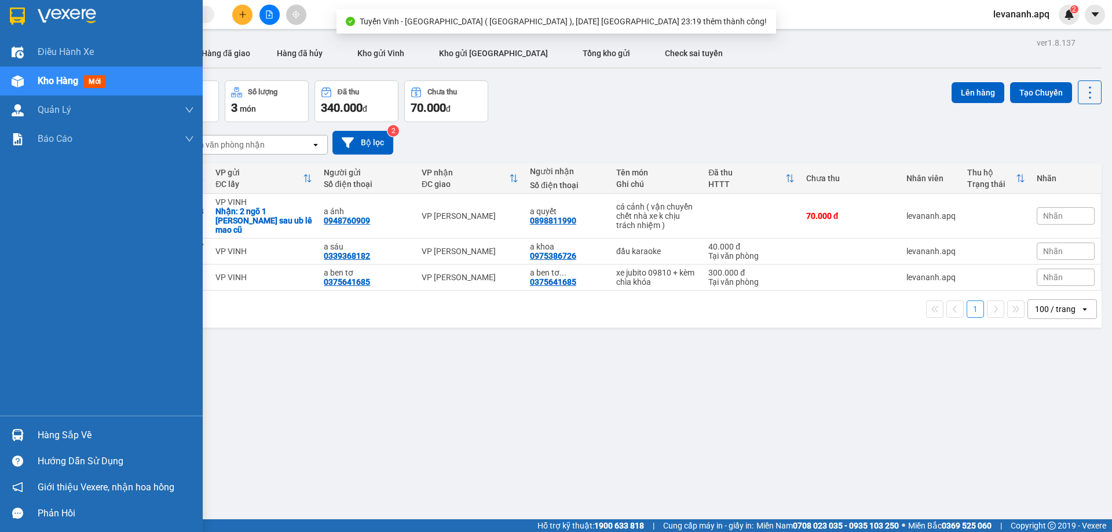
click at [26, 436] on div at bounding box center [18, 435] width 20 height 20
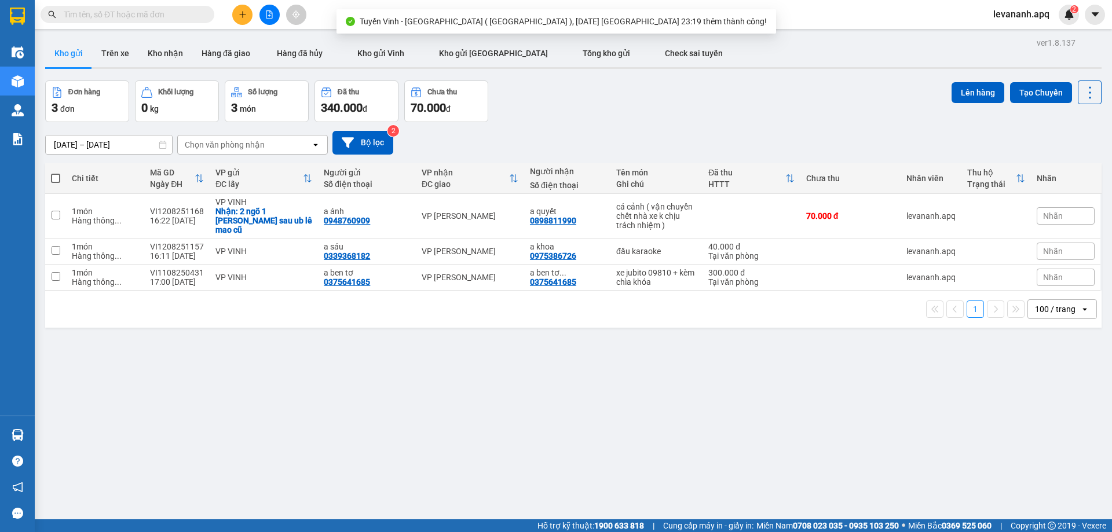
click at [586, 393] on section "Kết quả tìm kiếm ( 48 ) Bộ lọc Mã ĐH Trạng thái Món hàng Thu hộ Tổng cước Chưa …" at bounding box center [556, 266] width 1112 height 532
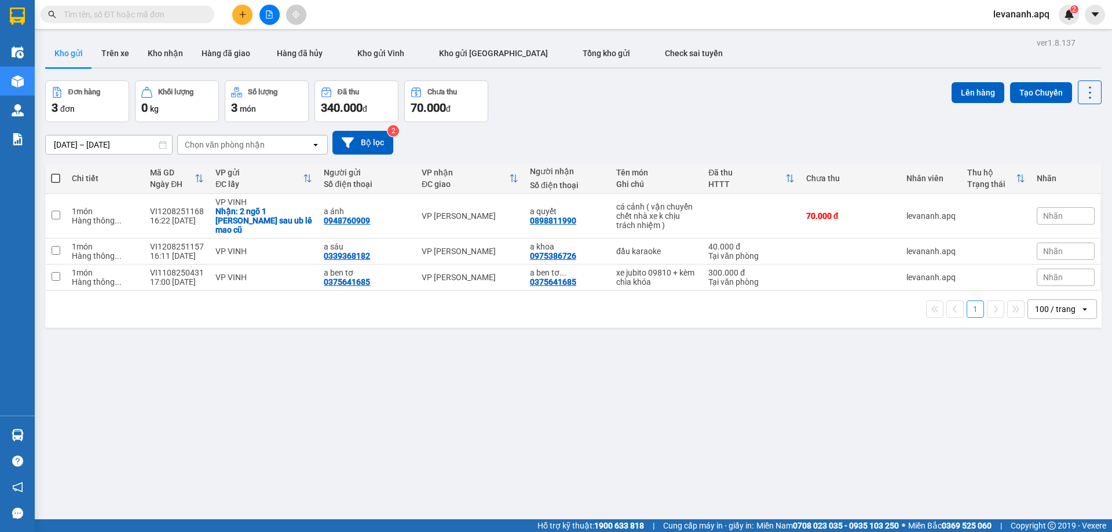
click at [269, 10] on button at bounding box center [270, 15] width 20 height 20
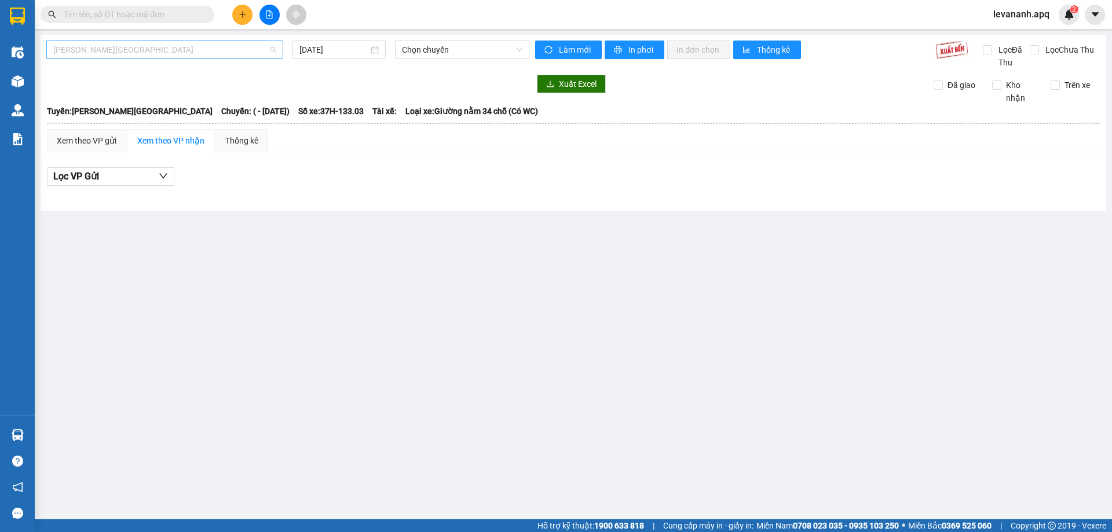
click at [235, 48] on span "Gia Lâm - Mỹ Đình" at bounding box center [164, 49] width 223 height 17
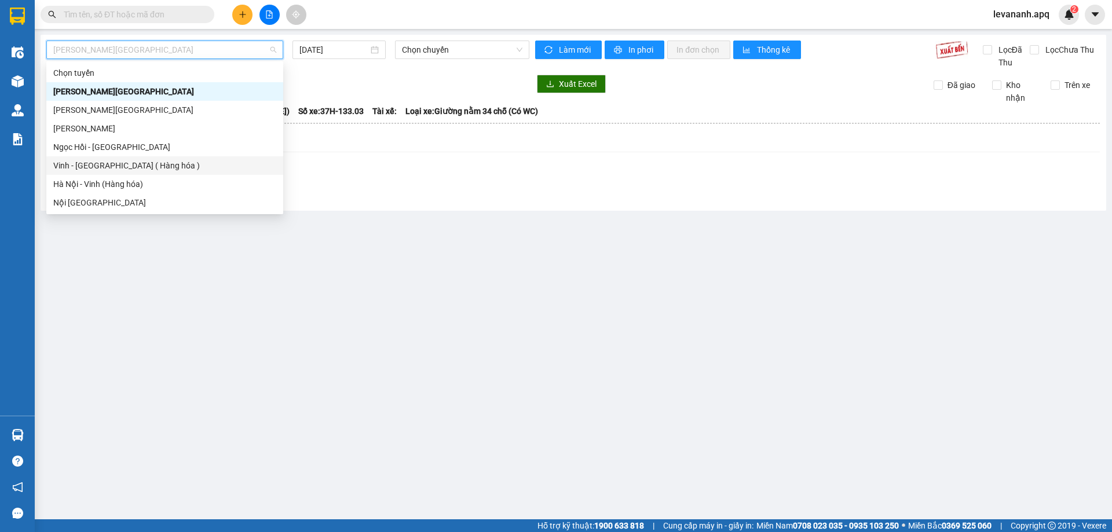
click at [195, 168] on div "Vinh - Hà Nội ( Hàng hóa )" at bounding box center [164, 165] width 223 height 13
type input "[DATE]"
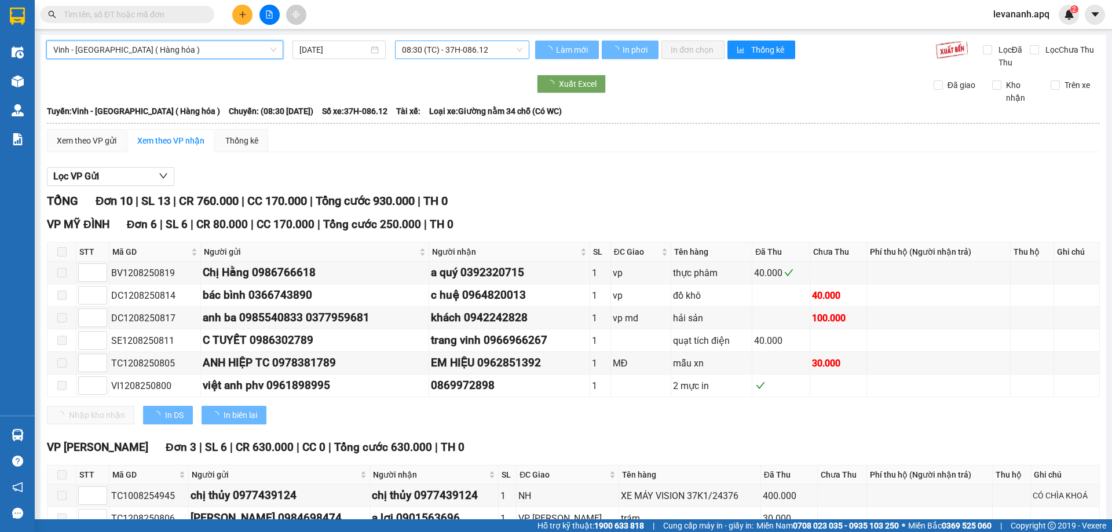
click at [446, 55] on span "08:30 (TC) - 37H-086.12" at bounding box center [462, 49] width 121 height 17
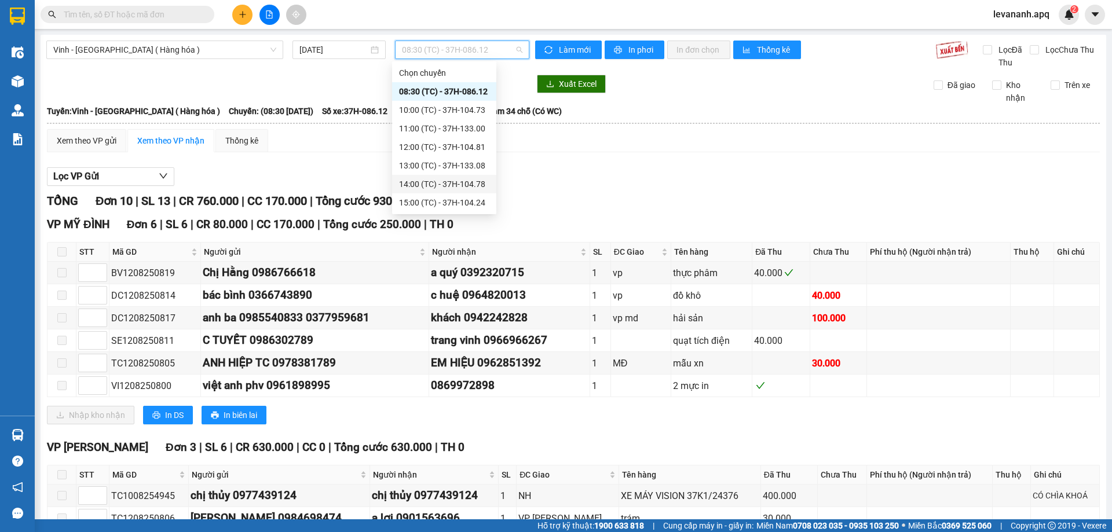
scroll to position [116, 0]
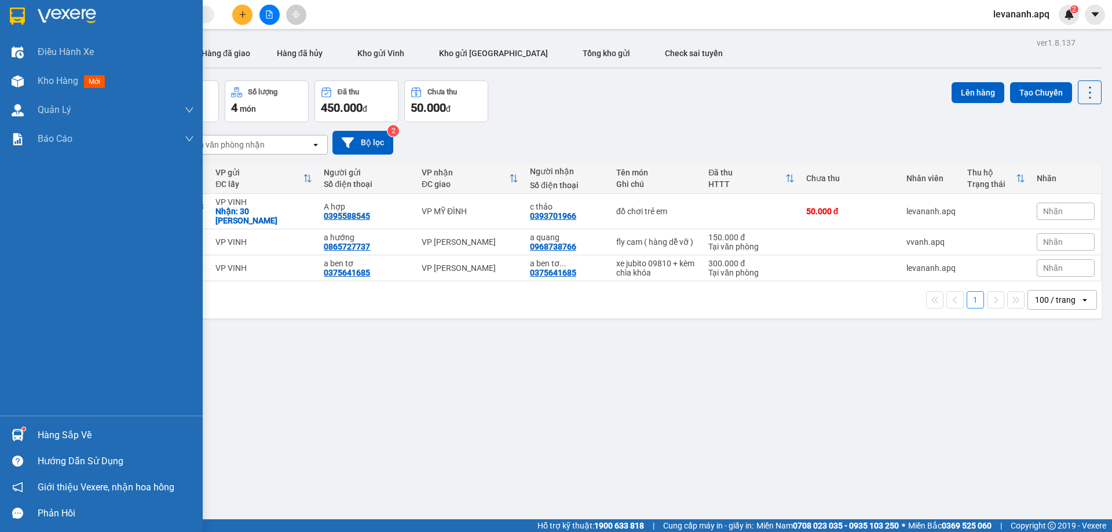
click at [12, 439] on img at bounding box center [18, 435] width 12 height 12
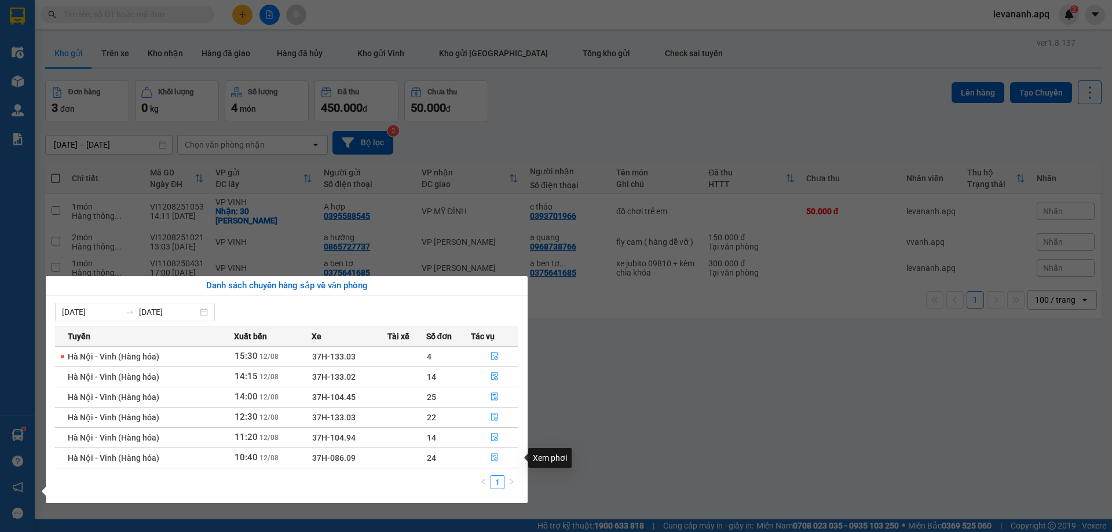
click at [494, 457] on icon "file-done" at bounding box center [495, 458] width 8 height 8
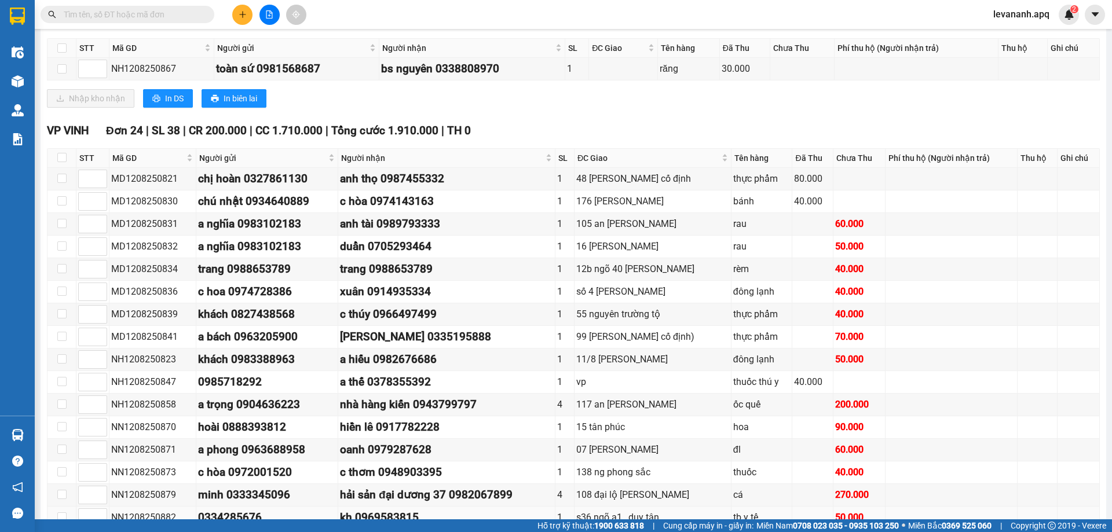
scroll to position [830, 0]
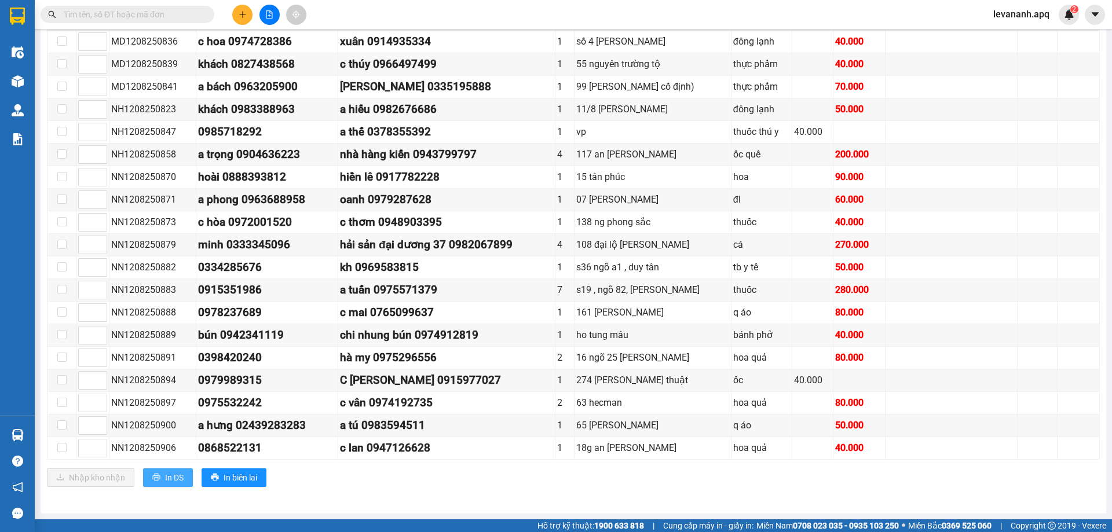
click at [180, 480] on span "In DS" at bounding box center [174, 478] width 19 height 13
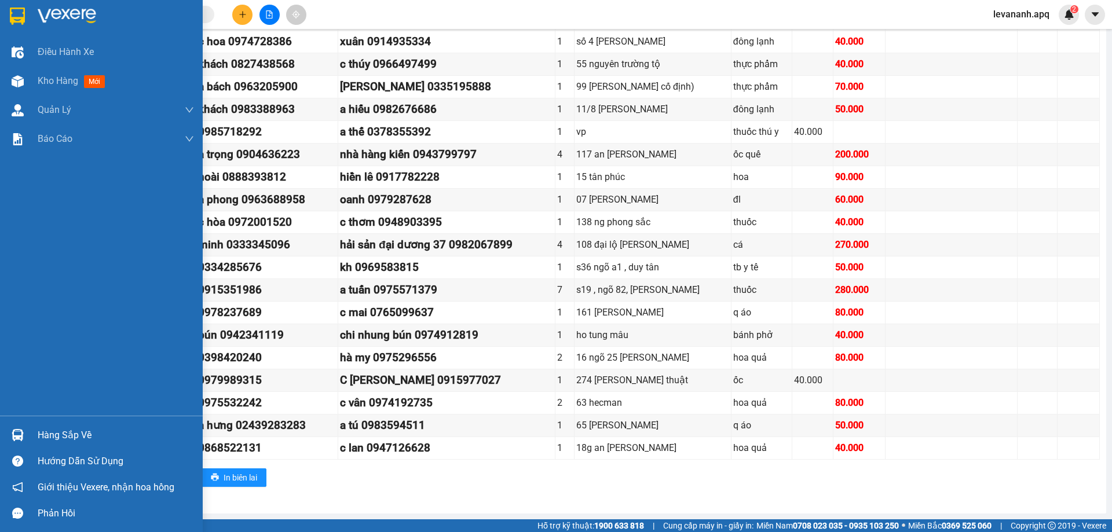
click at [43, 436] on div "Hàng sắp về" at bounding box center [116, 435] width 156 height 17
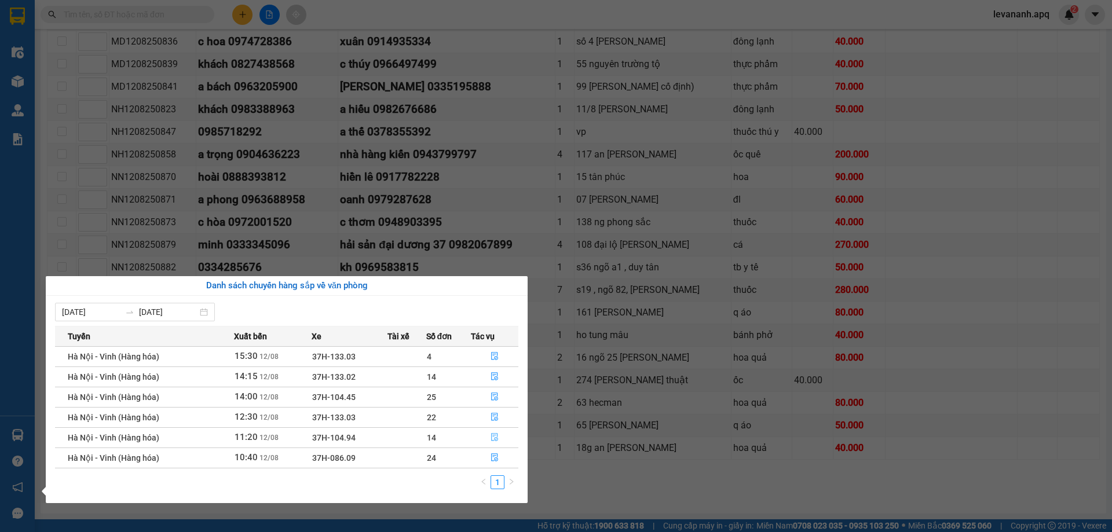
click at [491, 439] on icon "file-done" at bounding box center [495, 437] width 8 height 8
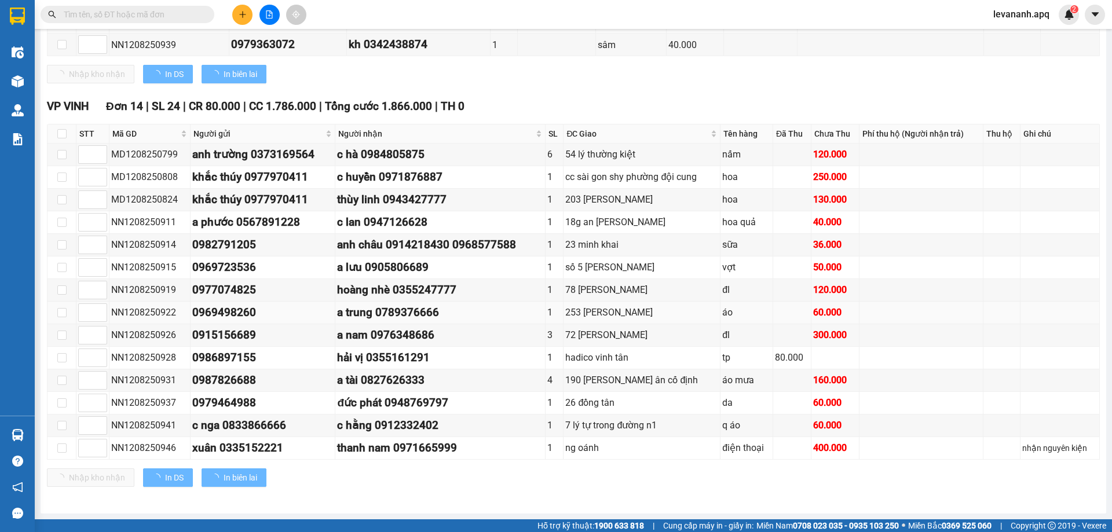
scroll to position [338, 0]
click at [166, 474] on span "In DS" at bounding box center [174, 478] width 19 height 13
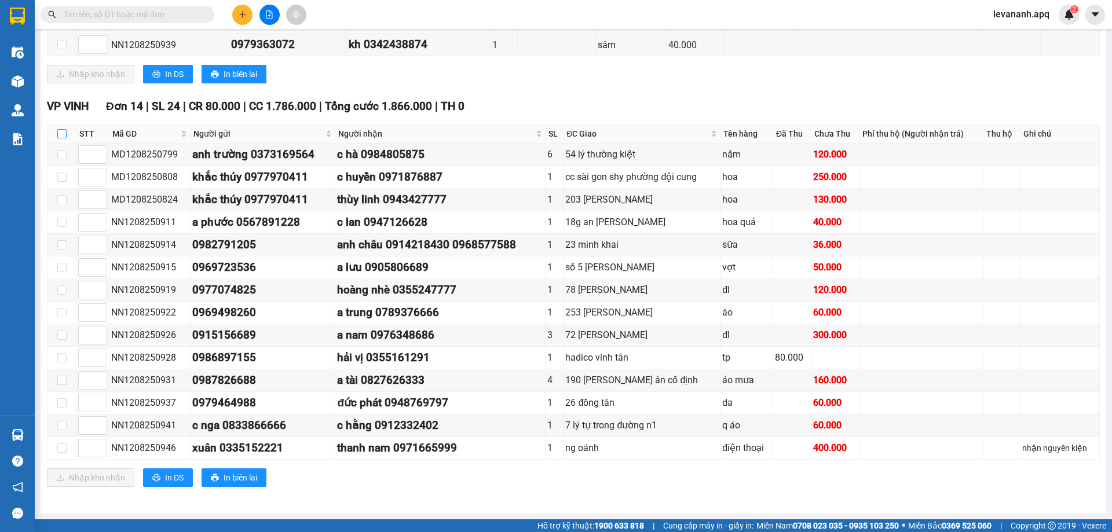
click at [60, 133] on input "checkbox" at bounding box center [61, 133] width 9 height 9
checkbox input "true"
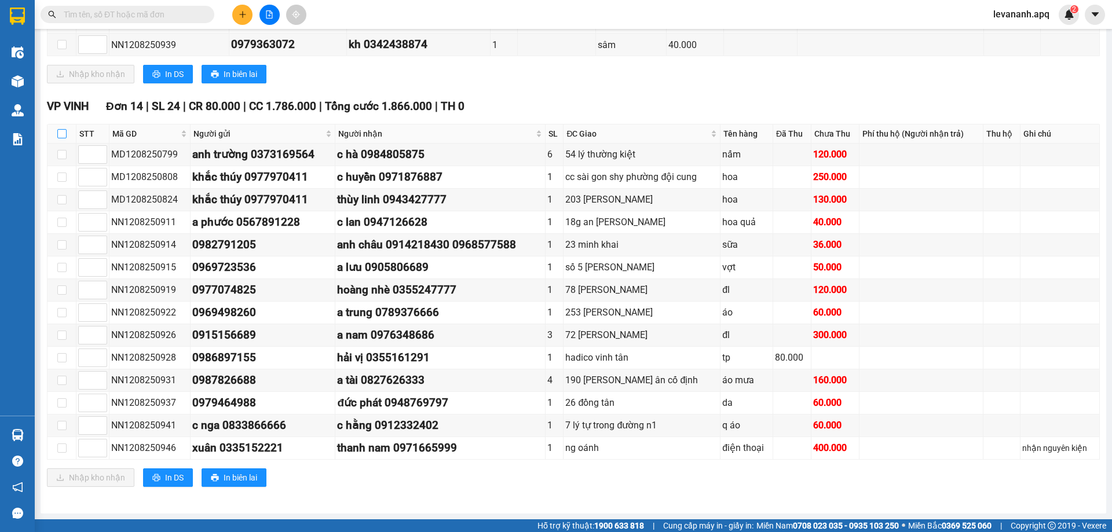
checkbox input "true"
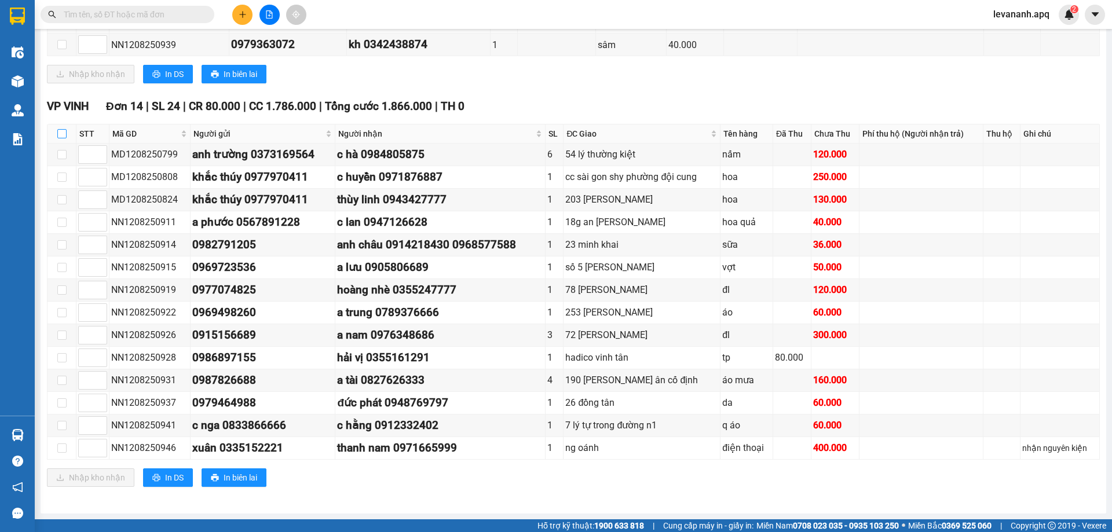
checkbox input "true"
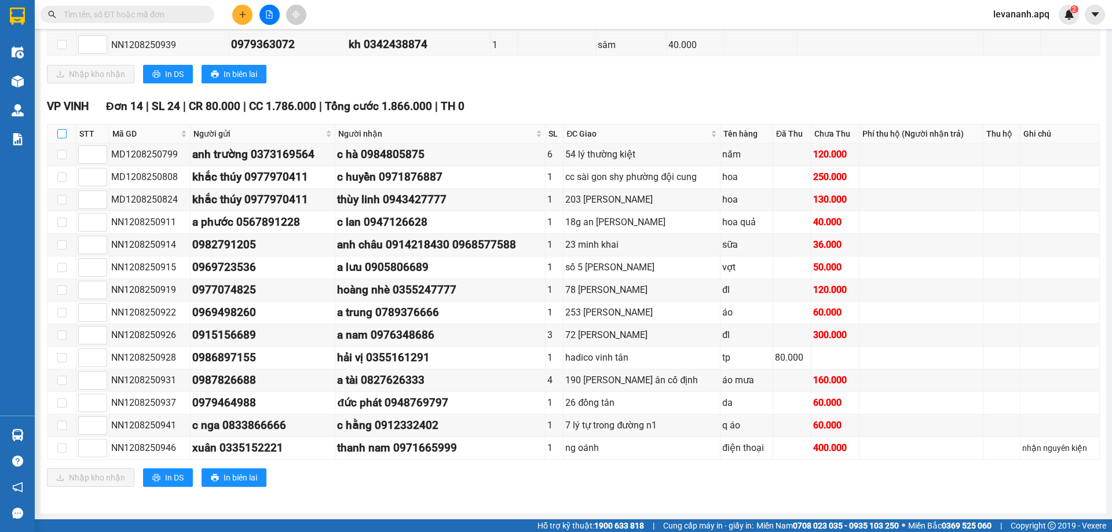
checkbox input "true"
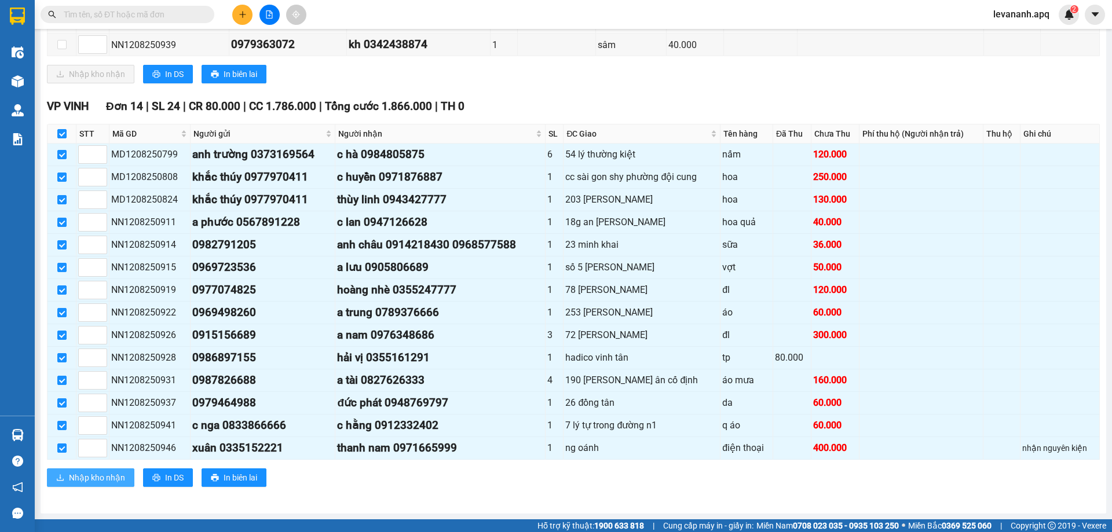
click at [112, 472] on span "Nhập kho nhận" at bounding box center [97, 478] width 56 height 13
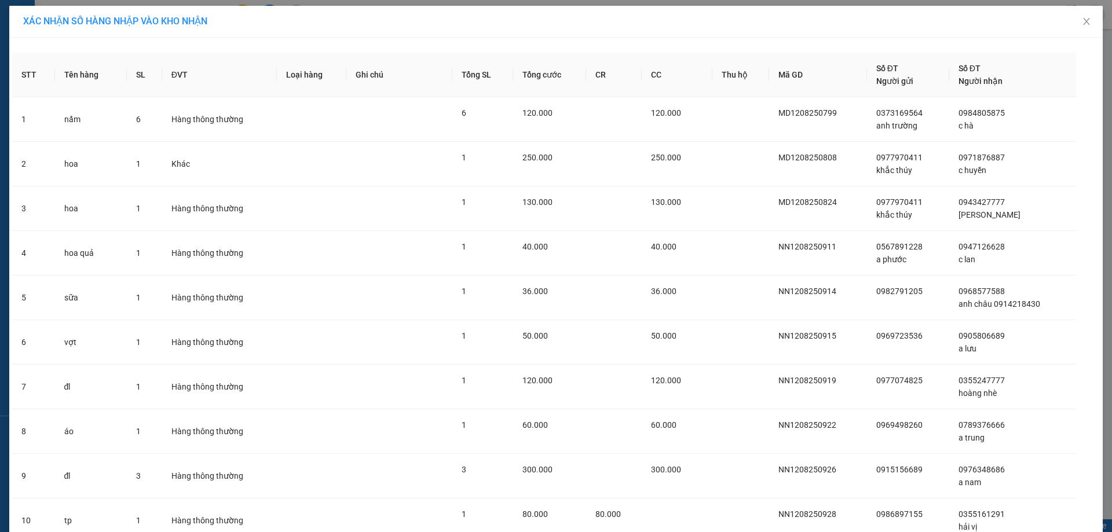
scroll to position [274, 0]
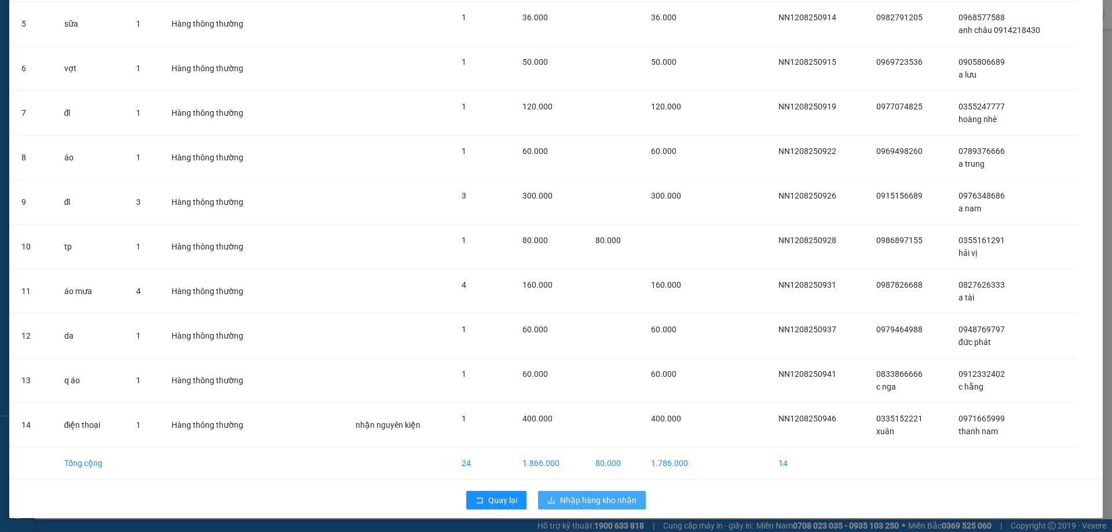
click at [634, 501] on button "Nhập hàng kho nhận" at bounding box center [592, 500] width 108 height 19
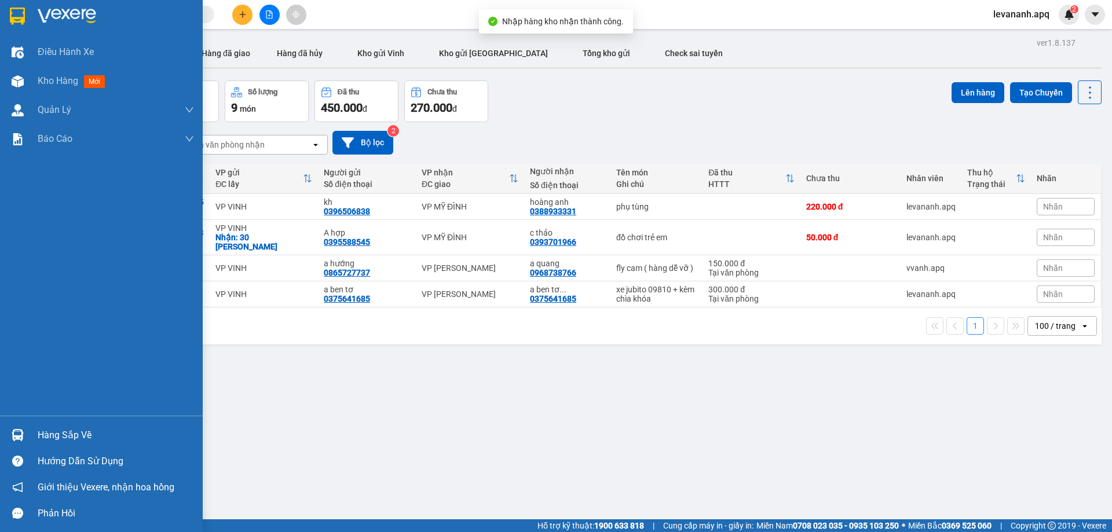
click at [17, 430] on img at bounding box center [18, 435] width 12 height 12
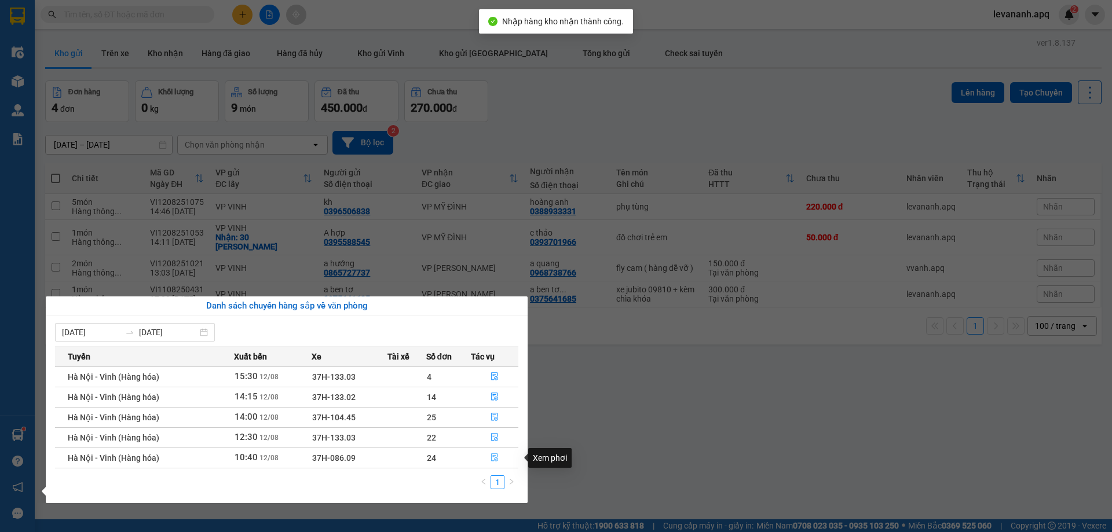
click at [490, 457] on button "button" at bounding box center [495, 458] width 46 height 19
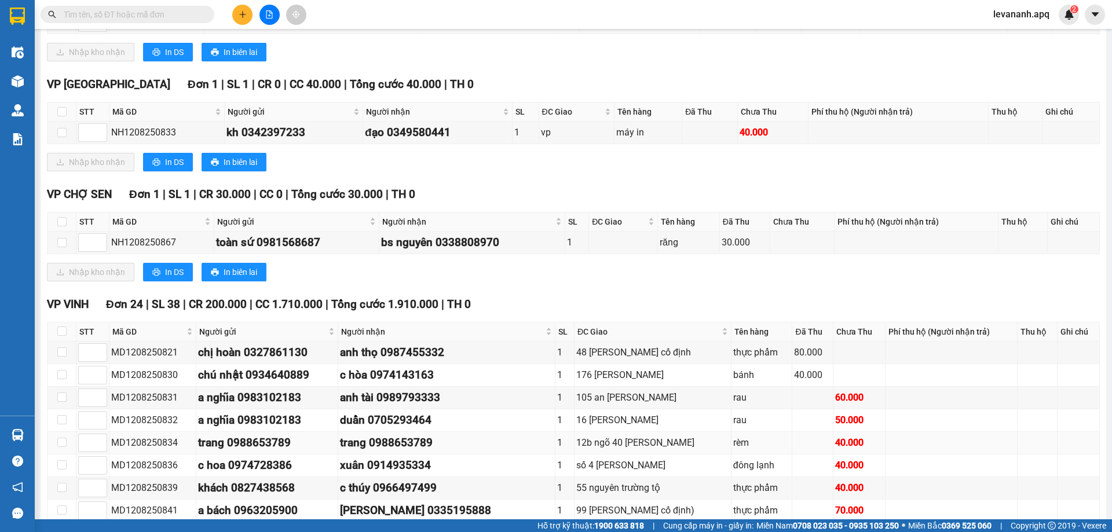
scroll to position [521, 0]
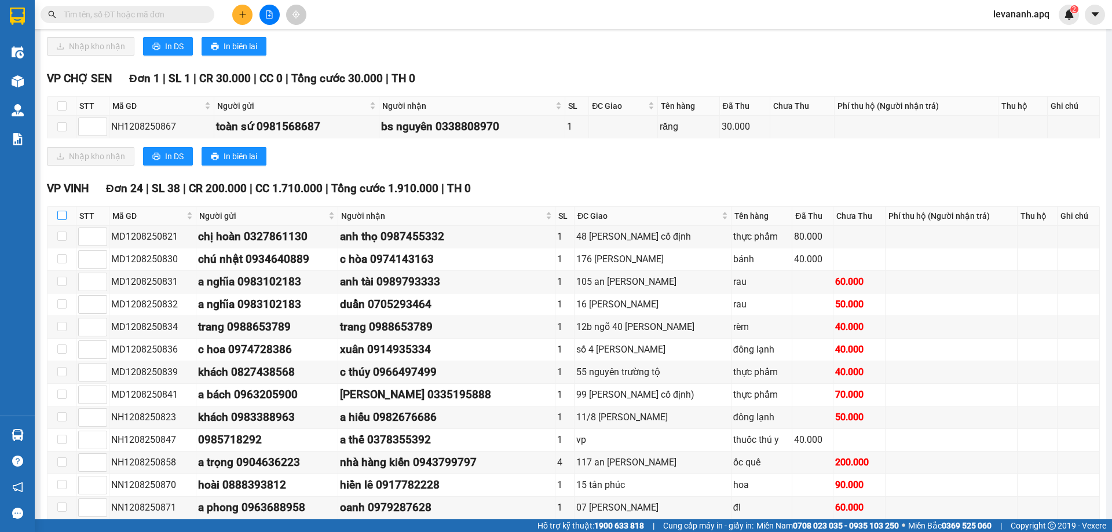
click at [66, 211] on input "checkbox" at bounding box center [61, 215] width 9 height 9
checkbox input "true"
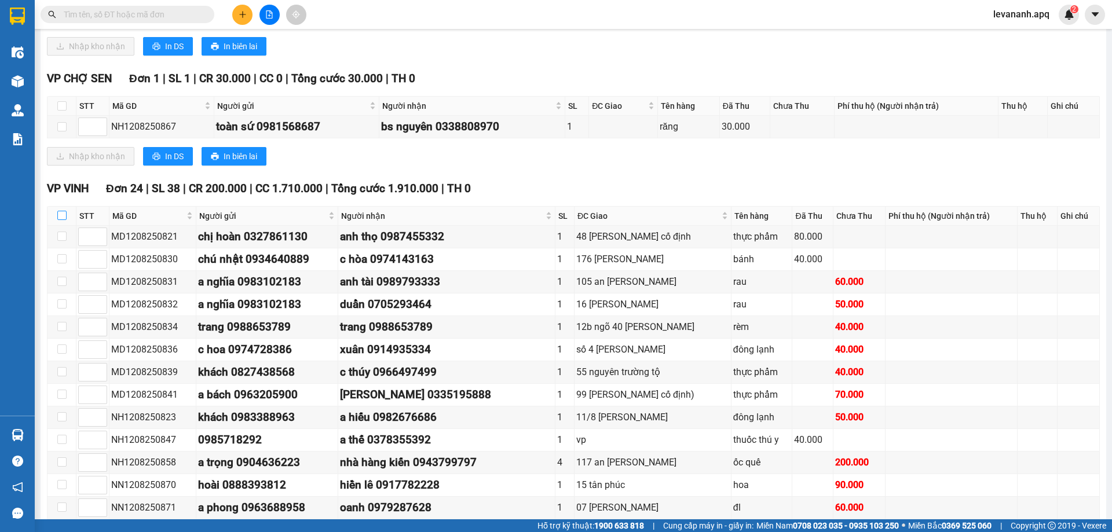
checkbox input "true"
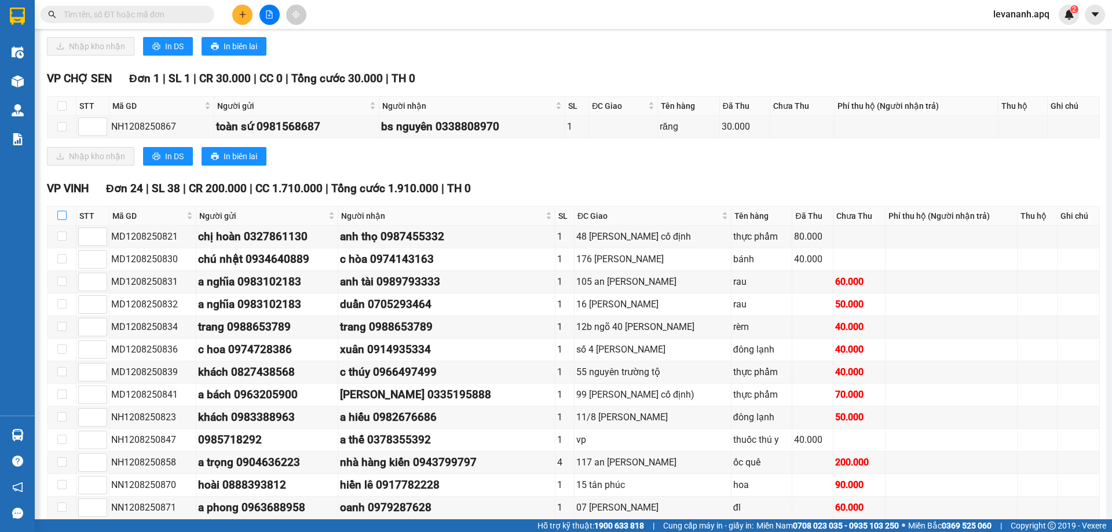
checkbox input "true"
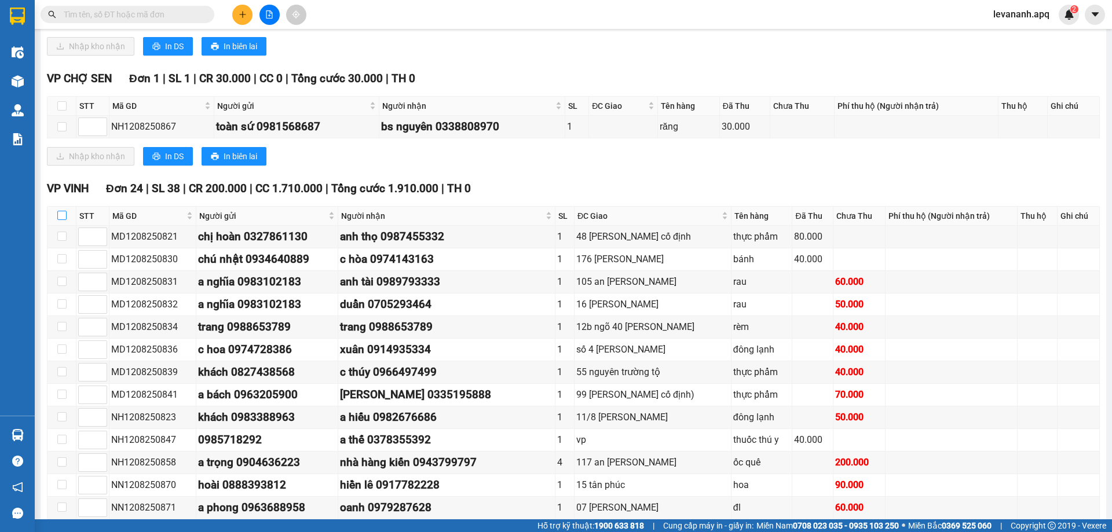
checkbox input "true"
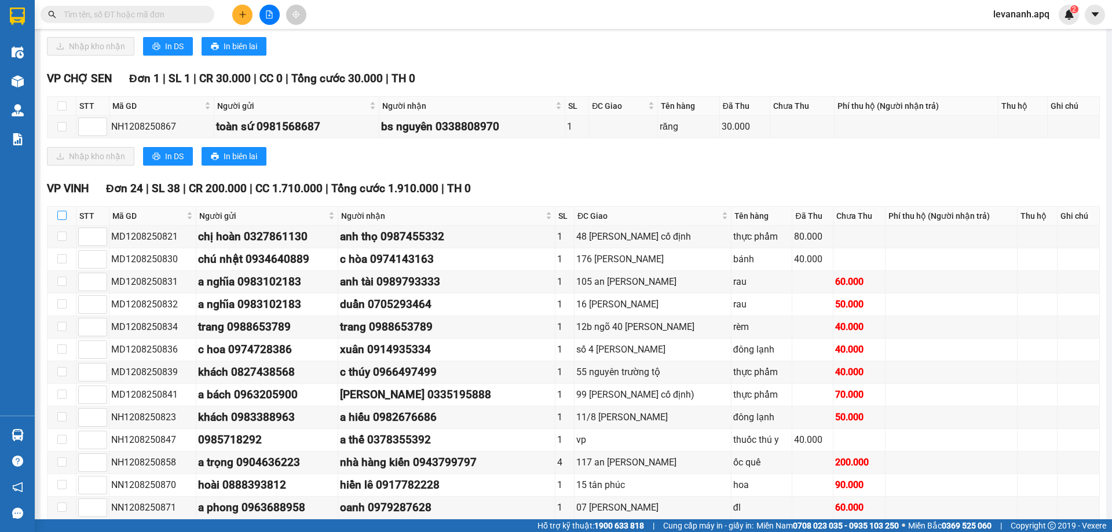
checkbox input "true"
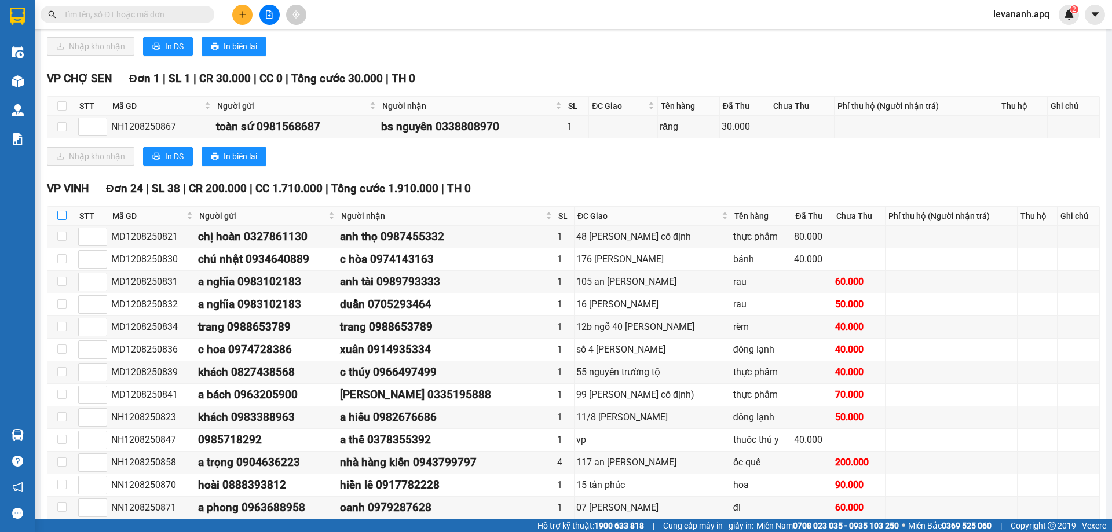
checkbox input "true"
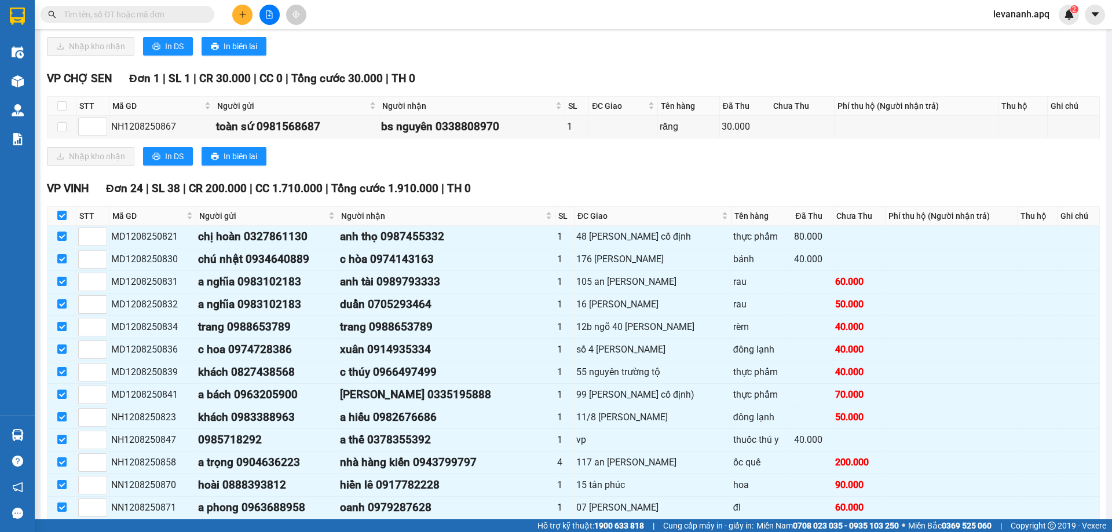
scroll to position [830, 0]
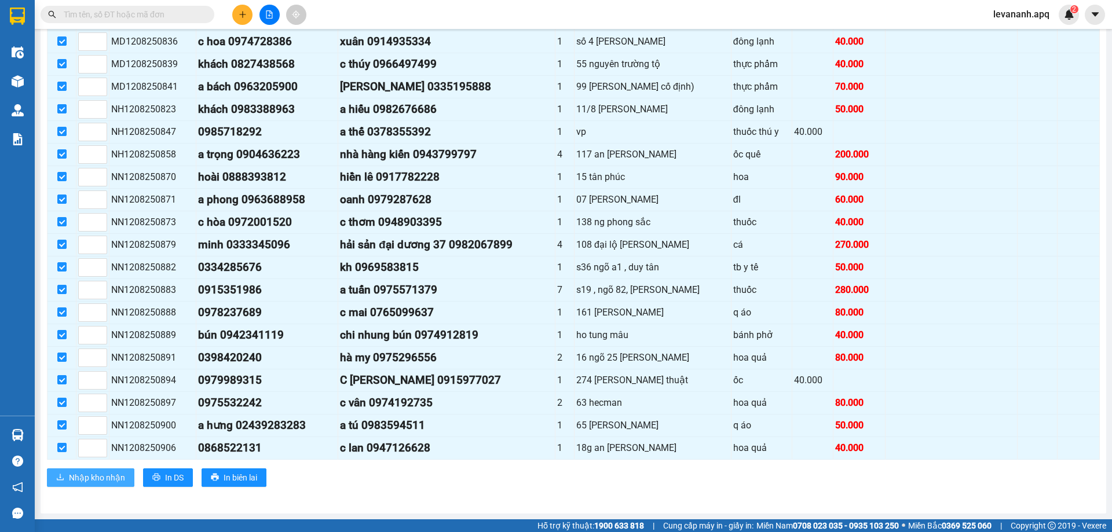
click at [118, 473] on span "Nhập kho nhận" at bounding box center [97, 478] width 56 height 13
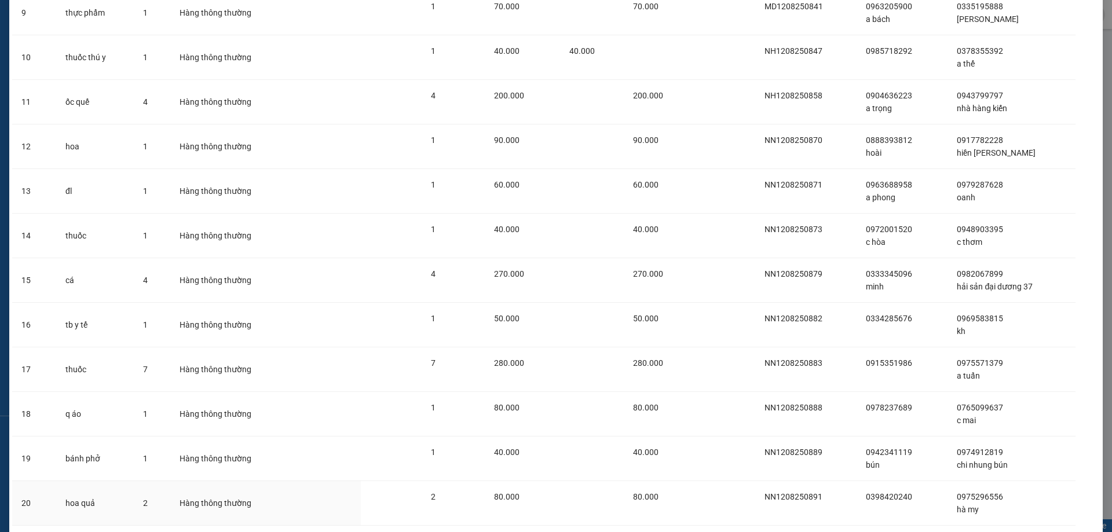
scroll to position [720, 0]
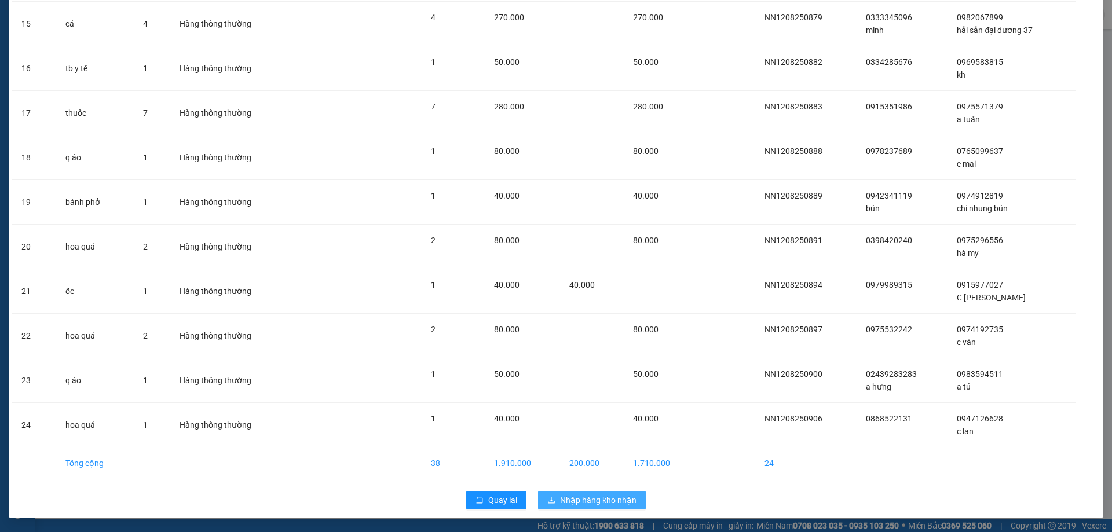
click at [590, 501] on span "Nhập hàng kho nhận" at bounding box center [598, 500] width 76 height 13
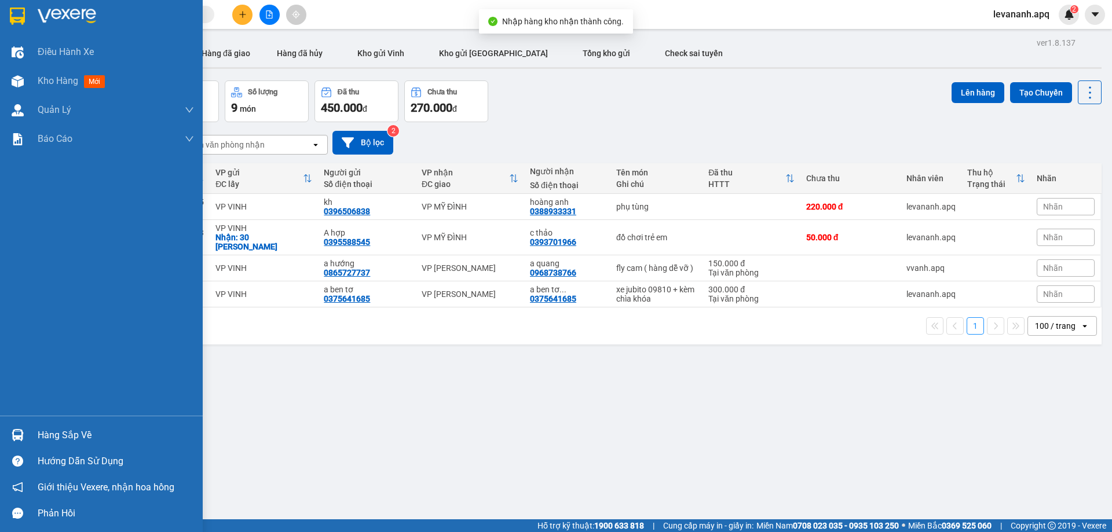
click at [12, 433] on img at bounding box center [18, 435] width 12 height 12
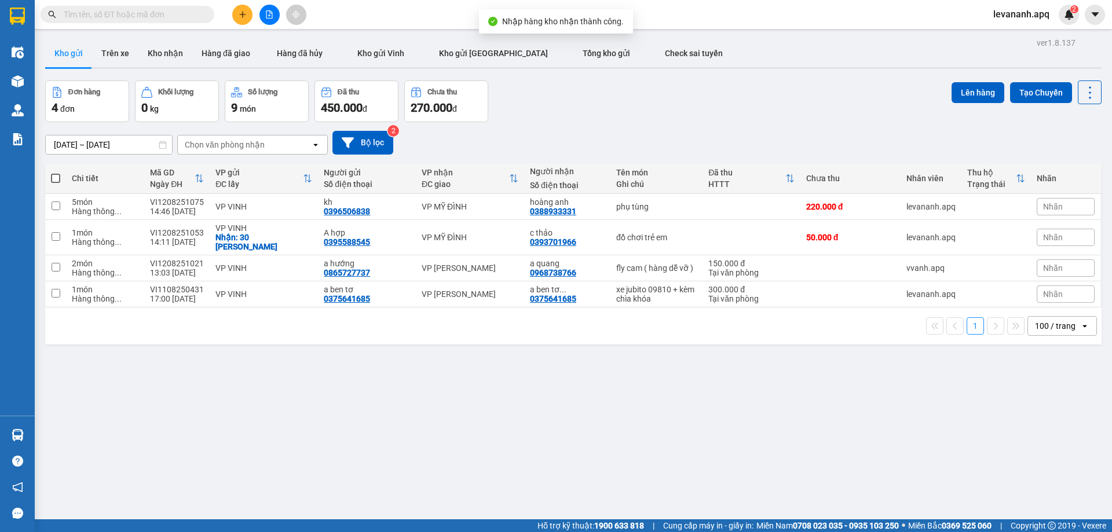
click at [555, 373] on section "Kết quả tìm kiếm ( 10 ) Bộ lọc Mã ĐH Trạng thái Món hàng Thu hộ Tổng cước Chưa …" at bounding box center [556, 266] width 1112 height 532
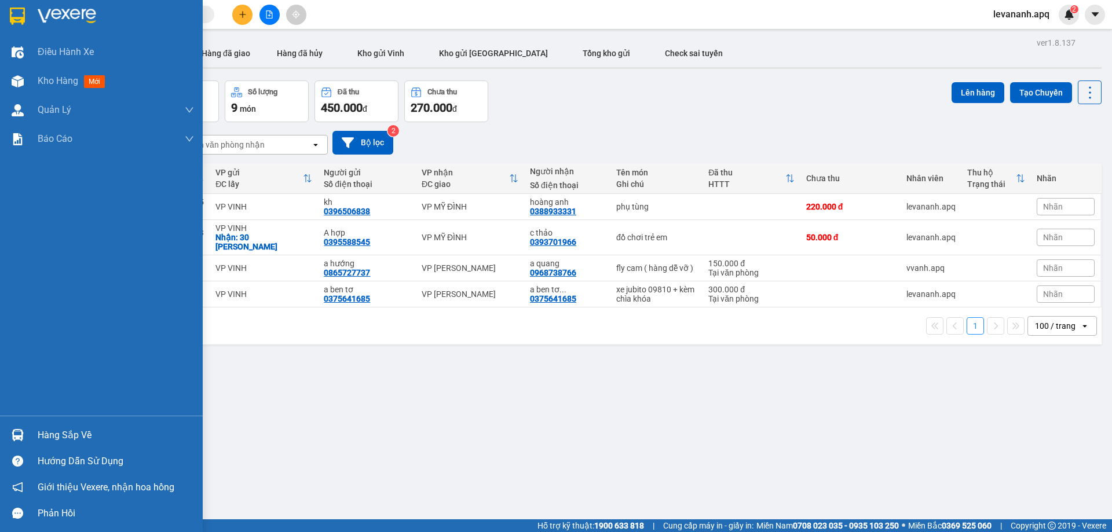
click at [16, 440] on img at bounding box center [18, 435] width 12 height 12
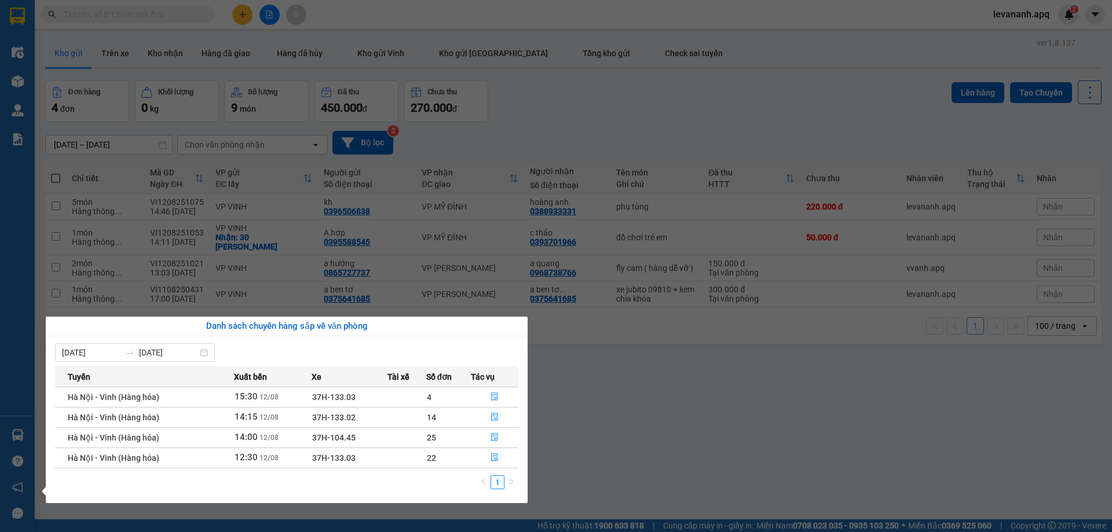
click at [413, 304] on section "Kết quả tìm kiếm ( 10 ) Bộ lọc Mã ĐH Trạng thái Món hàng Thu hộ Tổng cước Chưa …" at bounding box center [556, 266] width 1112 height 532
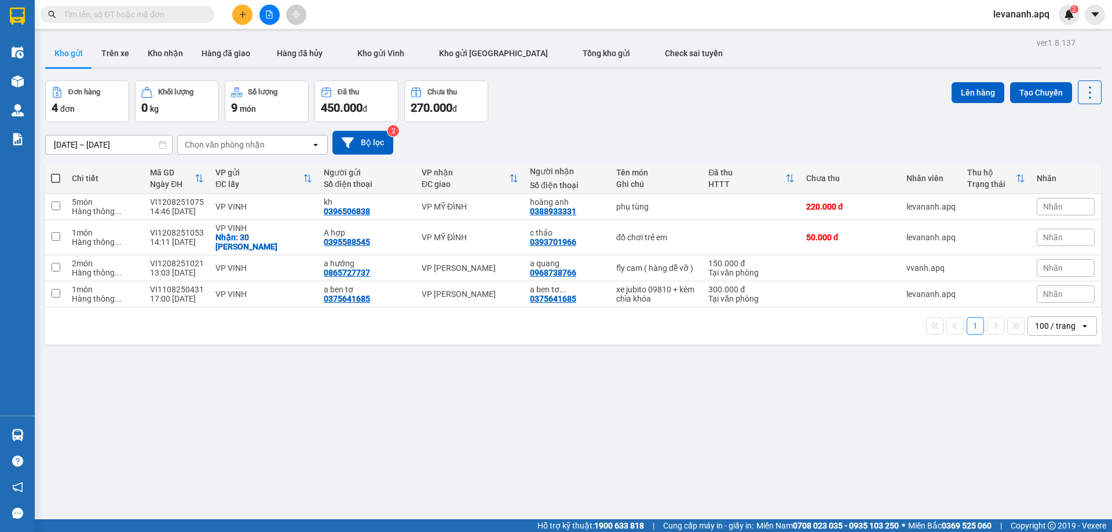
click at [267, 18] on icon "file-add" at bounding box center [270, 14] width 6 height 8
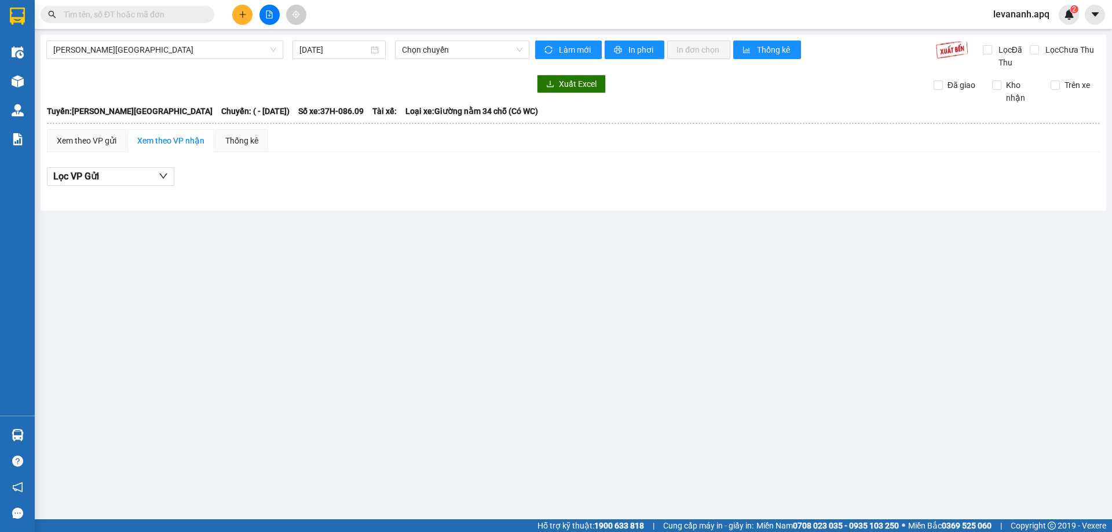
click at [37, 20] on div at bounding box center [113, 14] width 226 height 17
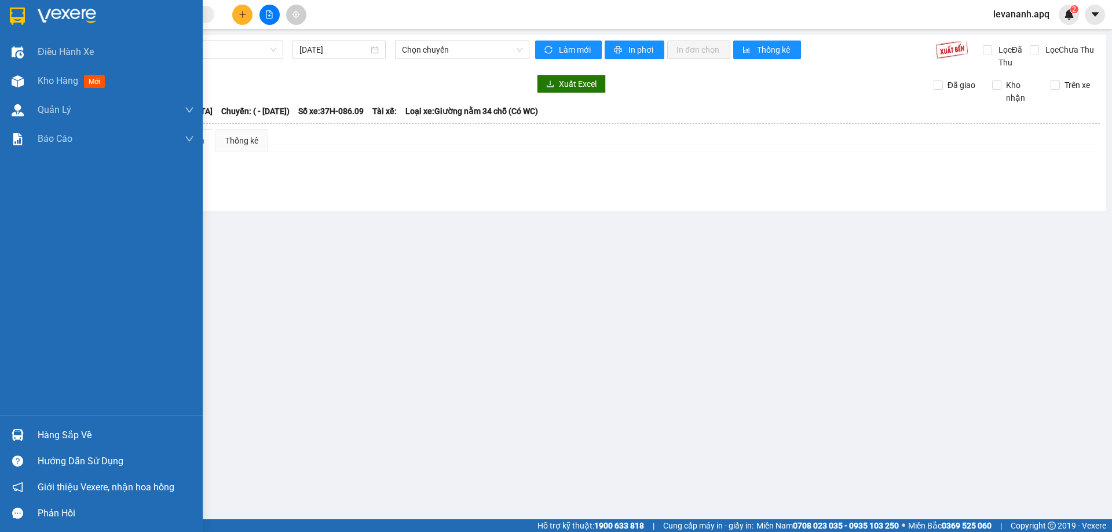
click at [24, 19] on img at bounding box center [17, 16] width 15 height 17
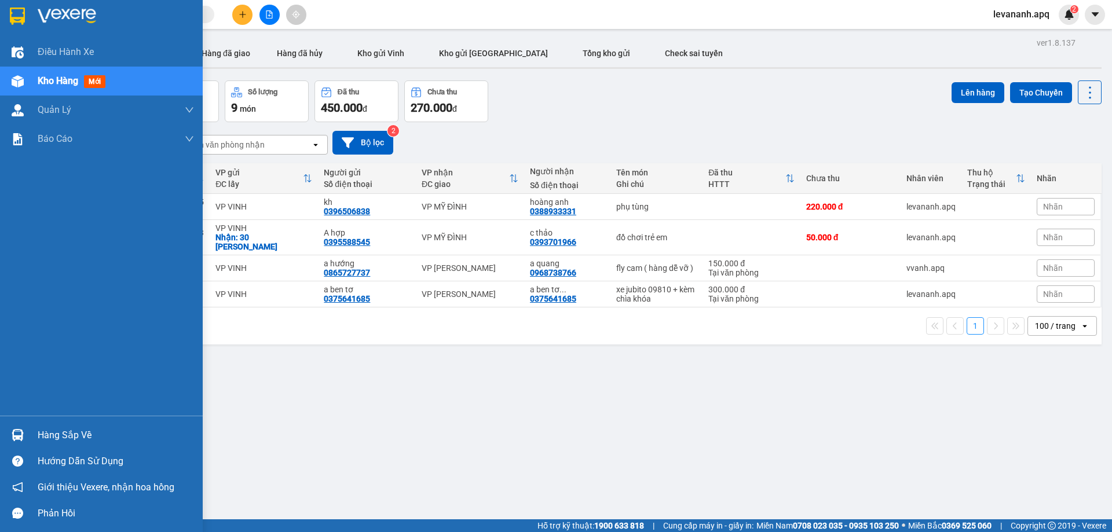
click at [28, 10] on div at bounding box center [101, 19] width 203 height 38
drag, startPoint x: 18, startPoint y: 21, endPoint x: 42, endPoint y: 2, distance: 30.9
click at [18, 21] on img at bounding box center [17, 16] width 15 height 17
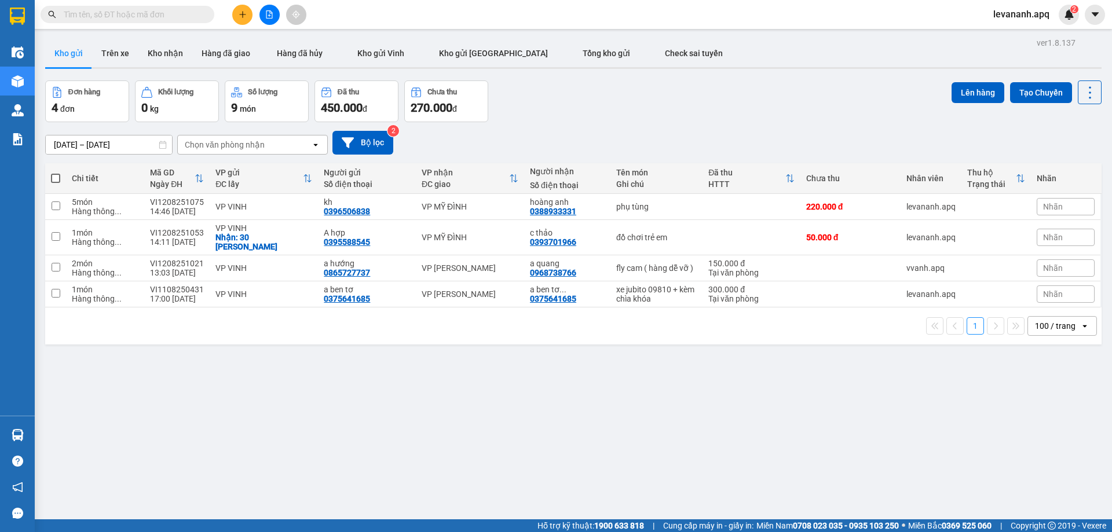
click at [147, 14] on input "text" at bounding box center [132, 14] width 137 height 13
click at [120, 19] on input "text" at bounding box center [132, 14] width 137 height 13
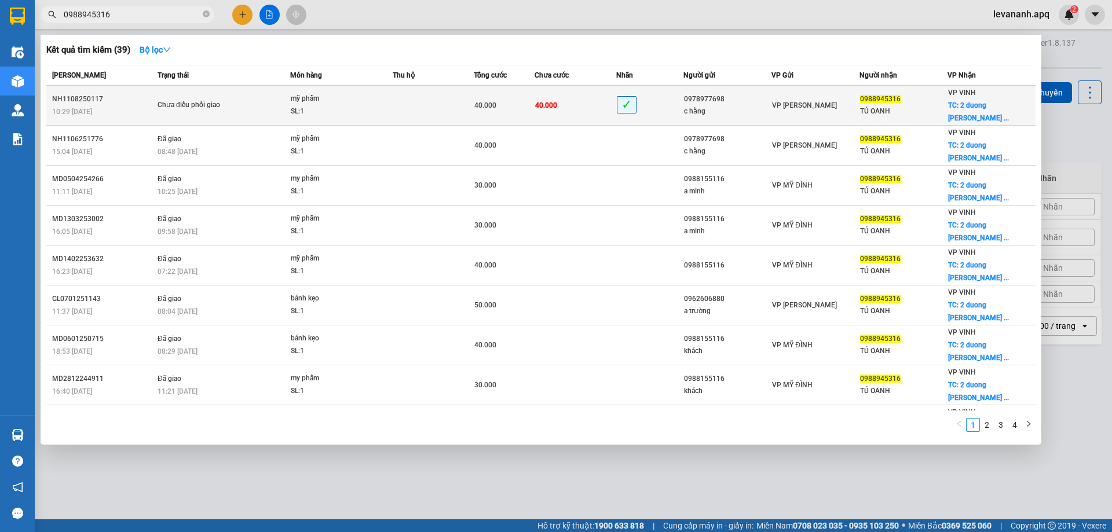
type input "0988945316"
click at [535, 102] on span "40.000" at bounding box center [546, 105] width 22 height 8
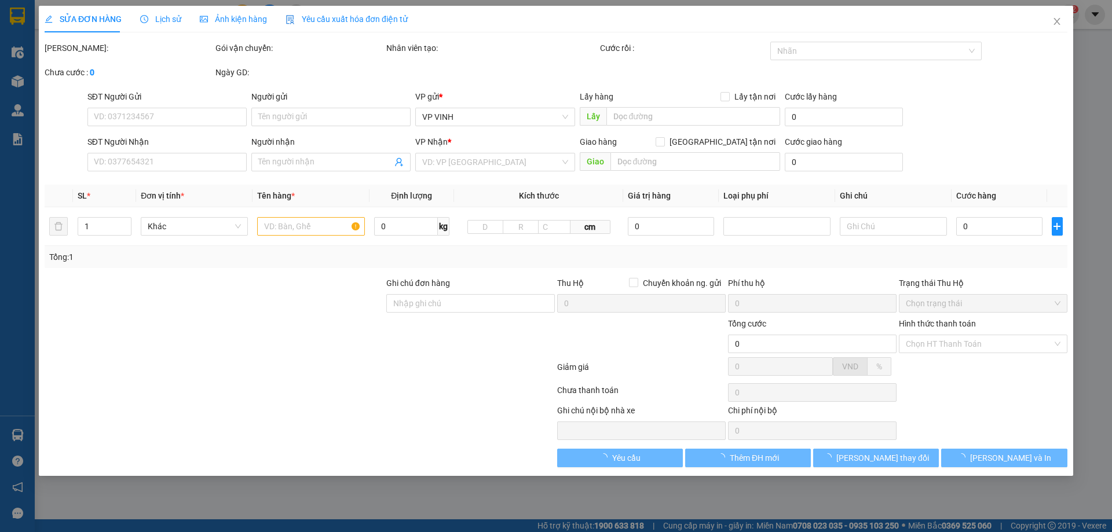
type input "0978977698"
type input "c hằng"
type input "0988945316"
type input "TÚ OANH"
checkbox input "true"
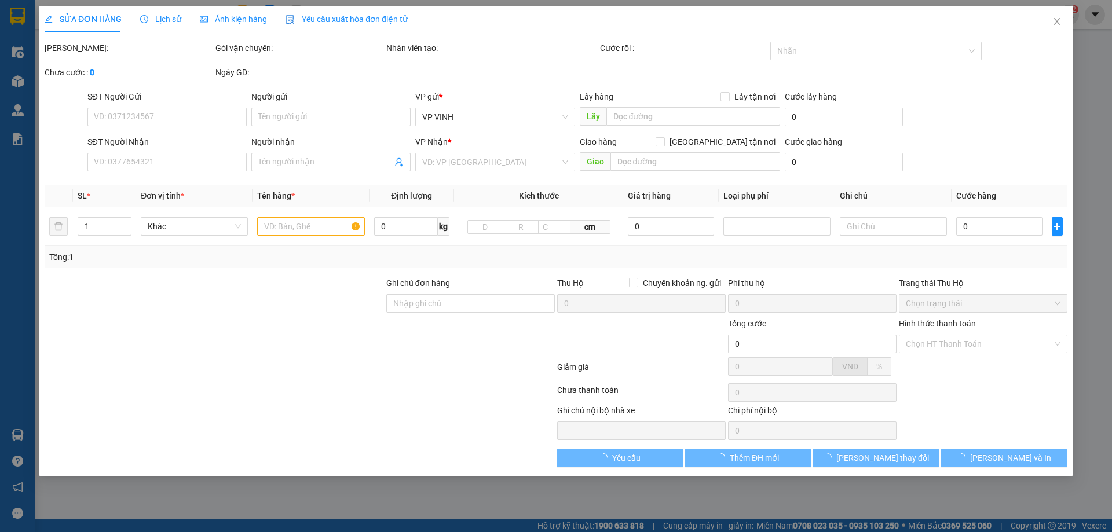
type input "2 duong hoang nghĩa lương lê lợi"
type input "40.000"
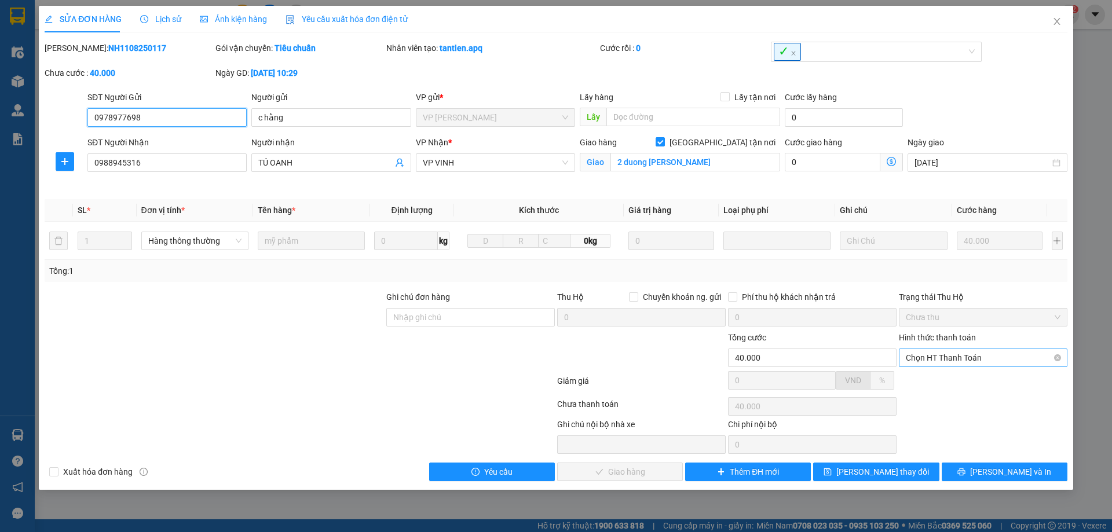
click at [980, 352] on span "Chọn HT Thanh Toán" at bounding box center [983, 357] width 155 height 17
click at [969, 381] on div "Tại văn phòng" at bounding box center [983, 381] width 155 height 13
type input "0"
click at [632, 473] on span "[PERSON_NAME] và Giao hàng" at bounding box center [634, 472] width 111 height 13
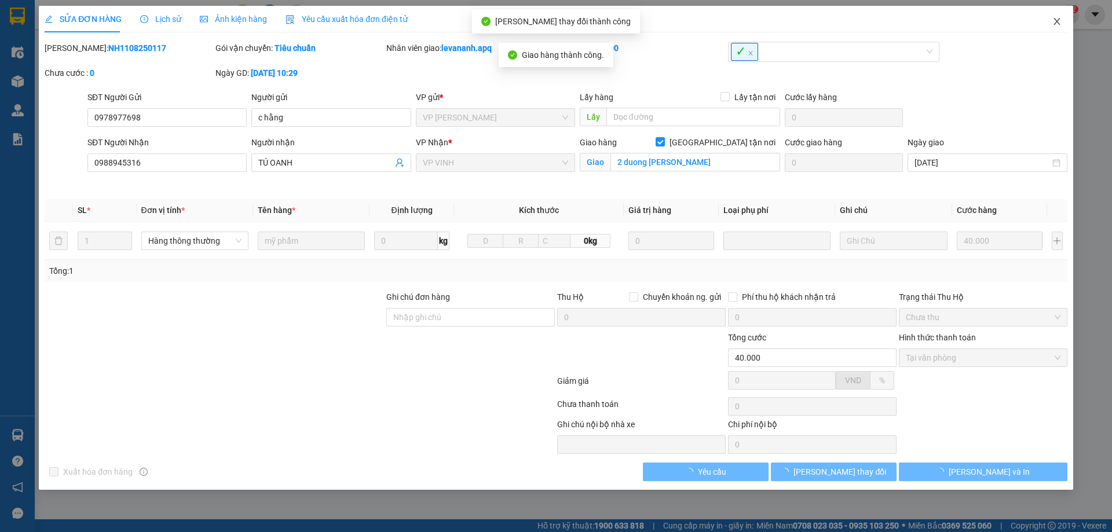
click at [1057, 24] on icon "close" at bounding box center [1057, 21] width 9 height 9
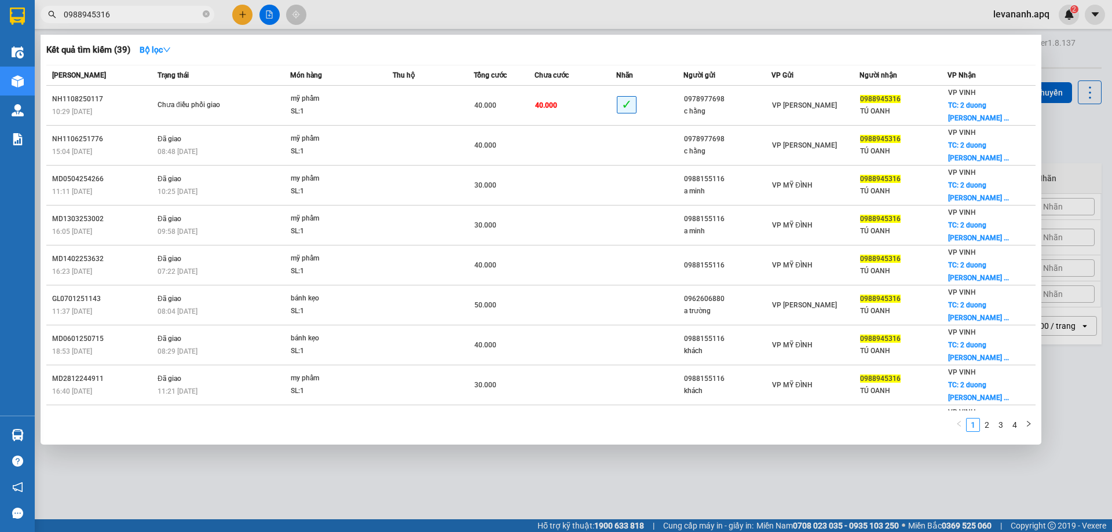
click at [180, 19] on input "0988945316" at bounding box center [132, 14] width 137 height 13
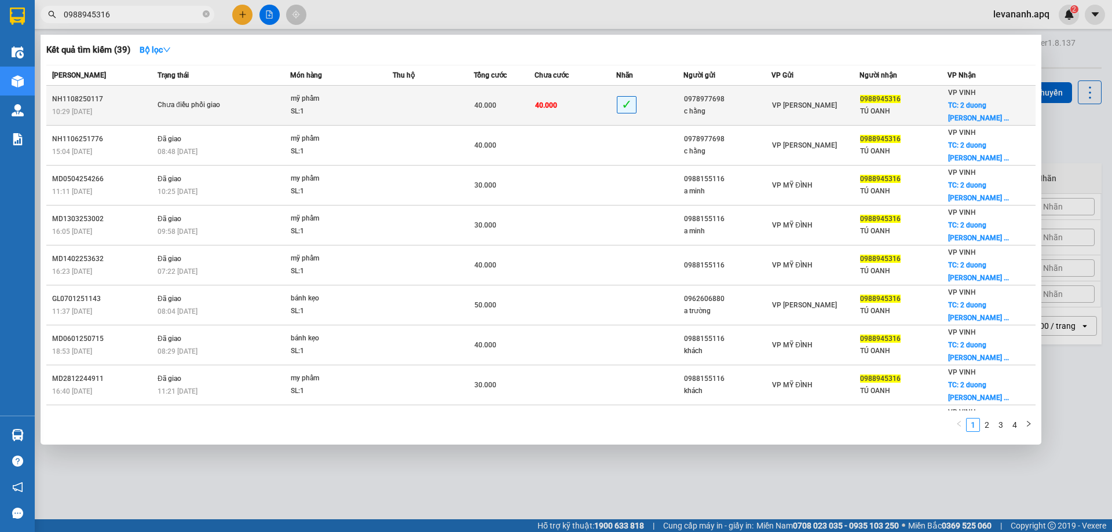
click at [291, 95] on div "mỹ phẩm" at bounding box center [334, 99] width 87 height 13
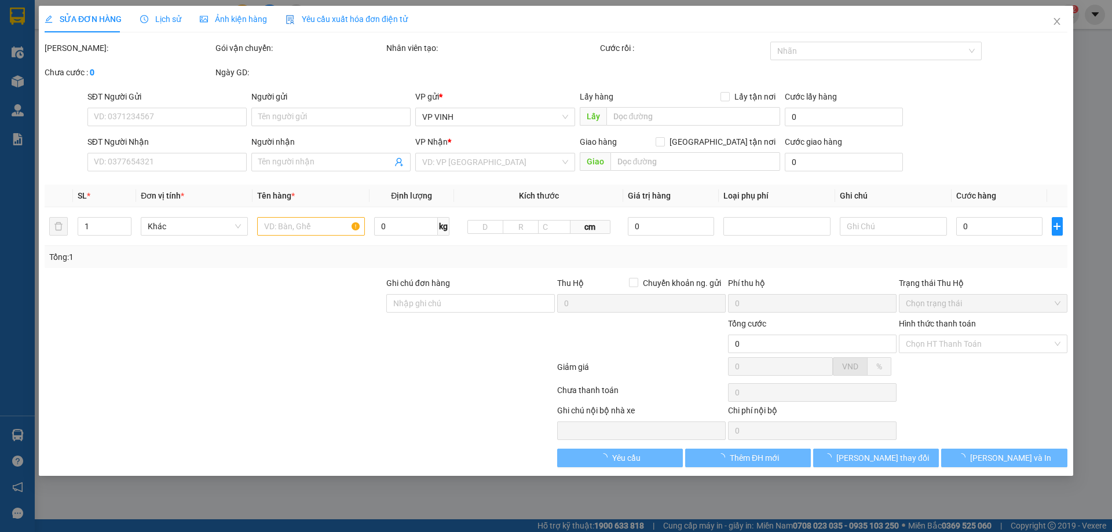
type input "0978977698"
type input "c hằng"
type input "0988945316"
type input "TÚ OANH"
checkbox input "true"
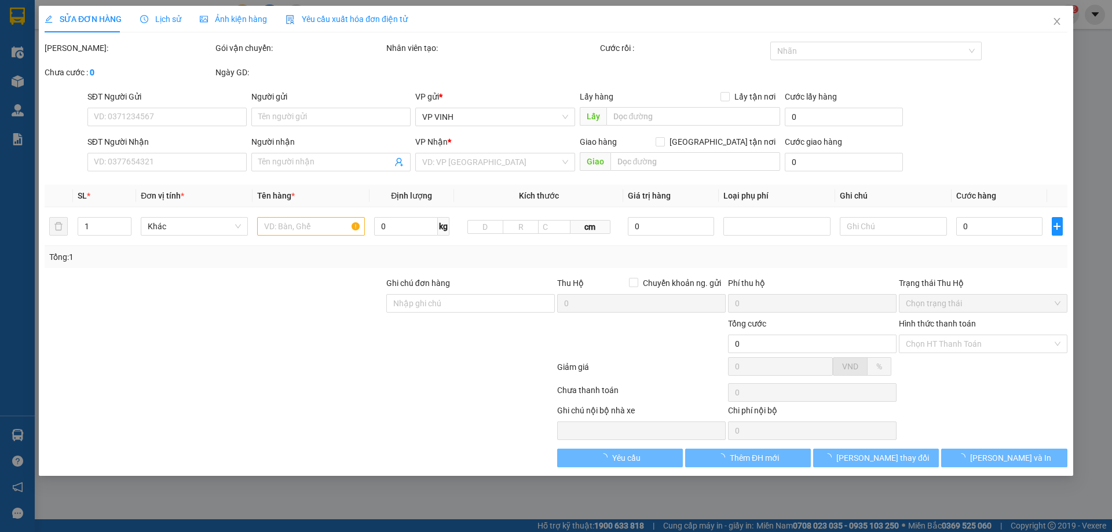
type input "2 duong hoang nghĩa lương lê lợi"
type input "40.000"
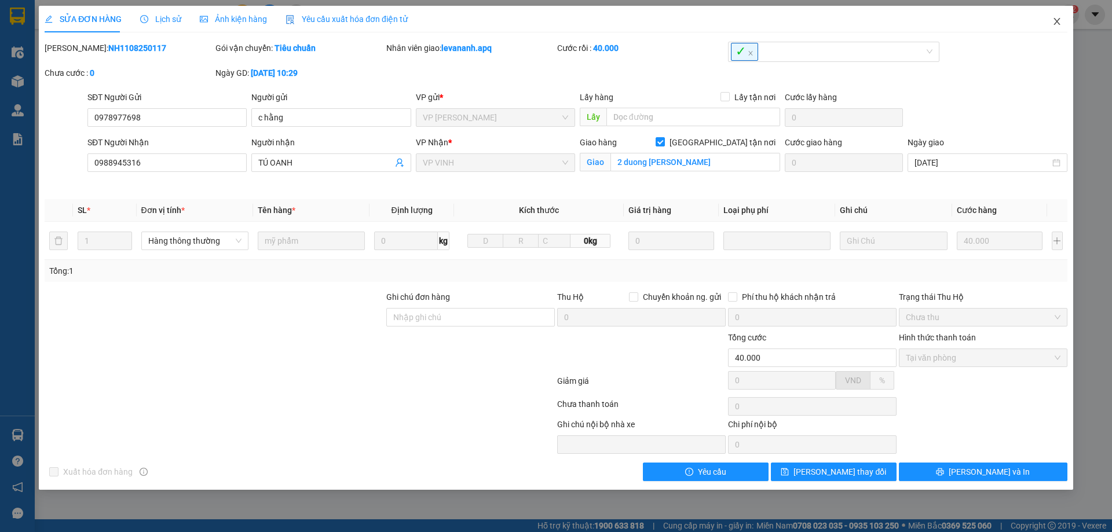
click at [1057, 24] on icon "close" at bounding box center [1057, 21] width 9 height 9
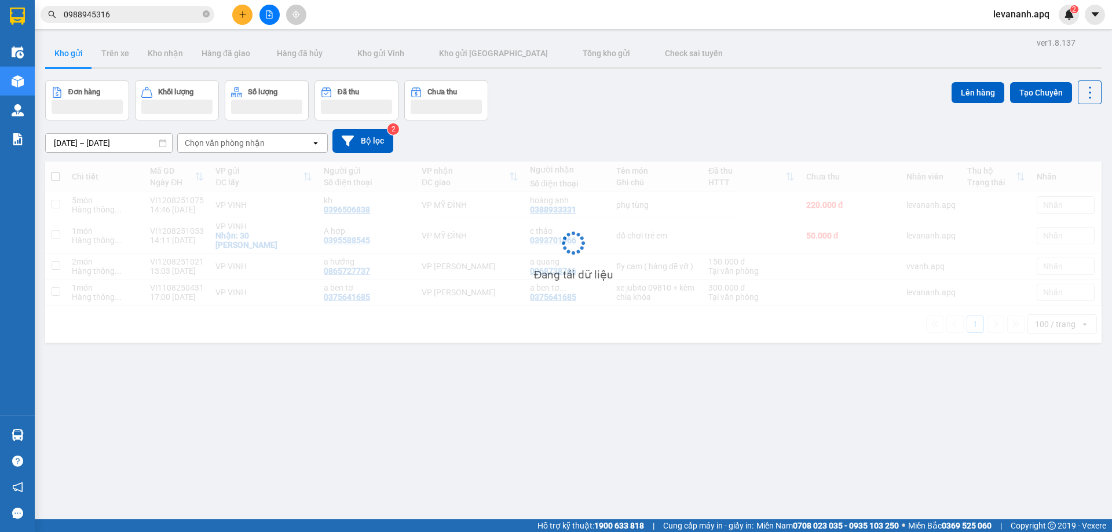
click at [140, 12] on input "0988945316" at bounding box center [132, 14] width 137 height 13
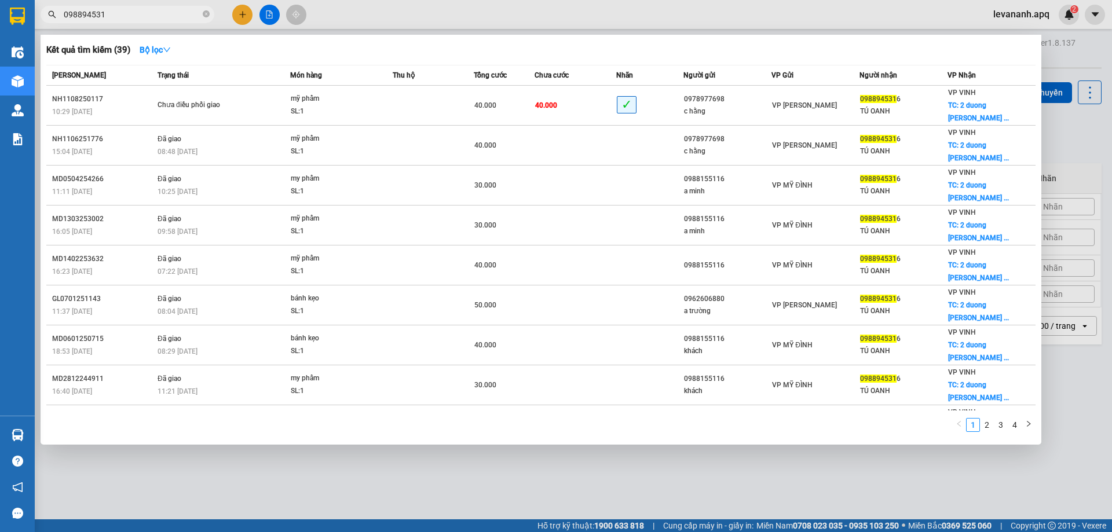
type input "0988945316"
click at [208, 13] on icon "close-circle" at bounding box center [206, 13] width 7 height 7
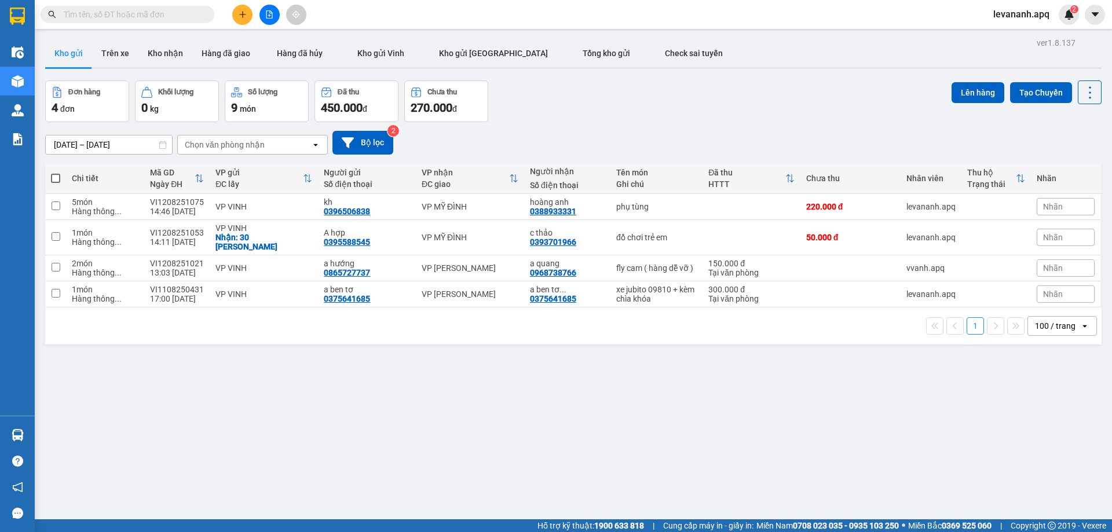
click at [233, 15] on button at bounding box center [242, 15] width 20 height 20
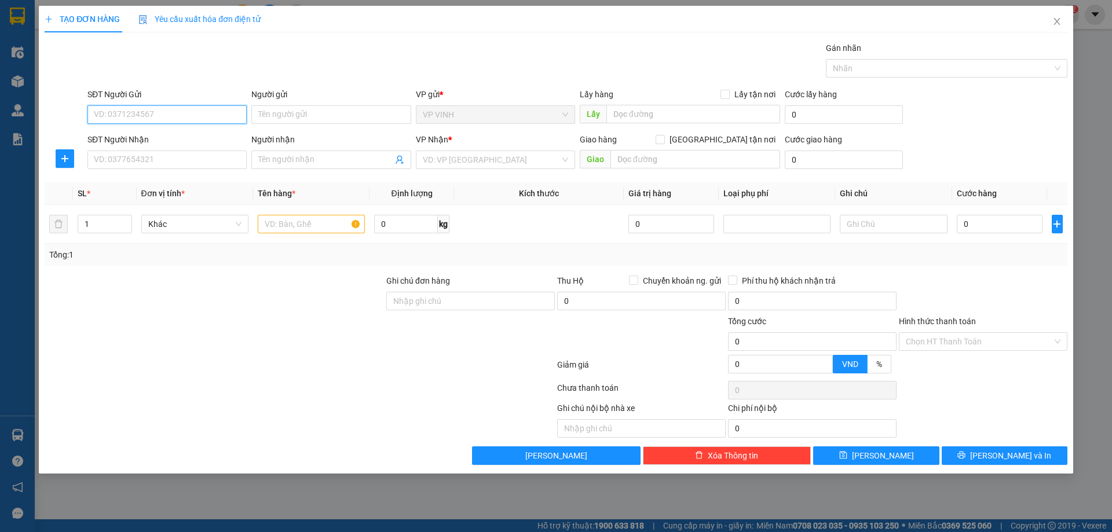
click at [140, 112] on input "SĐT Người Gửi" at bounding box center [166, 114] width 159 height 19
paste input "0389292972"
click at [129, 115] on input "0389292972" at bounding box center [166, 114] width 159 height 19
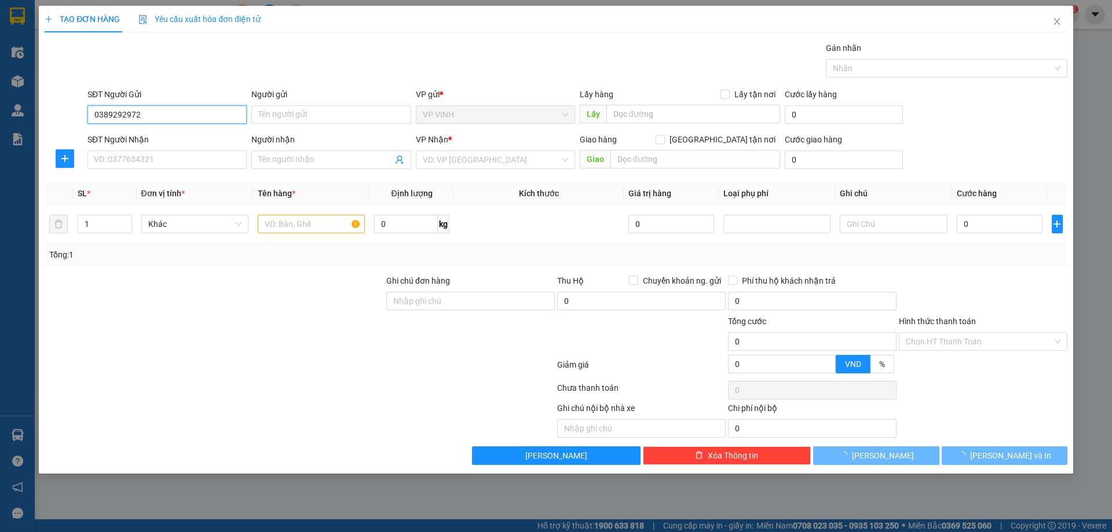
click at [145, 118] on input "0389292972" at bounding box center [166, 114] width 159 height 19
click at [113, 121] on input "0389292972" at bounding box center [166, 114] width 159 height 19
click at [132, 123] on input "0389292972" at bounding box center [166, 114] width 159 height 19
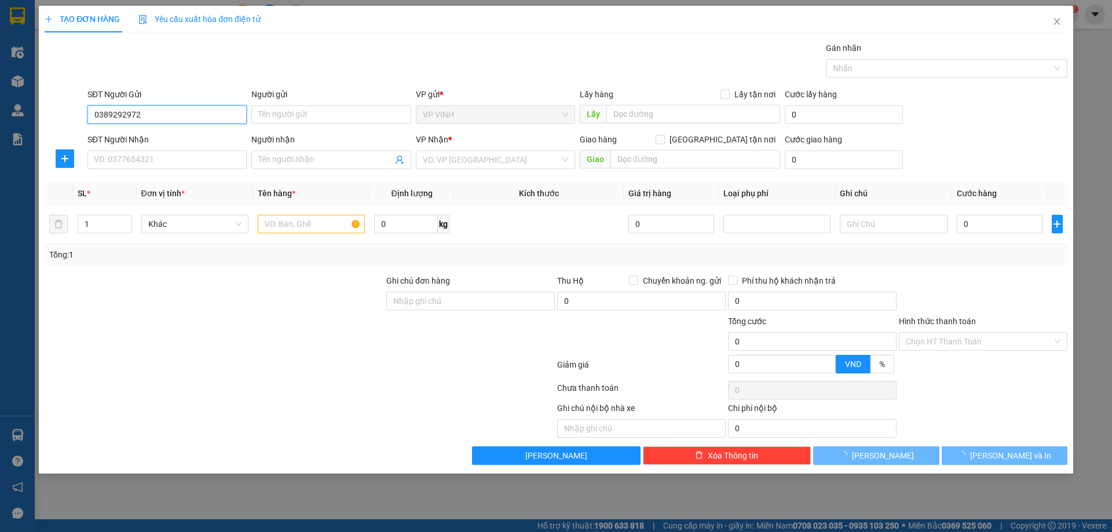
type input "0389292972"
click at [147, 125] on div "SĐT Người Gửi 0389292972 0389292972" at bounding box center [166, 108] width 159 height 41
drag, startPoint x: 111, startPoint y: 118, endPoint x: 146, endPoint y: 114, distance: 35.6
click at [117, 117] on input "0389292972" at bounding box center [166, 114] width 159 height 19
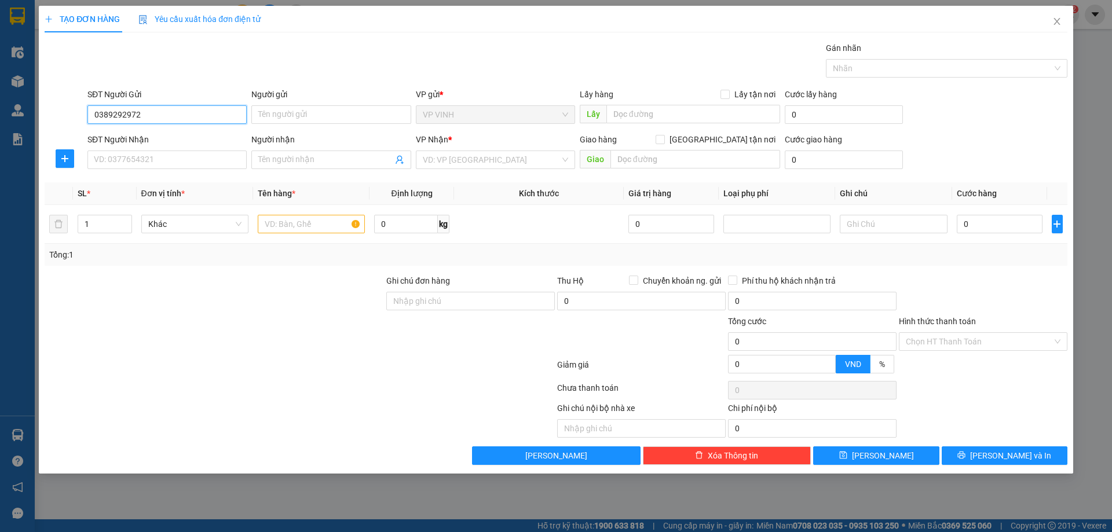
click at [148, 114] on input "0389292972" at bounding box center [166, 114] width 159 height 19
drag, startPoint x: 157, startPoint y: 110, endPoint x: 84, endPoint y: 114, distance: 73.2
click at [84, 114] on div "SĐT Người Gửi 0389292972 Người gửi Tên người gửi VP gửi * VP VINH Lấy hàng Lấy …" at bounding box center [556, 108] width 1026 height 41
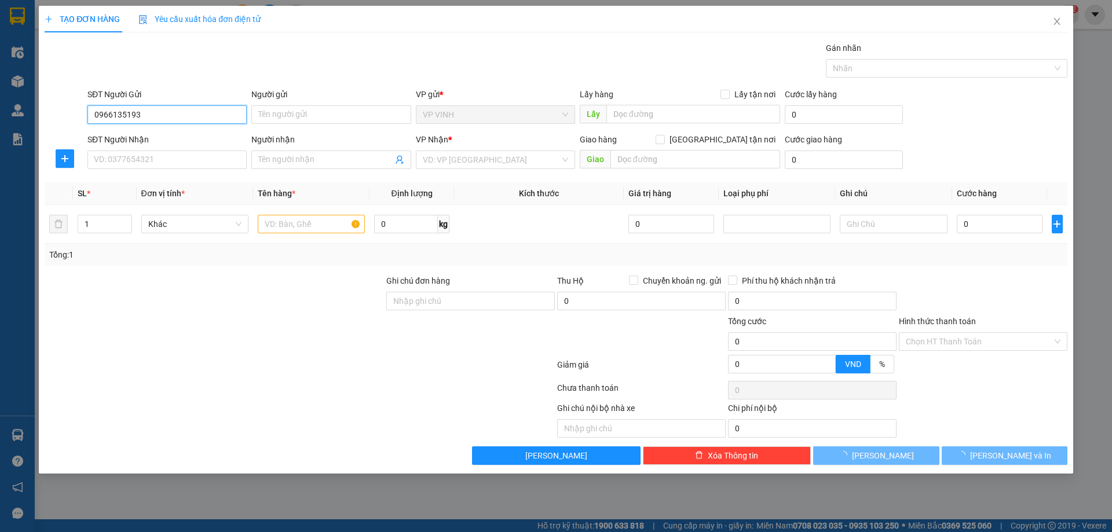
drag, startPoint x: 113, startPoint y: 118, endPoint x: 141, endPoint y: 118, distance: 27.8
click at [114, 118] on input "0966135193" at bounding box center [166, 114] width 159 height 19
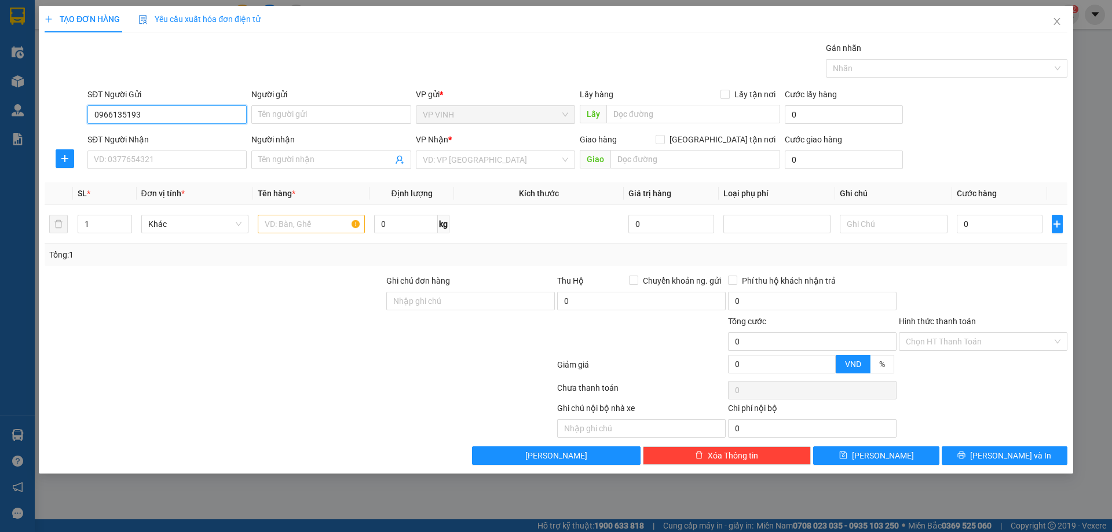
click at [141, 118] on input "0966135193" at bounding box center [166, 114] width 159 height 19
drag, startPoint x: 126, startPoint y: 118, endPoint x: 140, endPoint y: 117, distance: 13.4
click at [126, 118] on input "0966135193" at bounding box center [166, 114] width 159 height 19
click at [140, 117] on input "0966135193" at bounding box center [166, 114] width 159 height 19
type input "0966135193"
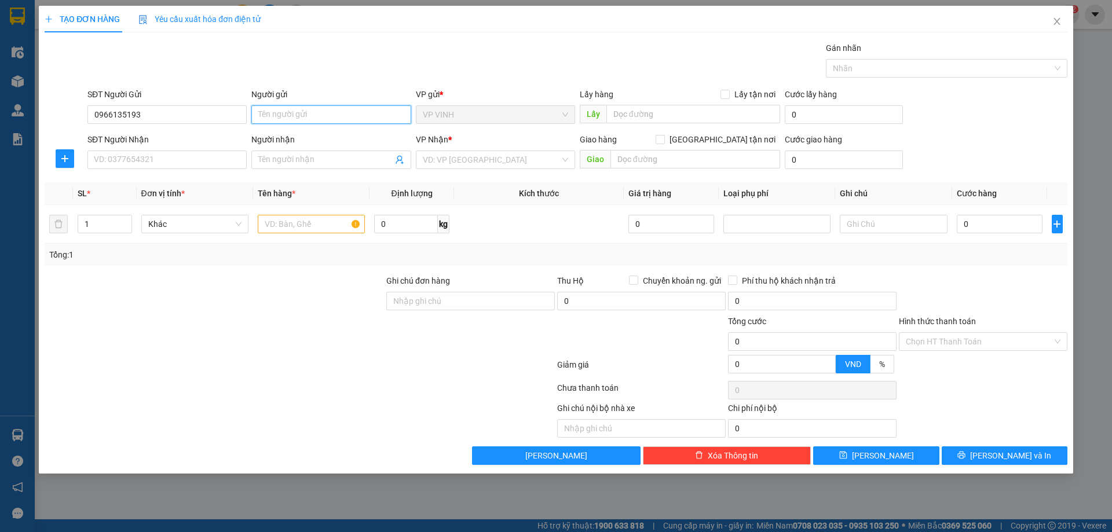
click at [290, 114] on input "Người gửi" at bounding box center [330, 114] width 159 height 19
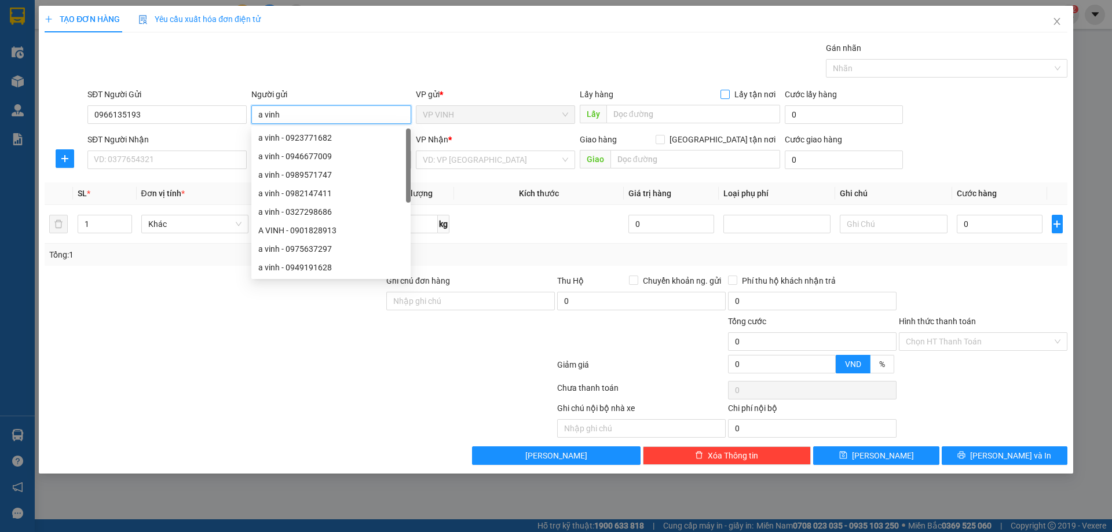
type input "a vinh"
click at [723, 95] on input "Lấy tận nơi" at bounding box center [725, 94] width 8 height 8
checkbox input "true"
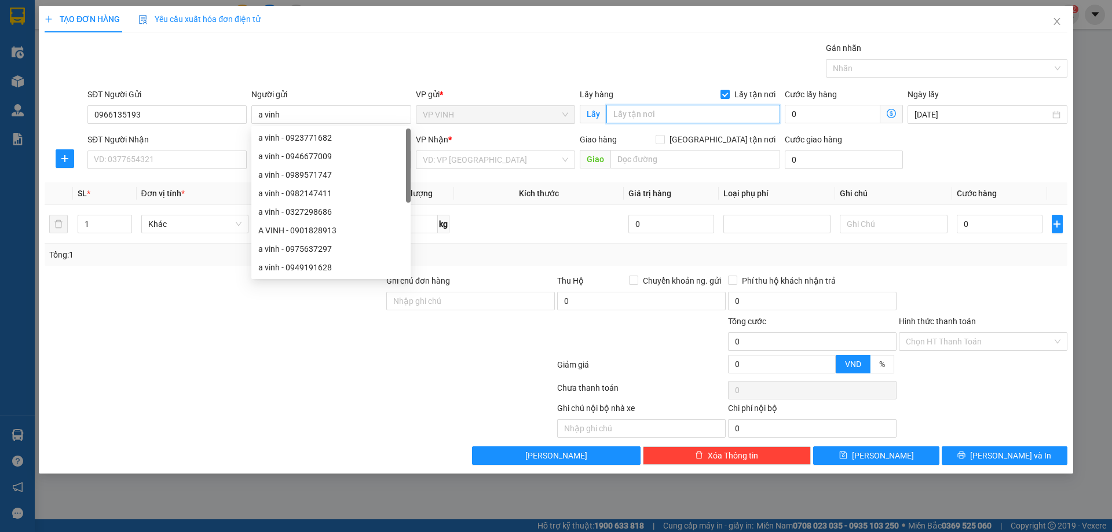
click at [724, 108] on input "text" at bounding box center [694, 114] width 174 height 19
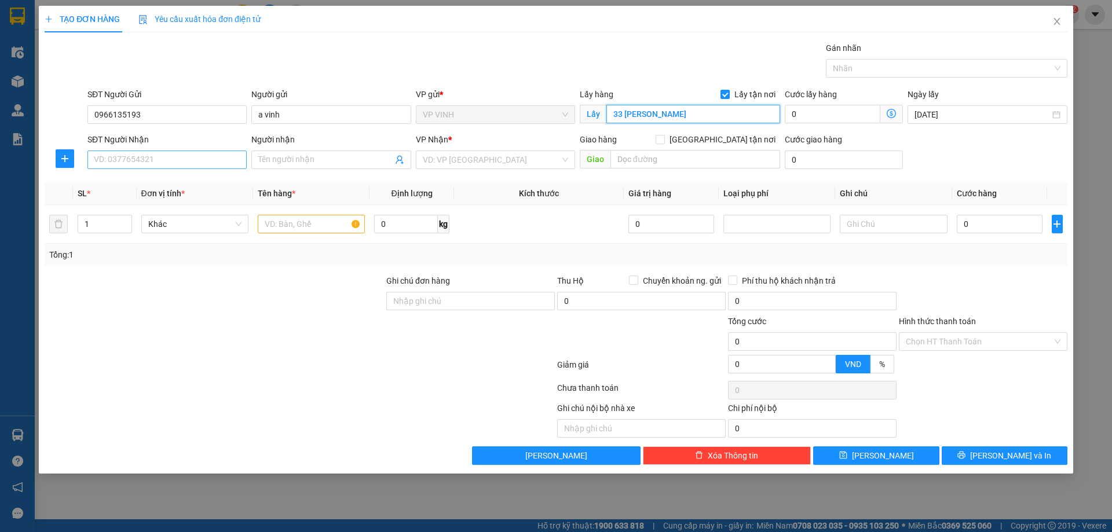
type input "33 nguyễn văn cừ"
click at [143, 154] on input "SĐT Người Nhận" at bounding box center [166, 160] width 159 height 19
type input "0987854726"
click at [124, 167] on input "0987854726" at bounding box center [166, 160] width 159 height 19
click at [183, 167] on input "0987854726" at bounding box center [166, 160] width 159 height 19
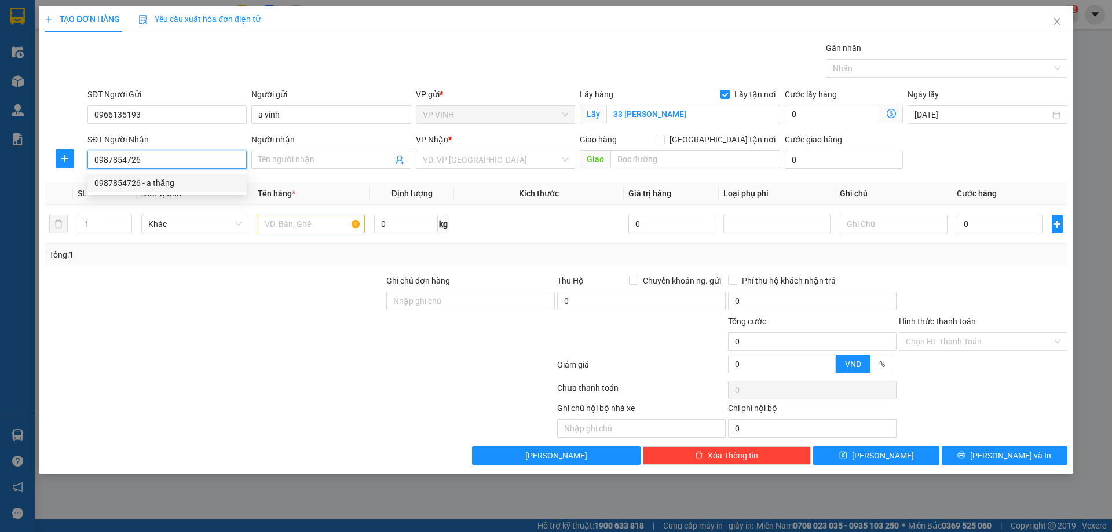
click at [180, 184] on div "0987854726 - a thăng" at bounding box center [166, 183] width 145 height 13
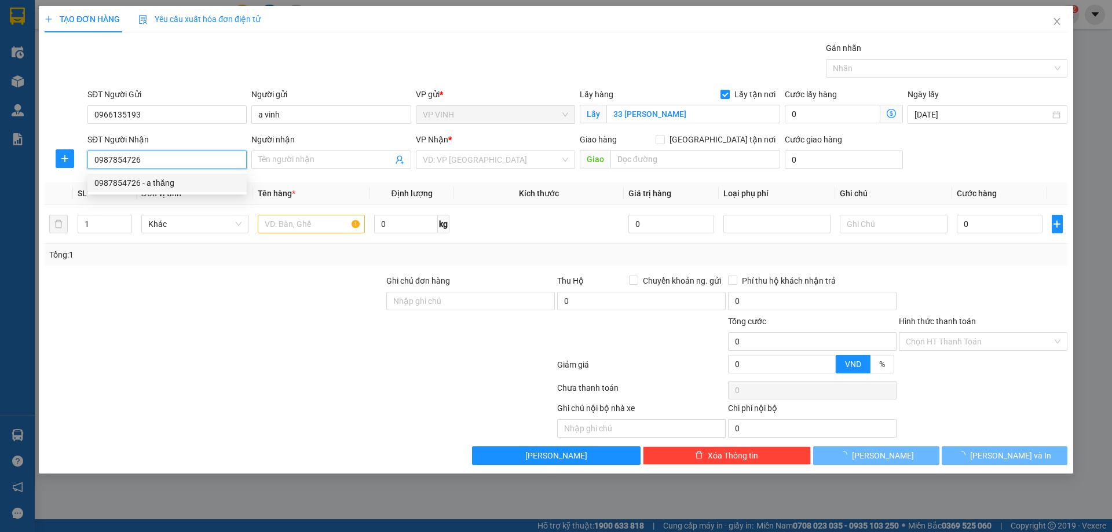
type input "a thăng"
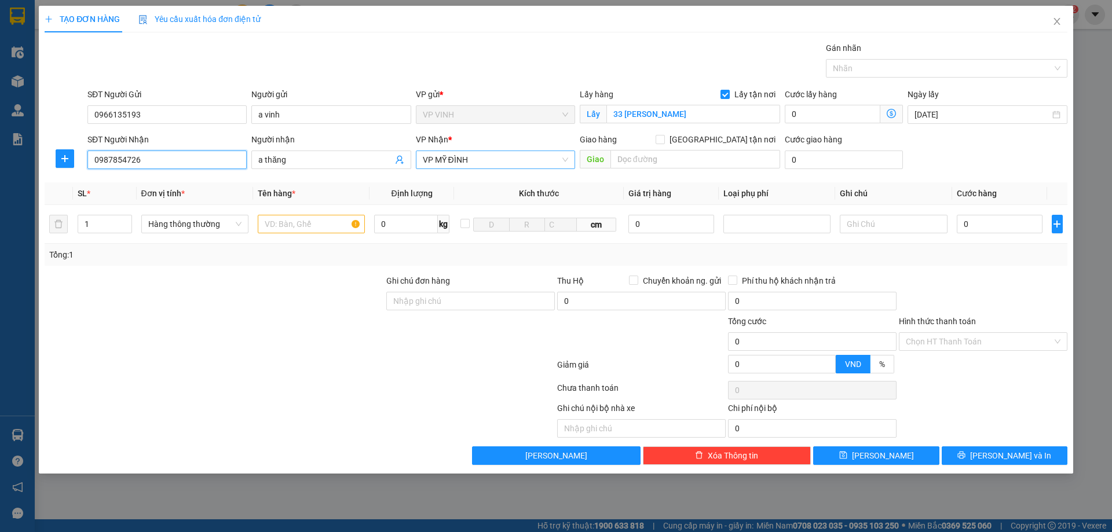
click at [480, 165] on span "VP MỸ ĐÌNH" at bounding box center [495, 159] width 145 height 17
type input "0987854726"
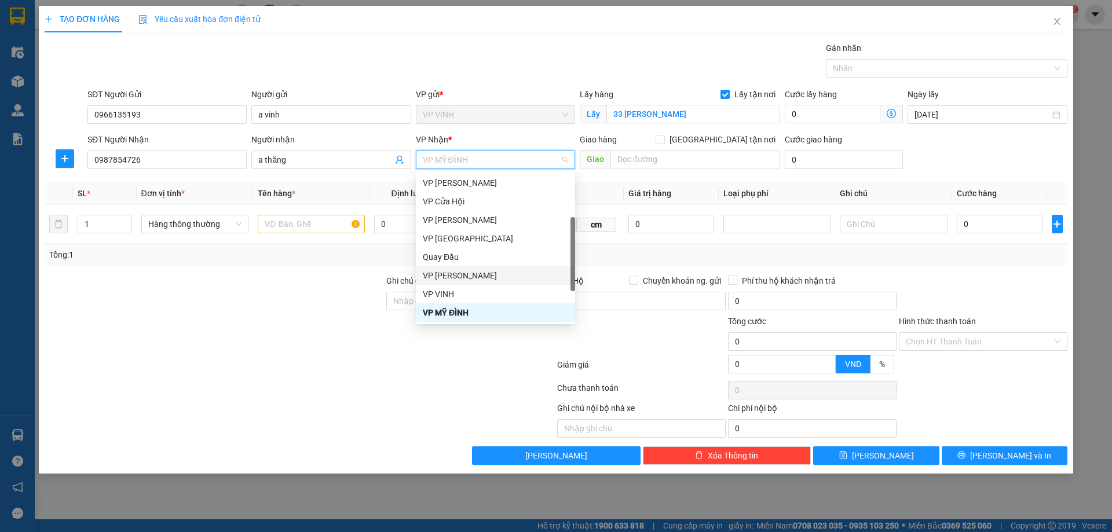
click at [470, 272] on div "VP [PERSON_NAME]" at bounding box center [495, 275] width 145 height 13
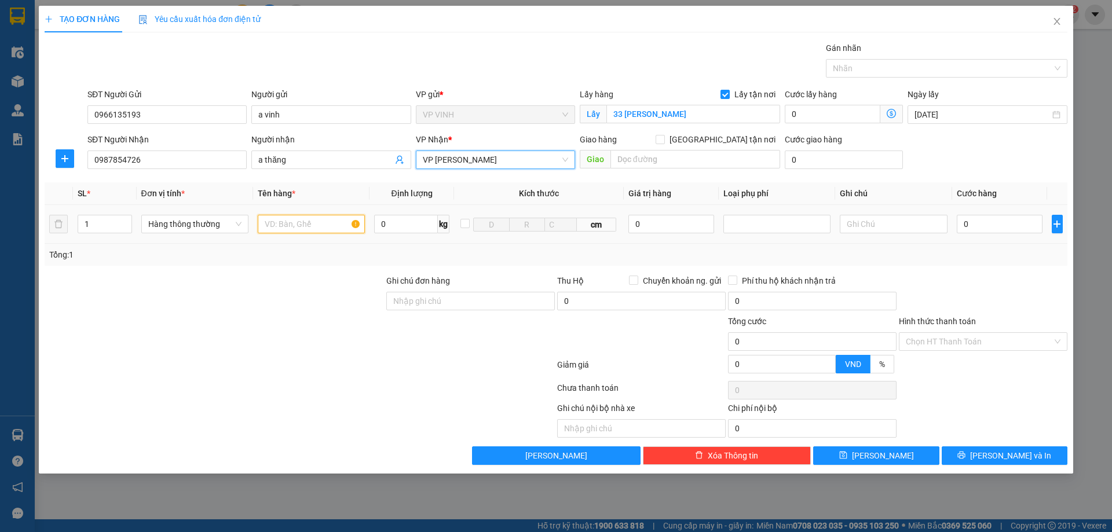
click at [296, 232] on input "text" at bounding box center [311, 224] width 107 height 19
type input "2"
click at [124, 218] on span "up" at bounding box center [125, 221] width 7 height 7
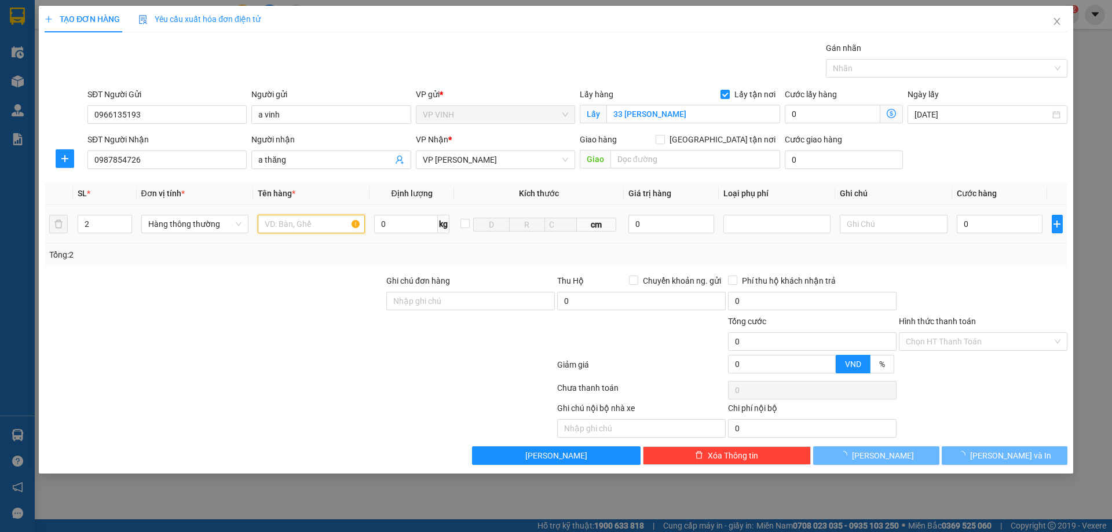
click at [338, 228] on input "text" at bounding box center [311, 224] width 107 height 19
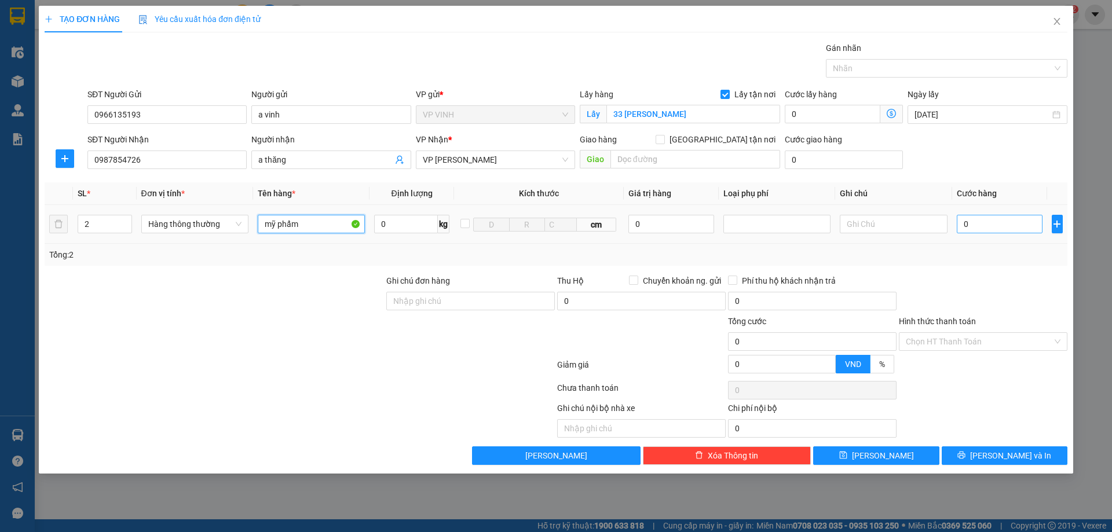
type input "mỹ phẩm"
click at [968, 228] on input "0" at bounding box center [1000, 224] width 86 height 19
click at [191, 156] on input "0987854726" at bounding box center [166, 160] width 159 height 19
click at [424, 184] on th "Định lượng" at bounding box center [412, 194] width 85 height 23
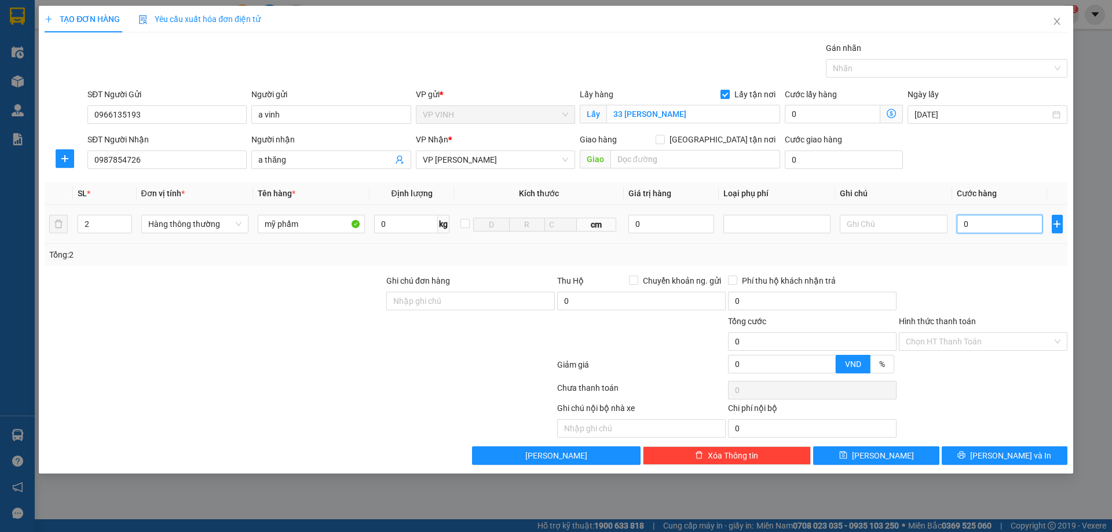
click at [993, 233] on input "0" at bounding box center [1000, 224] width 86 height 19
type input "1"
type input "11"
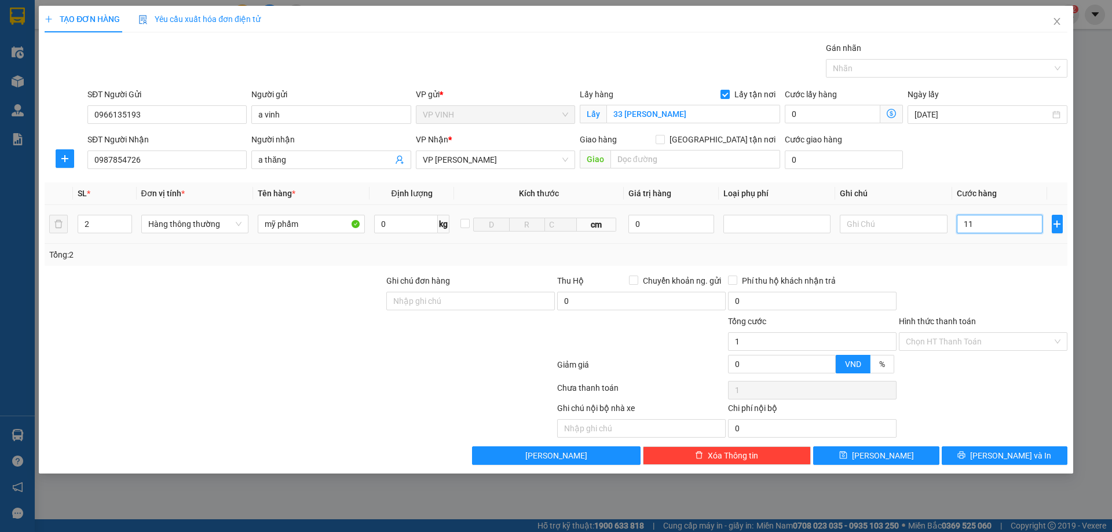
type input "11"
type input "110"
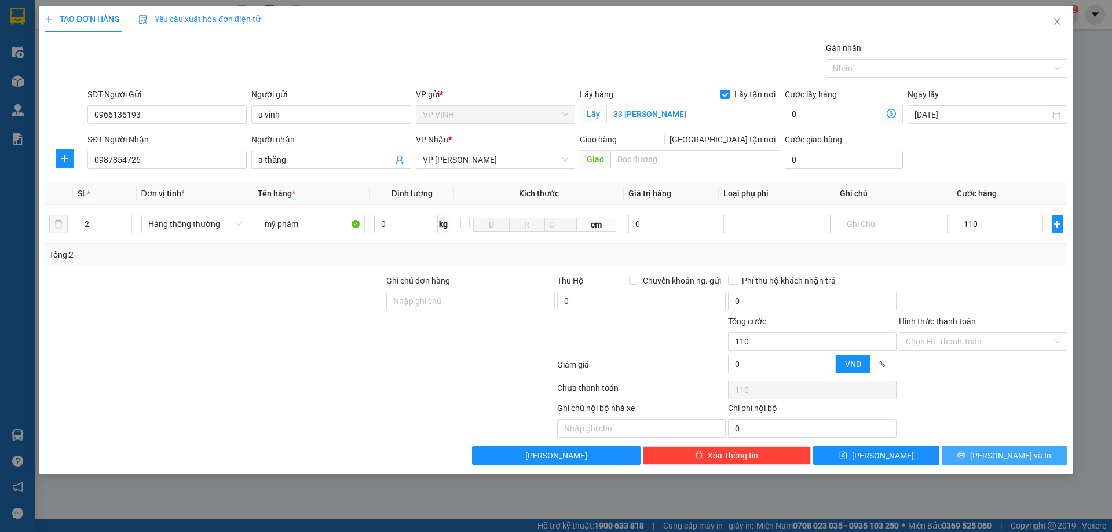
type input "110.000"
click at [1026, 453] on div "Transit Pickup Surcharge Ids Transit Deliver Surcharge Ids Transit Deliver Surc…" at bounding box center [556, 254] width 1023 height 424
click at [1026, 453] on span "[PERSON_NAME] và In" at bounding box center [1010, 456] width 81 height 13
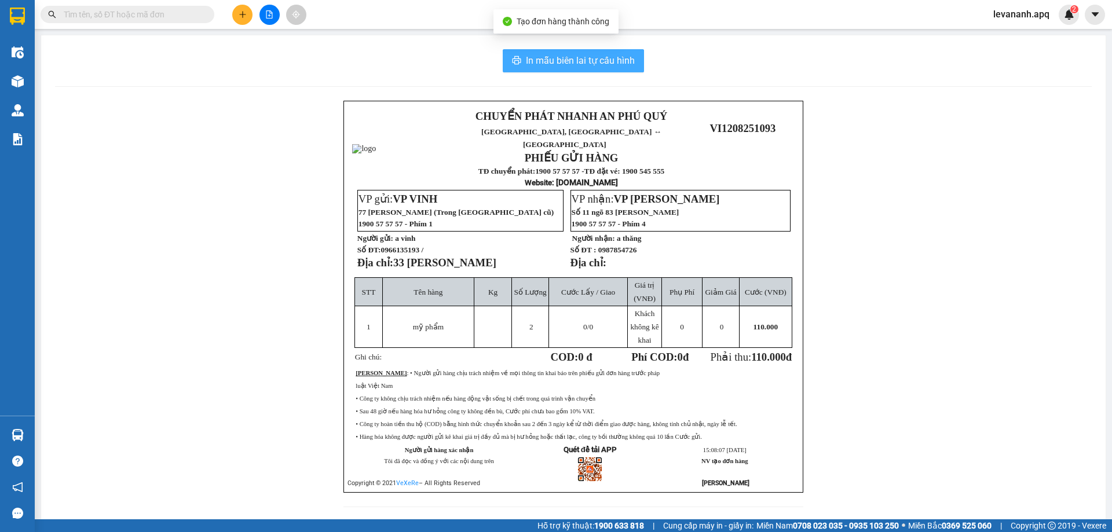
click at [611, 64] on span "In mẫu biên lai tự cấu hình" at bounding box center [580, 60] width 109 height 14
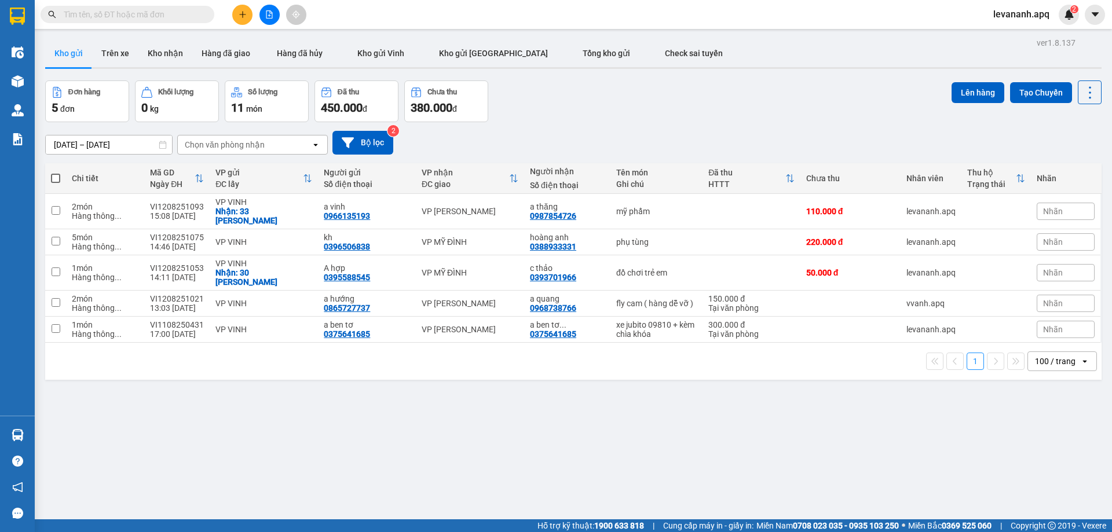
click at [145, 19] on input "text" at bounding box center [132, 14] width 137 height 13
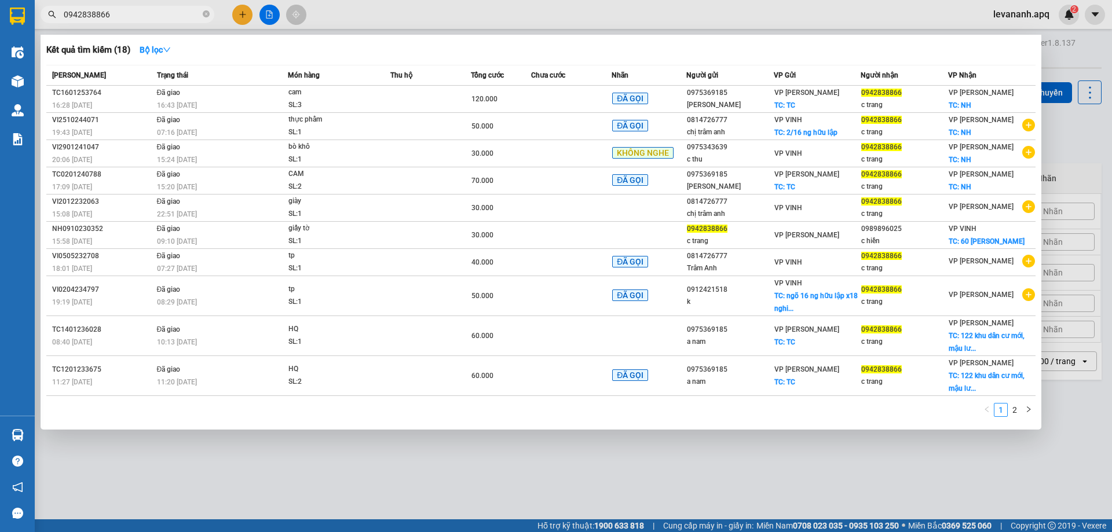
type input "0942838866"
click at [1060, 399] on div at bounding box center [556, 266] width 1112 height 532
click at [167, 20] on input "0942838866" at bounding box center [132, 14] width 137 height 13
click at [1081, 151] on div at bounding box center [556, 266] width 1112 height 532
click at [144, 21] on span "0942838866" at bounding box center [128, 14] width 174 height 17
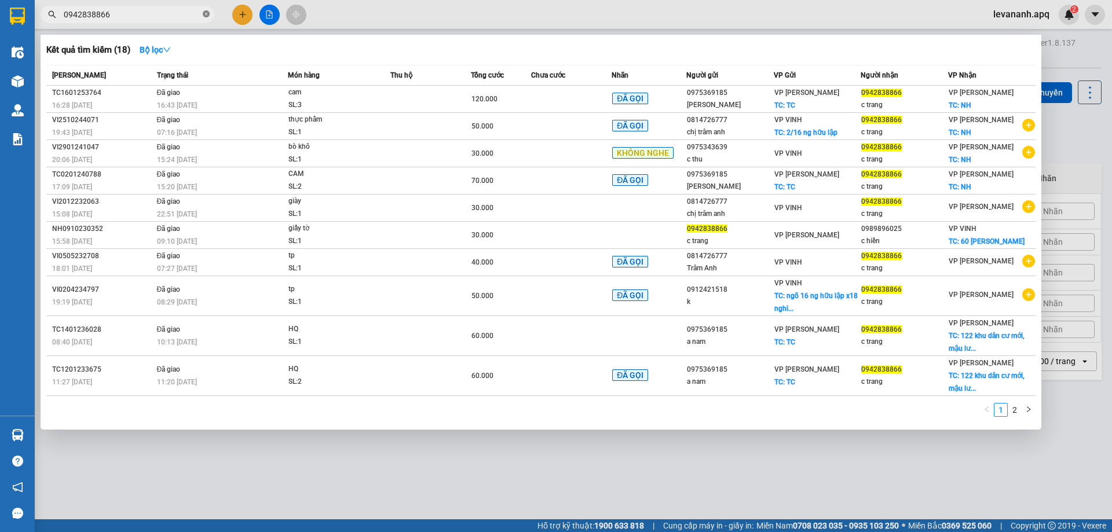
click at [205, 17] on icon "close-circle" at bounding box center [206, 13] width 7 height 7
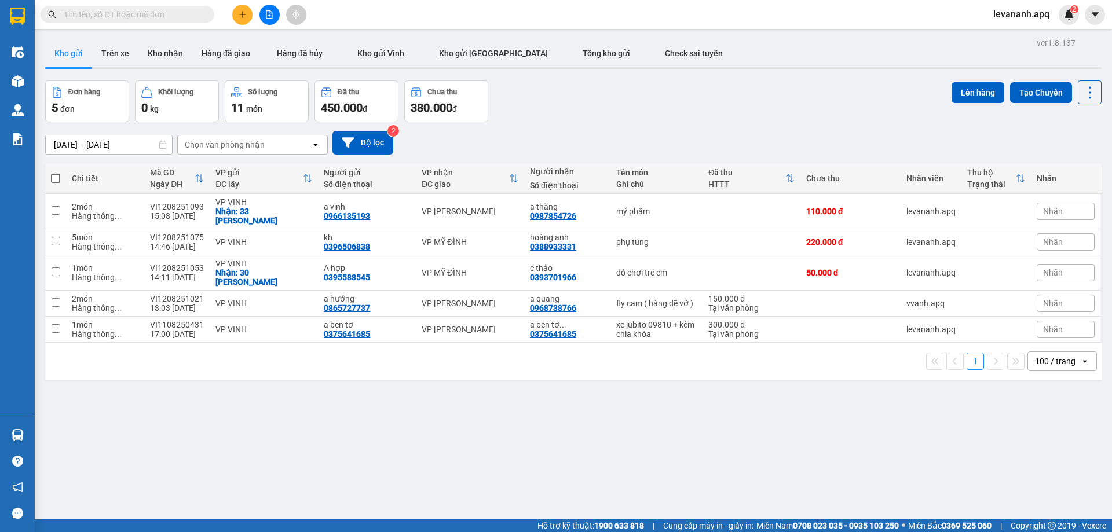
click at [239, 12] on icon "plus" at bounding box center [243, 14] width 8 height 8
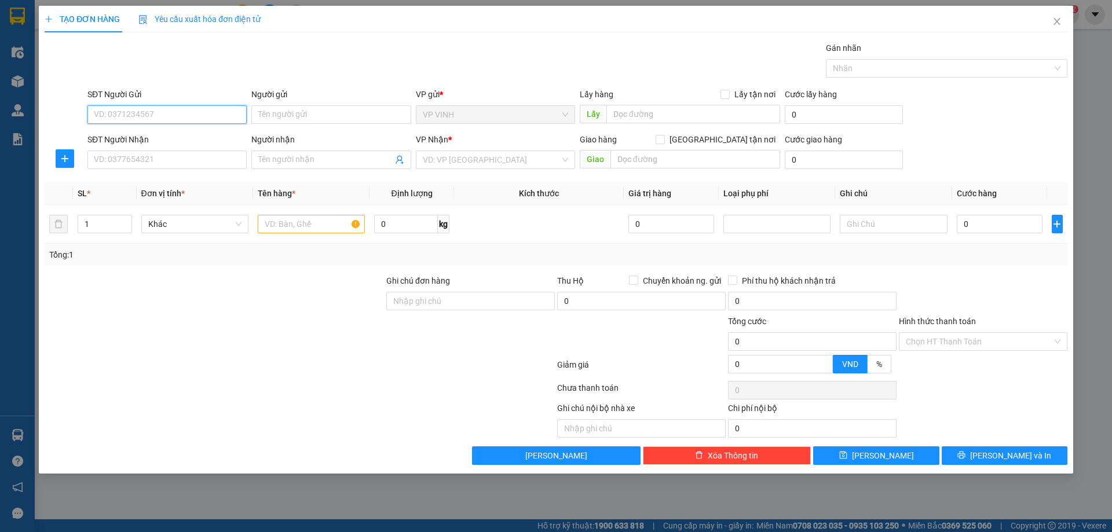
click at [143, 110] on input "SĐT Người Gửi" at bounding box center [166, 114] width 159 height 19
paste input "0829213789"
type input "0829213789"
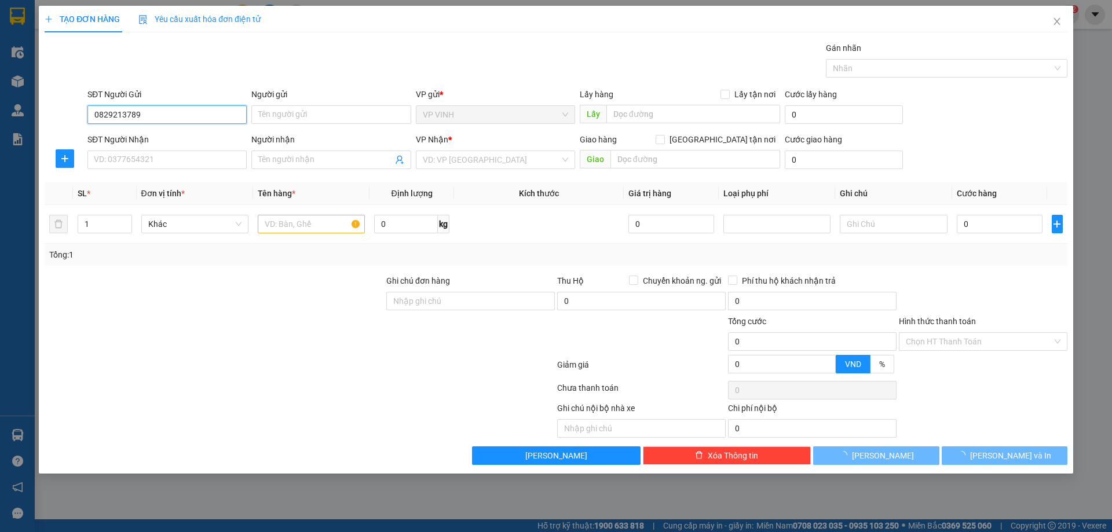
drag, startPoint x: 132, startPoint y: 116, endPoint x: 158, endPoint y: 115, distance: 26.7
click at [133, 115] on input "0829213789" at bounding box center [166, 114] width 159 height 19
click at [158, 115] on input "0829213789" at bounding box center [166, 114] width 159 height 19
click at [116, 112] on input "0829213789" at bounding box center [166, 114] width 159 height 19
click at [130, 112] on input "0829213789" at bounding box center [166, 114] width 159 height 19
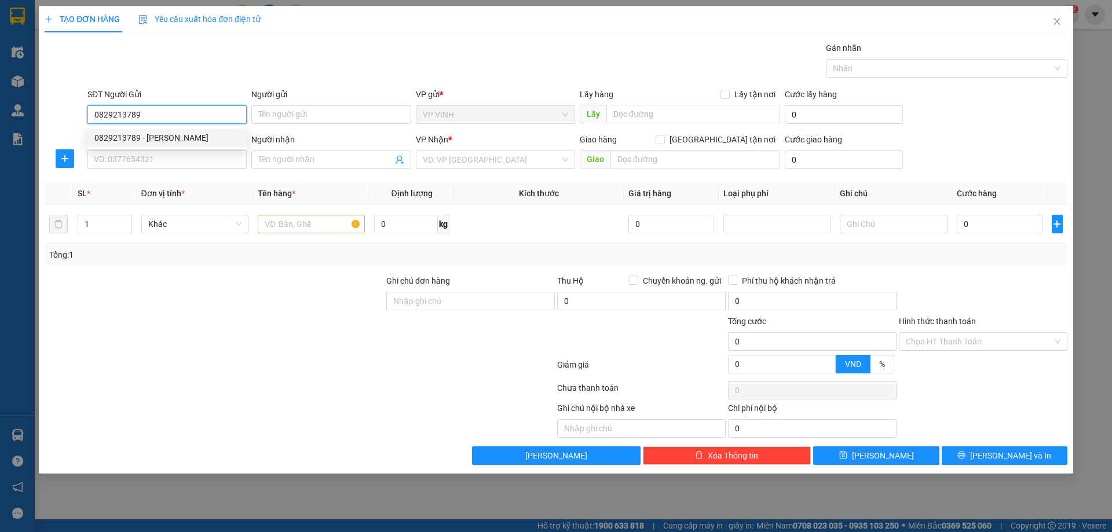
click at [133, 114] on input "0829213789" at bounding box center [166, 114] width 159 height 19
drag, startPoint x: 150, startPoint y: 130, endPoint x: 165, endPoint y: 162, distance: 34.7
click at [151, 132] on div "0829213789 - cty sơn ngọc" at bounding box center [166, 138] width 159 height 19
type input "cty sơn ngọc"
checkbox input "true"
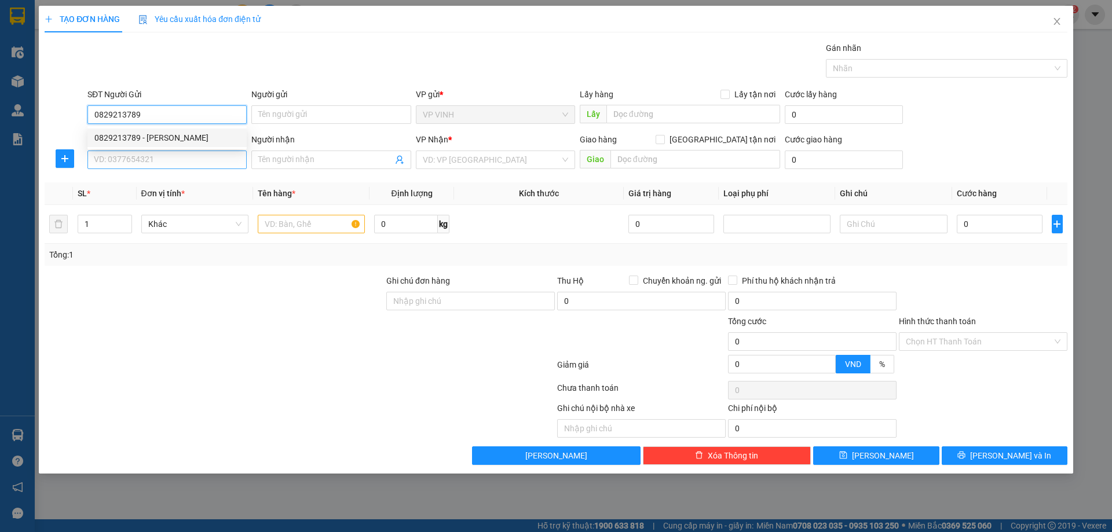
type input "60 yên xuân quán bàu"
type input "0829213789"
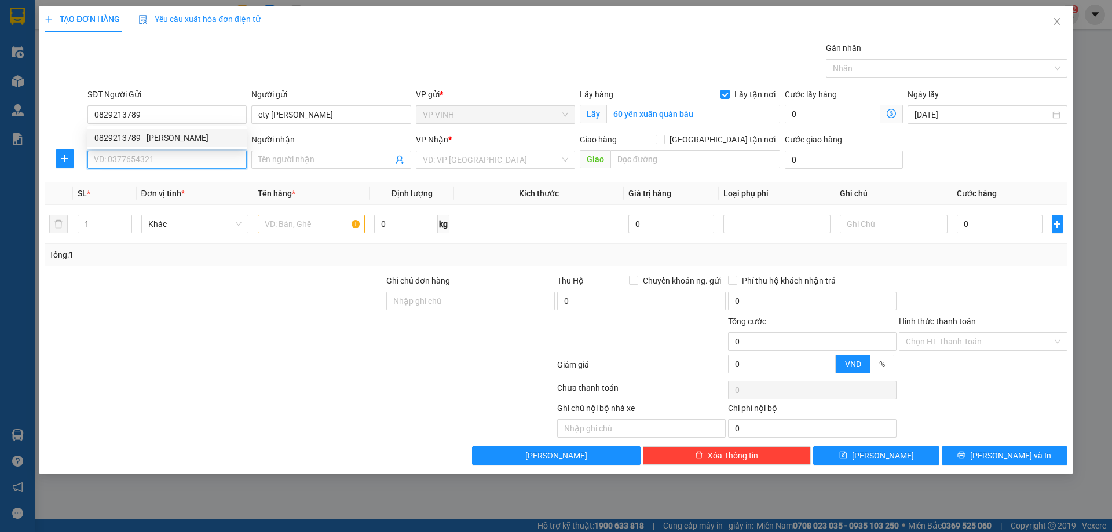
click at [165, 162] on input "SĐT Người Nhận" at bounding box center [166, 160] width 159 height 19
type input "0855005566"
click at [160, 188] on div "0855005566 - a hòa" at bounding box center [166, 183] width 145 height 13
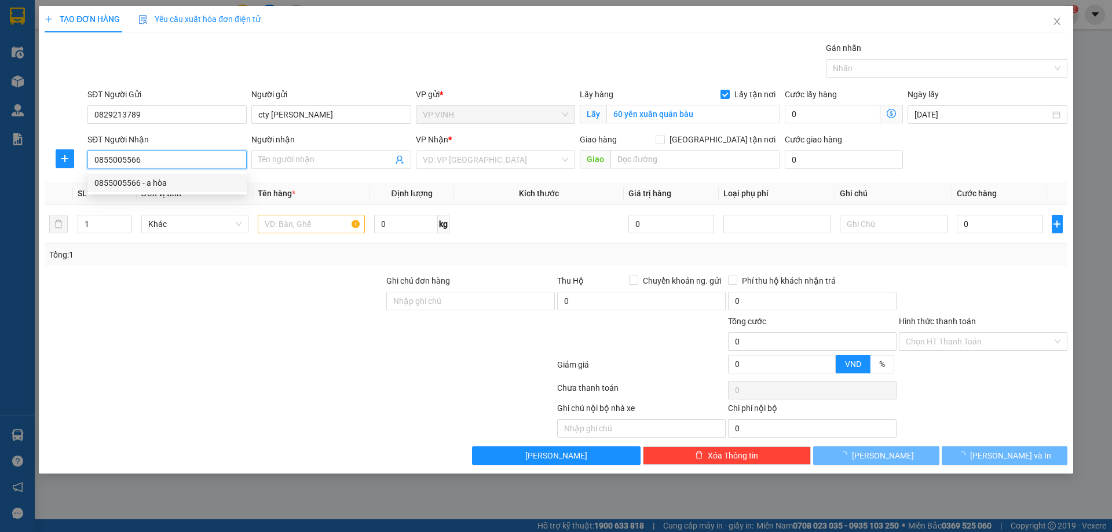
type input "a hòa"
checkbox input "true"
type input "55c nguyễn khoái , bạch đằng , hai bà trưng , hà nội"
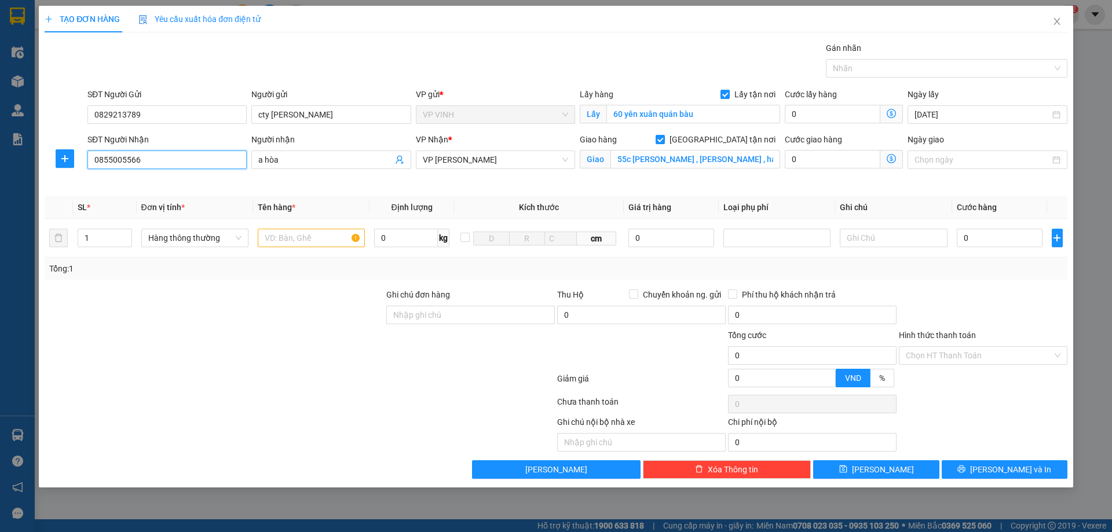
type input "0855005566"
click at [894, 156] on icon "dollar-circle" at bounding box center [891, 158] width 9 height 9
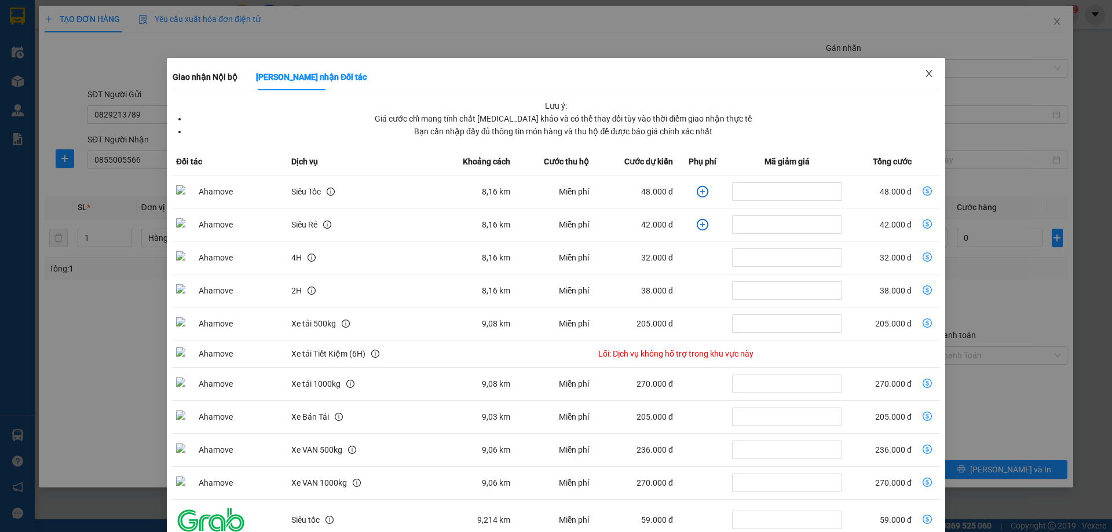
click at [924, 67] on span "Close" at bounding box center [929, 74] width 32 height 32
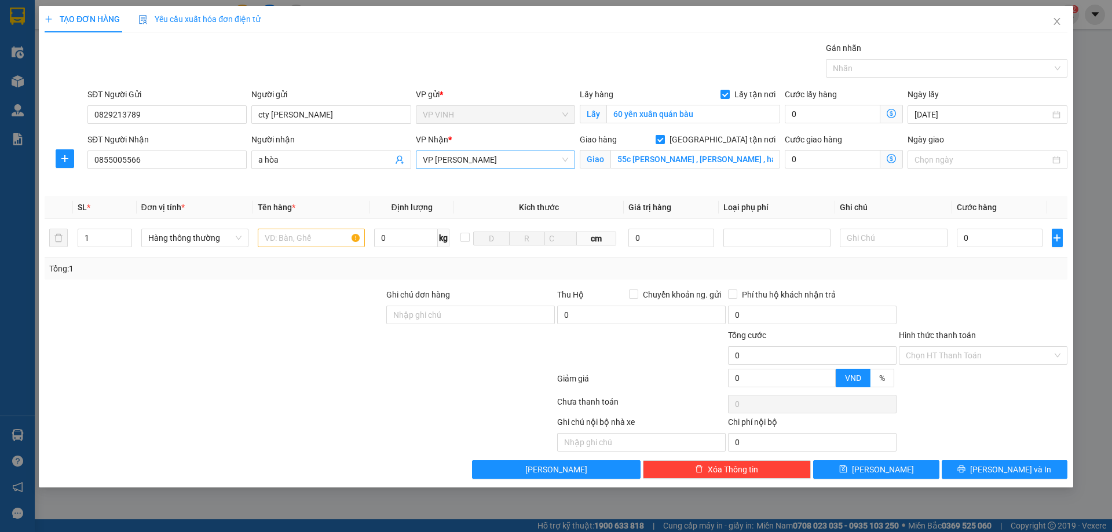
click at [505, 159] on span "VP [PERSON_NAME]" at bounding box center [495, 159] width 145 height 17
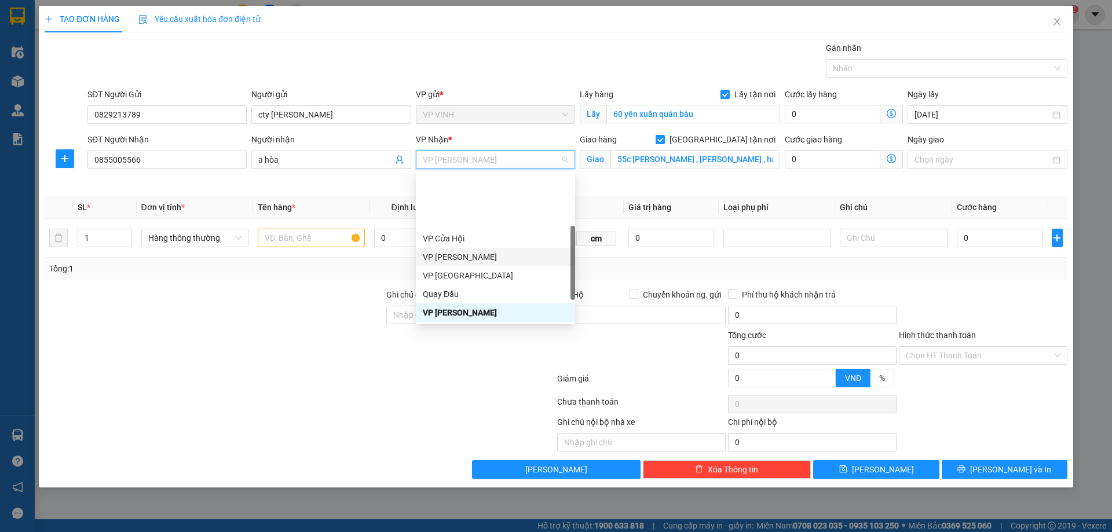
scroll to position [114, 0]
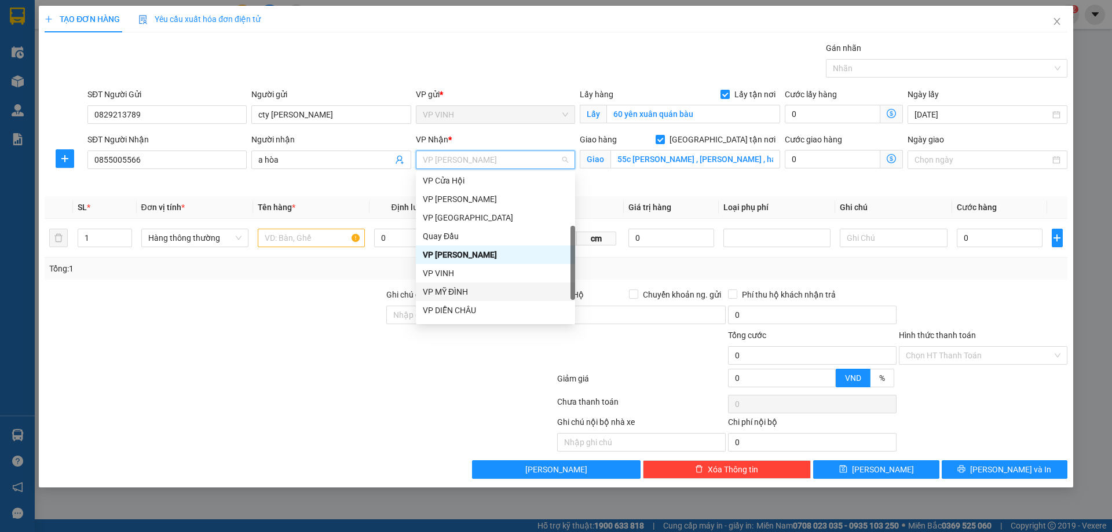
click at [476, 290] on div "VP MỸ ĐÌNH" at bounding box center [495, 292] width 145 height 13
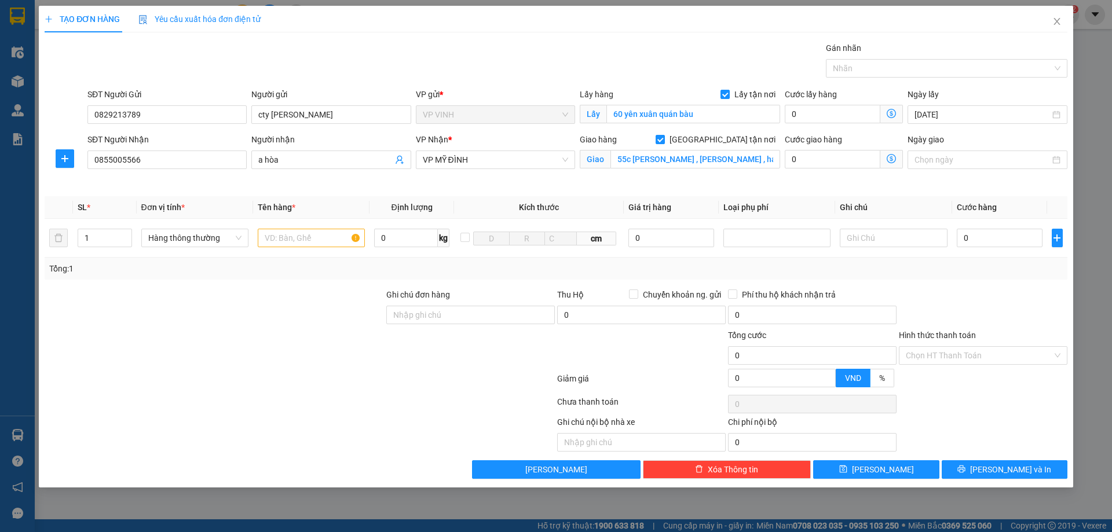
click at [899, 156] on span "Giao nhận Nội bộ Giao nhận Đối tác Lưu ý: Giá cước chỉ mang tính chất tham khảo…" at bounding box center [892, 159] width 23 height 19
click at [893, 157] on icon "dollar-circle" at bounding box center [891, 158] width 9 height 9
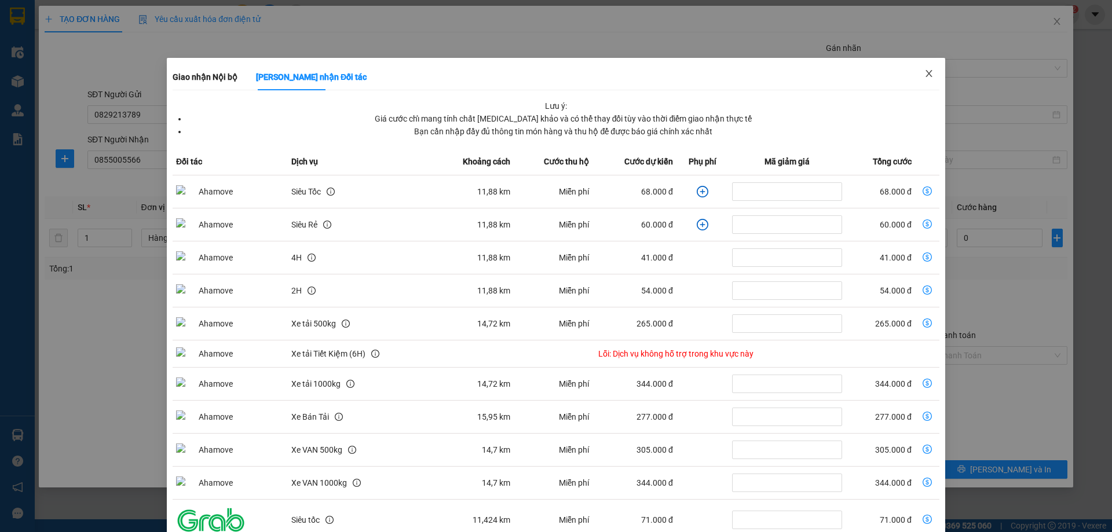
drag, startPoint x: 918, startPoint y: 77, endPoint x: 792, endPoint y: 118, distance: 132.7
click at [925, 78] on icon "close" at bounding box center [929, 73] width 9 height 9
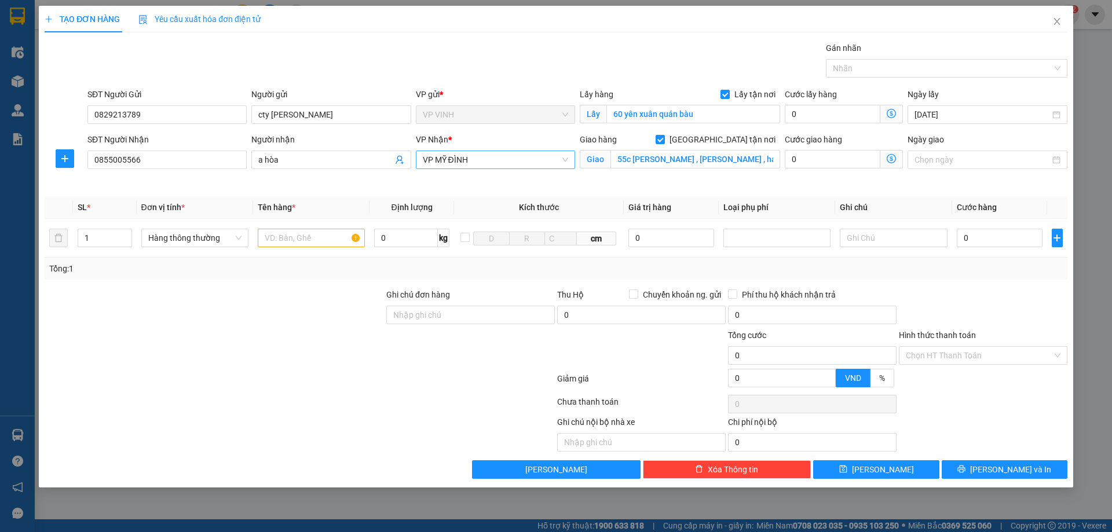
click at [504, 167] on span "VP MỸ ĐÌNH" at bounding box center [495, 159] width 145 height 17
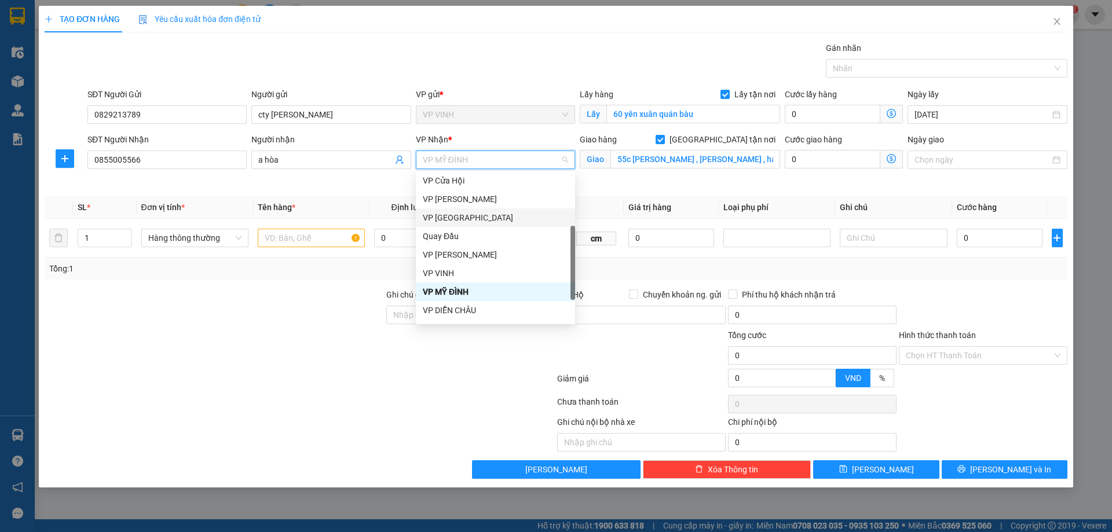
scroll to position [0, 0]
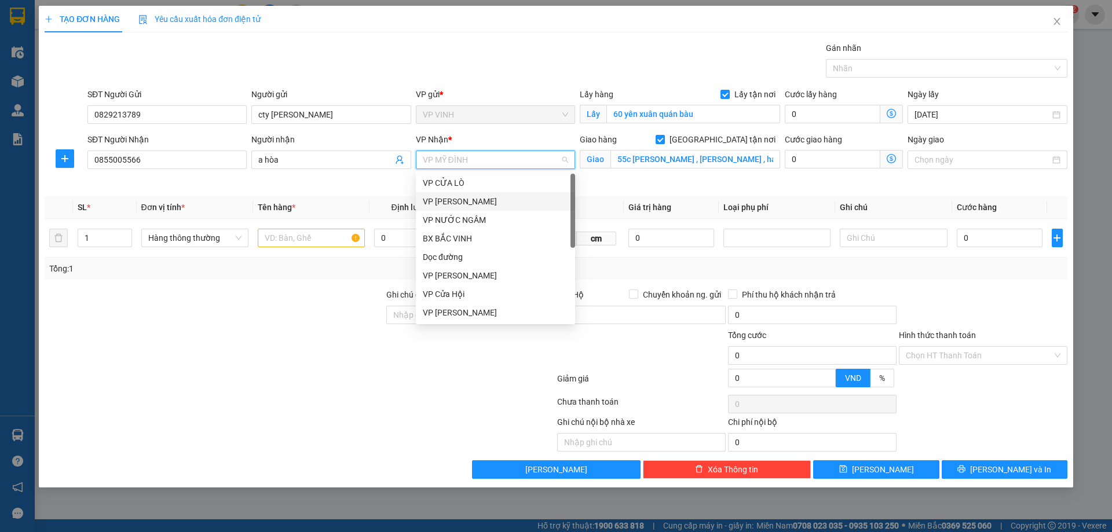
drag, startPoint x: 482, startPoint y: 203, endPoint x: 592, endPoint y: 196, distance: 109.7
click at [482, 202] on div "VP [PERSON_NAME]" at bounding box center [495, 201] width 145 height 13
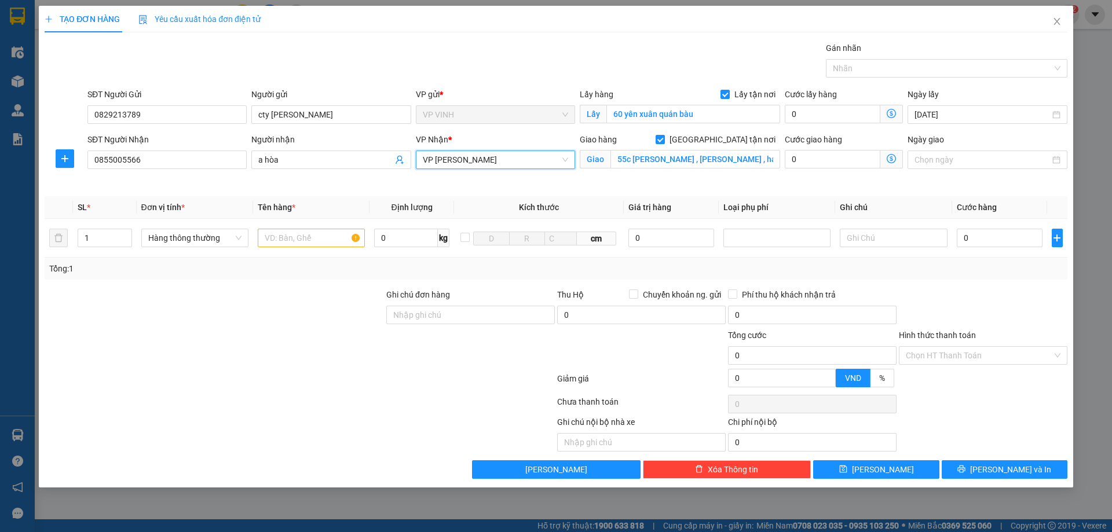
click at [891, 158] on icon "dollar-circle" at bounding box center [891, 158] width 9 height 9
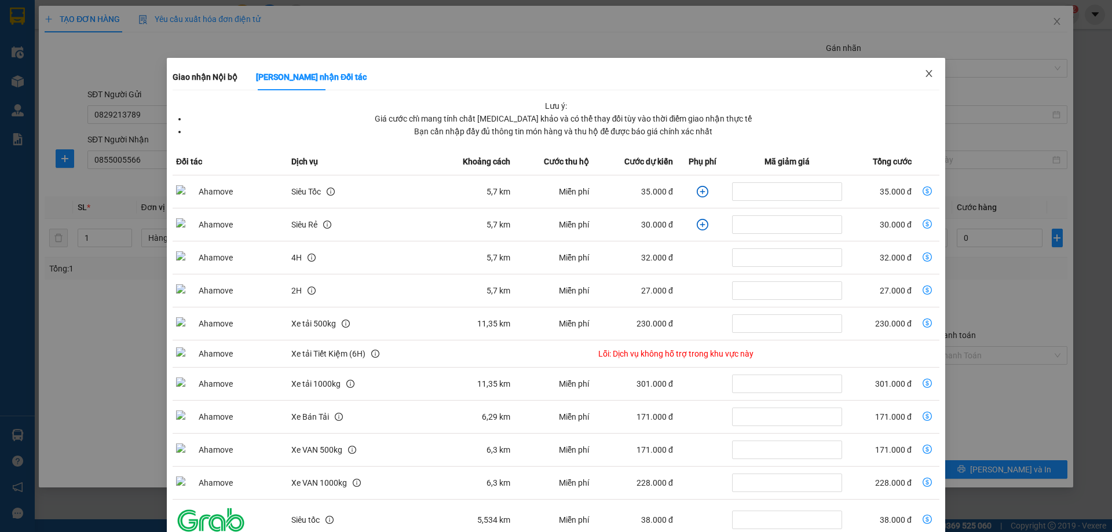
click at [925, 75] on icon "close" at bounding box center [929, 73] width 9 height 9
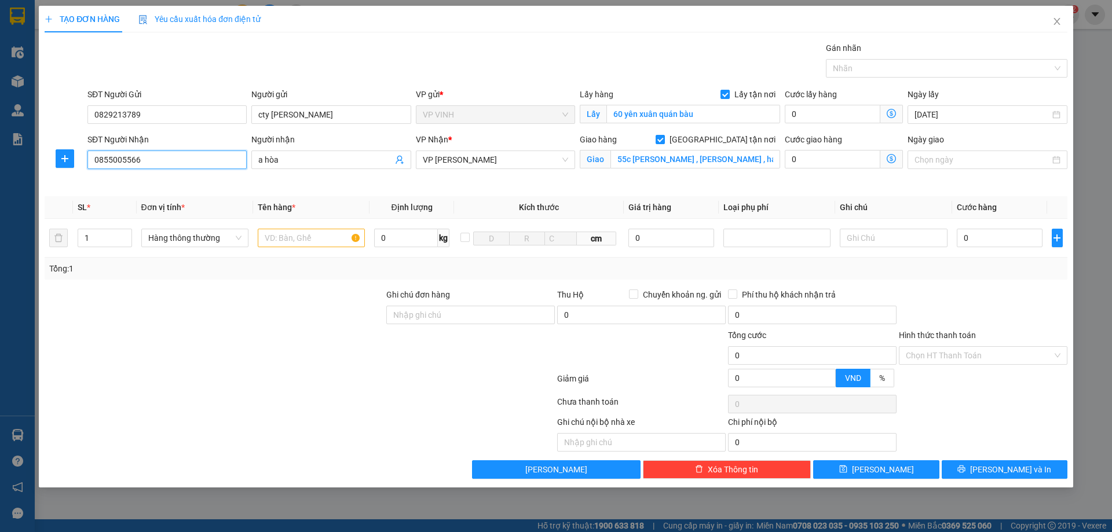
click at [138, 165] on input "0855005566" at bounding box center [166, 160] width 159 height 19
click at [183, 159] on input "0855005566" at bounding box center [166, 160] width 159 height 19
click at [892, 160] on icon "dollar-circle" at bounding box center [891, 158] width 9 height 9
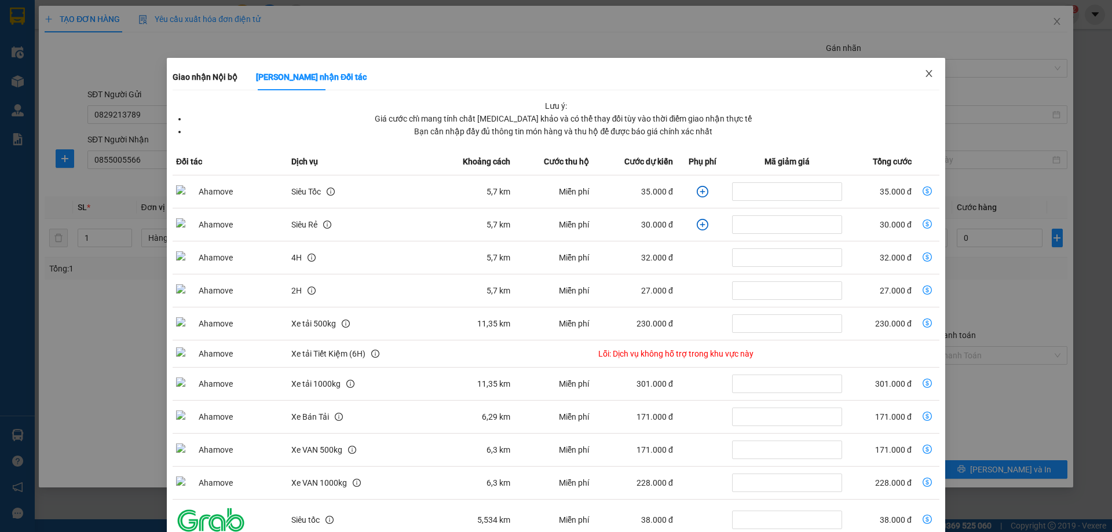
click at [916, 76] on span "Close" at bounding box center [929, 74] width 32 height 32
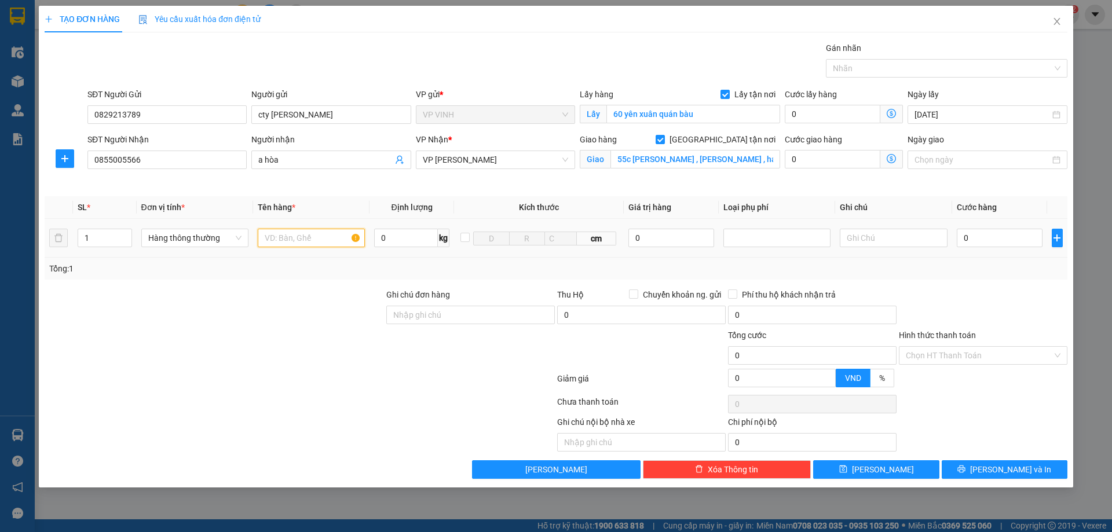
click at [305, 245] on input "text" at bounding box center [311, 238] width 107 height 19
type input "d"
click at [532, 163] on span "VP [PERSON_NAME]" at bounding box center [495, 159] width 145 height 17
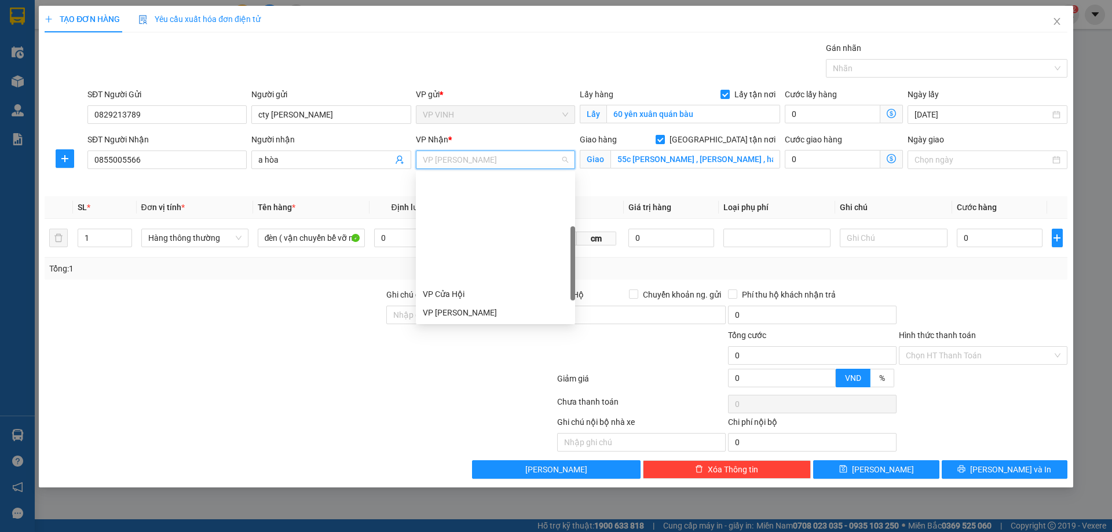
scroll to position [116, 0]
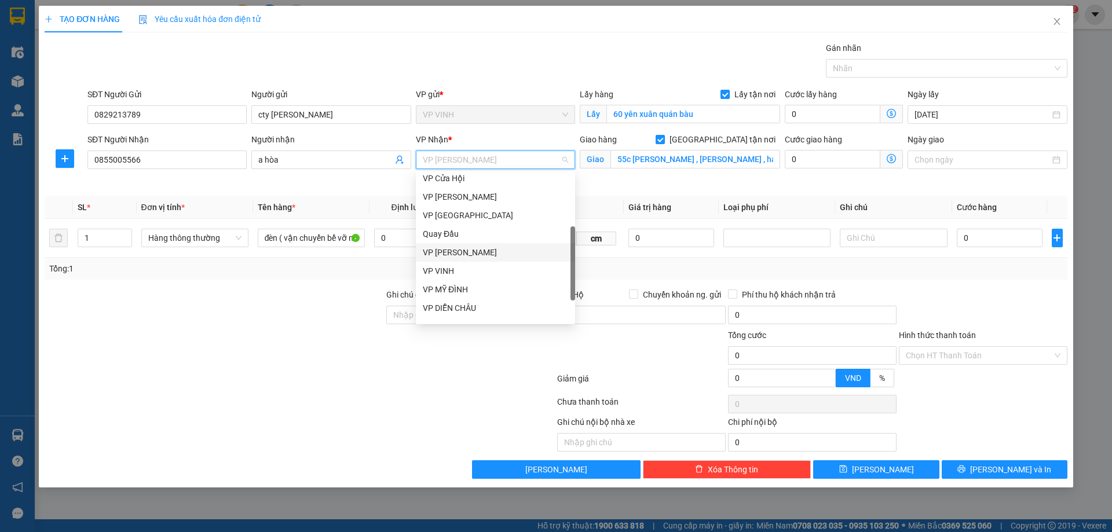
click at [476, 249] on div "VP [PERSON_NAME]" at bounding box center [495, 252] width 145 height 13
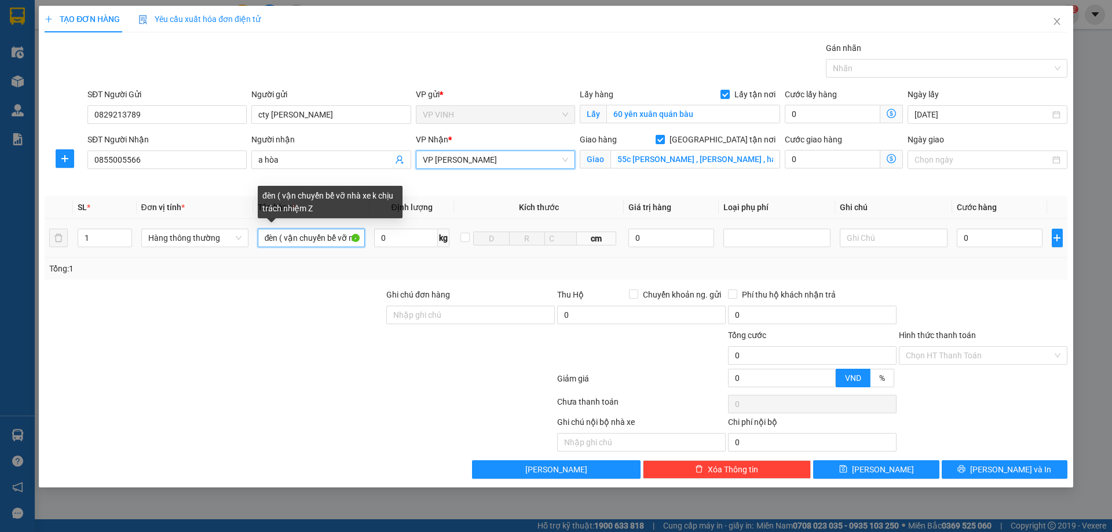
click at [344, 240] on input "đèn ( vận chuyển bể vỡ nhà xe k chịu trách nhiệm Z" at bounding box center [311, 238] width 107 height 19
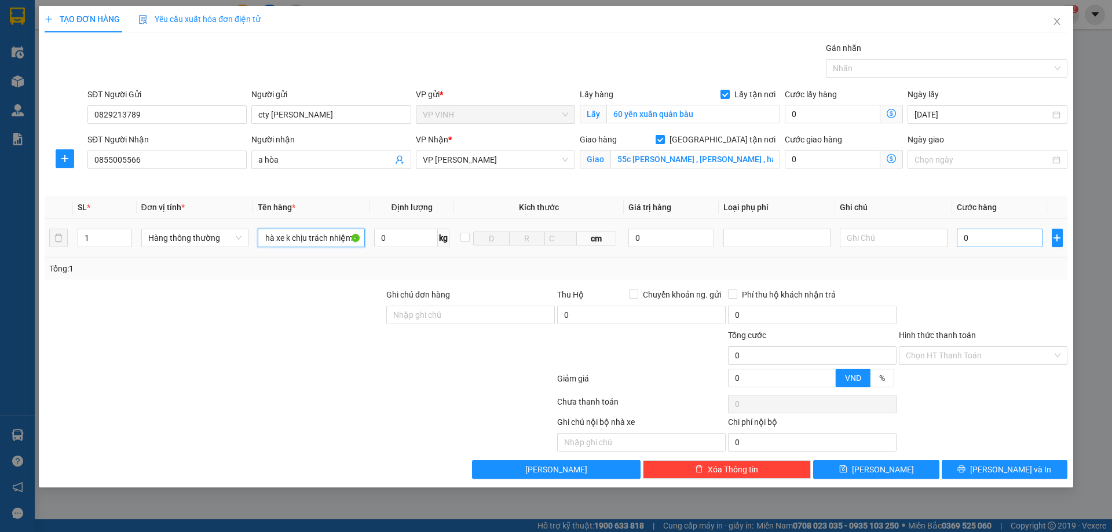
type input "đèn ( vận chuyển bể vỡ nhà xe k chịu trách nhiệm )"
click at [980, 234] on input "0" at bounding box center [1000, 238] width 86 height 19
type input "3"
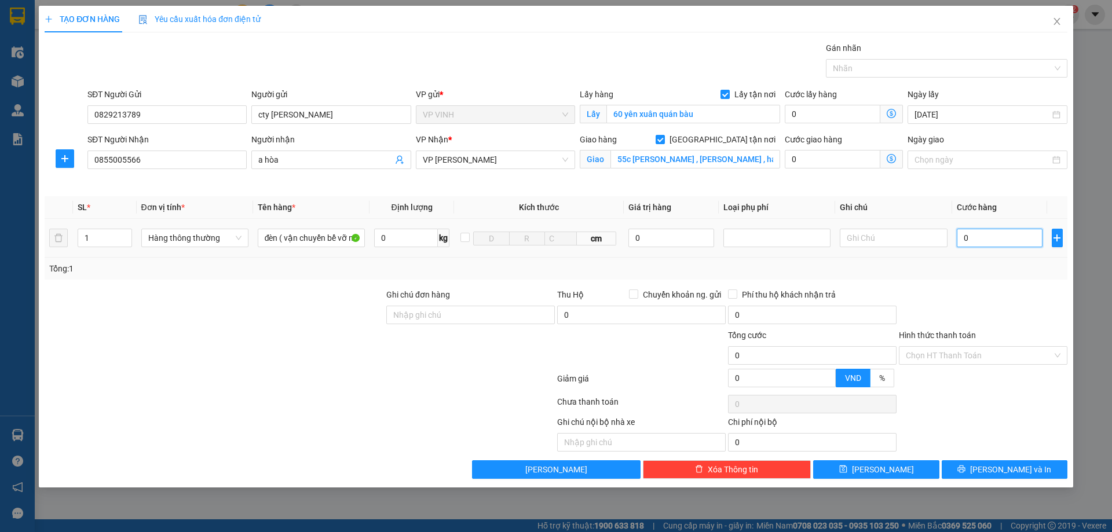
type input "3"
type input "30"
click at [988, 275] on div "Tổng: 1" at bounding box center [556, 269] width 1023 height 22
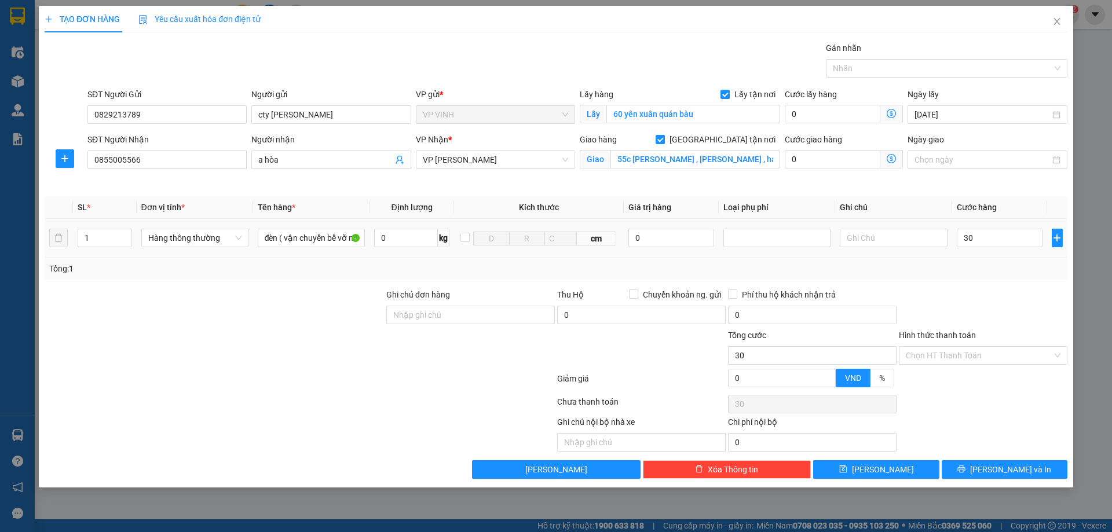
type input "30.000"
click at [1009, 469] on span "[PERSON_NAME] và In" at bounding box center [1010, 470] width 81 height 13
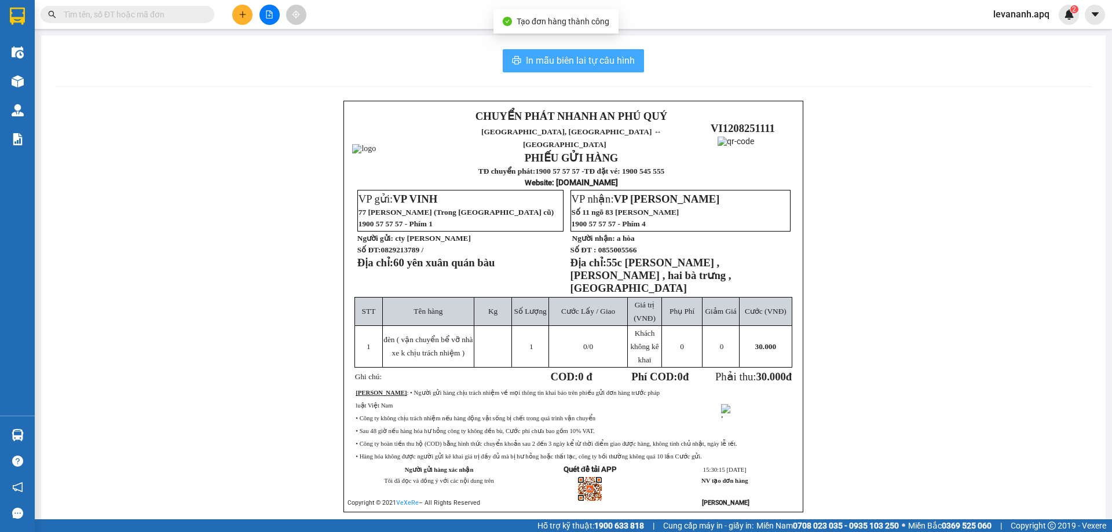
click at [599, 68] on span "In mẫu biên lai tự cấu hình" at bounding box center [580, 60] width 109 height 14
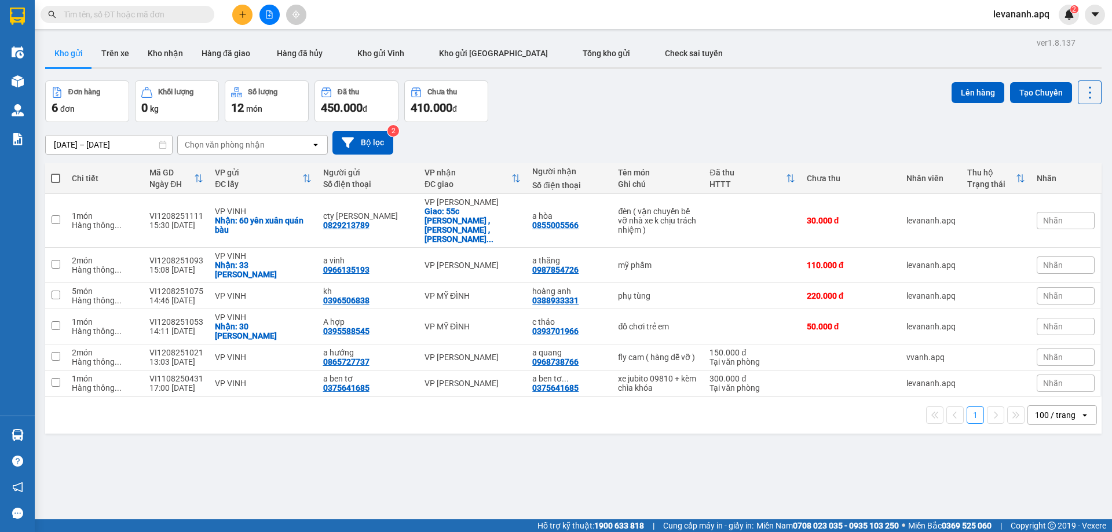
click at [180, 16] on input "text" at bounding box center [132, 14] width 137 height 13
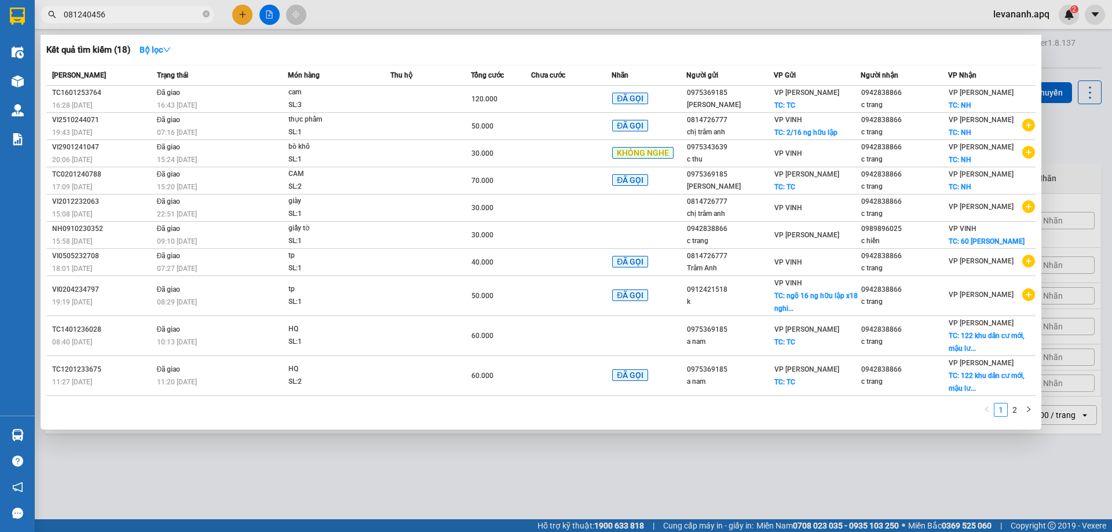
type input "0812404567"
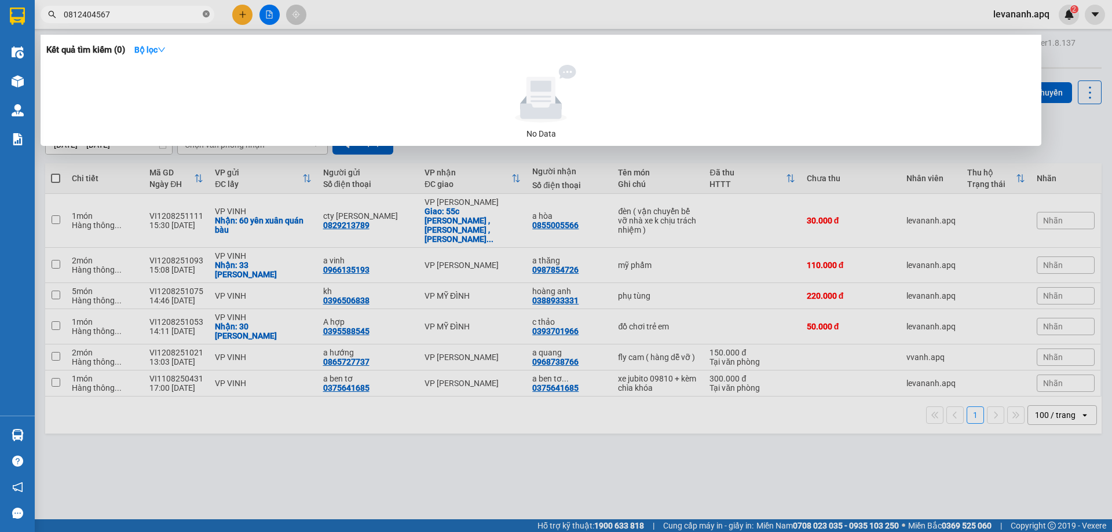
click at [206, 14] on icon "close-circle" at bounding box center [206, 13] width 7 height 7
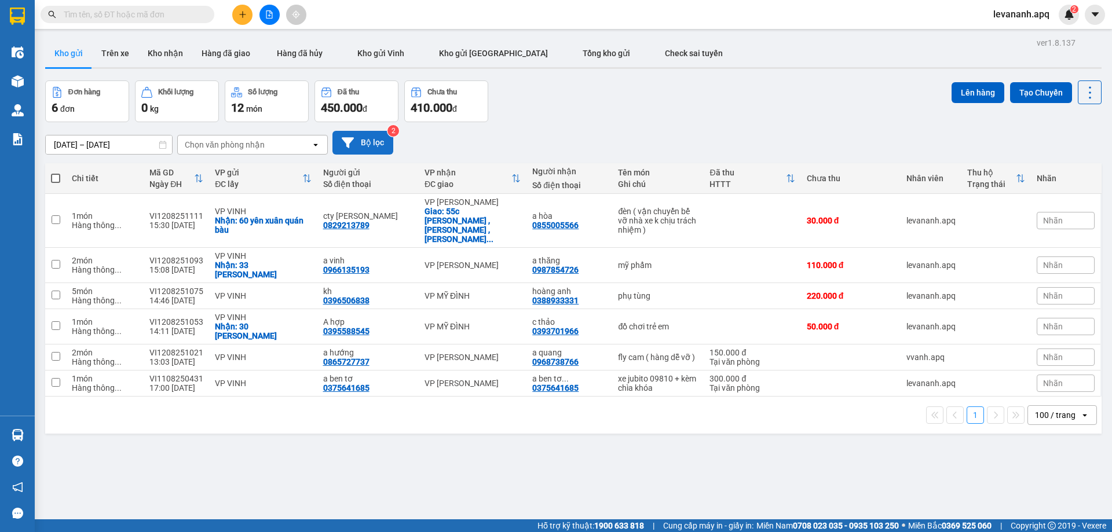
click at [349, 140] on icon at bounding box center [348, 142] width 12 height 10
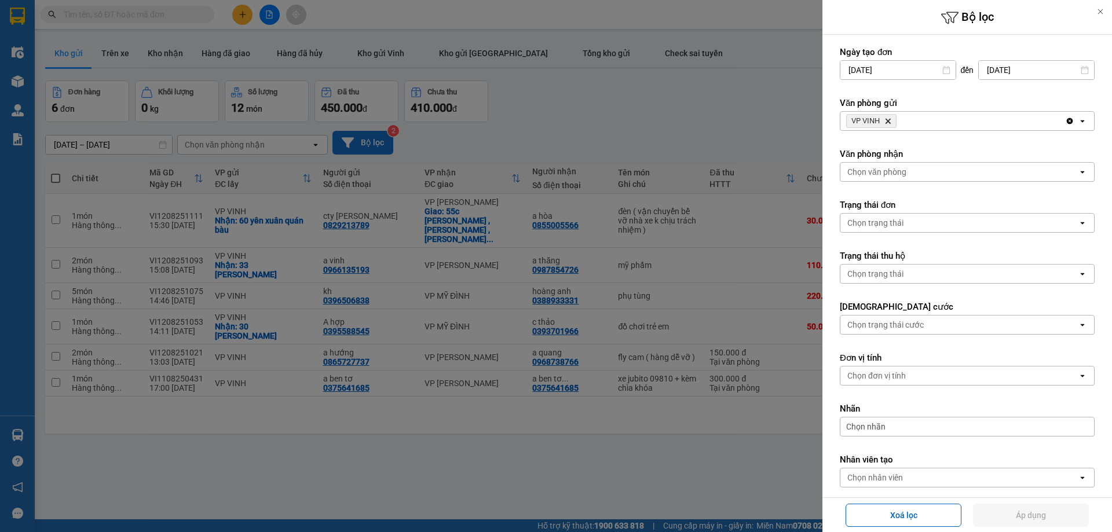
click at [890, 120] on icon "VP VINH, close by backspace" at bounding box center [888, 121] width 5 height 5
click at [892, 120] on div "Chọn văn phòng" at bounding box center [877, 121] width 59 height 12
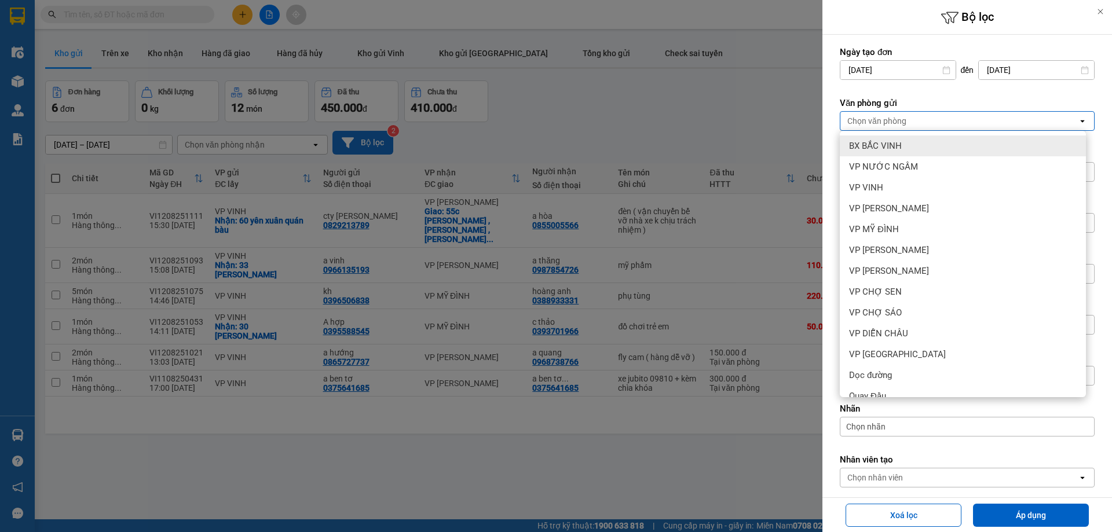
click at [888, 151] on span "BX BẮC VINH" at bounding box center [875, 146] width 53 height 12
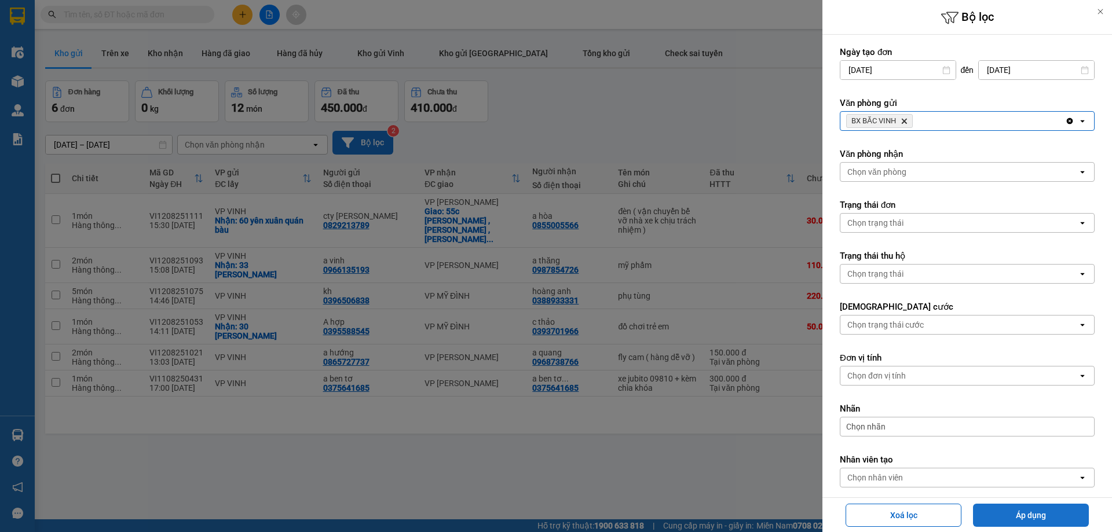
click at [1005, 507] on button "Áp dụng" at bounding box center [1031, 515] width 116 height 23
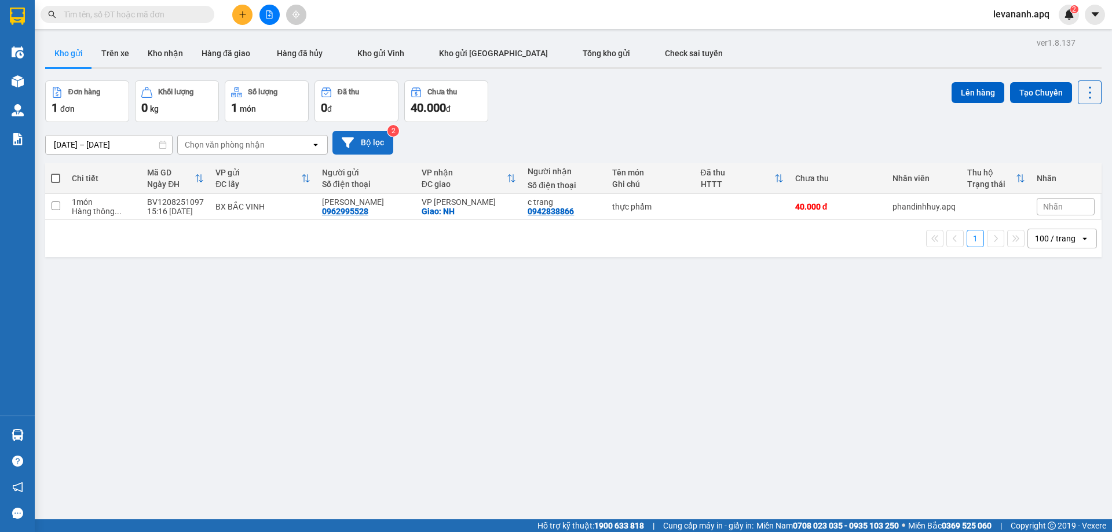
click at [373, 145] on button "Bộ lọc" at bounding box center [363, 143] width 61 height 24
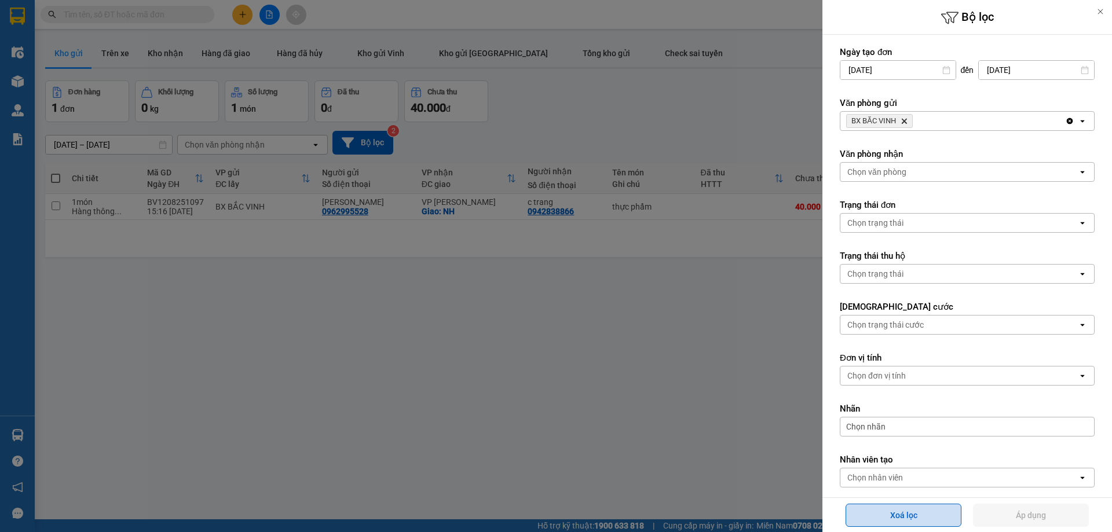
click at [920, 515] on button "Xoá lọc" at bounding box center [904, 515] width 116 height 23
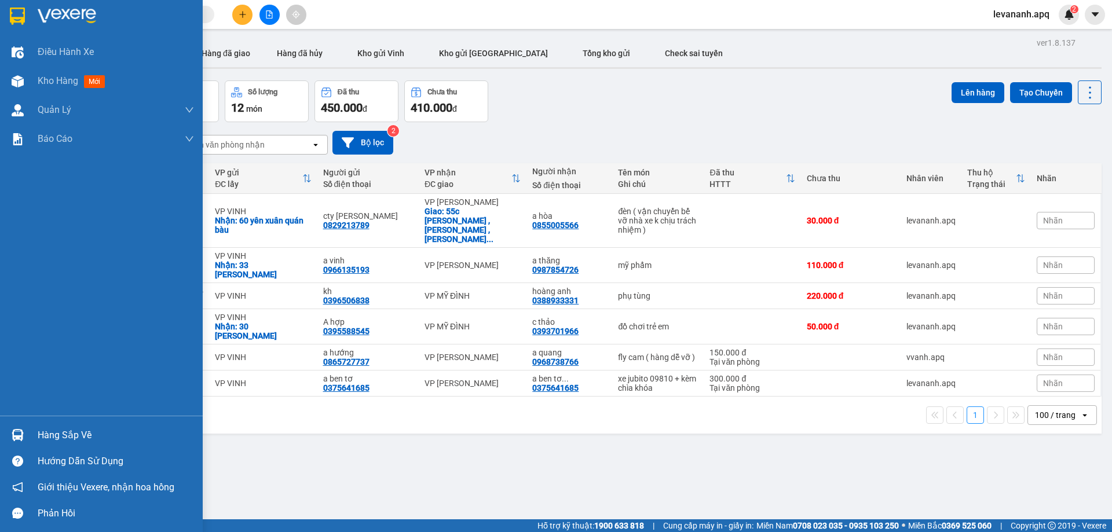
click at [16, 27] on div at bounding box center [101, 19] width 203 height 38
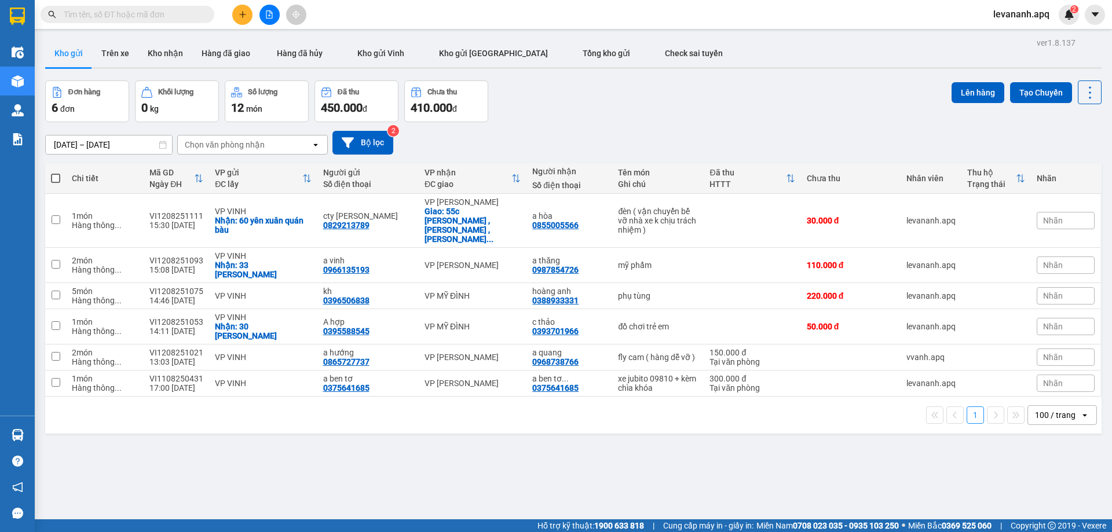
click at [136, 16] on input "text" at bounding box center [132, 14] width 137 height 13
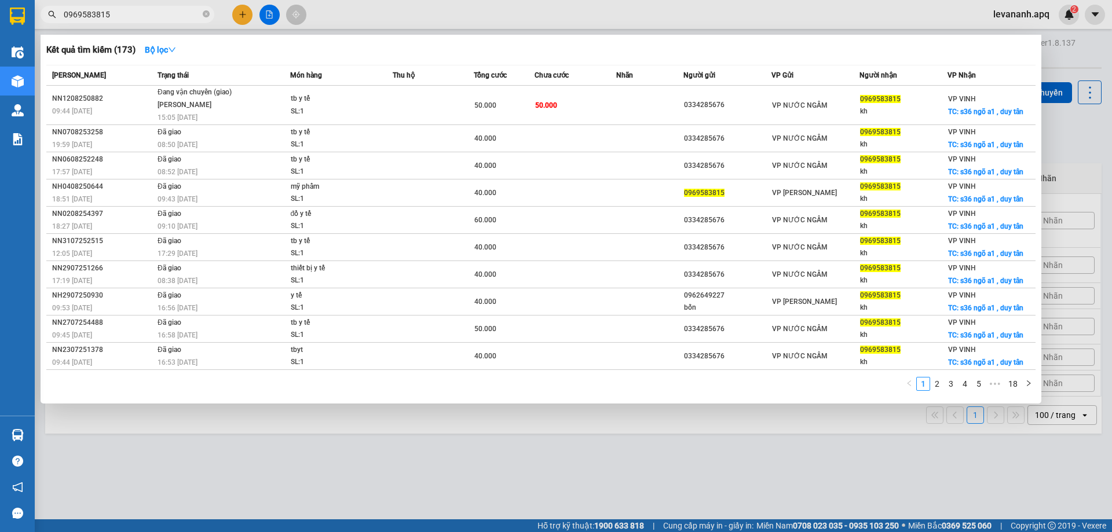
type input "0969583815"
click at [208, 15] on icon "close-circle" at bounding box center [206, 13] width 7 height 7
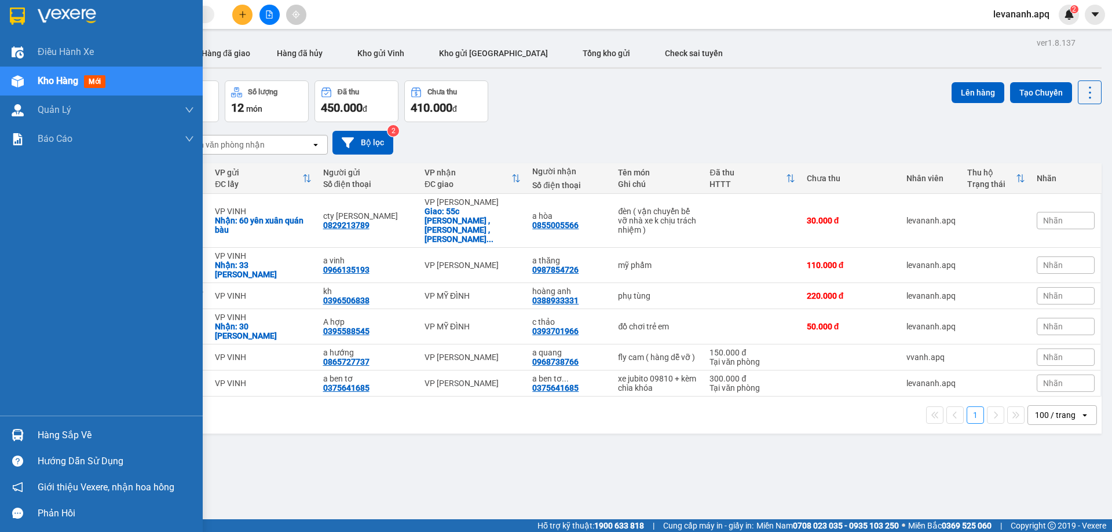
click at [21, 13] on img at bounding box center [17, 16] width 15 height 17
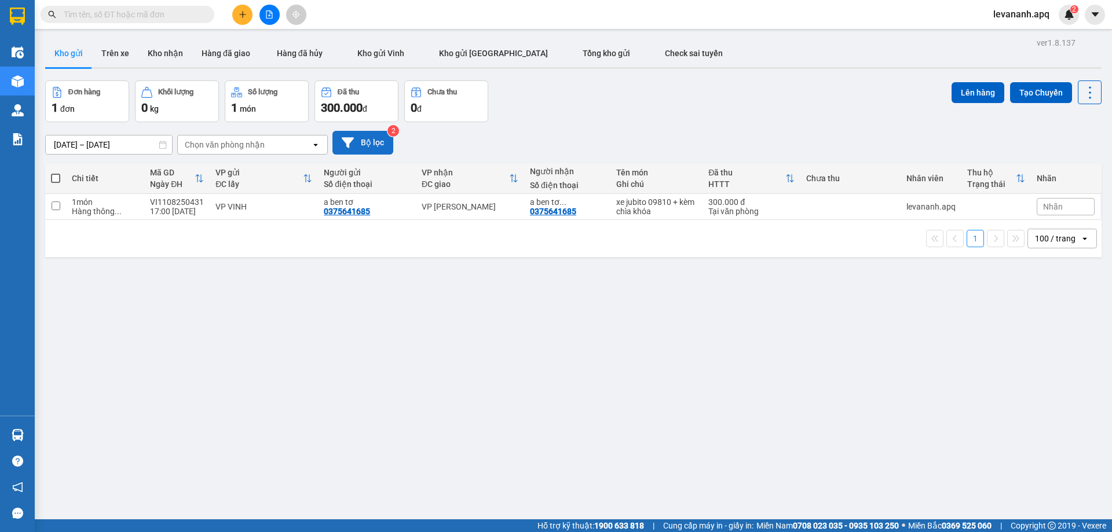
click at [363, 141] on button "Bộ lọc" at bounding box center [363, 143] width 61 height 24
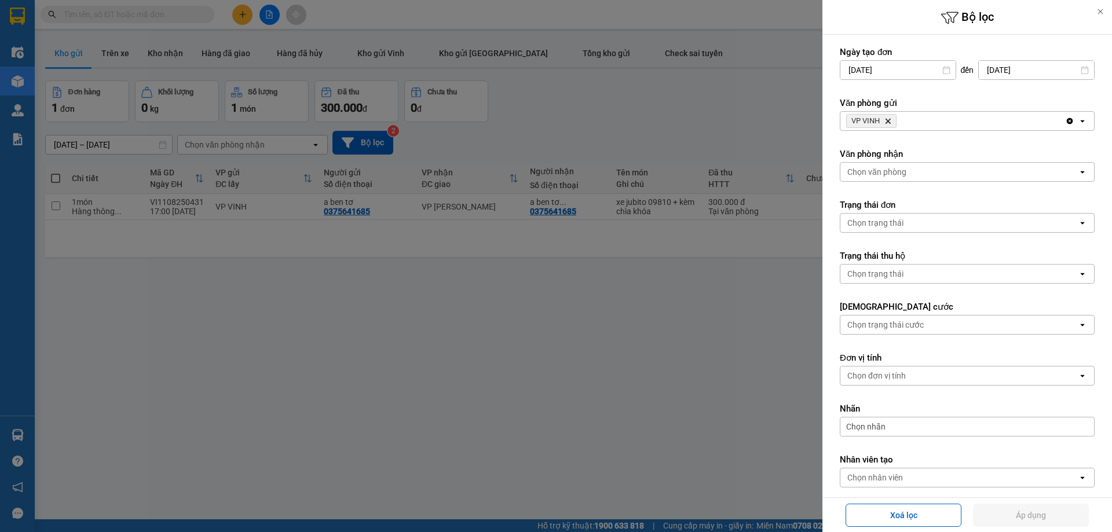
click at [891, 119] on icon "VP VINH, close by backspace" at bounding box center [888, 121] width 5 height 5
click at [906, 122] on div "Chọn văn phòng" at bounding box center [877, 121] width 59 height 12
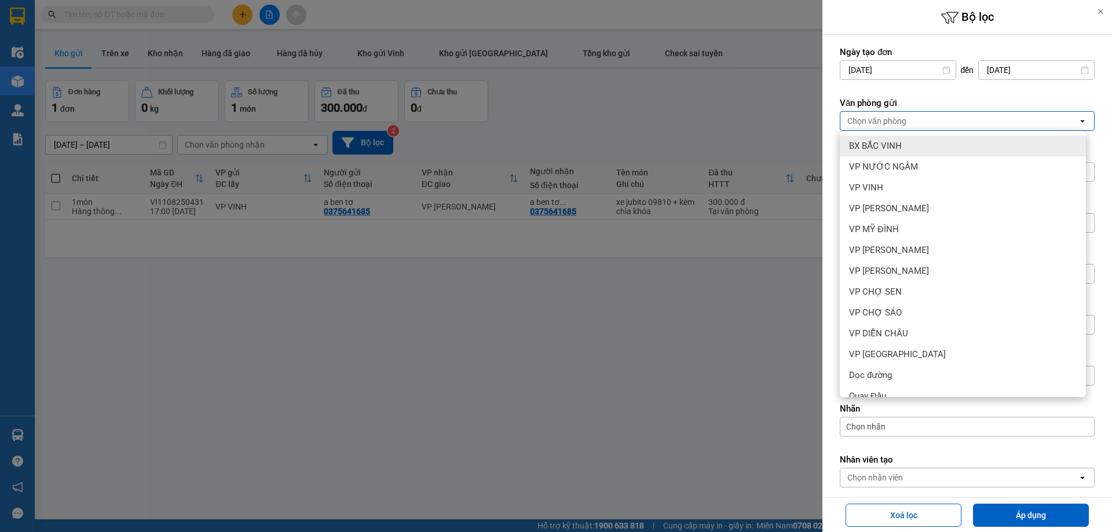
click at [903, 143] on div "BX BẮC VINH" at bounding box center [963, 146] width 246 height 21
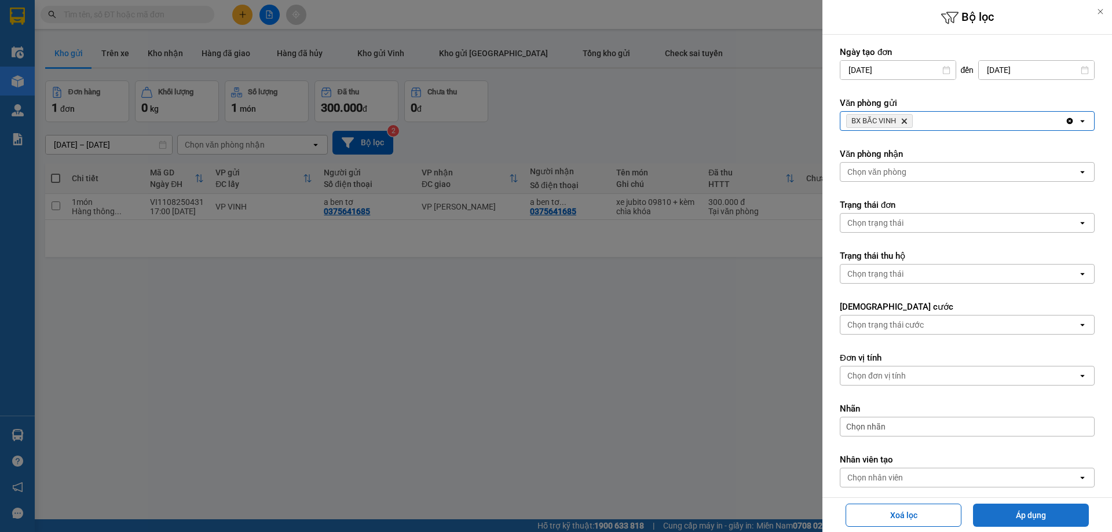
click at [1017, 512] on button "Áp dụng" at bounding box center [1031, 515] width 116 height 23
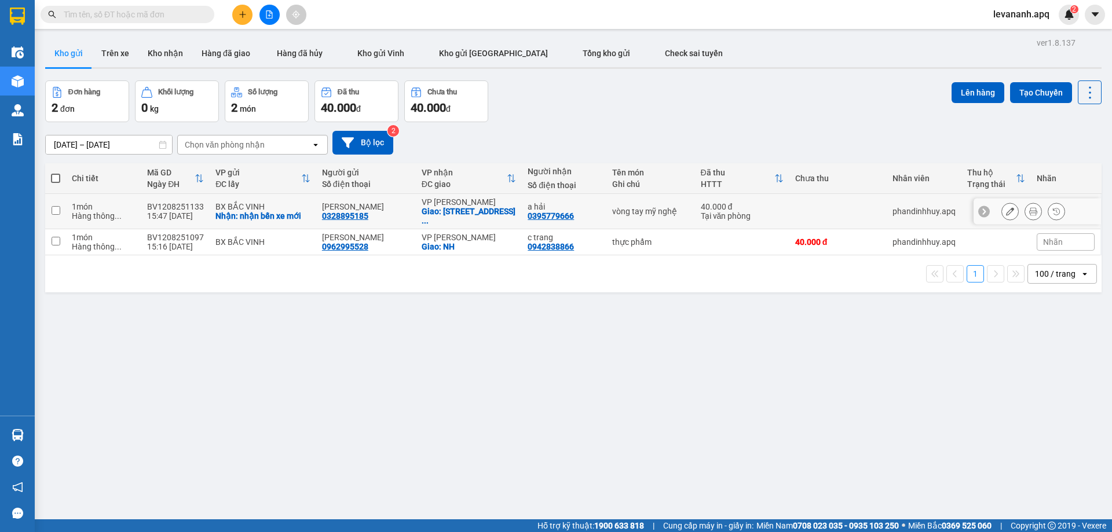
click at [64, 205] on td at bounding box center [55, 211] width 21 height 35
checkbox input "true"
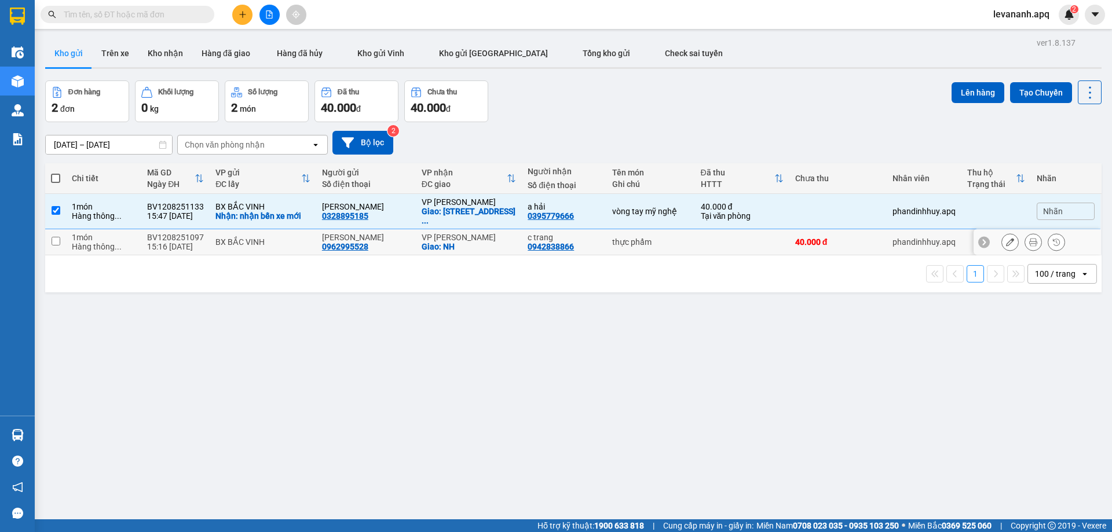
click at [74, 243] on div "Hàng thông ..." at bounding box center [104, 246] width 64 height 9
checkbox input "true"
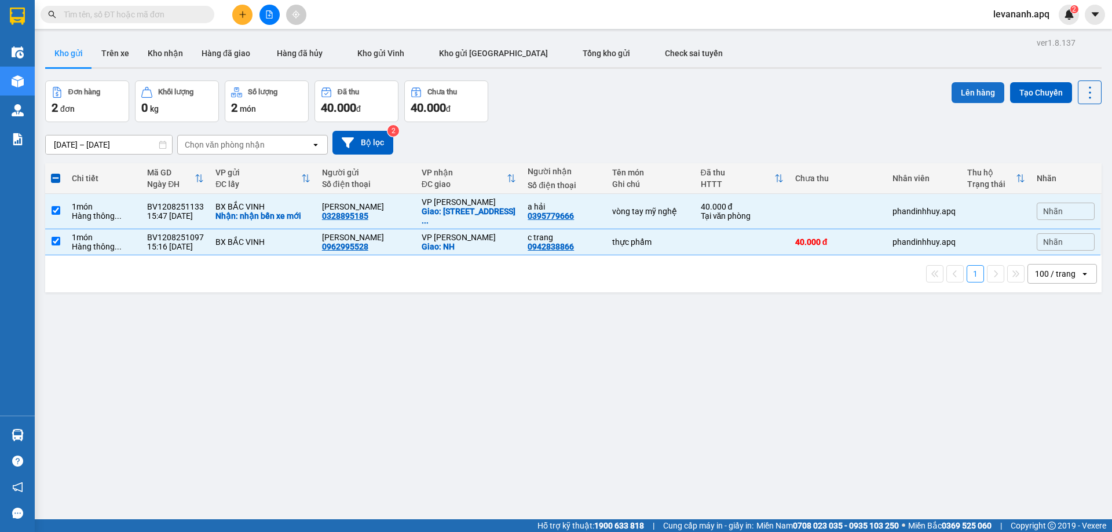
click at [963, 93] on button "Lên hàng" at bounding box center [978, 92] width 53 height 21
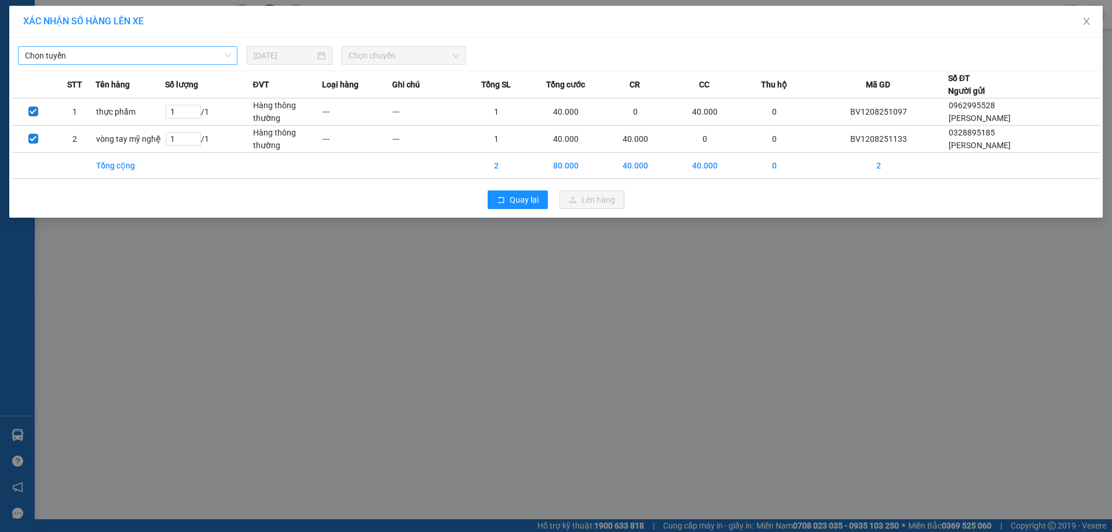
click at [178, 48] on span "Chọn tuyến" at bounding box center [128, 55] width 206 height 17
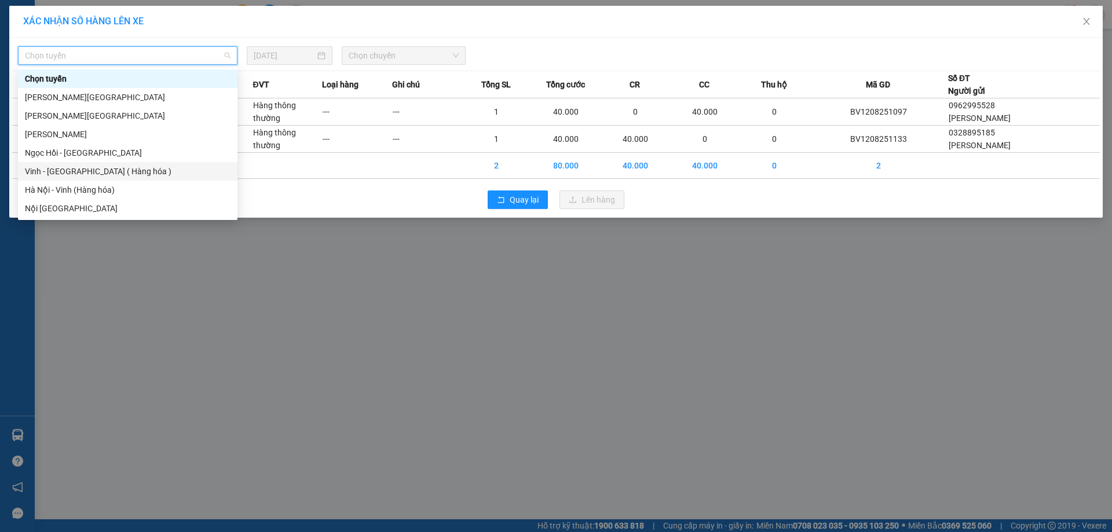
click at [137, 166] on div "Vinh - Hà Nội ( Hàng hóa )" at bounding box center [128, 171] width 206 height 13
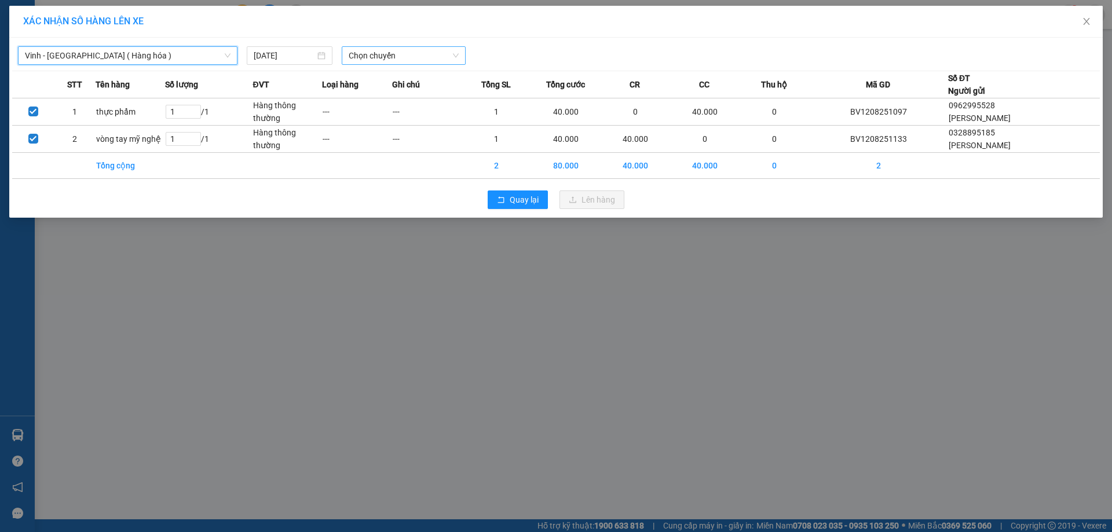
click at [400, 49] on span "Chọn chuyến" at bounding box center [404, 55] width 110 height 17
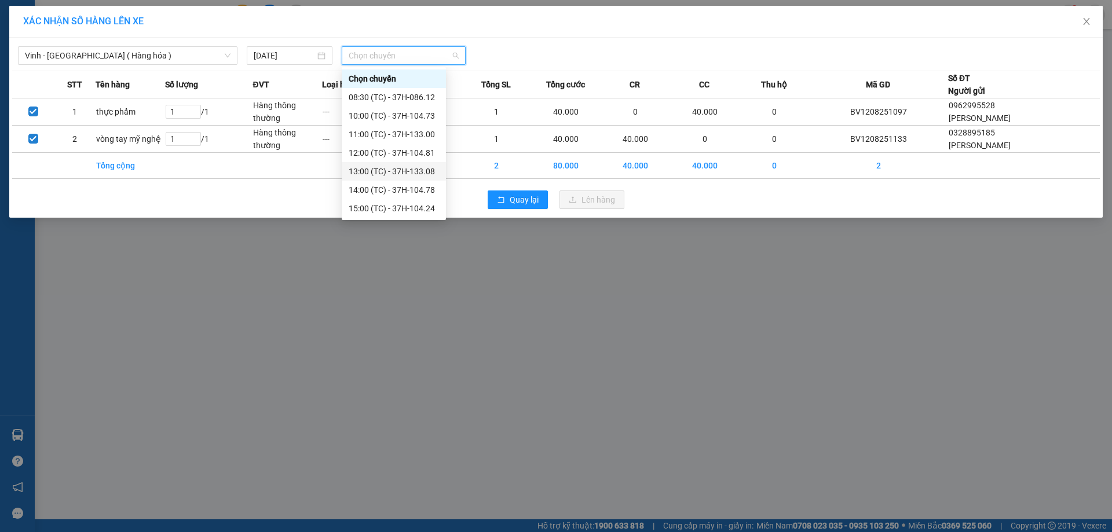
scroll to position [19, 0]
click at [397, 204] on div "17:00 (TC) - 37H-104.82" at bounding box center [394, 208] width 90 height 13
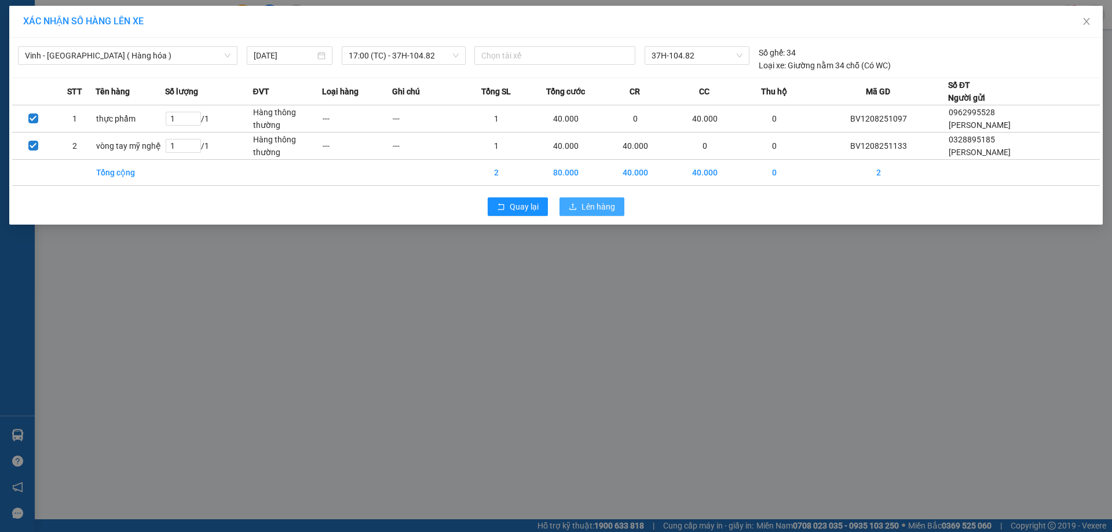
click at [588, 207] on span "Lên hàng" at bounding box center [599, 206] width 34 height 13
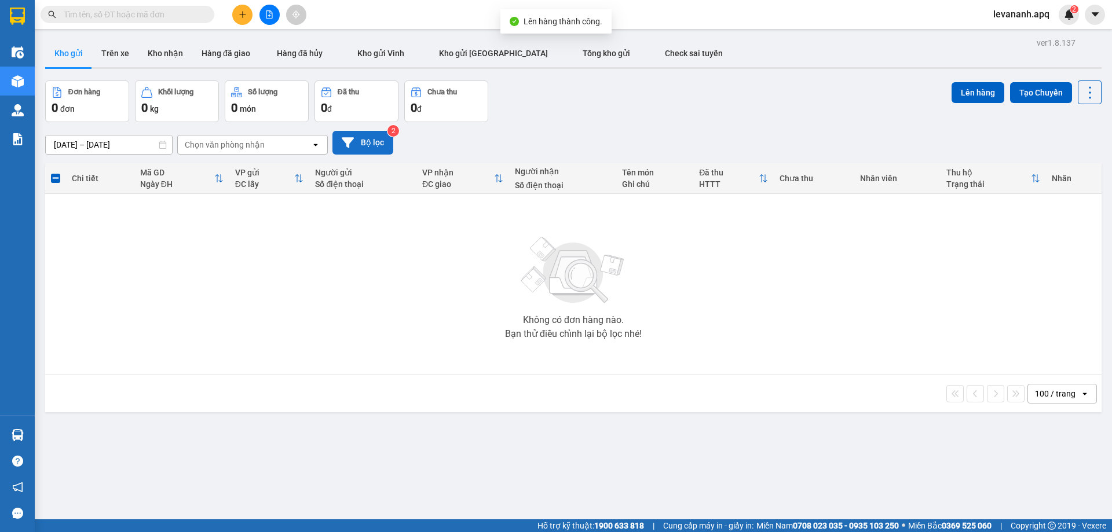
click at [370, 147] on button "Bộ lọc" at bounding box center [363, 143] width 61 height 24
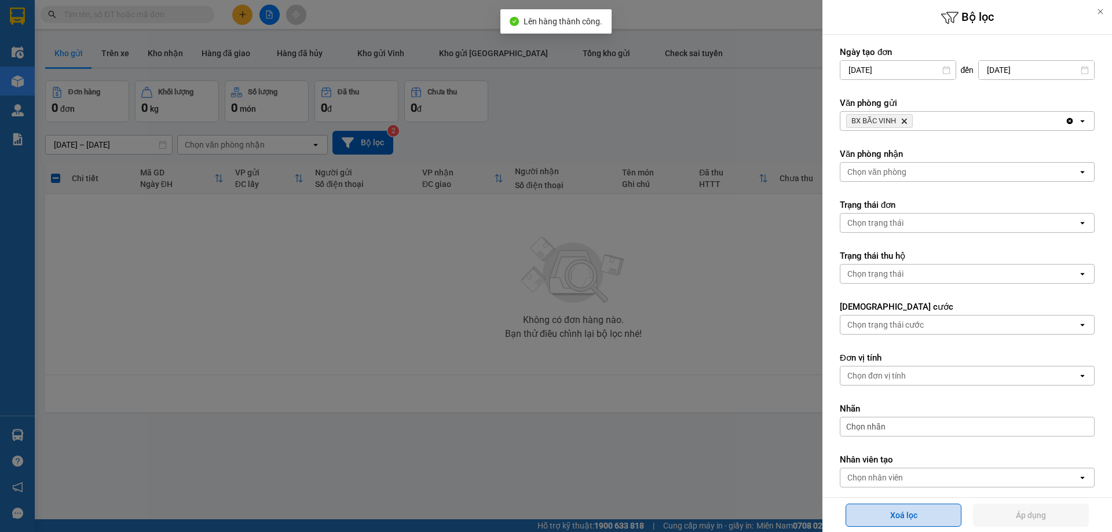
click at [892, 512] on button "Xoá lọc" at bounding box center [904, 515] width 116 height 23
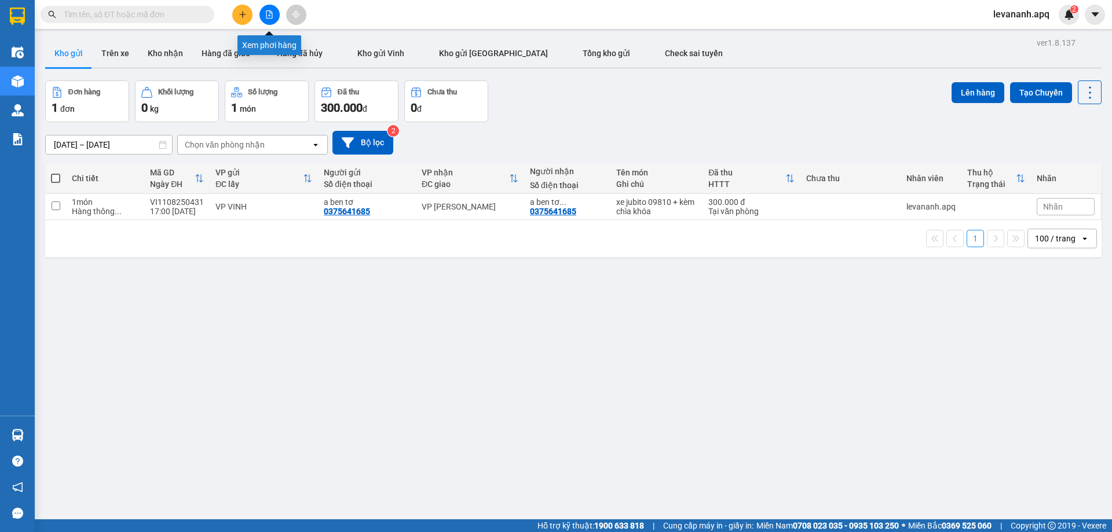
click at [267, 23] on button at bounding box center [270, 15] width 20 height 20
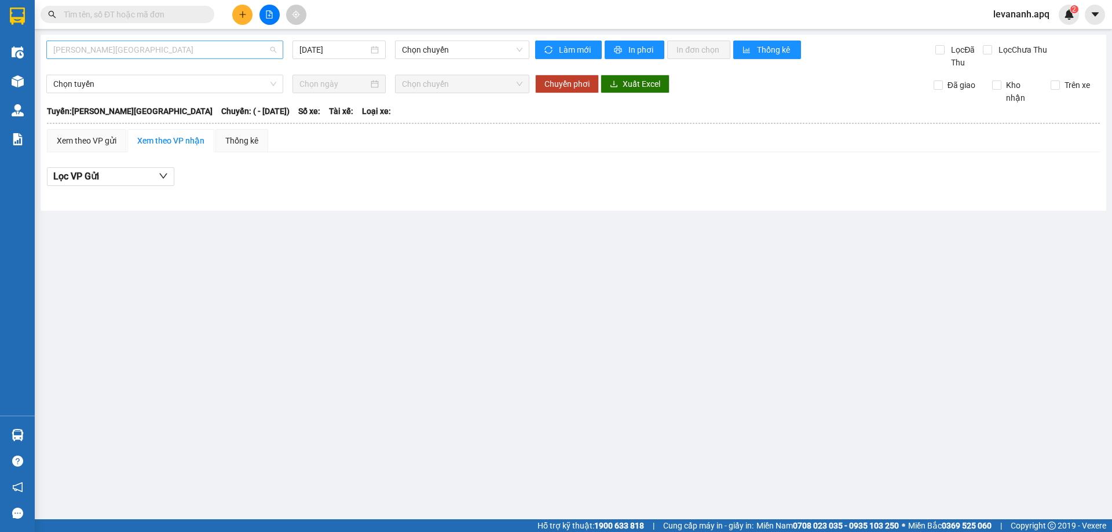
click at [251, 44] on span "Gia Lâm - Mỹ Đình" at bounding box center [164, 49] width 223 height 17
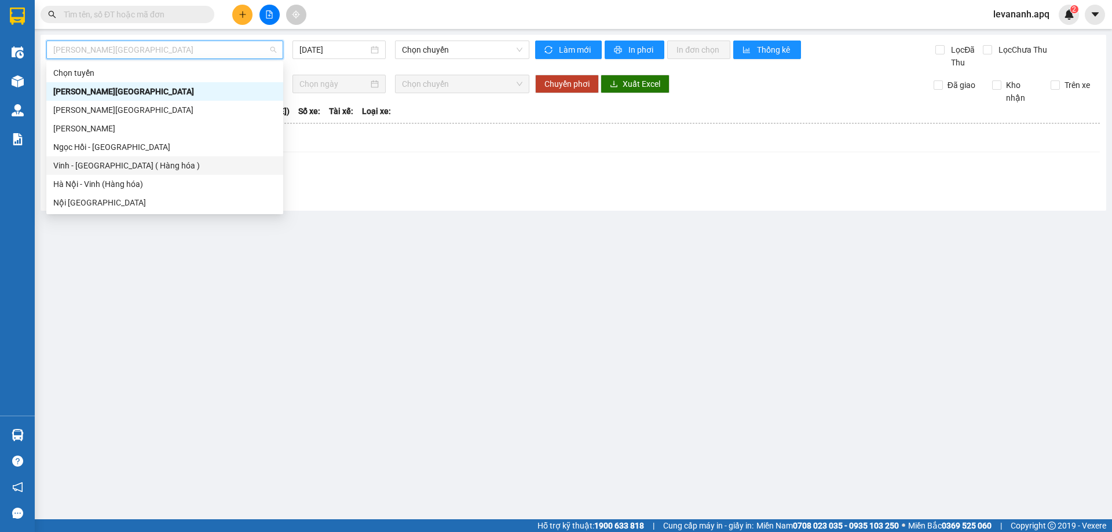
click at [181, 167] on div "Vinh - Hà Nội ( Hàng hóa )" at bounding box center [164, 165] width 223 height 13
type input "[DATE]"
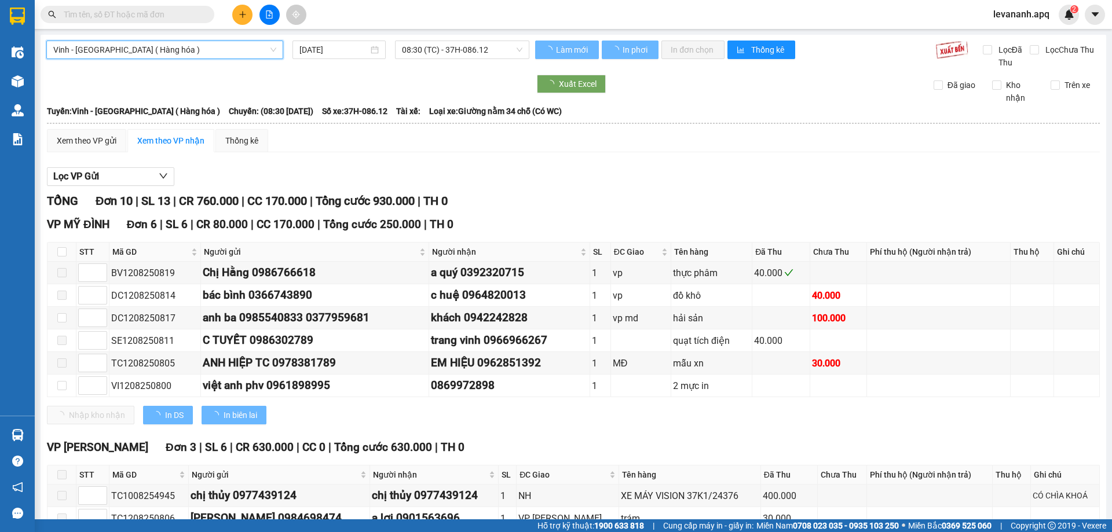
click at [454, 49] on span "08:30 (TC) - 37H-086.12" at bounding box center [462, 49] width 121 height 17
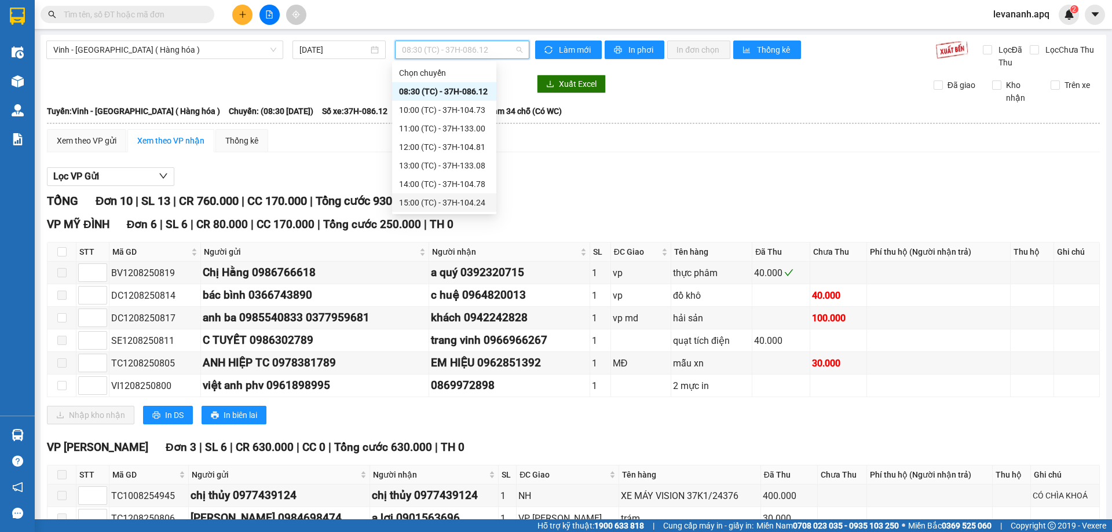
scroll to position [19, 0]
click at [441, 197] on div "17:00 (TC) - 37H-104.82" at bounding box center [444, 202] width 90 height 13
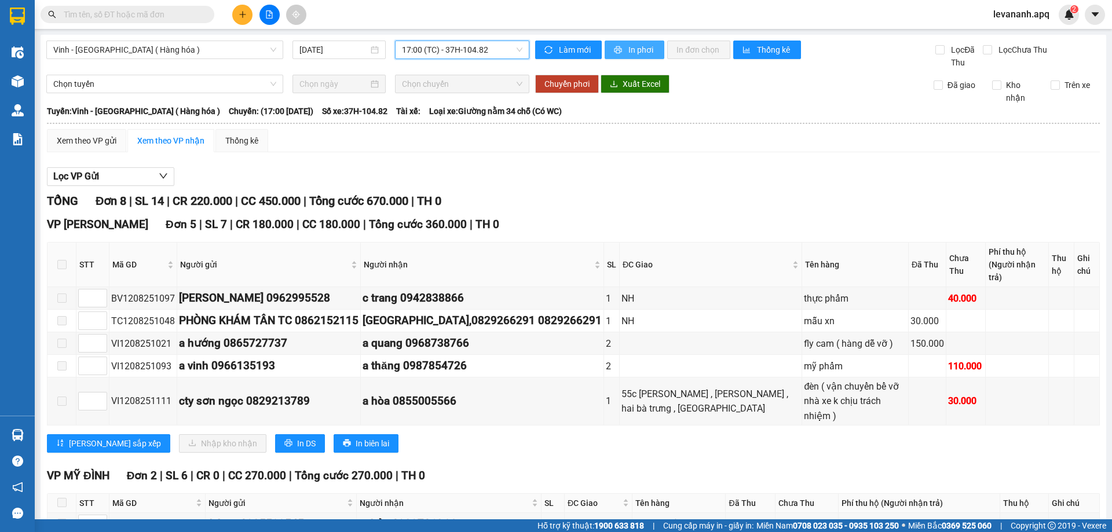
click at [634, 56] on span "In phơi" at bounding box center [642, 49] width 27 height 13
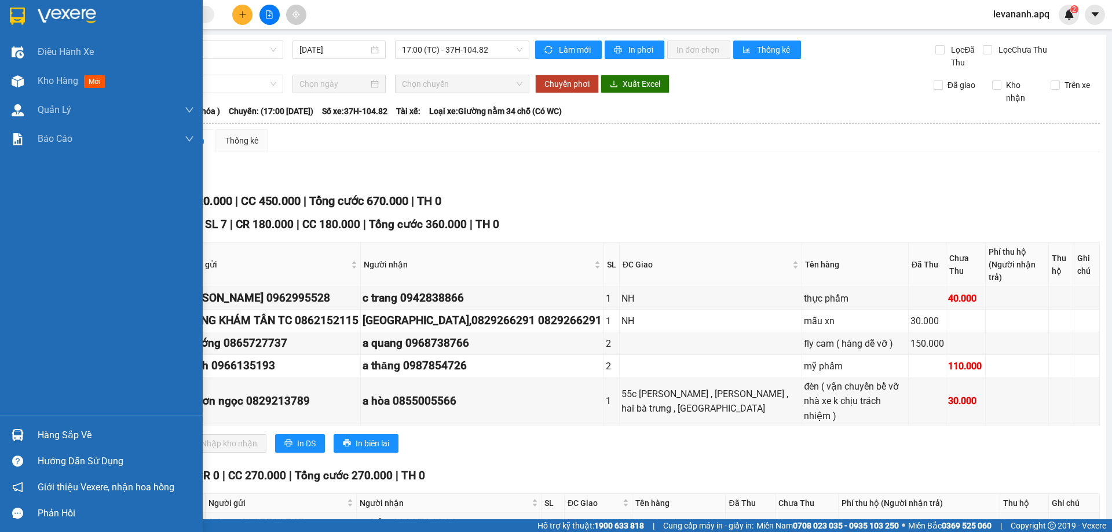
click at [22, 8] on img at bounding box center [17, 16] width 15 height 17
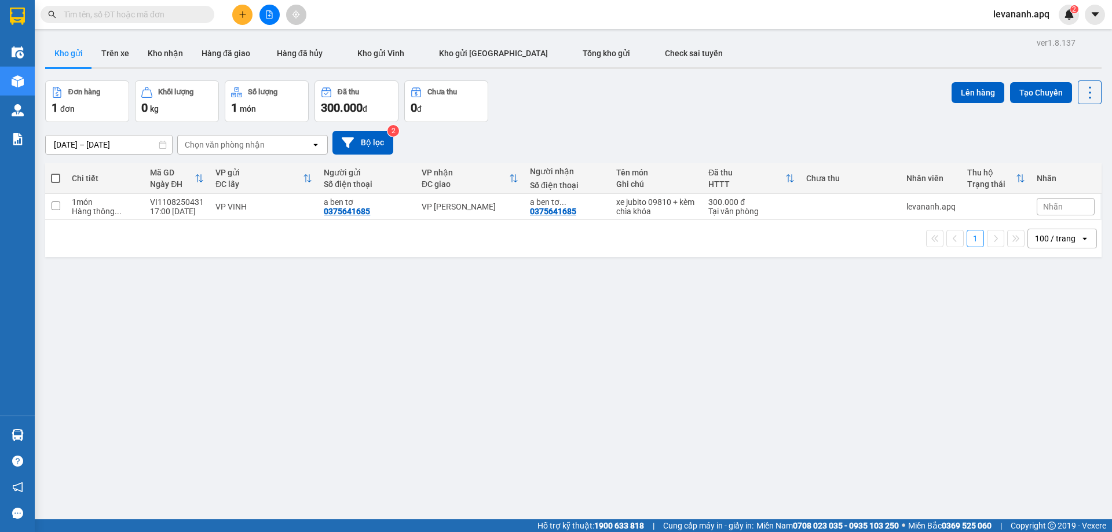
click at [116, 17] on input "text" at bounding box center [132, 14] width 137 height 13
paste input "0987826688"
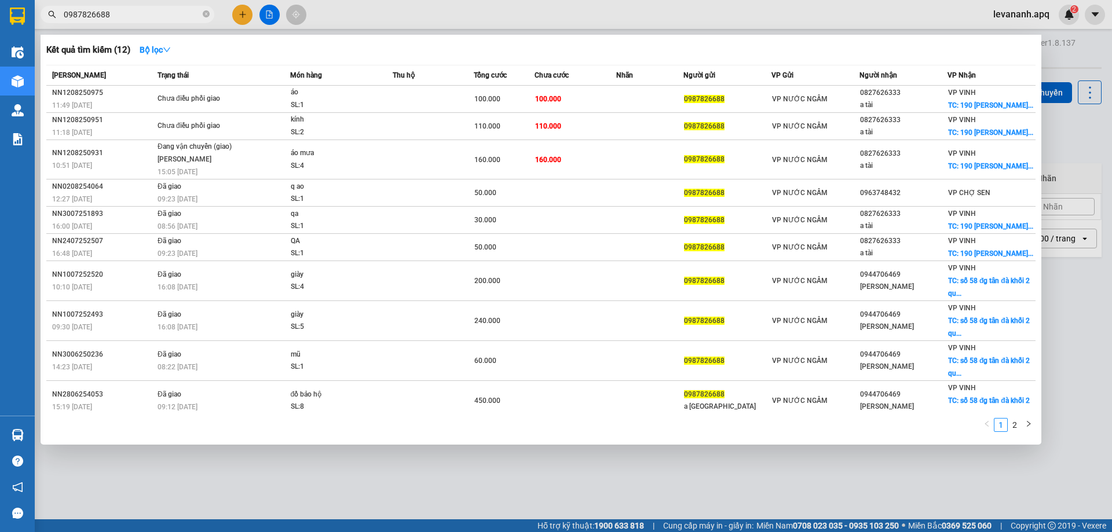
type input "0987826688"
click at [377, 490] on div at bounding box center [556, 266] width 1112 height 532
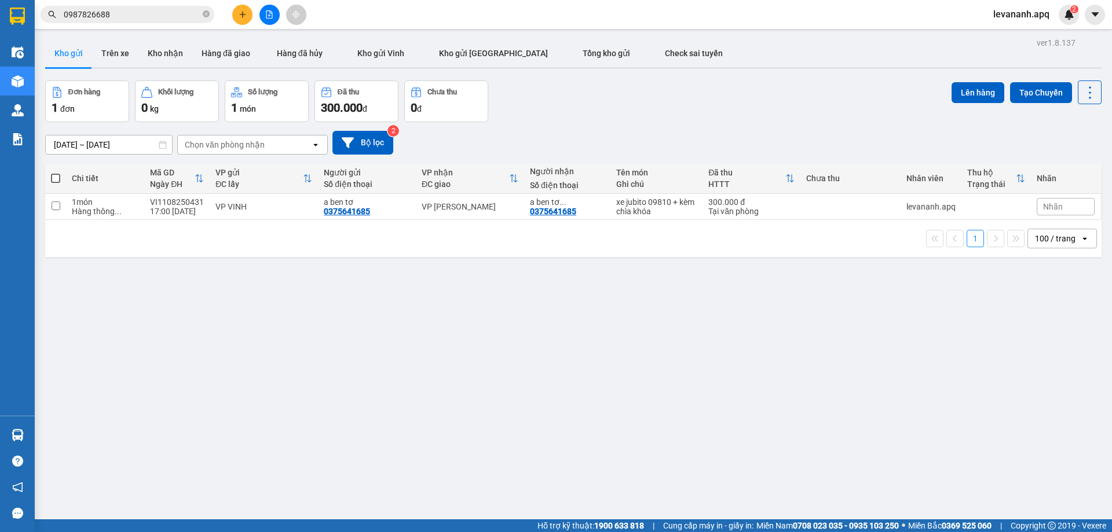
click at [186, 10] on input "0987826688" at bounding box center [132, 14] width 137 height 13
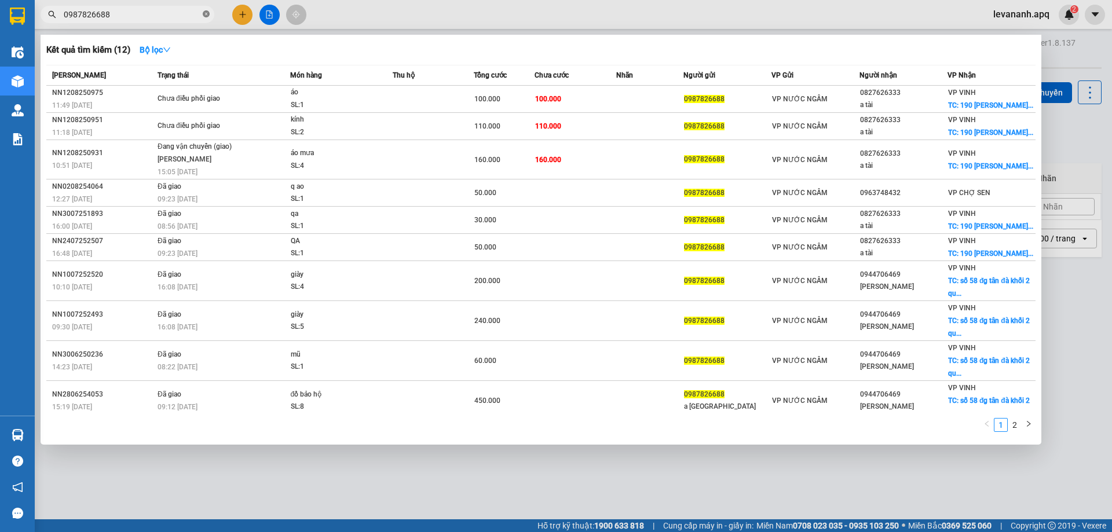
click at [209, 15] on icon "close-circle" at bounding box center [206, 13] width 7 height 7
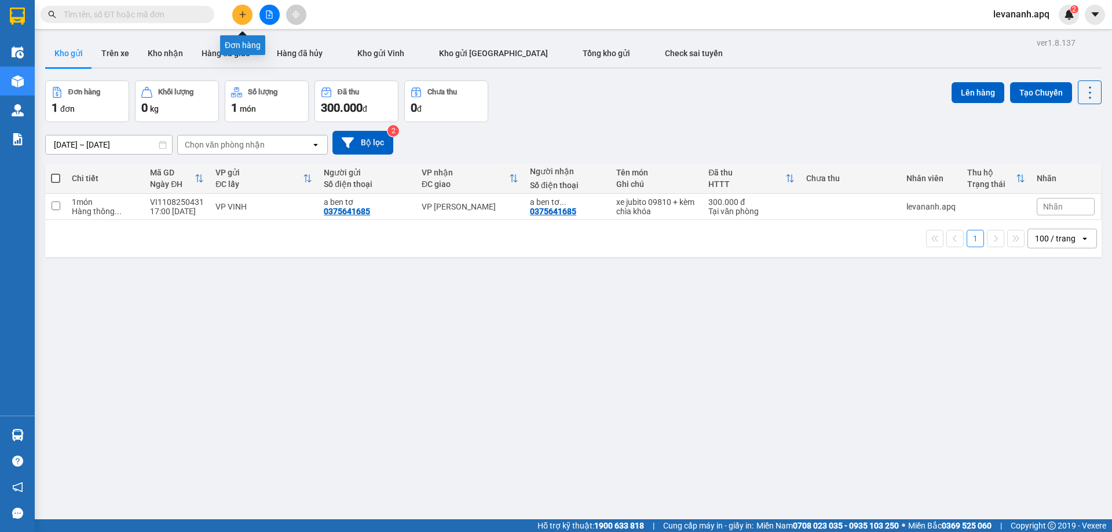
click at [244, 7] on button at bounding box center [242, 15] width 20 height 20
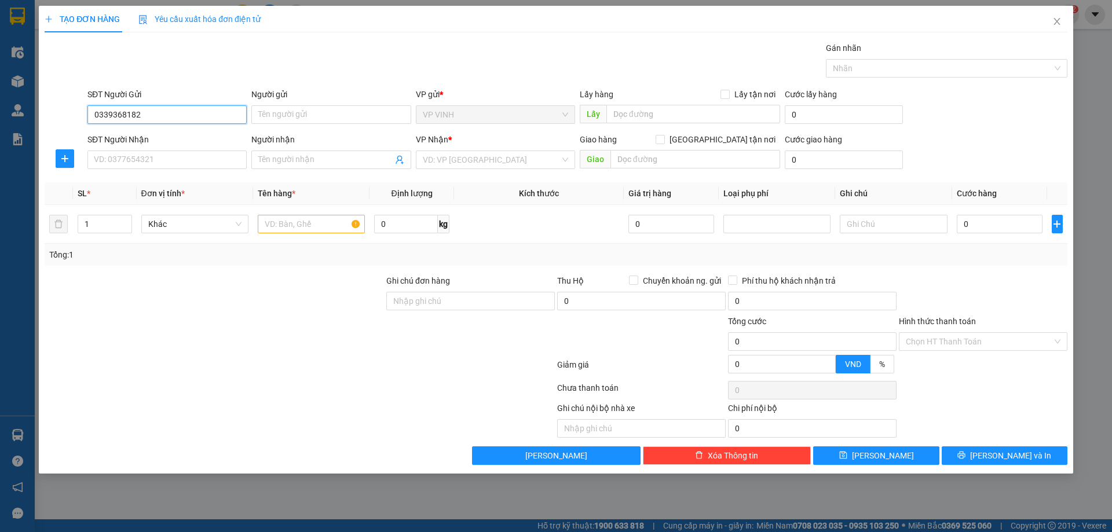
drag, startPoint x: 129, startPoint y: 117, endPoint x: 294, endPoint y: 101, distance: 165.9
click at [140, 115] on input "0339368182" at bounding box center [166, 114] width 159 height 19
type input "0339368182"
click at [294, 101] on div "Người gửi" at bounding box center [330, 96] width 159 height 17
click at [294, 108] on input "Người gửi" at bounding box center [330, 114] width 159 height 19
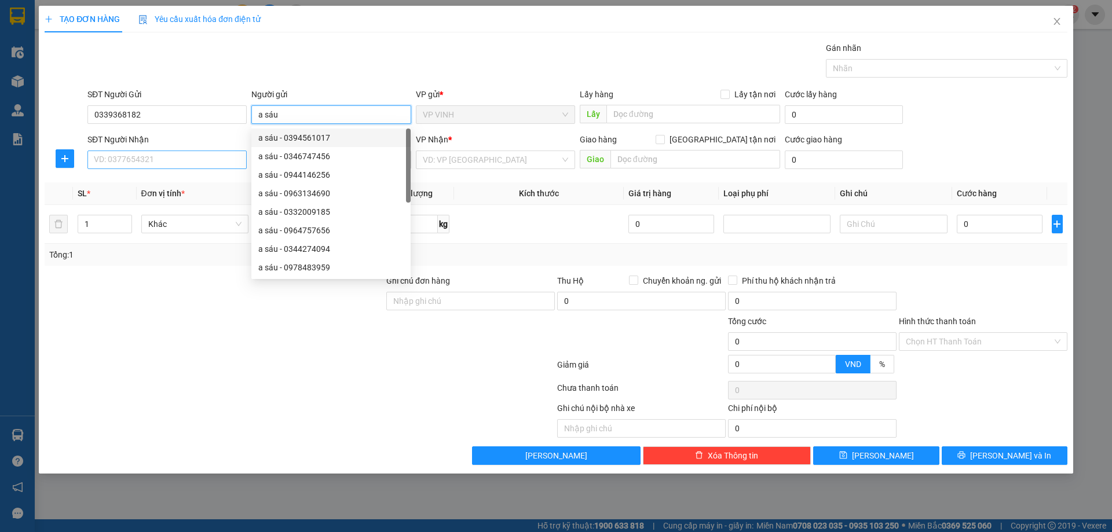
type input "a sáu"
click at [110, 158] on input "SĐT Người Nhận" at bounding box center [166, 160] width 159 height 19
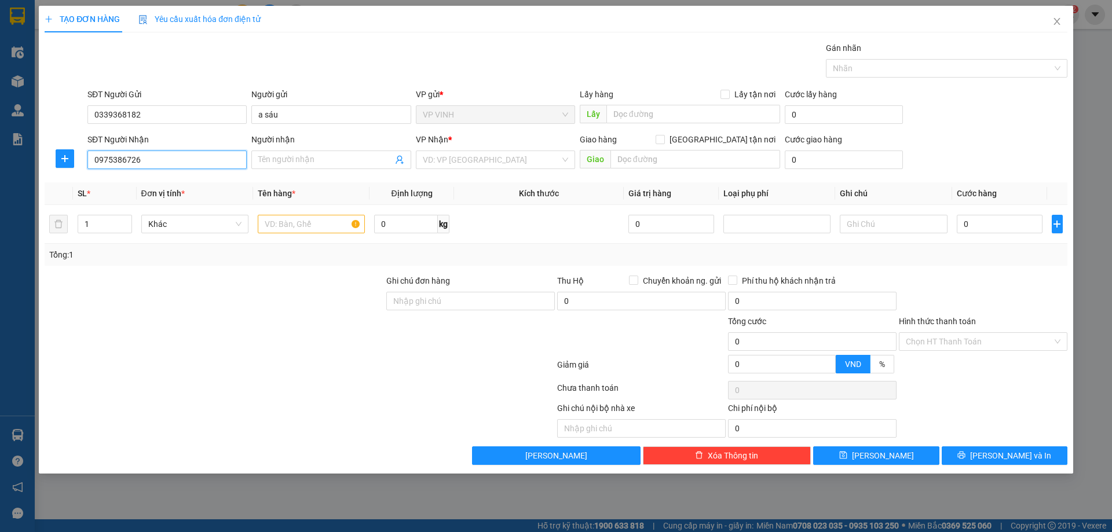
type input "0975386726"
click at [309, 170] on div "Người nhận Tên người nhận" at bounding box center [330, 153] width 159 height 41
click at [309, 165] on input "Người nhận" at bounding box center [325, 160] width 134 height 13
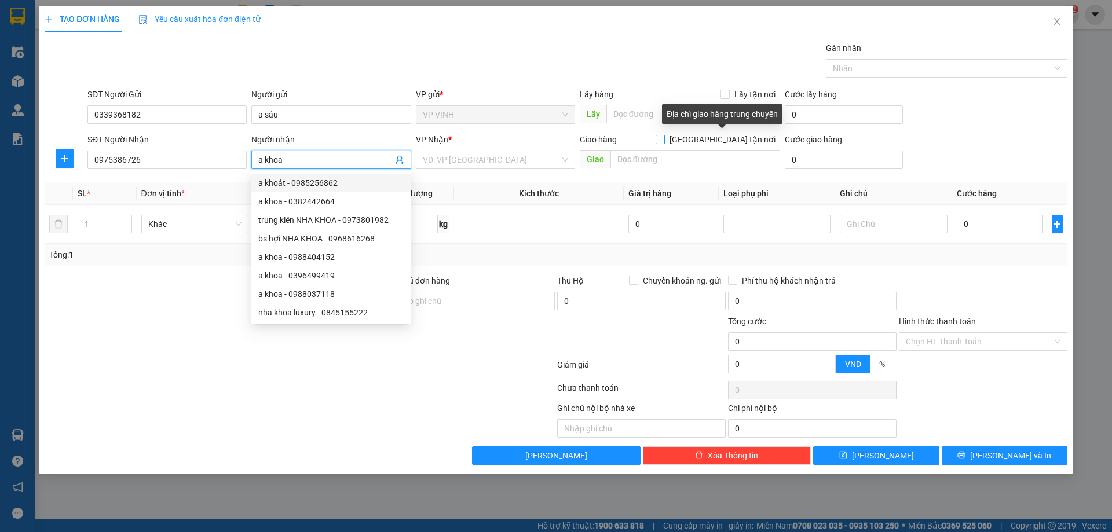
type input "a khoa"
click at [664, 141] on input "[GEOGRAPHIC_DATA] tận nơi" at bounding box center [660, 139] width 8 height 8
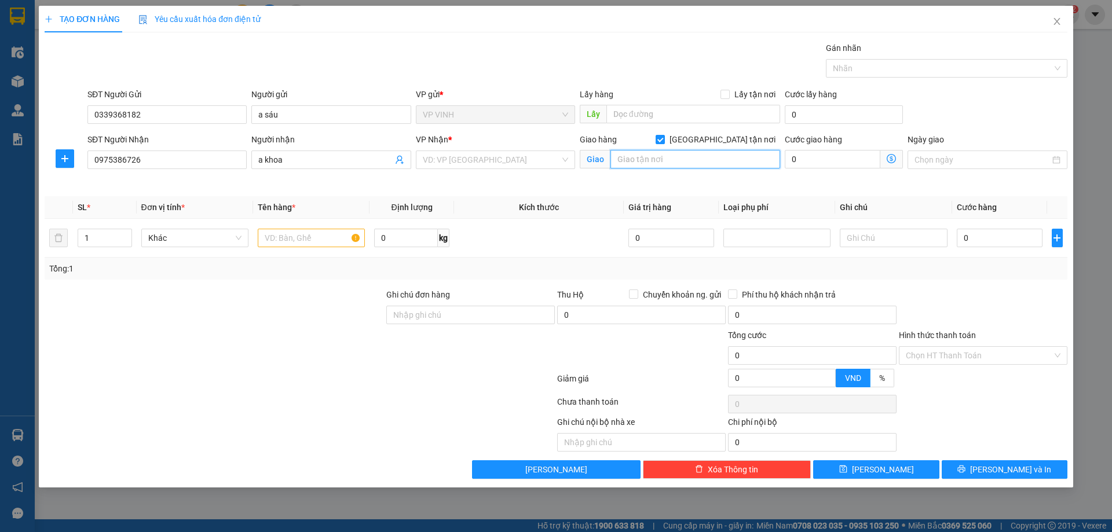
click at [711, 161] on input "text" at bounding box center [696, 159] width 170 height 19
click at [664, 140] on input "[GEOGRAPHIC_DATA] tận nơi" at bounding box center [660, 139] width 8 height 8
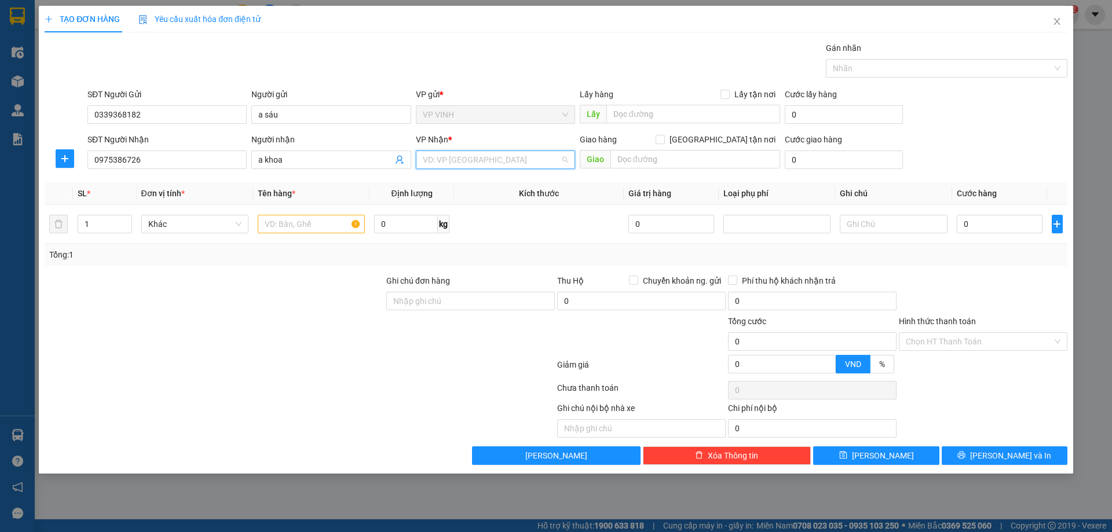
click at [518, 165] on input "search" at bounding box center [491, 159] width 137 height 17
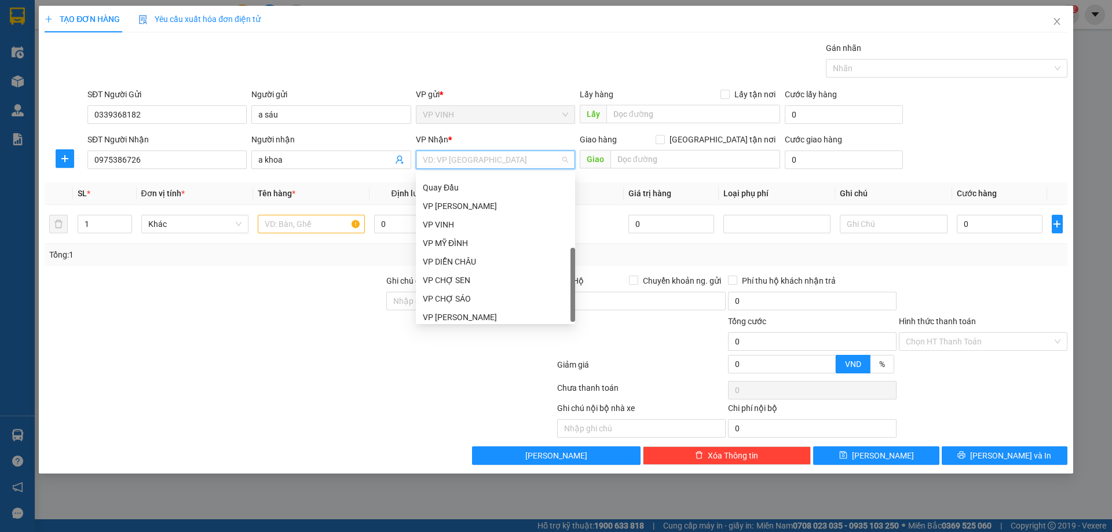
scroll to position [167, 0]
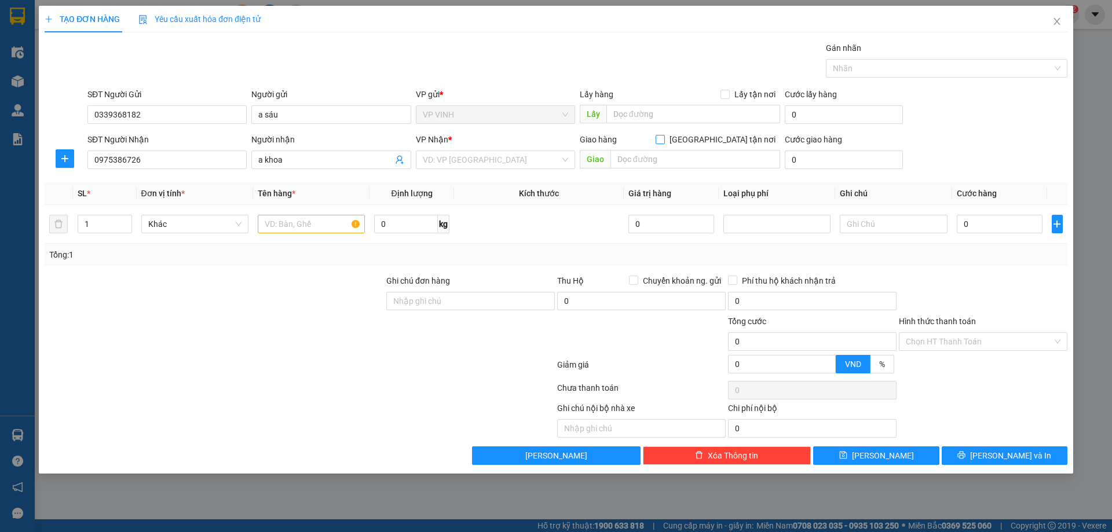
click at [664, 142] on input "[GEOGRAPHIC_DATA] tận nơi" at bounding box center [660, 139] width 8 height 8
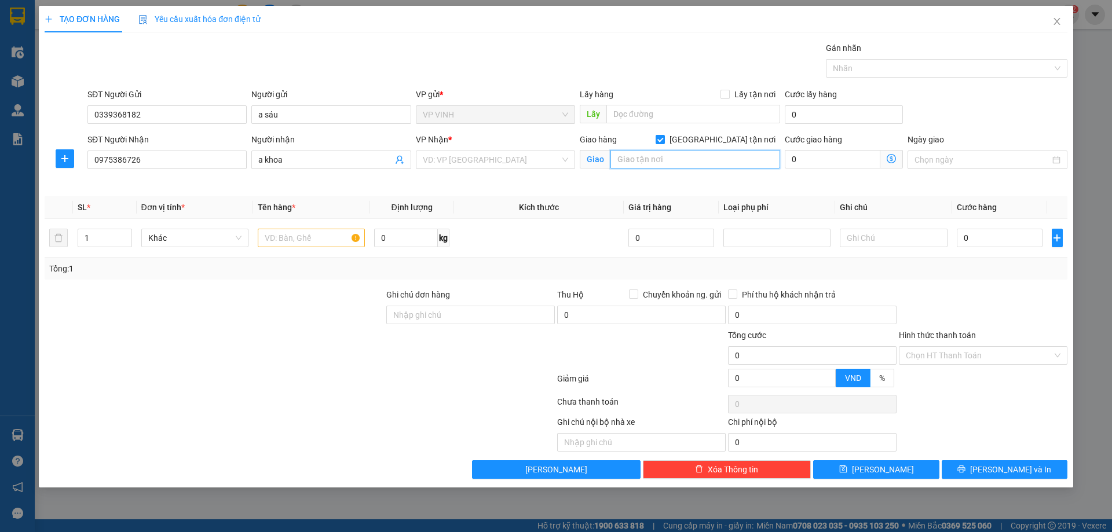
click at [709, 159] on input "text" at bounding box center [696, 159] width 170 height 19
click at [664, 140] on input "[GEOGRAPHIC_DATA] tận nơi" at bounding box center [660, 139] width 8 height 8
checkbox input "false"
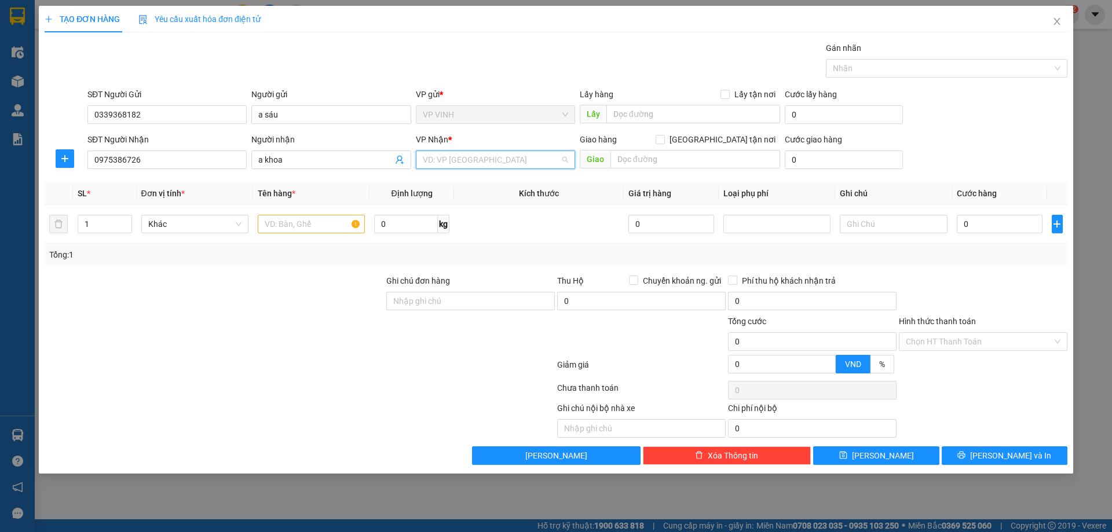
click at [517, 163] on input "search" at bounding box center [491, 159] width 137 height 17
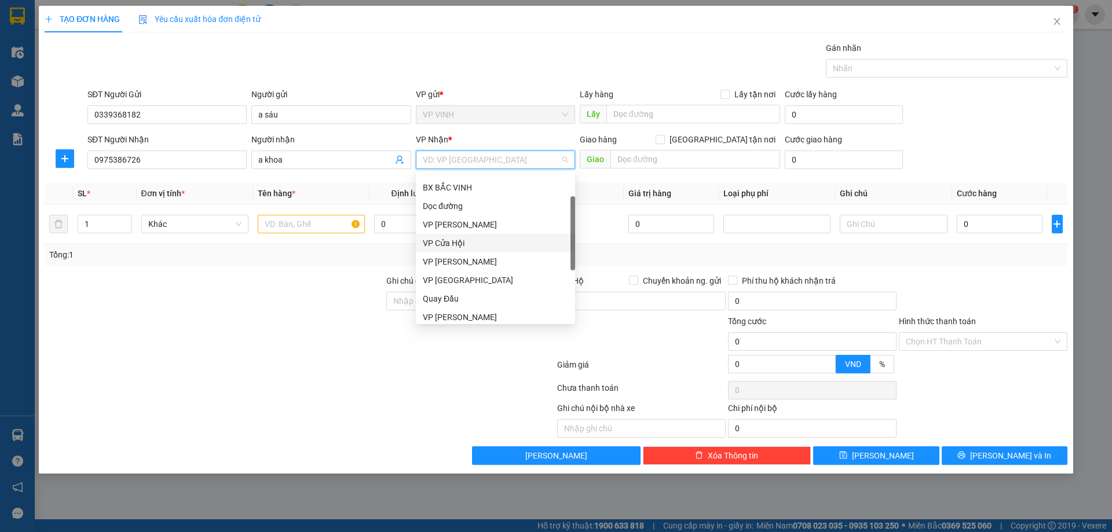
scroll to position [0, 0]
click at [460, 196] on div "VP [PERSON_NAME]" at bounding box center [495, 201] width 145 height 13
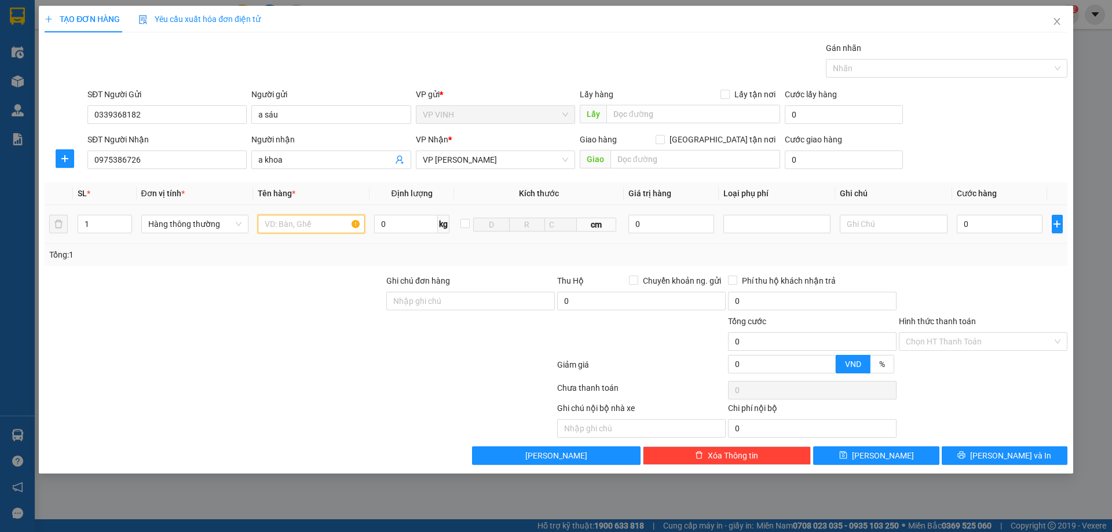
click at [313, 226] on input "text" at bounding box center [311, 224] width 107 height 19
click at [985, 226] on input "0" at bounding box center [1000, 224] width 86 height 19
type input "4"
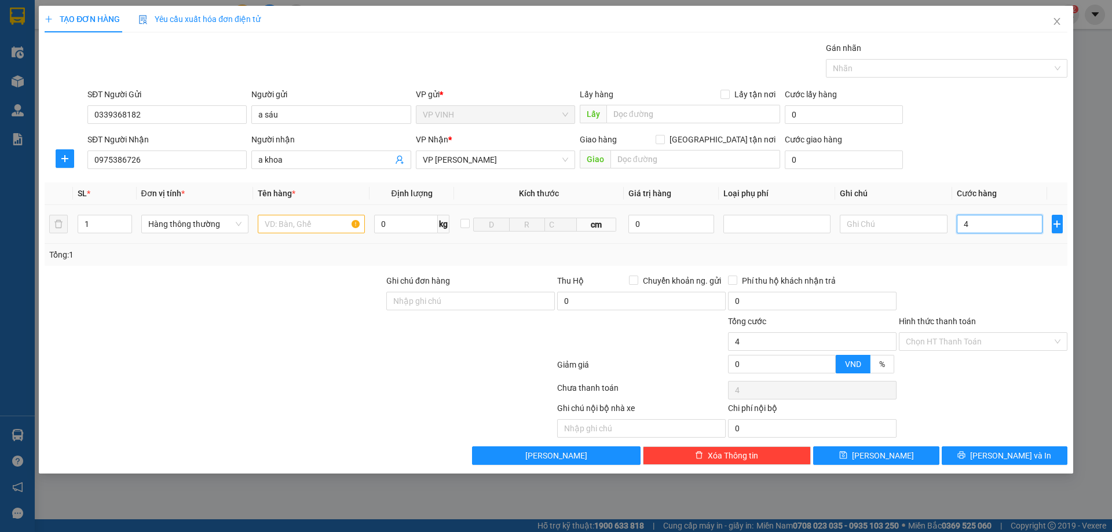
type input "40"
type input "40.000"
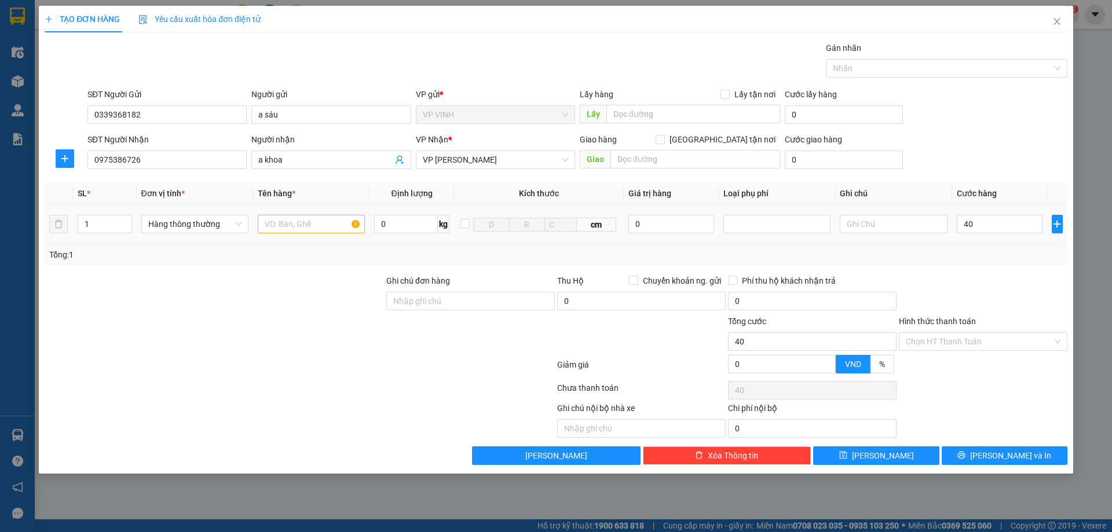
type input "40.000"
click at [958, 251] on div "Tổng: 1" at bounding box center [556, 255] width 1014 height 13
click at [305, 216] on input "text" at bounding box center [311, 224] width 107 height 19
click at [303, 216] on input "text" at bounding box center [311, 224] width 107 height 19
type input "d"
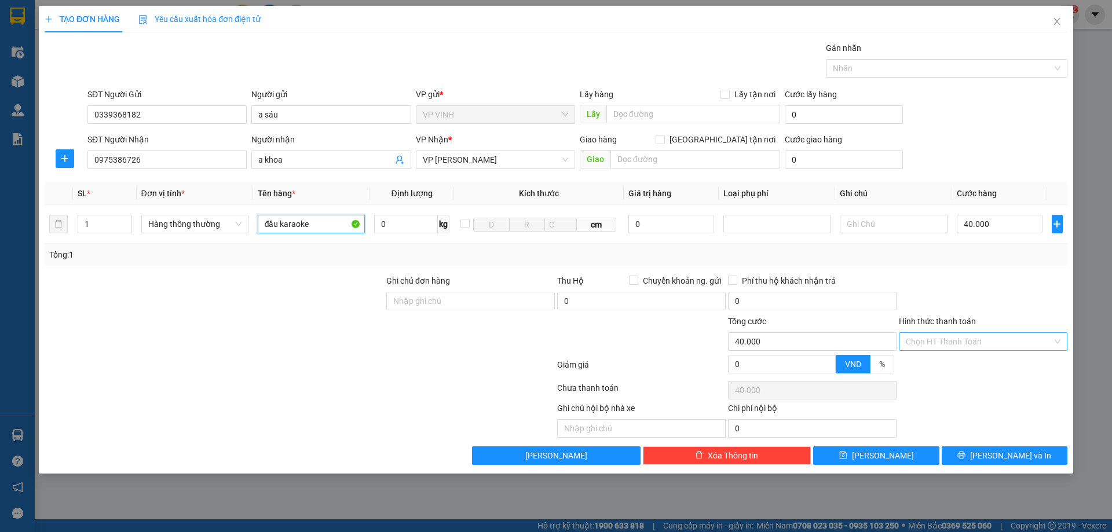
type input "đầu karaoke"
click at [963, 341] on input "Hình thức thanh toán" at bounding box center [979, 341] width 147 height 17
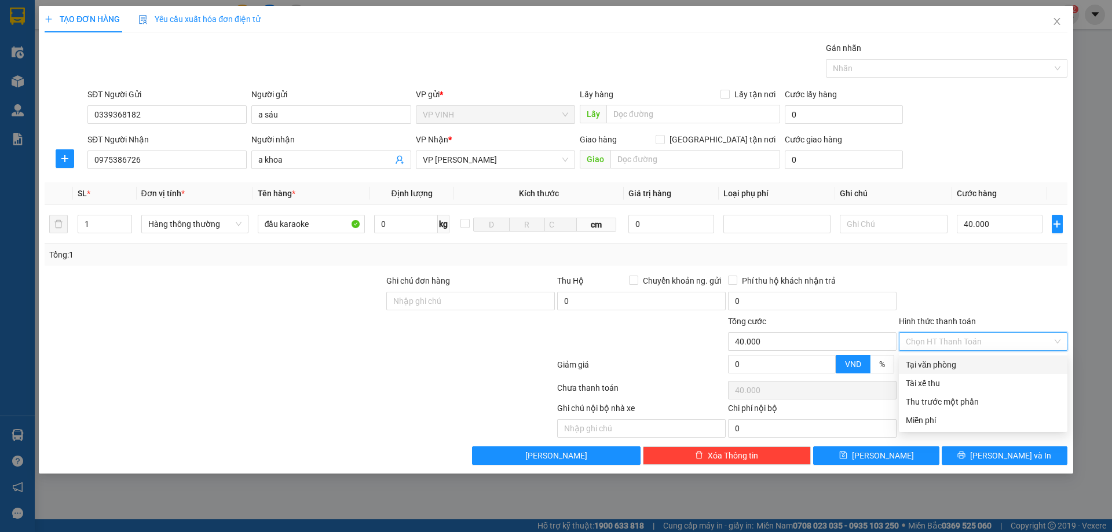
click at [959, 367] on div "Tại văn phòng" at bounding box center [983, 365] width 155 height 13
type input "0"
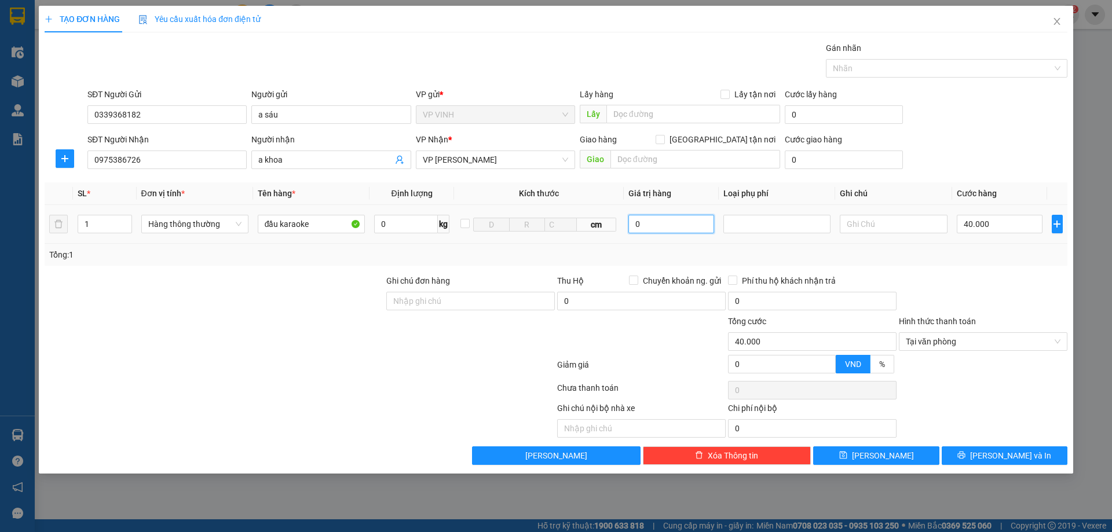
click at [669, 226] on input "0" at bounding box center [672, 224] width 86 height 19
click at [643, 227] on input "0" at bounding box center [672, 224] width 86 height 19
click at [656, 227] on input "0" at bounding box center [672, 224] width 86 height 19
click at [992, 452] on button "[PERSON_NAME] và In" at bounding box center [1005, 456] width 126 height 19
type input "0"
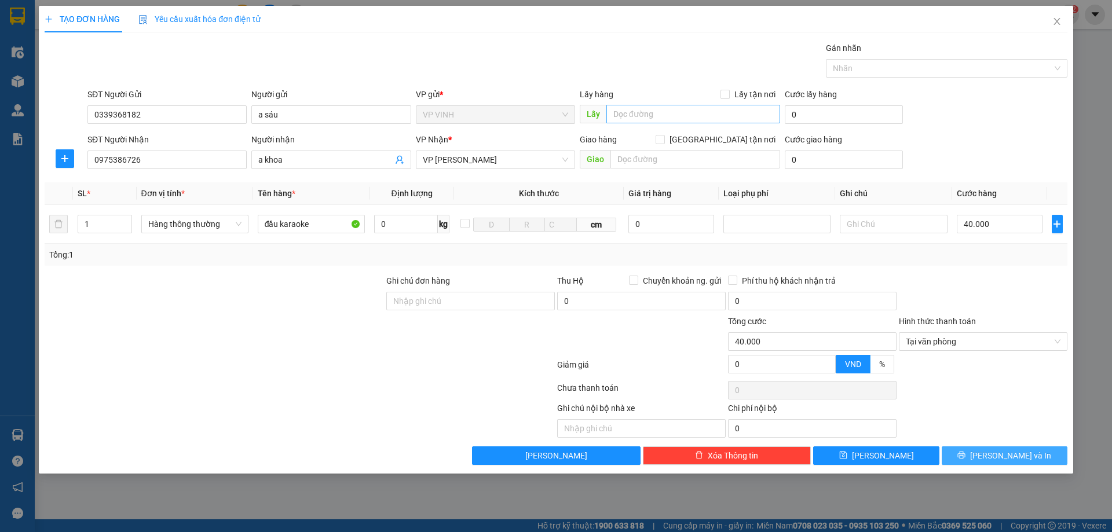
type input "0"
click at [993, 454] on button "[PERSON_NAME] và In" at bounding box center [1005, 456] width 126 height 19
click at [989, 224] on input "0" at bounding box center [1000, 224] width 86 height 19
type input "4"
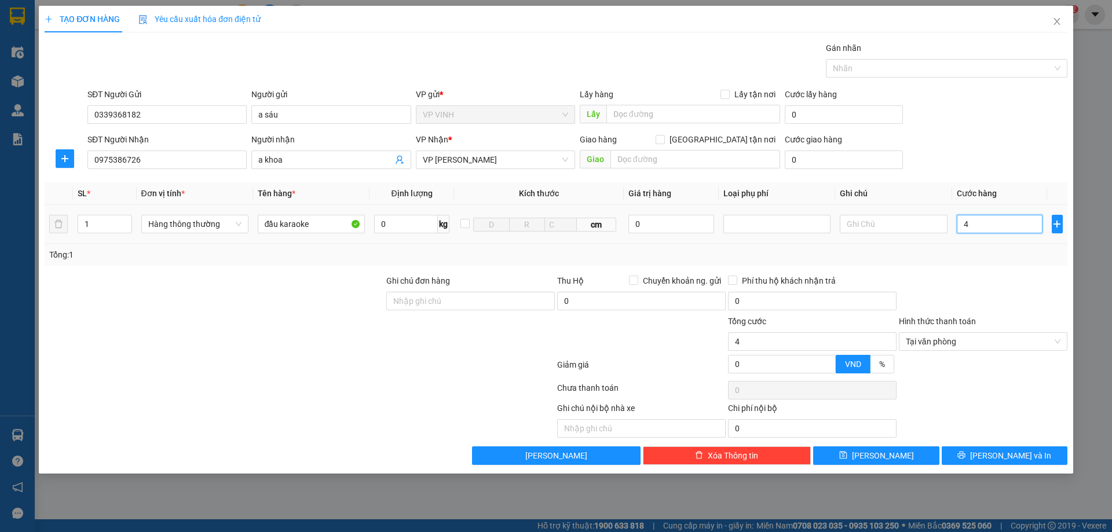
type input "40"
click at [992, 444] on div "Transit Pickup Surcharge Ids Transit Deliver Surcharge Ids Transit Deliver Surc…" at bounding box center [556, 254] width 1023 height 424
type input "40.000"
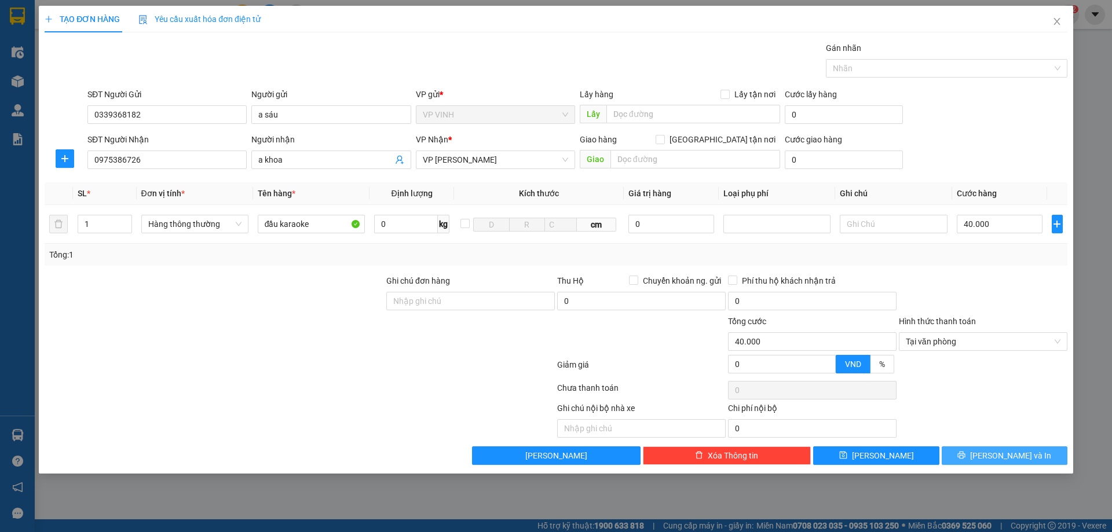
click at [993, 450] on button "Lưu và In" at bounding box center [1005, 456] width 126 height 19
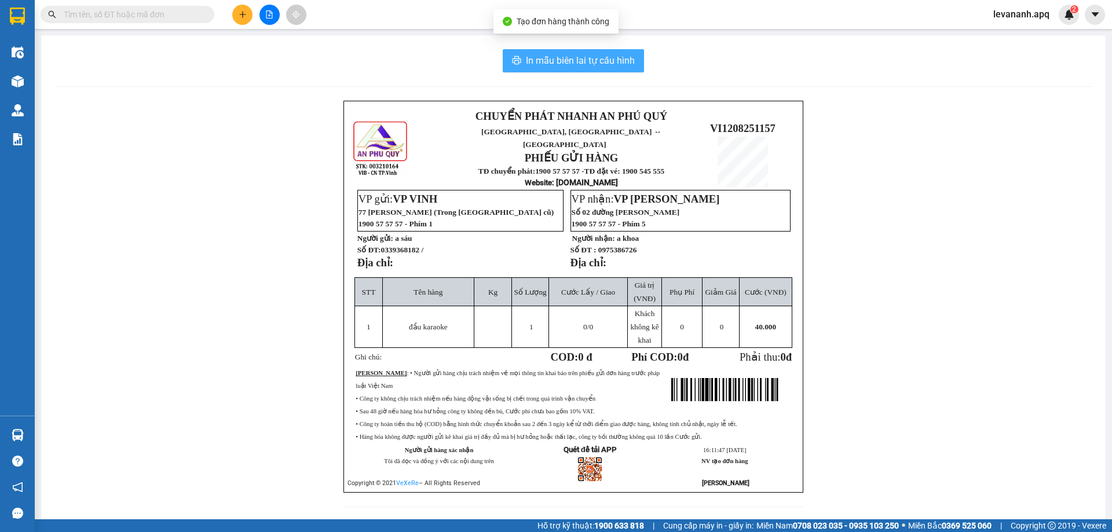
click at [575, 64] on span "In mẫu biên lai tự cấu hình" at bounding box center [580, 60] width 109 height 14
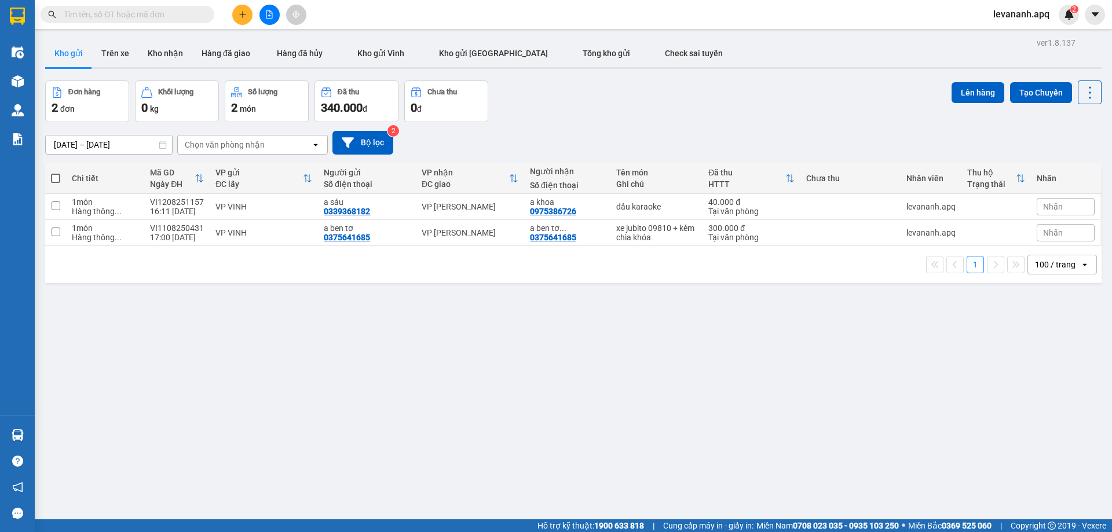
click at [121, 22] on span at bounding box center [128, 14] width 174 height 17
click at [127, 17] on input "text" at bounding box center [132, 14] width 137 height 13
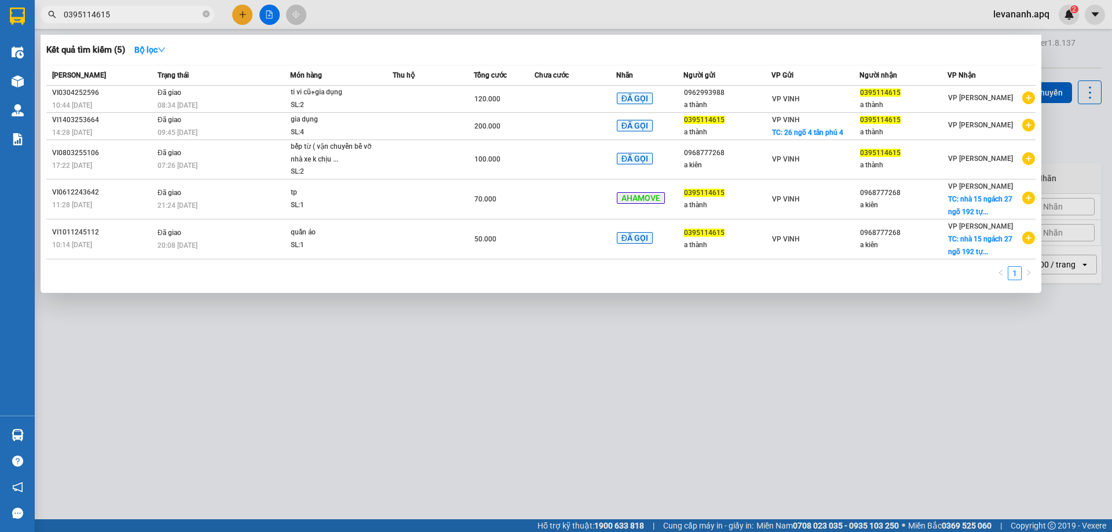
type input "0395114615"
click at [959, 425] on div at bounding box center [556, 266] width 1112 height 532
click at [151, 17] on input "0395114615" at bounding box center [132, 14] width 137 height 13
click at [236, 13] on div at bounding box center [556, 266] width 1112 height 532
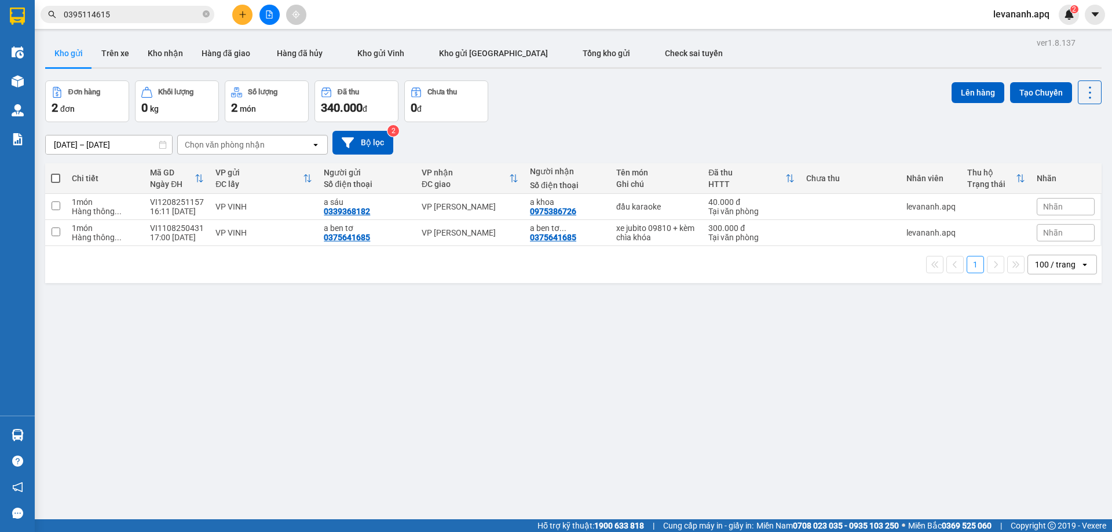
click at [239, 14] on icon "plus" at bounding box center [243, 14] width 8 height 8
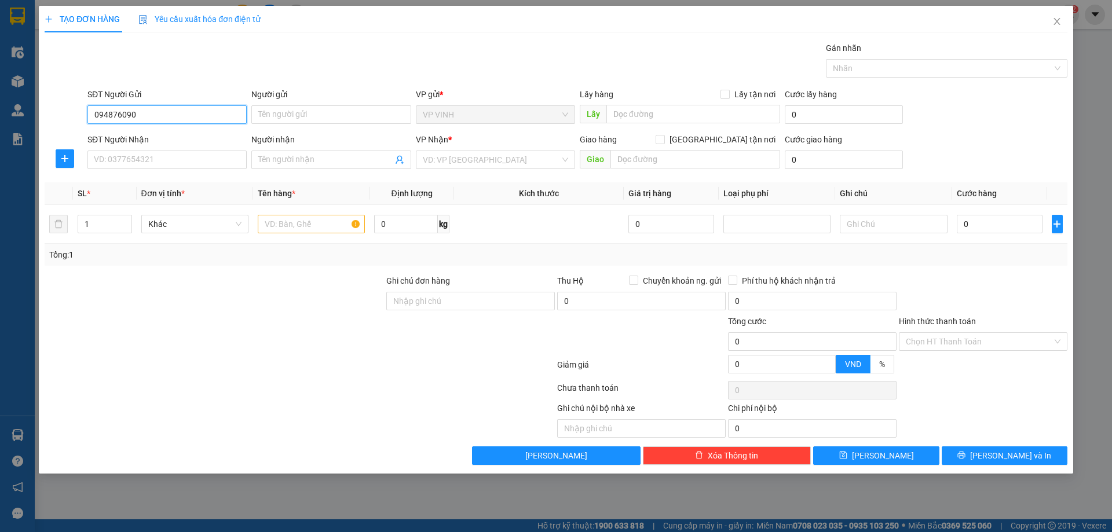
type input "0948760909"
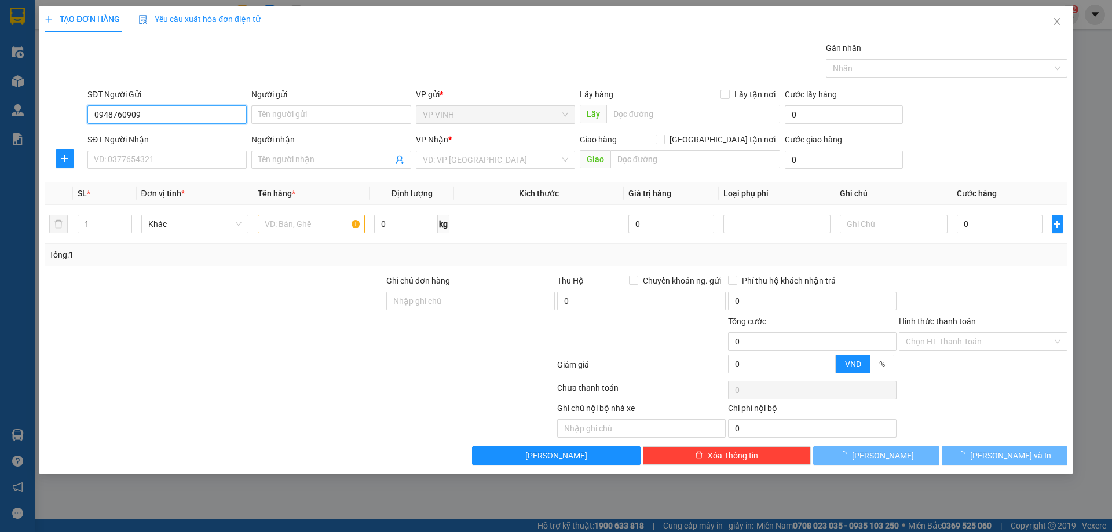
click at [89, 122] on input "0948760909" at bounding box center [166, 114] width 159 height 19
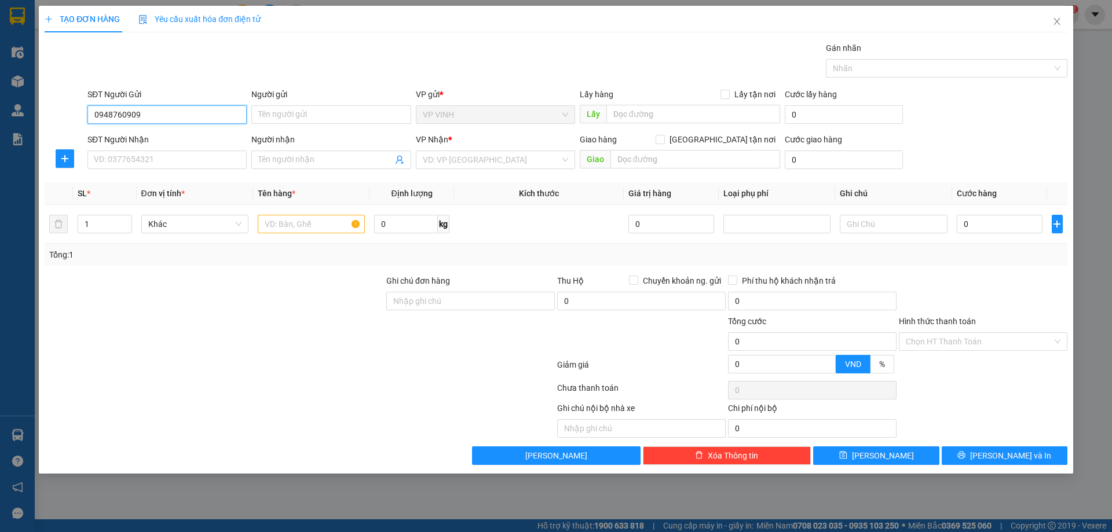
click at [136, 119] on input "0948760909" at bounding box center [166, 114] width 159 height 19
click at [108, 119] on input "0948760909" at bounding box center [166, 114] width 159 height 19
click at [128, 141] on div "0948760909 - a ánh" at bounding box center [166, 138] width 145 height 13
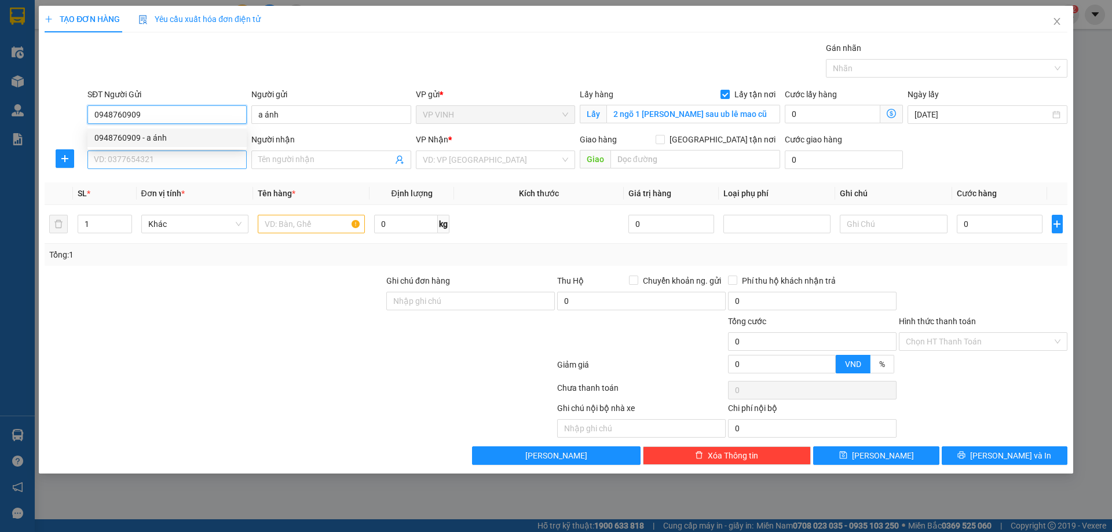
type input "a ánh"
checkbox input "true"
type input "2 ngõ 1 ngô văn sở sau ub lê mao cũ"
type input "0948760909"
click at [137, 167] on input "SĐT Người Nhận" at bounding box center [166, 160] width 159 height 19
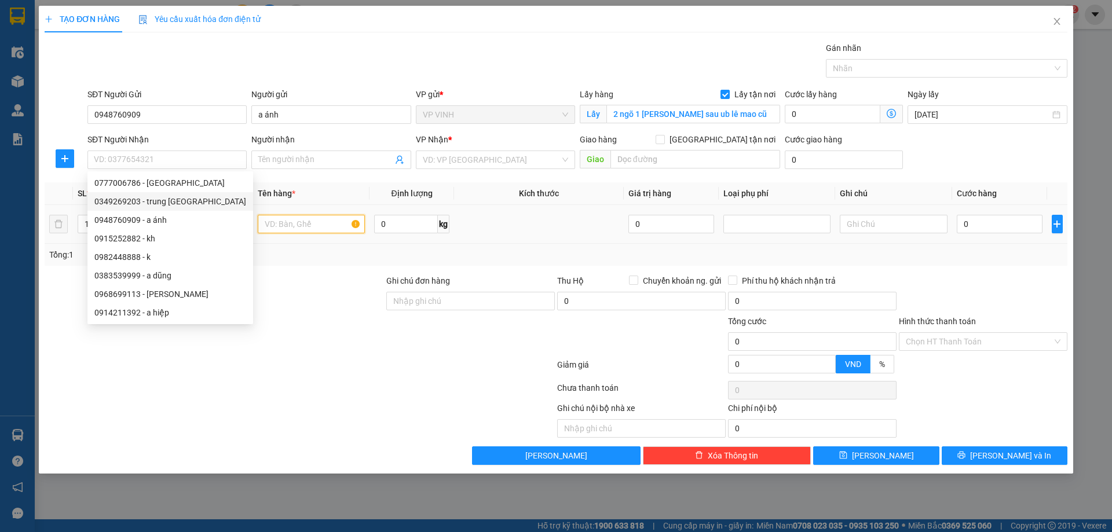
click at [301, 218] on input "text" at bounding box center [311, 224] width 107 height 19
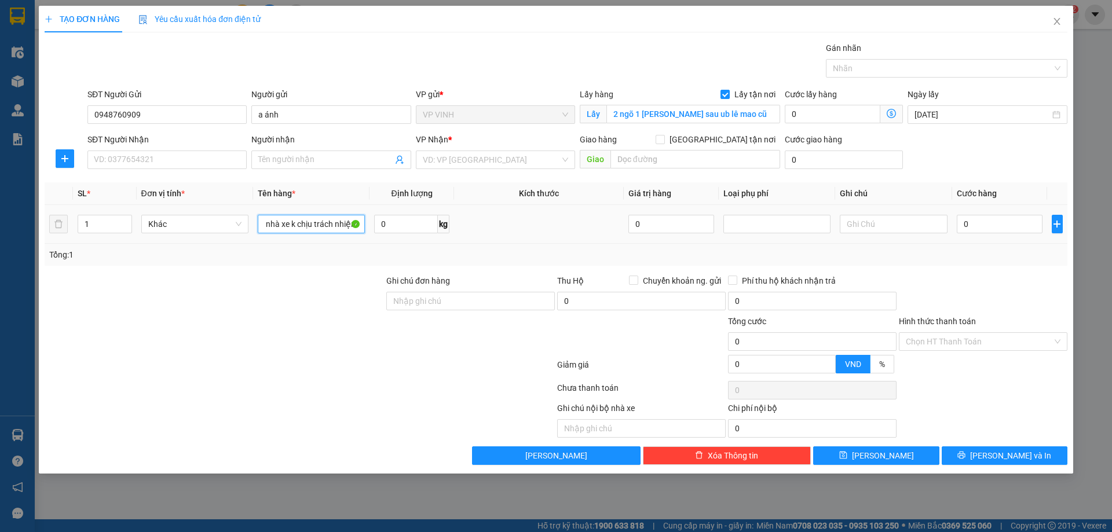
scroll to position [0, 100]
type input "cá acnhr ( vận chuyển chết nhà xe k chịu trách nhiệm )"
click at [976, 227] on input "0" at bounding box center [1000, 224] width 86 height 19
type input "7"
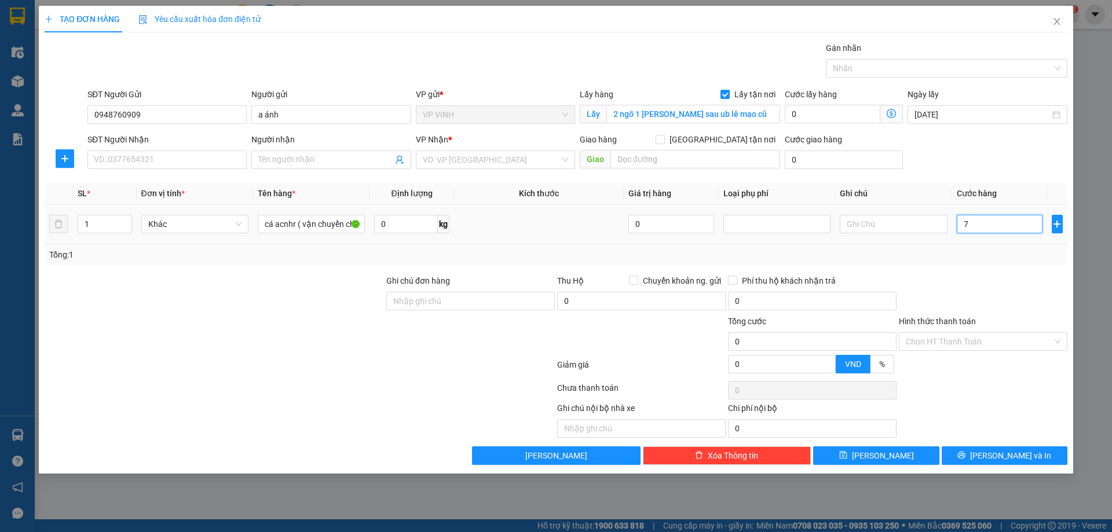
type input "7"
type input "70"
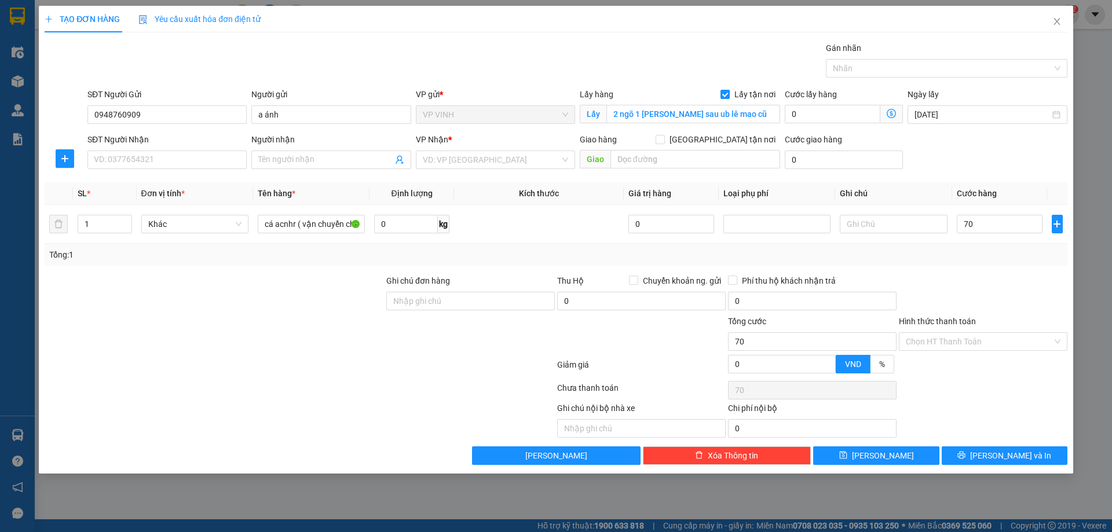
type input "70.000"
click at [163, 172] on div "SĐT Người Nhận VD: 0377654321" at bounding box center [166, 153] width 159 height 41
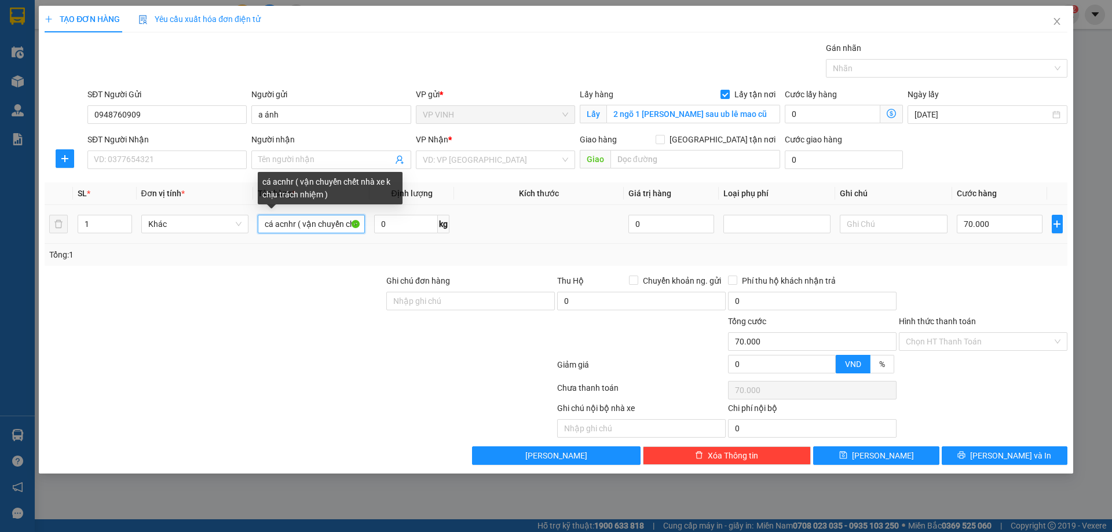
click at [293, 221] on input "cá acnhr ( vận chuyển chết nhà xe k chịu trách nhiệm )" at bounding box center [311, 224] width 107 height 19
click at [296, 222] on input "cá acnhr ( vận chuyển chết nhà xe k chịu trách nhiệm )" at bounding box center [311, 224] width 107 height 19
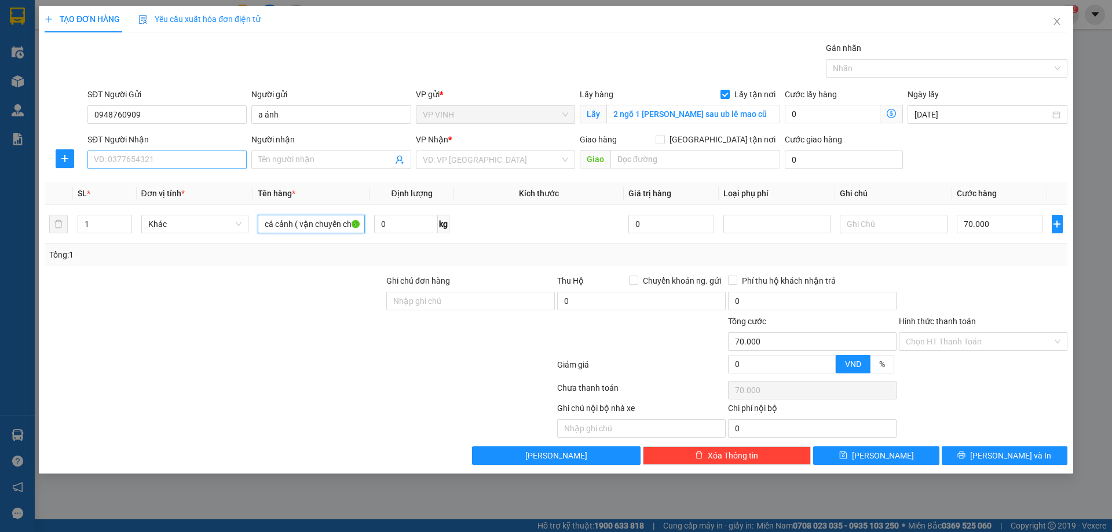
type input "cá cảnh ( vận chuyển chết nhà xe k chịu trách nhiệm )"
click at [140, 158] on input "SĐT Người Nhận" at bounding box center [166, 160] width 159 height 19
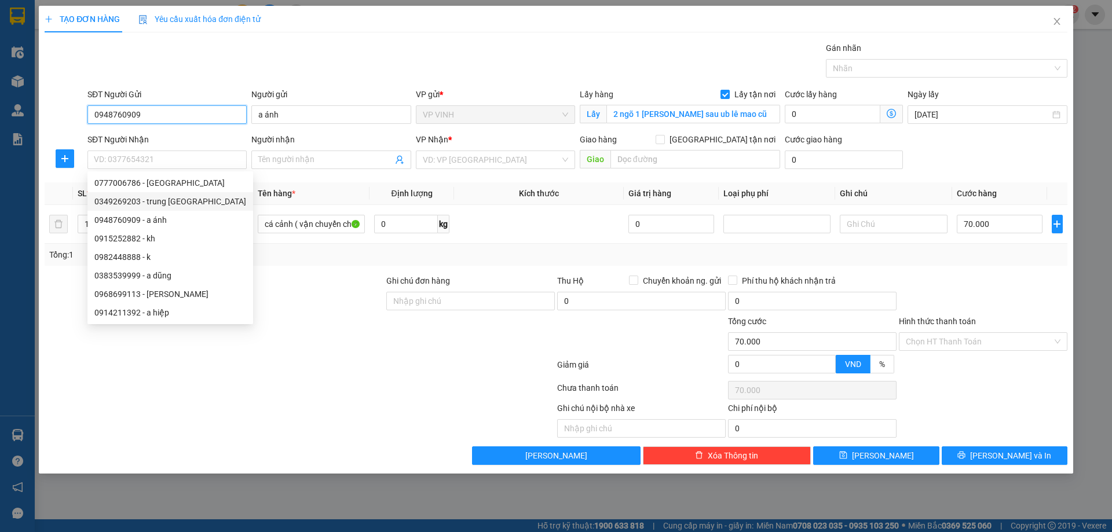
click at [148, 121] on input "0948760909" at bounding box center [166, 114] width 159 height 19
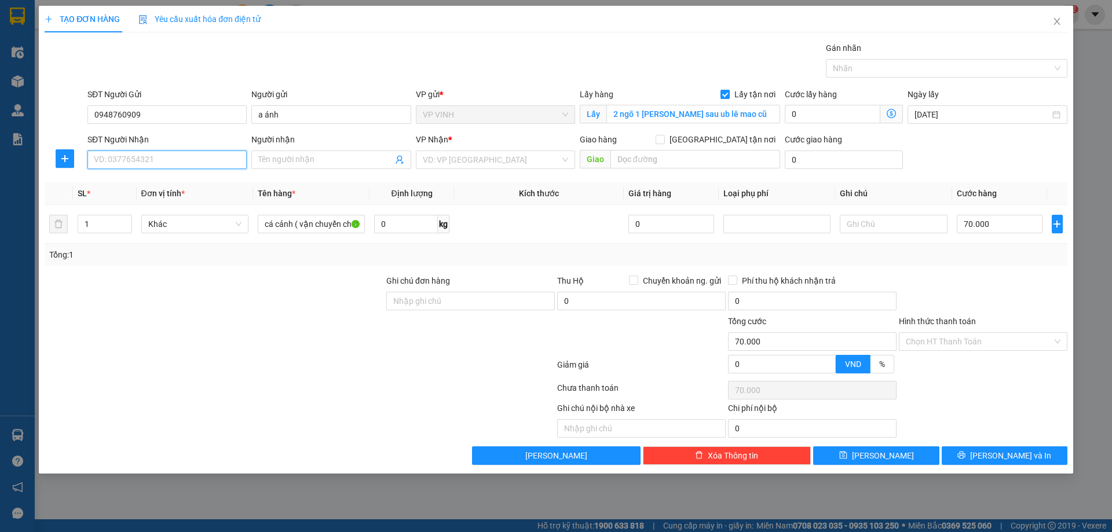
click at [161, 162] on input "SĐT Người Nhận" at bounding box center [166, 160] width 159 height 19
click at [108, 165] on input "0898811990" at bounding box center [166, 160] width 159 height 19
click at [125, 165] on input "0898811990" at bounding box center [166, 160] width 159 height 19
click at [132, 162] on input "0898811990" at bounding box center [166, 160] width 159 height 19
click at [141, 165] on input "0898811990" at bounding box center [166, 160] width 159 height 19
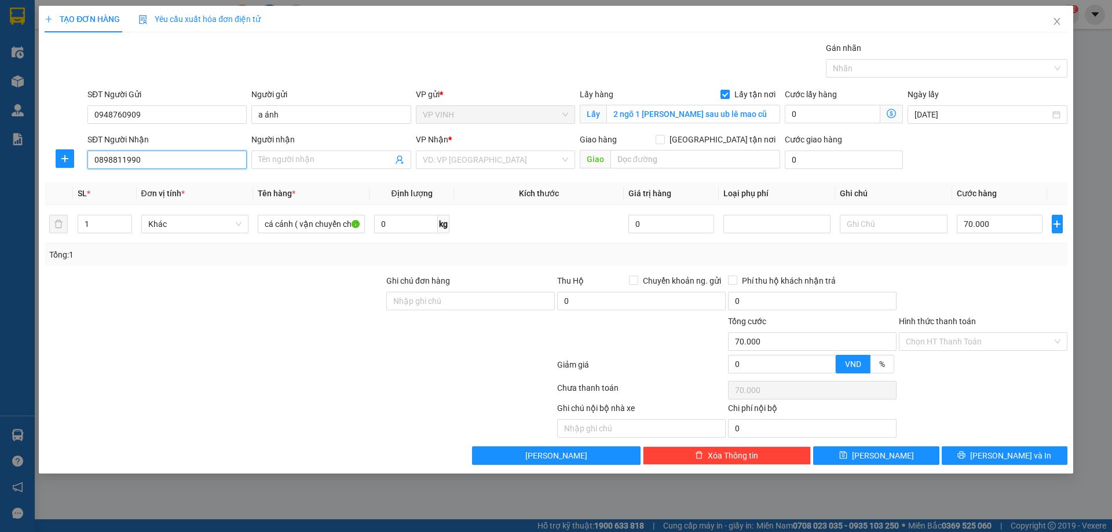
click at [121, 166] on input "0898811990" at bounding box center [166, 160] width 159 height 19
click at [141, 165] on input "0898811990" at bounding box center [166, 160] width 159 height 19
type input "0898811990"
click at [308, 162] on input "Người nhận" at bounding box center [325, 160] width 134 height 13
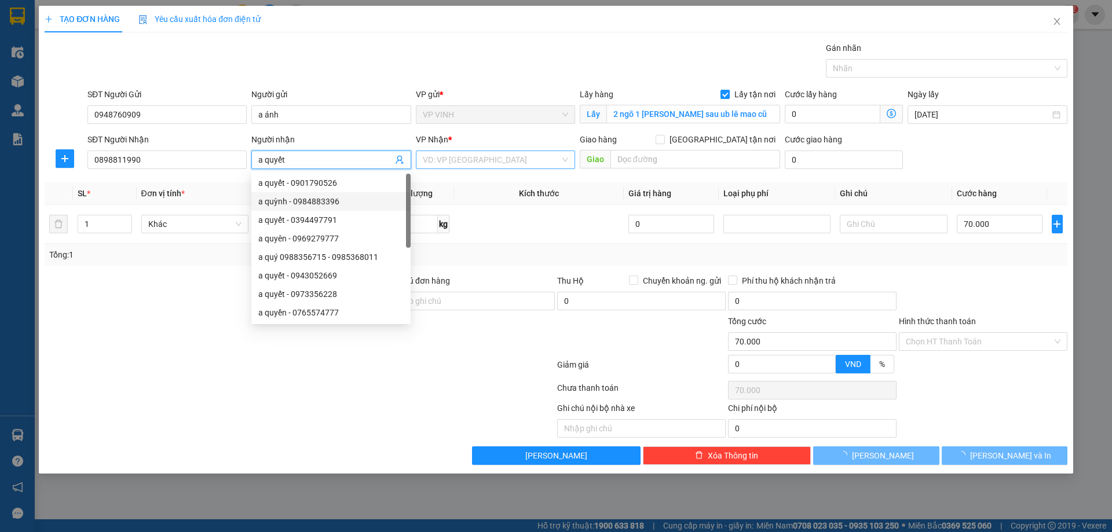
type input "a quyết"
click at [457, 157] on input "search" at bounding box center [491, 159] width 137 height 17
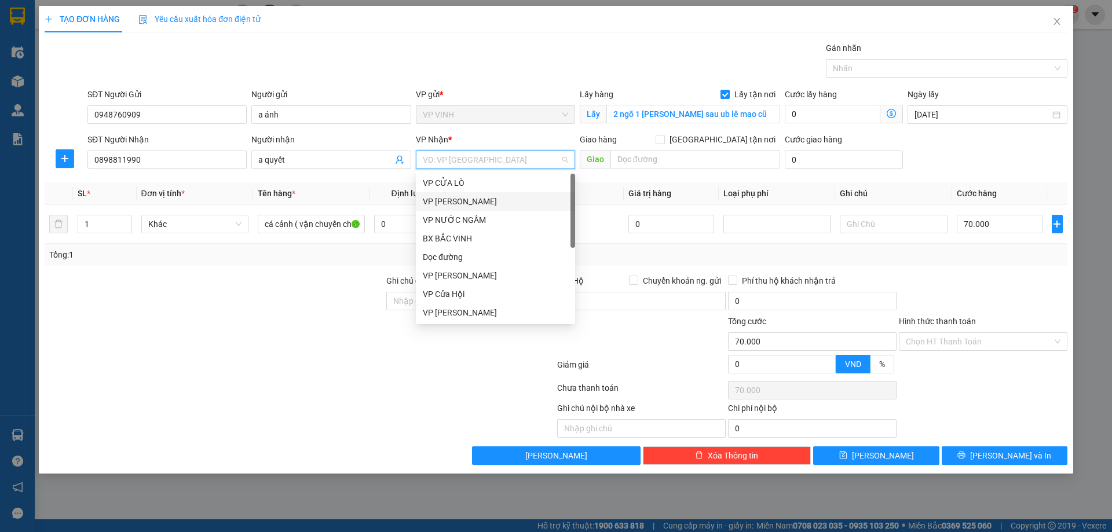
click at [477, 202] on div "VP GIA LÂM" at bounding box center [495, 201] width 145 height 13
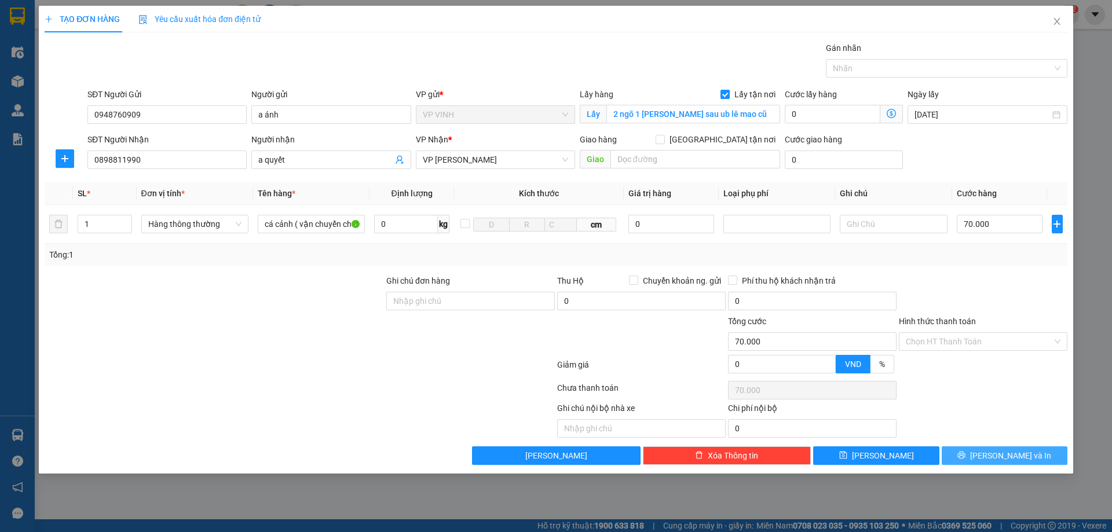
click at [1012, 452] on span "Lưu và In" at bounding box center [1010, 456] width 81 height 13
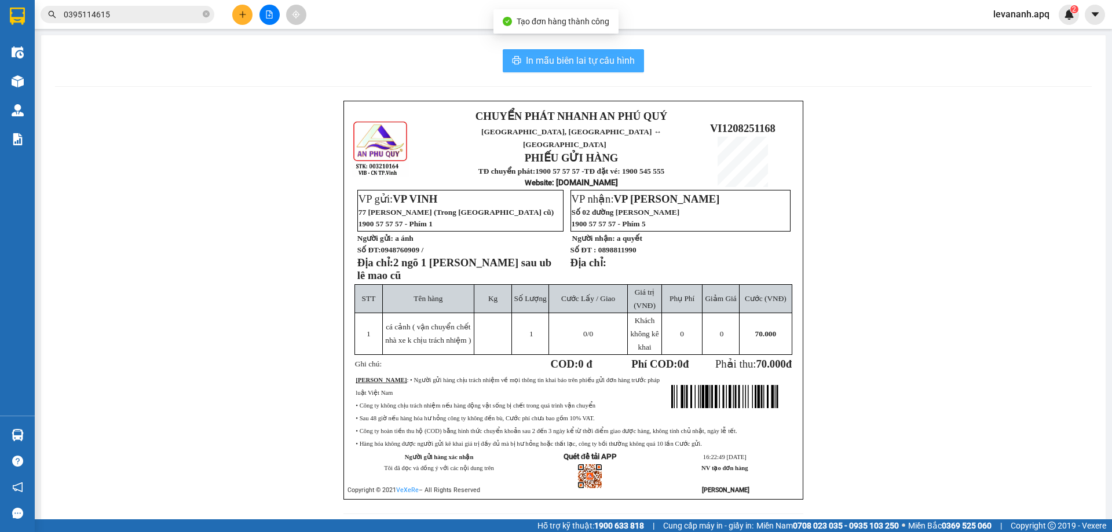
click at [593, 52] on button "In mẫu biên lai tự cấu hình" at bounding box center [573, 60] width 141 height 23
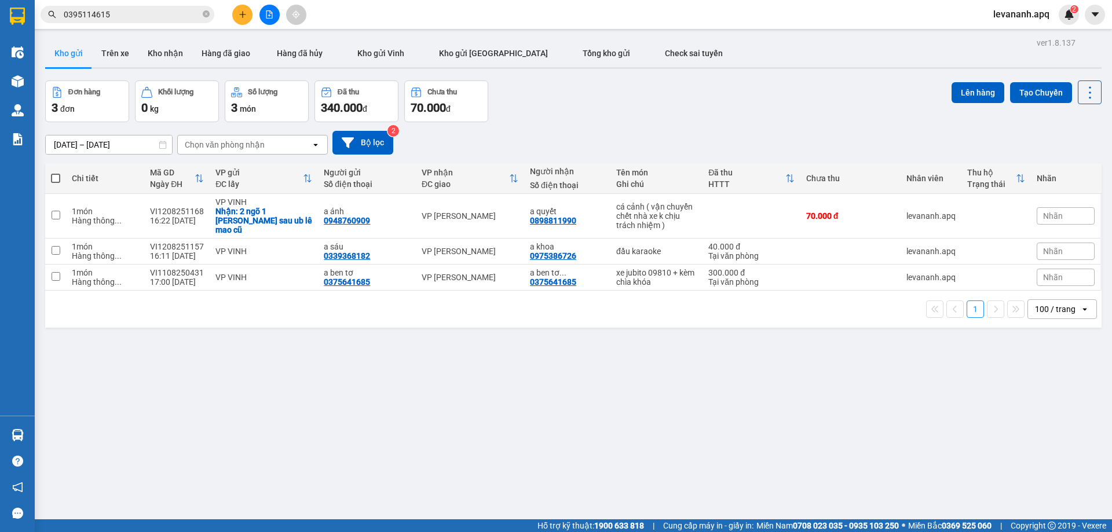
click at [133, 8] on input "0395114615" at bounding box center [132, 14] width 137 height 13
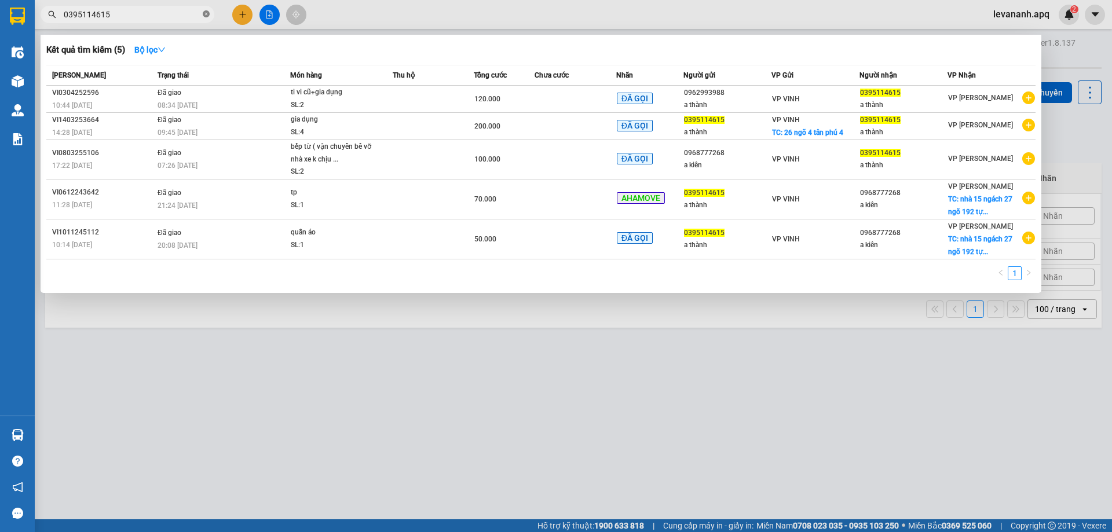
click at [207, 13] on icon "close-circle" at bounding box center [206, 13] width 7 height 7
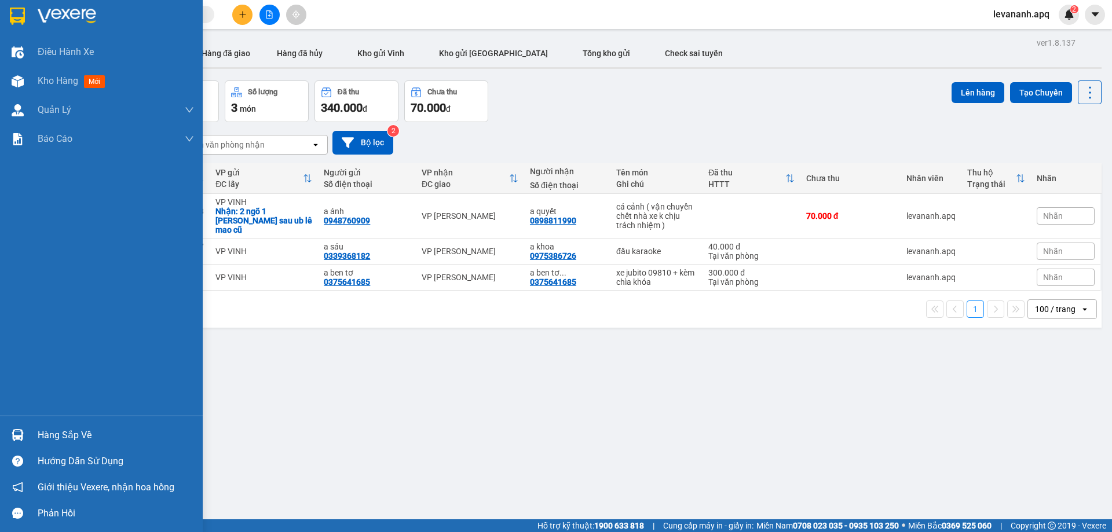
click at [35, 439] on div "Hàng sắp về" at bounding box center [101, 435] width 203 height 26
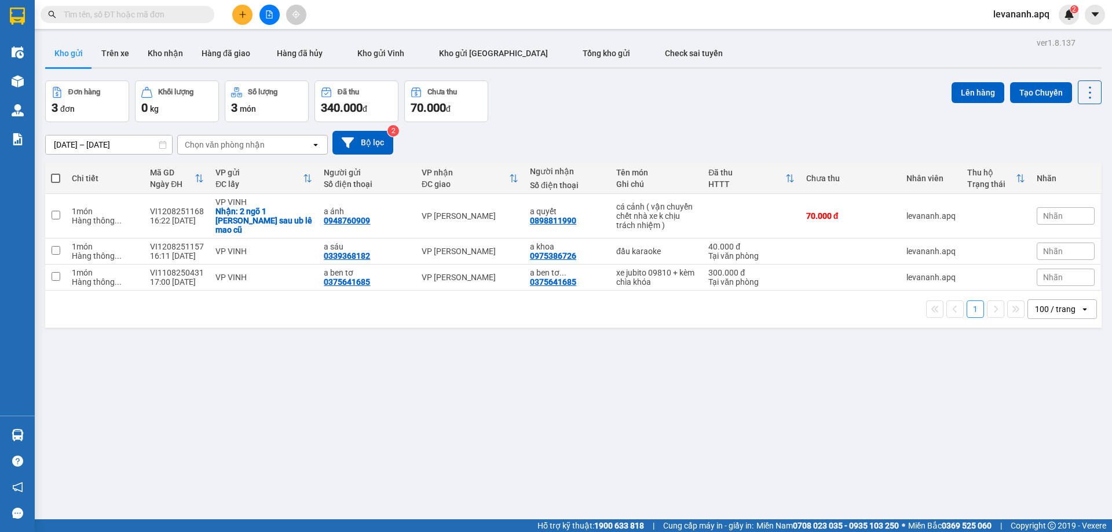
drag, startPoint x: 661, startPoint y: 383, endPoint x: 38, endPoint y: 1, distance: 730.4
click at [641, 363] on section "Kết quả tìm kiếm ( 5 ) Bộ lọc Mã ĐH Trạng thái Món hàng Thu hộ Tổng cước Chưa c…" at bounding box center [556, 266] width 1112 height 532
click at [390, 146] on button "Bộ lọc" at bounding box center [363, 143] width 61 height 24
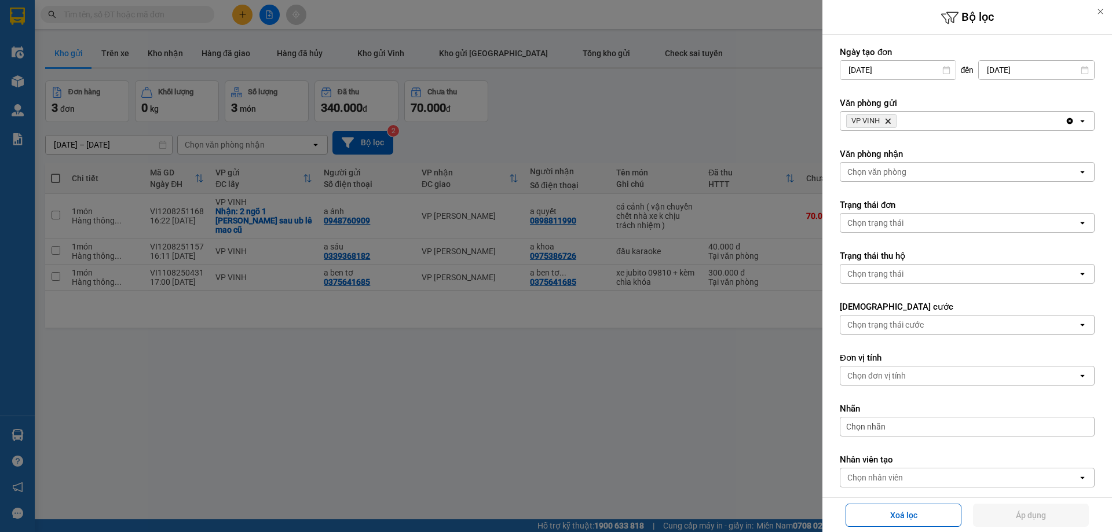
click at [893, 122] on span "VP VINH Delete" at bounding box center [872, 121] width 50 height 14
click at [895, 122] on span "VP VINH Delete" at bounding box center [872, 121] width 50 height 14
click at [891, 123] on icon "VP VINH, close by backspace" at bounding box center [888, 121] width 5 height 5
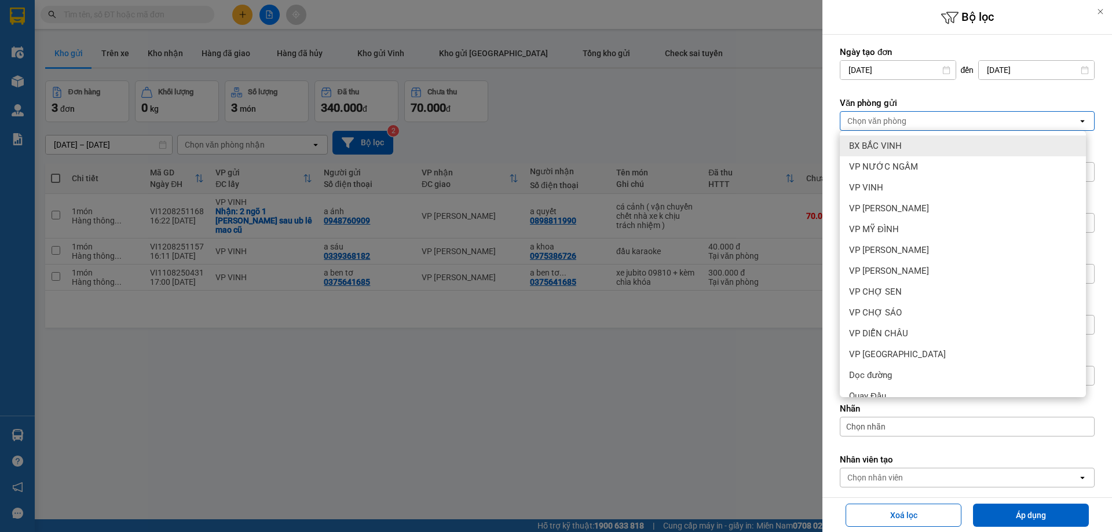
click at [887, 145] on span "BX BẮC VINH" at bounding box center [875, 146] width 53 height 12
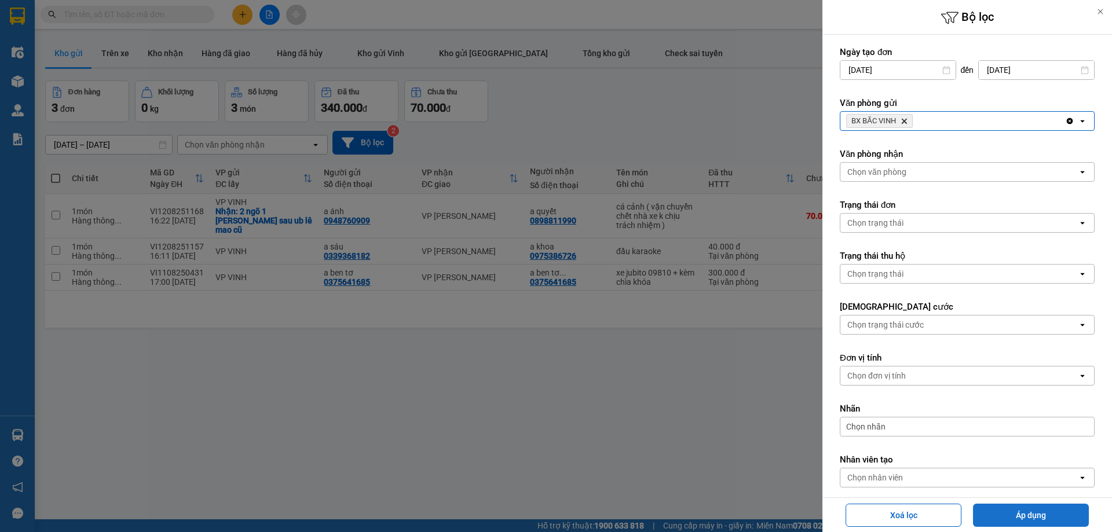
click at [1012, 519] on button "Áp dụng" at bounding box center [1031, 515] width 116 height 23
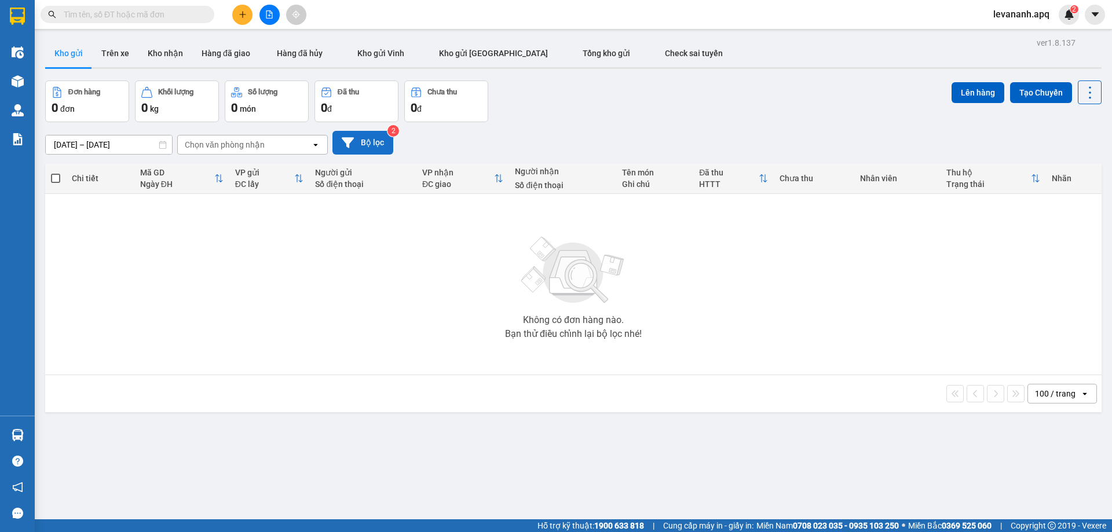
click at [378, 137] on button "Bộ lọc" at bounding box center [363, 143] width 61 height 24
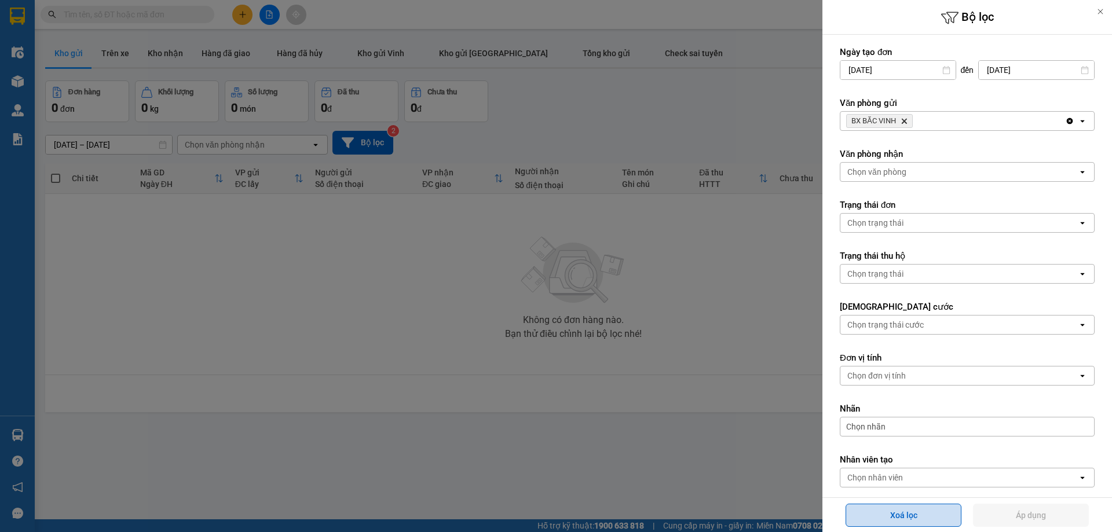
click at [887, 509] on button "Xoá lọc" at bounding box center [904, 515] width 116 height 23
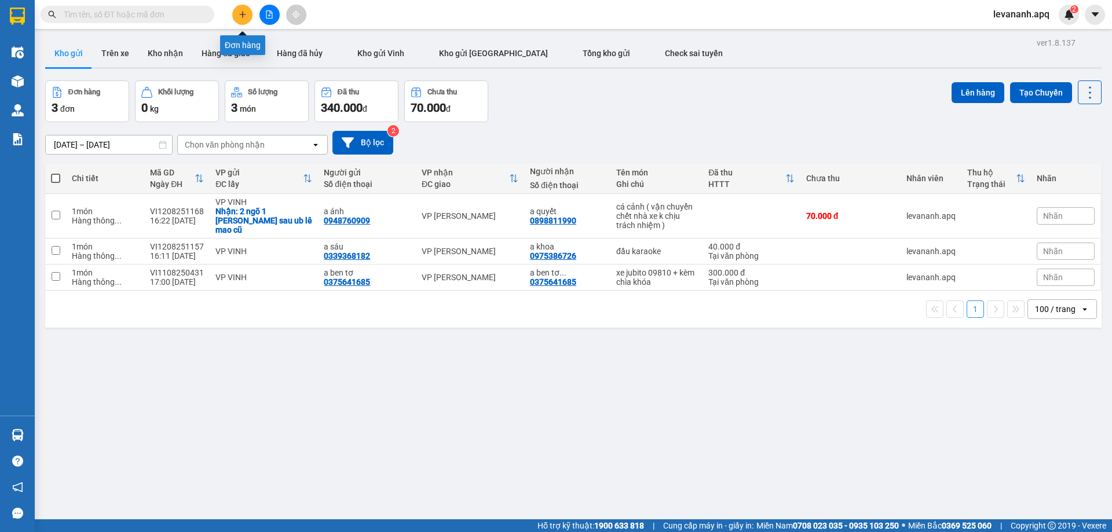
click at [239, 13] on icon "plus" at bounding box center [243, 14] width 8 height 8
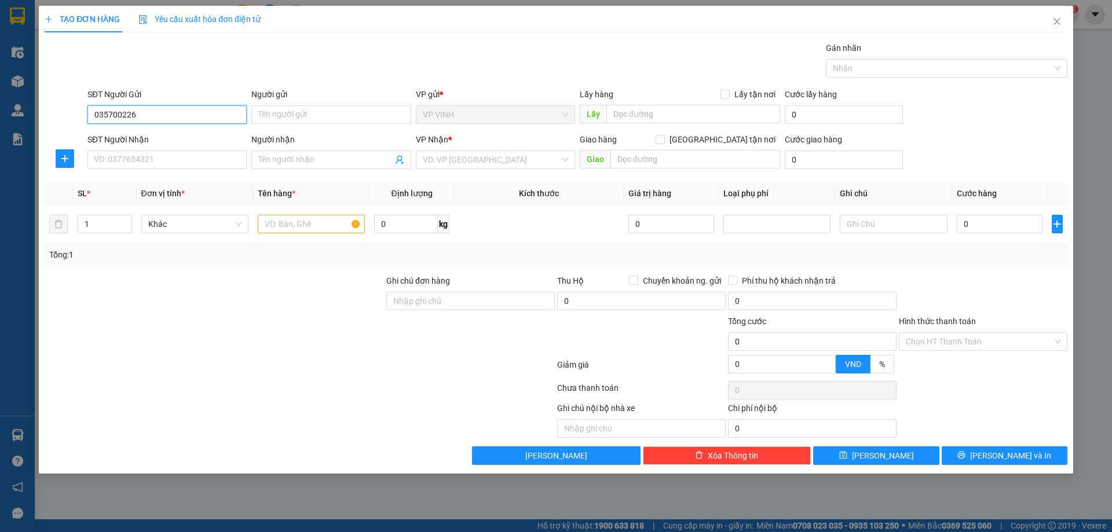
type input "0357002266"
click at [127, 119] on input "0357002266" at bounding box center [166, 114] width 159 height 19
click at [150, 144] on div "0357002266 - hiền lý" at bounding box center [166, 138] width 145 height 13
type input "hiền lý"
type input "0357002266"
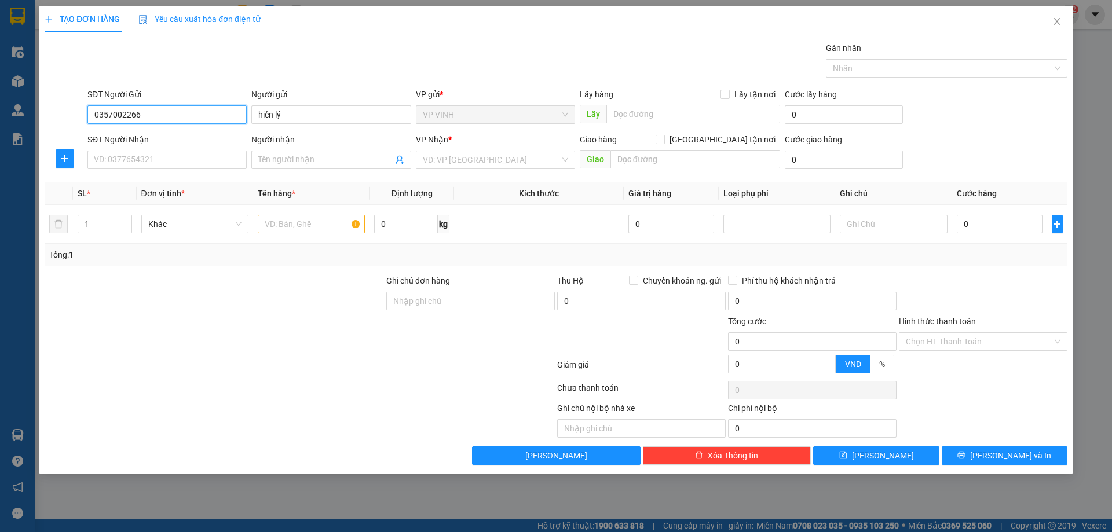
drag, startPoint x: 205, startPoint y: 116, endPoint x: 75, endPoint y: 119, distance: 129.8
click at [75, 119] on div "SĐT Người Gửi 0357002266 0357002266 Người gửi hiền lý VP gửi * VP VINH Lấy hàng…" at bounding box center [556, 108] width 1026 height 41
type input "0944980444"
click at [136, 134] on div "0944980444 - ly na" at bounding box center [166, 138] width 145 height 13
type input "ly na"
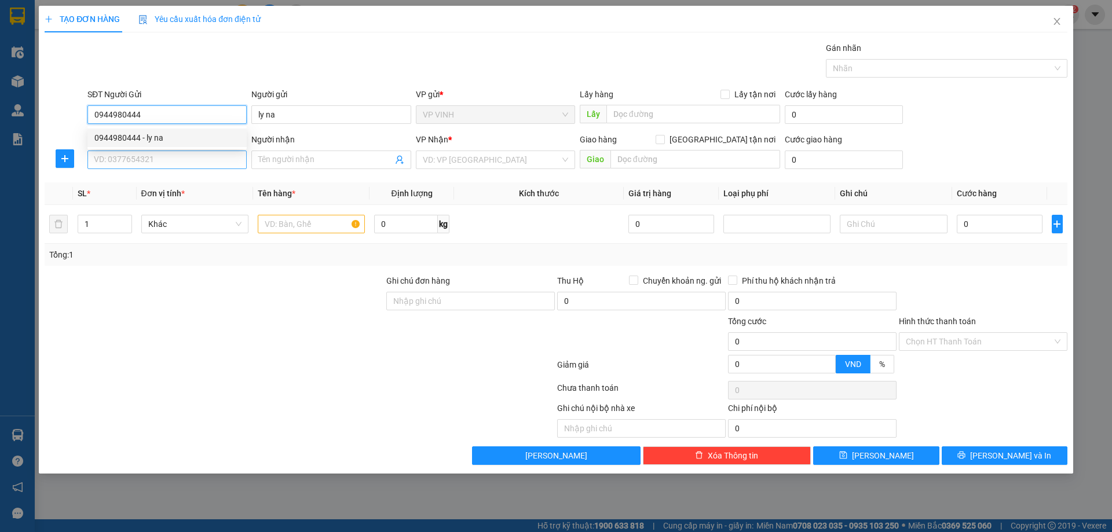
type input "0944980444"
click at [133, 159] on input "SĐT Người Nhận" at bounding box center [166, 160] width 159 height 19
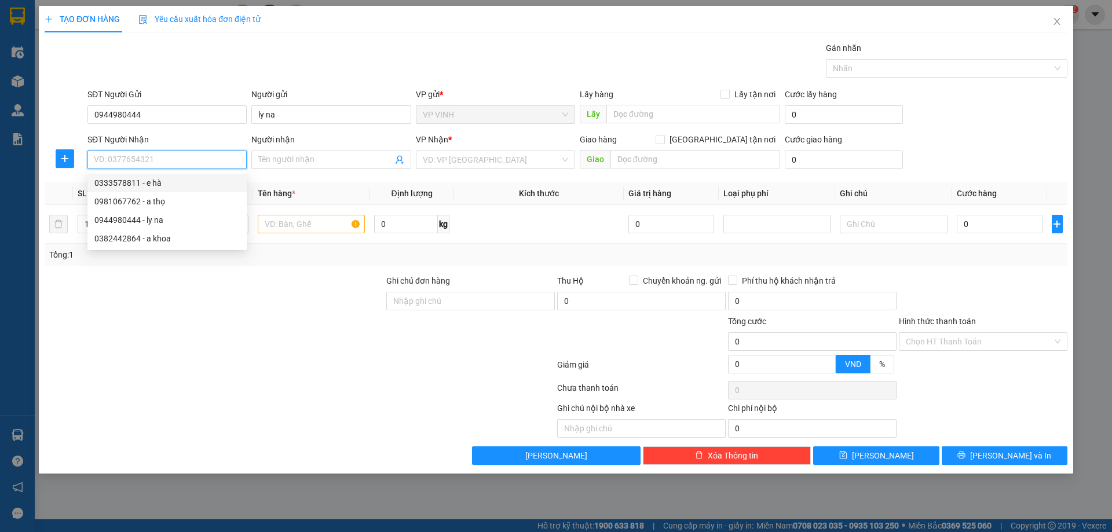
click at [159, 179] on div "0333578811 - e hà" at bounding box center [166, 183] width 145 height 13
type input "0333578811"
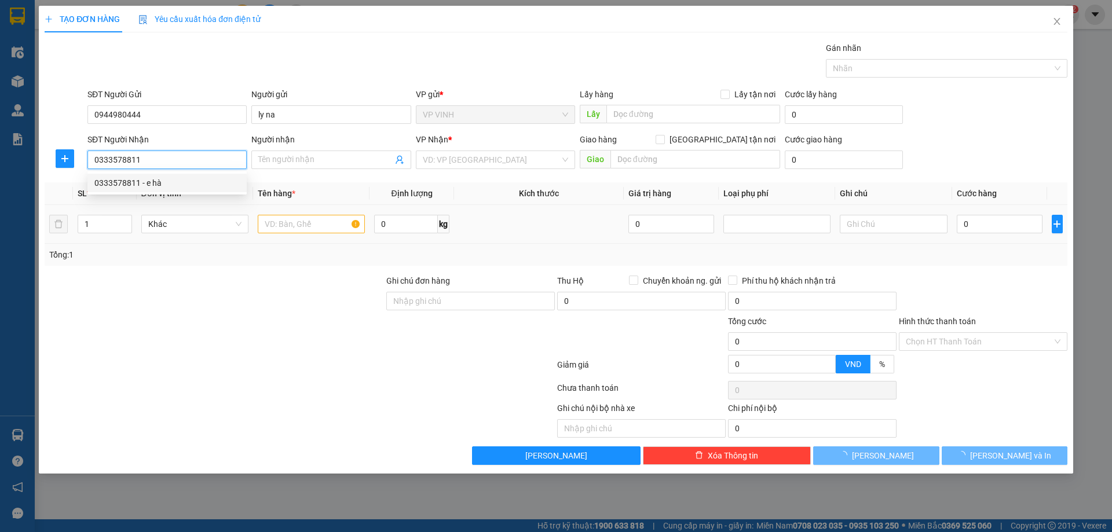
type input "e hà"
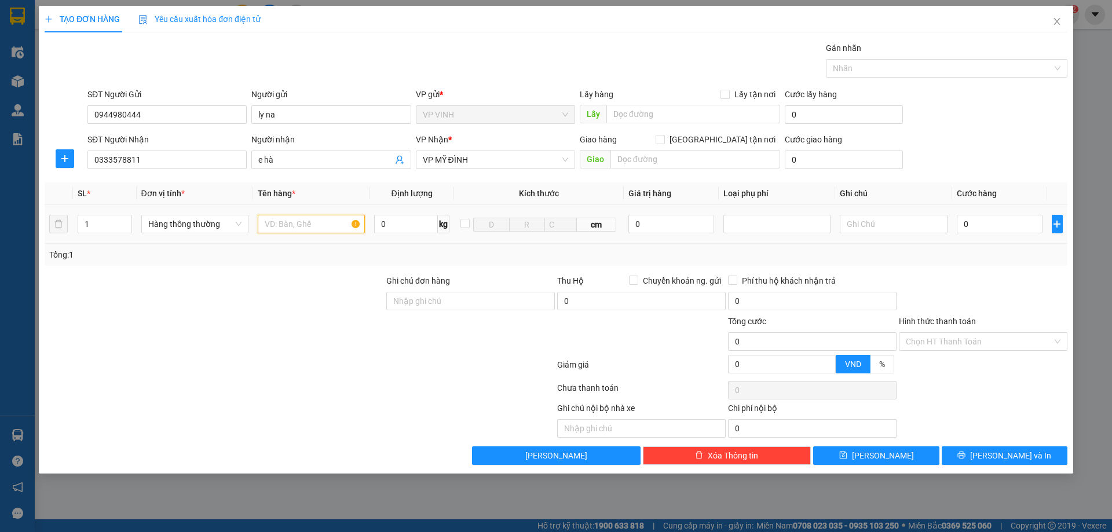
click at [313, 227] on input "text" at bounding box center [311, 224] width 107 height 19
type input "hồ sơ"
click at [994, 235] on div "0" at bounding box center [1000, 224] width 86 height 23
click at [993, 231] on input "0" at bounding box center [1000, 224] width 86 height 19
type input "3"
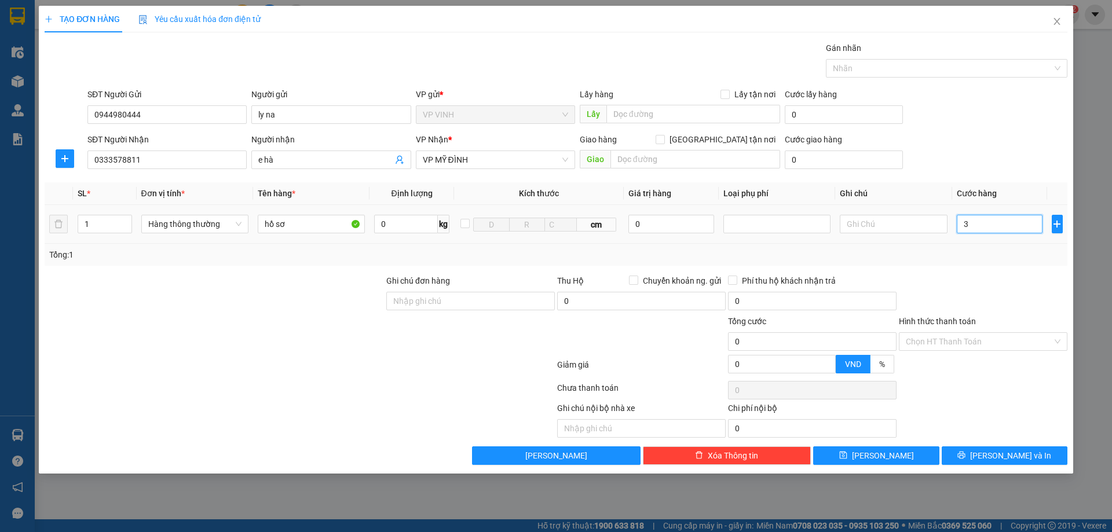
type input "3"
type input "30"
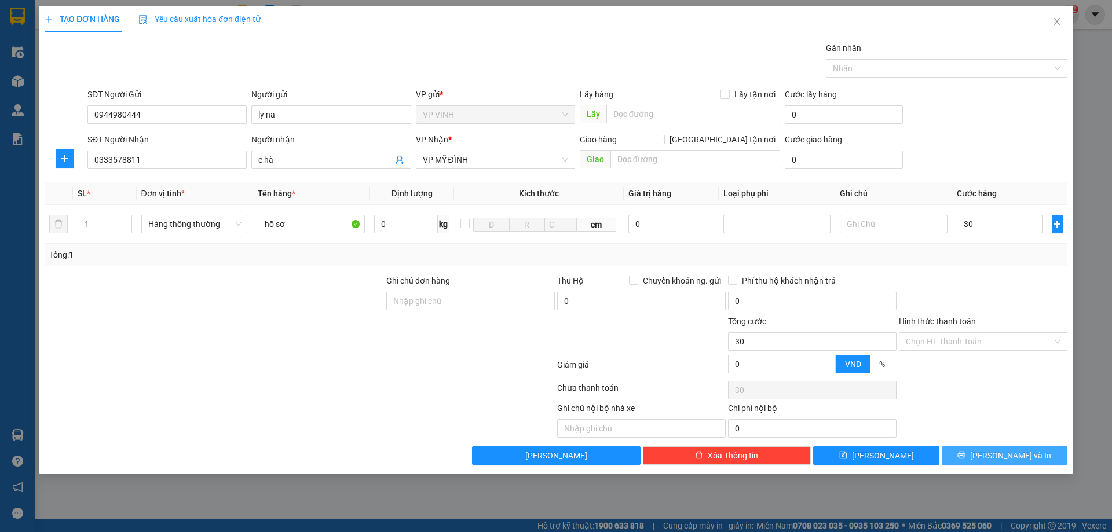
type input "30.000"
click at [1022, 453] on span "Lưu và In" at bounding box center [1010, 456] width 81 height 13
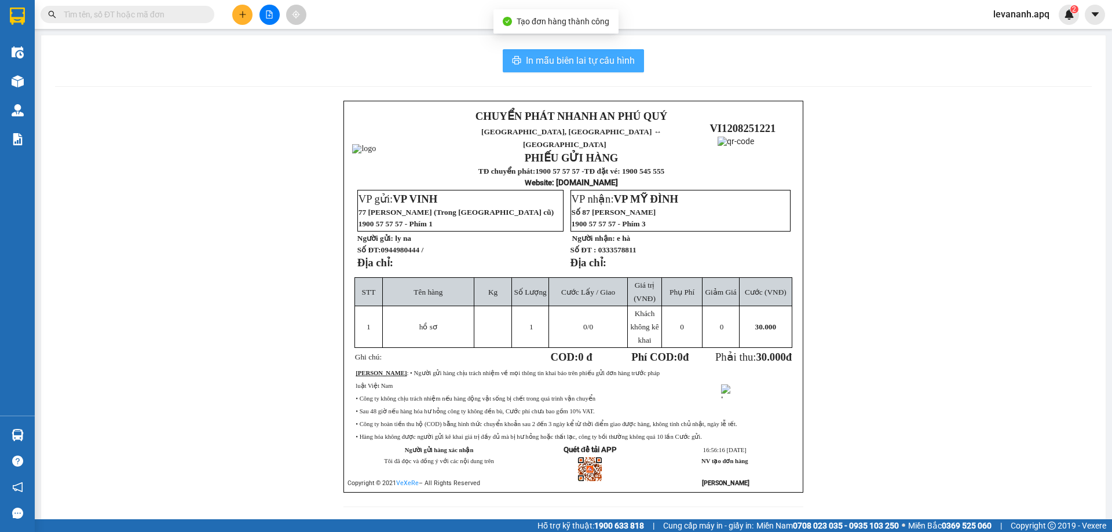
click at [596, 64] on span "In mẫu biên lai tự cấu hình" at bounding box center [580, 60] width 109 height 14
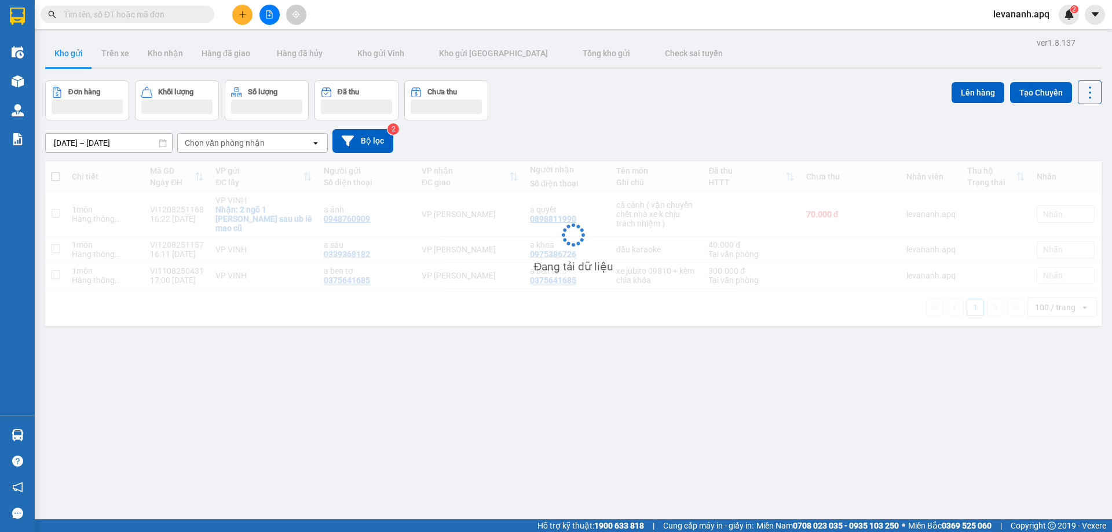
click at [238, 9] on button at bounding box center [242, 15] width 20 height 20
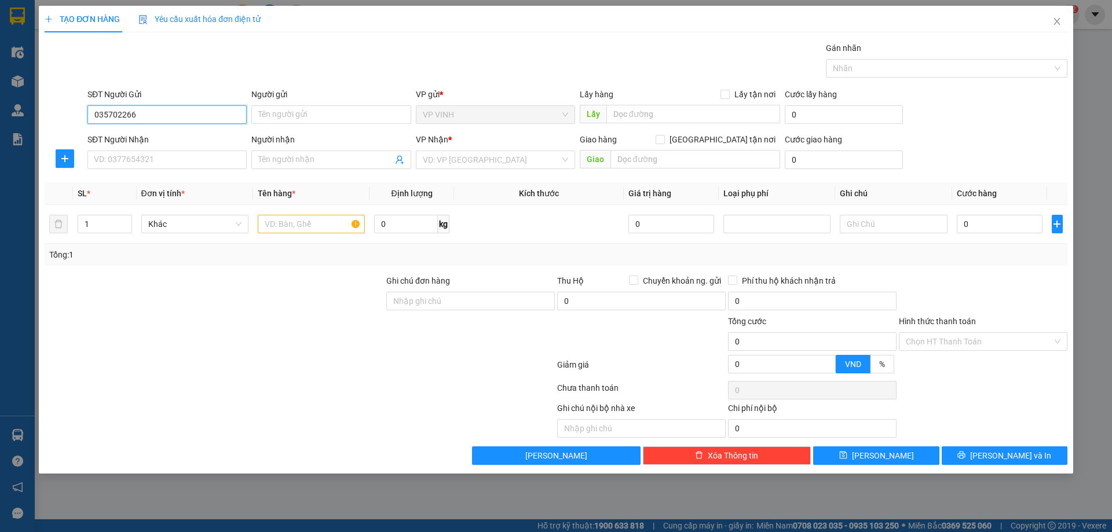
click at [118, 114] on input "035702266" at bounding box center [166, 114] width 159 height 19
type input "0357002266"
drag, startPoint x: 118, startPoint y: 114, endPoint x: 132, endPoint y: 111, distance: 14.3
click at [118, 113] on input "0357002266" at bounding box center [166, 114] width 159 height 19
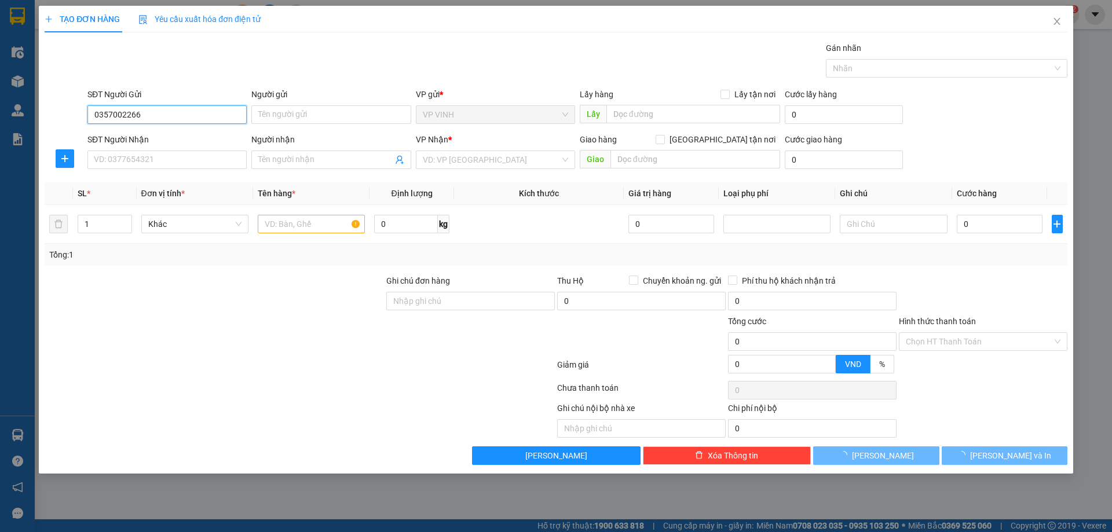
click at [134, 111] on input "0357002266" at bounding box center [166, 114] width 159 height 19
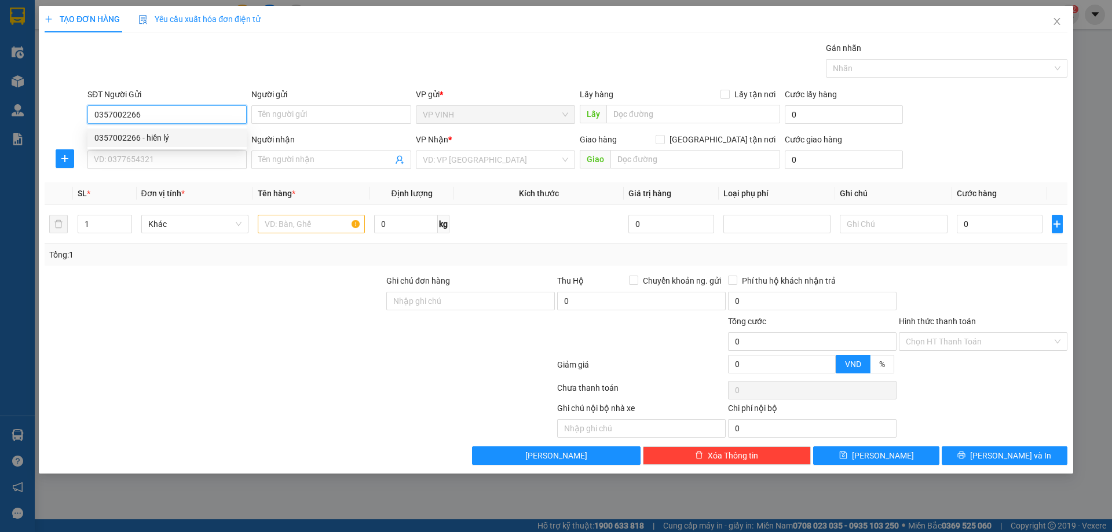
click at [159, 130] on div "0357002266 - hiền lý" at bounding box center [166, 138] width 159 height 19
type input "hiền lý"
type input "0357002266"
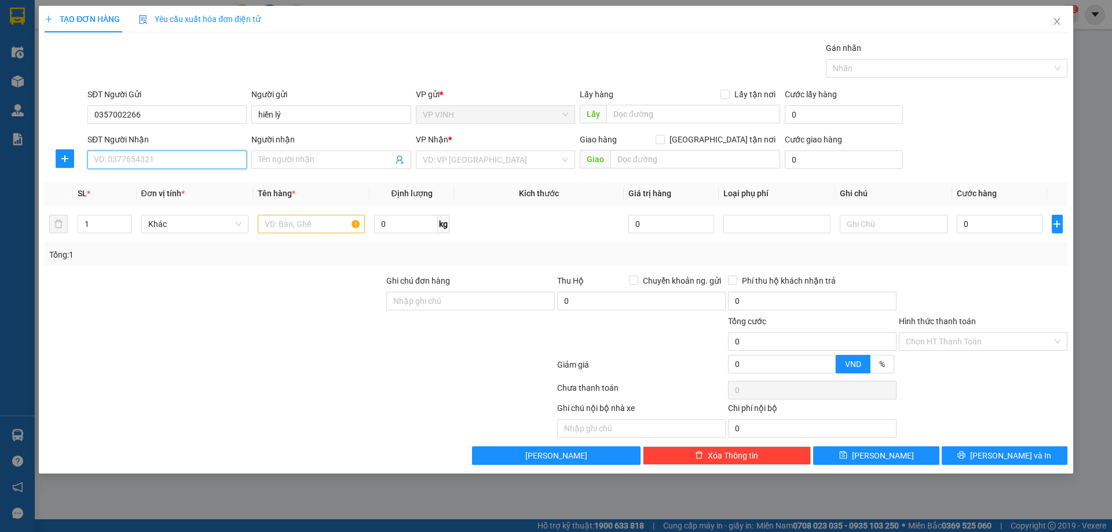
click at [157, 152] on input "SĐT Người Nhận" at bounding box center [166, 160] width 159 height 19
click at [178, 203] on div "0964480166 - c dương" at bounding box center [166, 201] width 145 height 13
type input "0964480166"
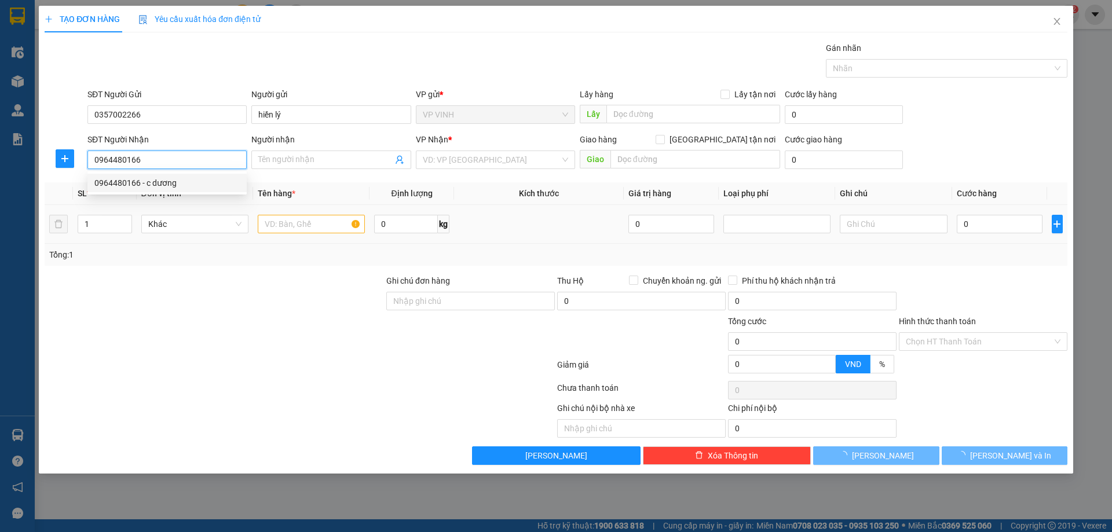
type input "c dương"
checkbox input "true"
type input "số 7 ngõ 378 đường mỹ đình"
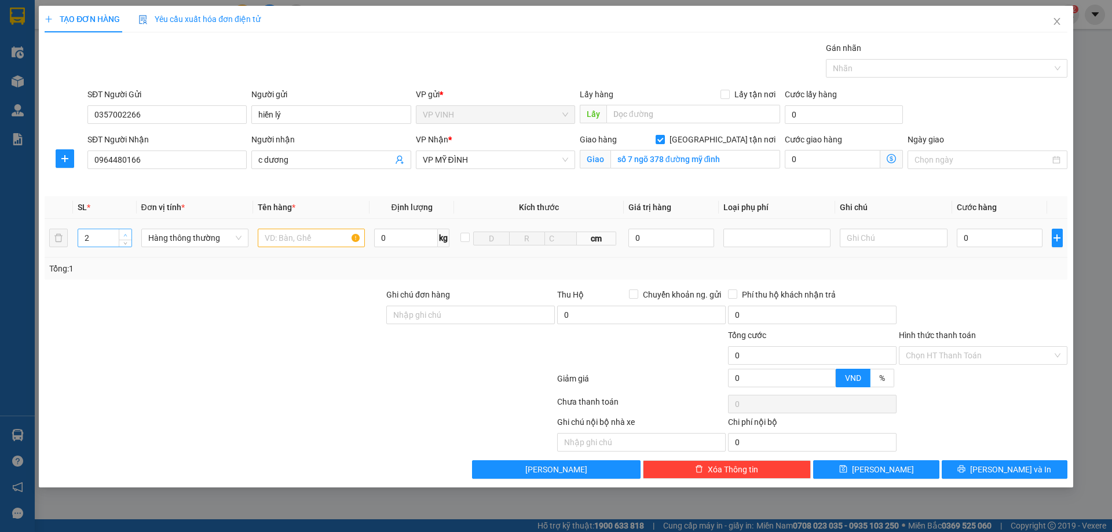
click at [125, 233] on icon "up" at bounding box center [125, 235] width 4 height 4
type input "5"
click at [125, 233] on icon "up" at bounding box center [125, 235] width 4 height 4
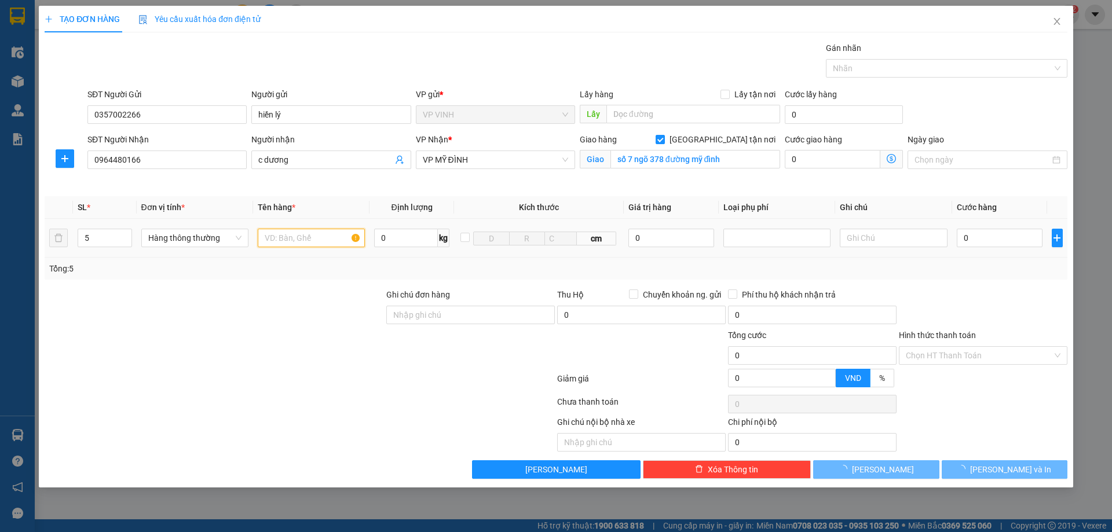
click at [307, 243] on input "text" at bounding box center [311, 238] width 107 height 19
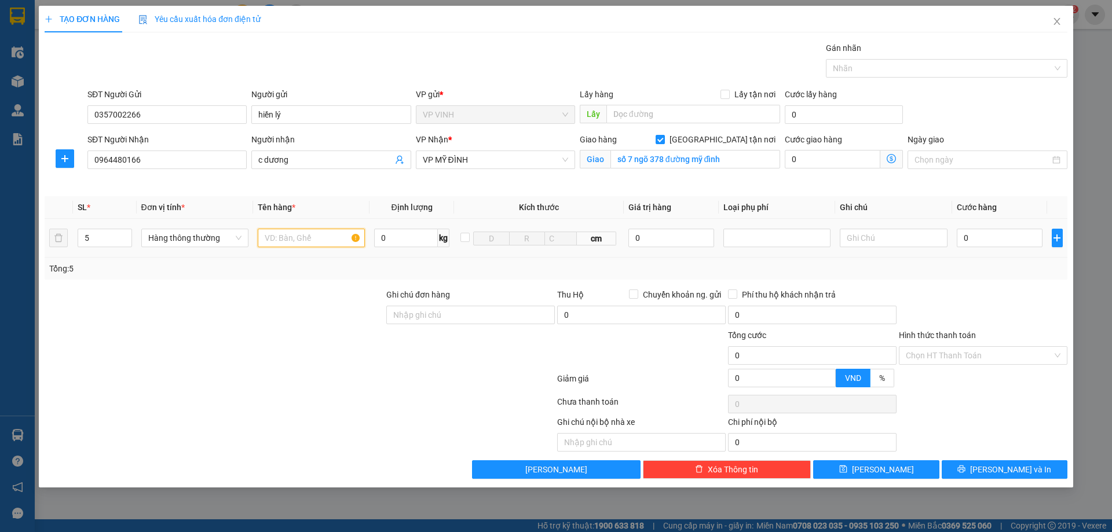
click at [291, 233] on input "text" at bounding box center [311, 238] width 107 height 19
type input "thực phẩm"
click at [966, 233] on input "0" at bounding box center [1000, 238] width 86 height 19
type input "3"
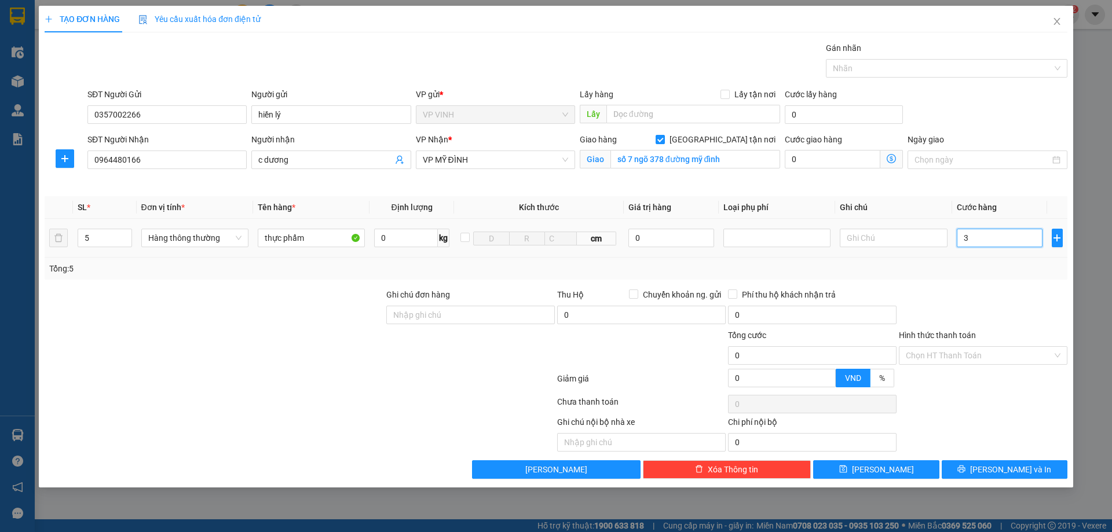
type input "3"
type input "36"
type input "360"
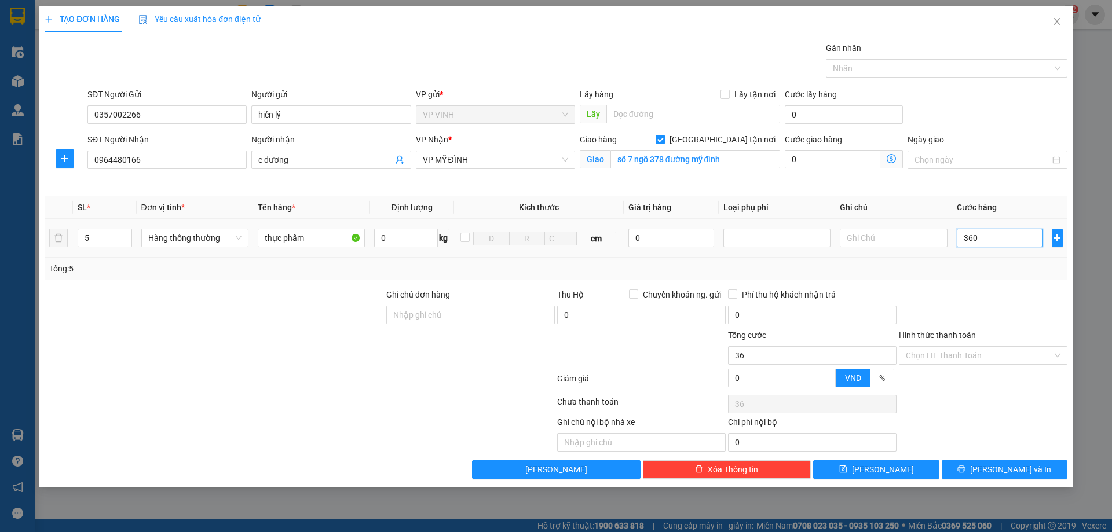
type input "360"
type input "360.000"
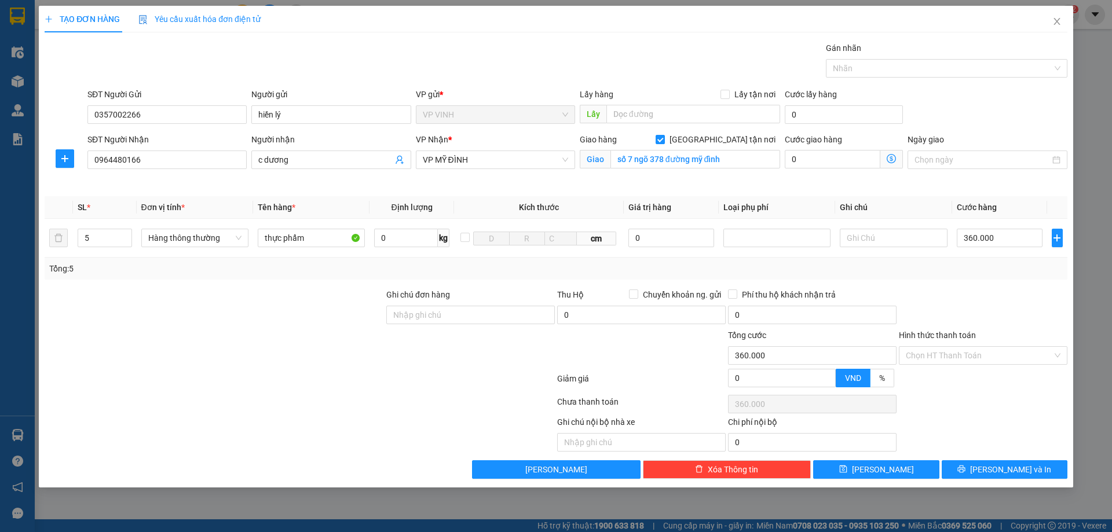
click at [964, 259] on div "Tổng: 5" at bounding box center [556, 269] width 1023 height 22
click at [1012, 468] on span "Lưu và In" at bounding box center [1010, 470] width 81 height 13
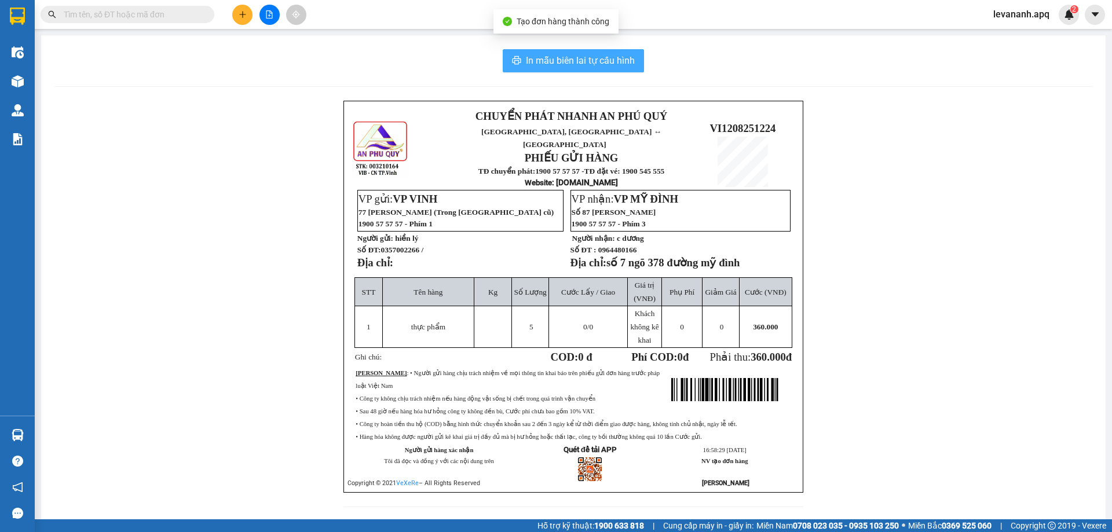
click at [601, 68] on button "In mẫu biên lai tự cấu hình" at bounding box center [573, 60] width 141 height 23
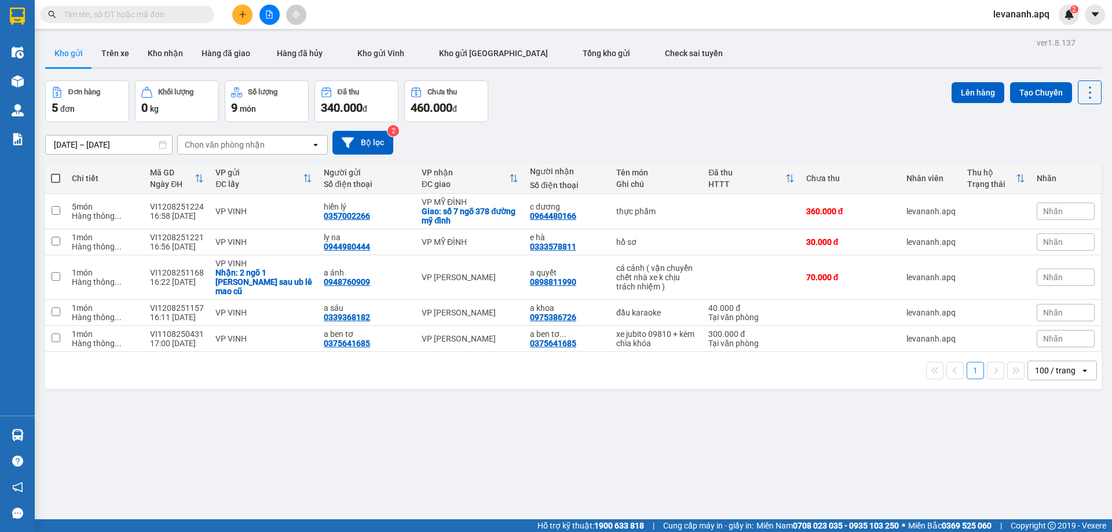
click at [151, 17] on input "text" at bounding box center [132, 14] width 137 height 13
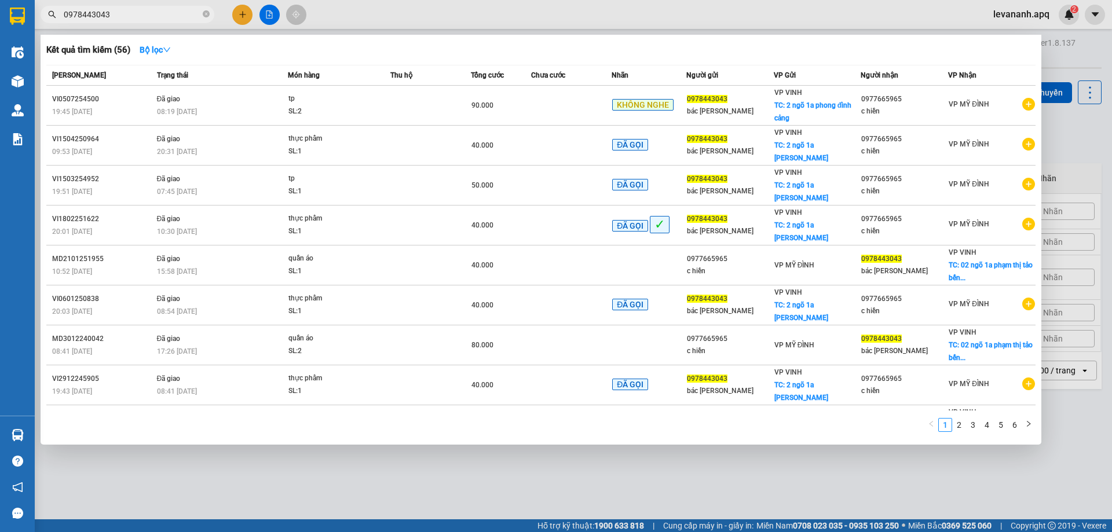
click at [140, 14] on input "0978443043" at bounding box center [132, 14] width 137 height 13
type input "0978443043"
click at [201, 17] on span "0978443043" at bounding box center [128, 14] width 174 height 17
click at [206, 14] on icon "close-circle" at bounding box center [206, 13] width 7 height 7
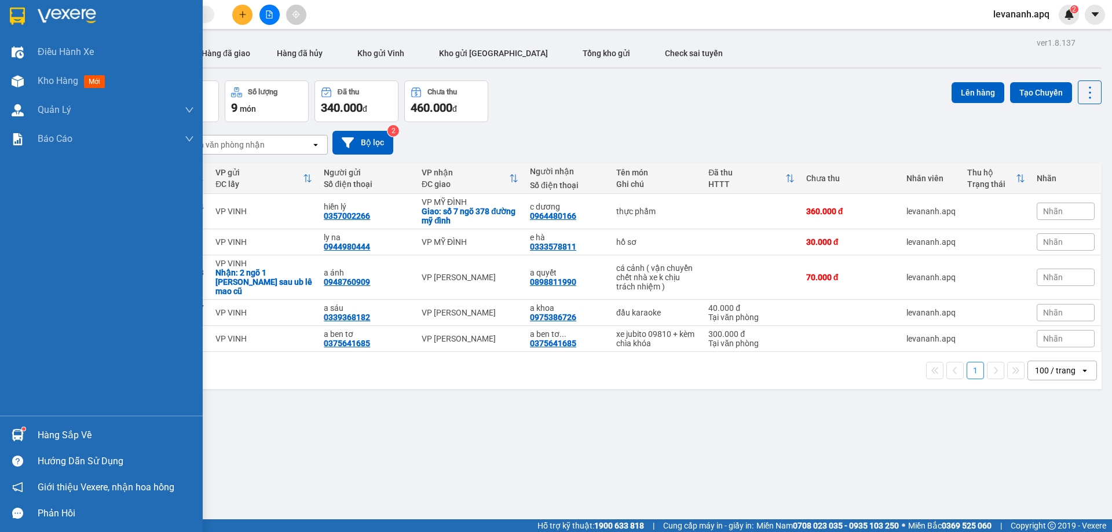
click at [18, 12] on img at bounding box center [17, 16] width 15 height 17
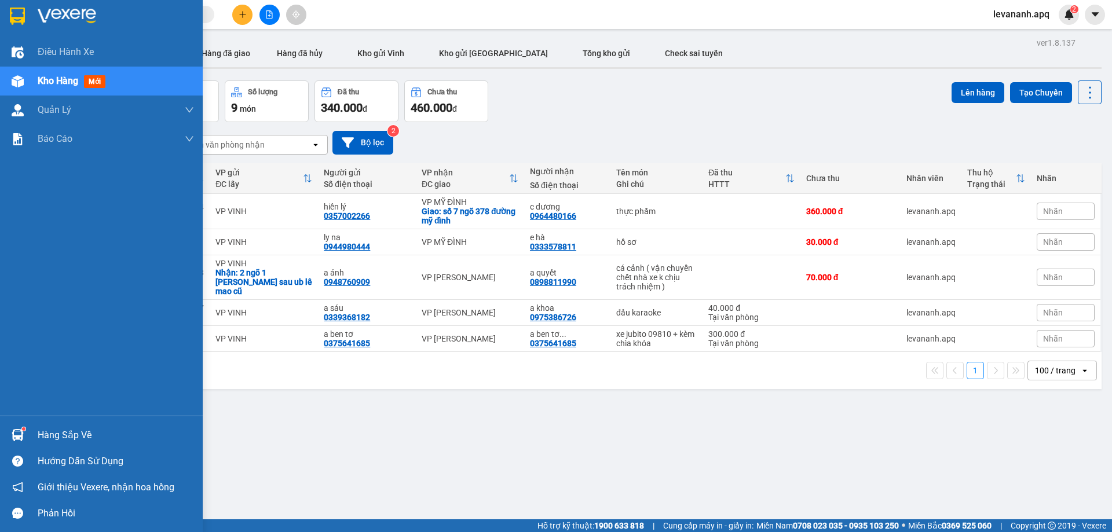
click at [26, 435] on div at bounding box center [18, 435] width 20 height 20
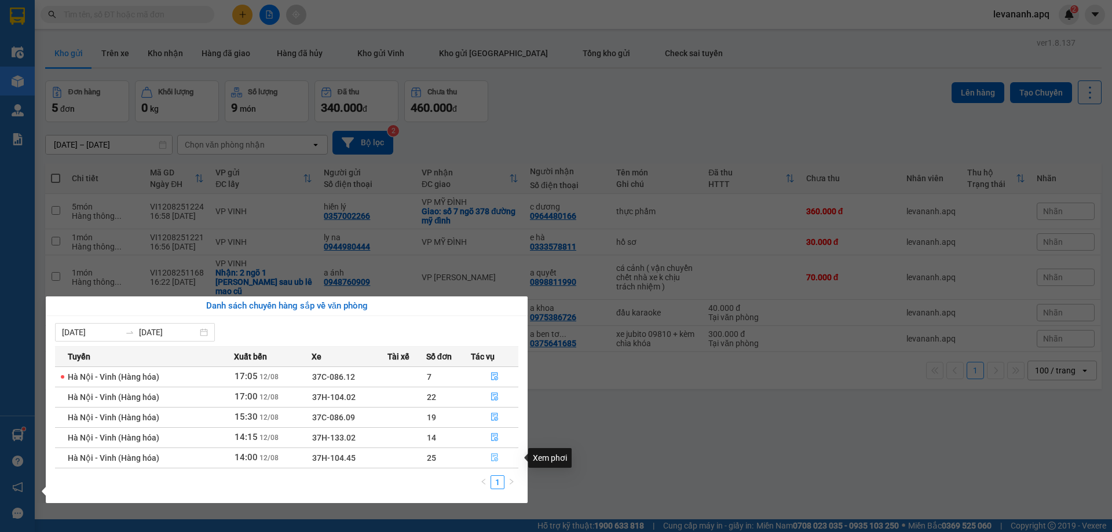
click at [497, 463] on span "file-done" at bounding box center [495, 458] width 8 height 9
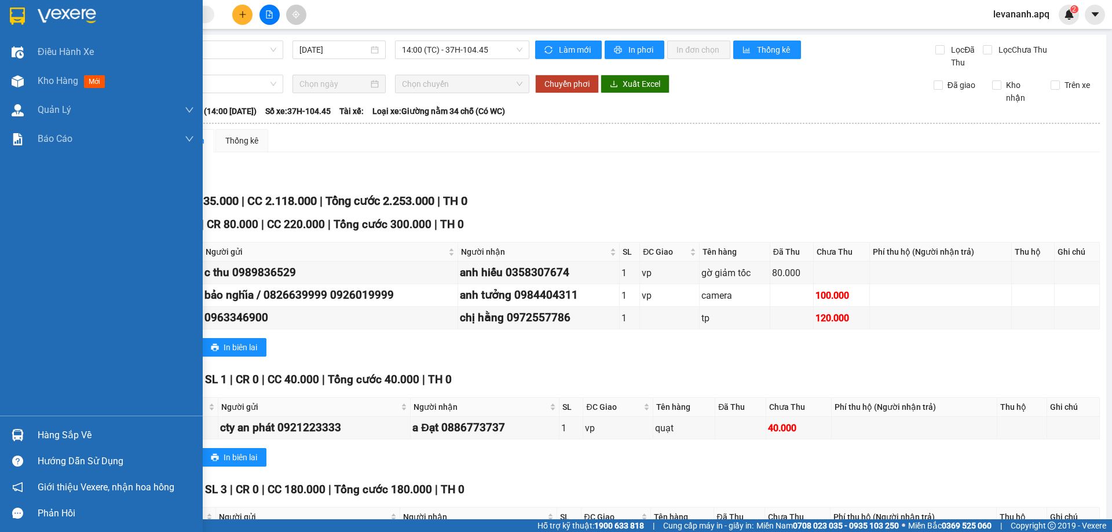
click at [25, 440] on div at bounding box center [18, 435] width 20 height 20
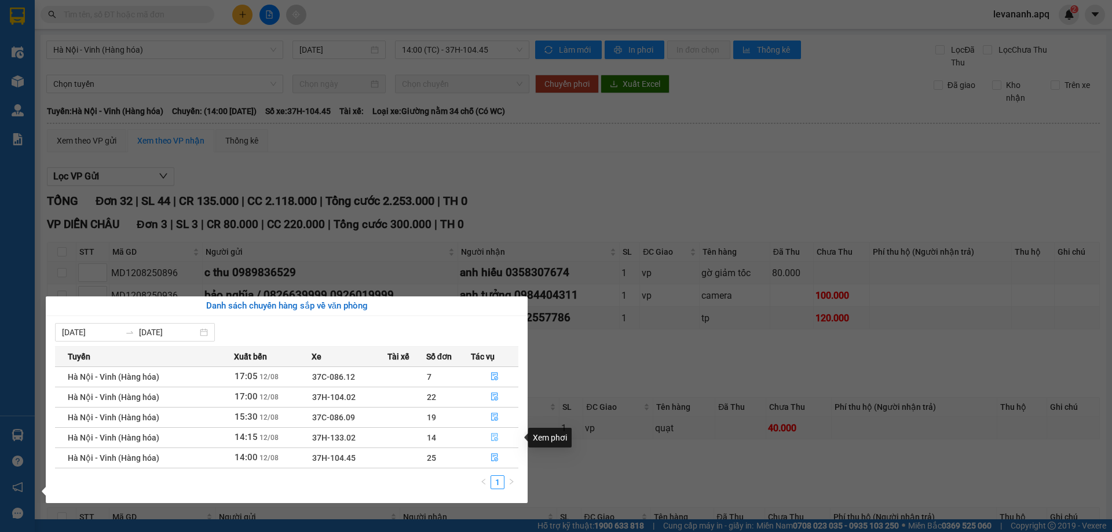
click at [495, 435] on icon "file-done" at bounding box center [495, 437] width 8 height 8
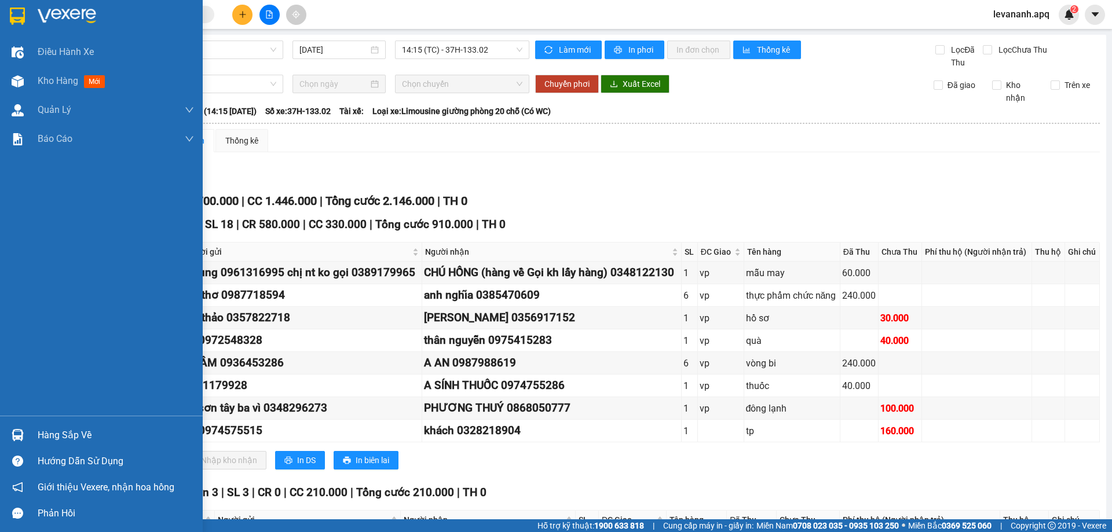
click at [17, 21] on img at bounding box center [17, 16] width 15 height 17
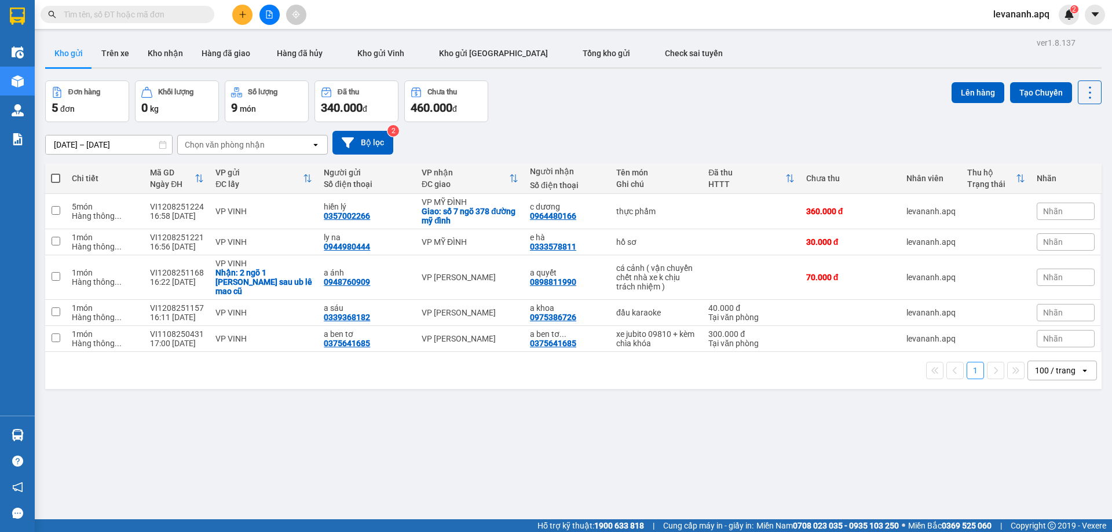
click at [243, 25] on div "Kết quả tìm kiếm ( 56 ) Bộ lọc Mã ĐH Trạng thái Món hàng Thu hộ Tổng cước Chưa …" at bounding box center [556, 14] width 1112 height 29
click at [242, 24] on button at bounding box center [242, 15] width 20 height 20
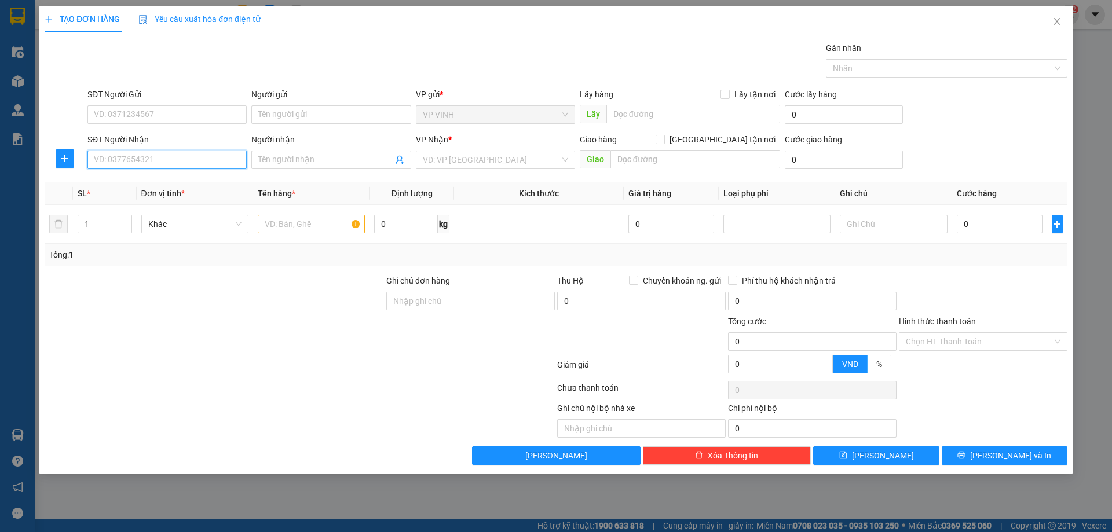
click at [129, 163] on input "SĐT Người Nhận" at bounding box center [166, 160] width 159 height 19
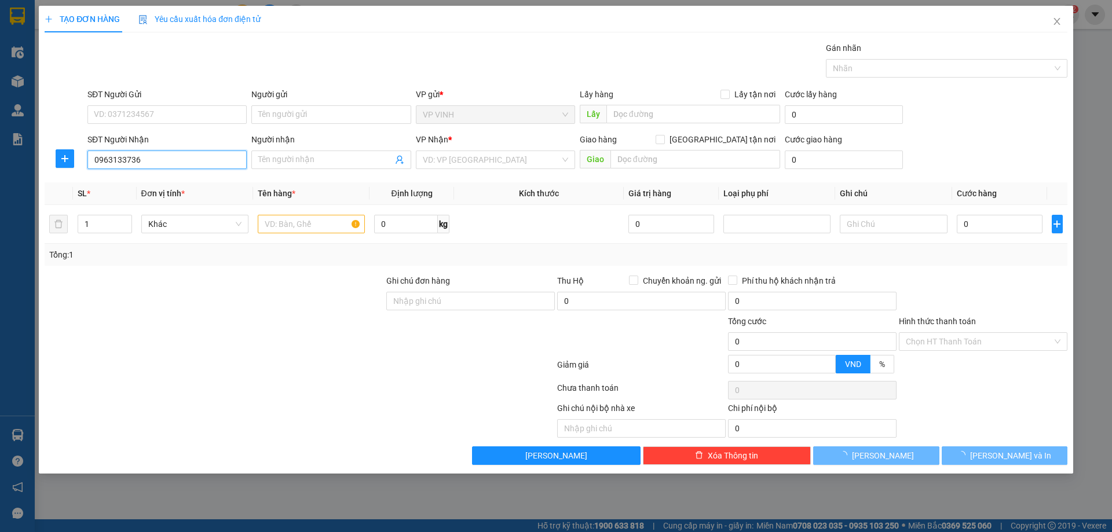
click at [131, 162] on input "0963133736" at bounding box center [166, 160] width 159 height 19
click at [133, 162] on input "0963133736" at bounding box center [166, 160] width 159 height 19
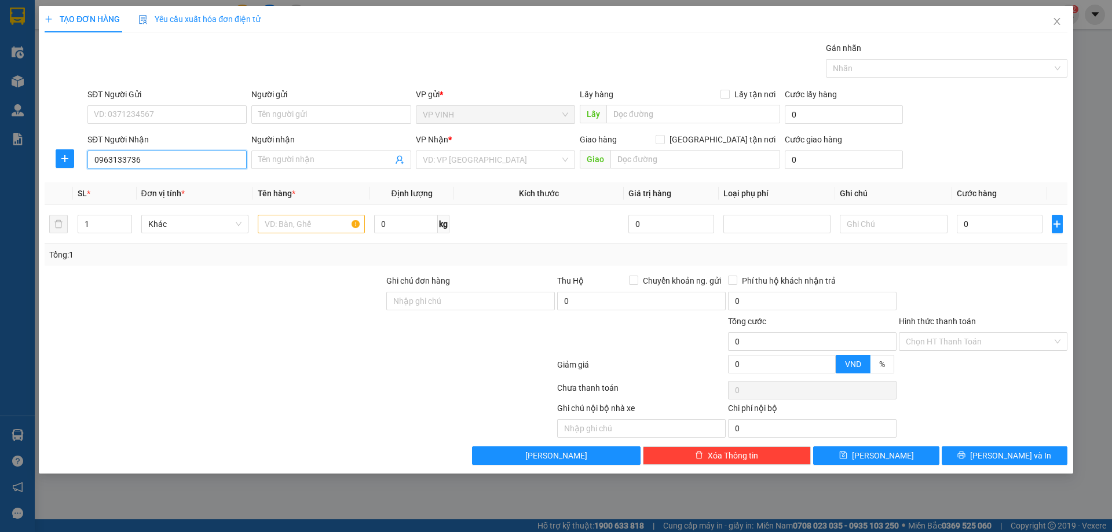
click at [133, 162] on input "0963133736" at bounding box center [166, 160] width 159 height 19
click at [162, 167] on input "0963133736" at bounding box center [166, 160] width 159 height 19
type input "0963133736"
click at [321, 162] on input "Người nhận" at bounding box center [325, 160] width 134 height 13
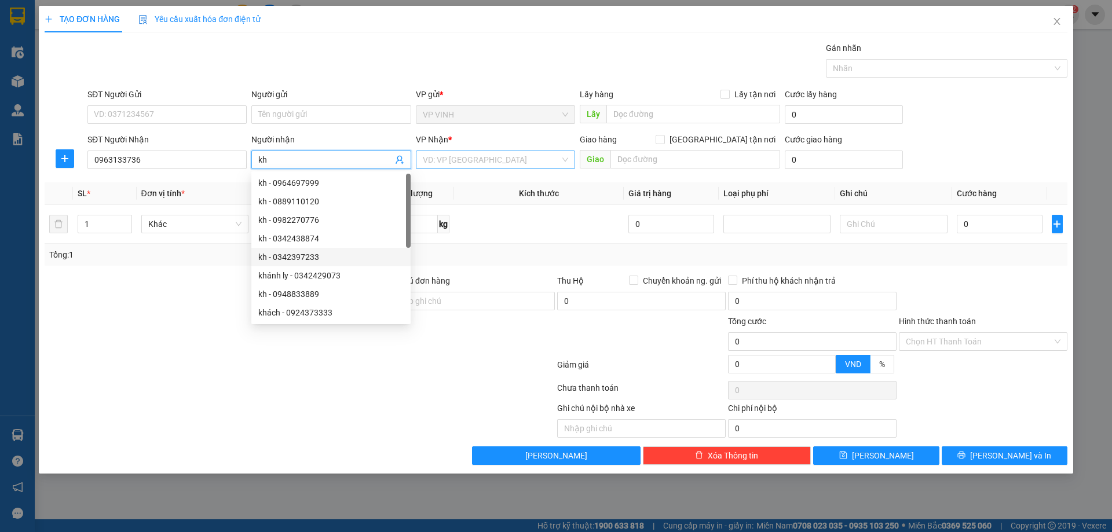
type input "kh"
click at [445, 166] on input "search" at bounding box center [491, 159] width 137 height 17
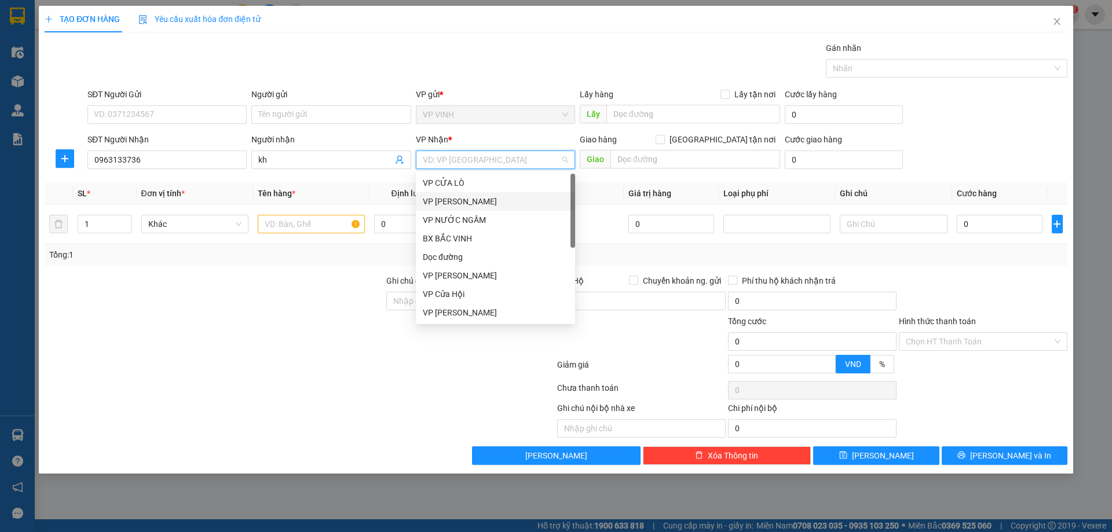
click at [454, 203] on div "VP GIA LÂM" at bounding box center [495, 201] width 145 height 13
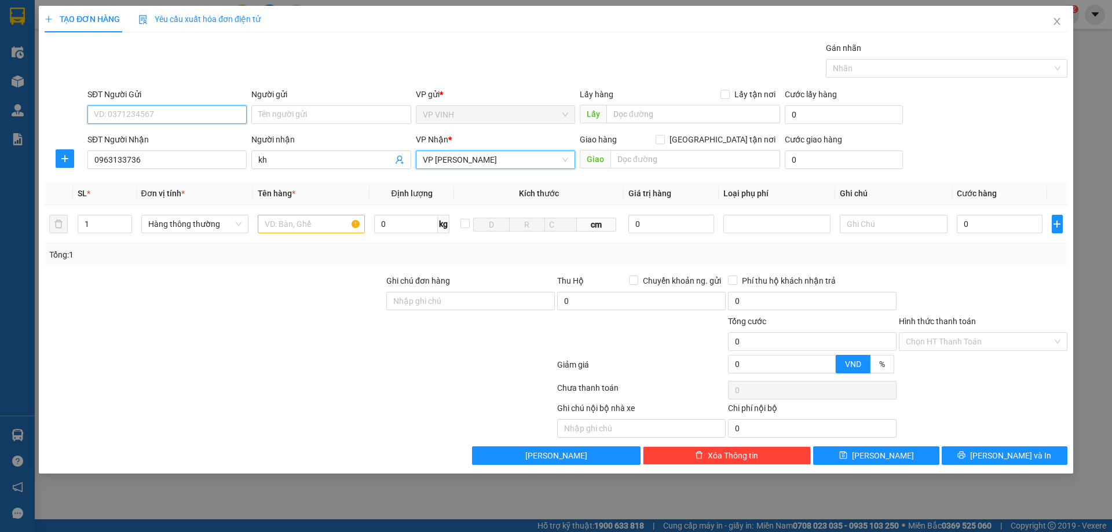
click at [145, 116] on input "SĐT Người Gửi" at bounding box center [166, 114] width 159 height 19
type input "0988845669"
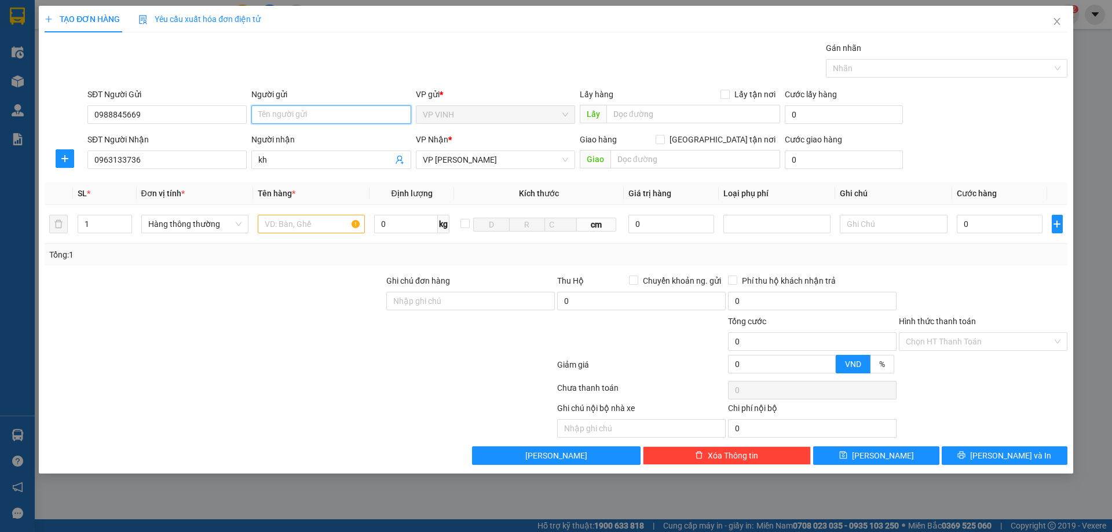
click at [279, 118] on input "Người gửi" at bounding box center [330, 114] width 159 height 19
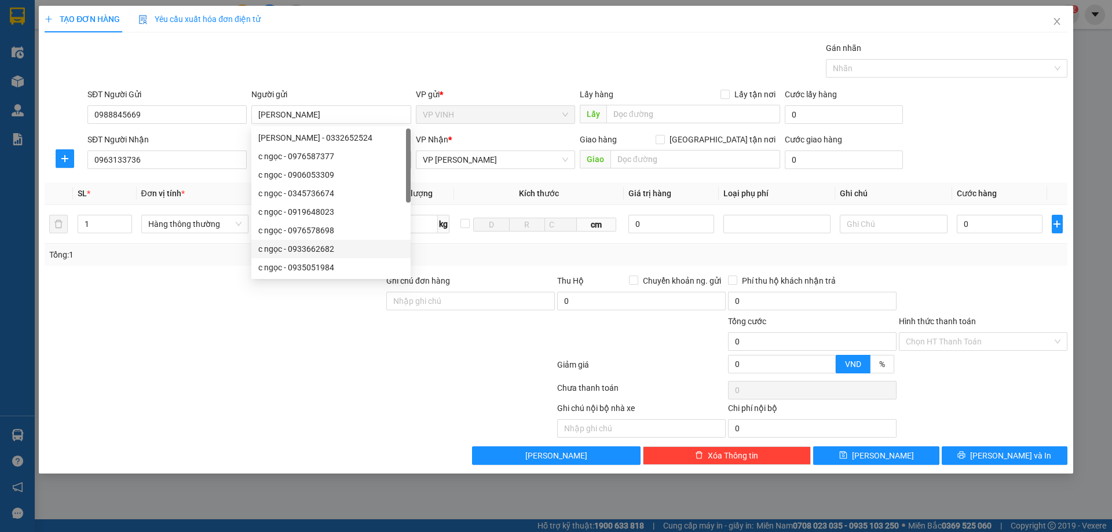
click at [317, 418] on div at bounding box center [192, 420] width 299 height 36
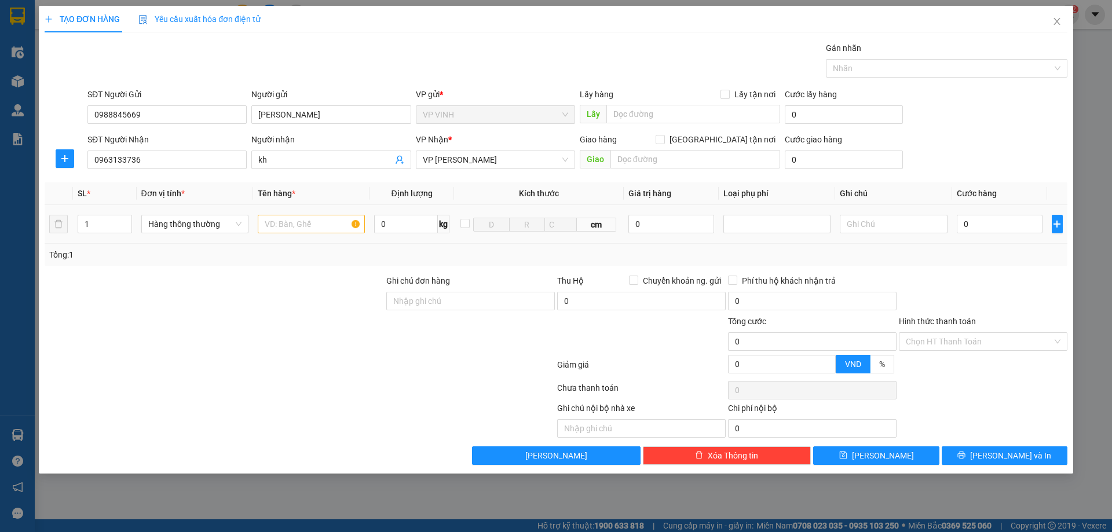
click at [309, 237] on td at bounding box center [311, 224] width 116 height 39
click at [308, 236] on td at bounding box center [311, 224] width 116 height 39
click at [308, 225] on input "text" at bounding box center [311, 224] width 107 height 19
click at [999, 229] on input "0" at bounding box center [1000, 224] width 86 height 19
click at [998, 261] on div "Tổng: 1" at bounding box center [556, 255] width 1014 height 13
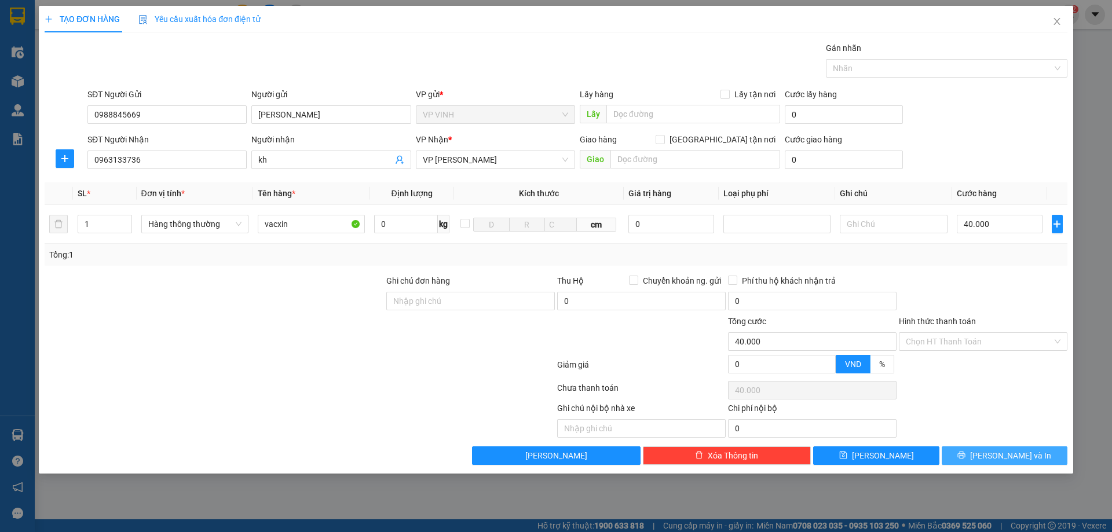
click at [1009, 458] on span "Lưu và In" at bounding box center [1010, 456] width 81 height 13
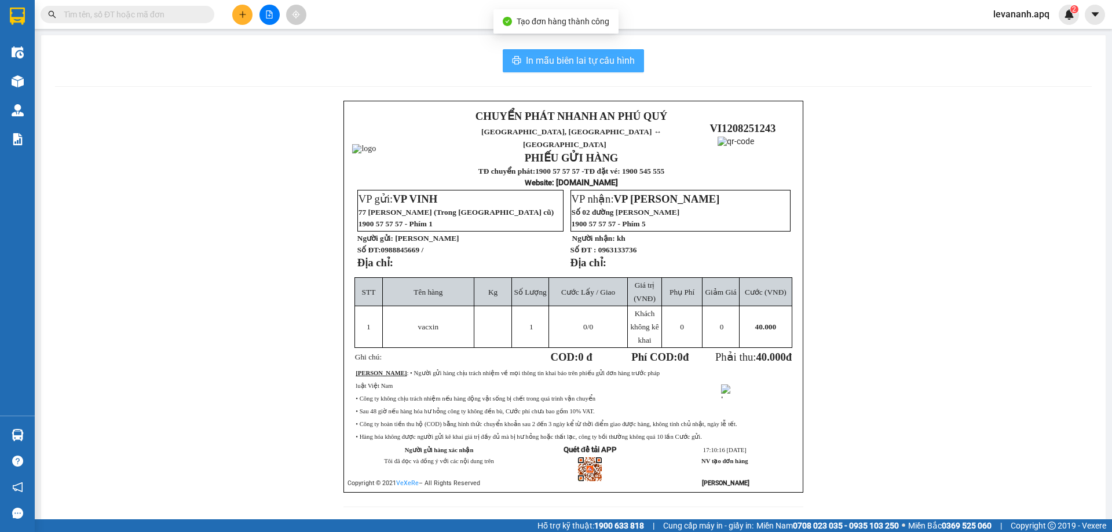
click at [599, 52] on button "In mẫu biên lai tự cấu hình" at bounding box center [573, 60] width 141 height 23
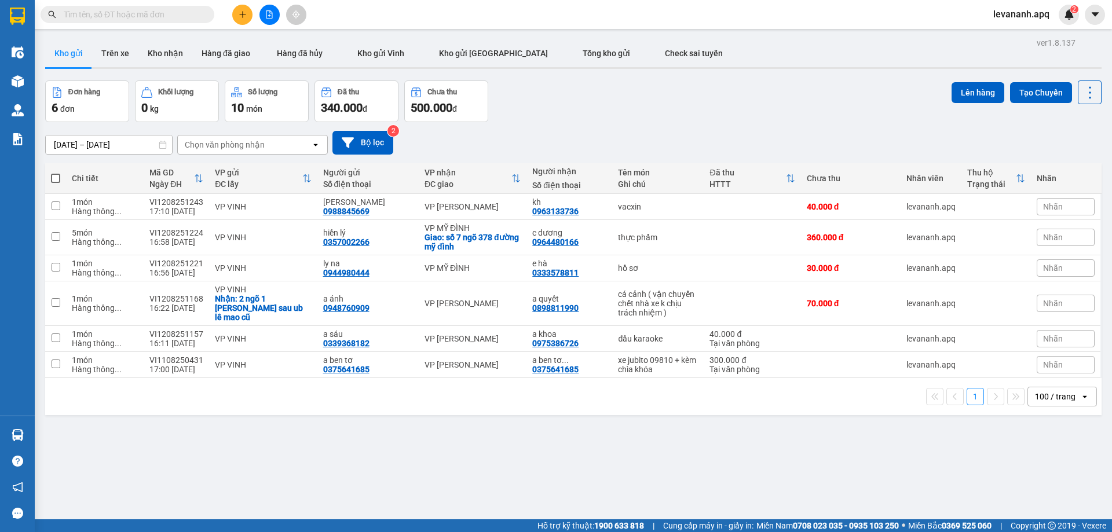
click at [169, 5] on div "Kết quả tìm kiếm ( 56 ) Bộ lọc Mã ĐH Trạng thái Món hàng Thu hộ Tổng cước Chưa …" at bounding box center [113, 15] width 226 height 20
click at [169, 19] on input "text" at bounding box center [132, 14] width 137 height 13
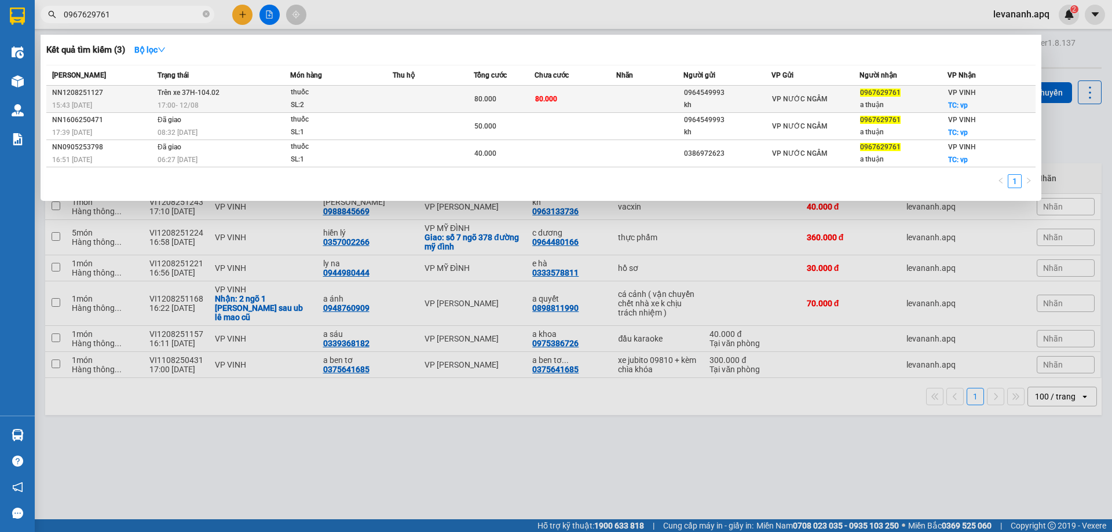
click at [399, 95] on td at bounding box center [433, 99] width 81 height 27
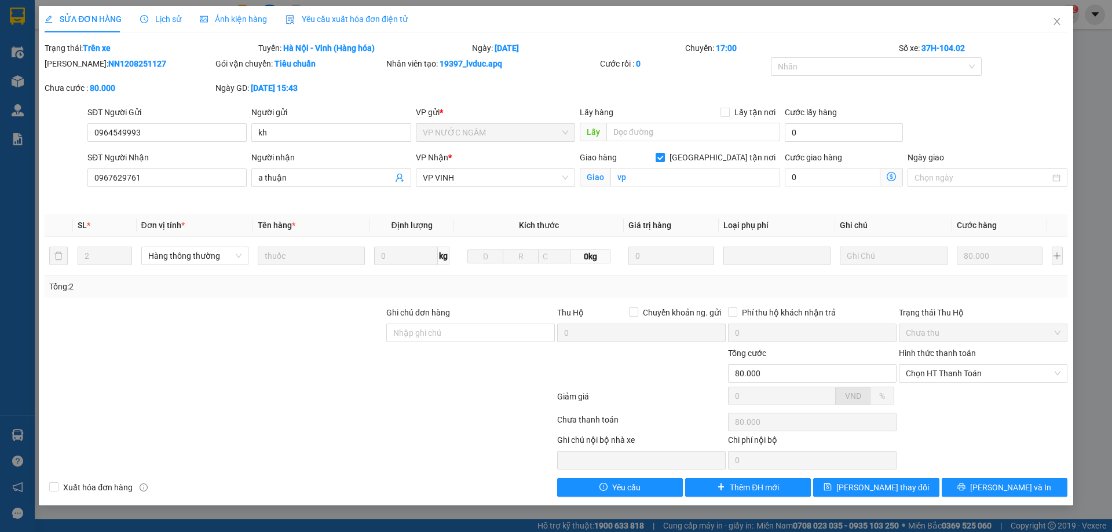
click at [1005, 497] on div "SỬA ĐƠN HÀNG Lịch sử Ảnh kiện hàng Yêu cầu xuất hóa đơn điện tử Total Paid Fee …" at bounding box center [556, 256] width 1035 height 500
click at [997, 490] on span "Lưu và In" at bounding box center [1010, 487] width 81 height 13
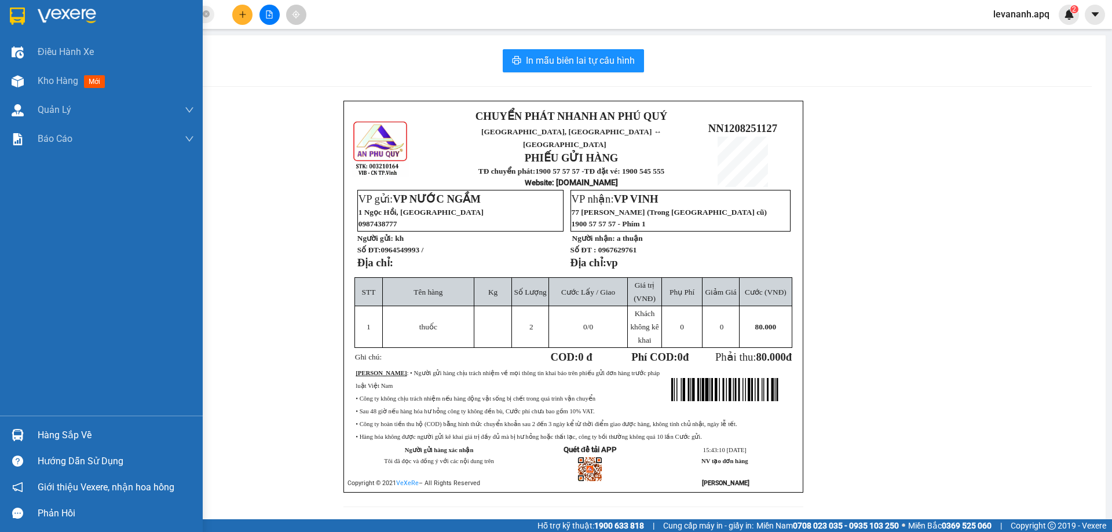
click at [19, 6] on div at bounding box center [18, 16] width 20 height 20
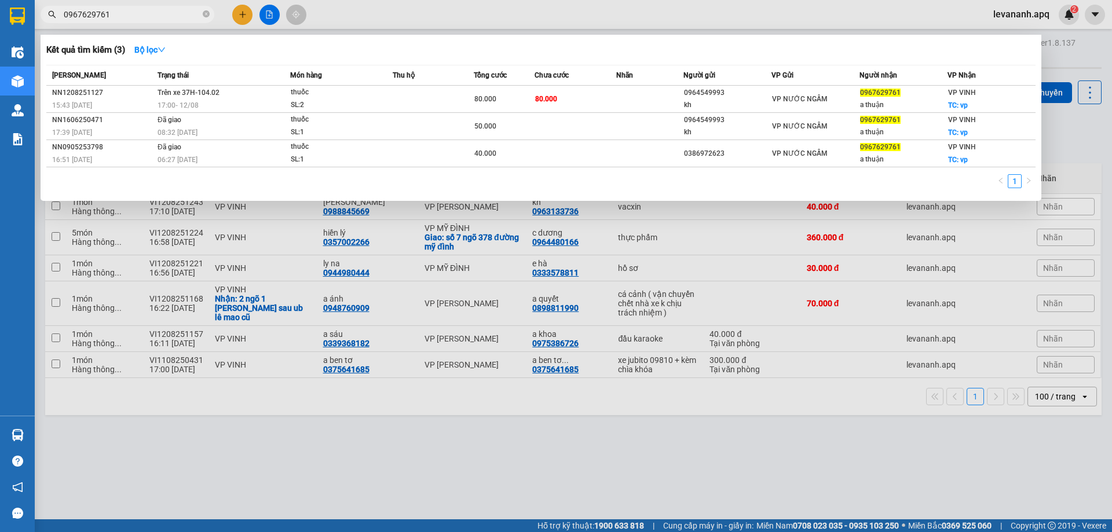
click at [161, 16] on input "0967629761" at bounding box center [132, 14] width 137 height 13
click at [202, 15] on span "0967629761" at bounding box center [128, 14] width 174 height 17
click at [206, 15] on icon "close-circle" at bounding box center [206, 13] width 7 height 7
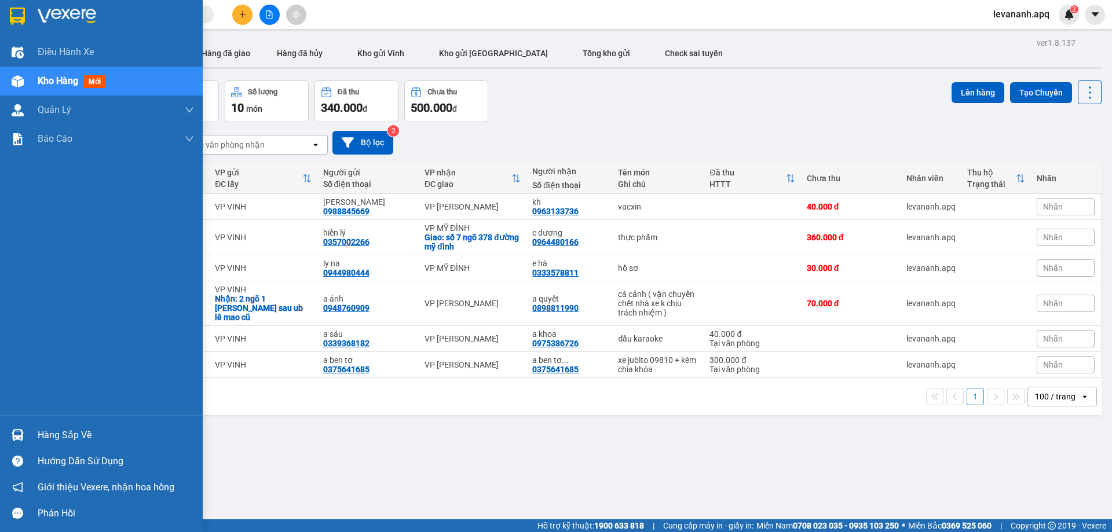
click at [3, 421] on div "Hàng sắp về Hướng dẫn sử dụng Giới thiệu Vexere, nhận hoa hồng Phản hồi" at bounding box center [101, 471] width 203 height 111
click at [14, 433] on img at bounding box center [18, 435] width 12 height 12
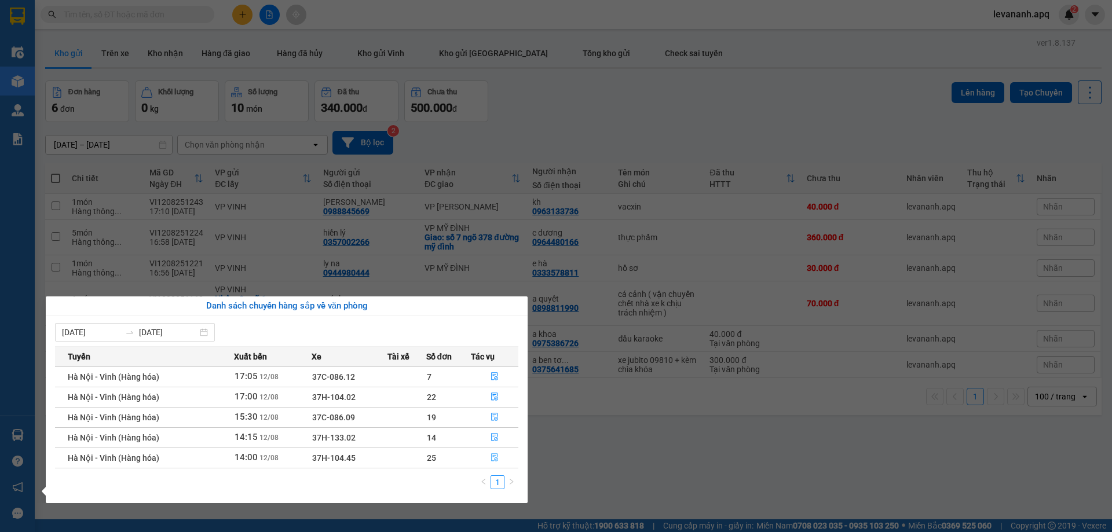
click at [490, 457] on button "button" at bounding box center [495, 458] width 46 height 19
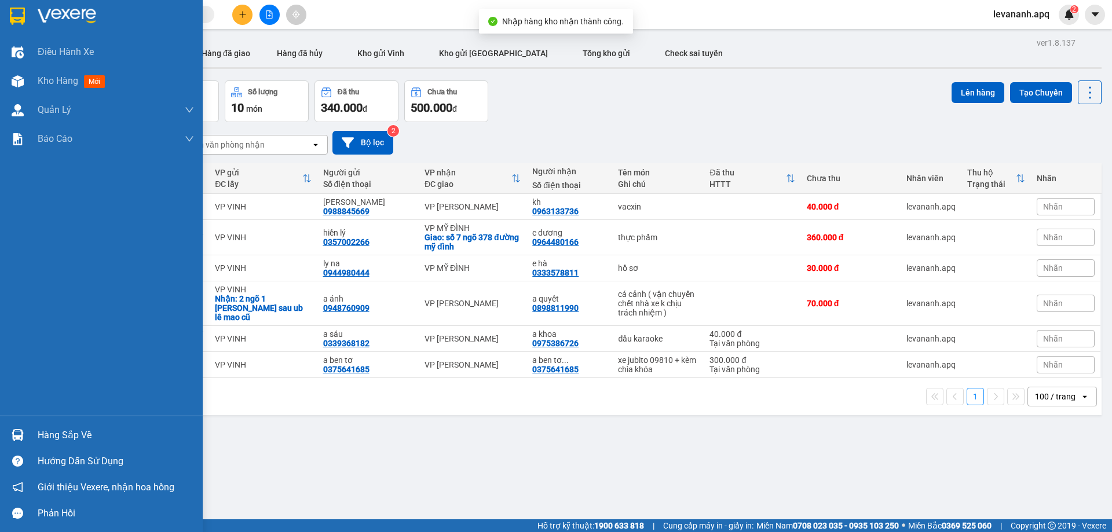
click at [17, 437] on img at bounding box center [18, 435] width 12 height 12
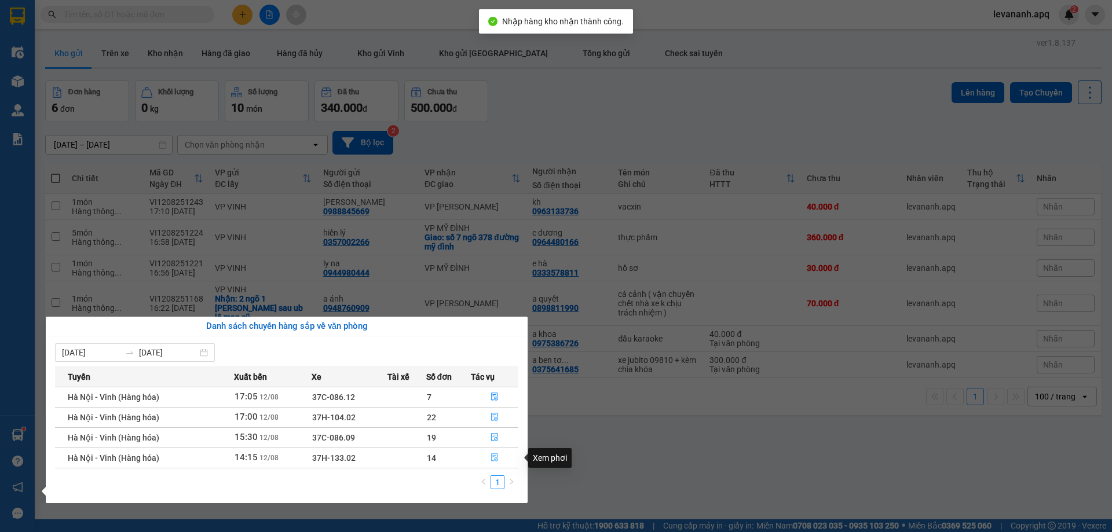
click at [494, 457] on icon "file-done" at bounding box center [495, 458] width 8 height 8
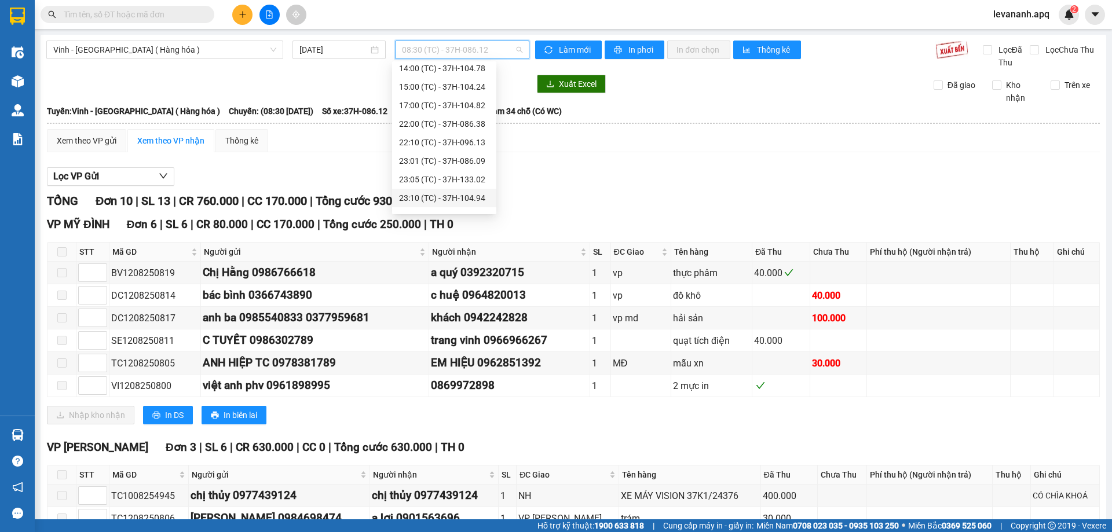
scroll to position [185, 0]
click at [12, 16] on img at bounding box center [17, 16] width 15 height 17
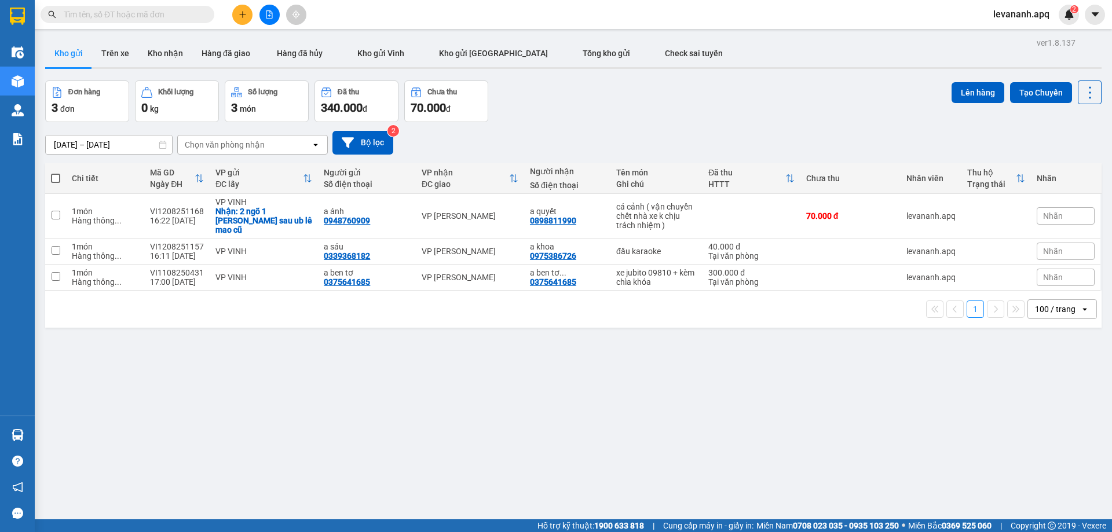
click at [166, 13] on input "text" at bounding box center [132, 14] width 137 height 13
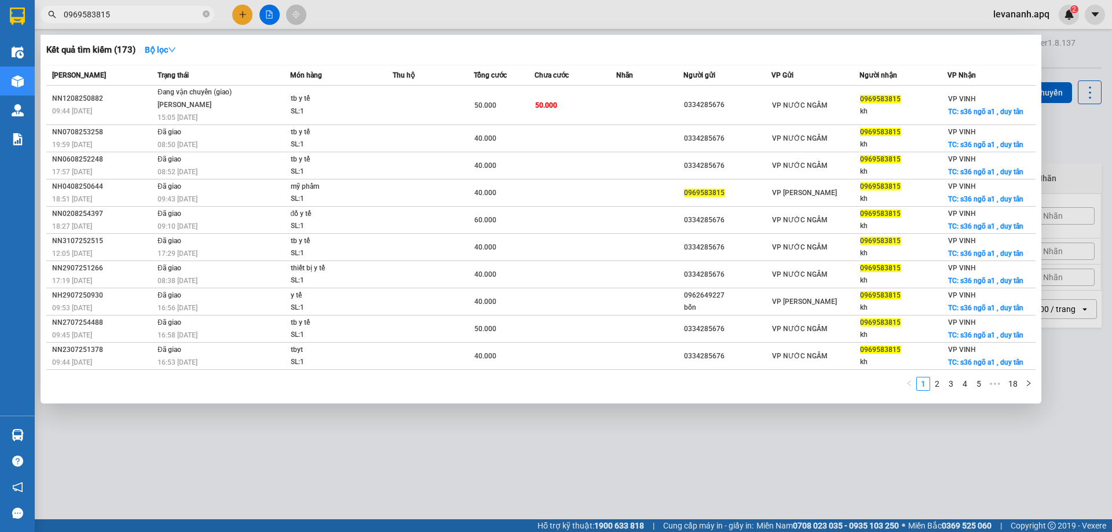
type input "0969583815"
click at [305, 446] on div at bounding box center [556, 266] width 1112 height 532
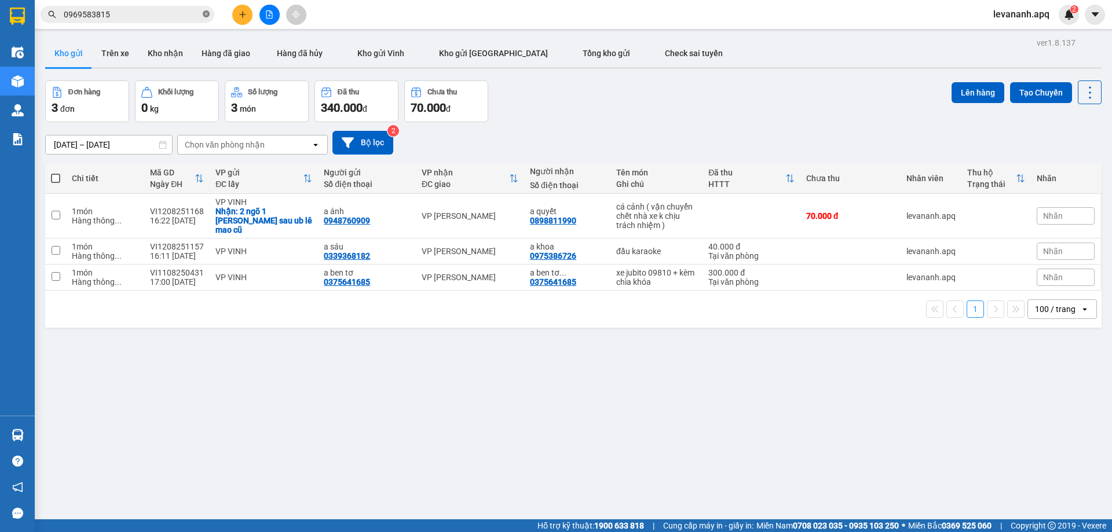
click at [205, 14] on icon "close-circle" at bounding box center [206, 13] width 7 height 7
click at [174, 11] on input "text" at bounding box center [132, 14] width 137 height 13
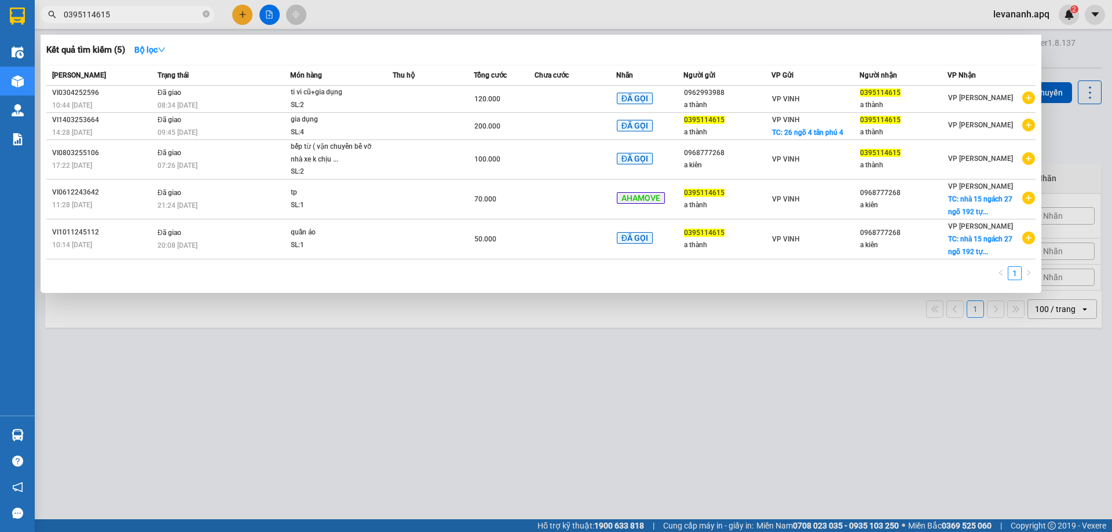
type input "0395114615"
click at [321, 370] on div at bounding box center [556, 266] width 1112 height 532
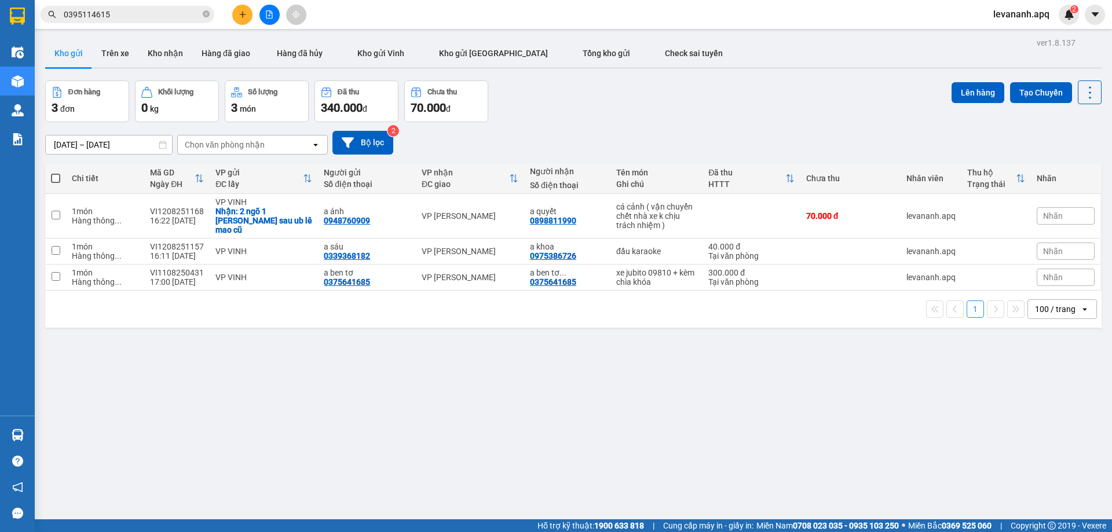
click at [126, 16] on input "0395114615" at bounding box center [132, 14] width 137 height 13
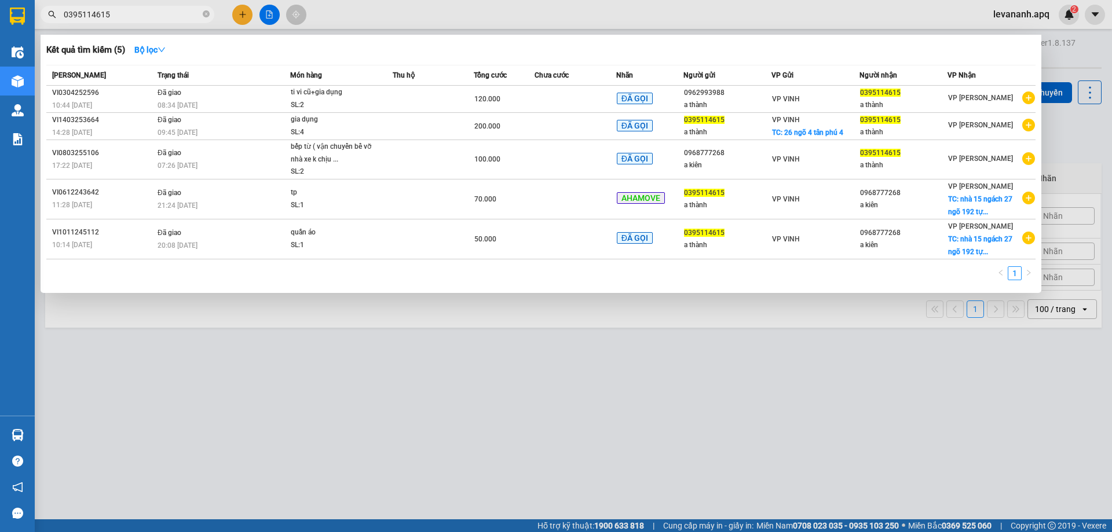
click at [329, 385] on div at bounding box center [556, 266] width 1112 height 532
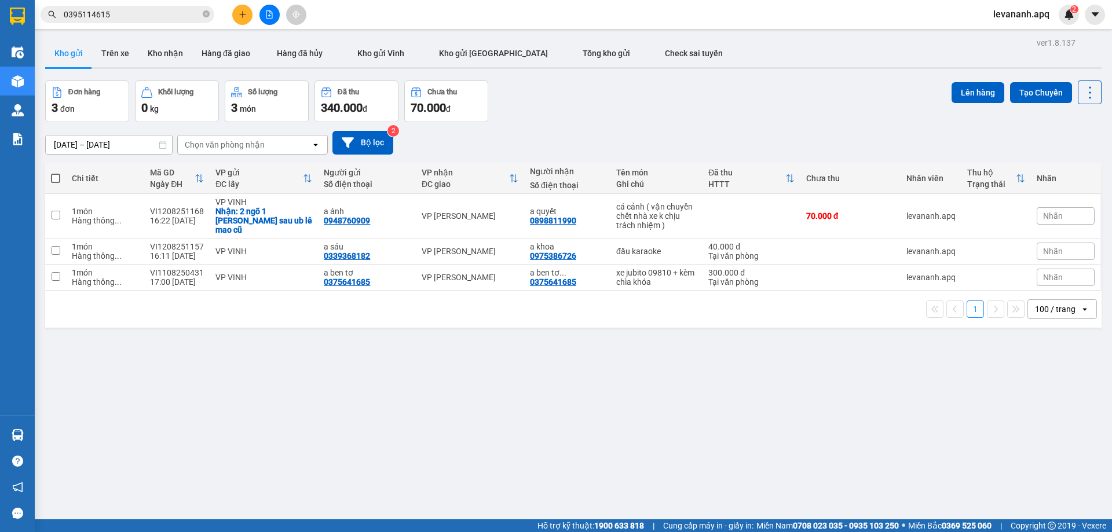
click at [155, 14] on input "0395114615" at bounding box center [132, 14] width 137 height 13
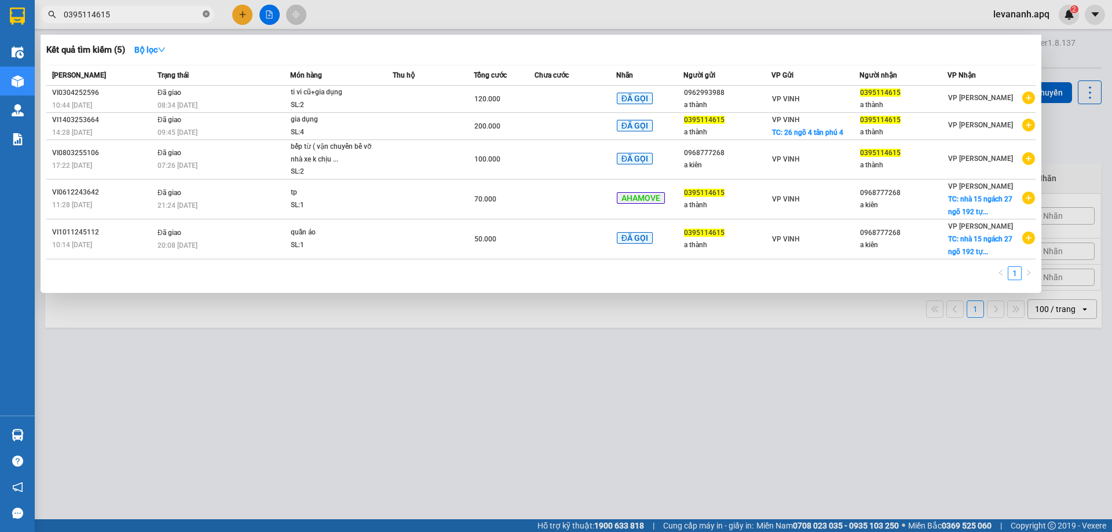
click at [204, 12] on icon "close-circle" at bounding box center [206, 13] width 7 height 7
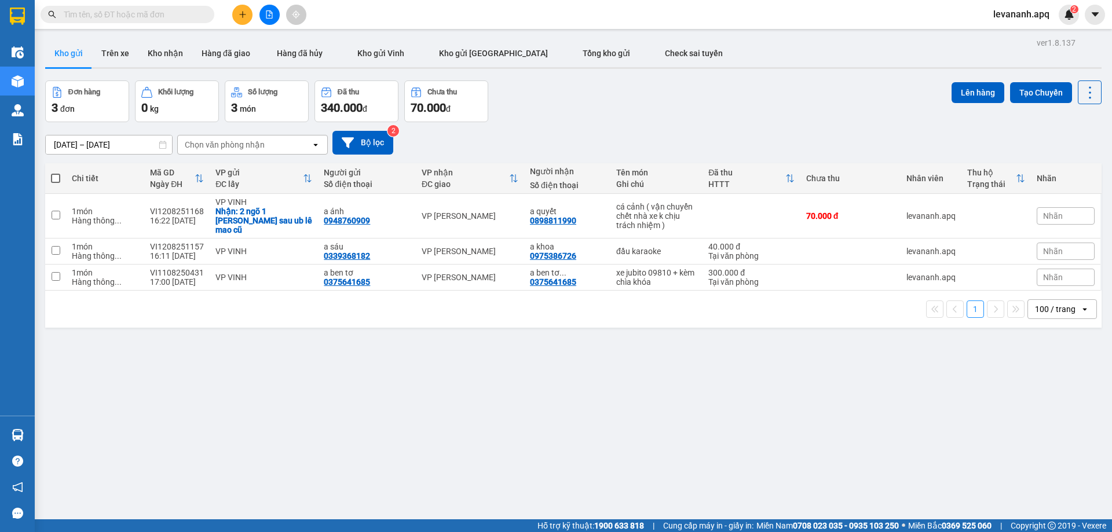
click at [154, 22] on span at bounding box center [128, 14] width 174 height 17
click at [151, 9] on input "text" at bounding box center [132, 14] width 137 height 13
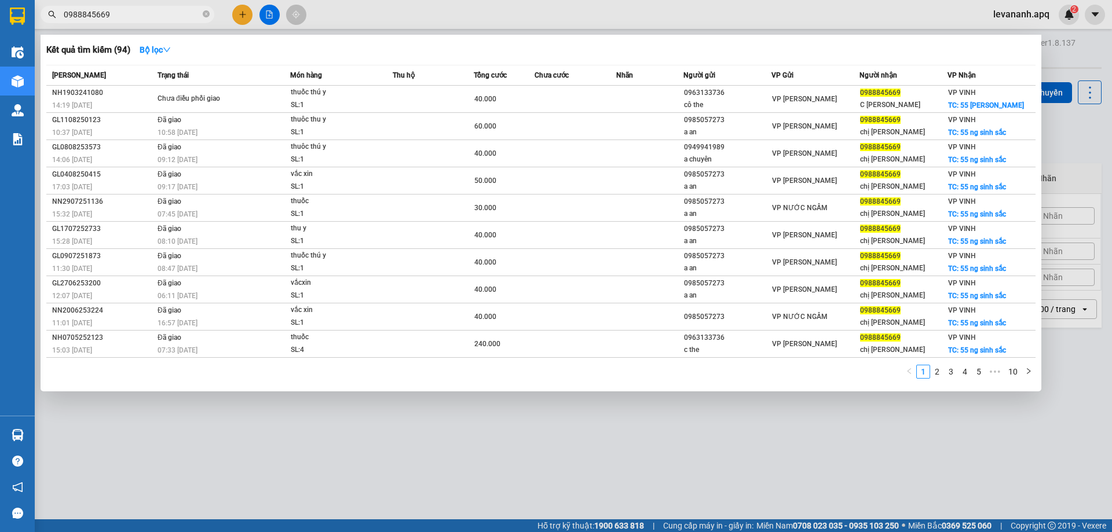
type input "0988845669"
click at [599, 466] on div at bounding box center [556, 266] width 1112 height 532
click at [172, 19] on input "0988845669" at bounding box center [132, 14] width 137 height 13
click at [210, 11] on span "0988845669" at bounding box center [128, 14] width 174 height 17
click at [205, 13] on icon "close-circle" at bounding box center [206, 13] width 7 height 7
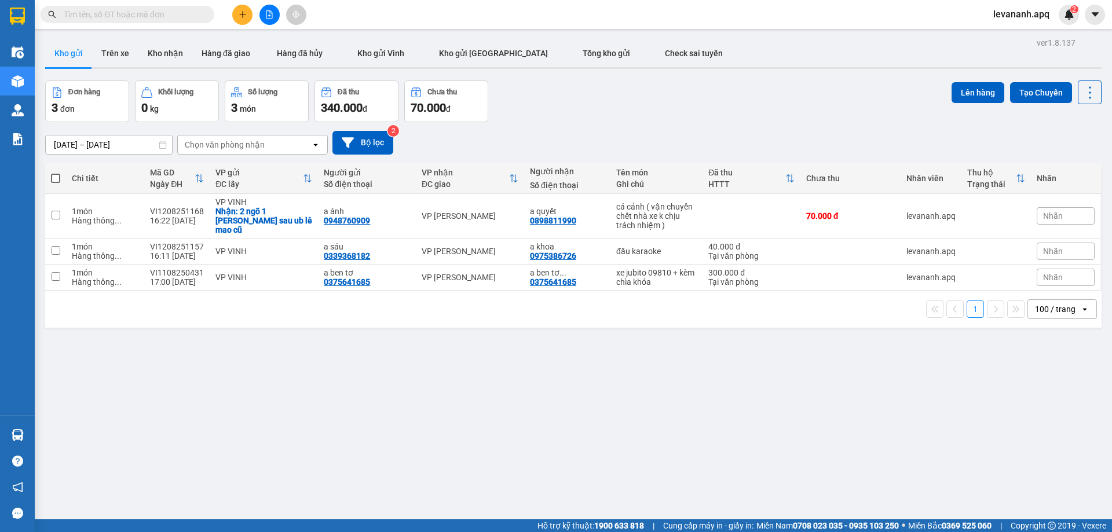
click at [196, 14] on input "text" at bounding box center [132, 14] width 137 height 13
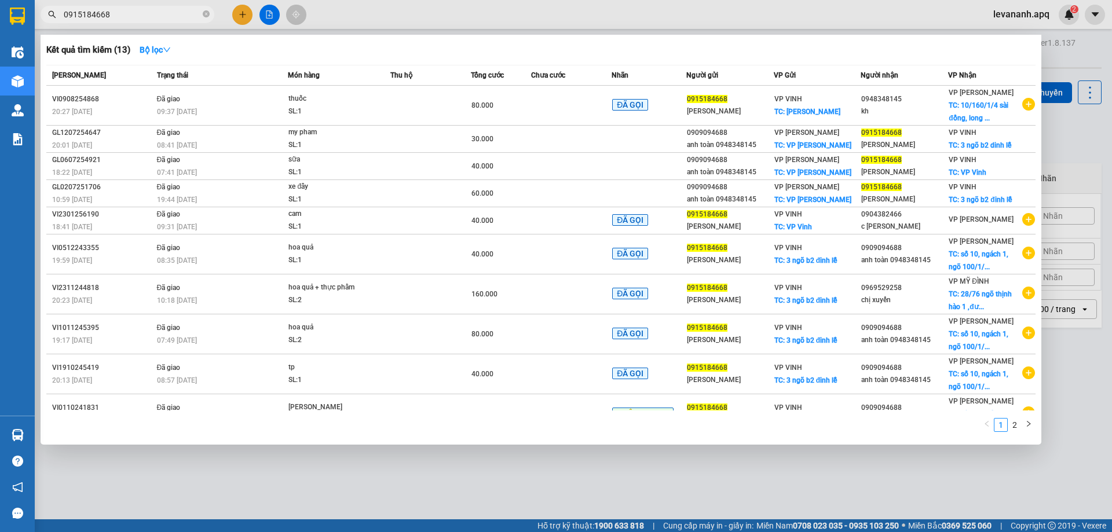
click at [119, 14] on input "0915184668" at bounding box center [132, 14] width 137 height 13
type input "0915184668"
click at [205, 17] on icon "close-circle" at bounding box center [206, 13] width 7 height 7
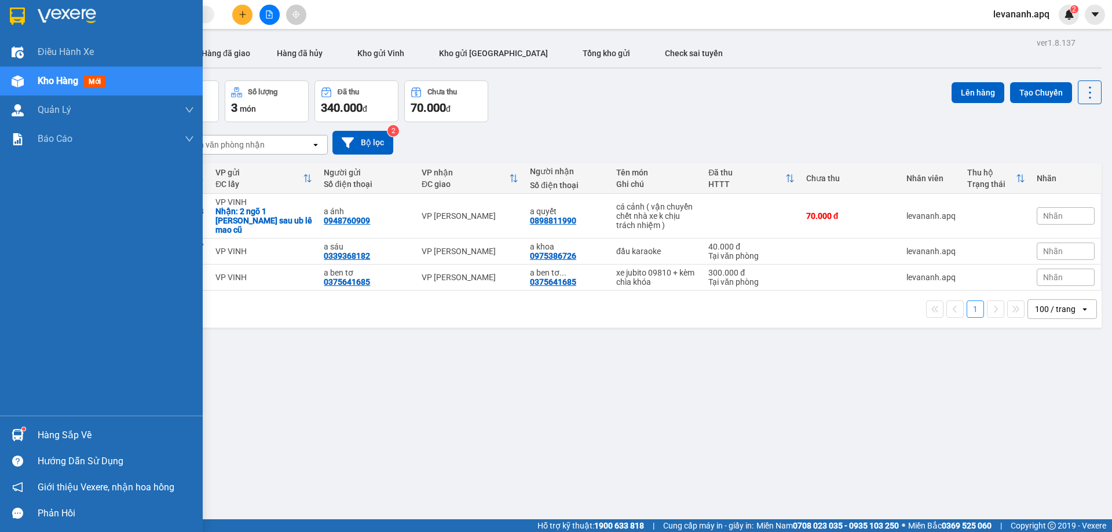
click at [31, 23] on div at bounding box center [101, 19] width 203 height 38
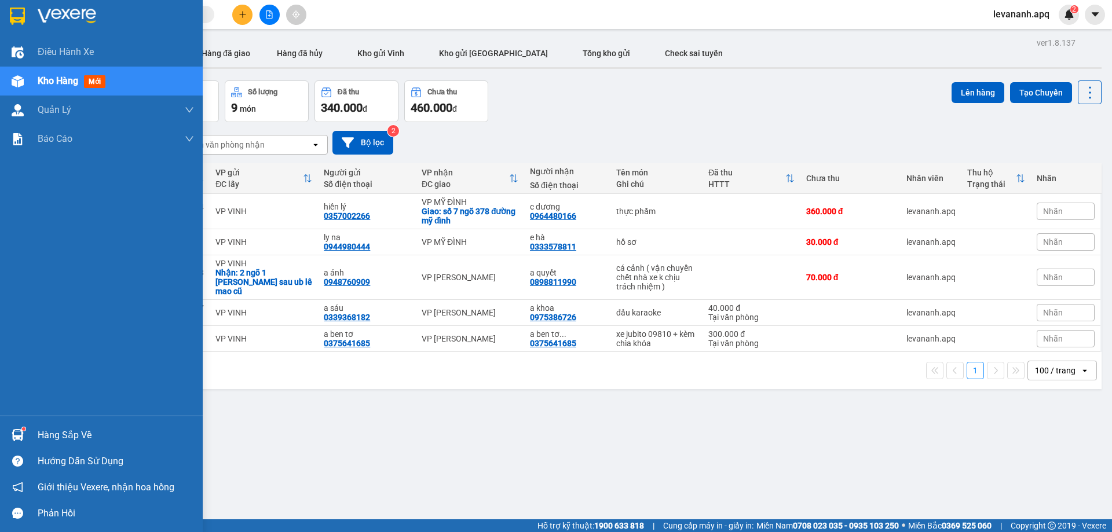
click at [20, 424] on div "Hàng sắp về" at bounding box center [101, 435] width 203 height 26
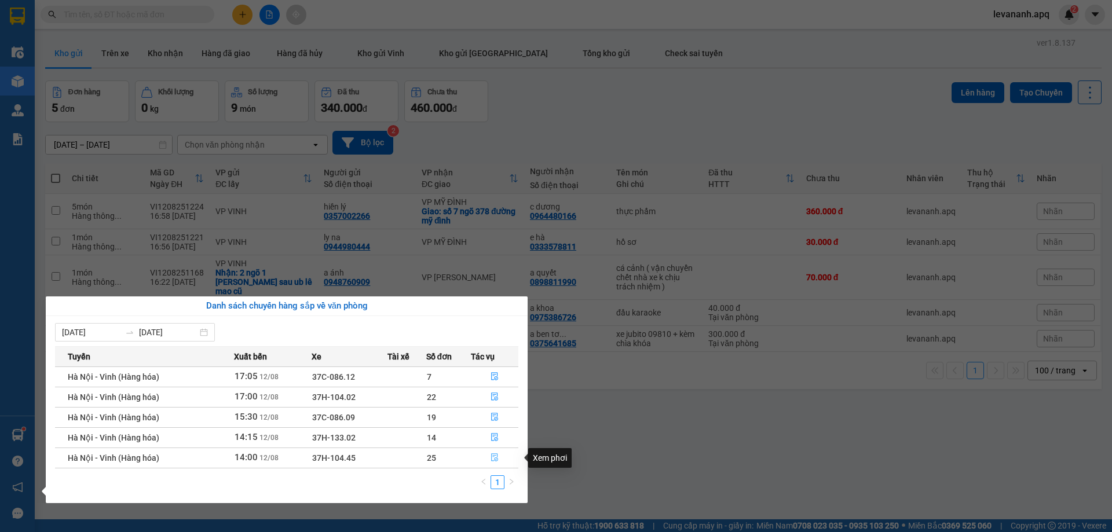
click at [492, 457] on icon "file-done" at bounding box center [494, 458] width 7 height 8
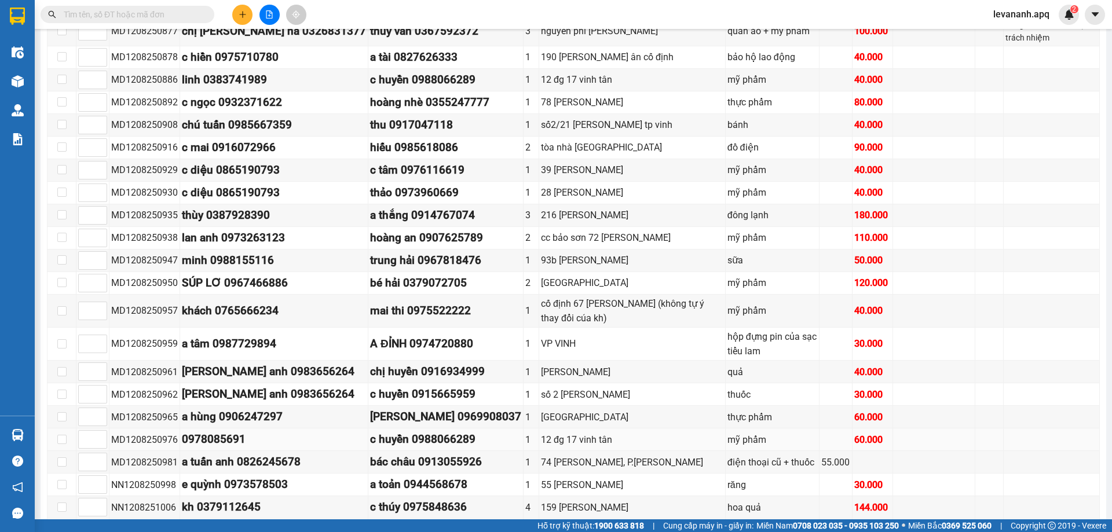
scroll to position [915, 0]
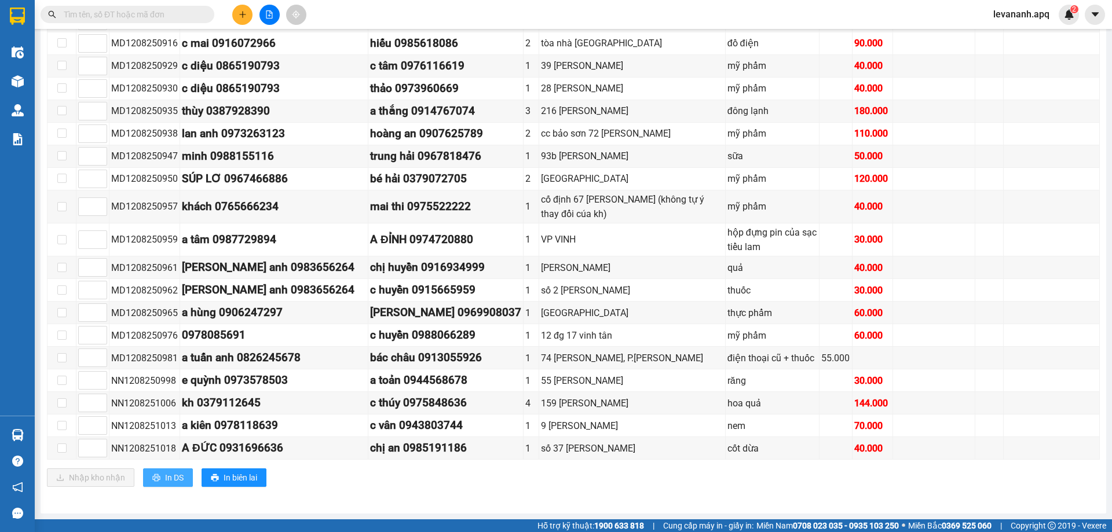
click at [160, 477] on button "In DS" at bounding box center [168, 478] width 50 height 19
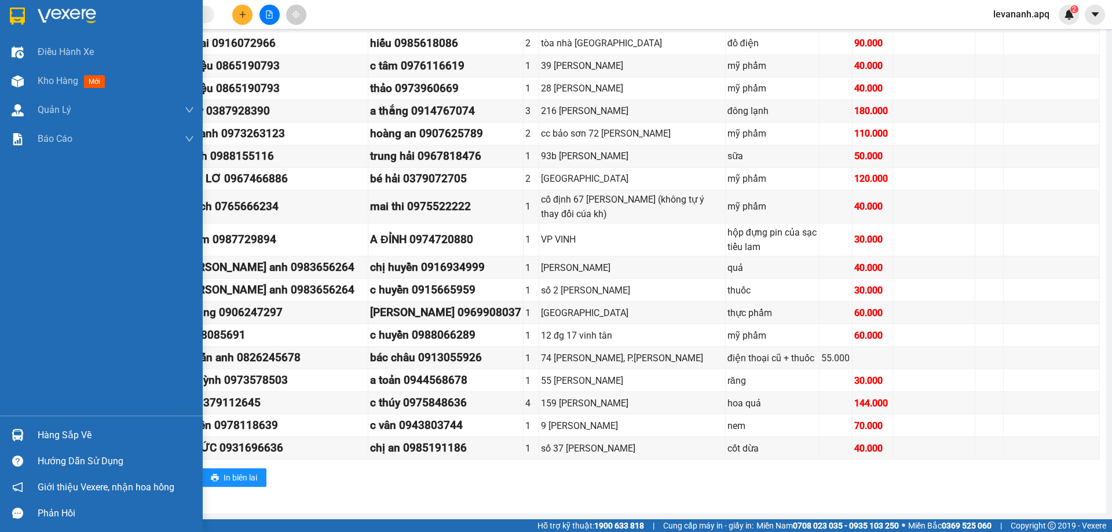
click at [21, 425] on div at bounding box center [18, 435] width 20 height 20
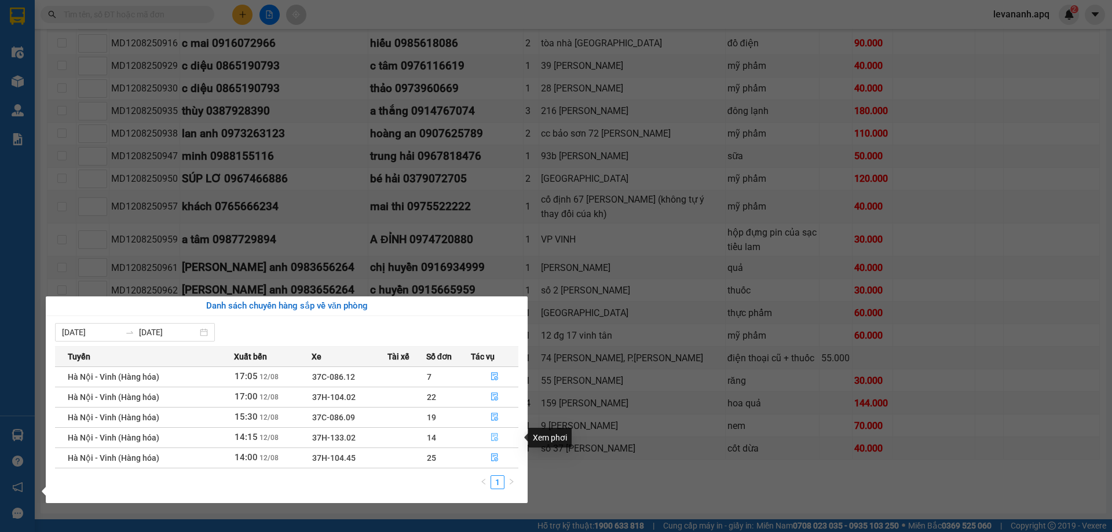
click at [494, 437] on icon "file-done" at bounding box center [495, 437] width 8 height 8
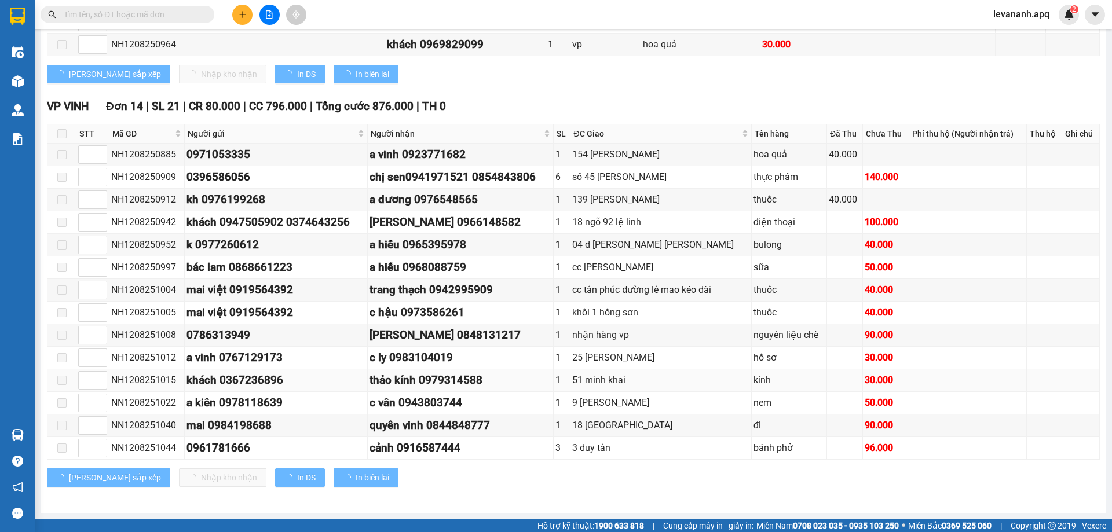
scroll to position [697, 0]
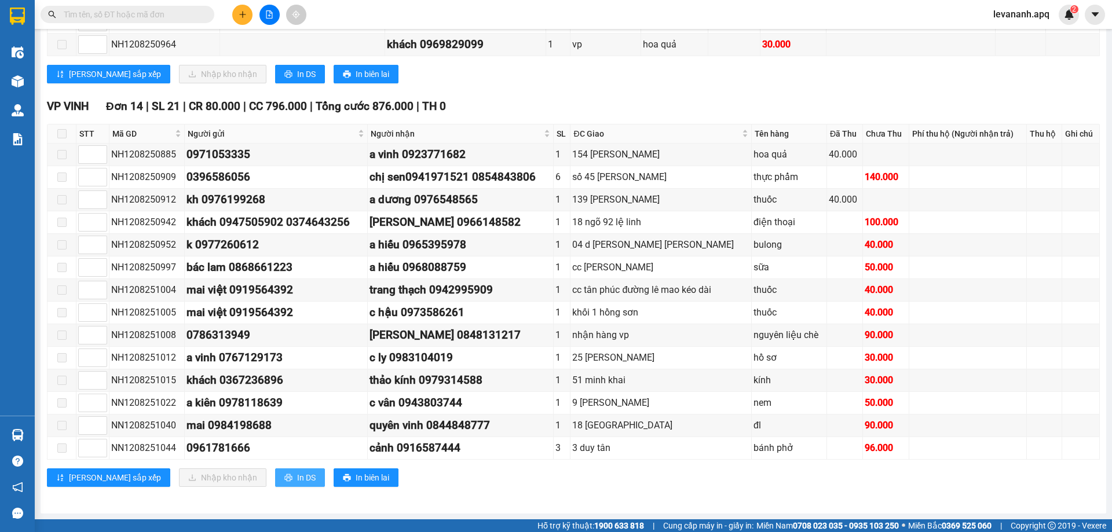
drag, startPoint x: 249, startPoint y: 473, endPoint x: 214, endPoint y: 460, distance: 37.2
click at [297, 474] on span "In DS" at bounding box center [306, 478] width 19 height 13
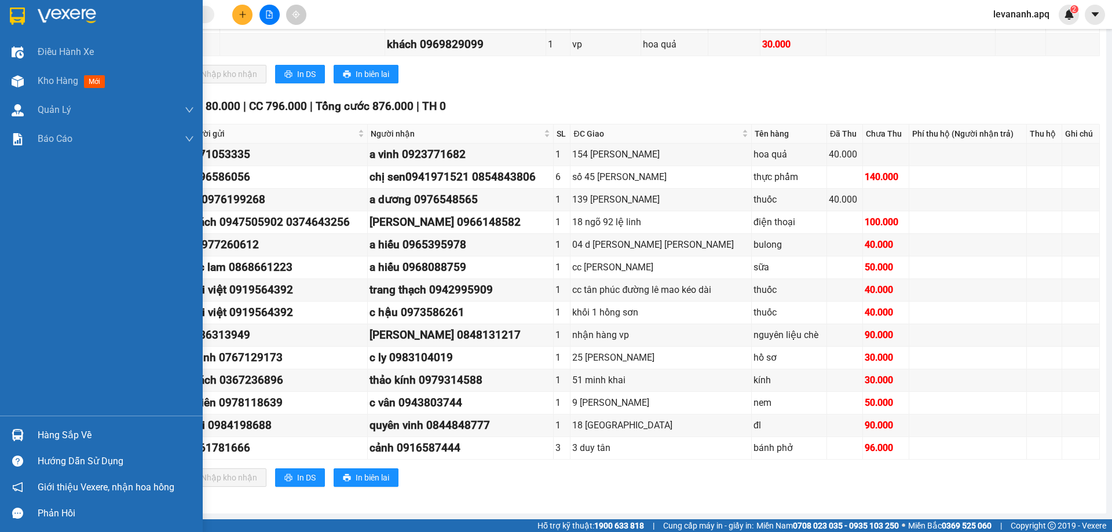
click at [10, 18] on img at bounding box center [17, 16] width 15 height 17
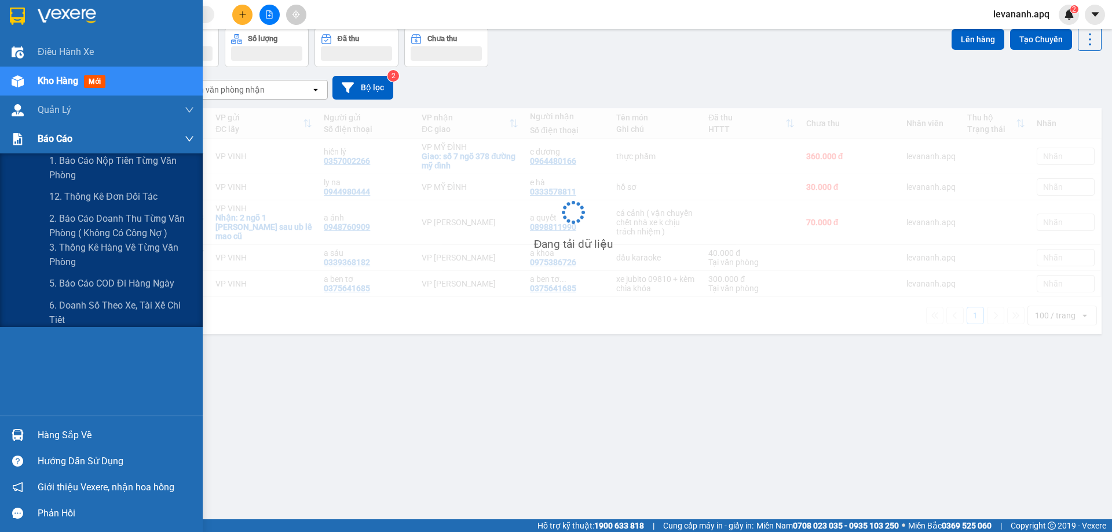
scroll to position [53, 0]
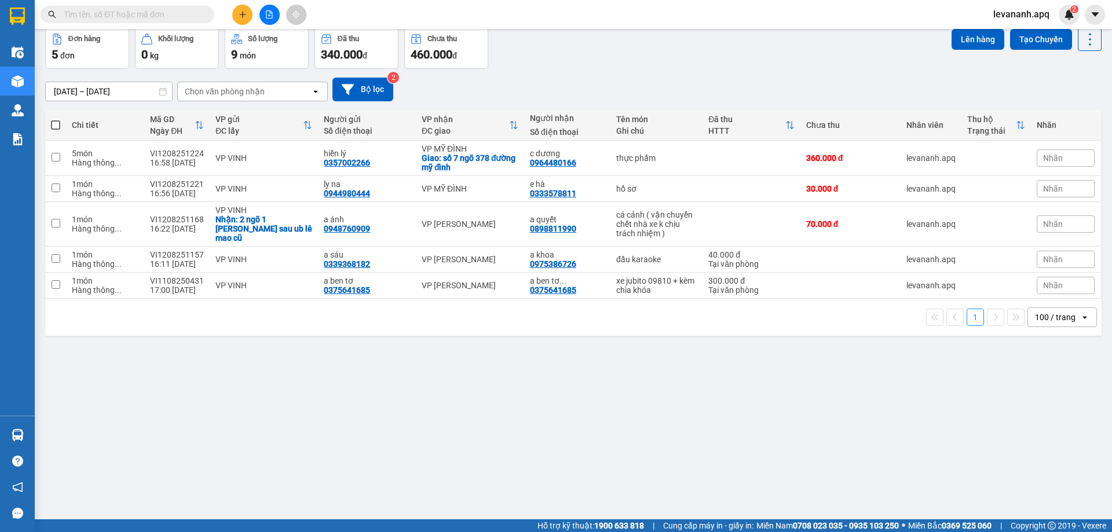
click at [143, 18] on input "text" at bounding box center [132, 14] width 137 height 13
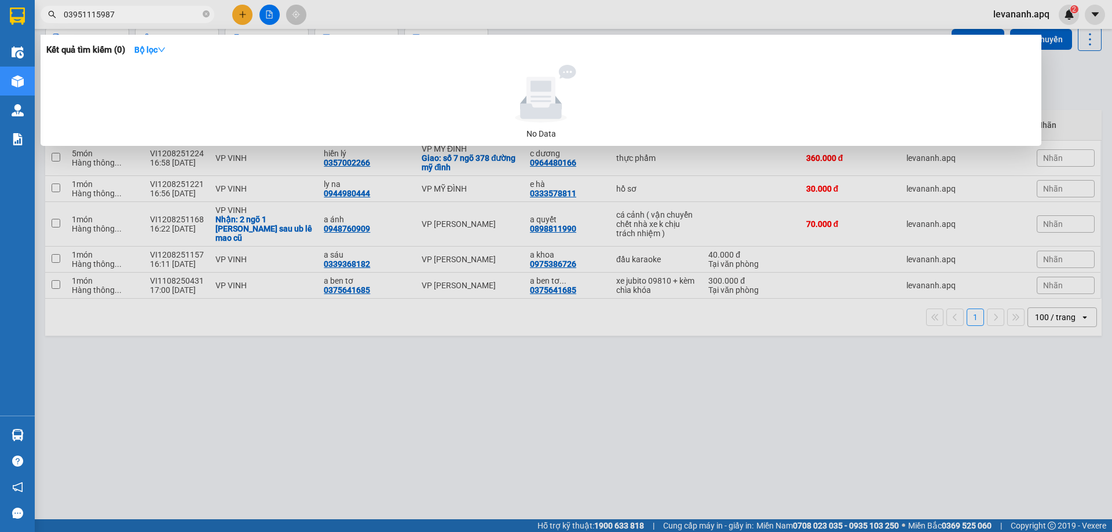
click at [82, 12] on input "03951115987" at bounding box center [132, 14] width 137 height 13
click at [76, 12] on input "0391115987" at bounding box center [132, 14] width 137 height 13
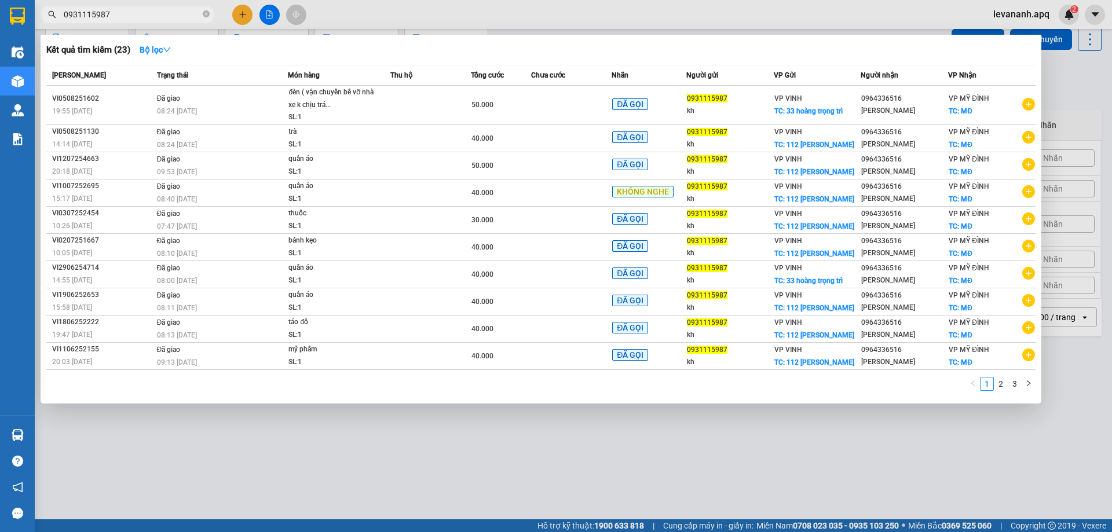
click at [125, 12] on input "0931115987" at bounding box center [132, 14] width 137 height 13
type input "0931115987"
click at [208, 15] on icon "close-circle" at bounding box center [206, 13] width 7 height 7
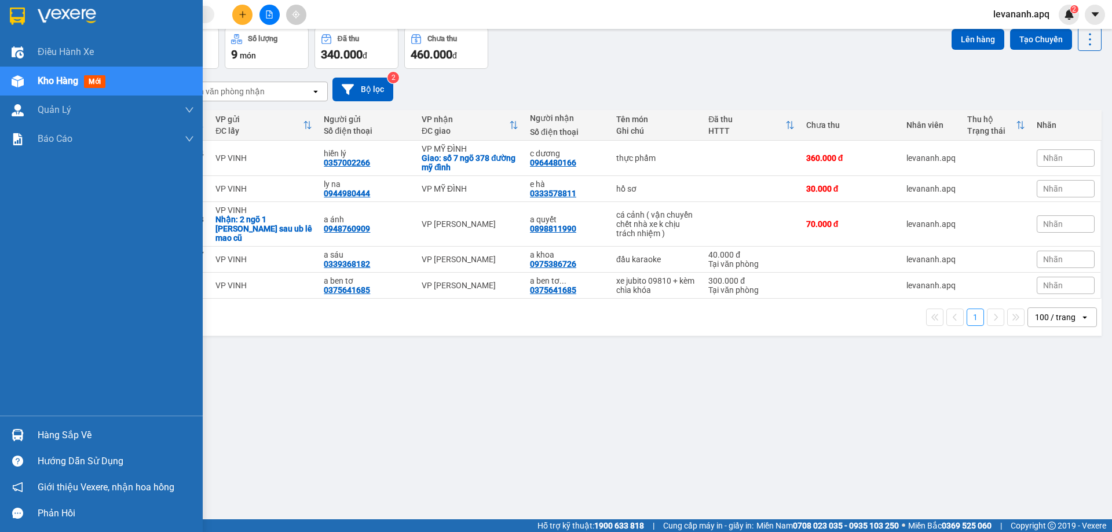
click at [21, 428] on div at bounding box center [18, 435] width 20 height 20
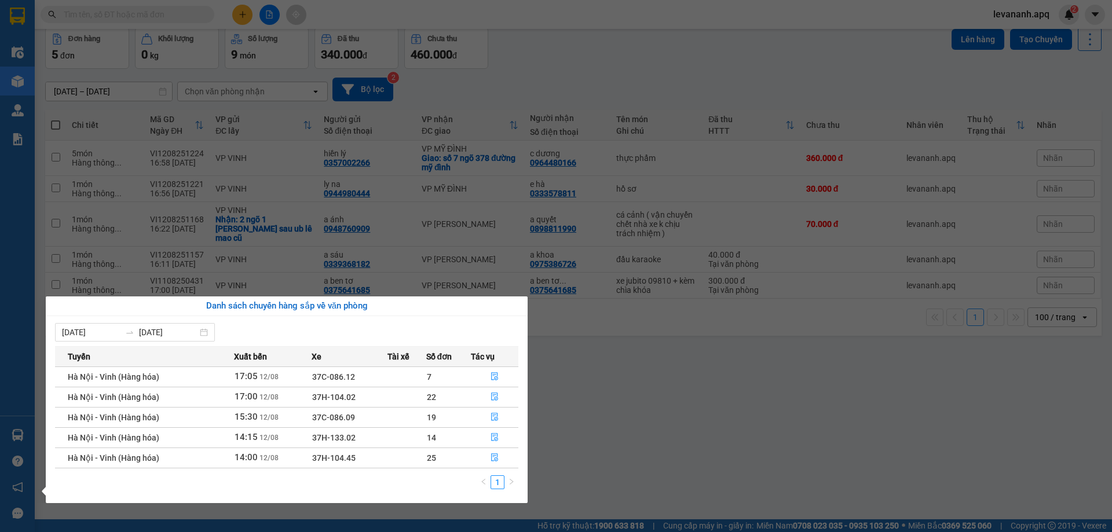
click at [598, 442] on section "Kết quả tìm kiếm ( 23 ) Bộ lọc Mã ĐH Trạng thái Món hàng Thu hộ Tổng cước Chưa …" at bounding box center [556, 266] width 1112 height 532
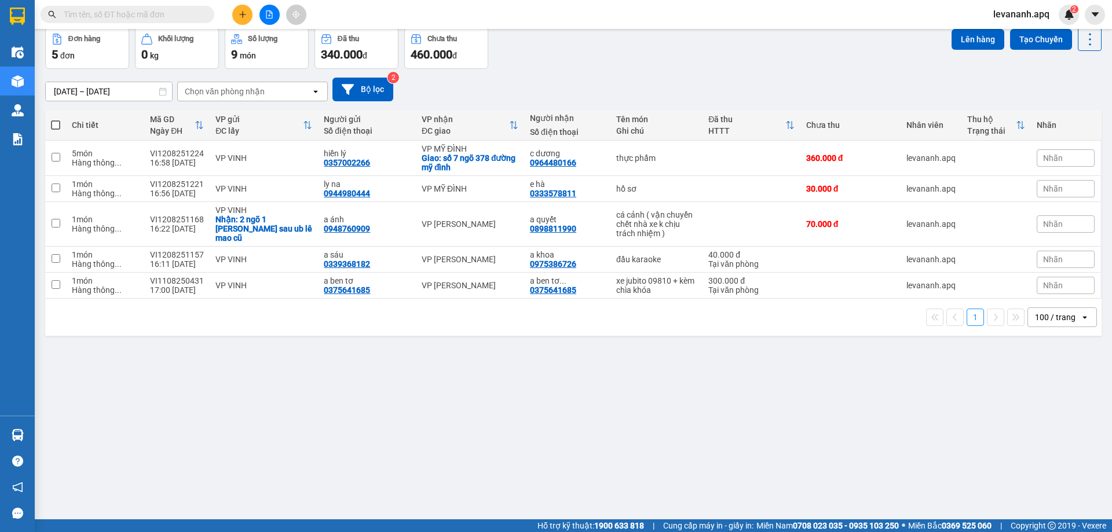
click at [170, 21] on span at bounding box center [128, 14] width 174 height 17
click at [169, 21] on span at bounding box center [128, 14] width 174 height 17
click at [165, 13] on input "text" at bounding box center [132, 14] width 137 height 13
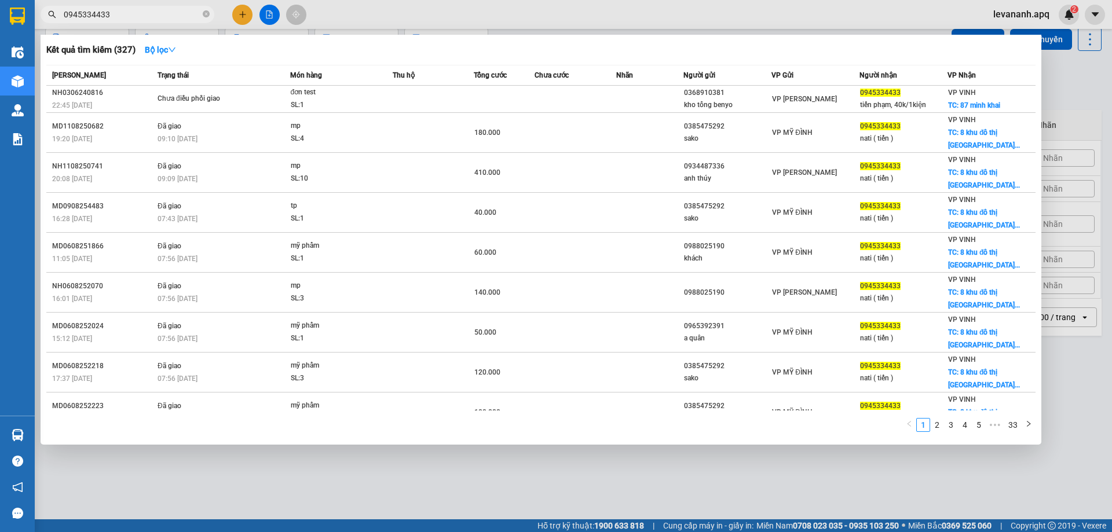
click at [165, 13] on input "0945334433" at bounding box center [132, 14] width 137 height 13
type input "0945334433"
click at [203, 10] on span at bounding box center [206, 14] width 7 height 11
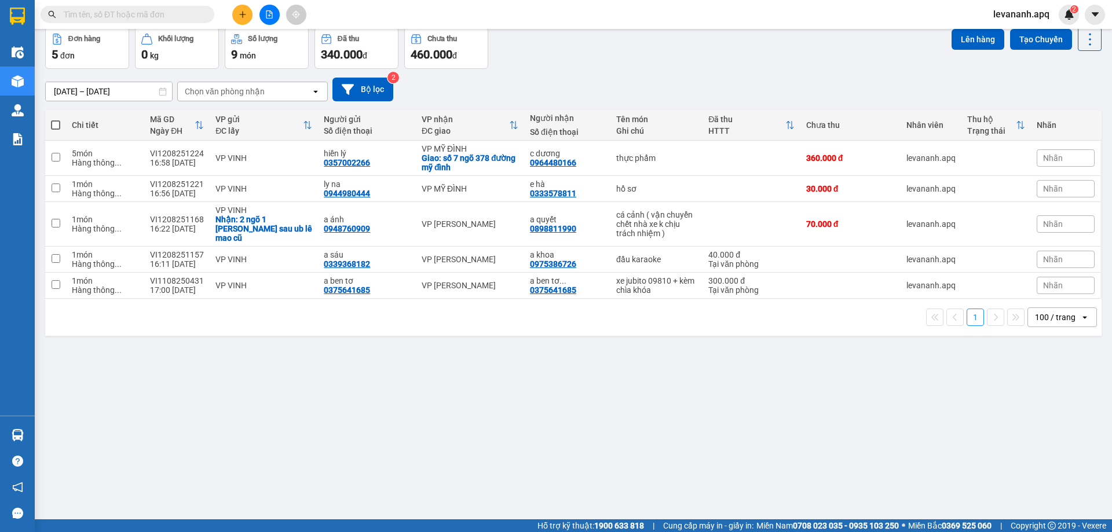
click at [197, 16] on input "text" at bounding box center [132, 14] width 137 height 13
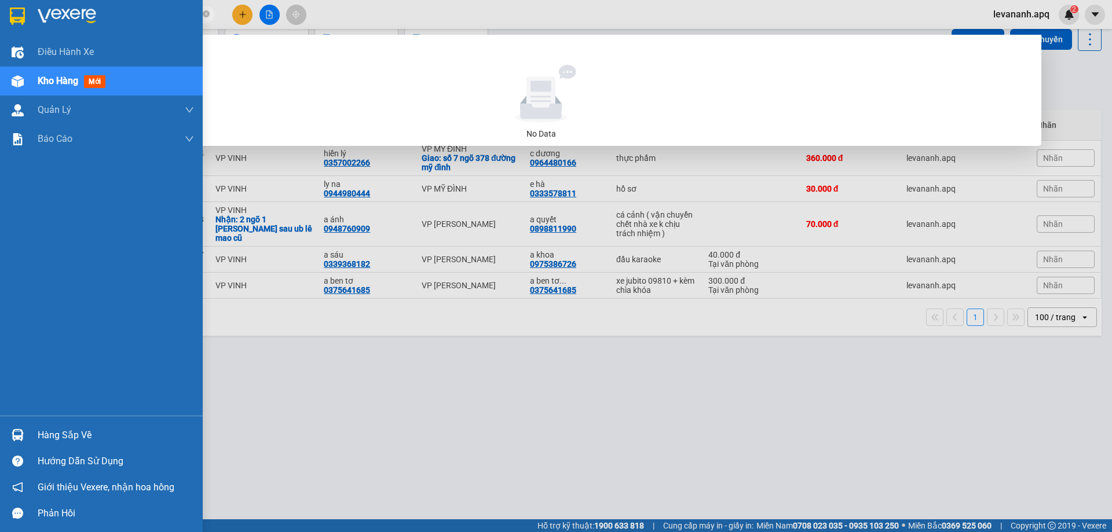
type input "0986371032"
click at [18, 439] on img at bounding box center [18, 435] width 12 height 12
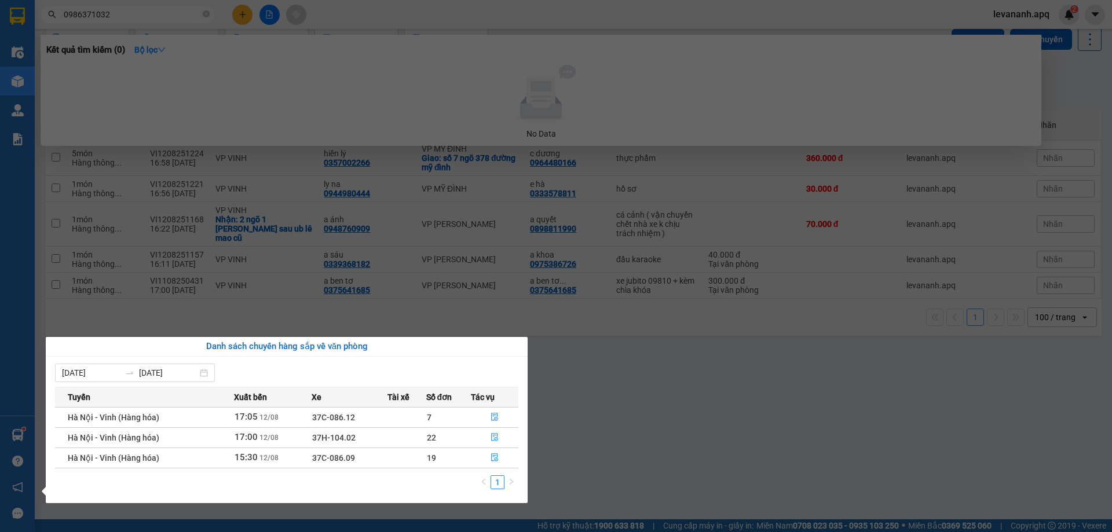
click at [642, 425] on section "Kết quả tìm kiếm ( 0 ) Bộ lọc No Data 0986371032 levananh.apq 2 Điều hành xe Kh…" at bounding box center [556, 266] width 1112 height 532
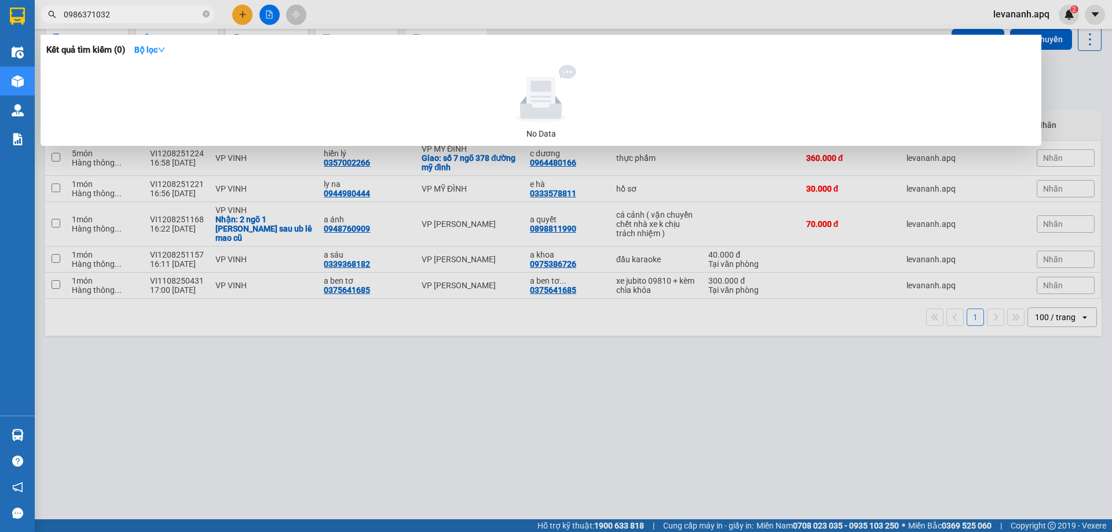
click at [259, 440] on div at bounding box center [556, 266] width 1112 height 532
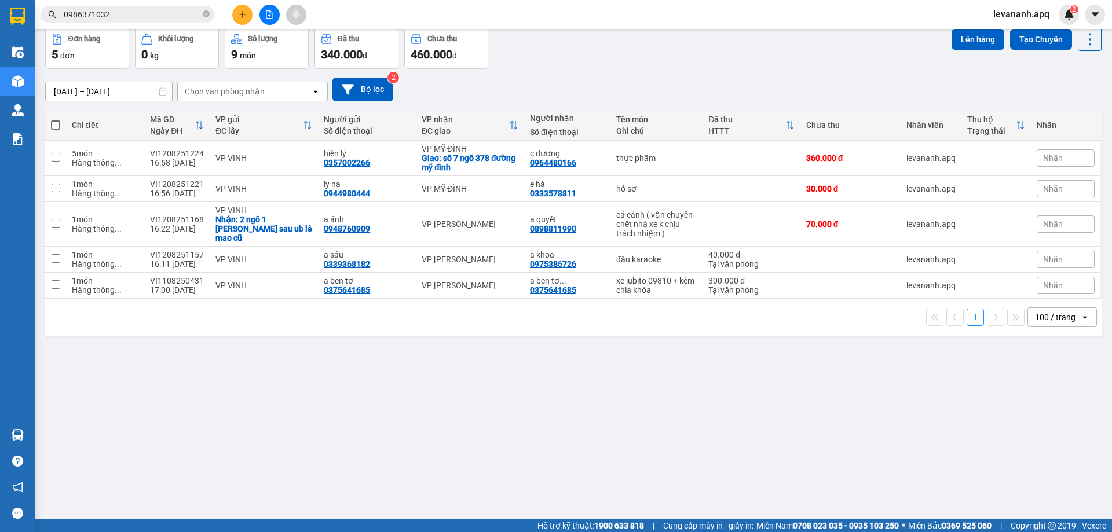
click at [303, 524] on div "Hỗ trợ kỹ thuật: 1900 633 818 | Cung cấp máy in - giấy in: [GEOGRAPHIC_DATA] 07…" at bounding box center [553, 526] width 1107 height 13
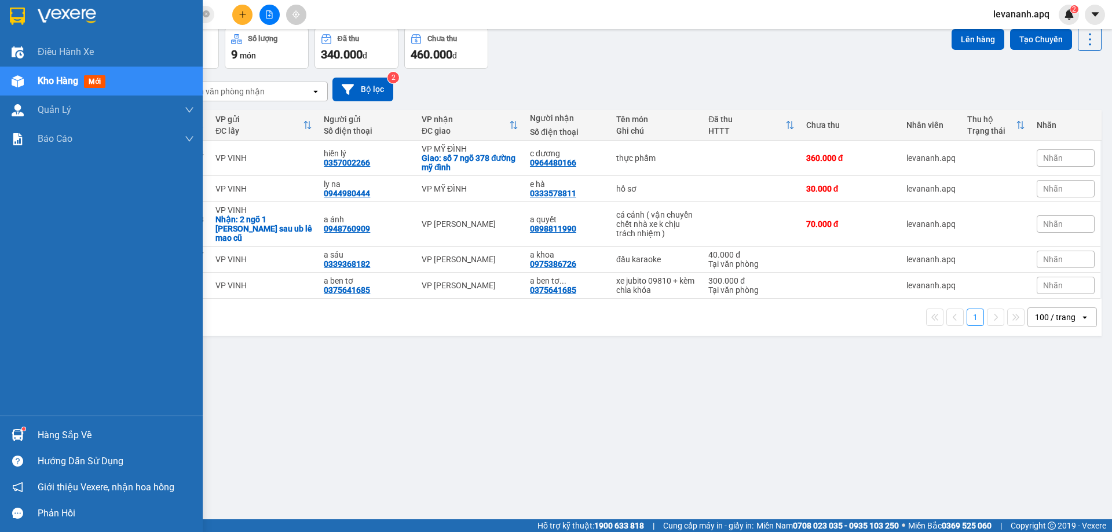
click at [26, 430] on div at bounding box center [18, 435] width 20 height 20
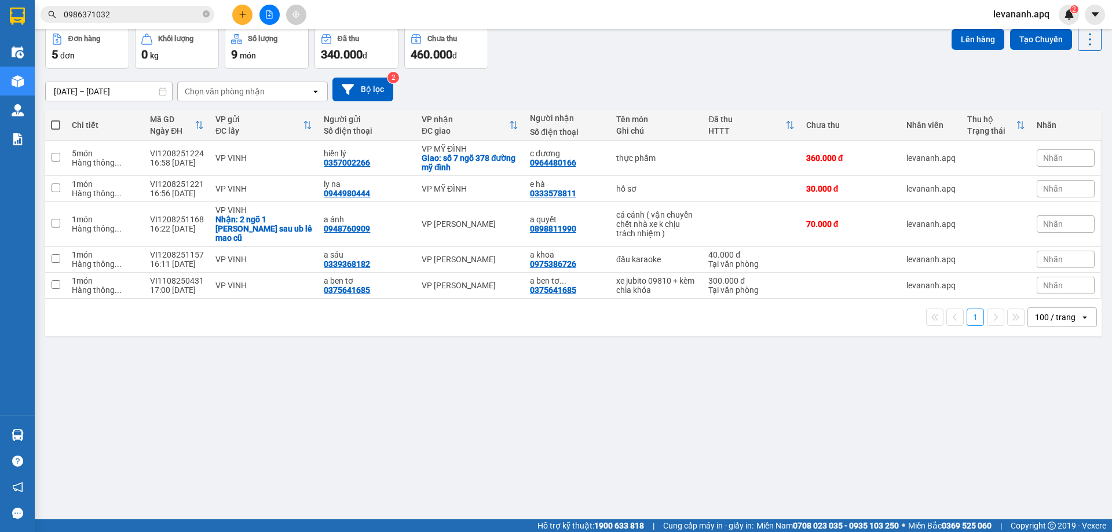
click at [600, 362] on section "Kết quả tìm kiếm ( 0 ) Bộ lọc No Data 0986371032 levananh.apq 2 Điều hành xe Kh…" at bounding box center [556, 266] width 1112 height 532
click at [272, 7] on button at bounding box center [270, 15] width 20 height 20
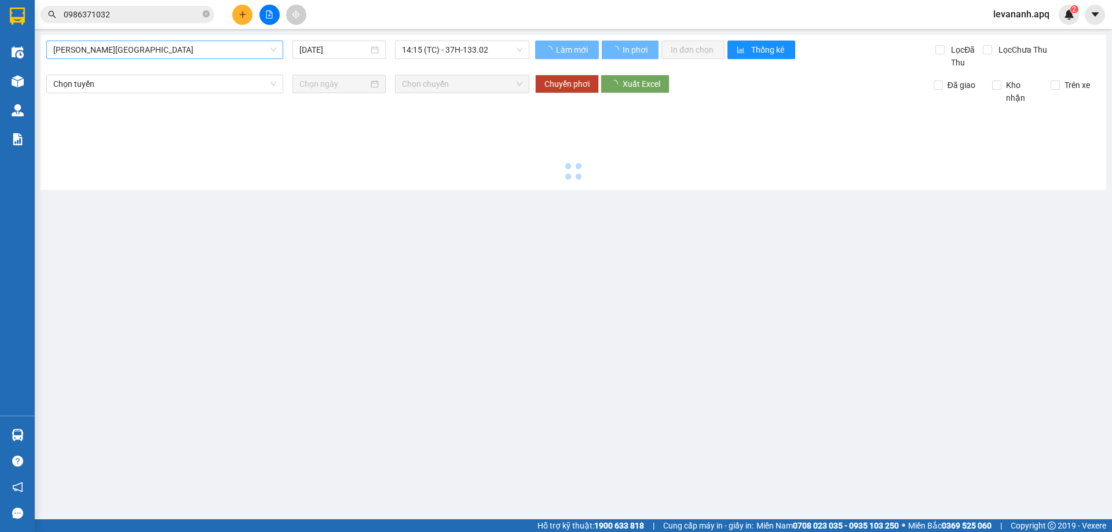
click at [223, 46] on span "[PERSON_NAME][GEOGRAPHIC_DATA]" at bounding box center [164, 49] width 223 height 17
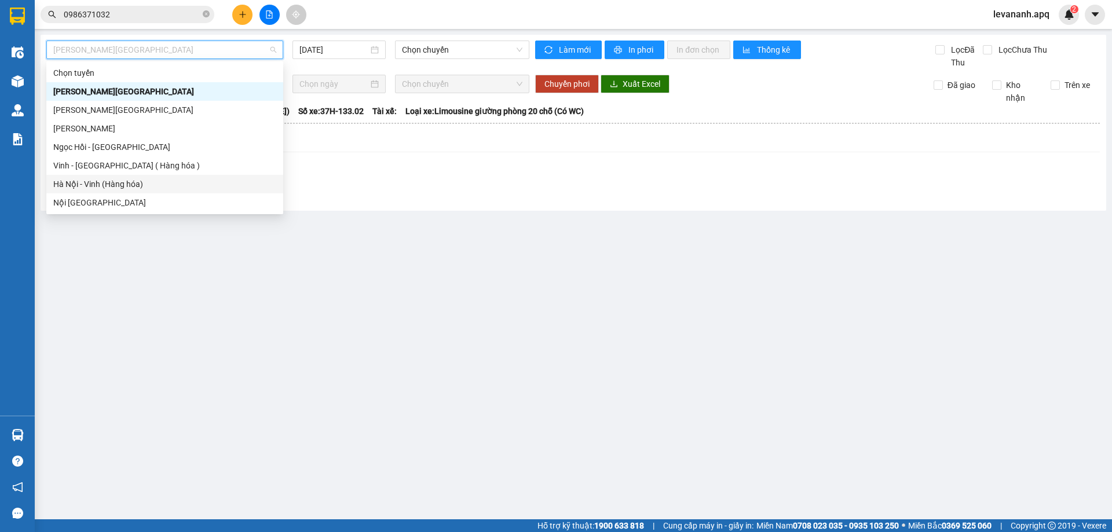
click at [162, 181] on div "Hà Nội - Vinh (Hàng hóa)" at bounding box center [164, 184] width 223 height 13
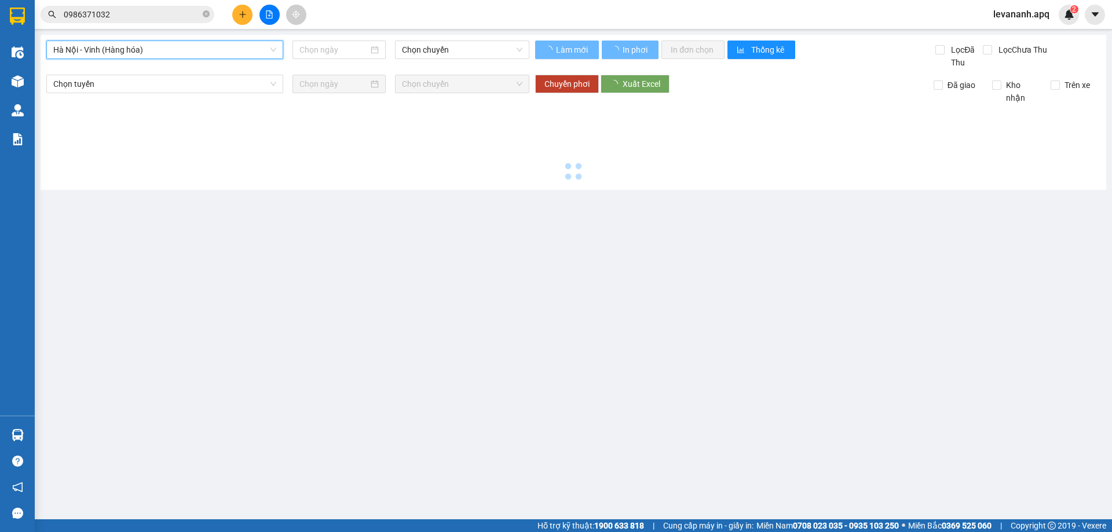
type input "[DATE]"
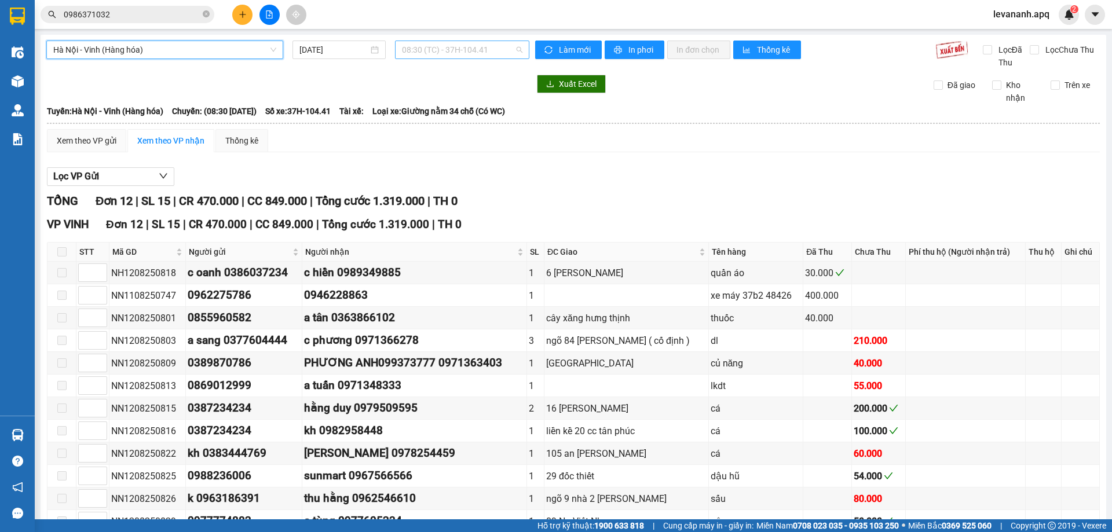
click at [454, 49] on span "08:30 (TC) - 37H-104.41" at bounding box center [462, 49] width 121 height 17
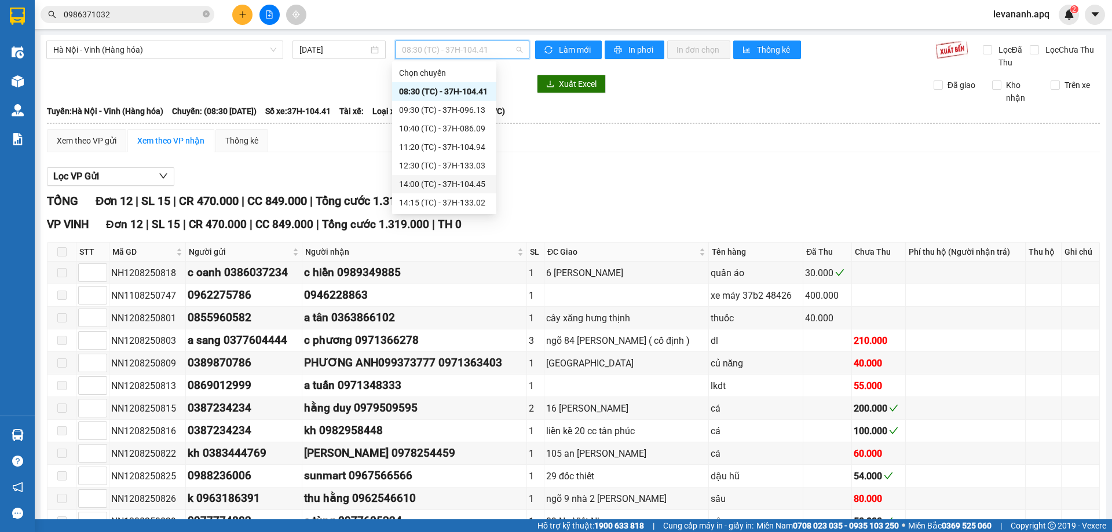
click at [430, 183] on div "14:00 (TC) - 37H-104.45" at bounding box center [444, 184] width 90 height 13
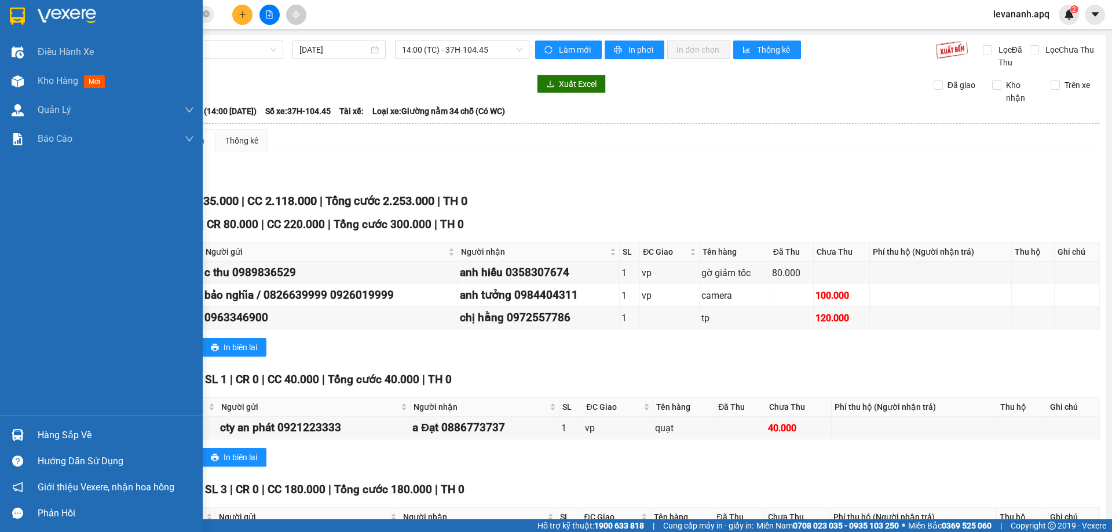
click at [18, 25] on div at bounding box center [18, 16] width 20 height 20
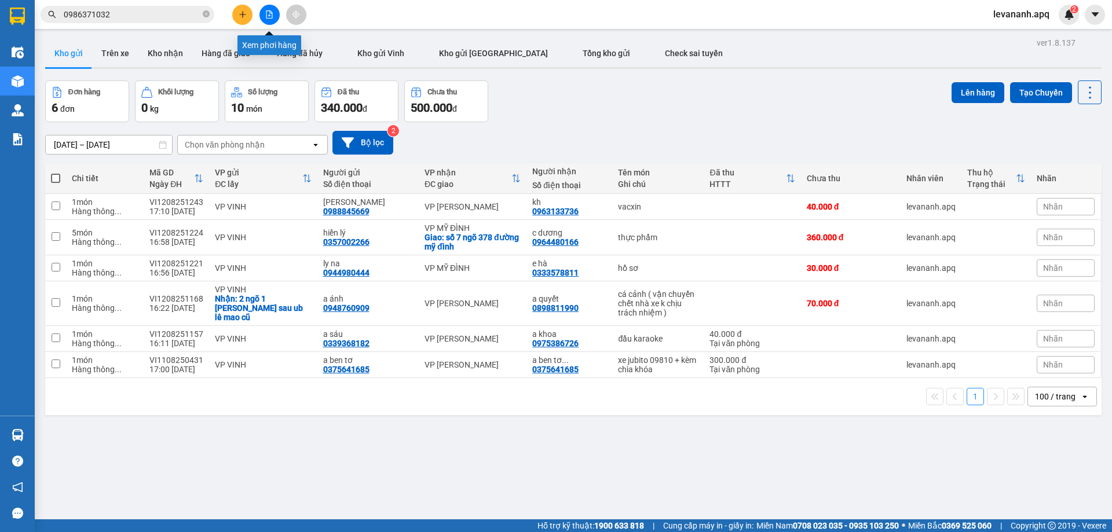
click at [278, 10] on button at bounding box center [270, 15] width 20 height 20
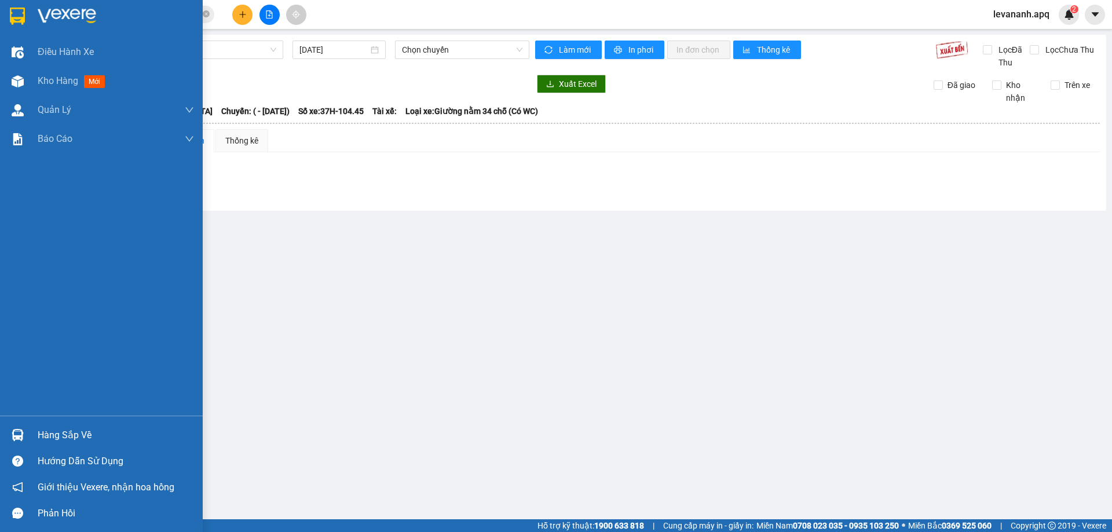
click at [0, 23] on div at bounding box center [101, 19] width 203 height 38
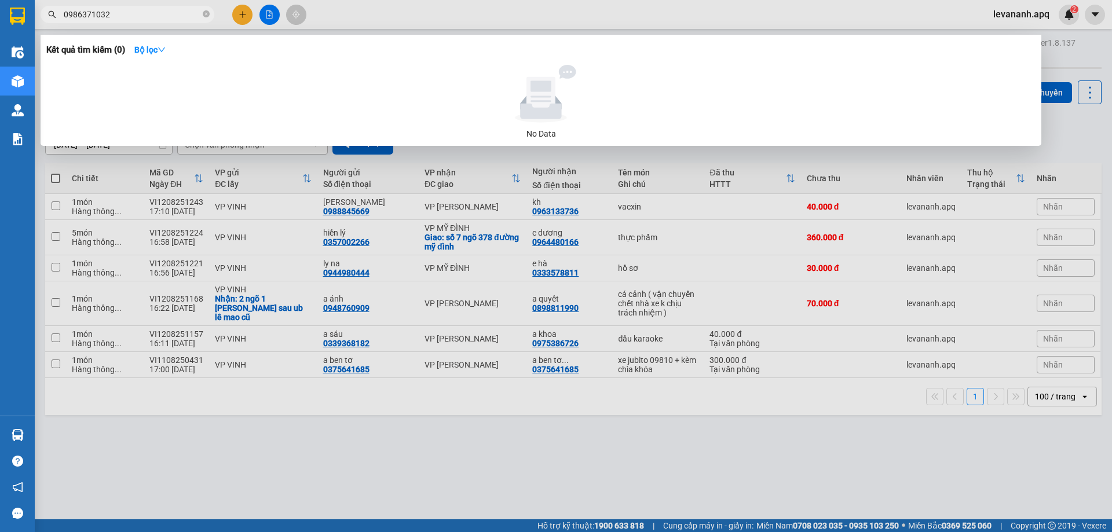
click at [180, 21] on span "0986371032" at bounding box center [128, 14] width 174 height 17
click at [205, 16] on icon "close-circle" at bounding box center [206, 13] width 7 height 7
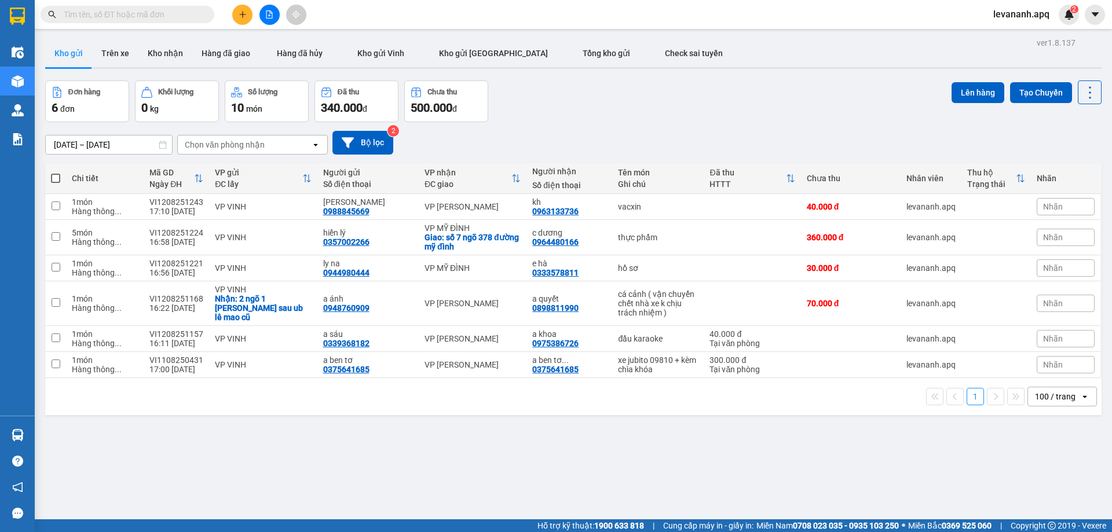
click at [119, 10] on input "text" at bounding box center [132, 14] width 137 height 13
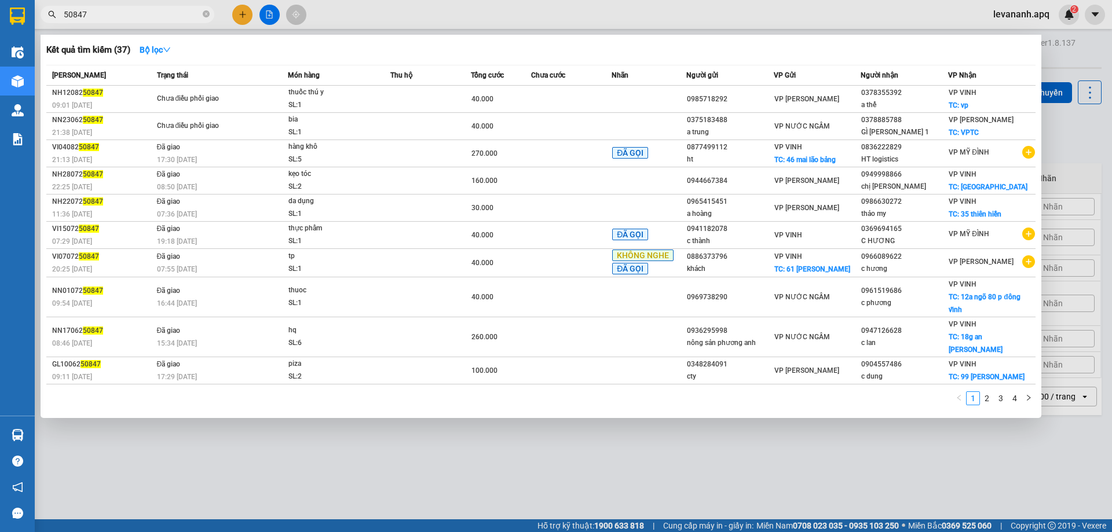
type input "50847"
click at [242, 435] on div at bounding box center [556, 266] width 1112 height 532
click at [176, 13] on input "50847" at bounding box center [132, 14] width 137 height 13
click at [205, 14] on icon "close-circle" at bounding box center [206, 13] width 7 height 7
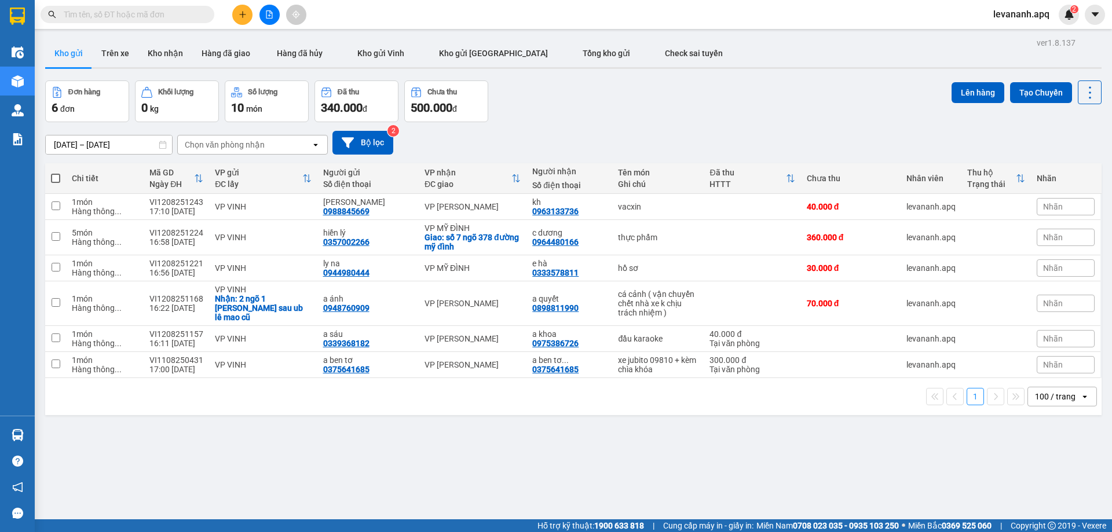
click at [186, 12] on input "text" at bounding box center [132, 14] width 137 height 13
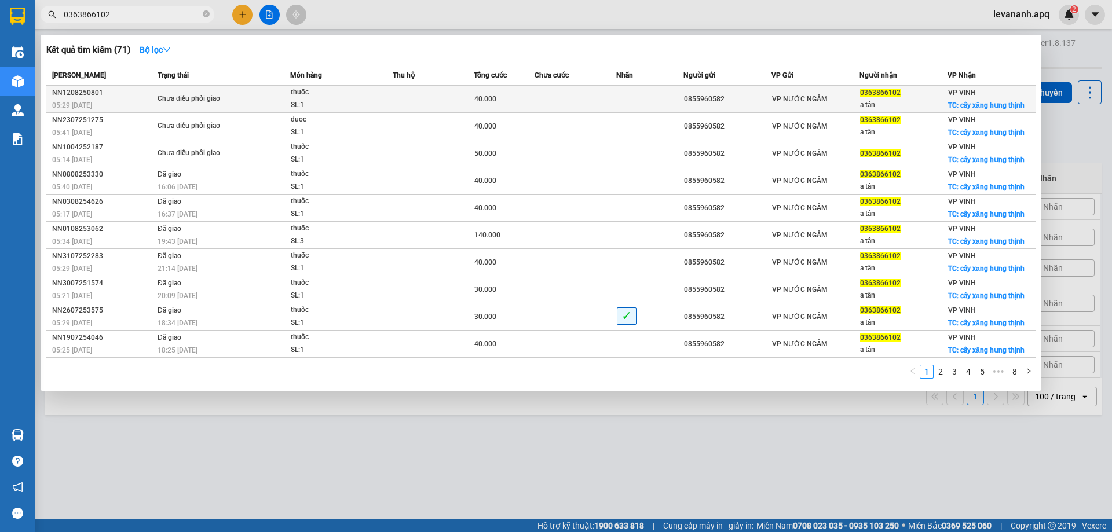
type input "0363866102"
click at [392, 96] on span "thuốc SL: 1" at bounding box center [342, 98] width 102 height 25
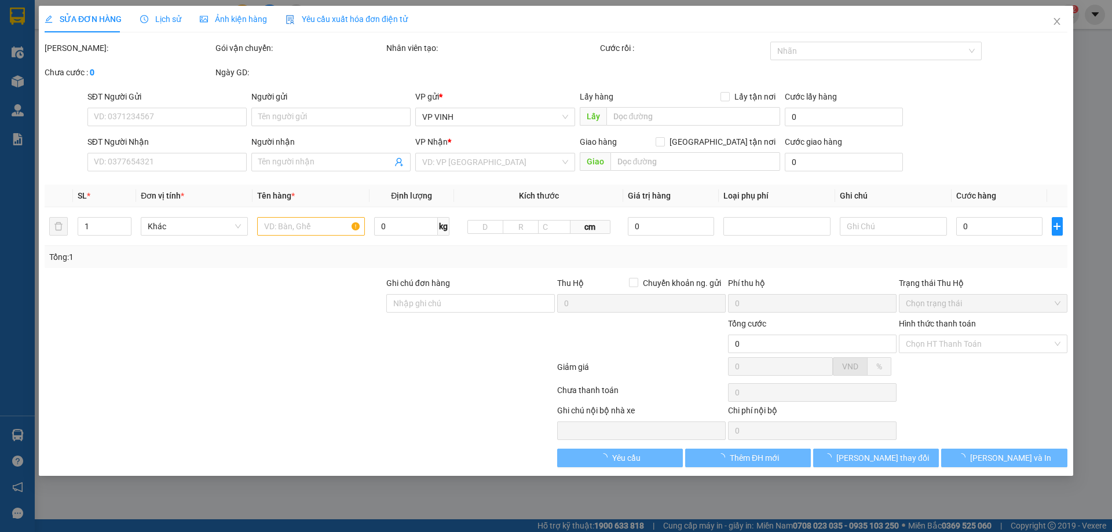
type input "0855960582"
type input "0363866102"
type input "a tân"
checkbox input "true"
type input "cây xăng hưng thịnh"
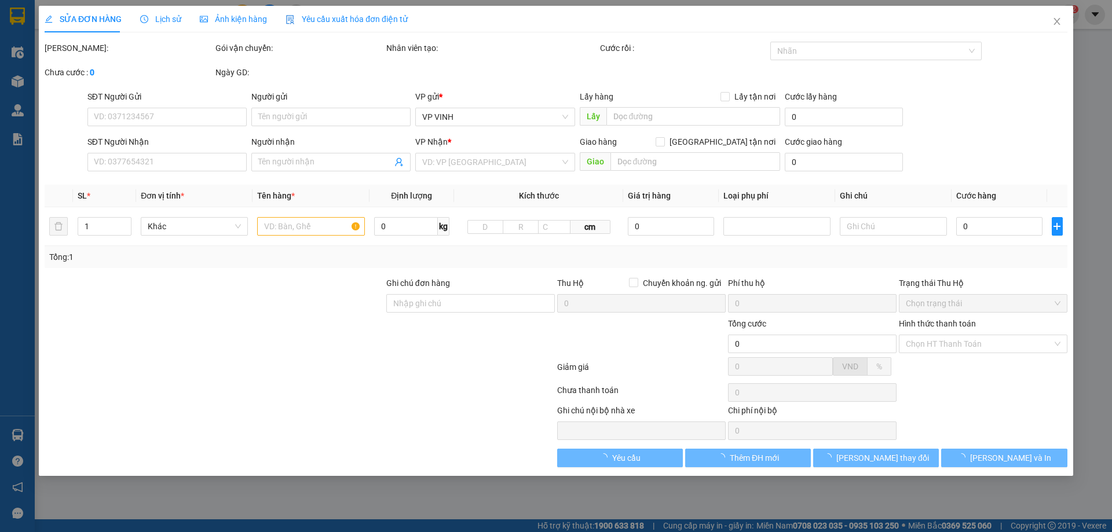
type input "40.000"
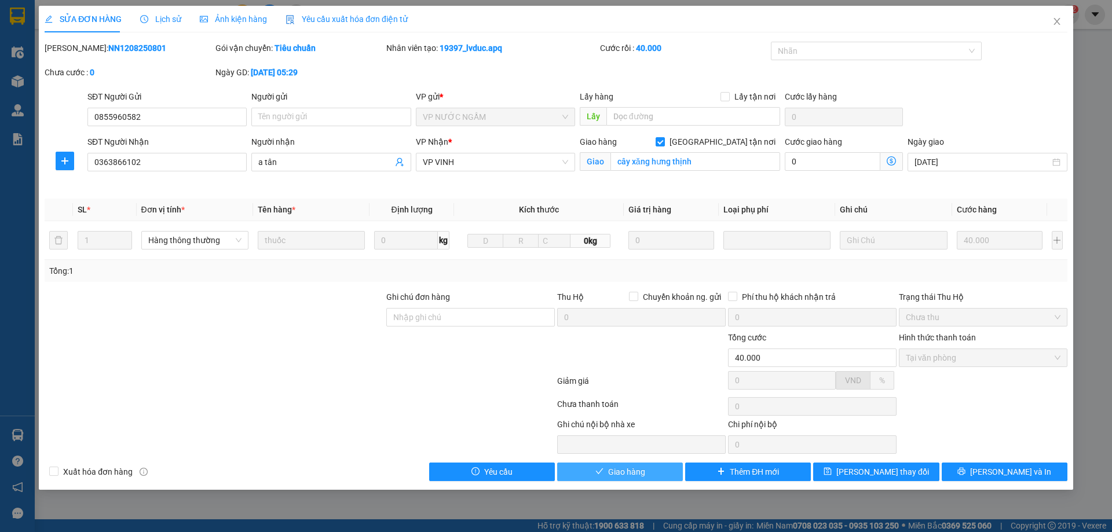
click at [643, 477] on span "Giao hàng" at bounding box center [626, 472] width 37 height 13
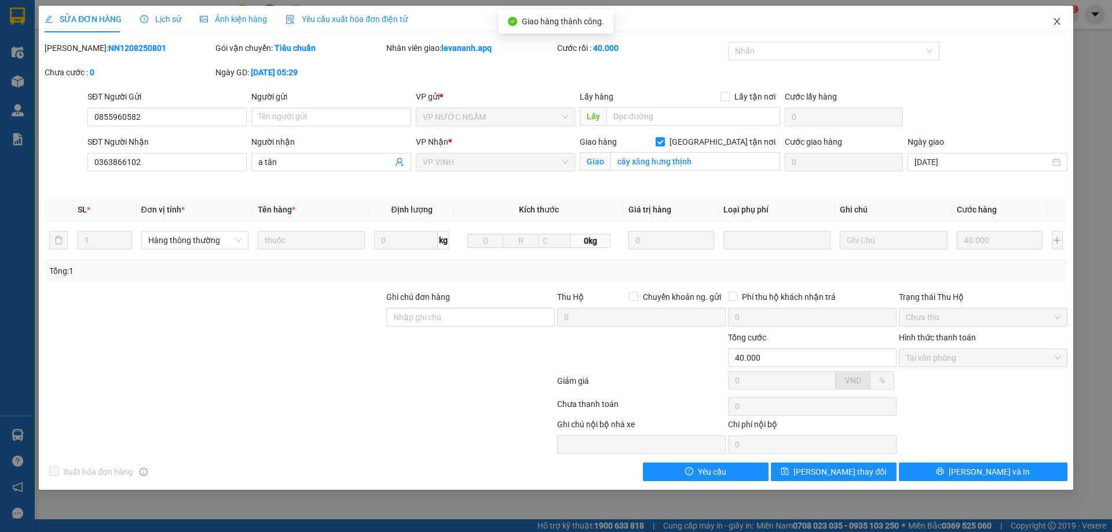
click at [1059, 28] on span "Close" at bounding box center [1057, 22] width 32 height 32
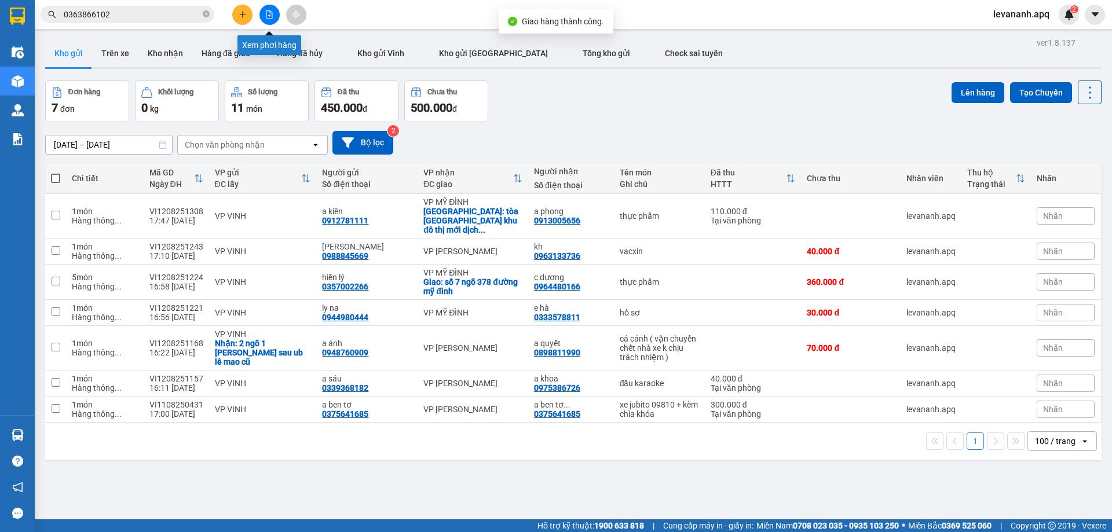
click at [260, 11] on button at bounding box center [270, 15] width 20 height 20
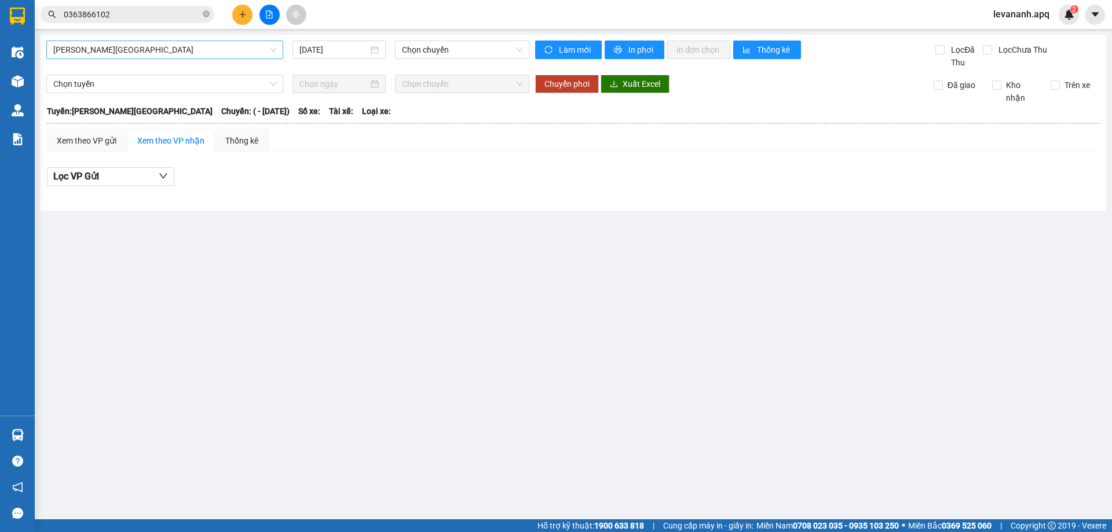
click at [250, 46] on span "[PERSON_NAME][GEOGRAPHIC_DATA]" at bounding box center [164, 49] width 223 height 17
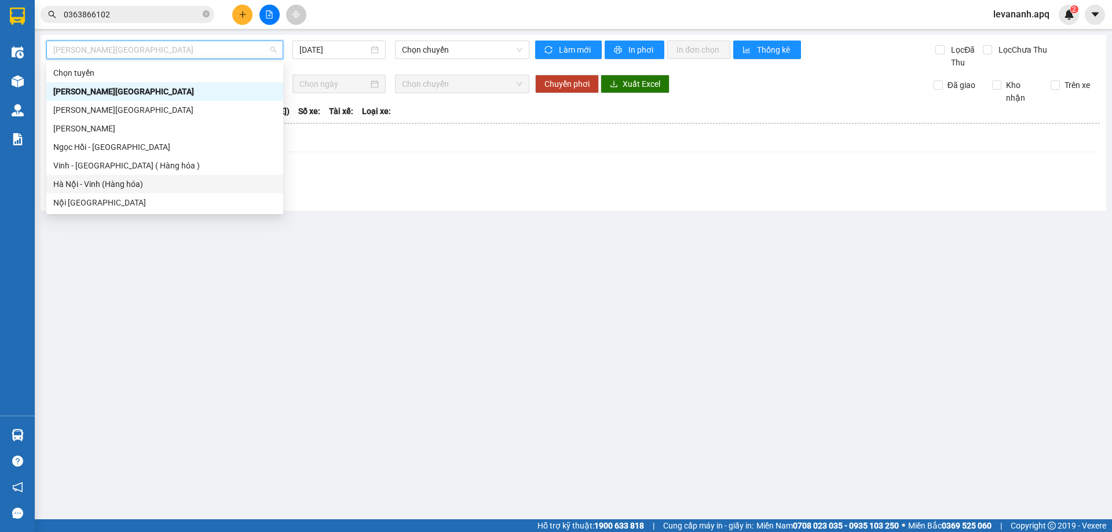
click at [184, 184] on div "Hà Nội - Vinh (Hàng hóa)" at bounding box center [164, 184] width 223 height 13
type input "[DATE]"
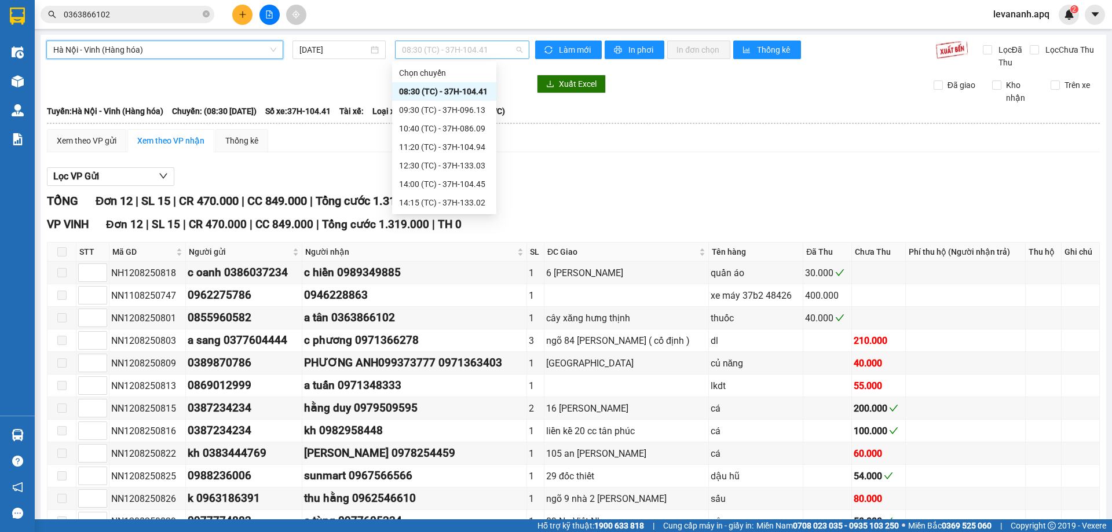
click at [444, 45] on span "08:30 (TC) - 37H-104.41" at bounding box center [462, 49] width 121 height 17
click at [428, 196] on div "14:15 (TC) - 37H-133.02" at bounding box center [444, 202] width 90 height 13
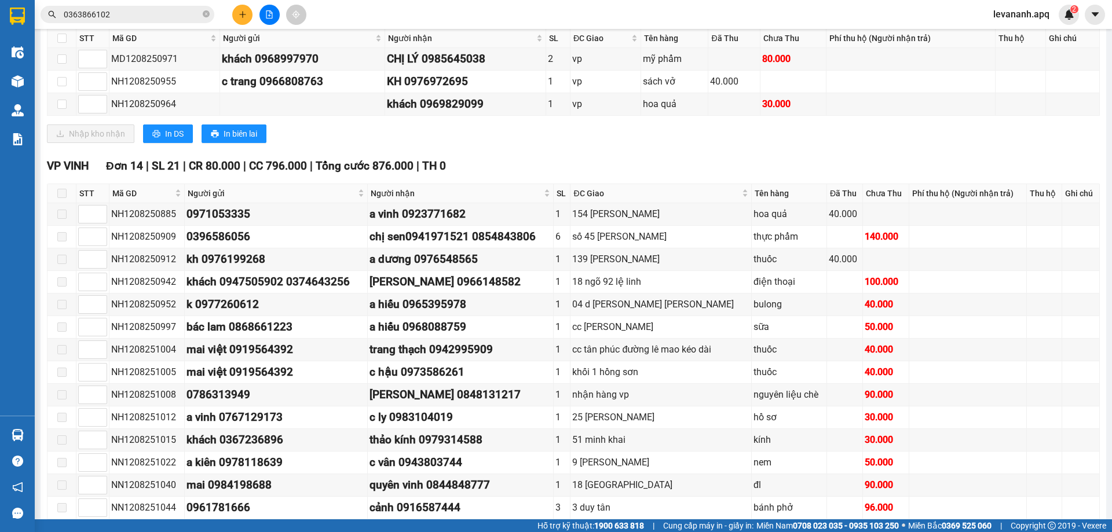
scroll to position [697, 0]
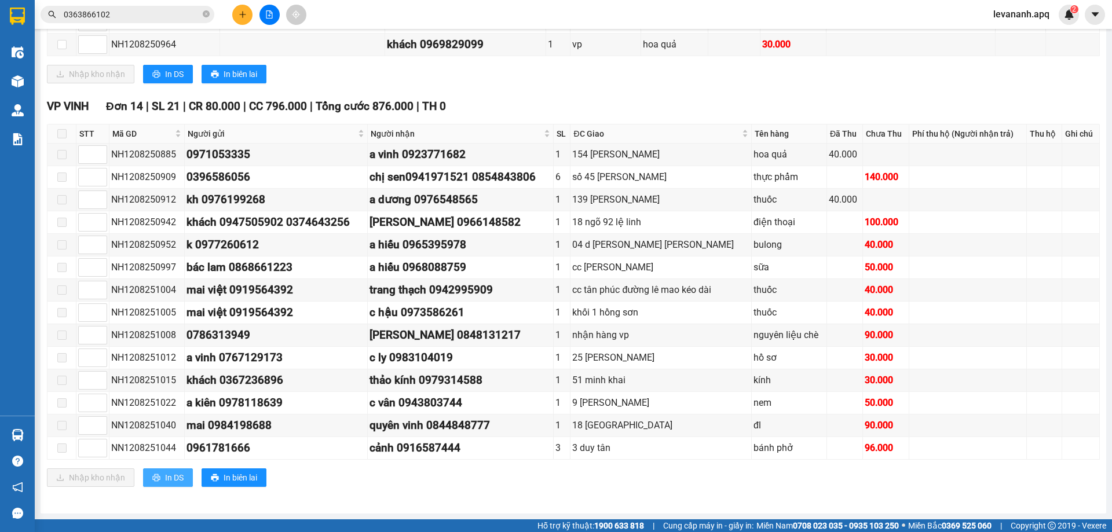
click at [173, 479] on span "In DS" at bounding box center [174, 478] width 19 height 13
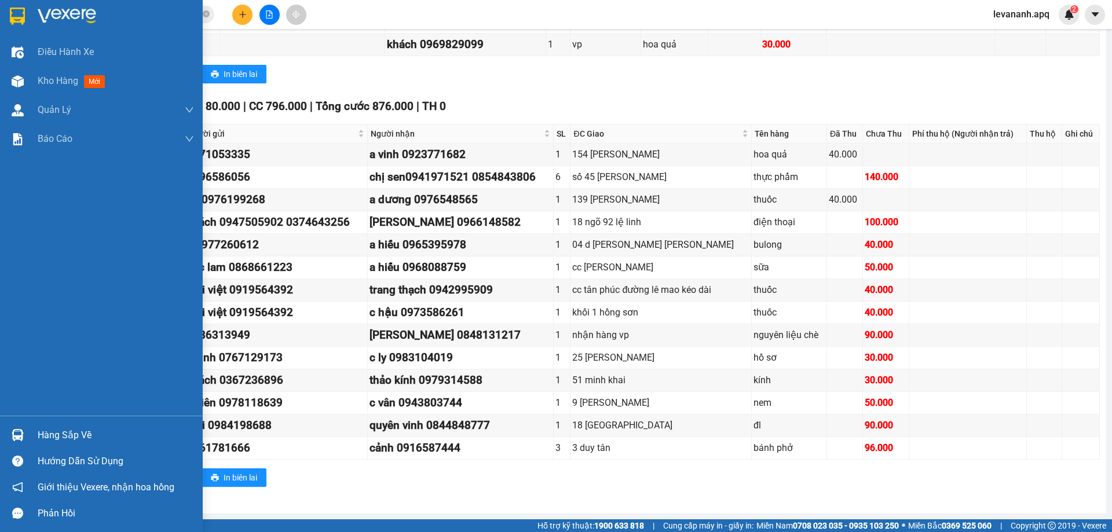
click at [23, 21] on img at bounding box center [17, 16] width 15 height 17
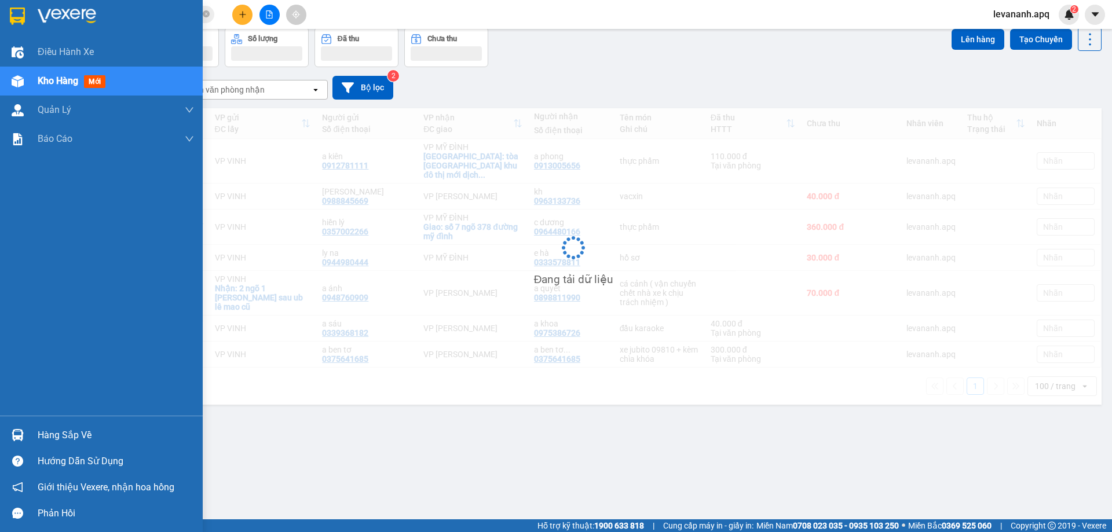
scroll to position [53, 0]
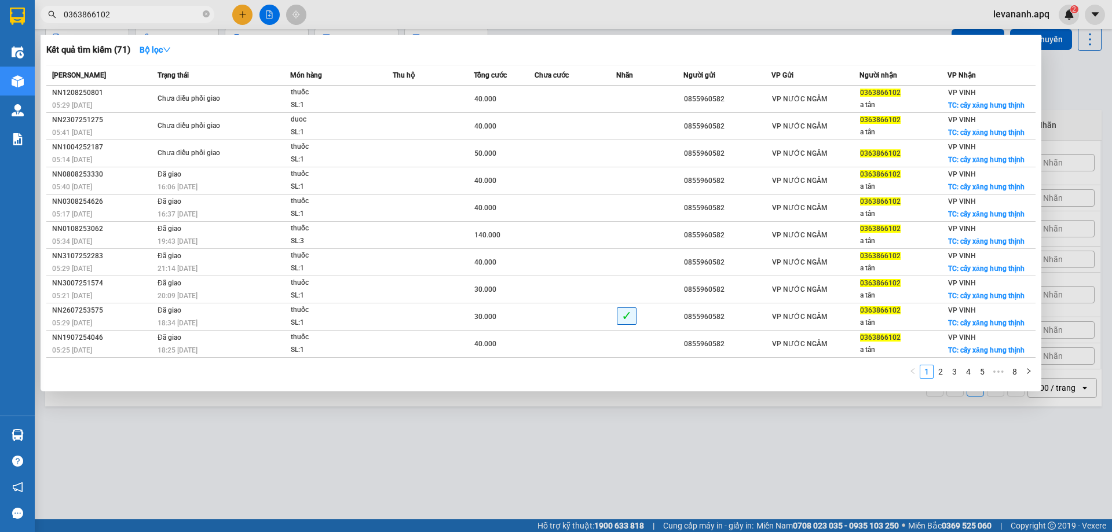
click at [126, 10] on input "0363866102" at bounding box center [132, 14] width 137 height 13
type input "0363866102"
click at [202, 16] on span "0363866102" at bounding box center [128, 14] width 174 height 17
click at [205, 16] on icon "close-circle" at bounding box center [206, 13] width 7 height 7
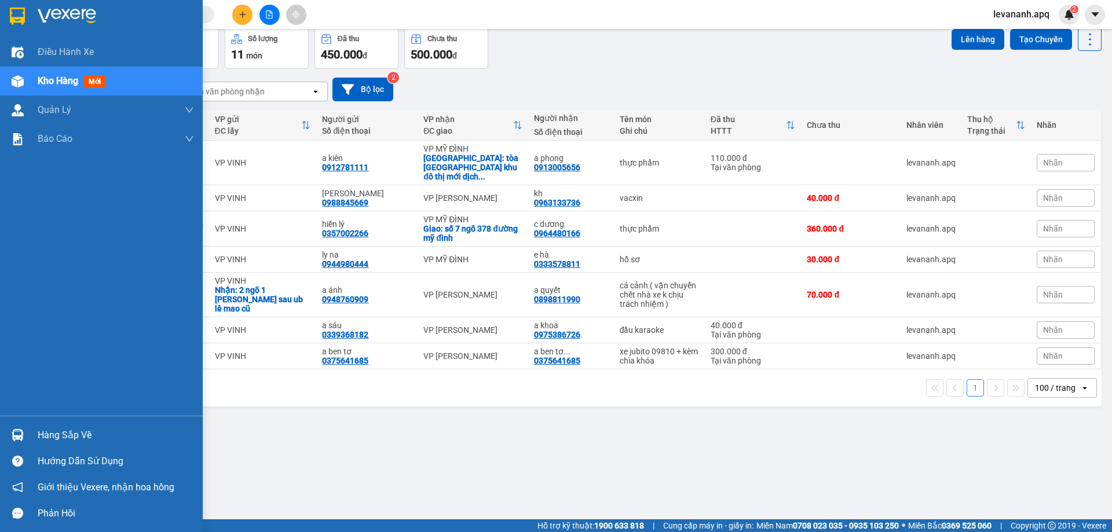
click at [15, 442] on div at bounding box center [18, 435] width 20 height 20
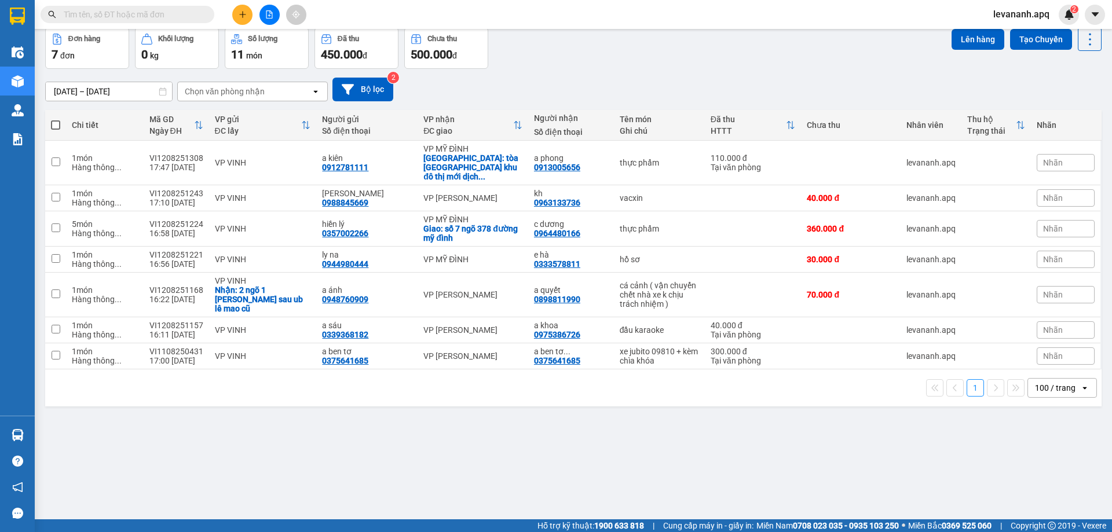
click at [567, 433] on section "Kết quả tìm kiếm ( 71 ) Bộ lọc Mã ĐH Trạng thái Món hàng Thu hộ Tổng cước Chưa …" at bounding box center [556, 266] width 1112 height 532
click at [170, 6] on span at bounding box center [128, 14] width 174 height 17
click at [145, 10] on input "text" at bounding box center [132, 14] width 137 height 13
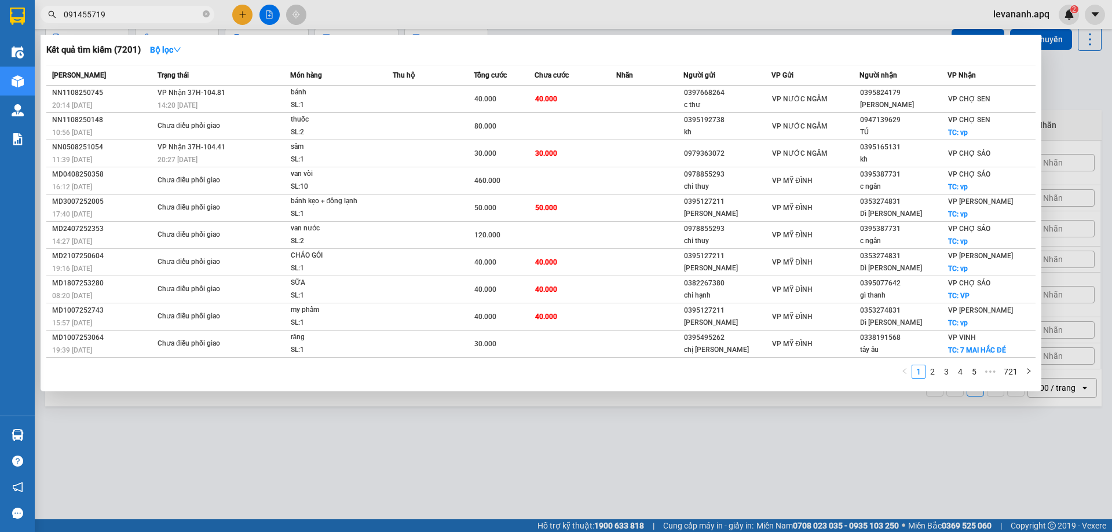
type input "0914557191"
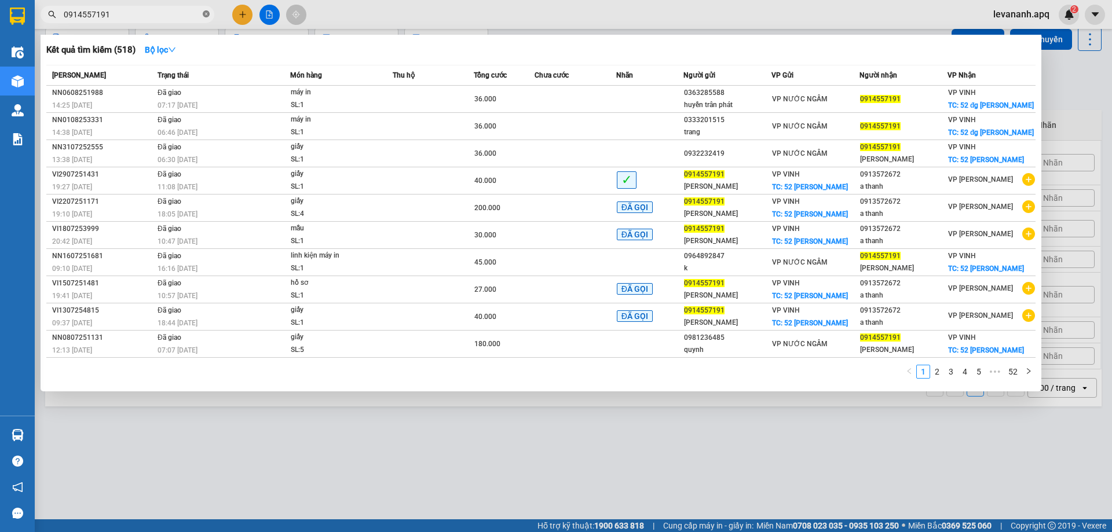
click at [206, 14] on icon "close-circle" at bounding box center [206, 13] width 7 height 7
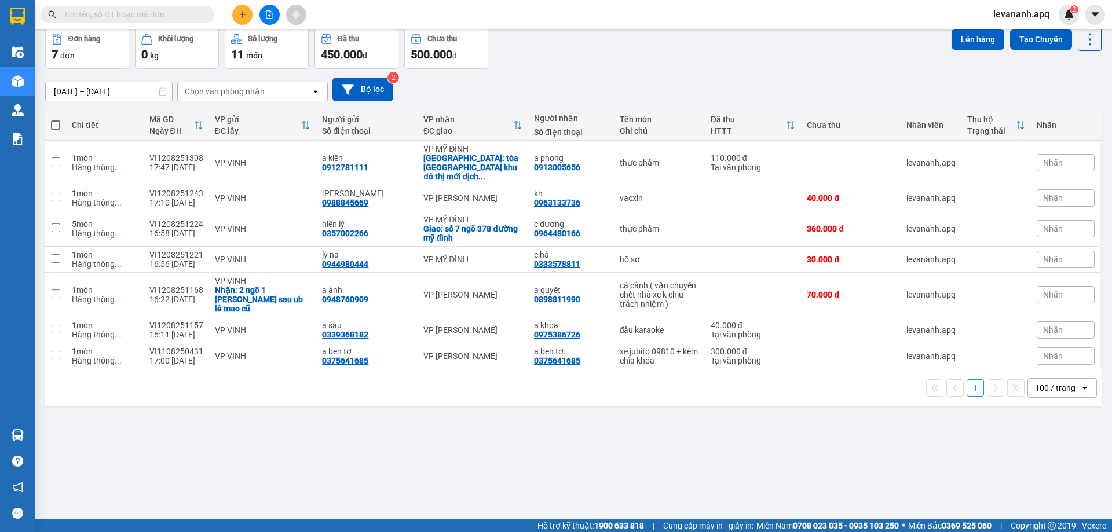
click at [196, 14] on input "text" at bounding box center [132, 14] width 137 height 13
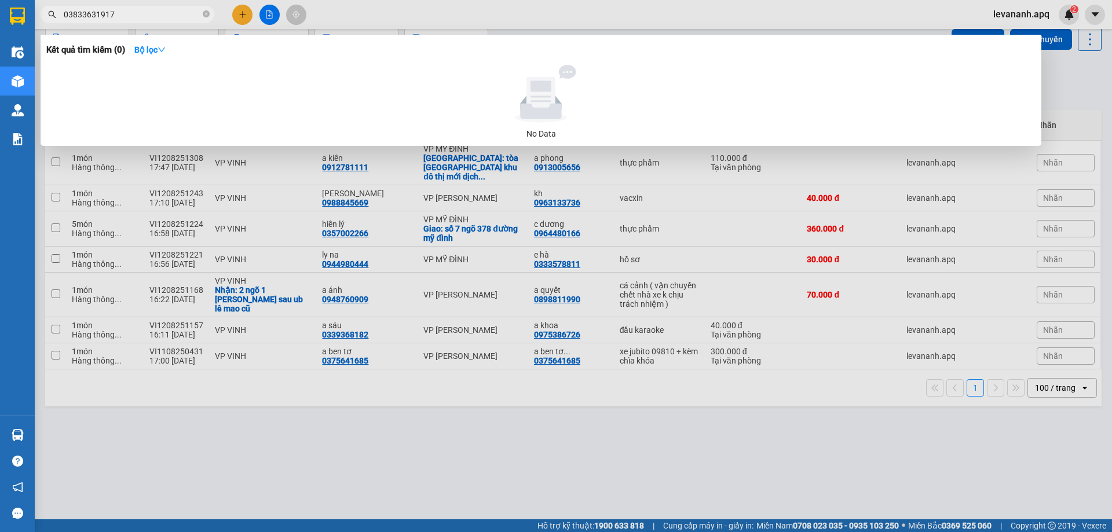
click at [82, 13] on input "03833631917" at bounding box center [132, 14] width 137 height 13
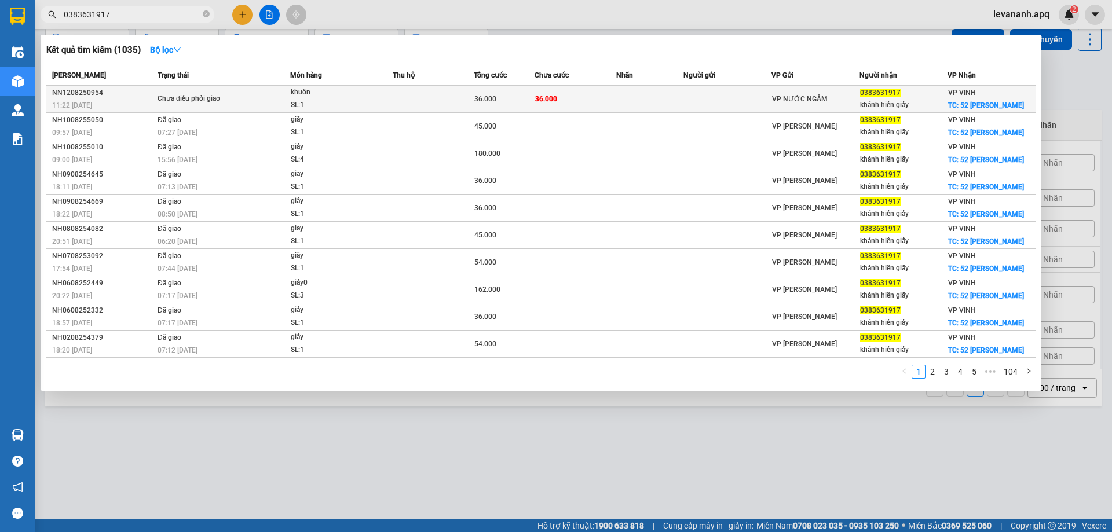
type input "0383631917"
click at [290, 95] on td "khuôn SL: 1" at bounding box center [341, 99] width 103 height 27
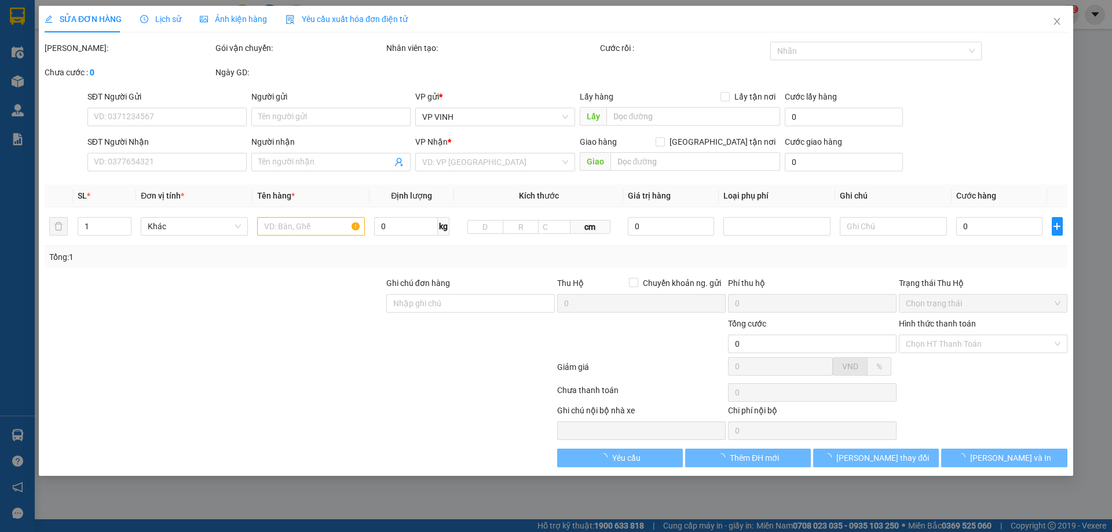
click at [163, 24] on div "Lịch sử" at bounding box center [160, 19] width 41 height 13
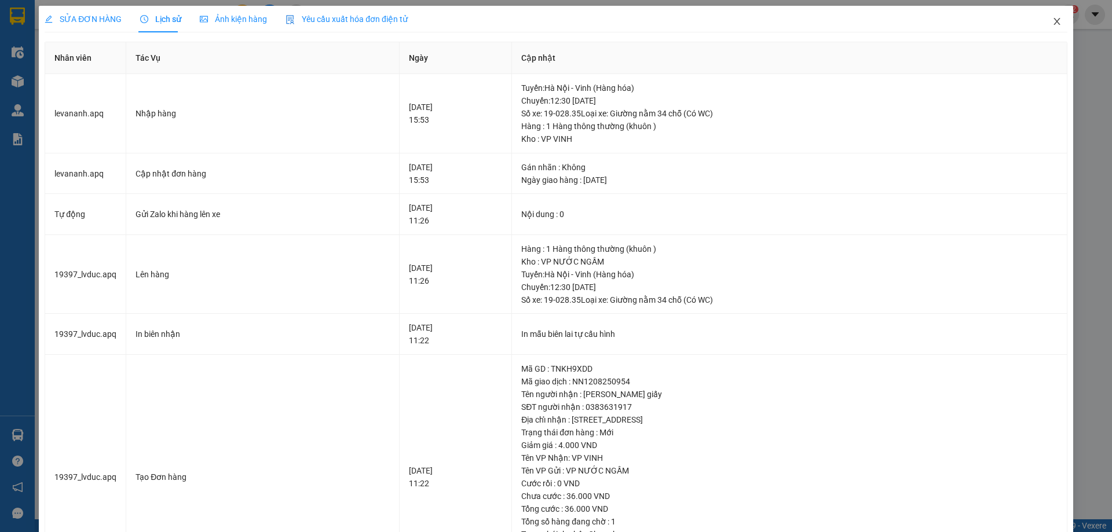
click at [1053, 22] on icon "close" at bounding box center [1057, 21] width 9 height 9
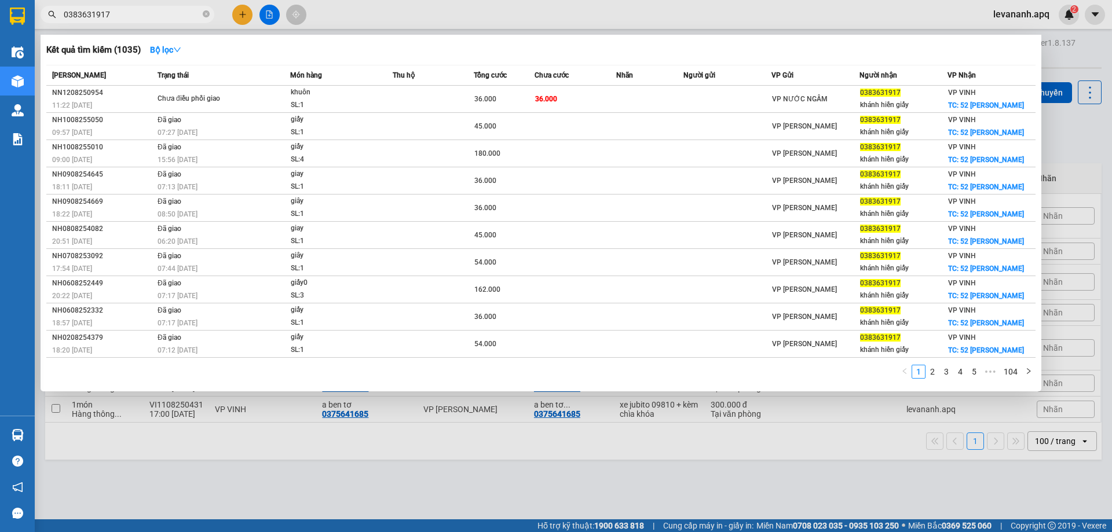
click at [154, 12] on input "0383631917" at bounding box center [132, 14] width 137 height 13
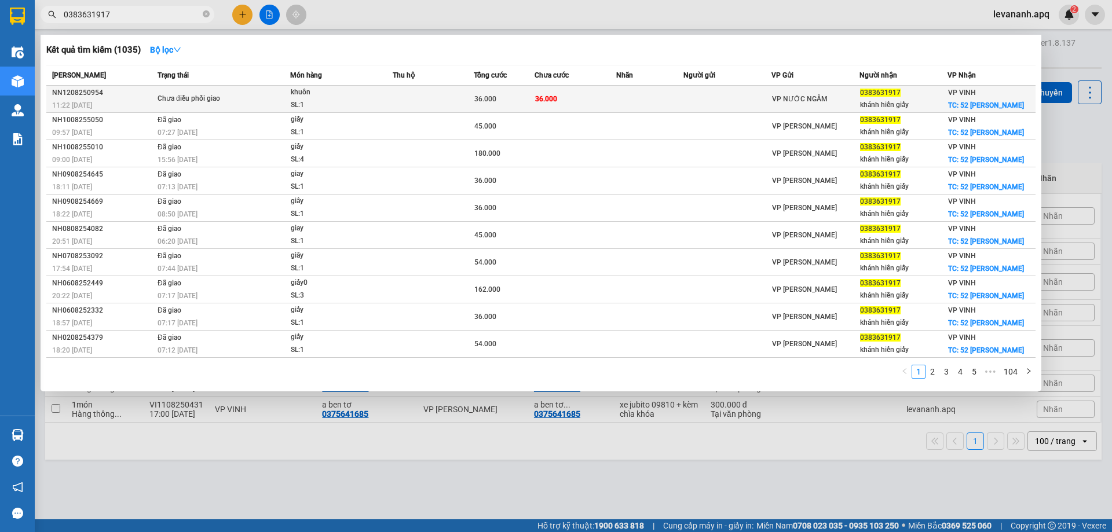
click at [240, 98] on div "Chưa điều phối giao" at bounding box center [201, 99] width 87 height 13
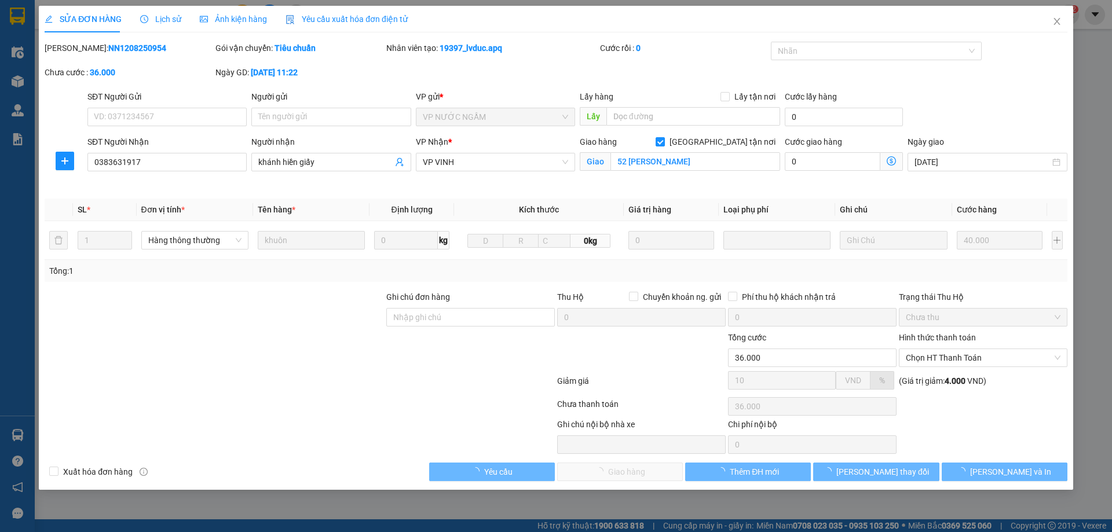
click at [165, 19] on span "Lịch sử" at bounding box center [160, 18] width 41 height 9
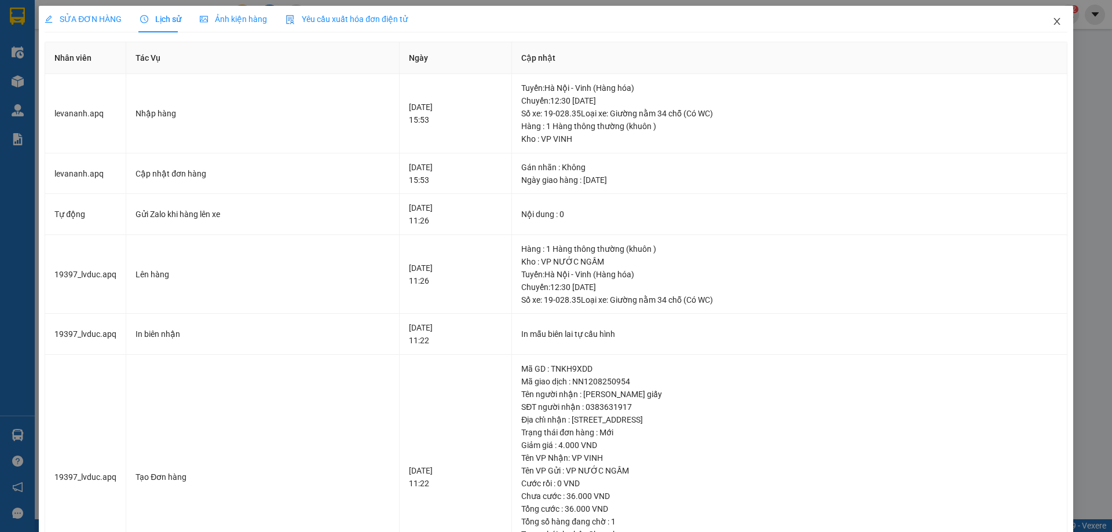
click at [1052, 27] on span "Close" at bounding box center [1057, 22] width 32 height 32
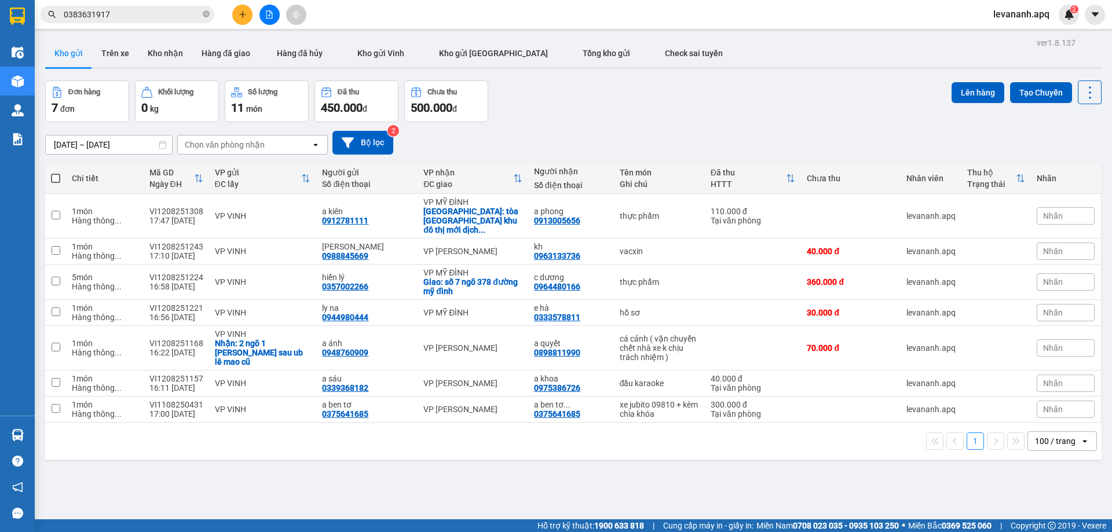
click at [144, 18] on input "0383631917" at bounding box center [132, 14] width 137 height 13
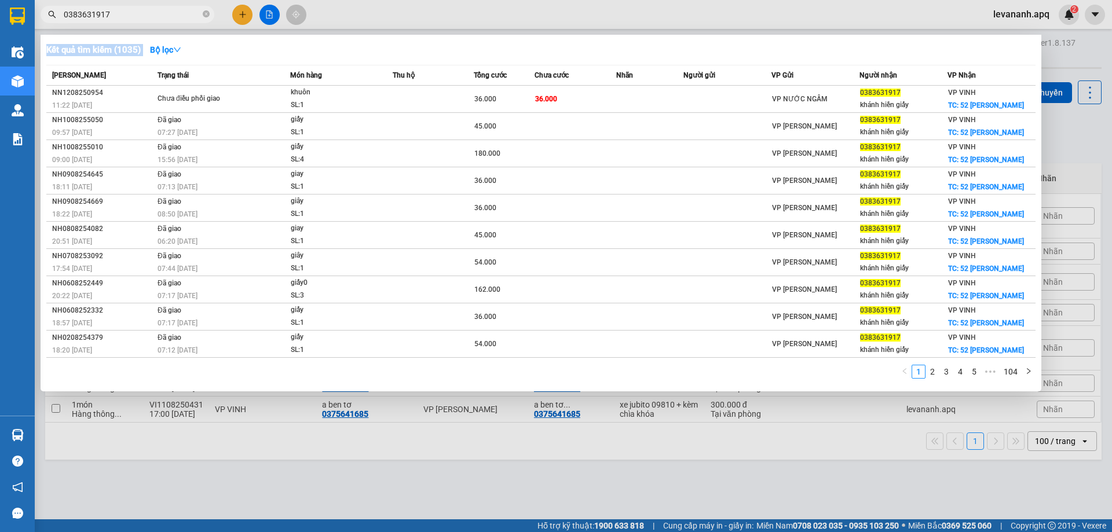
drag, startPoint x: 364, startPoint y: 48, endPoint x: 384, endPoint y: 410, distance: 362.7
click at [0, 14] on div "Kết quả tìm kiếm ( 1035 ) Bộ lọc Mã ĐH Trạng thái Món hàng Thu hộ Tổng cước Chư…" at bounding box center [0, 14] width 0 height 0
click at [140, 20] on input "0383631917" at bounding box center [132, 14] width 137 height 13
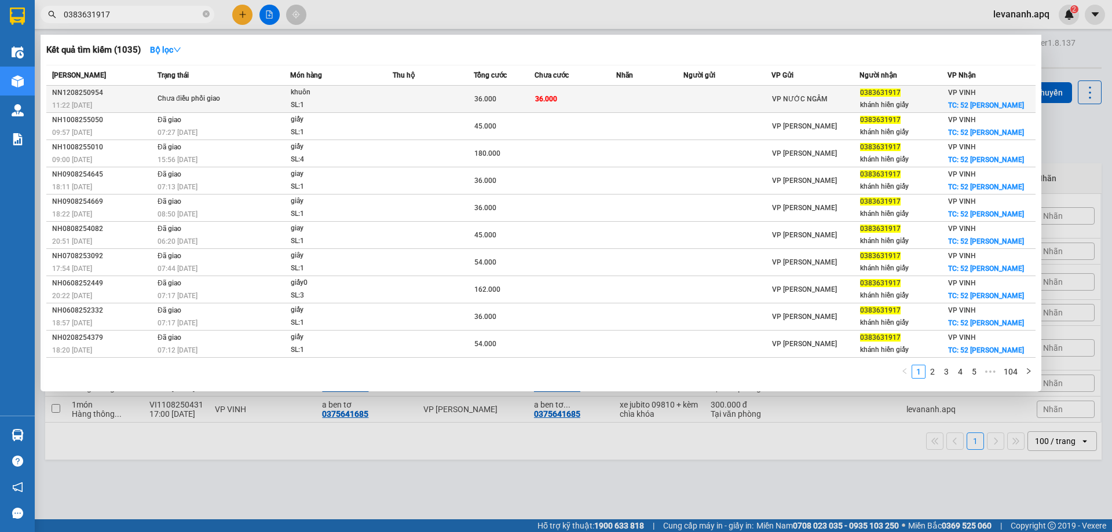
click at [568, 93] on td "36.000" at bounding box center [575, 99] width 81 height 27
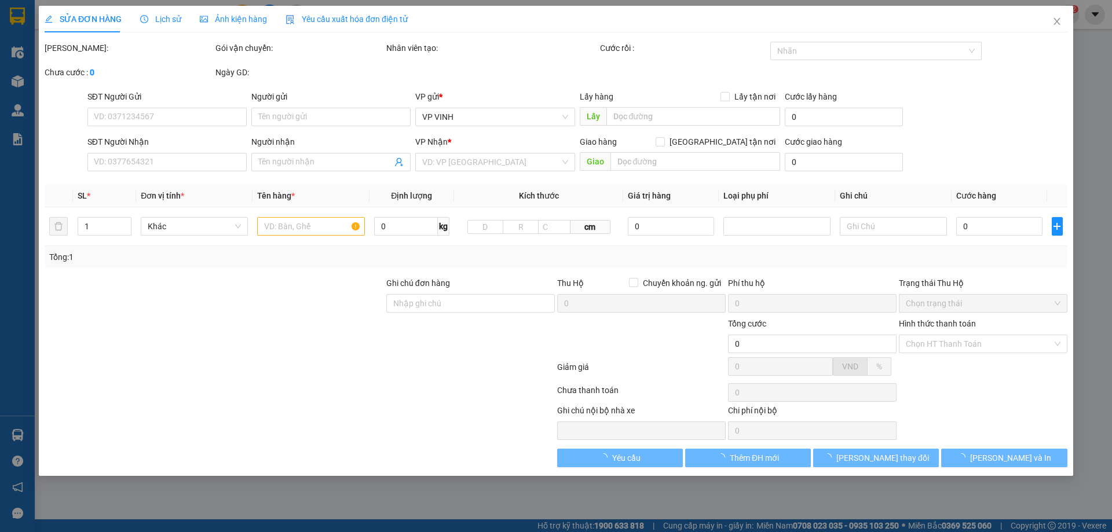
type input "0383631917"
type input "khánh hiền giấy"
checkbox input "true"
type input "52 [PERSON_NAME]"
type input "36.000"
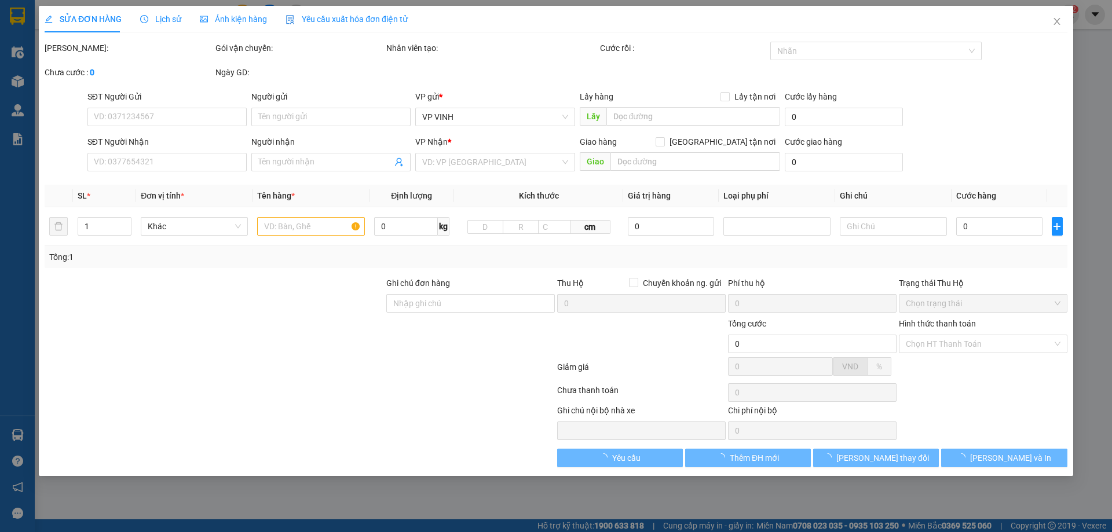
type input "10"
type input "36.000"
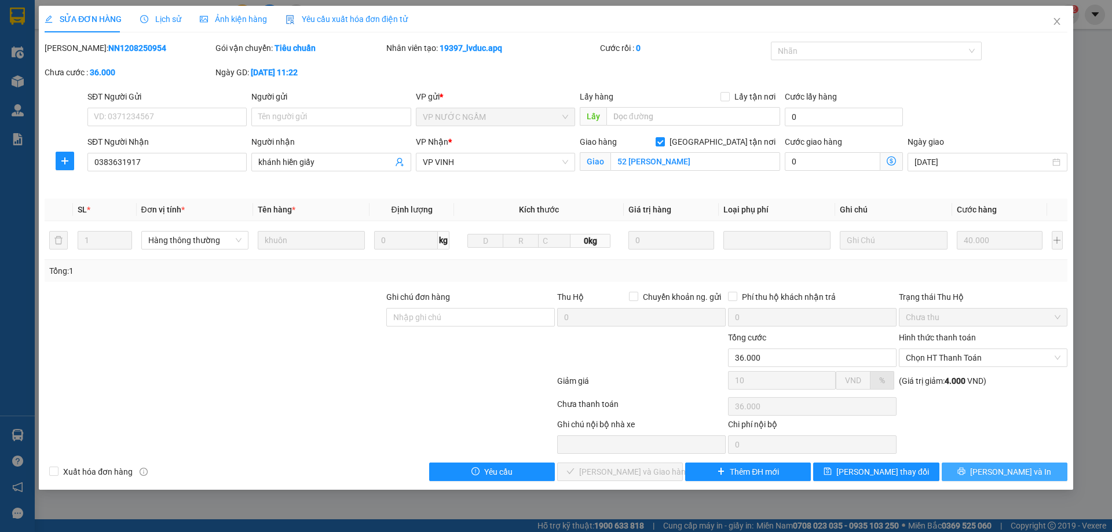
click at [1016, 468] on span "[PERSON_NAME] và In" at bounding box center [1010, 472] width 81 height 13
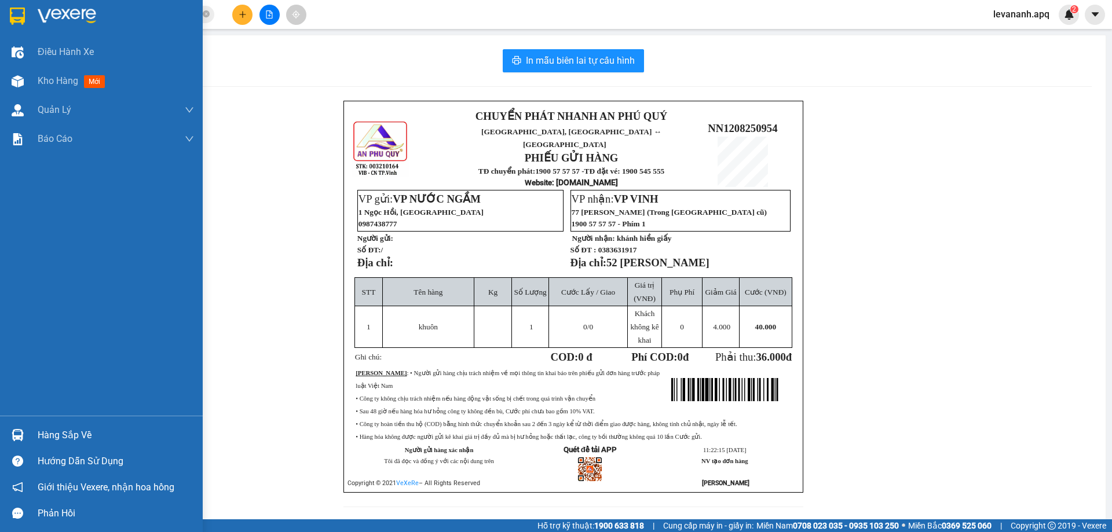
click at [20, 14] on img at bounding box center [17, 16] width 15 height 17
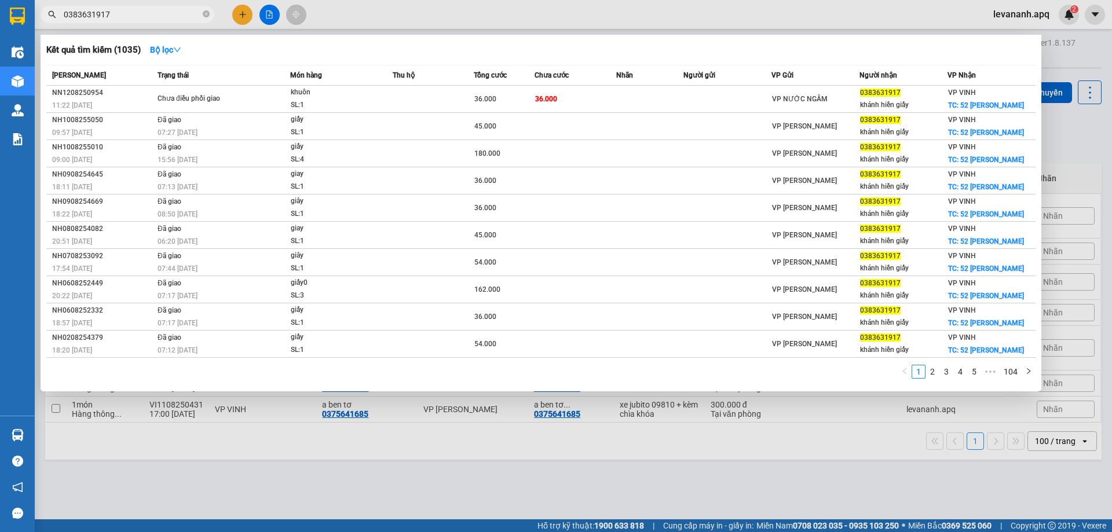
click at [156, 12] on input "0383631917" at bounding box center [132, 14] width 137 height 13
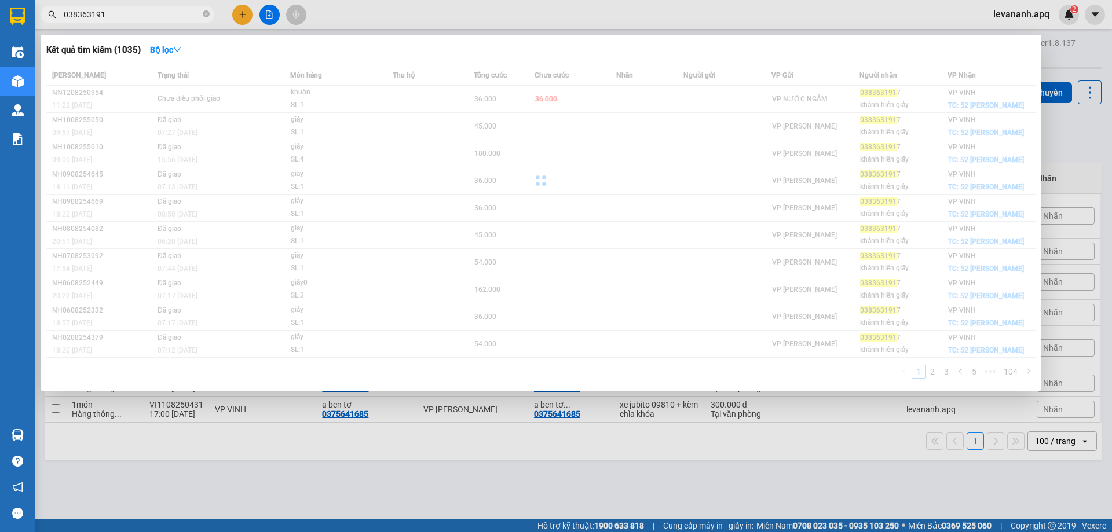
type input "0383631917"
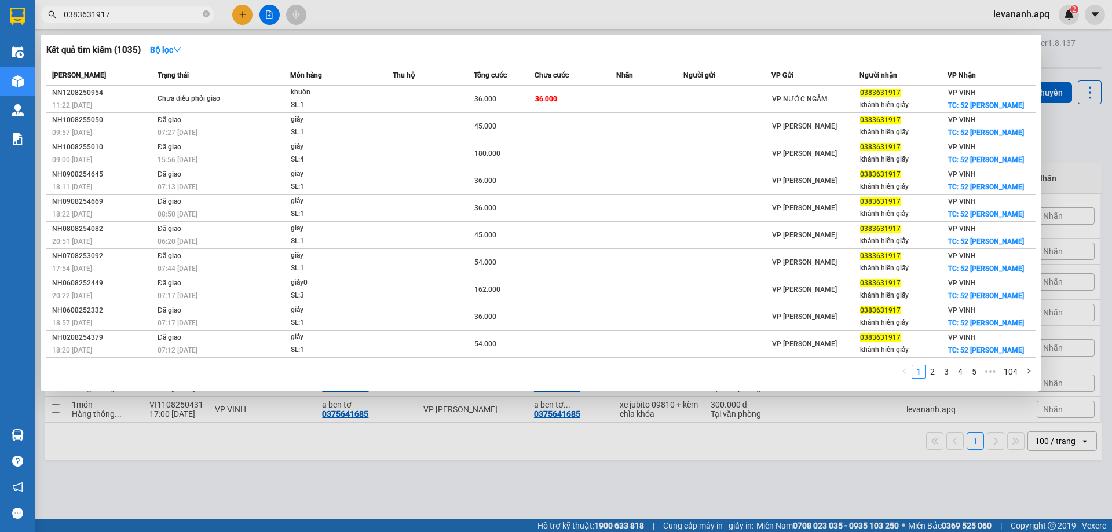
click at [286, 448] on div at bounding box center [556, 266] width 1112 height 532
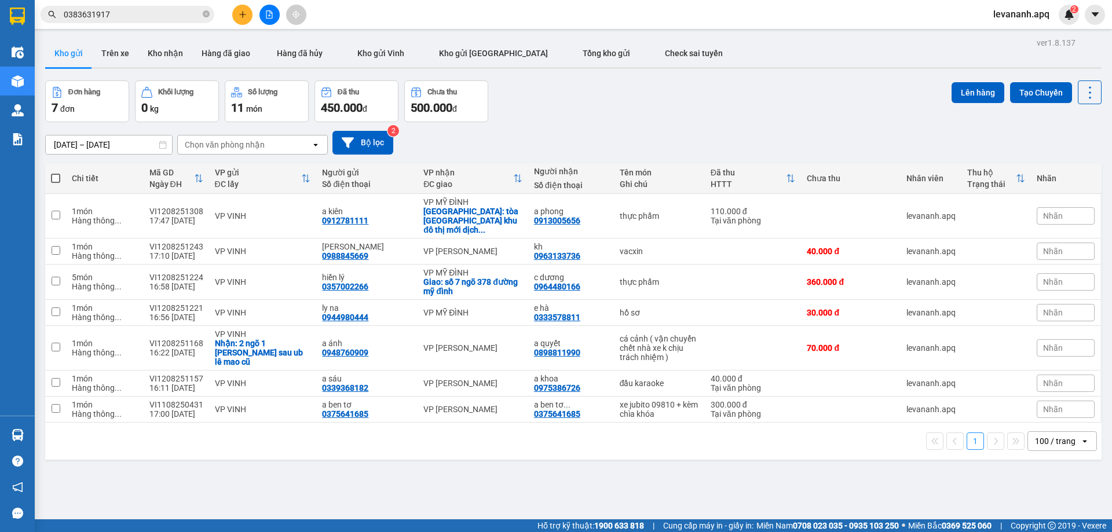
click at [144, 17] on input "0383631917" at bounding box center [132, 14] width 137 height 13
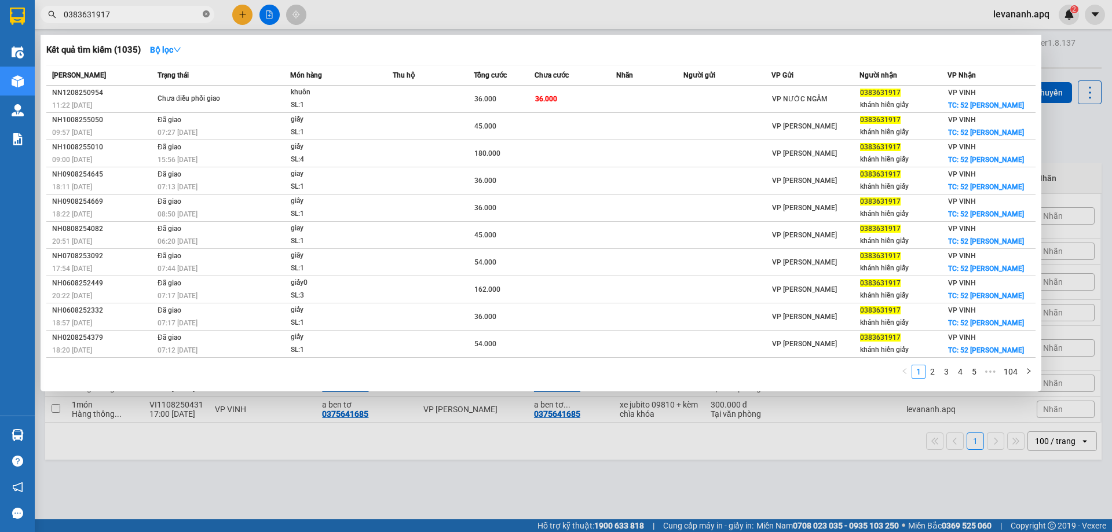
click at [206, 14] on icon "close-circle" at bounding box center [206, 13] width 7 height 7
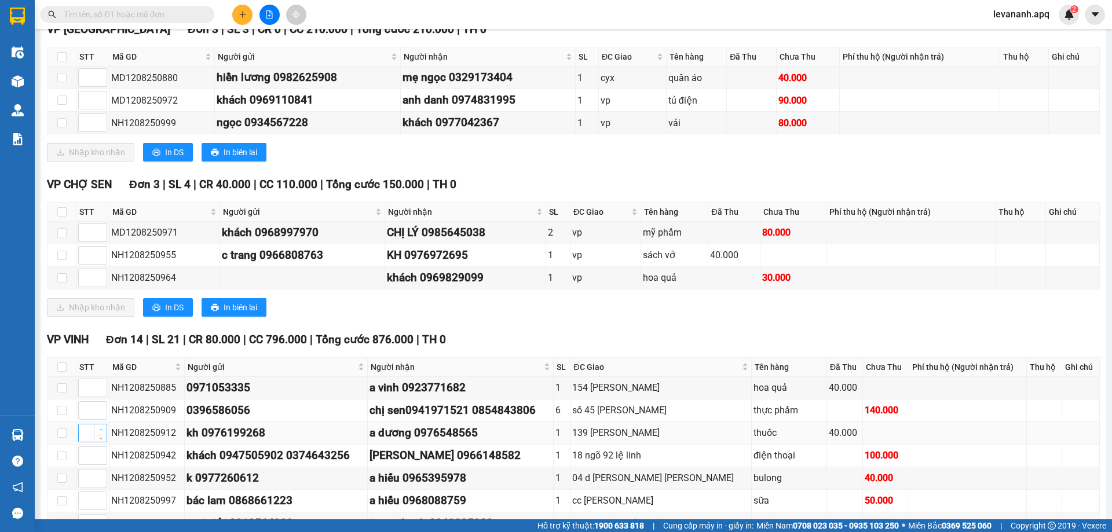
scroll to position [697, 0]
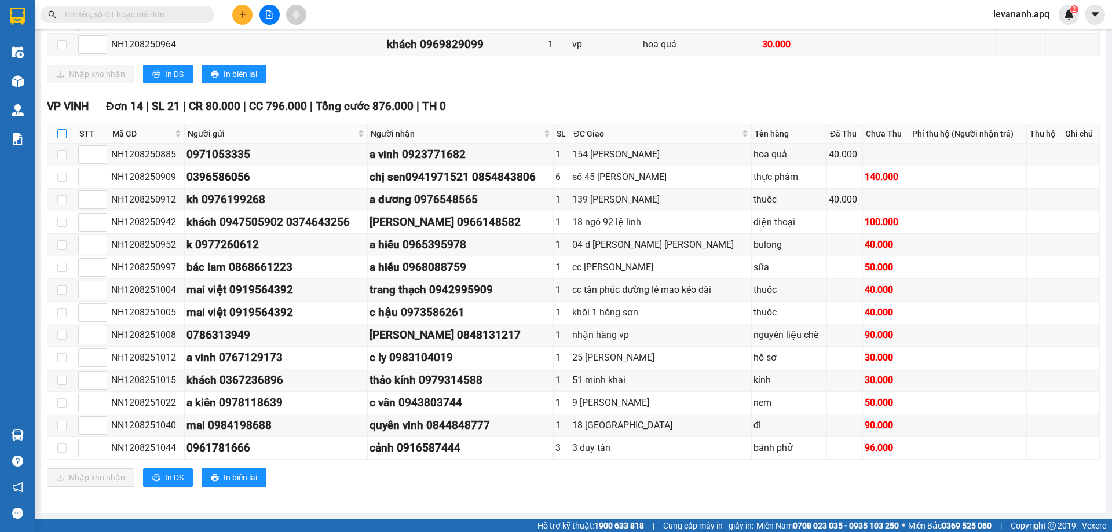
click at [61, 130] on input "checkbox" at bounding box center [61, 133] width 9 height 9
checkbox input "true"
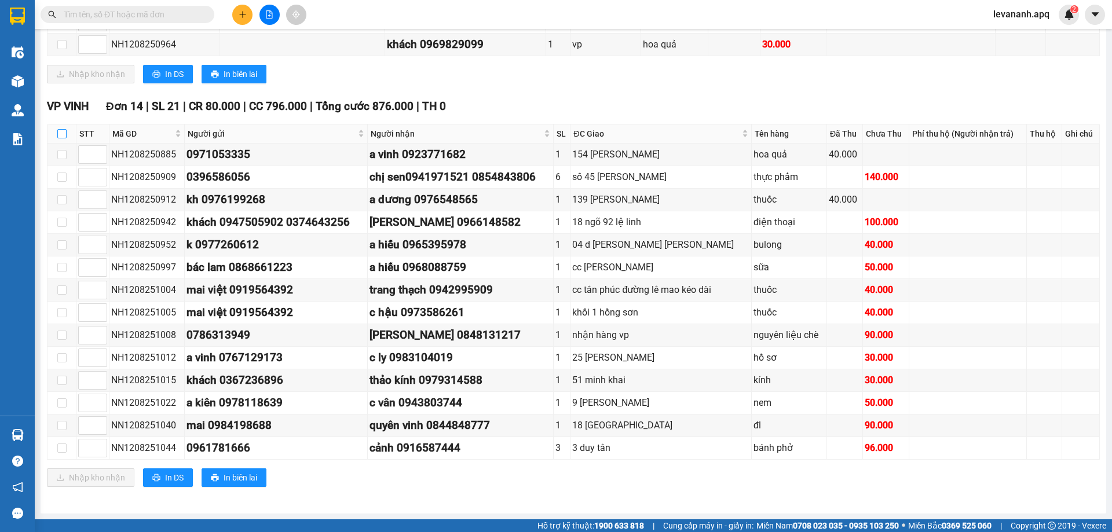
checkbox input "true"
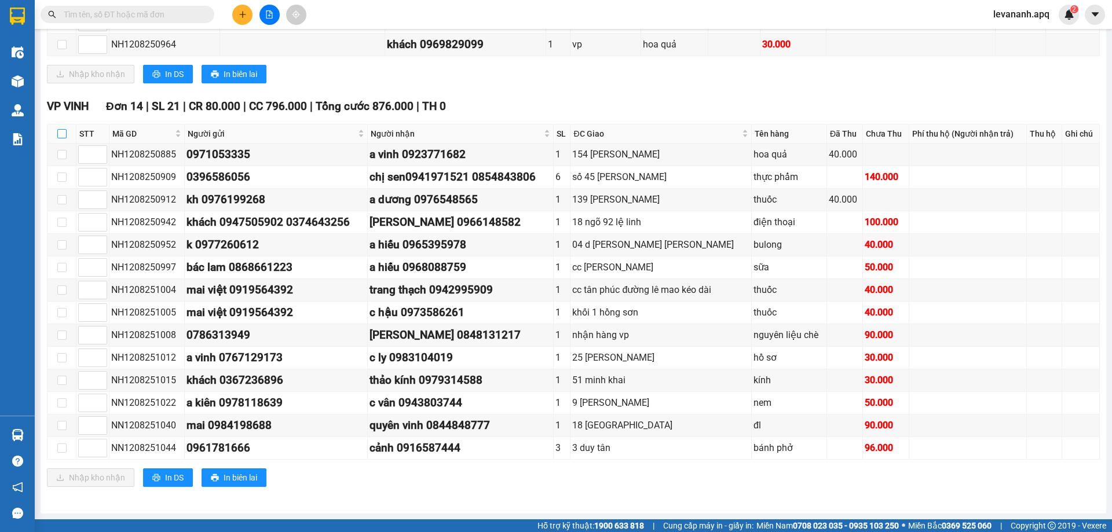
checkbox input "true"
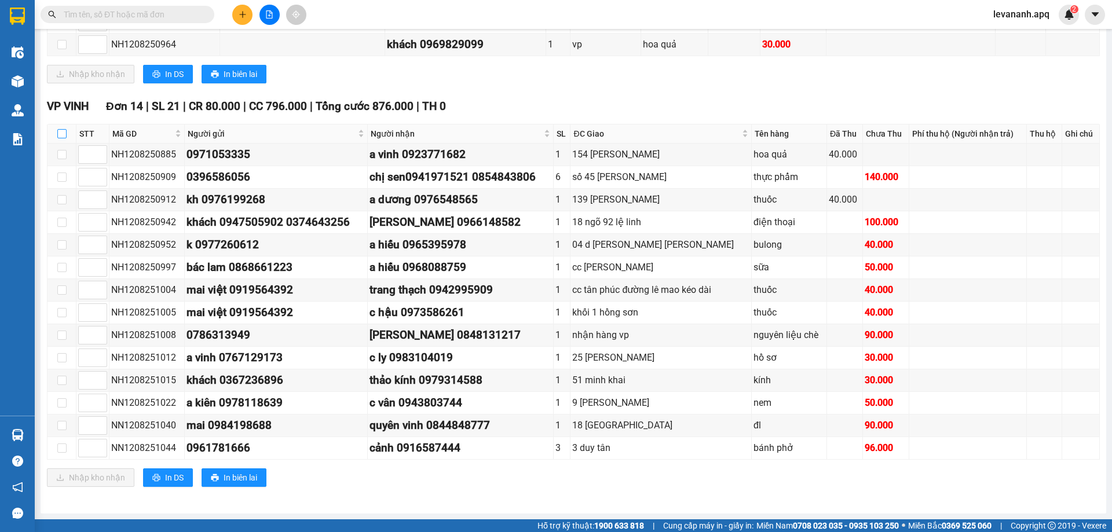
checkbox input "true"
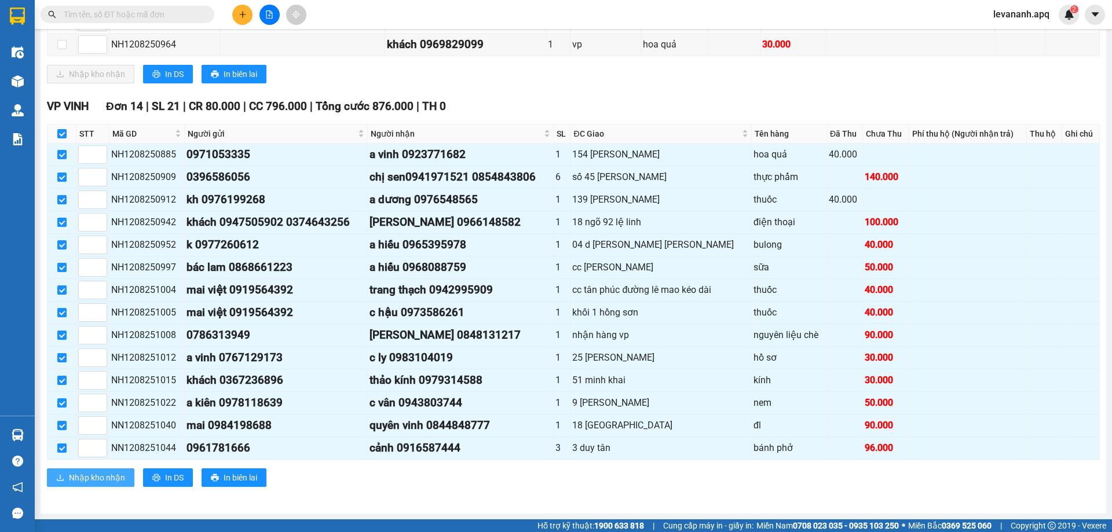
click at [96, 479] on span "Nhập kho nhận" at bounding box center [97, 478] width 56 height 13
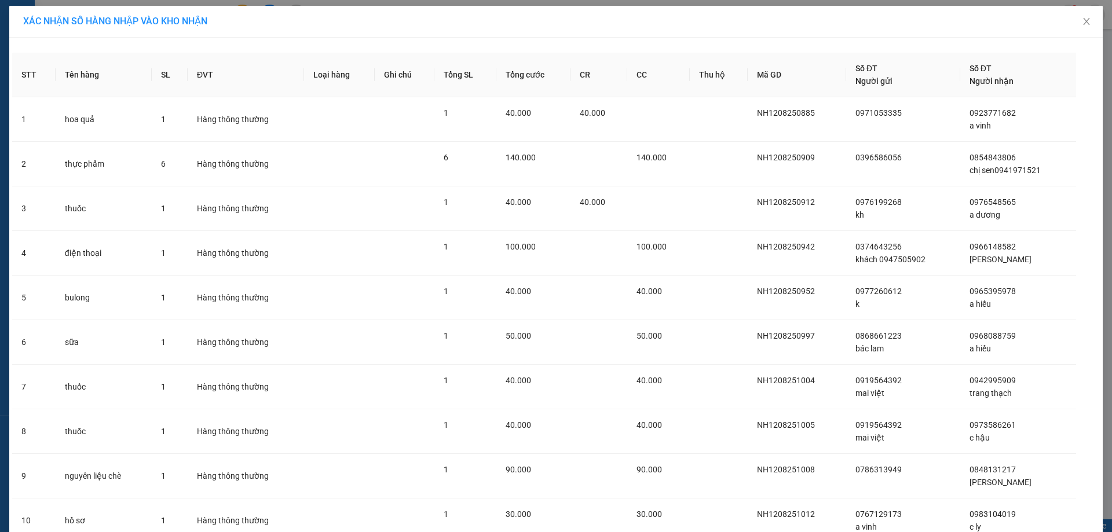
scroll to position [274, 0]
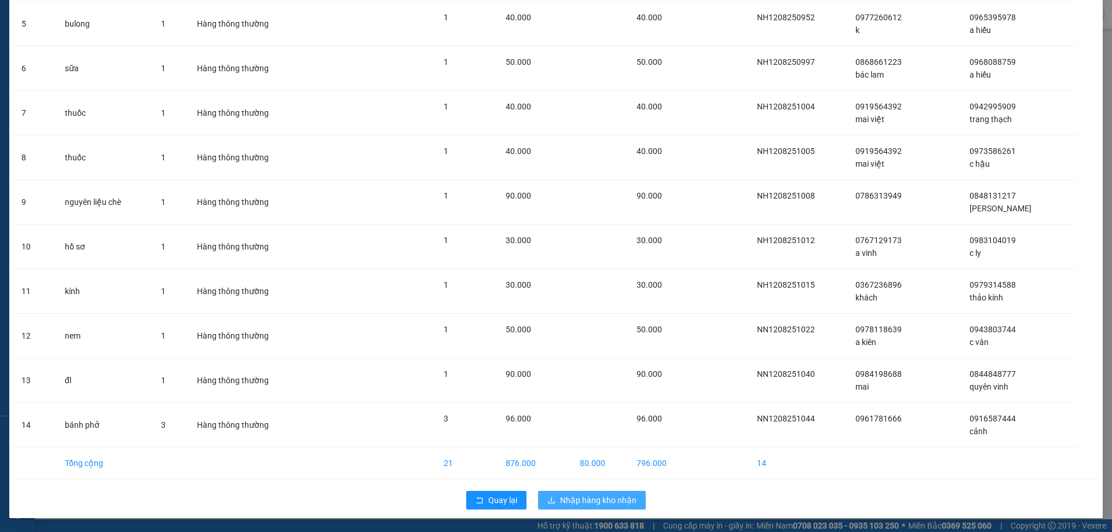
click at [601, 508] on button "Nhập hàng kho nhận" at bounding box center [592, 500] width 108 height 19
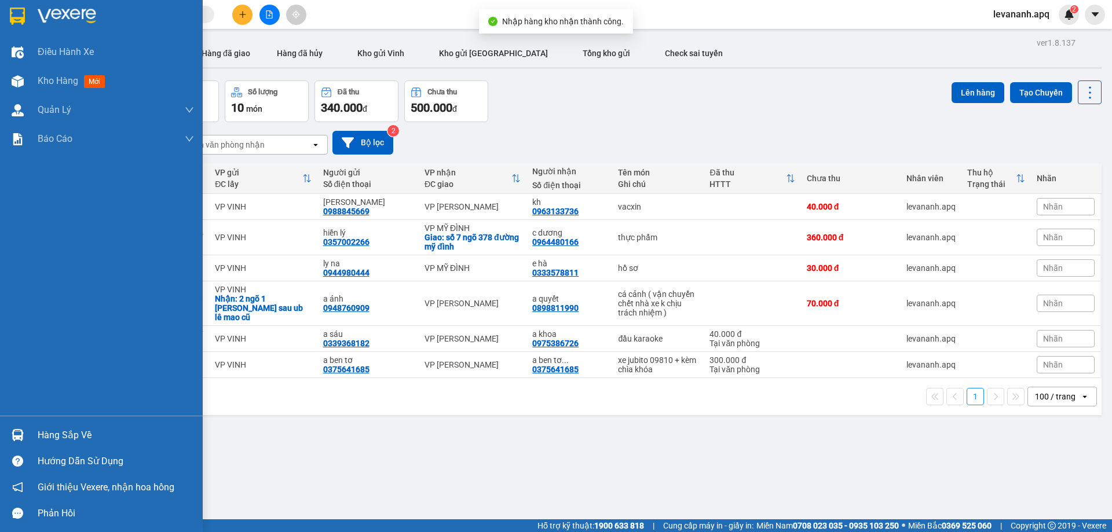
click at [16, 429] on div at bounding box center [18, 435] width 20 height 20
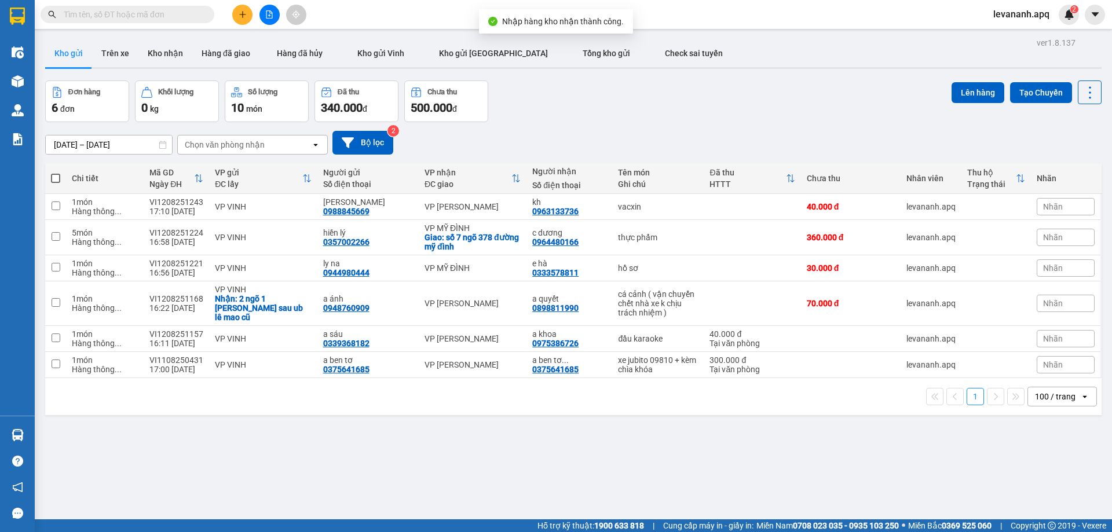
click at [641, 475] on section "Kết quả tìm kiếm ( 3 ) Bộ lọc Mã ĐH Trạng thái Món hàng Thu hộ Tổng cước Chưa c…" at bounding box center [556, 266] width 1112 height 532
click at [136, 16] on input "text" at bounding box center [132, 14] width 137 height 13
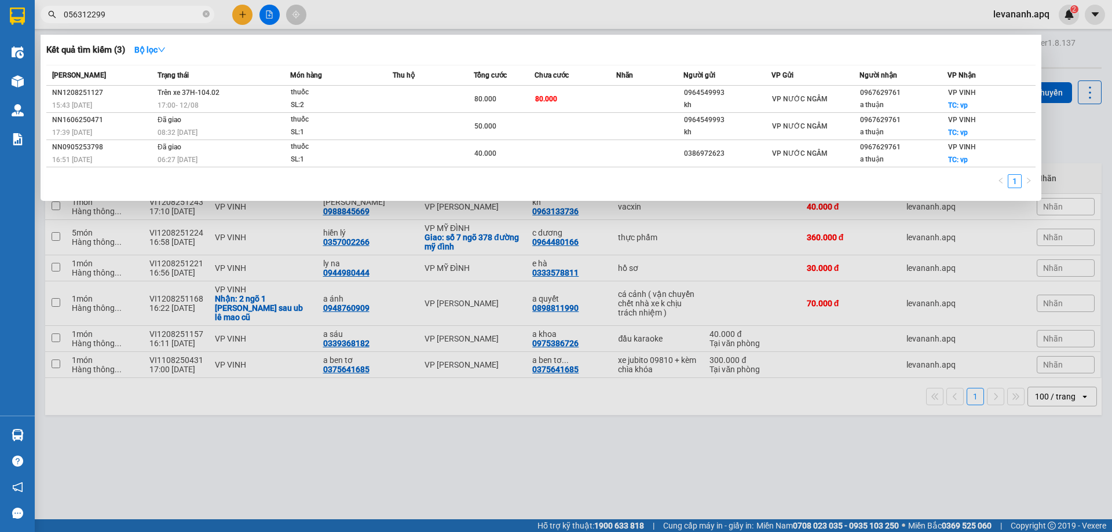
type input "0563122999"
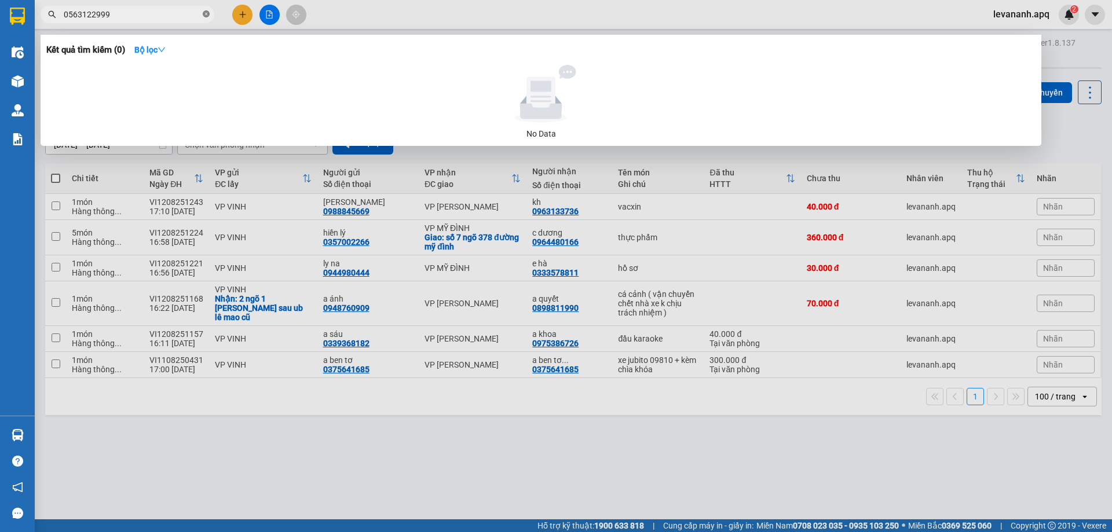
click at [208, 10] on span at bounding box center [206, 14] width 7 height 11
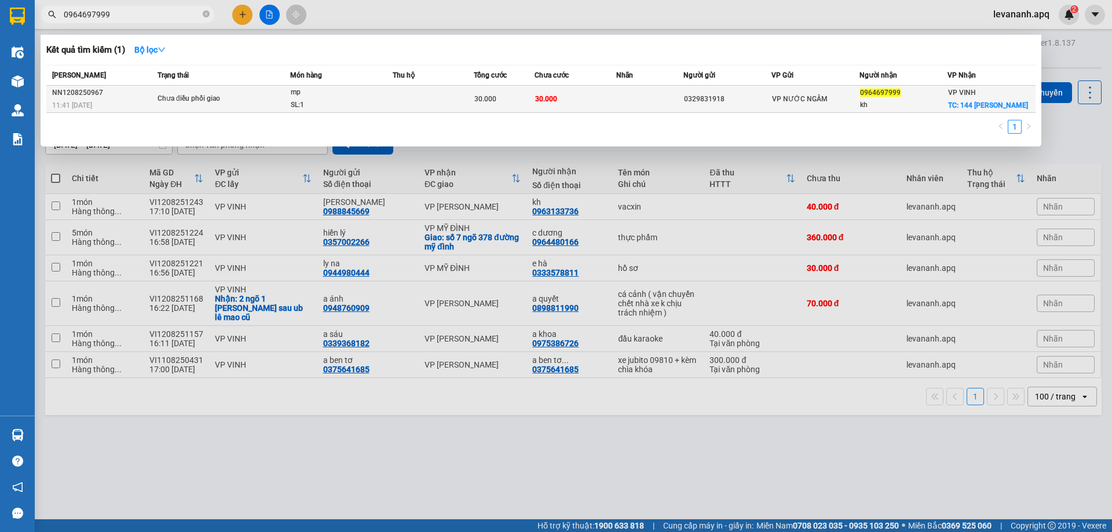
click at [357, 96] on div "mp" at bounding box center [334, 92] width 87 height 13
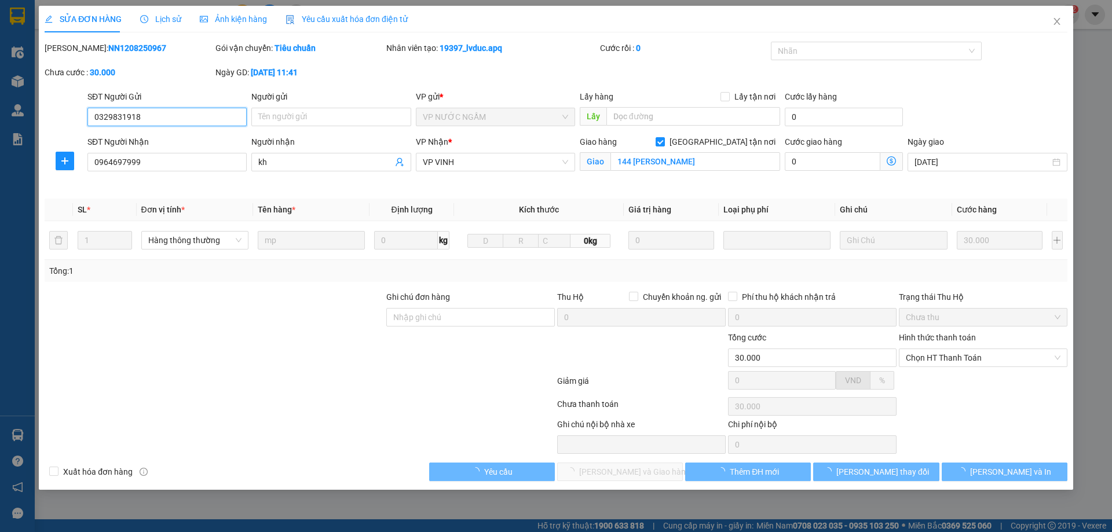
click at [172, 17] on span "Lịch sử" at bounding box center [160, 18] width 41 height 9
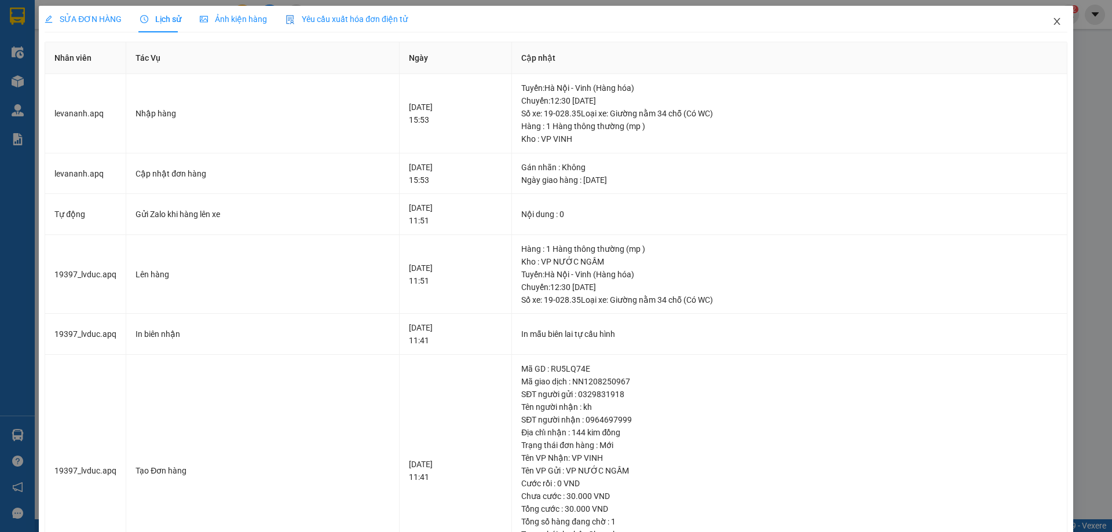
click at [1053, 25] on icon "close" at bounding box center [1057, 21] width 9 height 9
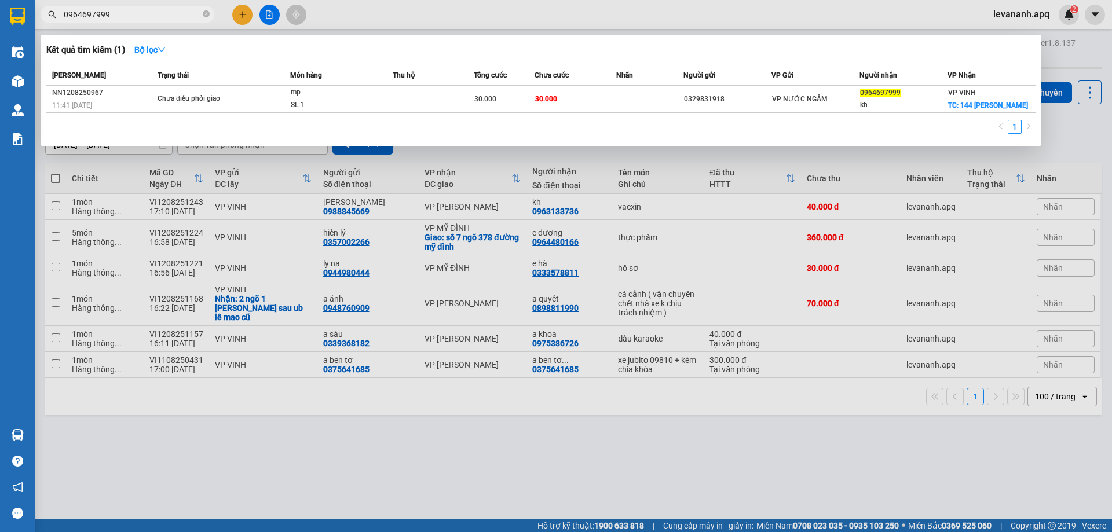
click at [145, 17] on input "0964697999" at bounding box center [132, 14] width 137 height 13
click at [605, 457] on div at bounding box center [556, 266] width 1112 height 532
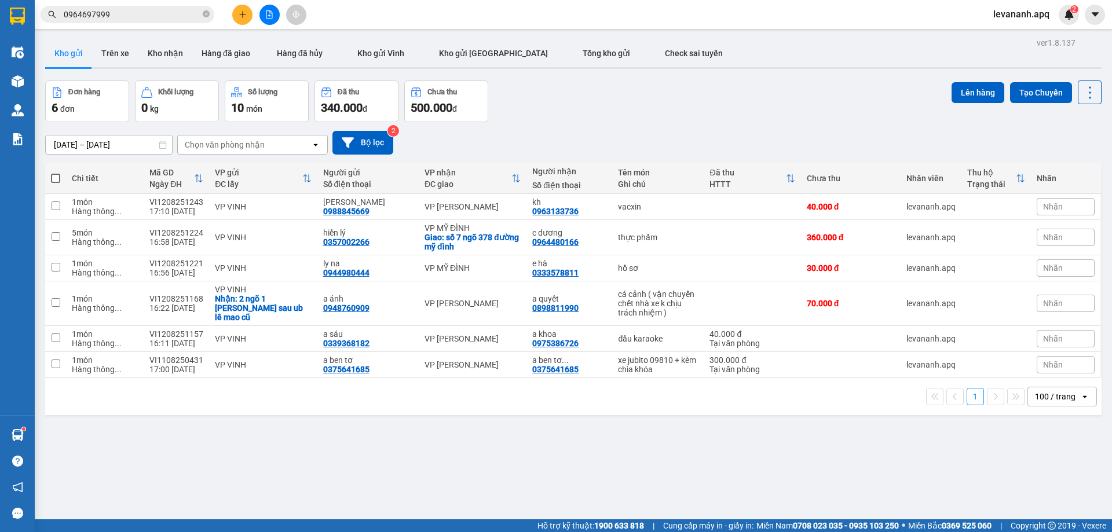
click at [143, 16] on input "0964697999" at bounding box center [132, 14] width 137 height 13
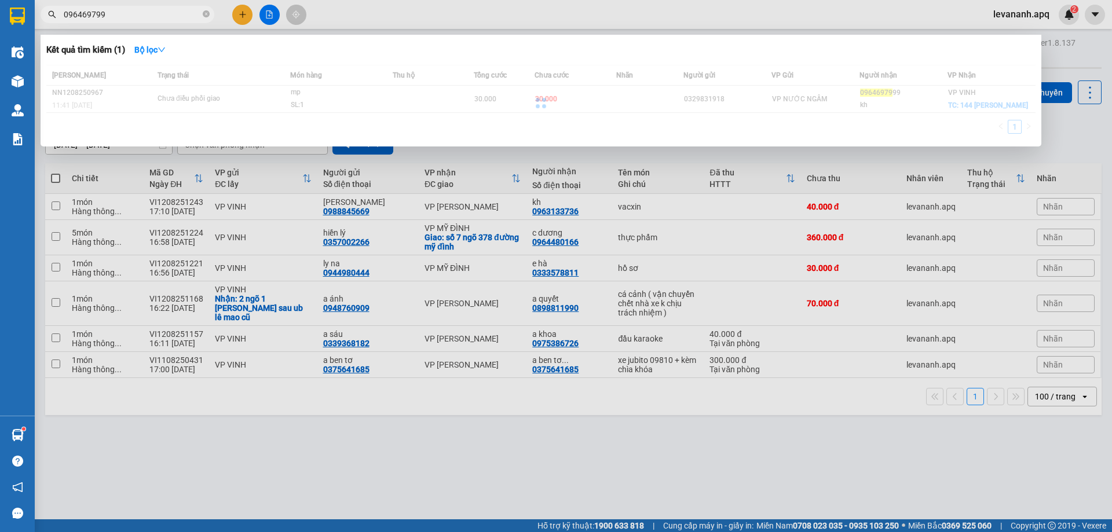
type input "0964697999"
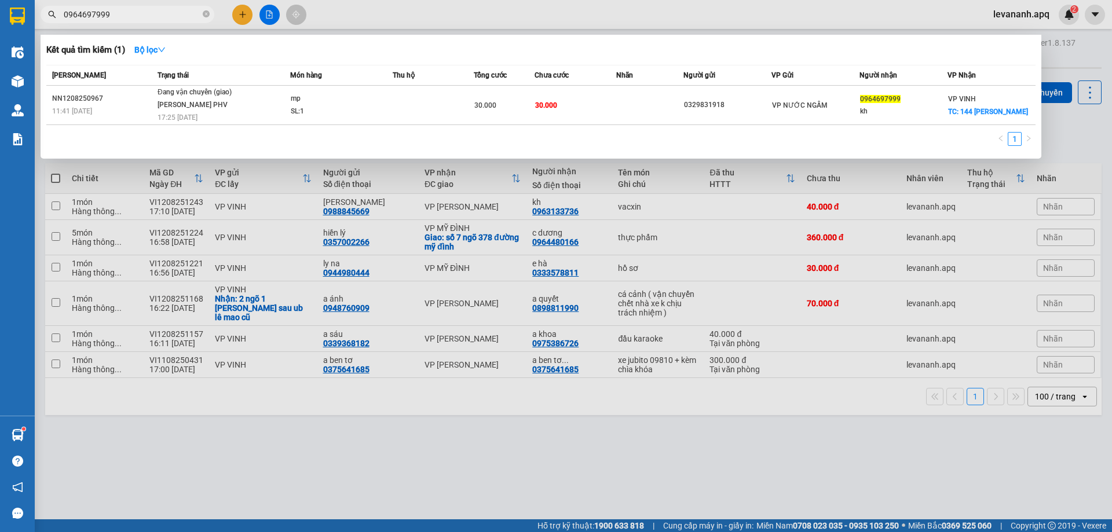
click at [344, 462] on div at bounding box center [556, 266] width 1112 height 532
click at [174, 14] on input "0964697999" at bounding box center [132, 14] width 137 height 13
click at [242, 12] on div at bounding box center [556, 266] width 1112 height 532
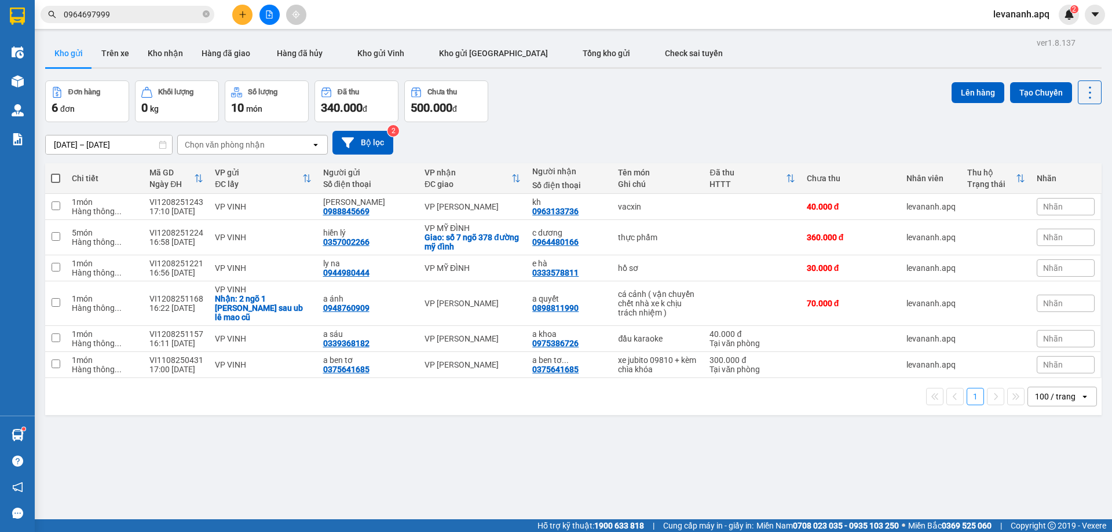
click at [243, 8] on button at bounding box center [242, 15] width 20 height 20
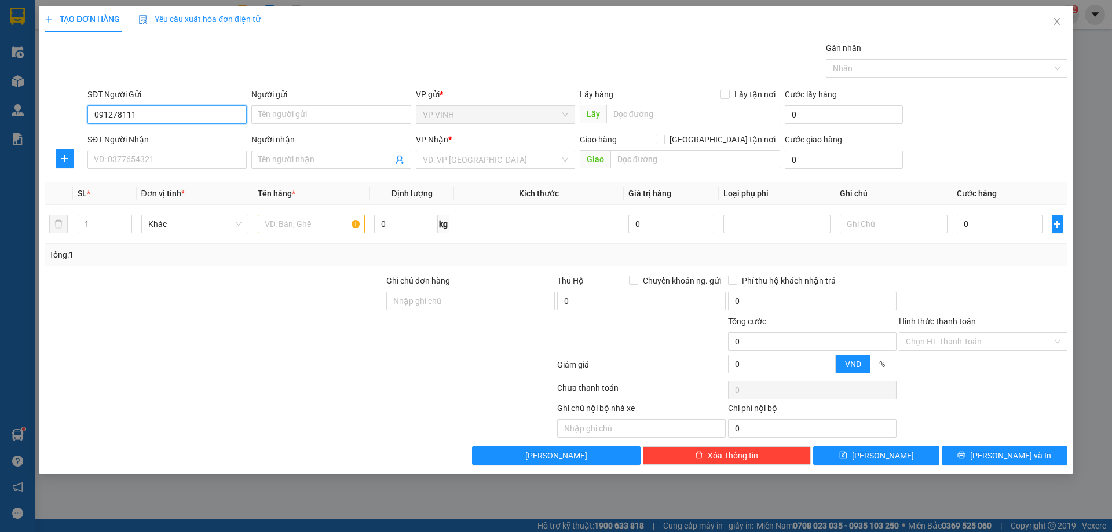
type input "0912781111"
click at [153, 138] on div "0912781111 - a kiên" at bounding box center [166, 138] width 145 height 13
type input "a kiên"
type input "0912781111"
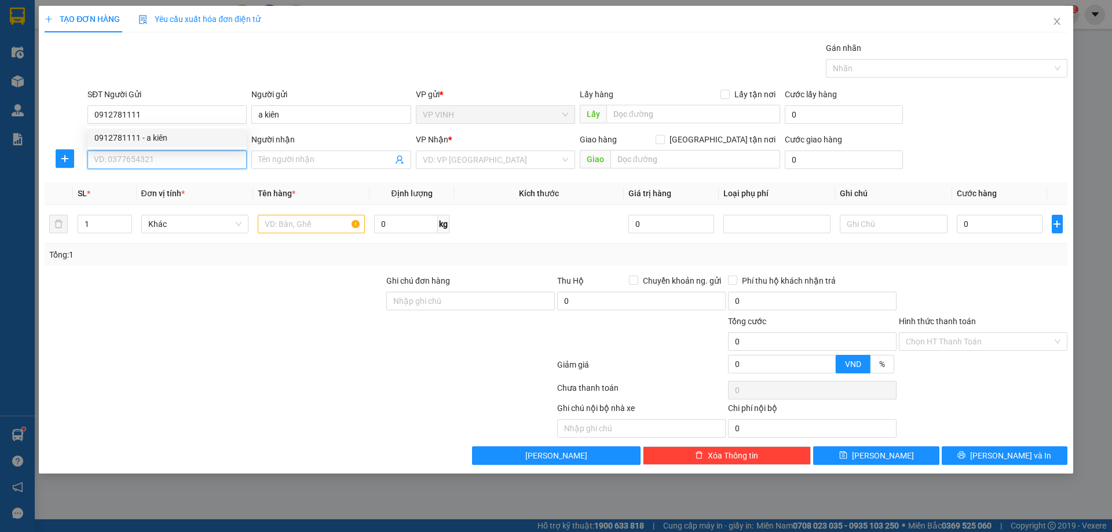
click at [153, 155] on input "SĐT Người Nhận" at bounding box center [166, 160] width 159 height 19
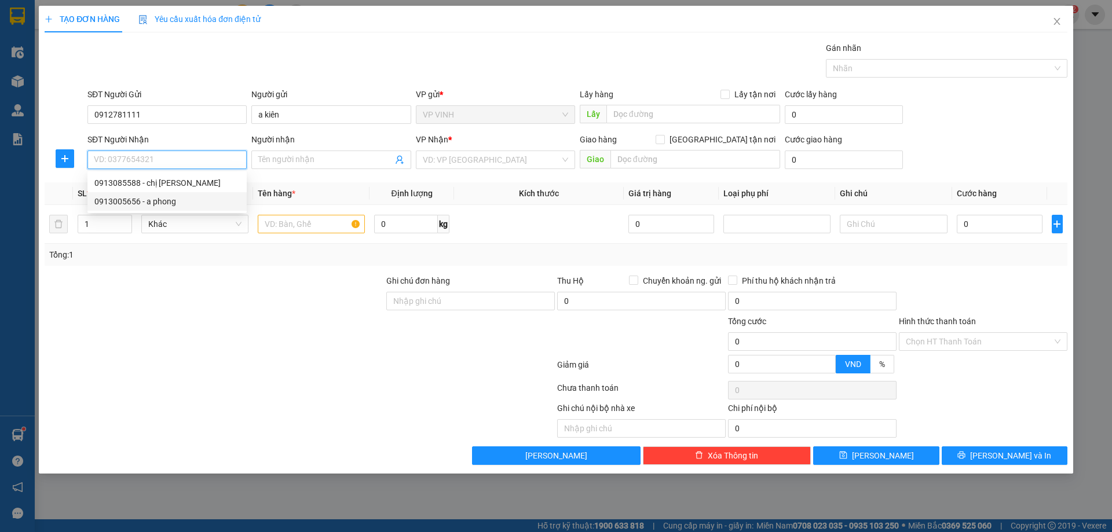
click at [177, 200] on div "0913005656 - a phong" at bounding box center [166, 201] width 145 height 13
type input "0913005656"
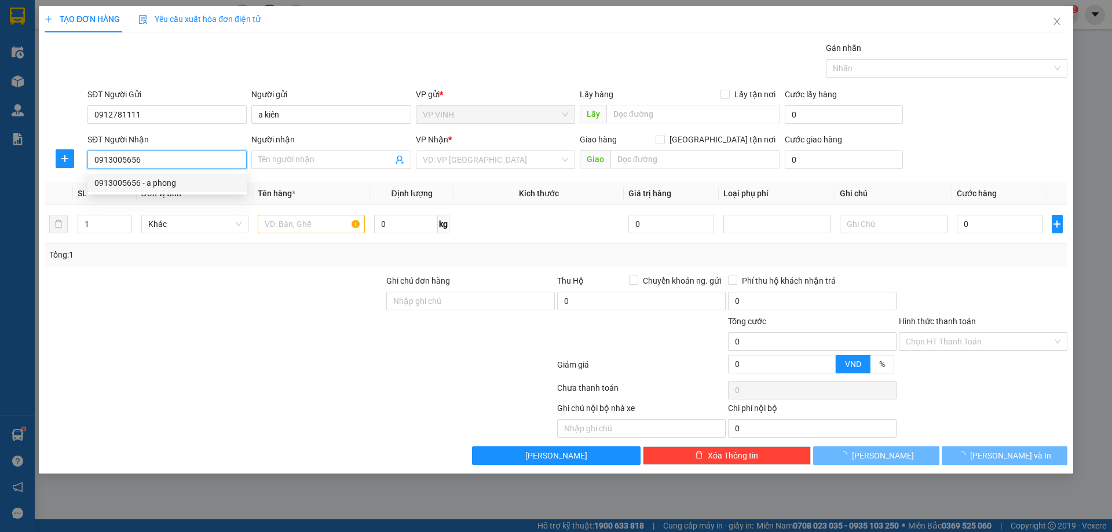
type input "a phong"
type input "nhờ ship cc hà đô cầu giấy nhận tt ship"
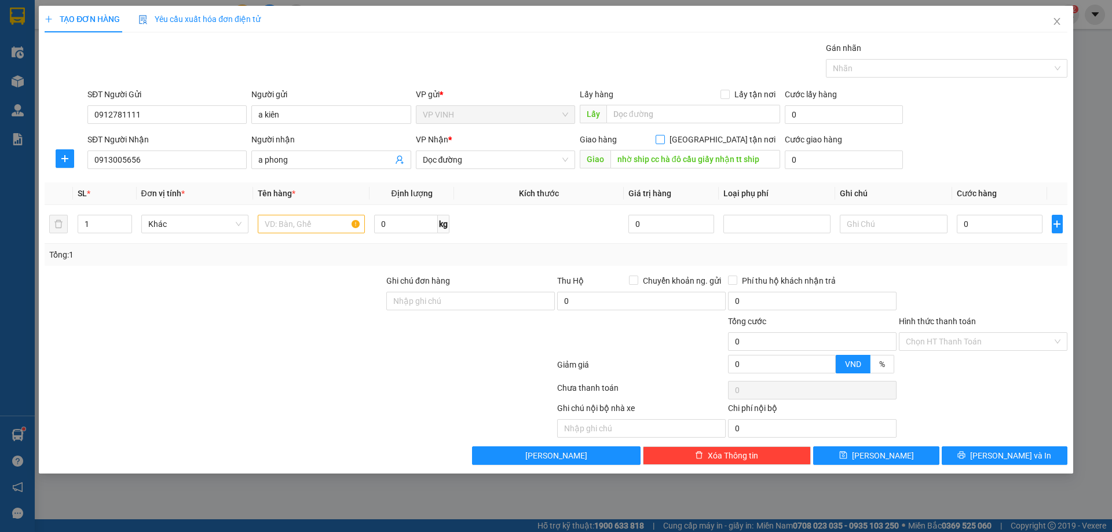
click at [664, 142] on input "[GEOGRAPHIC_DATA] tận nơi" at bounding box center [660, 139] width 8 height 8
checkbox input "true"
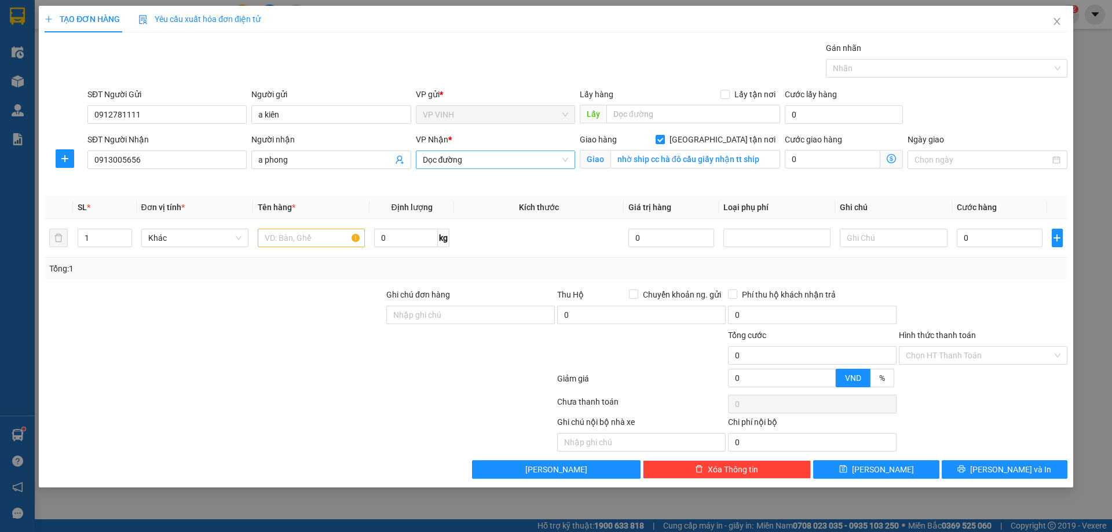
click at [521, 159] on span "Dọc đường" at bounding box center [495, 159] width 145 height 17
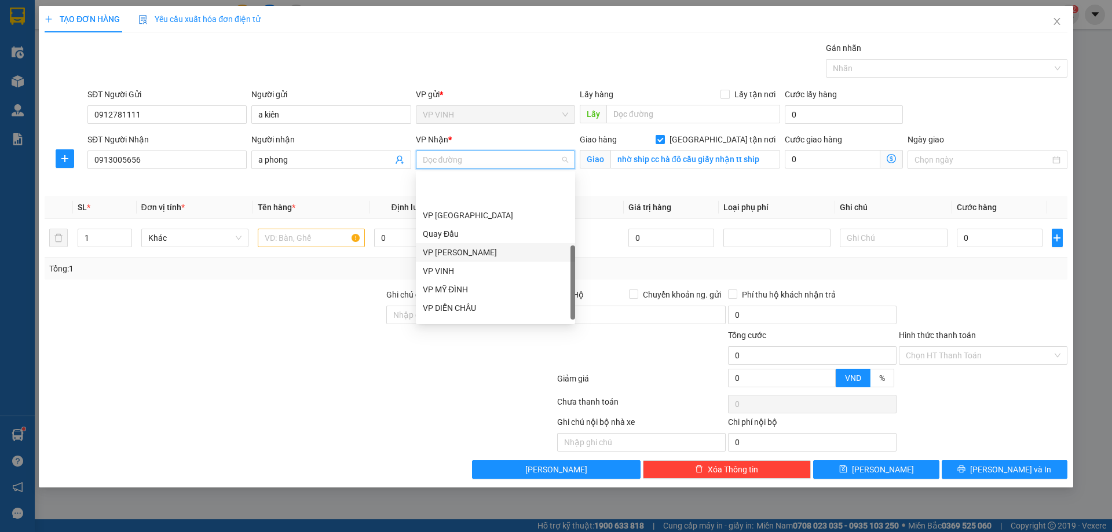
scroll to position [162, 0]
drag, startPoint x: 487, startPoint y: 242, endPoint x: 615, endPoint y: 209, distance: 132.4
click at [487, 242] on div "VP MỸ ĐÌNH" at bounding box center [495, 243] width 145 height 13
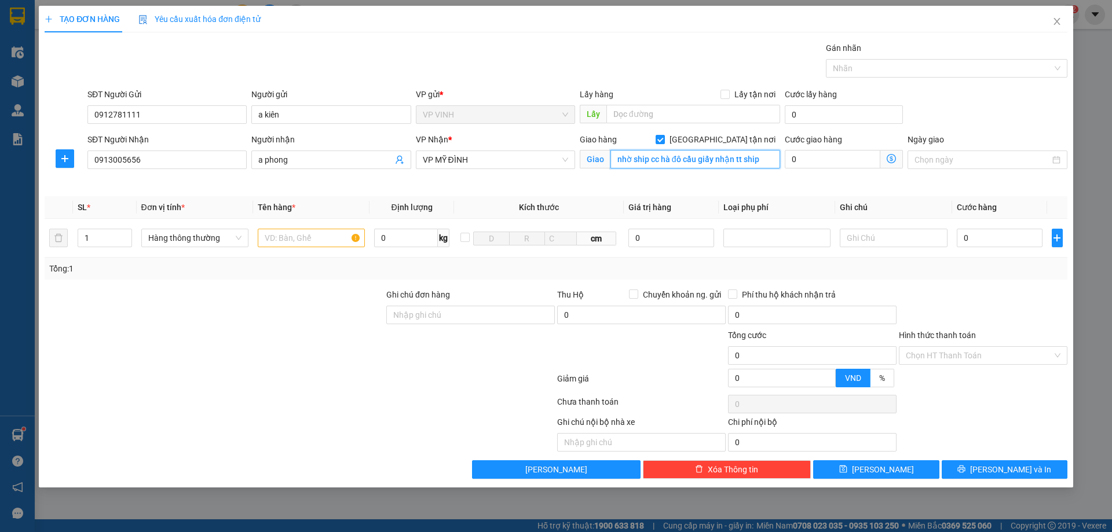
click at [661, 159] on input "nhờ ship cc hà đô cầu giấy nhận tt ship" at bounding box center [696, 159] width 170 height 19
type input "2"
click at [128, 233] on span "up" at bounding box center [125, 235] width 7 height 7
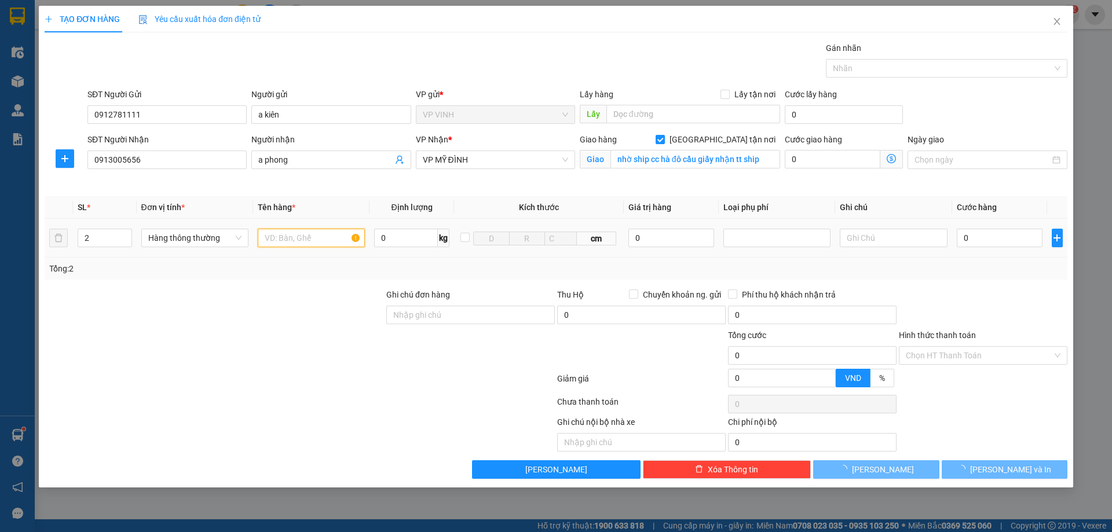
click at [263, 233] on input "text" at bounding box center [311, 238] width 107 height 19
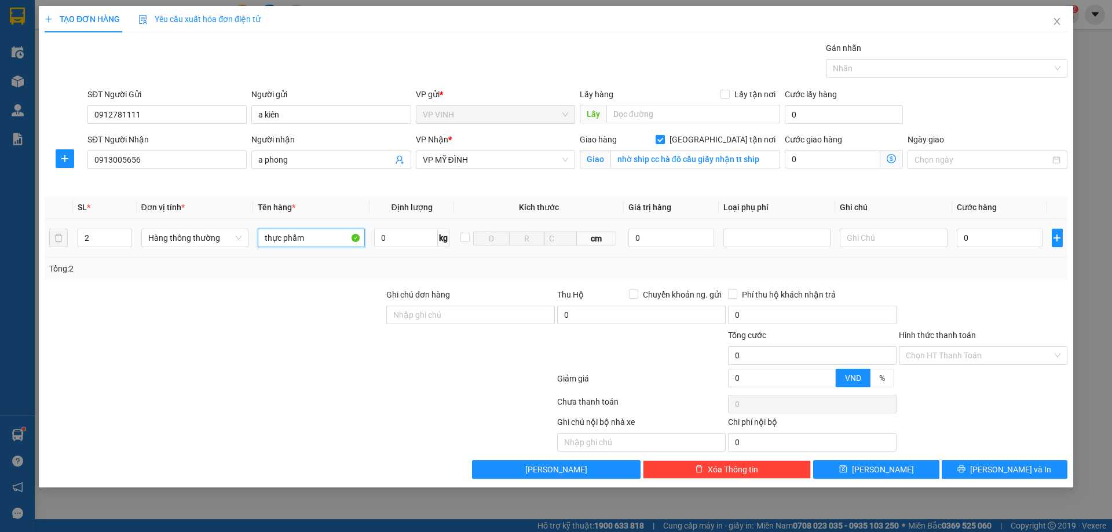
type input "thực phẩm"
click at [955, 235] on td "0" at bounding box center [1001, 238] width 96 height 39
click at [973, 235] on input "0" at bounding box center [1000, 238] width 86 height 19
click at [712, 160] on input "nhờ ship cc hà đô cầu giấy nhận tt ship" at bounding box center [696, 159] width 170 height 19
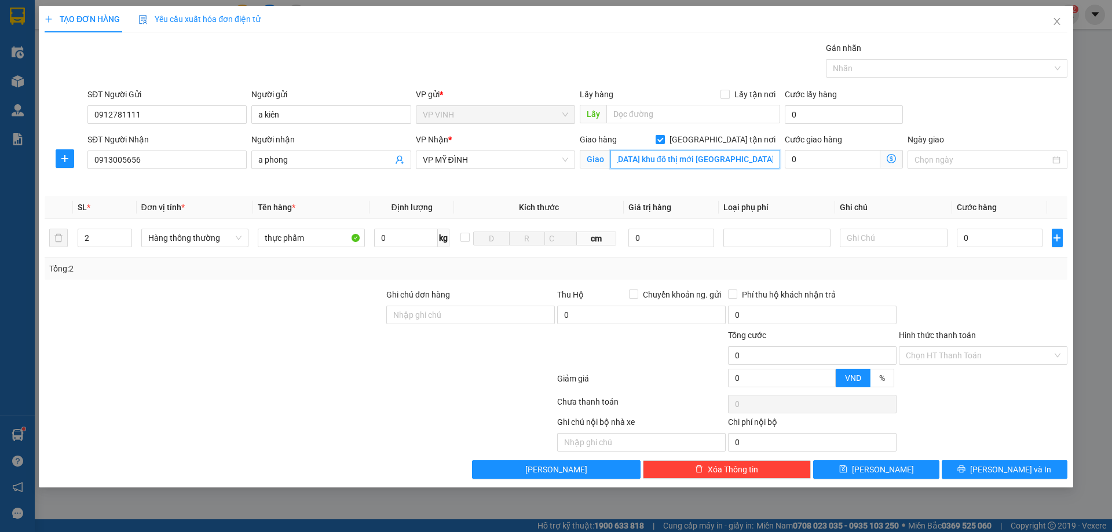
type input "tòa [GEOGRAPHIC_DATA] khu đô thị mới [GEOGRAPHIC_DATA] , [GEOGRAPHIC_DATA] , [G…"
click at [887, 153] on span at bounding box center [892, 159] width 23 height 19
click at [887, 158] on icon "dollar-circle" at bounding box center [891, 158] width 9 height 9
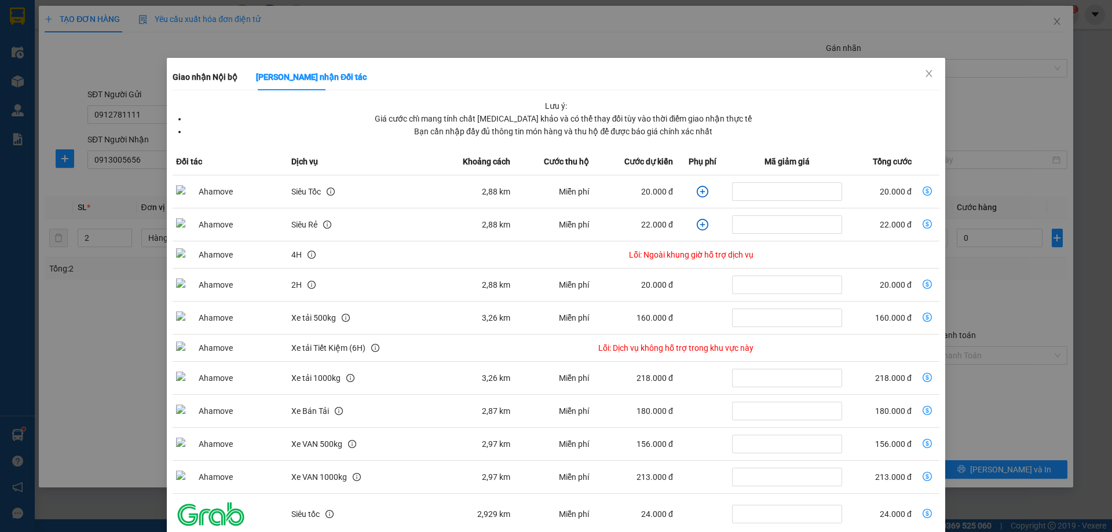
click at [567, 178] on td "Miễn phí" at bounding box center [553, 192] width 79 height 33
click at [925, 75] on icon "close" at bounding box center [929, 73] width 9 height 9
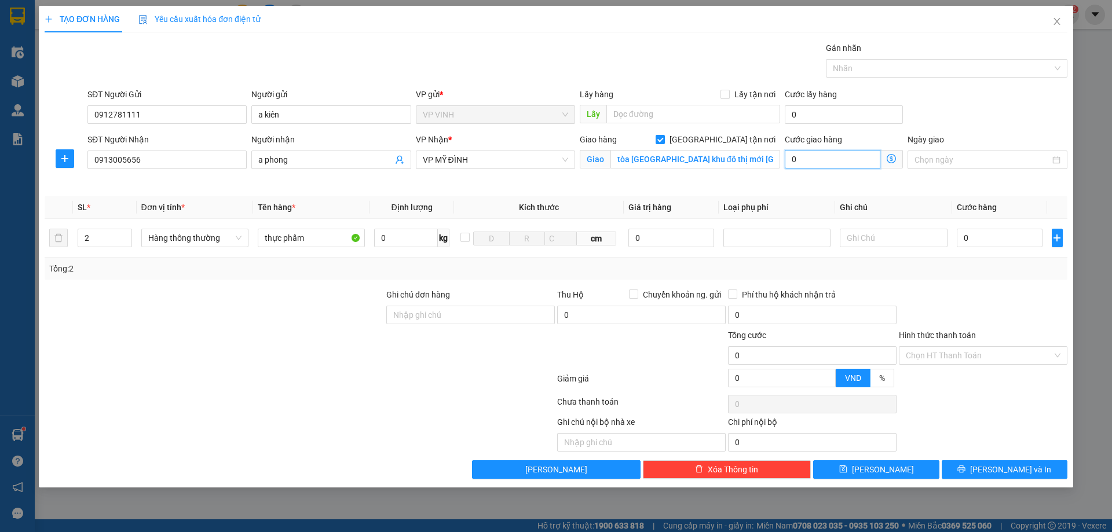
click at [829, 159] on input "0" at bounding box center [833, 159] width 96 height 19
type input "5"
type input "50"
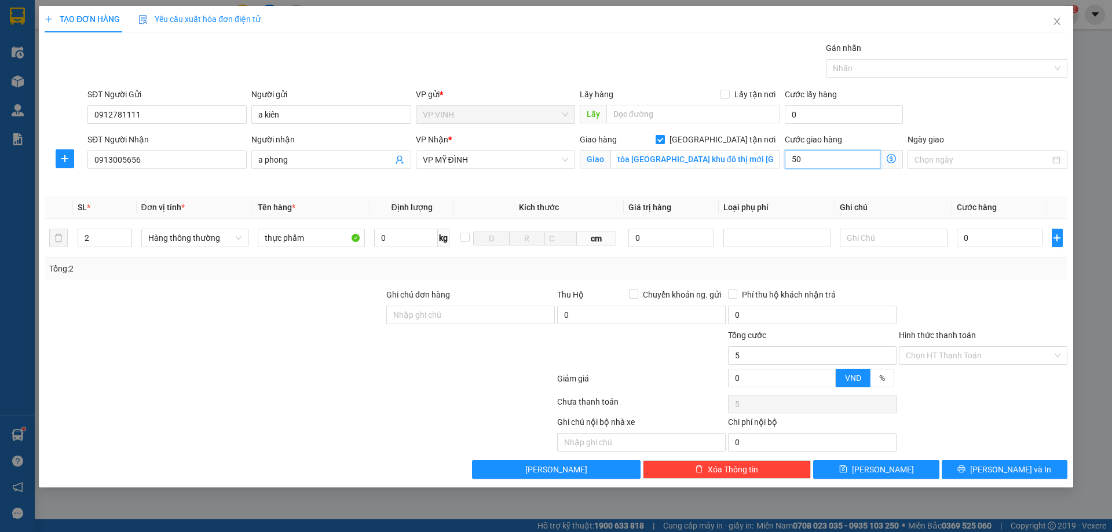
type input "50"
type input "50.000"
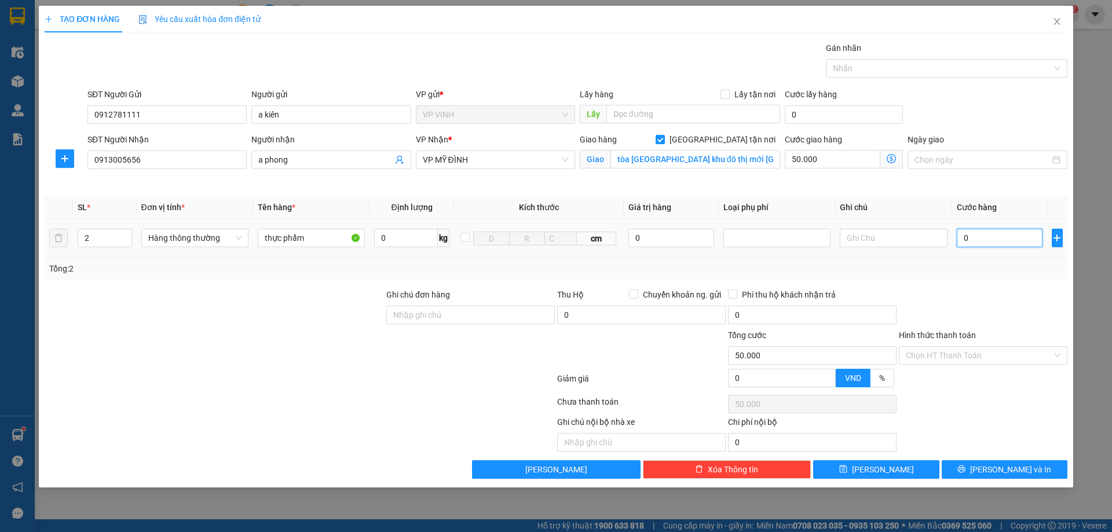
click at [975, 238] on input "0" at bounding box center [1000, 238] width 86 height 19
click at [123, 243] on icon "down" at bounding box center [125, 242] width 4 height 4
type input "1"
click at [124, 241] on icon "down" at bounding box center [125, 242] width 4 height 4
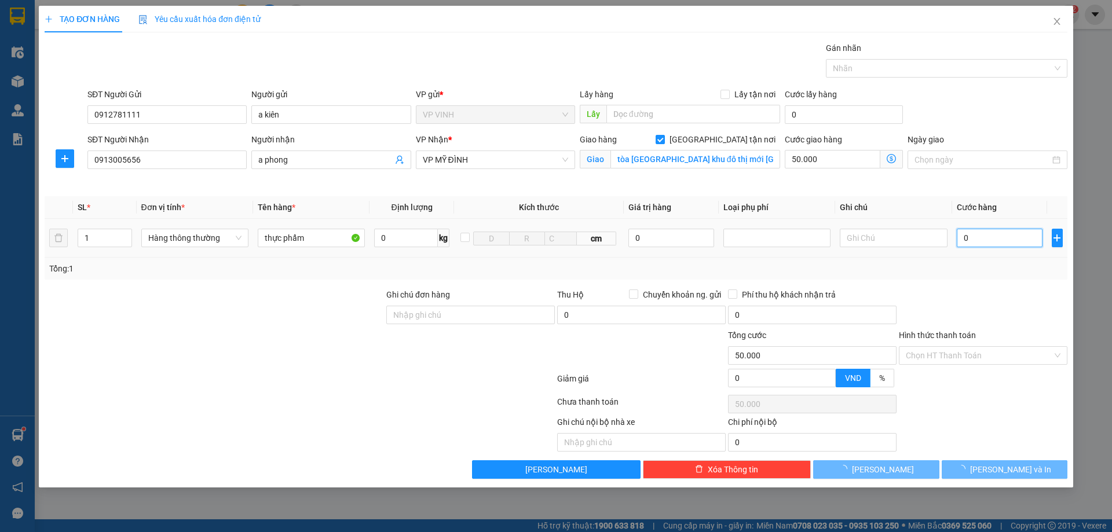
click at [991, 235] on input "0" at bounding box center [1000, 238] width 86 height 19
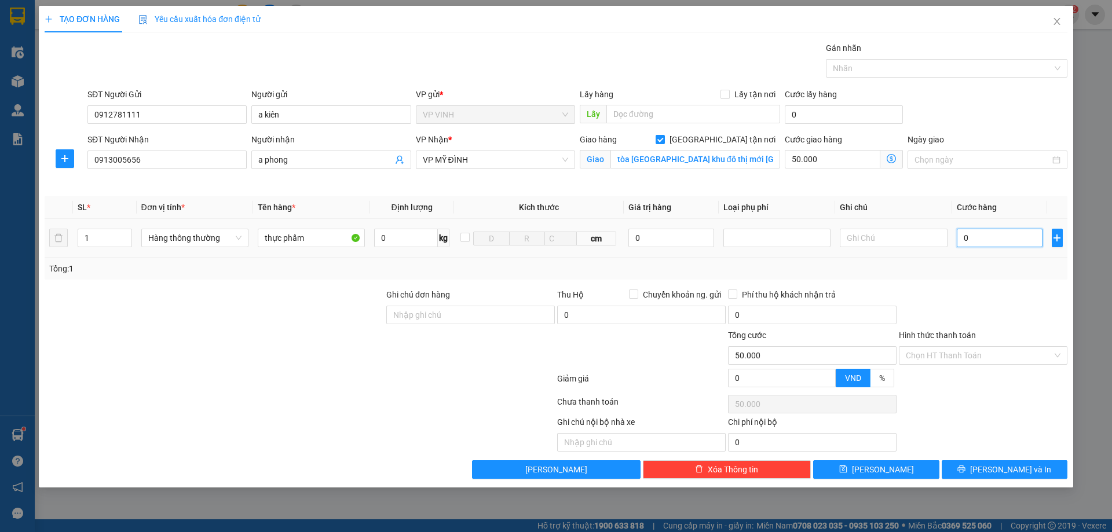
type input "6"
type input "50.006"
type input "60"
type input "50.060"
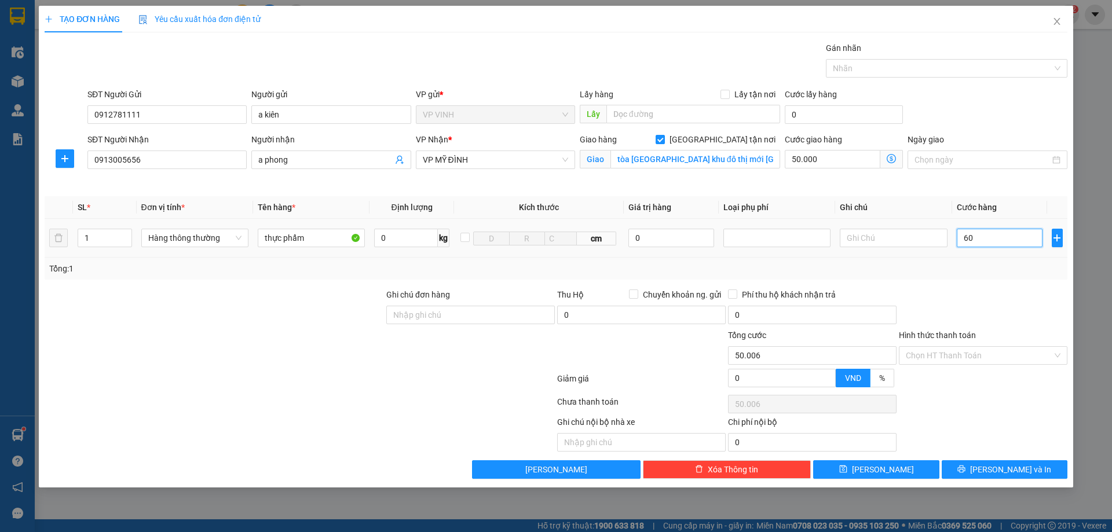
type input "50.060"
type input "60.000"
type input "110.000"
click at [917, 451] on div "Ghi chú nội bộ nhà xe Chi phí nội bộ 0" at bounding box center [556, 434] width 1026 height 36
click at [893, 157] on icon "dollar-circle" at bounding box center [891, 158] width 9 height 9
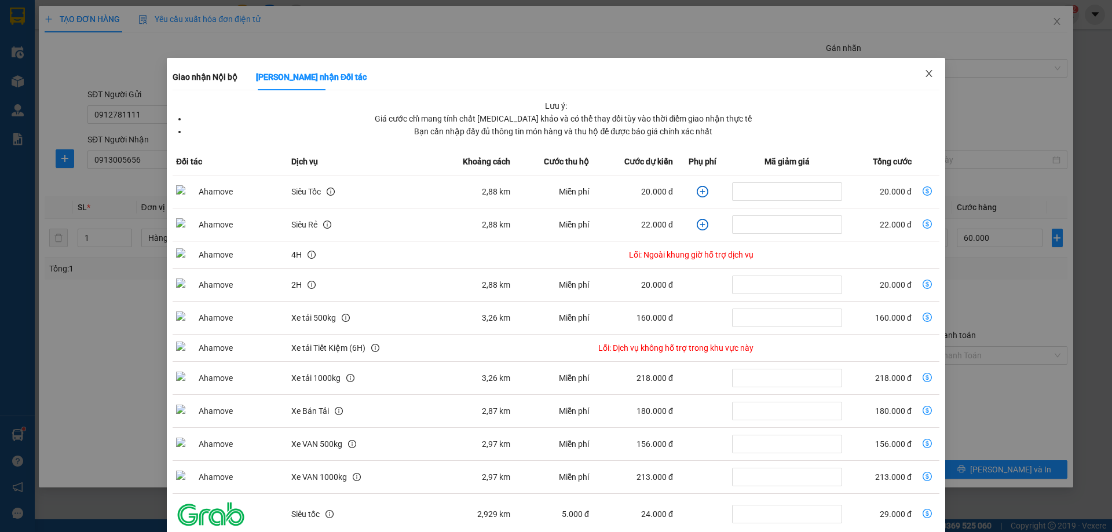
click at [930, 78] on span "Close" at bounding box center [929, 74] width 32 height 32
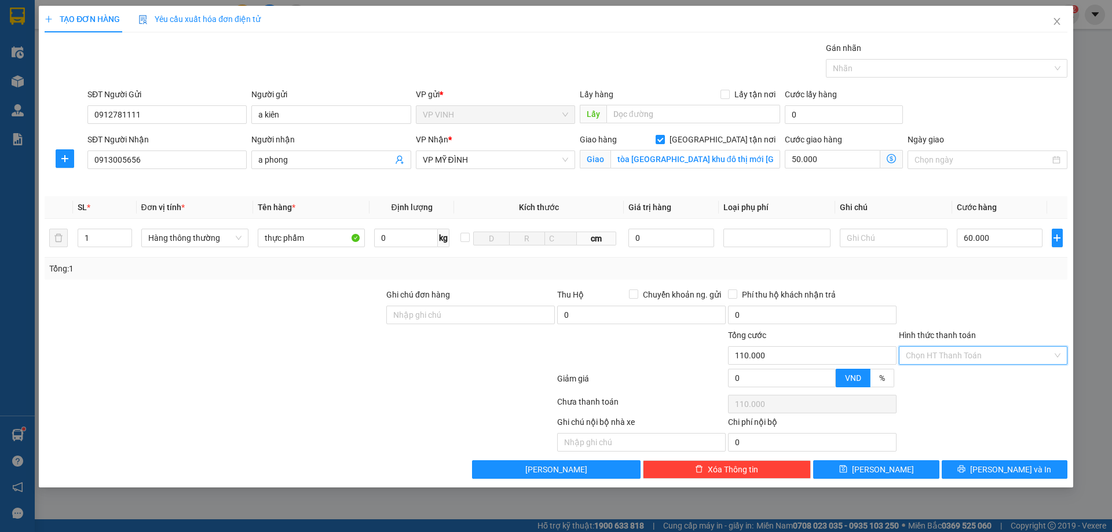
click at [982, 364] on input "Hình thức thanh toán" at bounding box center [979, 355] width 147 height 17
click at [973, 377] on div "Tại văn phòng" at bounding box center [983, 379] width 155 height 13
type input "0"
click at [966, 473] on icon "printer" at bounding box center [962, 469] width 8 height 8
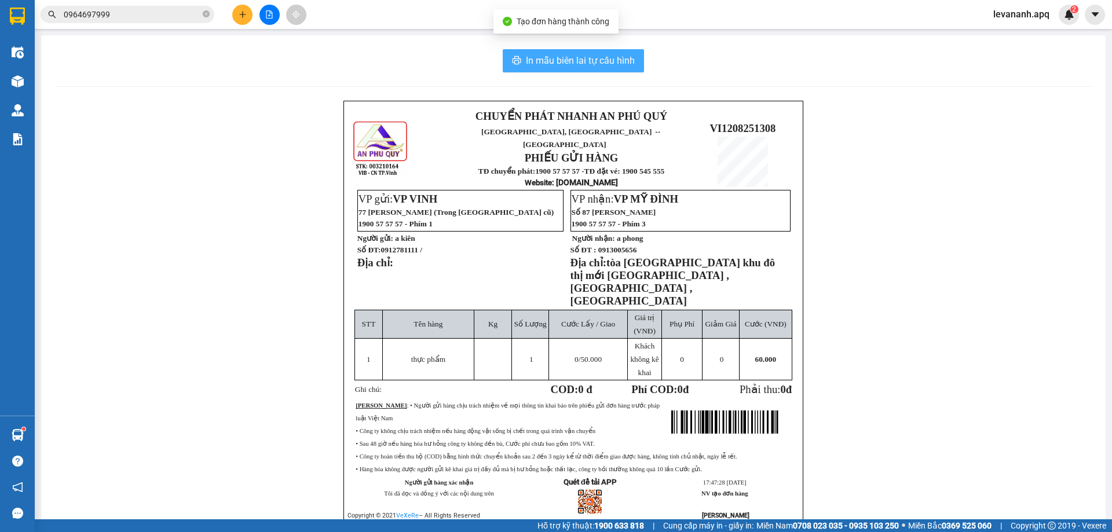
click at [542, 60] on span "In mẫu biên lai tự cấu hình" at bounding box center [580, 60] width 109 height 14
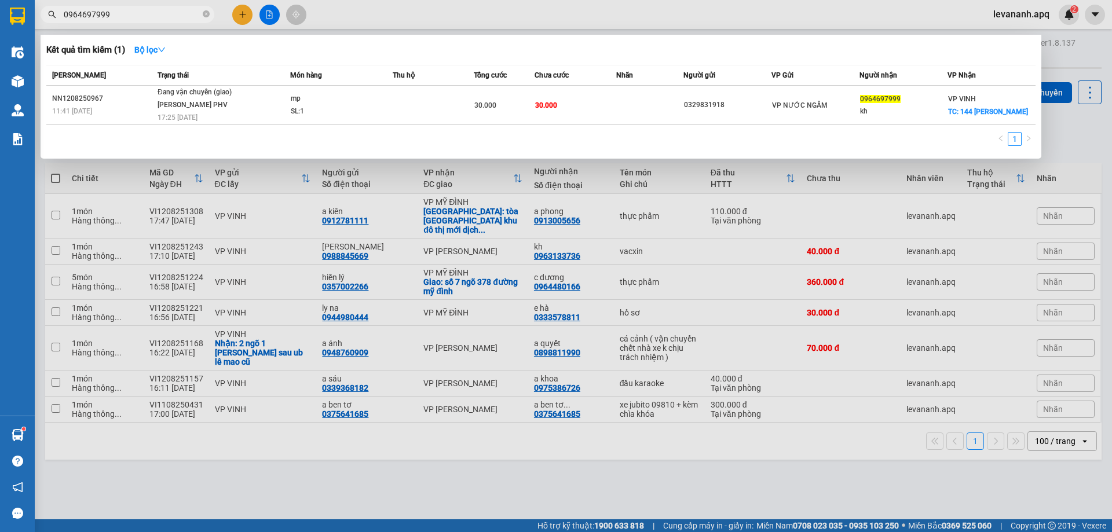
click at [180, 14] on input "0964697999" at bounding box center [132, 14] width 137 height 13
click at [205, 14] on icon "close-circle" at bounding box center [206, 13] width 7 height 7
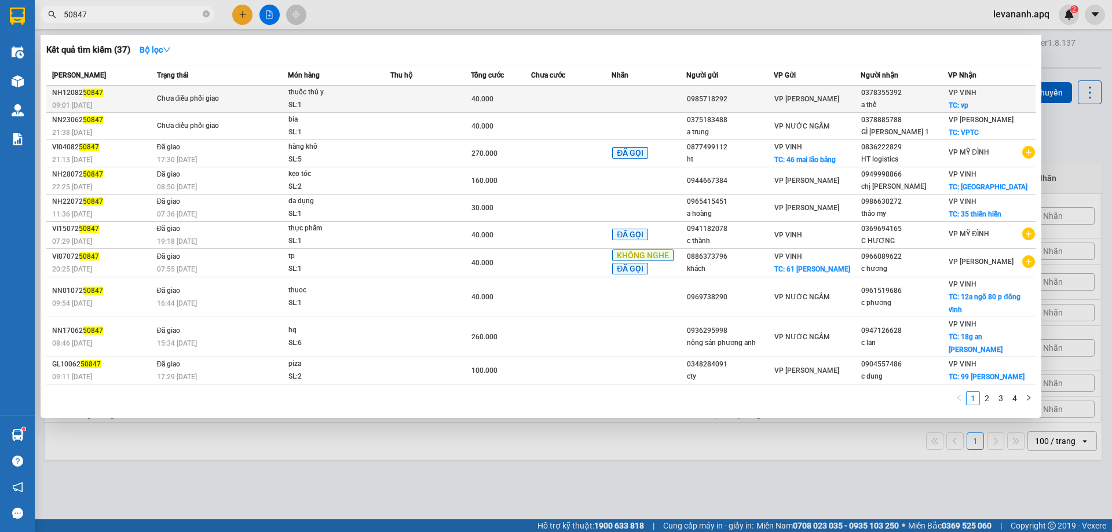
type input "50847"
click at [370, 94] on div "thuốc thú y" at bounding box center [332, 92] width 87 height 13
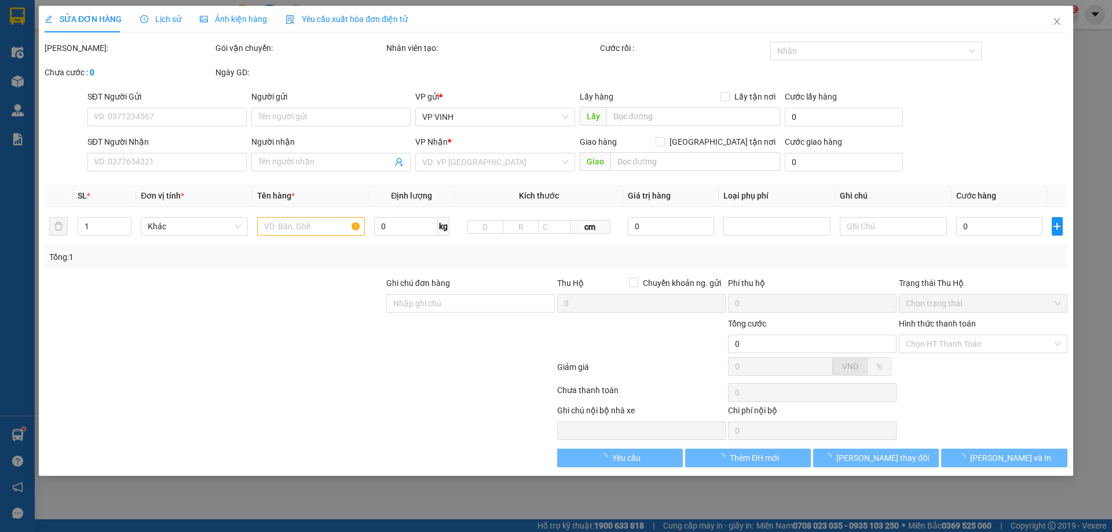
type input "0985718292"
type input "0378355392"
type input "a thế"
checkbox input "true"
type input "vp"
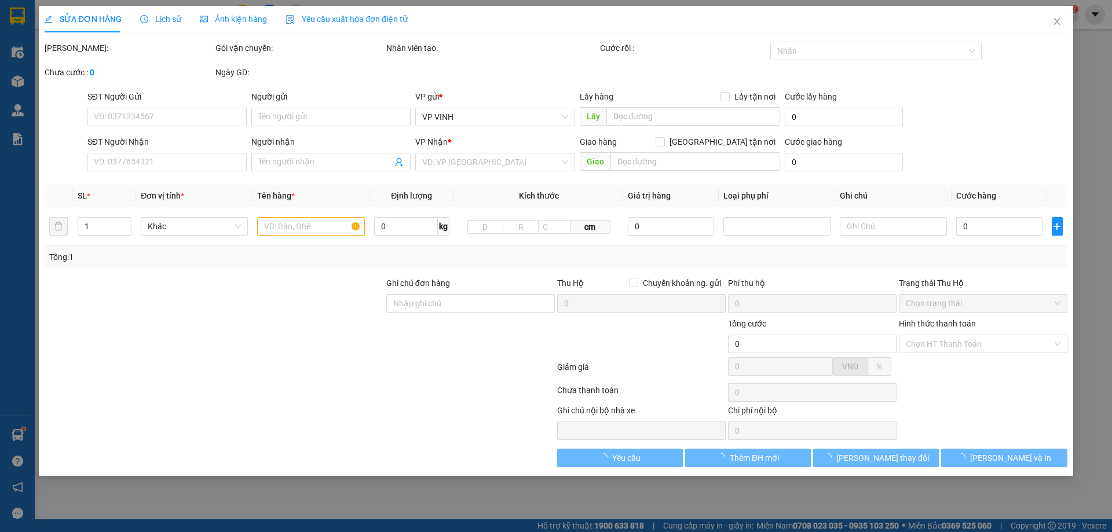
type input "40.000"
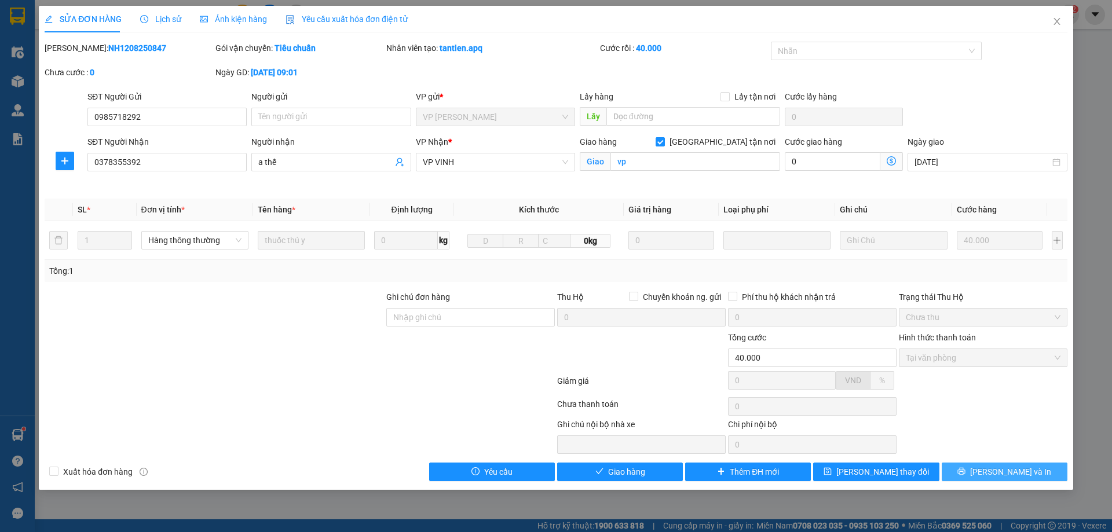
click at [997, 475] on span "[PERSON_NAME] và In" at bounding box center [1010, 472] width 81 height 13
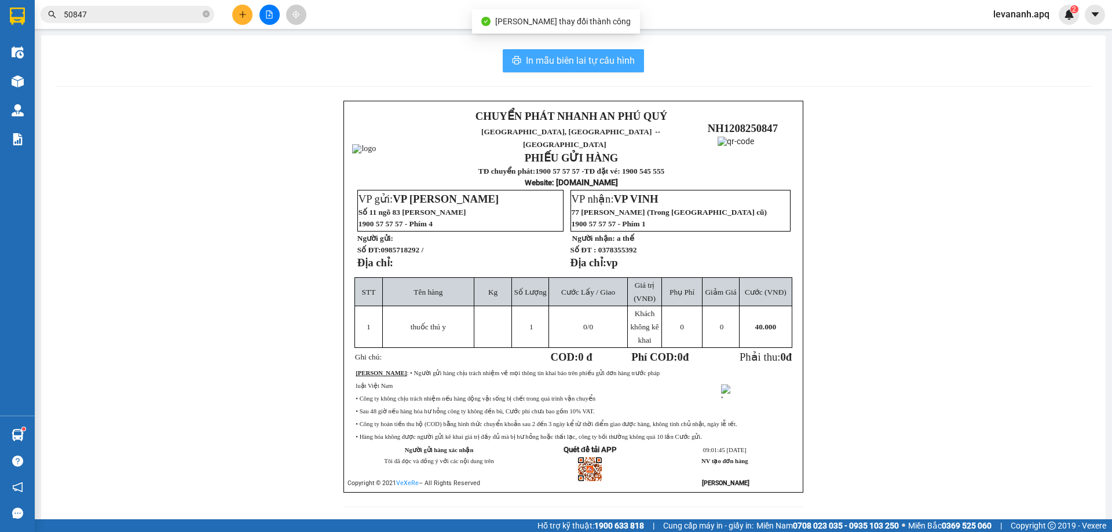
click at [608, 63] on span "In mẫu biên lai tự cấu hình" at bounding box center [580, 60] width 109 height 14
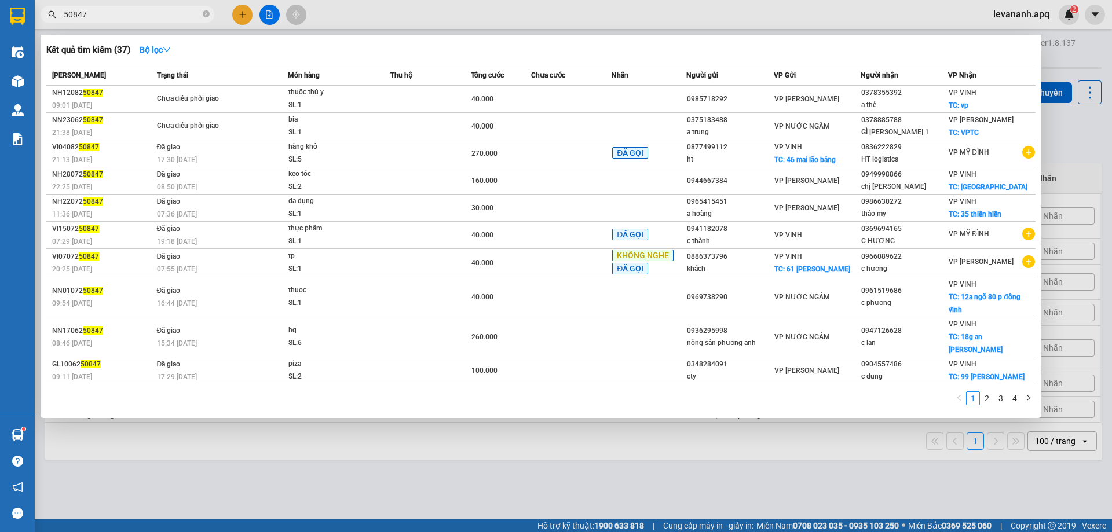
click at [211, 16] on span "50847" at bounding box center [128, 14] width 174 height 17
click at [204, 12] on icon "close-circle" at bounding box center [206, 13] width 7 height 7
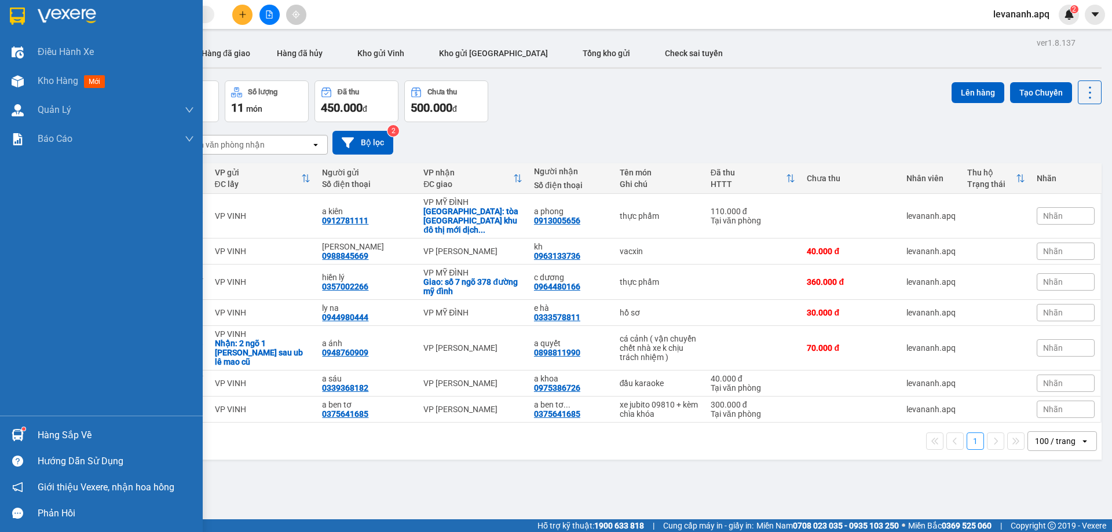
click at [21, 14] on img at bounding box center [17, 16] width 15 height 17
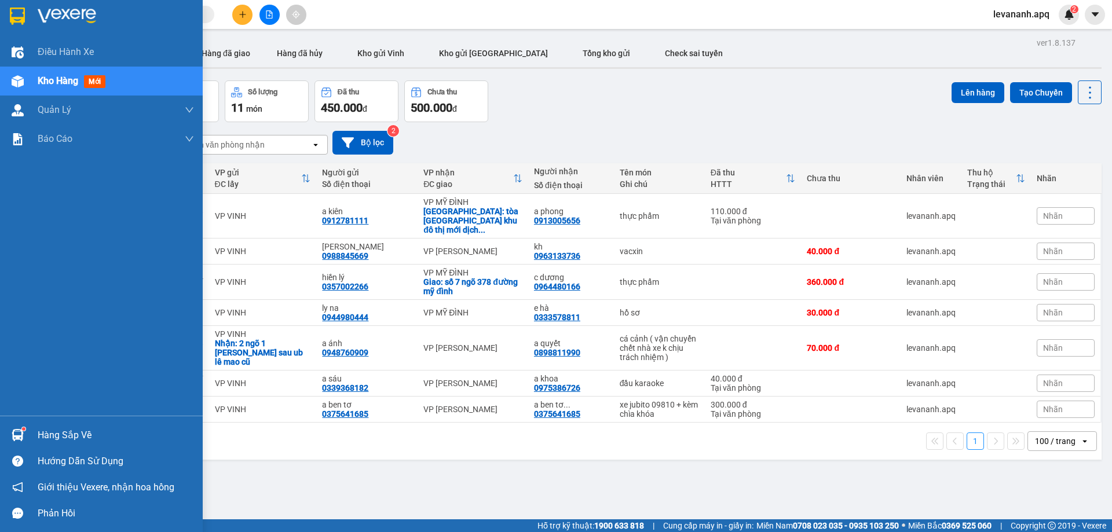
click at [6, 24] on div at bounding box center [101, 19] width 203 height 38
click at [15, 16] on img at bounding box center [17, 16] width 15 height 17
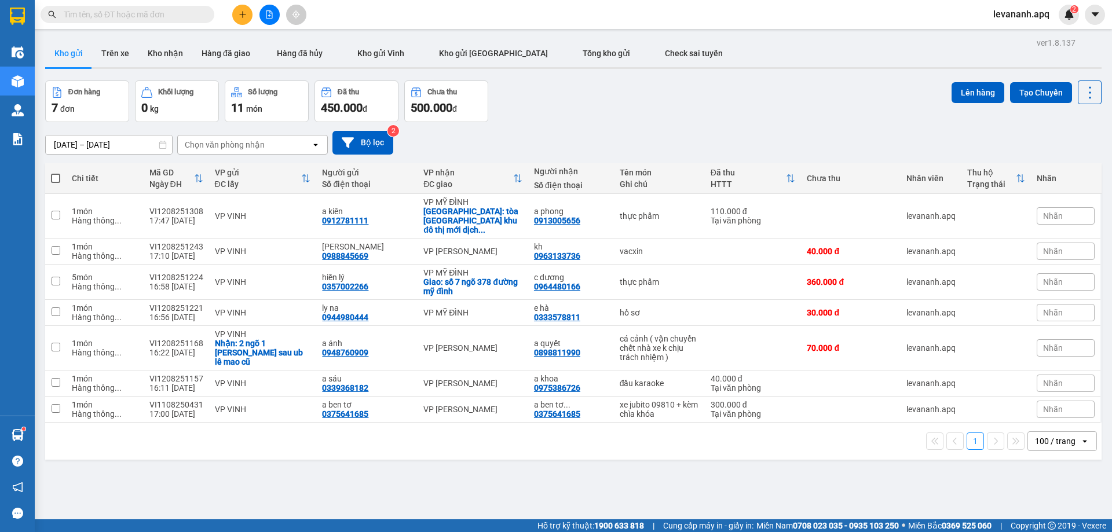
drag, startPoint x: 991, startPoint y: 13, endPoint x: 997, endPoint y: 20, distance: 9.2
click at [993, 13] on span "levananh.apq" at bounding box center [1021, 14] width 75 height 14
click at [1005, 39] on span "Đăng xuất" at bounding box center [1027, 36] width 49 height 13
